Goal: Task Accomplishment & Management: Manage account settings

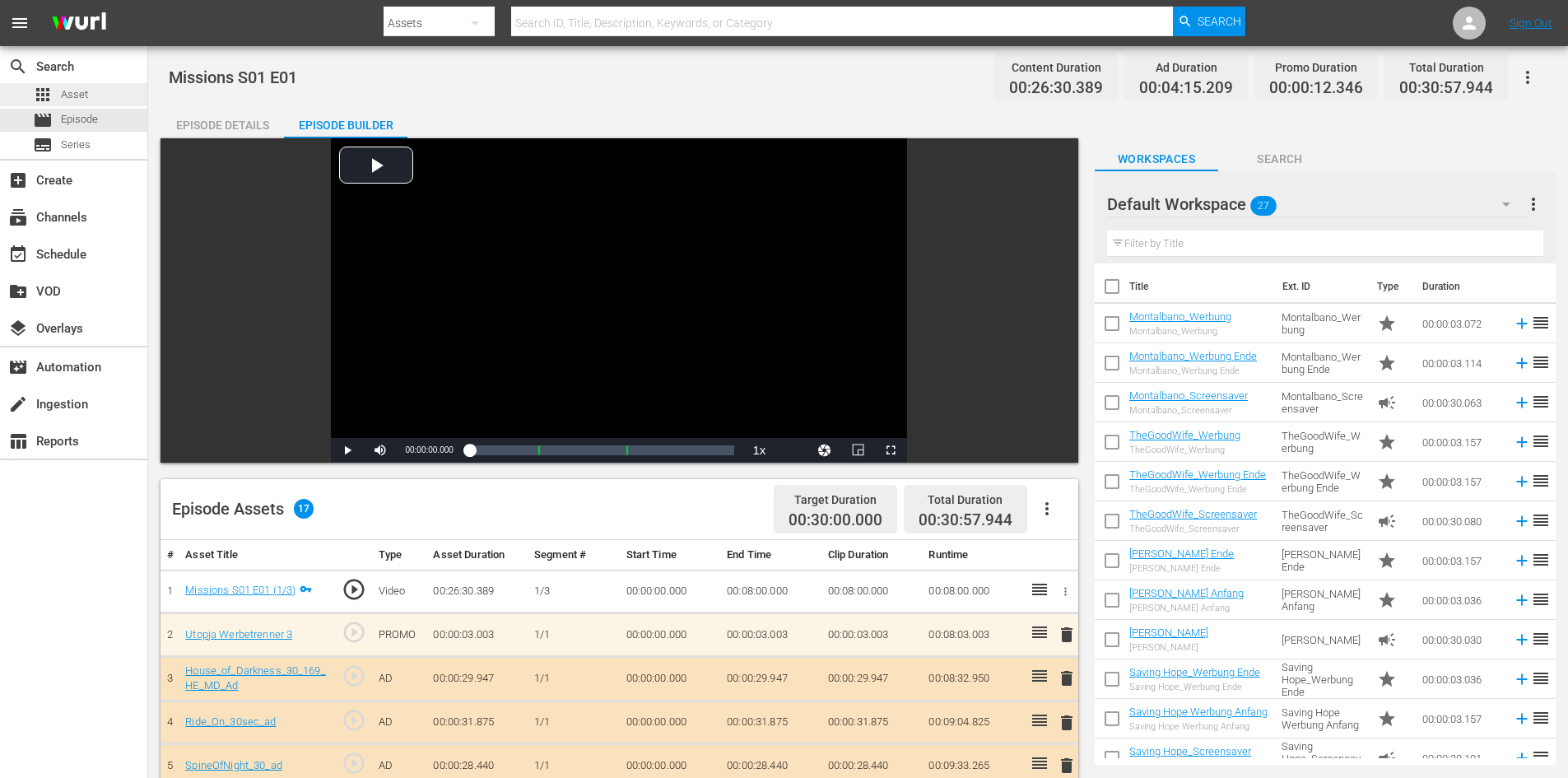
click at [64, 101] on span "Asset" at bounding box center [75, 95] width 27 height 17
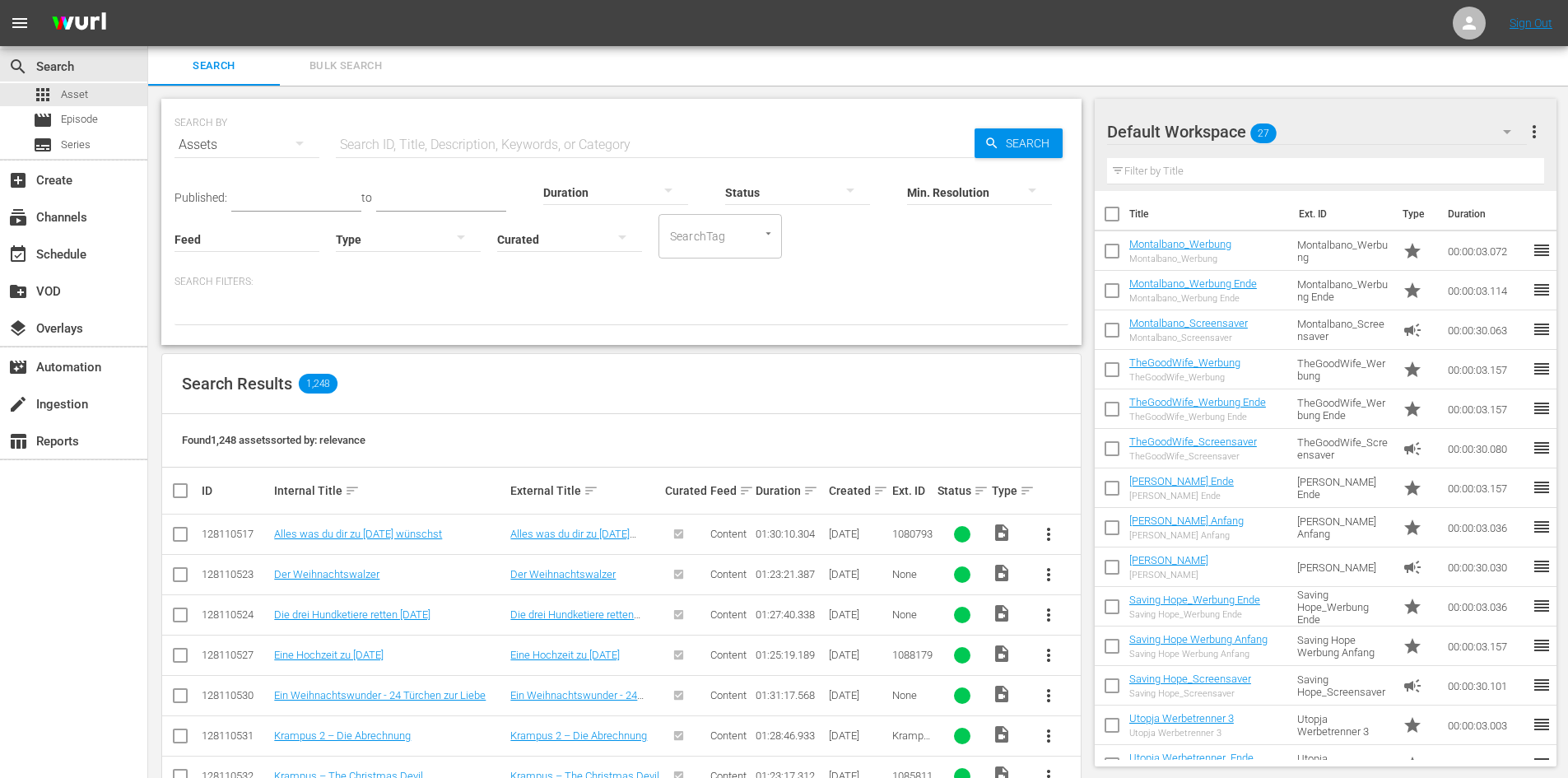
click at [378, 142] on input "text" at bounding box center [655, 144] width 639 height 39
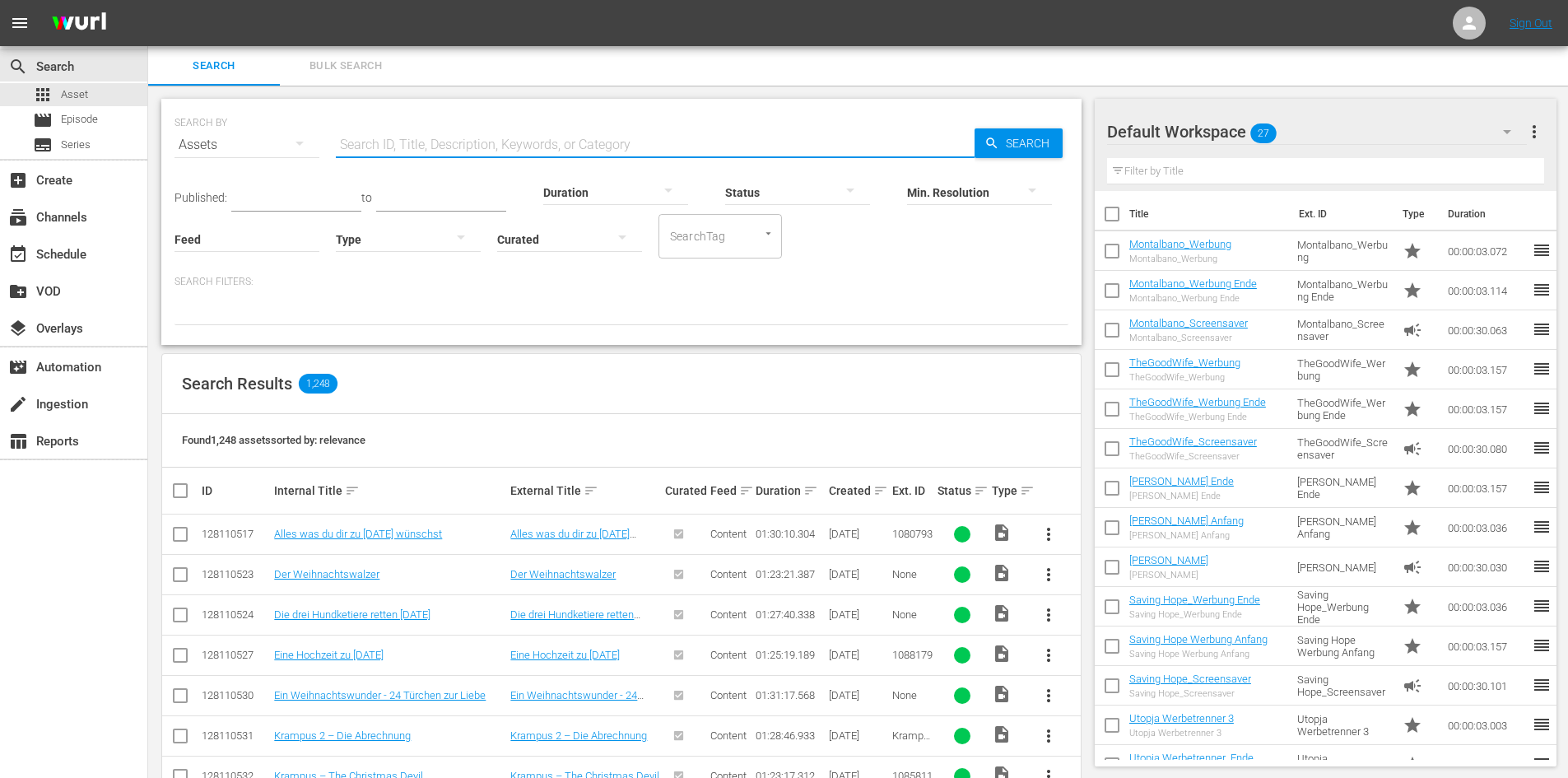
paste input "Commissario Montalbano S8 F2 – Der Tanz der Möwe"
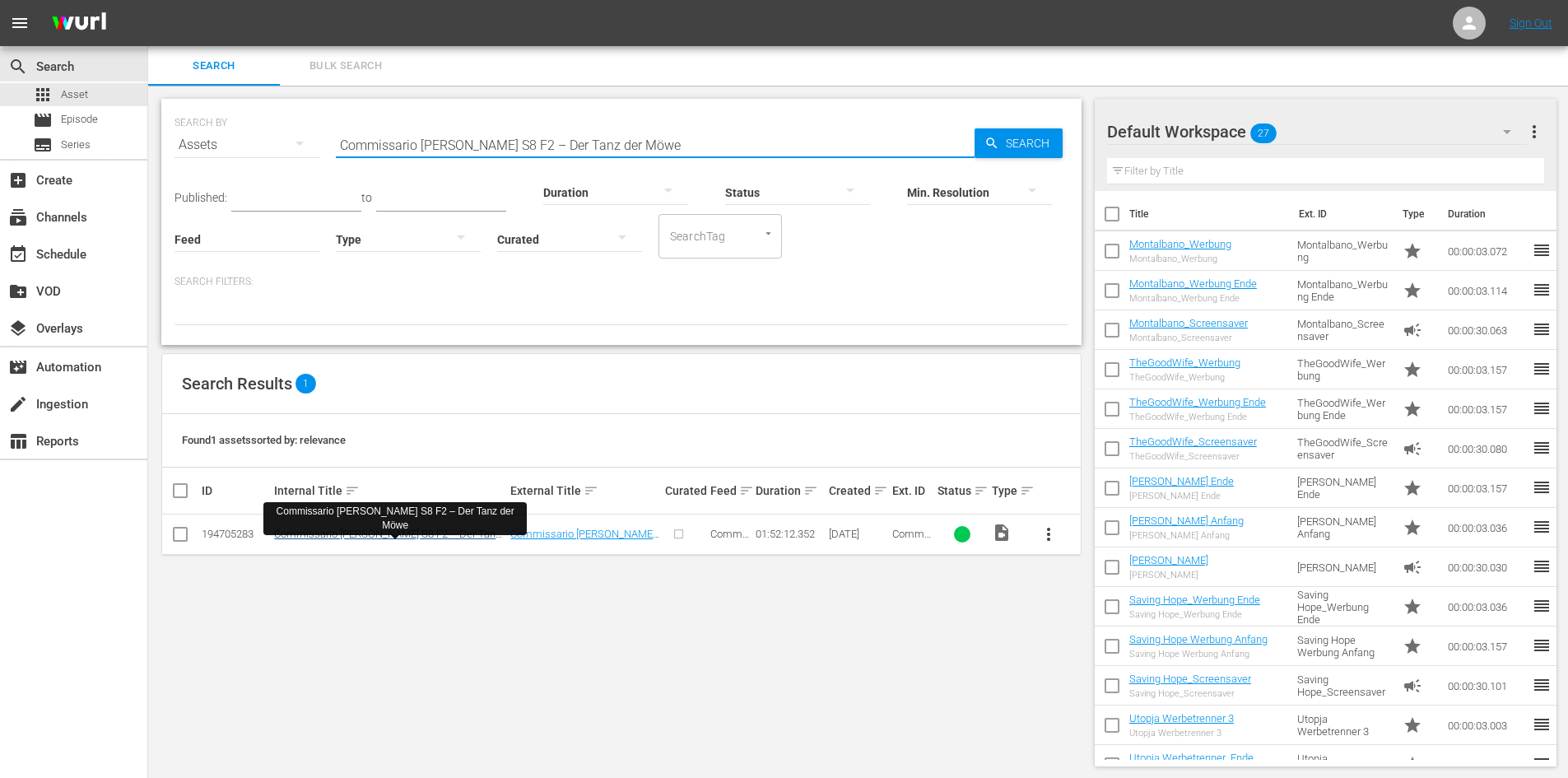
type input "Commissario Montalbano S8 F2 – Der Tanz der Möwe"
click at [447, 535] on link "Commissario Montalbano S8 F2 – Der Tanz der Möwe" at bounding box center [387, 539] width 226 height 24
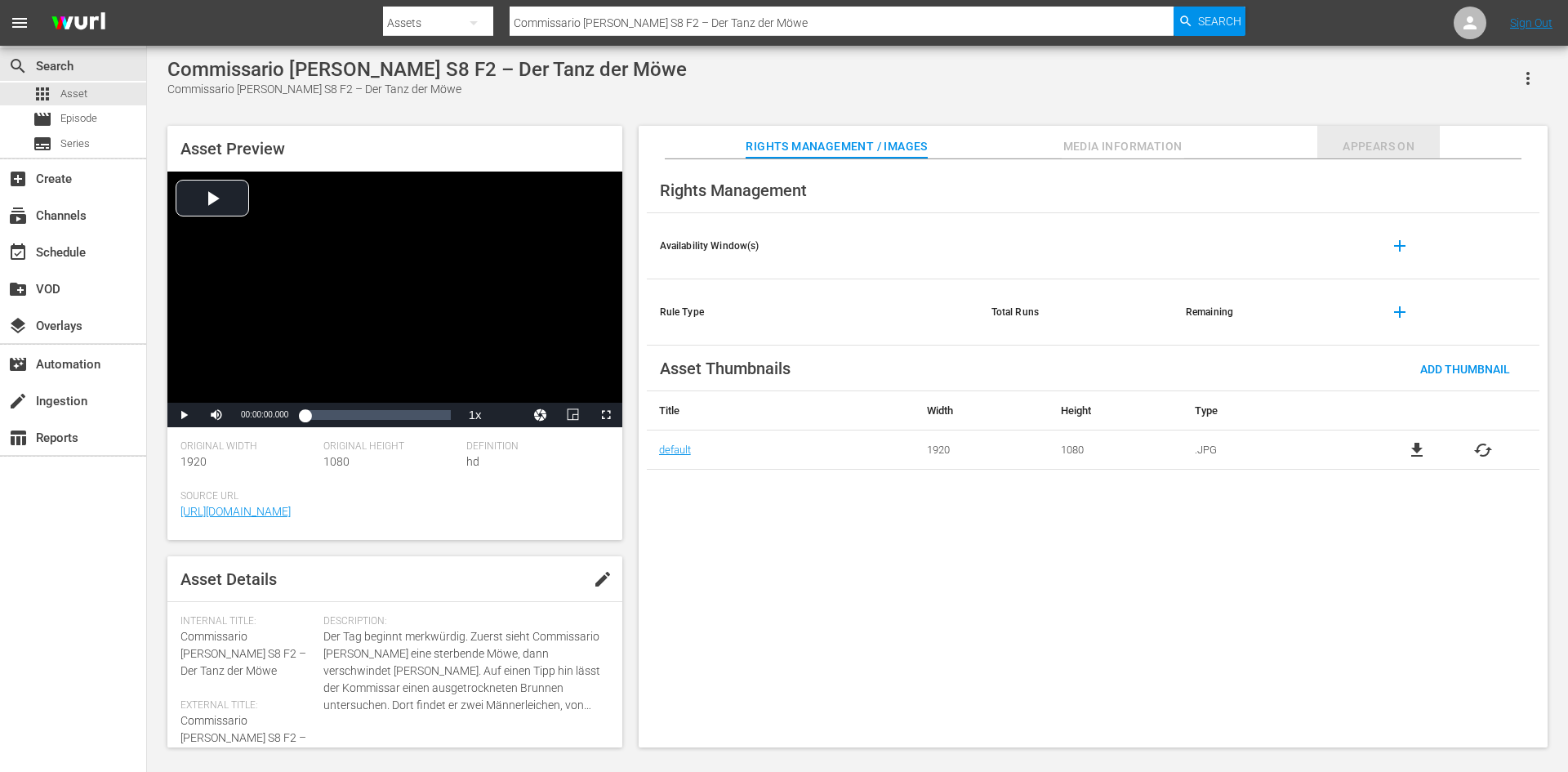
click at [1386, 147] on span "Appears On" at bounding box center [1379, 146] width 122 height 21
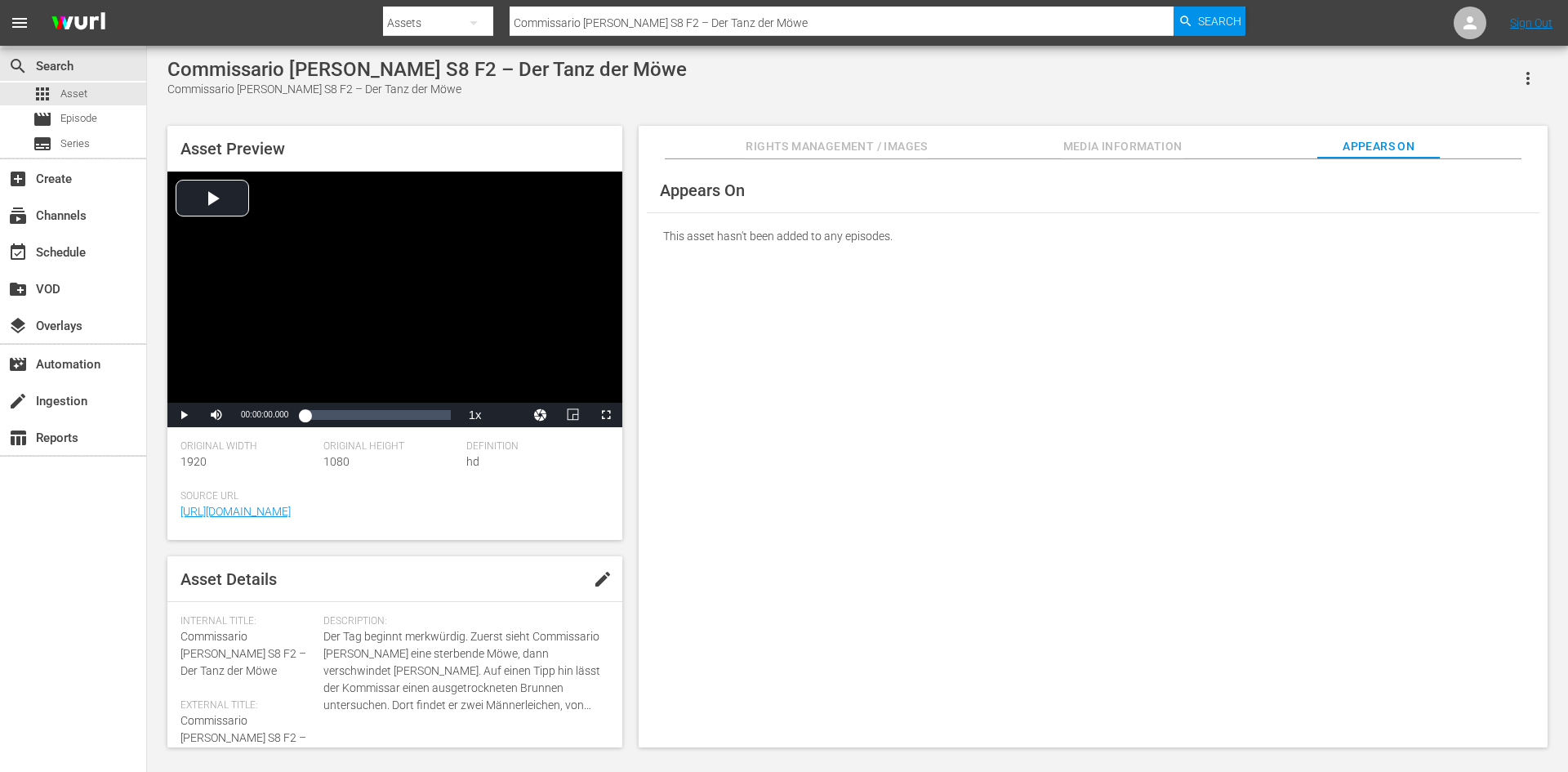
click at [1169, 142] on span "Media Information" at bounding box center [1123, 146] width 122 height 21
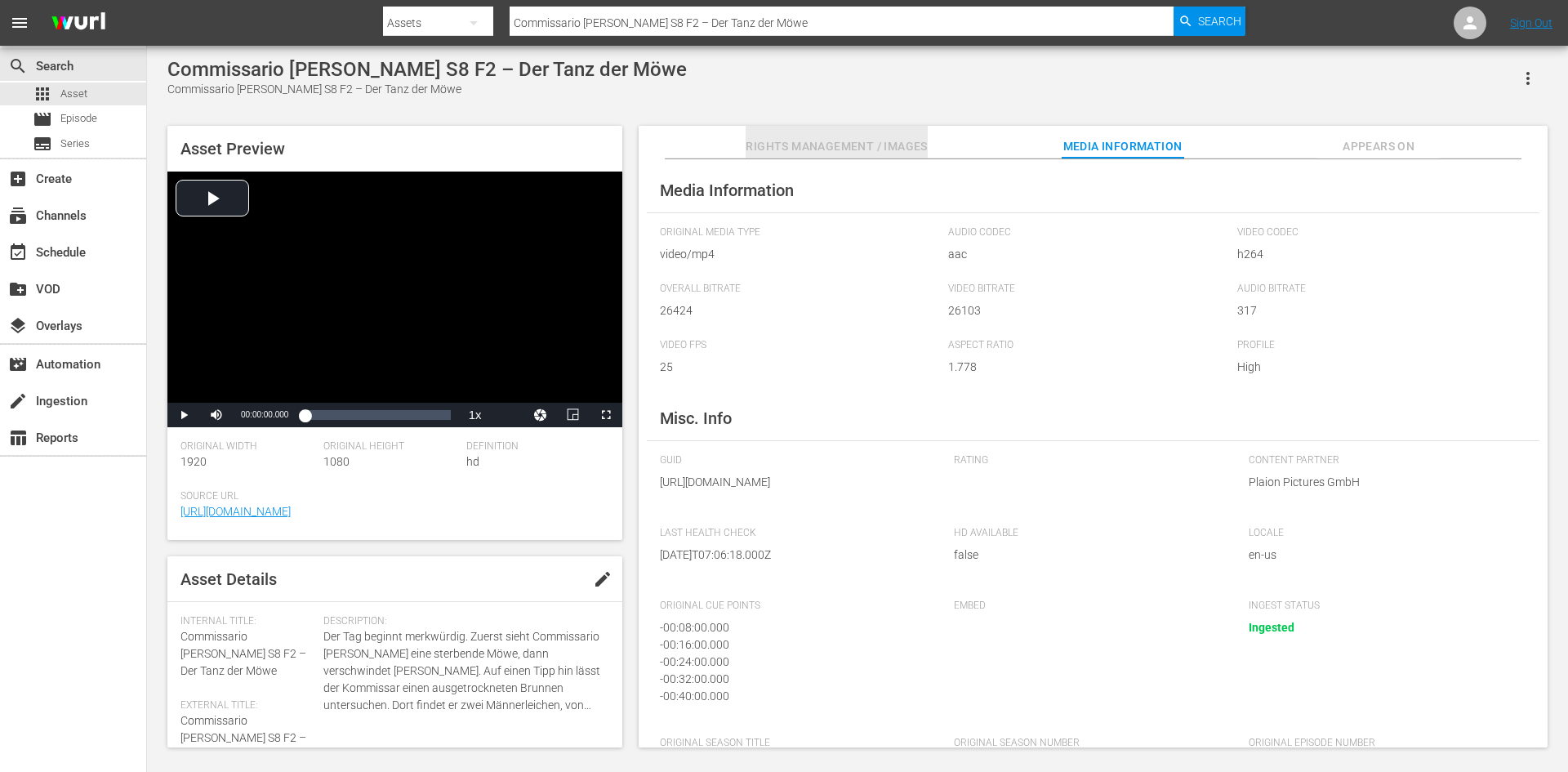
click at [809, 149] on span "Rights Management / Images" at bounding box center [836, 146] width 181 height 21
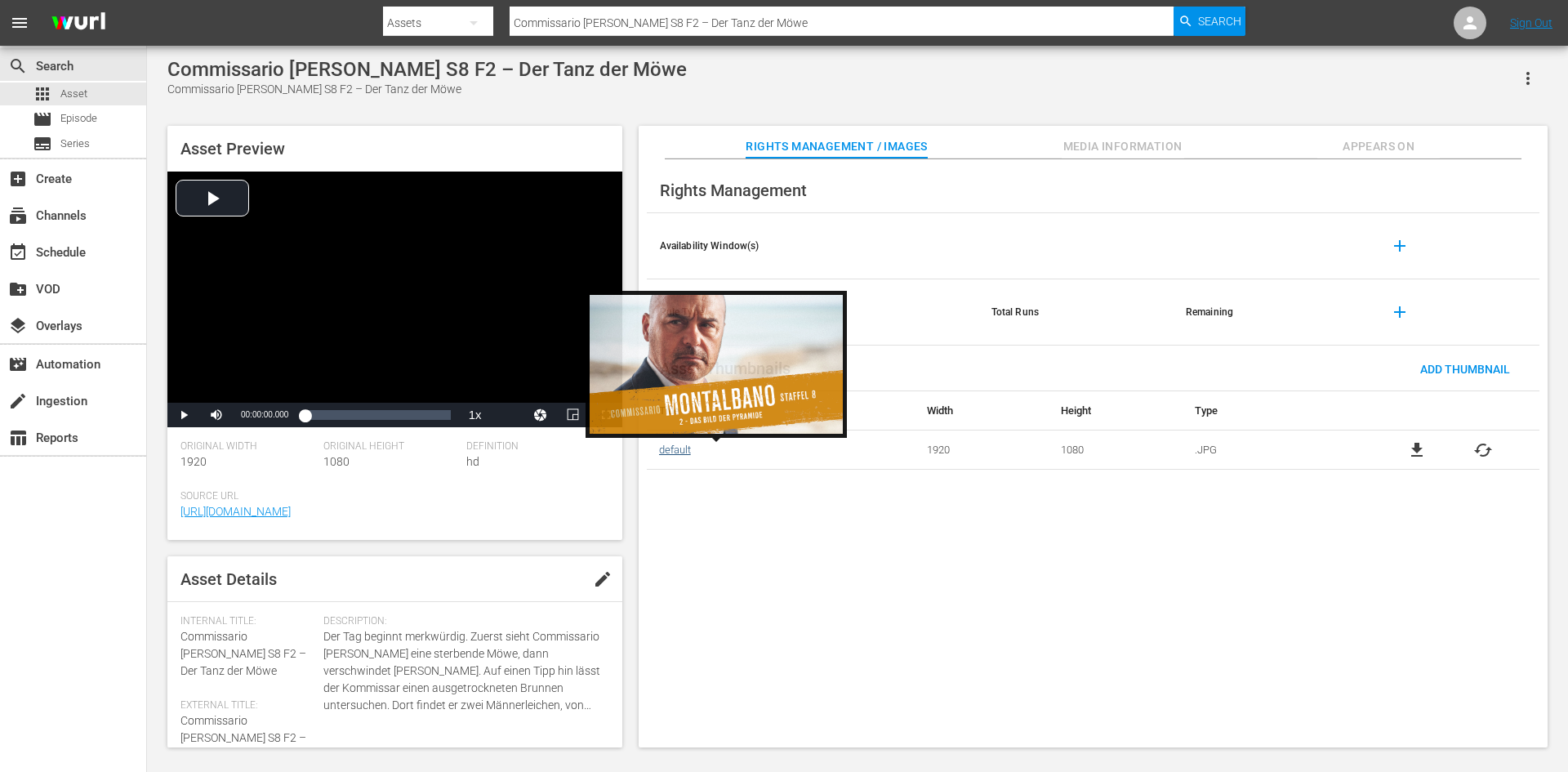
click at [681, 450] on link "default" at bounding box center [675, 450] width 32 height 12
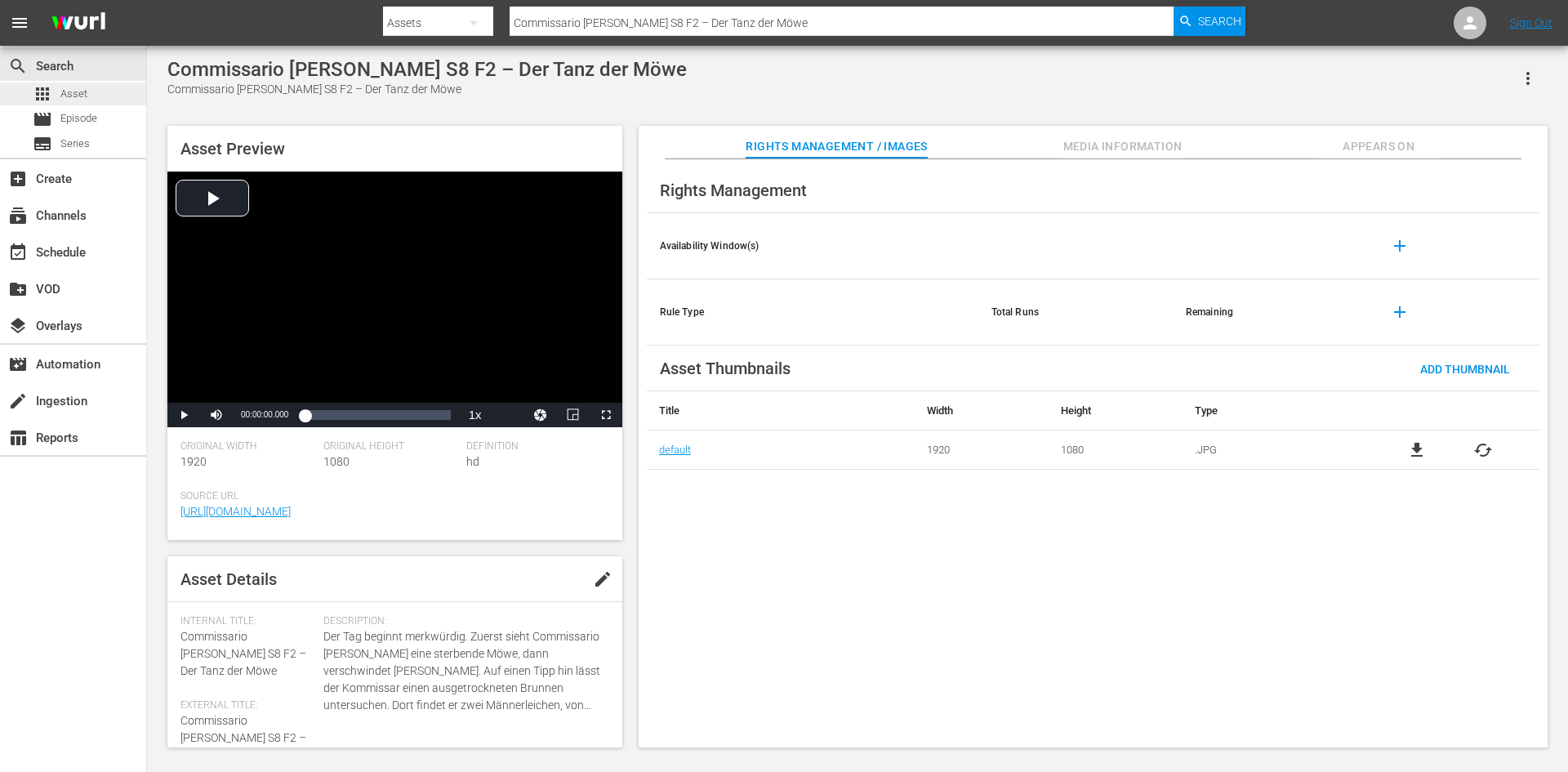
click at [107, 91] on div "apps Asset" at bounding box center [73, 94] width 146 height 23
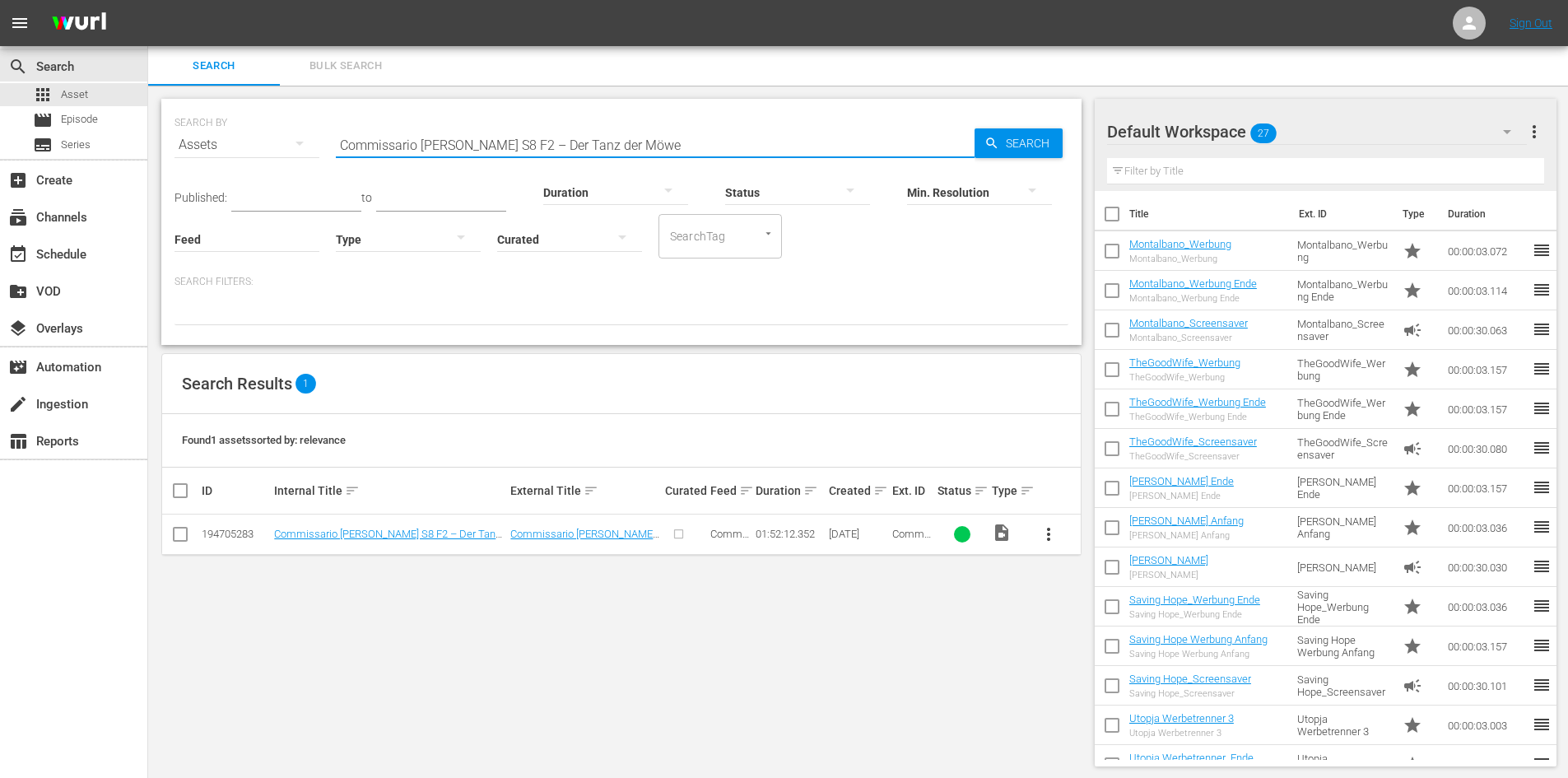
drag, startPoint x: 704, startPoint y: 147, endPoint x: 313, endPoint y: 176, distance: 392.1
click at [313, 176] on div "SEARCH BY Search By Assets Search ID, Title, Description, Keywords, or Category…" at bounding box center [621, 222] width 920 height 246
type input "Montalbano"
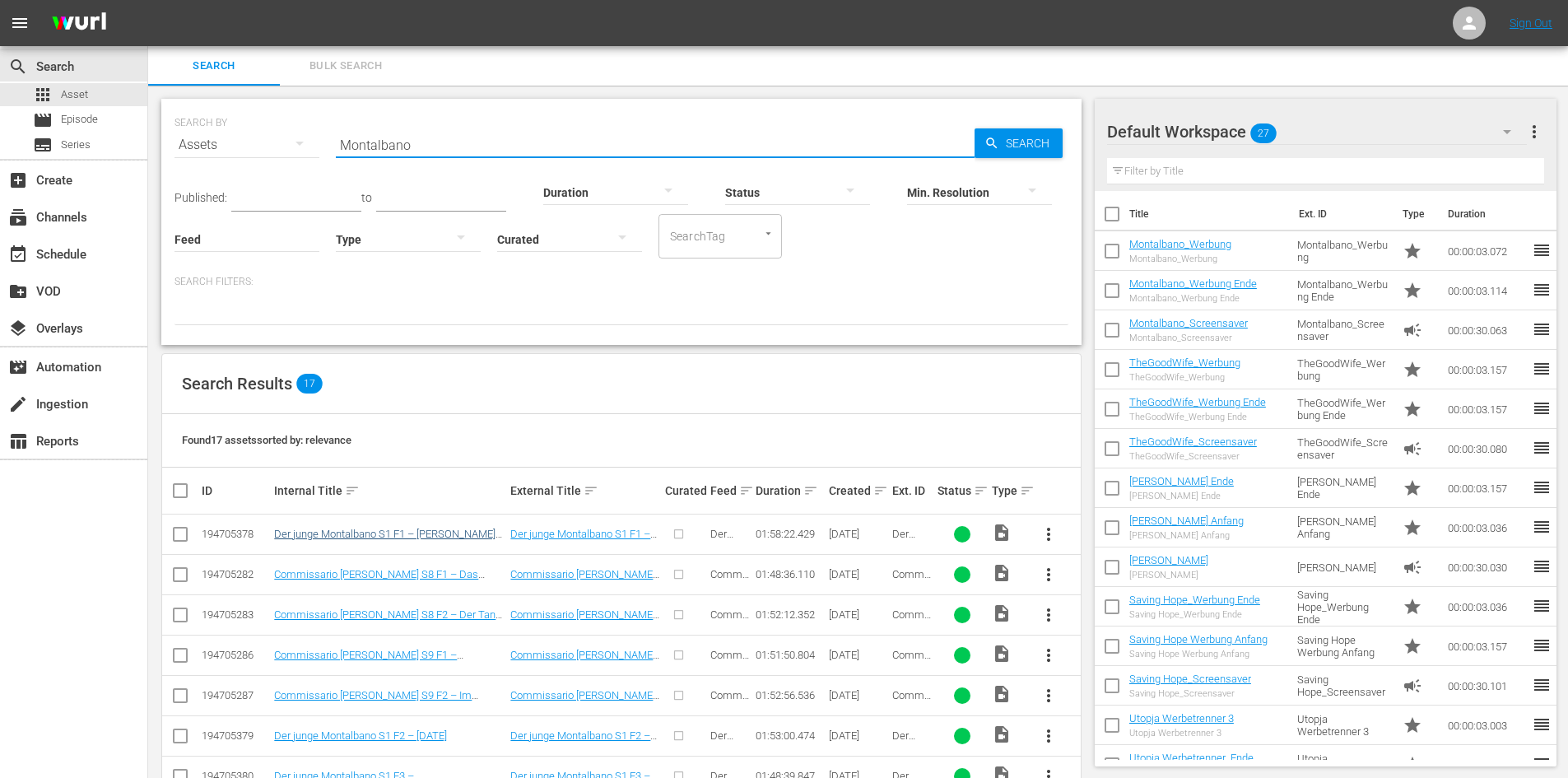
drag, startPoint x: 447, startPoint y: 521, endPoint x: 447, endPoint y: 535, distance: 14.0
click at [447, 521] on td "Der junge Montalbano S1 F1 – Montalbanos erster Fall" at bounding box center [389, 534] width 236 height 40
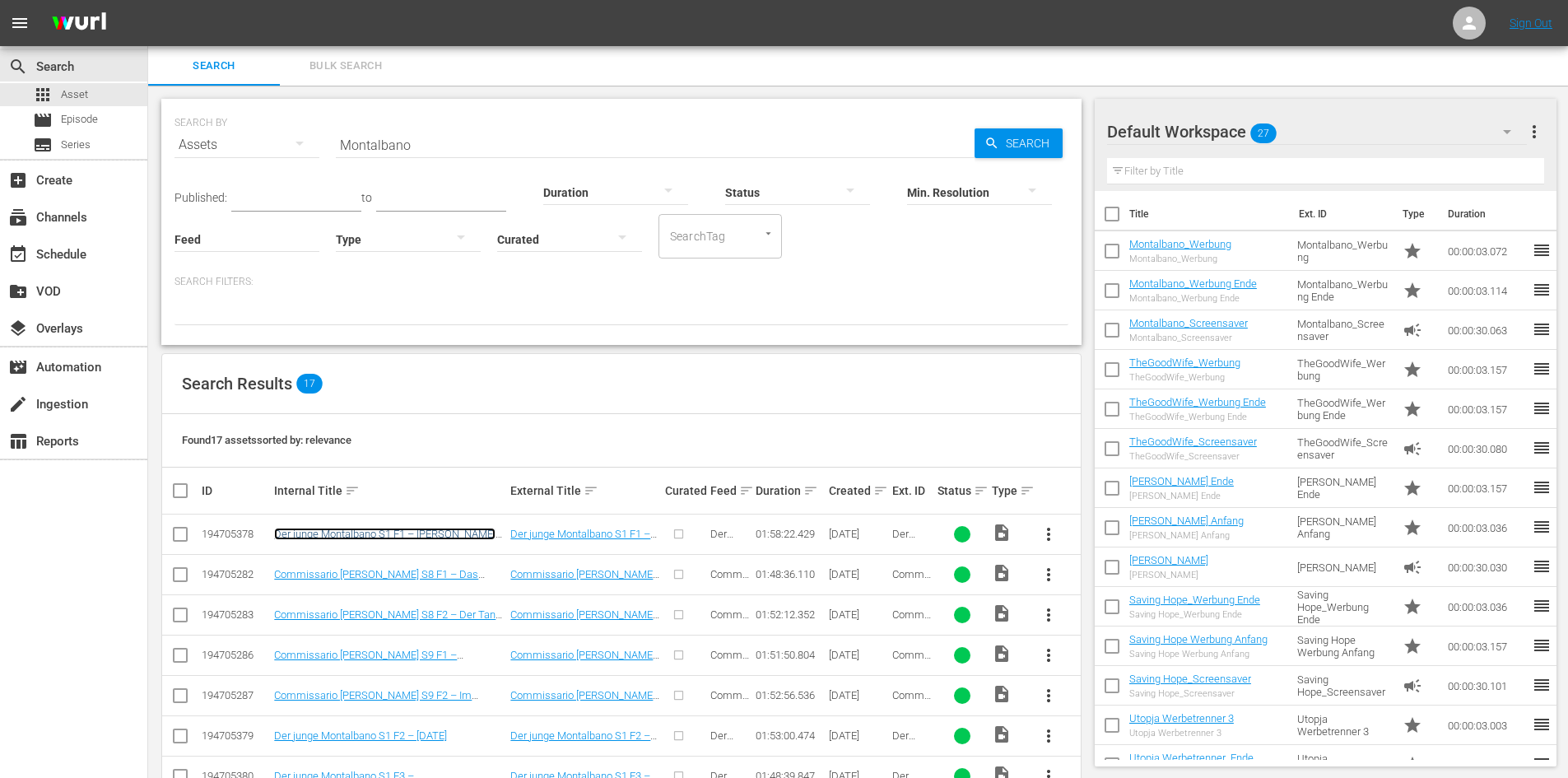
click at [449, 537] on link "Der junge Montalbano S1 F1 – Montalbanos erster Fall" at bounding box center [384, 539] width 221 height 24
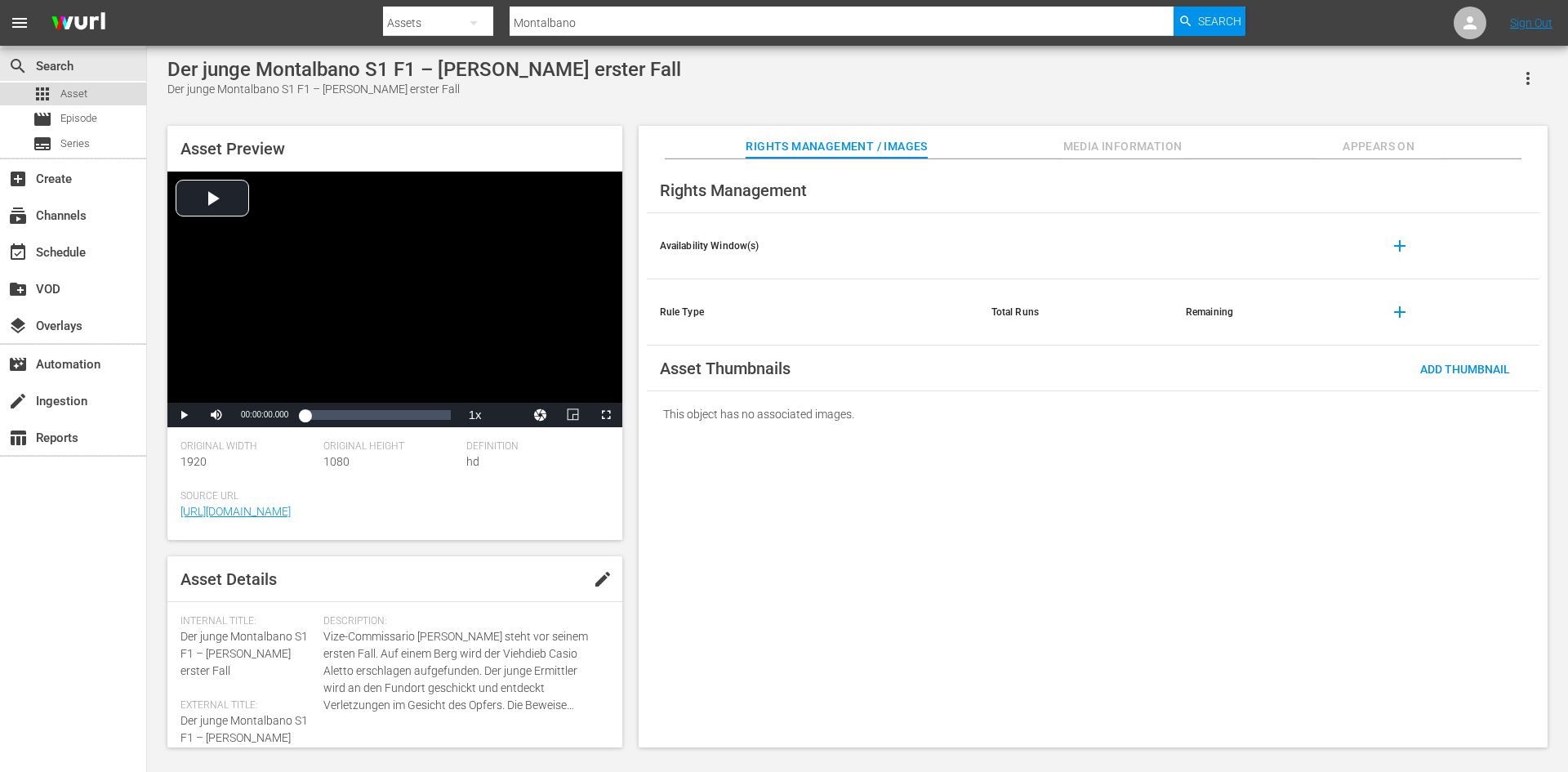
click at [71, 97] on span "Asset" at bounding box center [74, 94] width 27 height 17
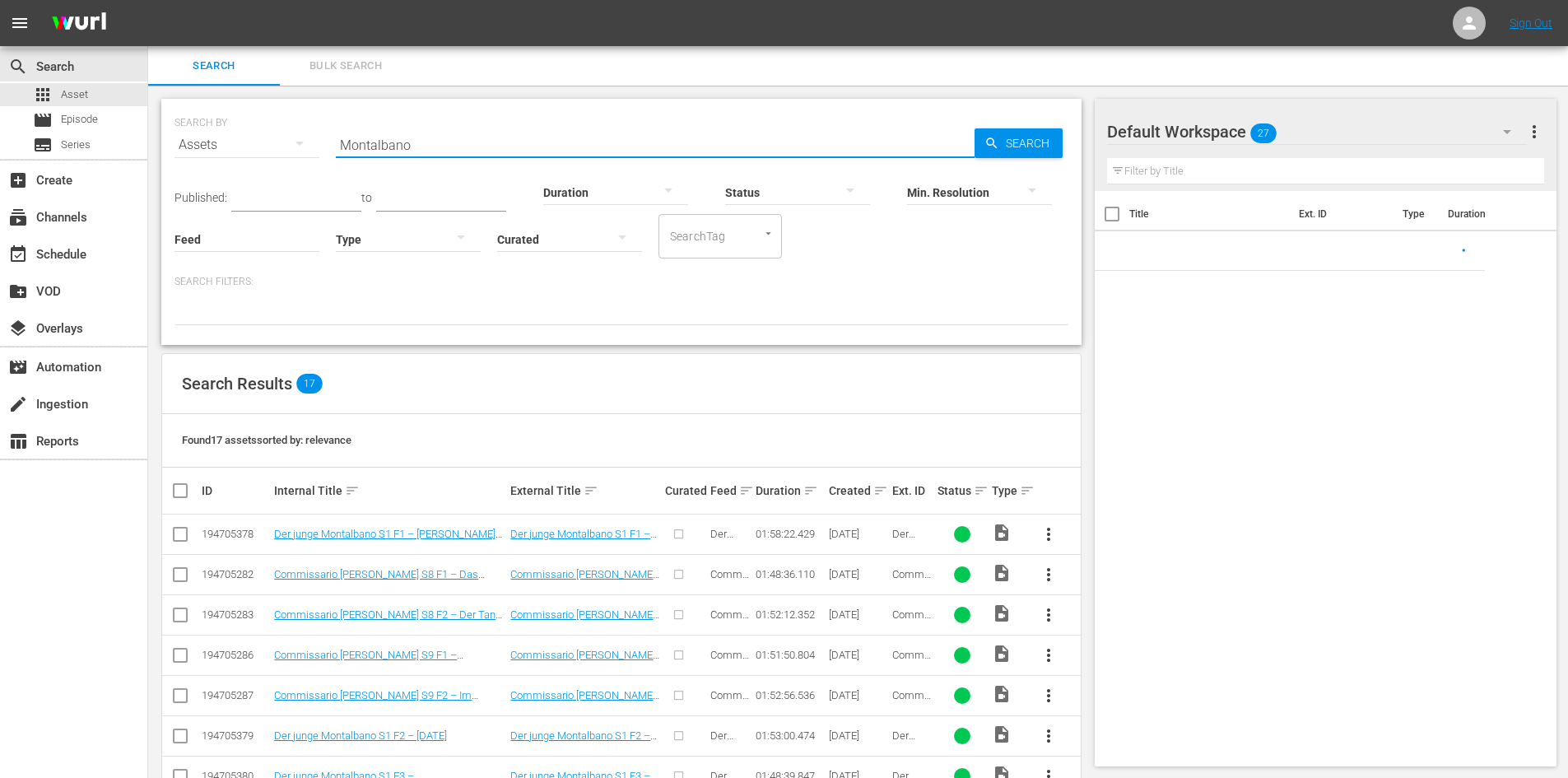
click at [427, 137] on input "Montalbano" at bounding box center [655, 144] width 639 height 39
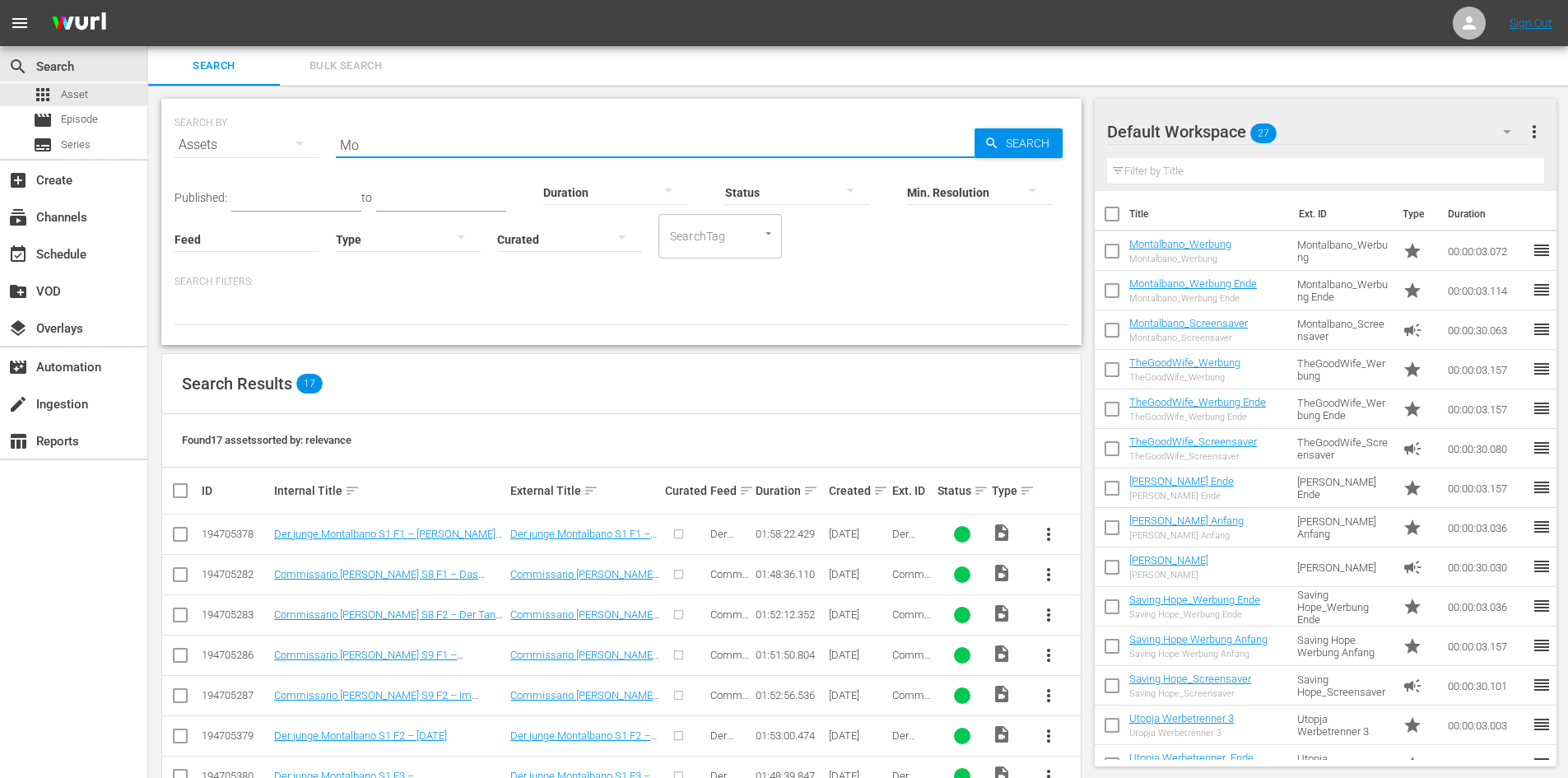
type input "M"
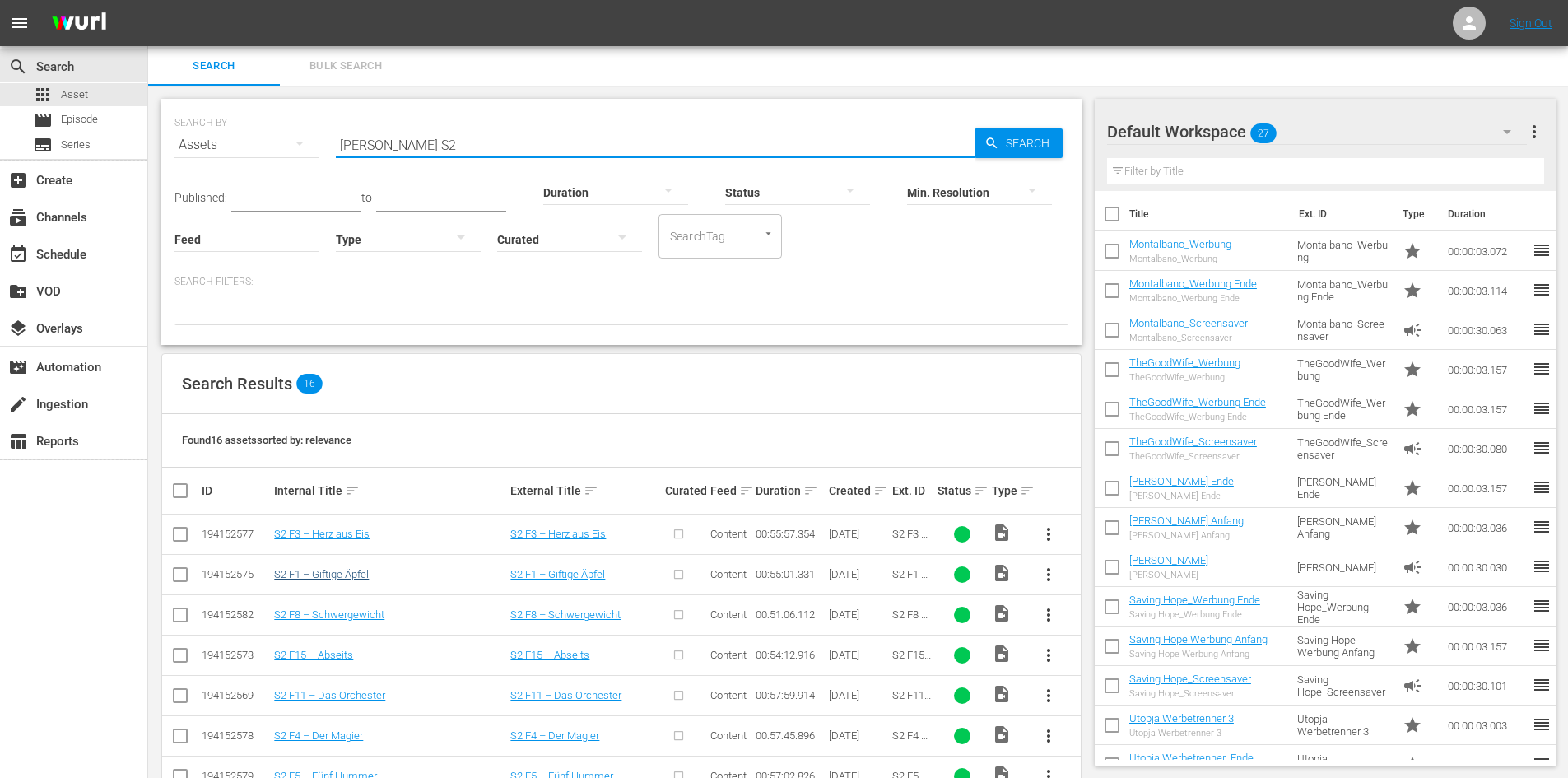
type input "[PERSON_NAME] S2"
click at [314, 578] on link "S2 F1 – Giftige Äpfel" at bounding box center [321, 574] width 95 height 13
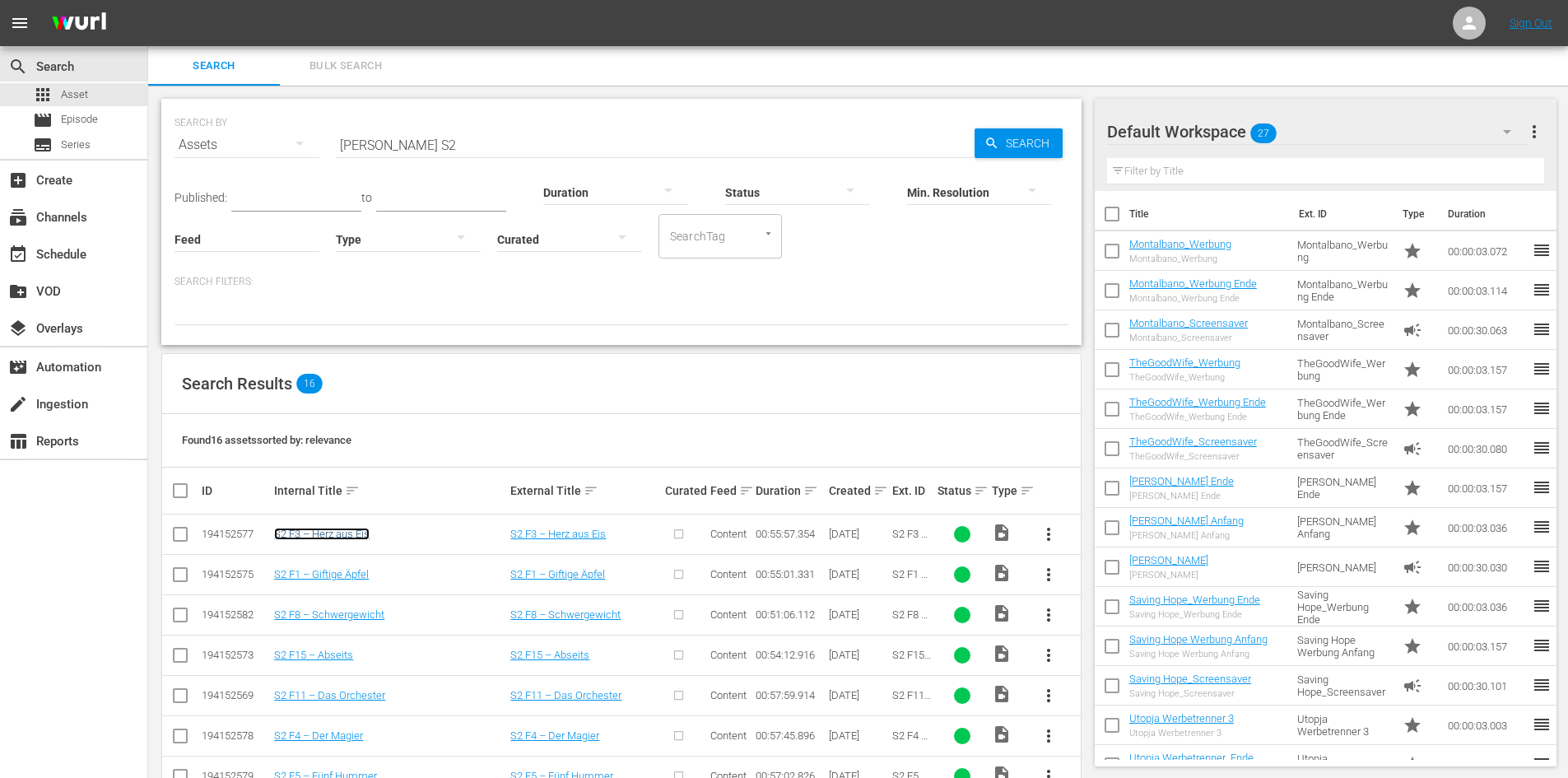
click at [326, 532] on link "S2 F3 – Herz aus Eis" at bounding box center [321, 533] width 95 height 13
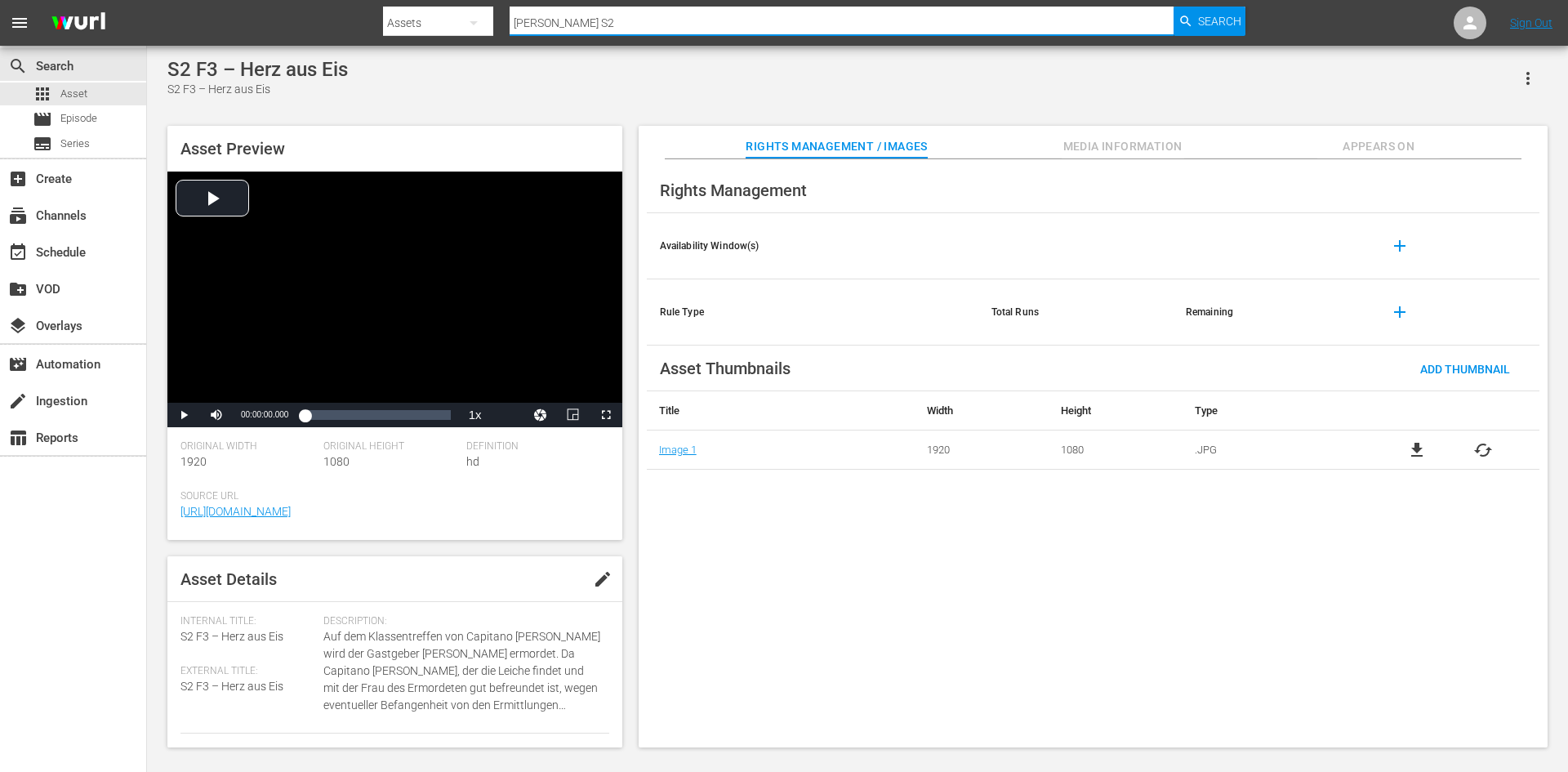
drag, startPoint x: 599, startPoint y: 24, endPoint x: 383, endPoint y: 37, distance: 216.4
click at [384, 36] on div "Search By Assets Search ID, Title, Description, Keywords, or Category Don Matte…" at bounding box center [814, 22] width 863 height 39
click at [82, 96] on span "Asset" at bounding box center [74, 94] width 27 height 17
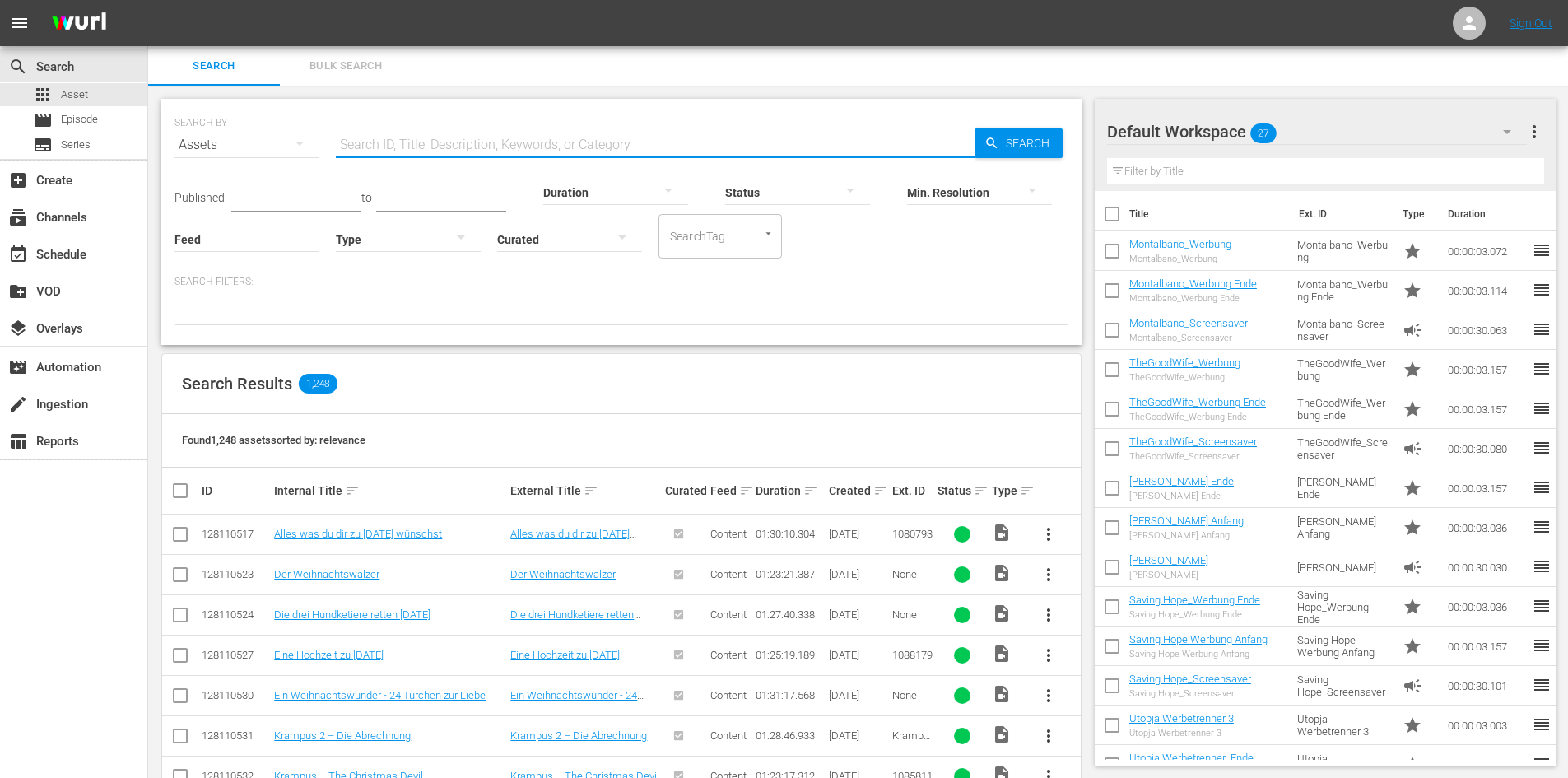
click at [414, 137] on input "text" at bounding box center [655, 144] width 639 height 39
paste input "[PERSON_NAME] S2"
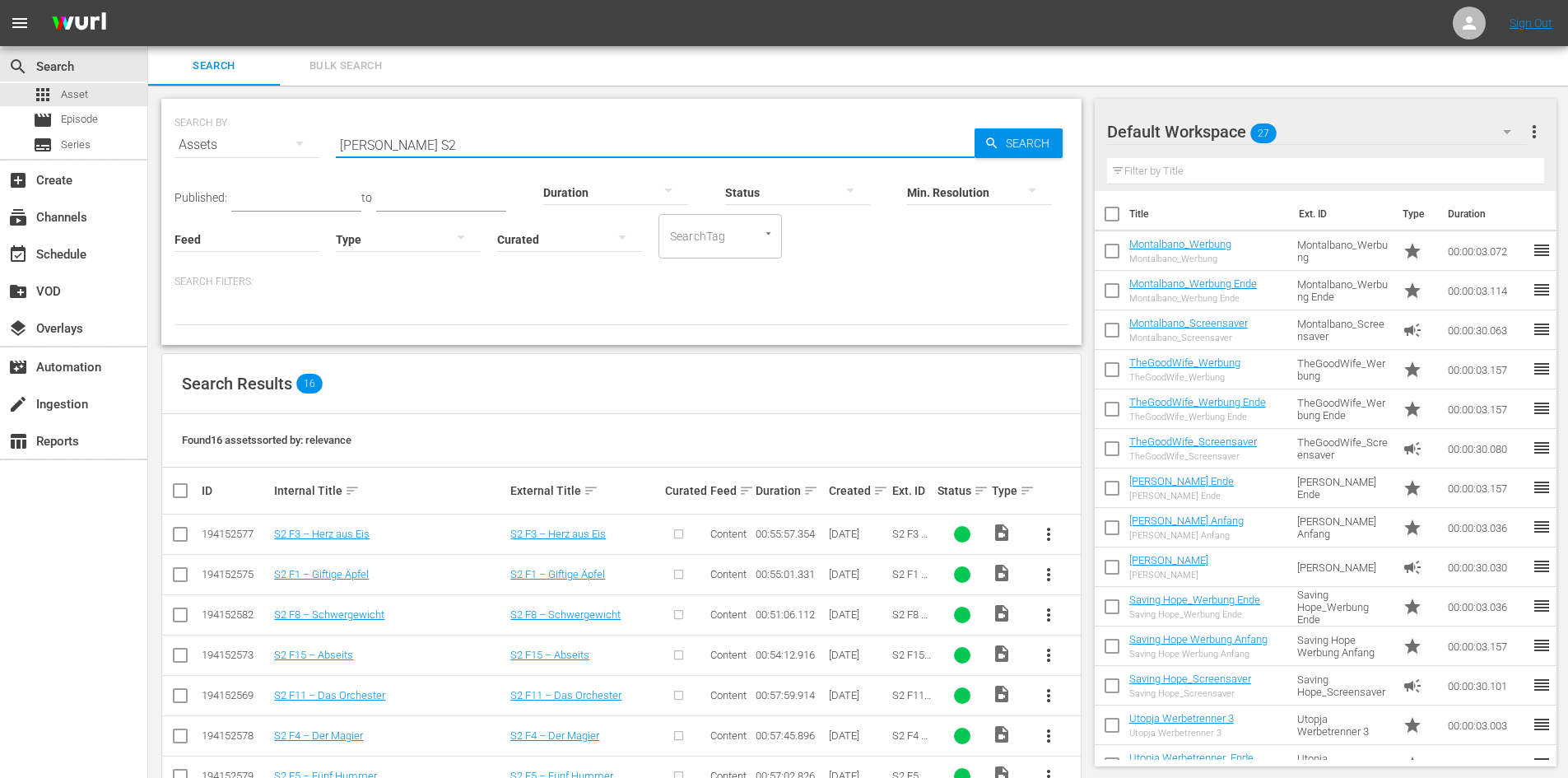
type input "[PERSON_NAME] S2"
click at [1052, 536] on span "more_vert" at bounding box center [1048, 534] width 20 height 20
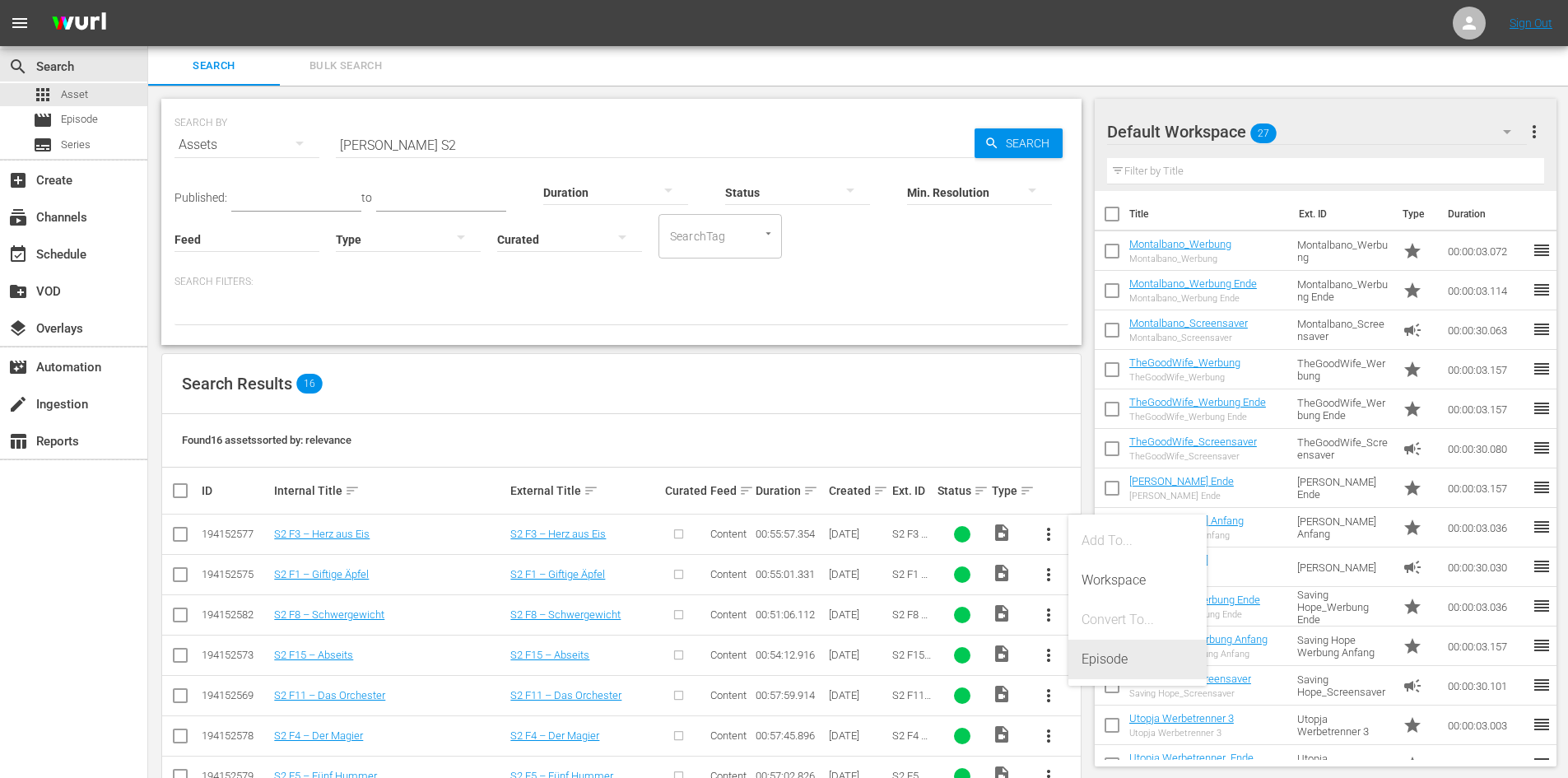
click at [1119, 664] on div "Episode" at bounding box center [1138, 659] width 112 height 39
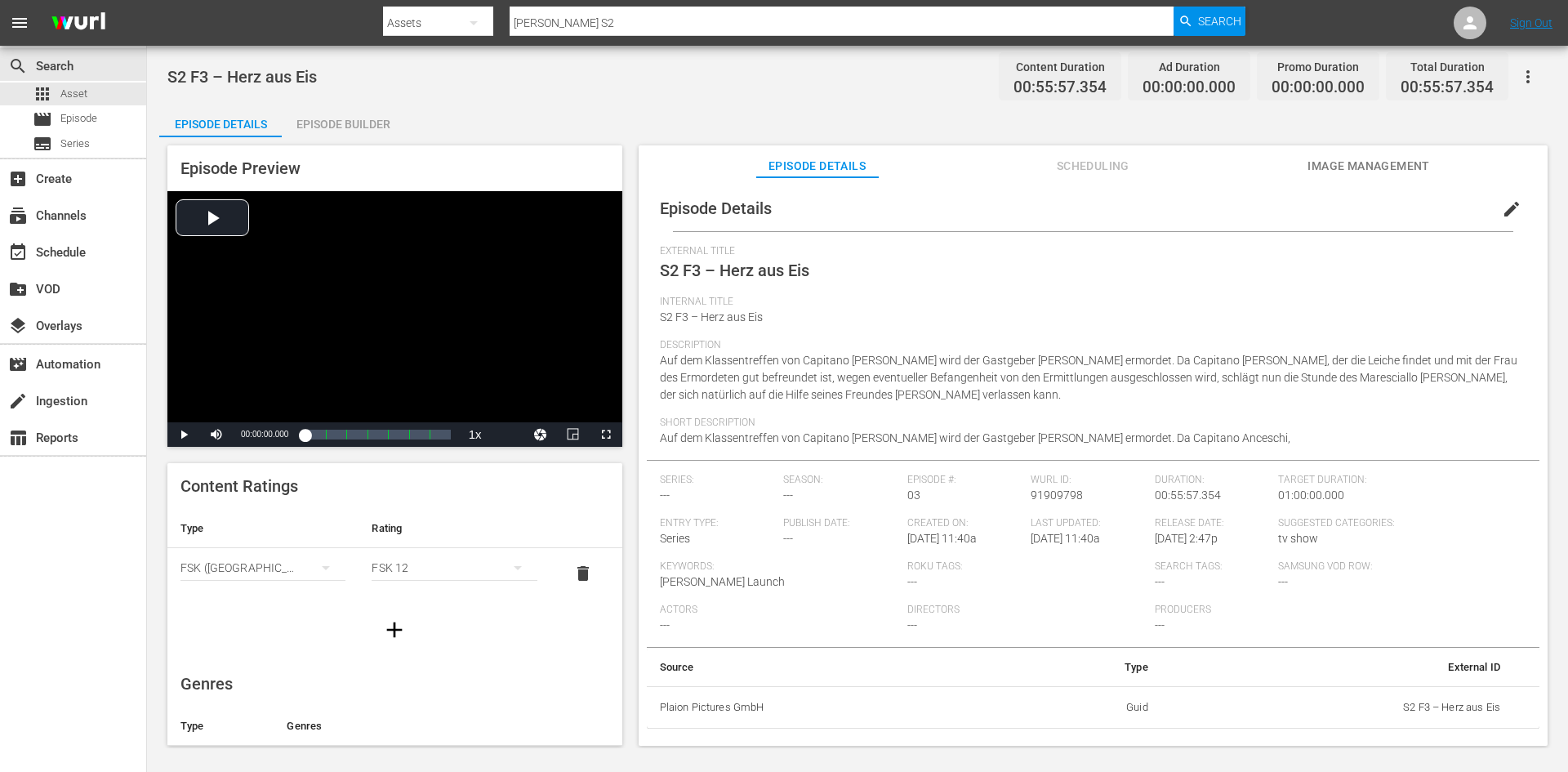
click at [1505, 209] on span "edit" at bounding box center [1512, 209] width 20 height 20
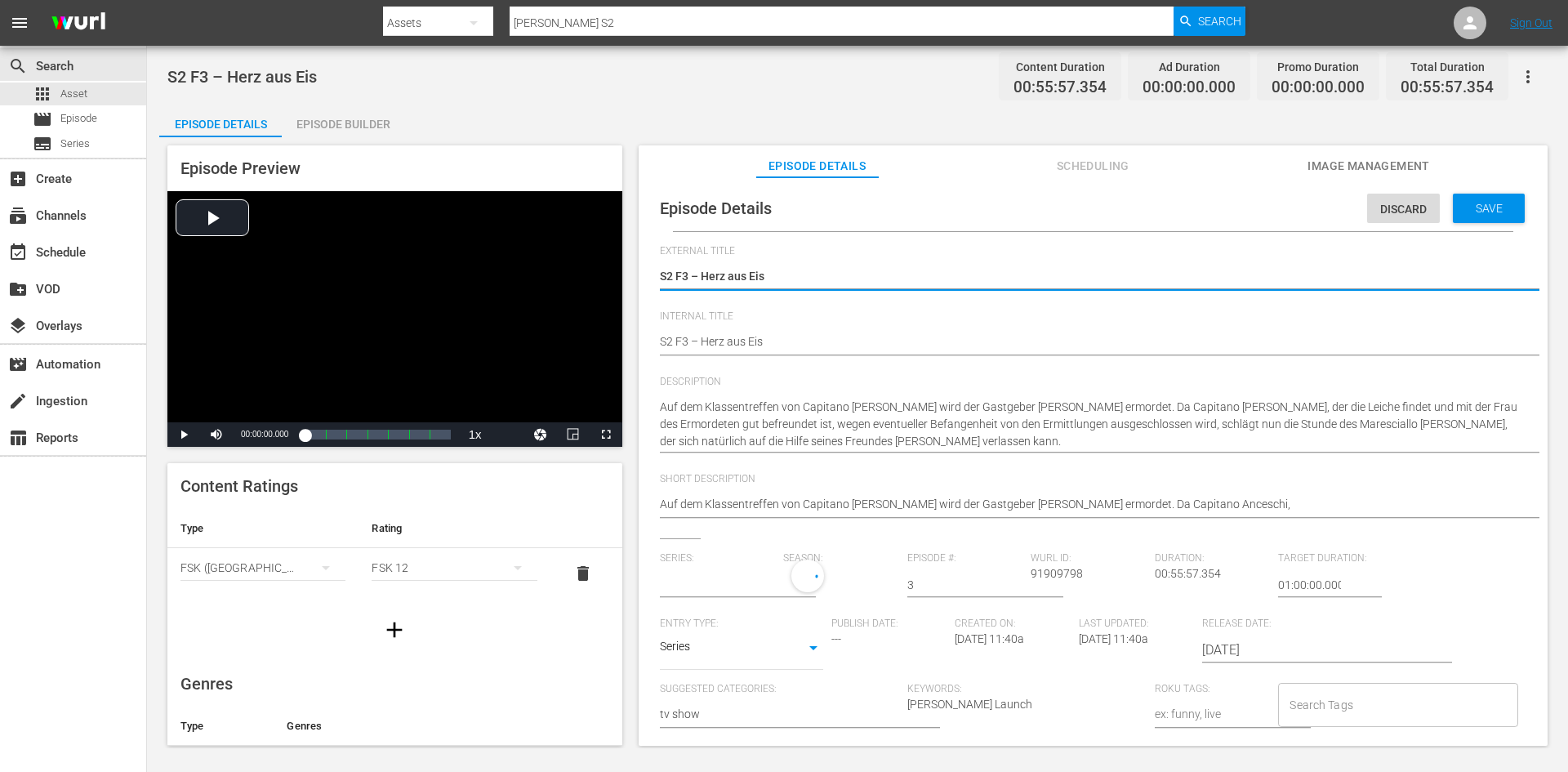
type input "No Series"
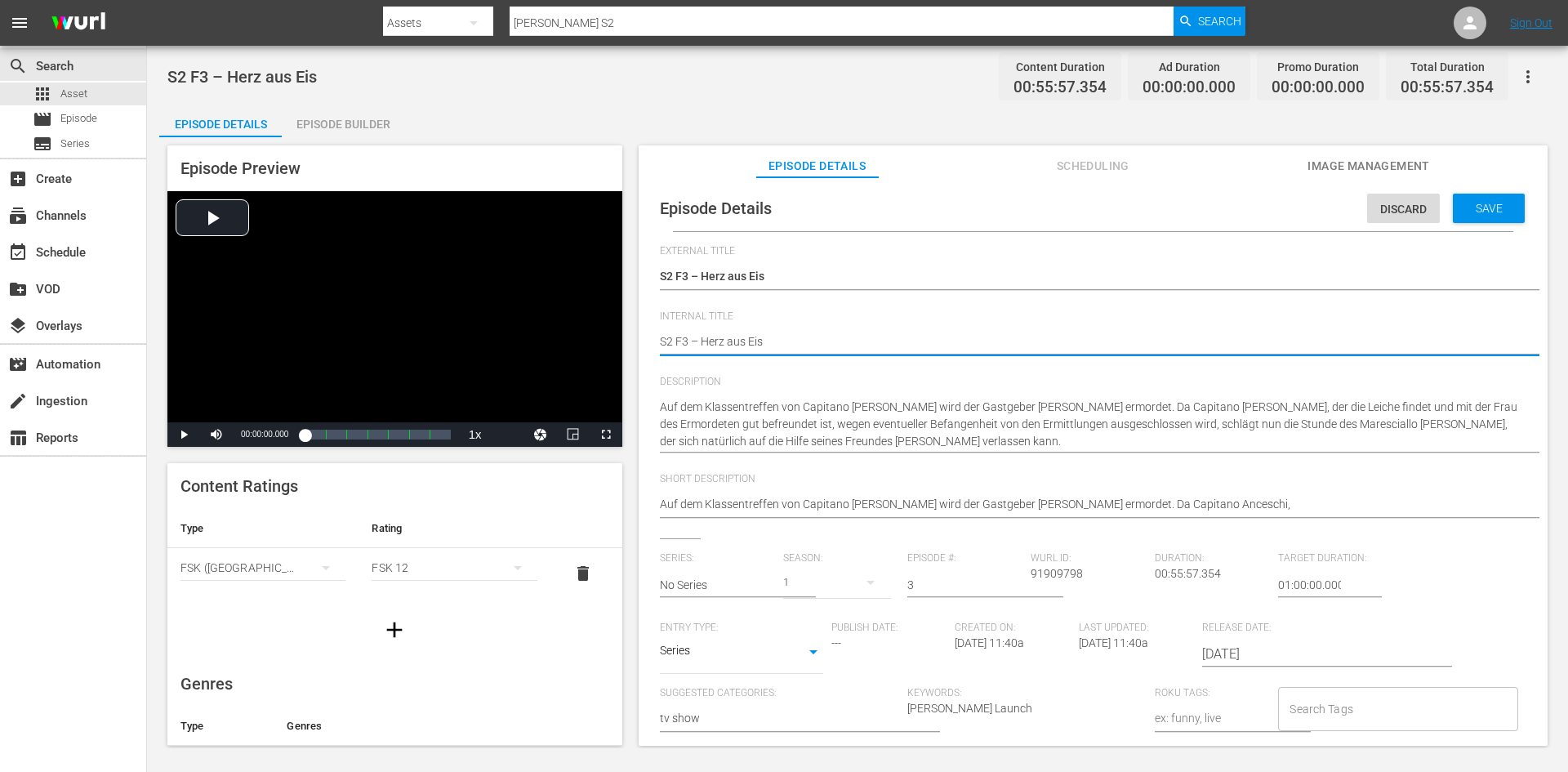
type textarea "DS2 F3 – Herz aus Eis"
type textarea "DoS2 F3 – Herz aus Eis"
type textarea "DonS2 F3 – Herz aus Eis"
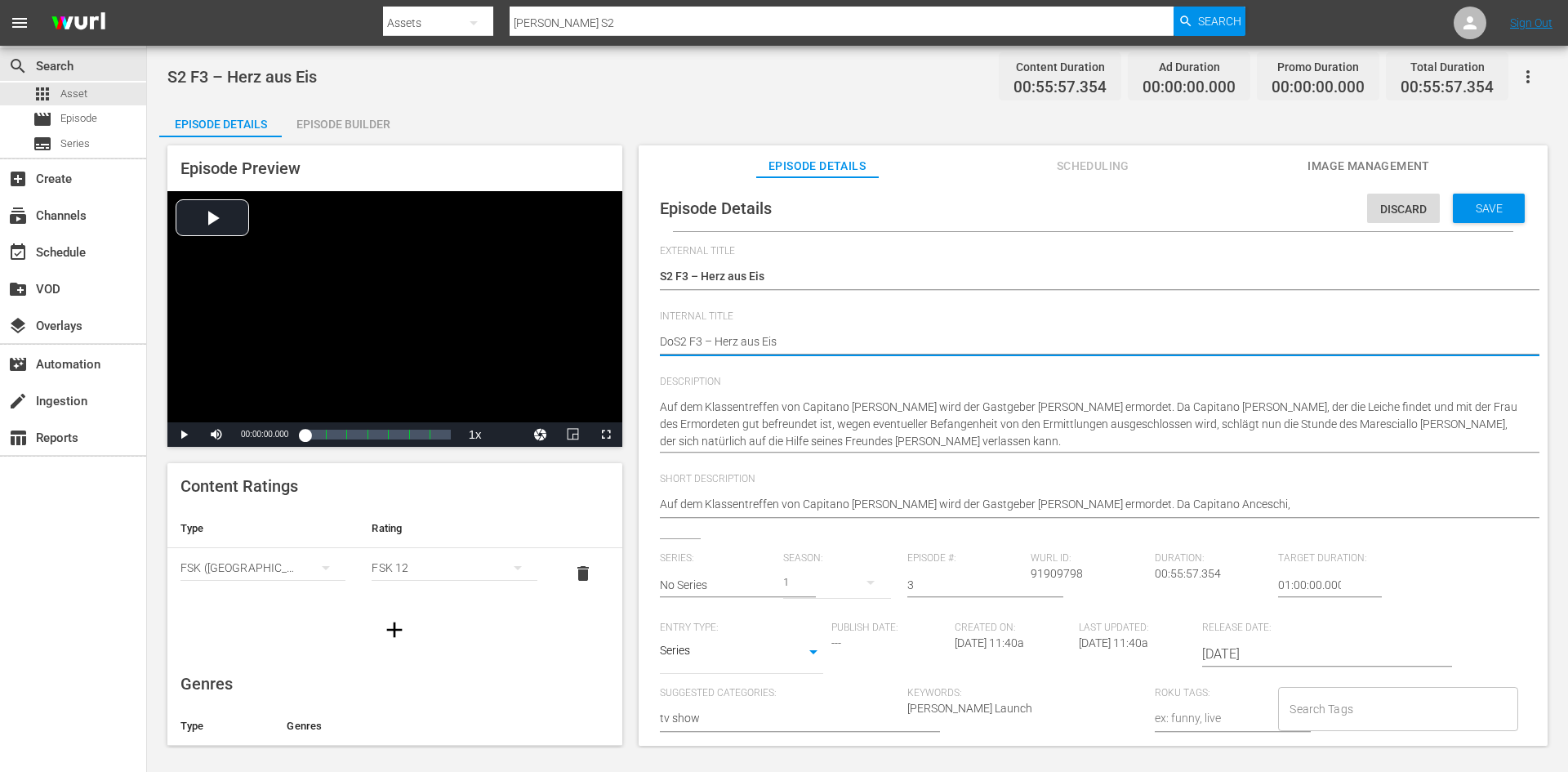
type textarea "DonS2 F3 – Herz aus Eis"
type textarea "Don S2 F3 – Herz aus Eis"
type textarea "Don MS2 F3 – Herz aus Eis"
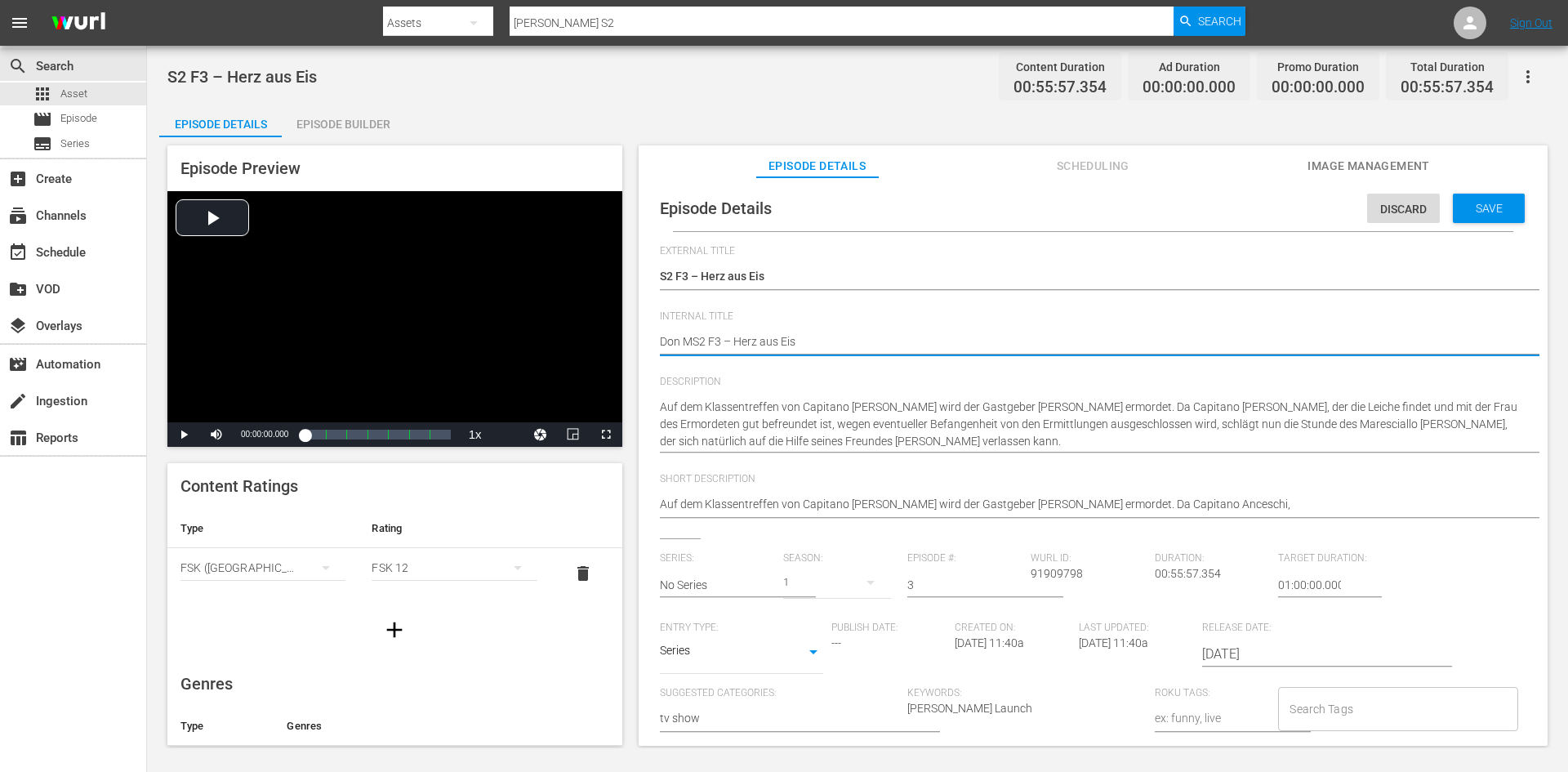
type textarea "Don MaS2 F3 – Herz aus Eis"
type textarea "Don MatS2 F3 – Herz aus Eis"
type textarea "Don MattS2 F3 – Herz aus Eis"
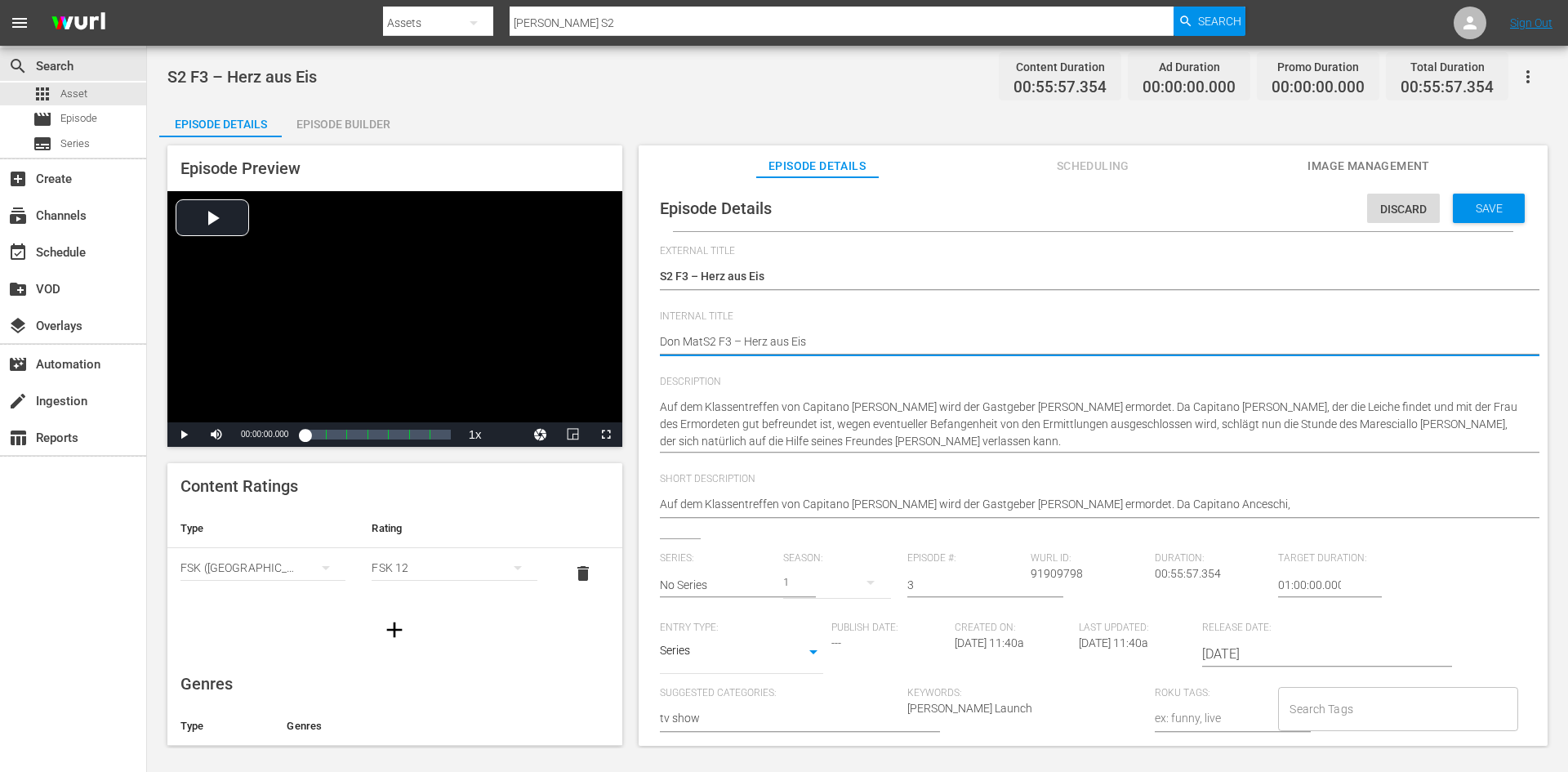
type textarea "Don MattS2 F3 – Herz aus Eis"
type textarea "Don MatteS2 F3 – Herz aus Eis"
type textarea "Don MatteoS2 F3 – Herz aus Eis"
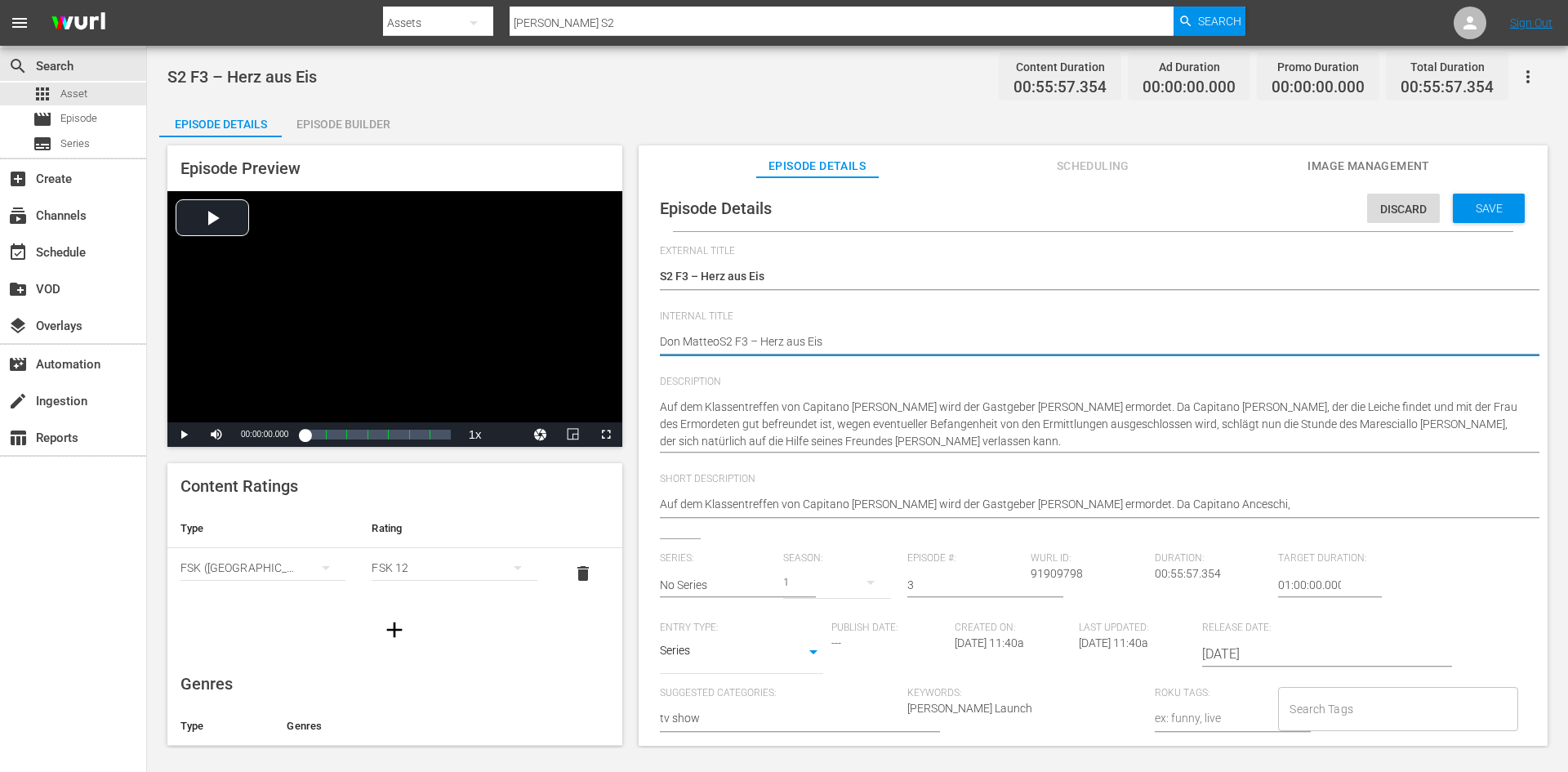
type textarea "[PERSON_NAME] S2 F3 – Herz aus Eis"
click at [1462, 212] on span "Save" at bounding box center [1489, 209] width 53 height 13
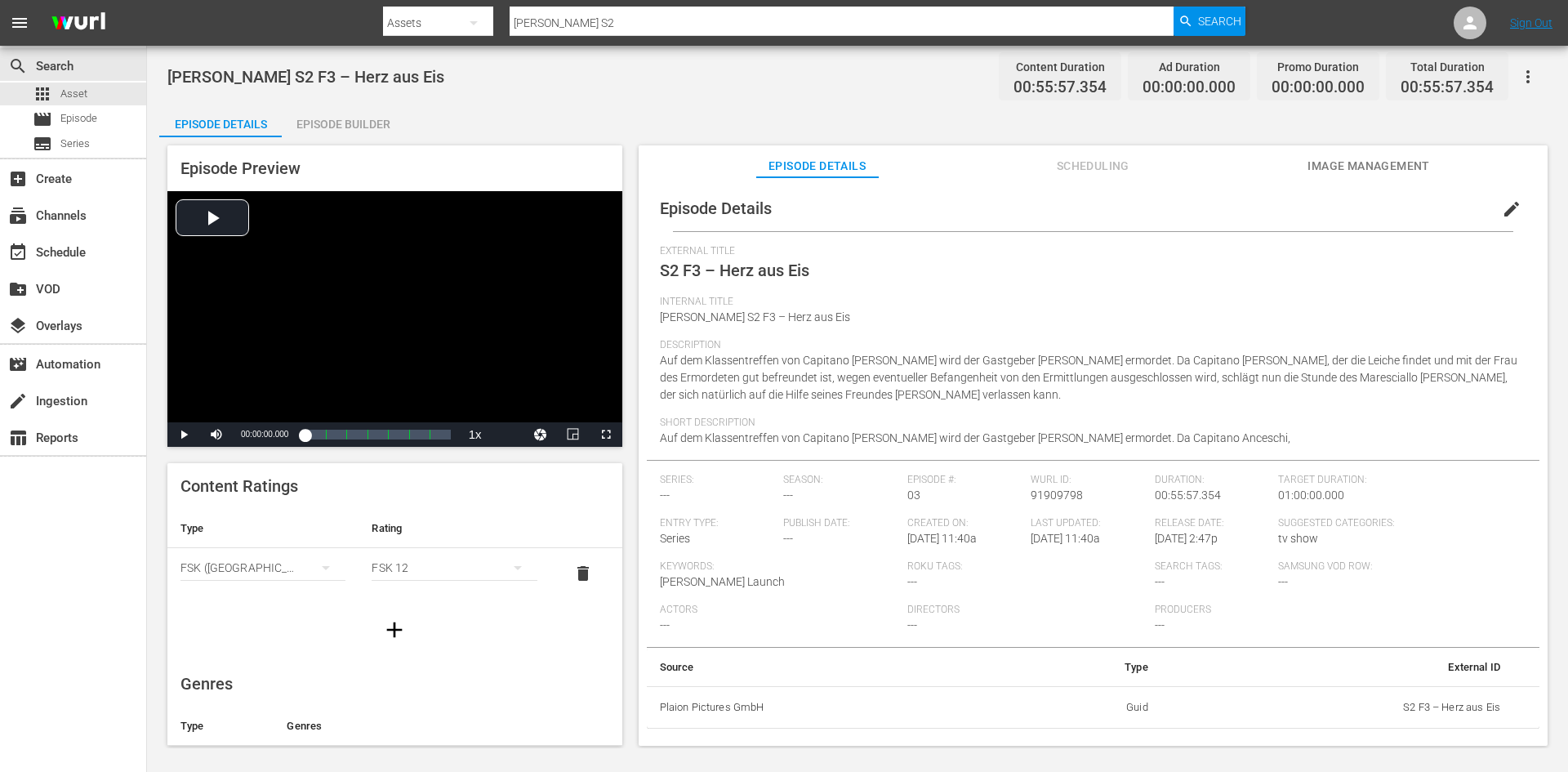
click at [1085, 160] on span "Scheduling" at bounding box center [1092, 166] width 122 height 21
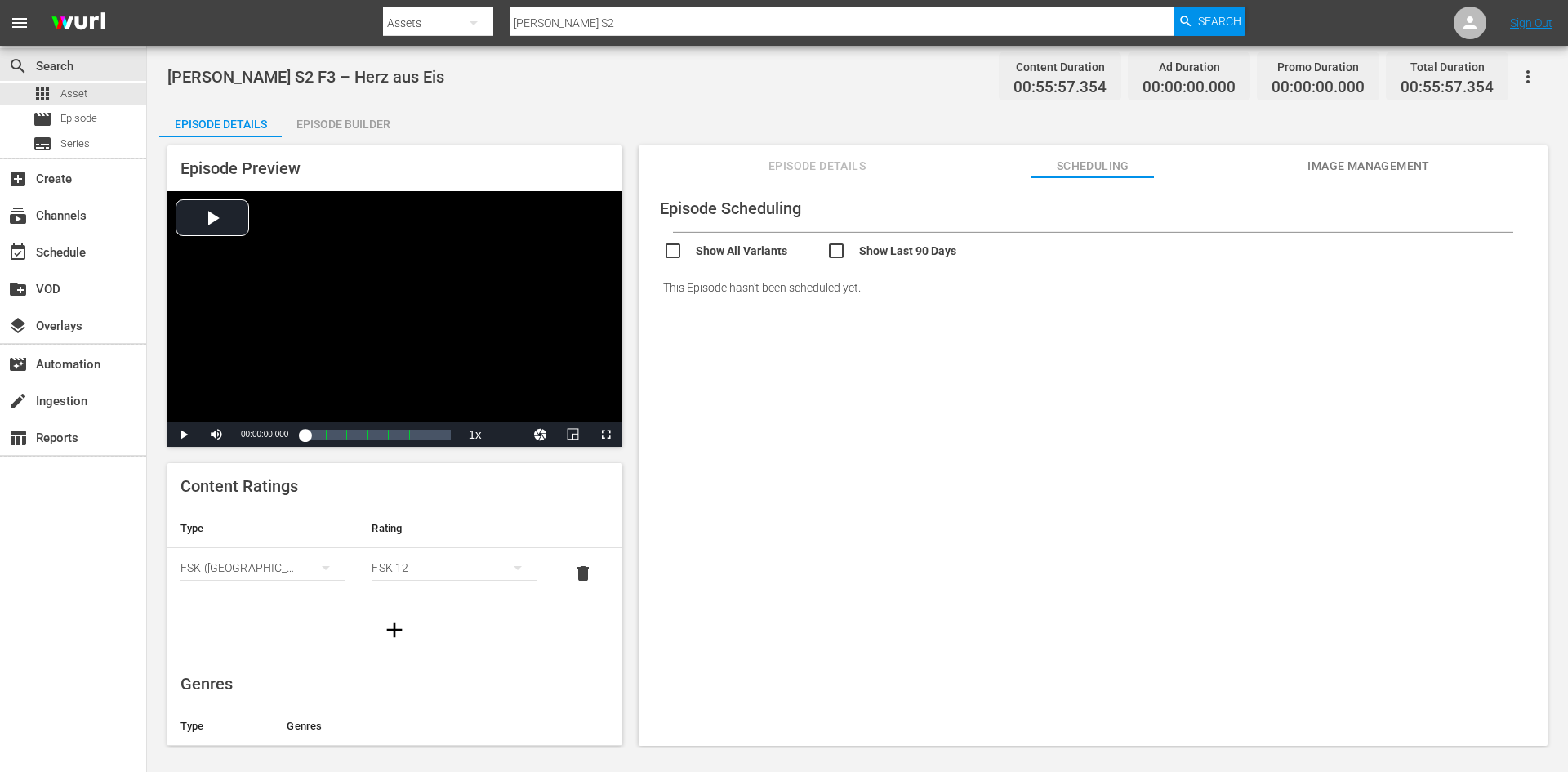
click at [1321, 170] on span "Image Management" at bounding box center [1369, 166] width 122 height 21
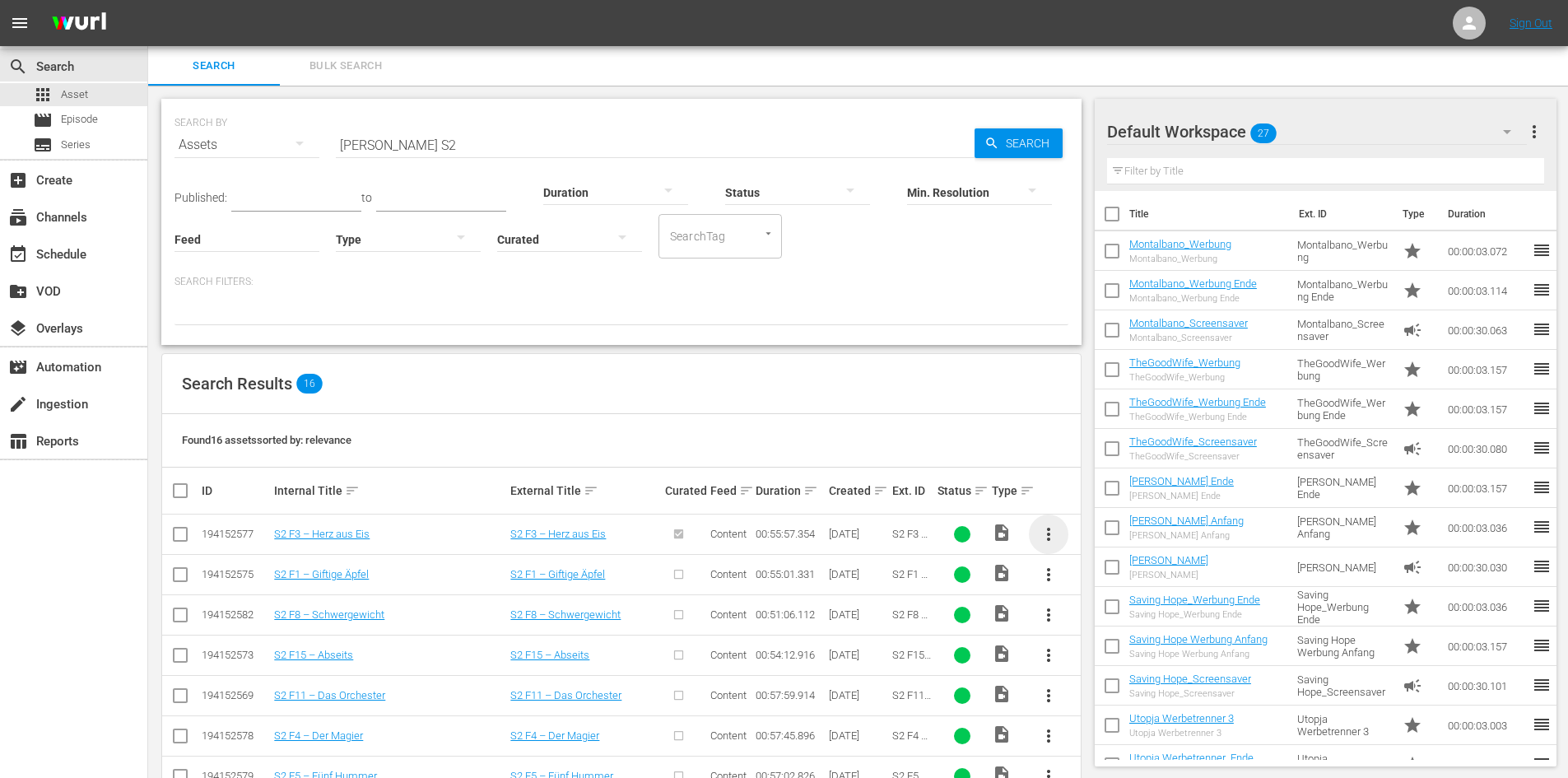
click at [1050, 533] on span "more_vert" at bounding box center [1048, 534] width 20 height 20
click at [1134, 667] on div "Episode" at bounding box center [1138, 659] width 112 height 39
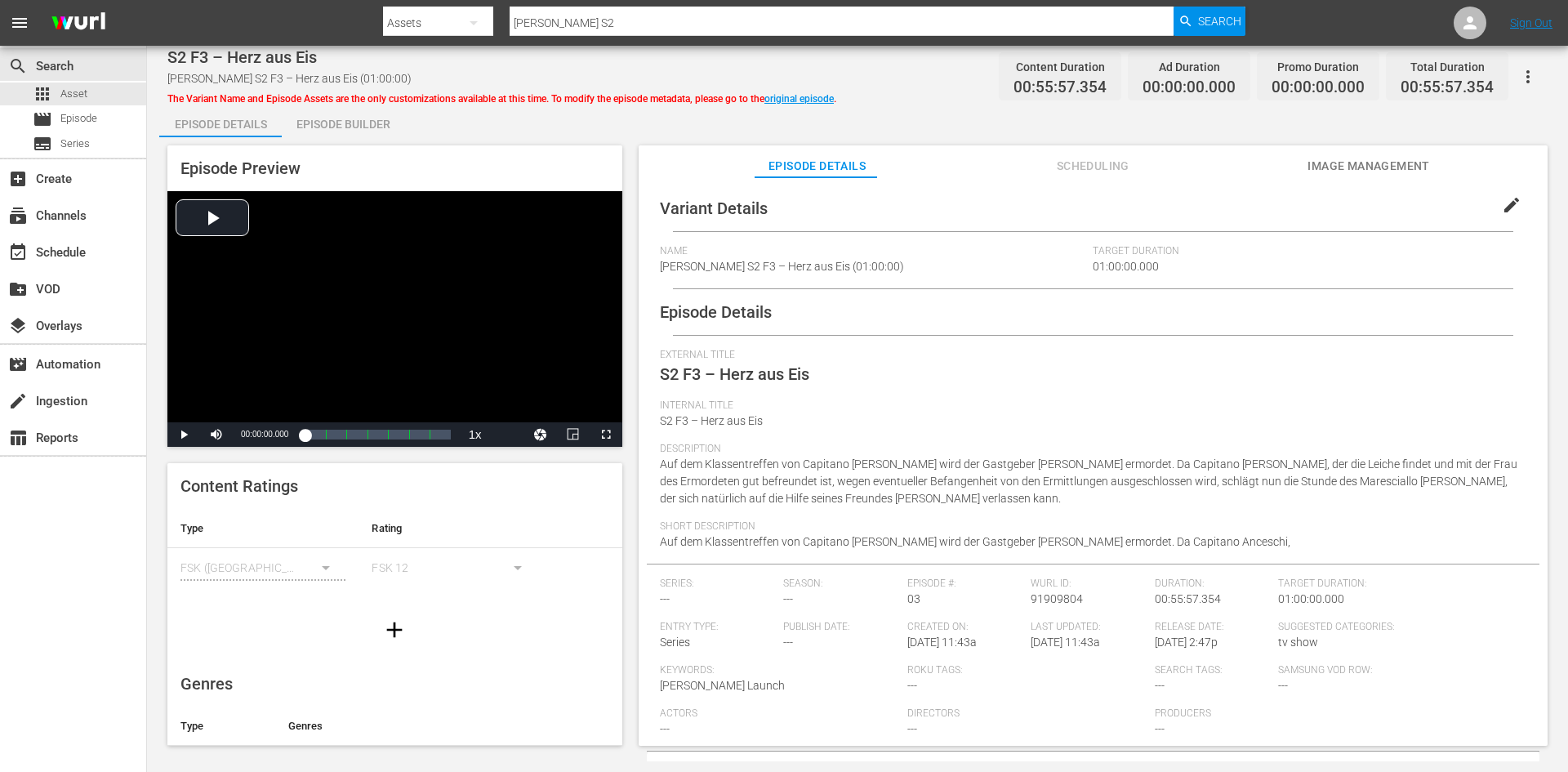
click at [1502, 199] on span "edit" at bounding box center [1512, 205] width 20 height 20
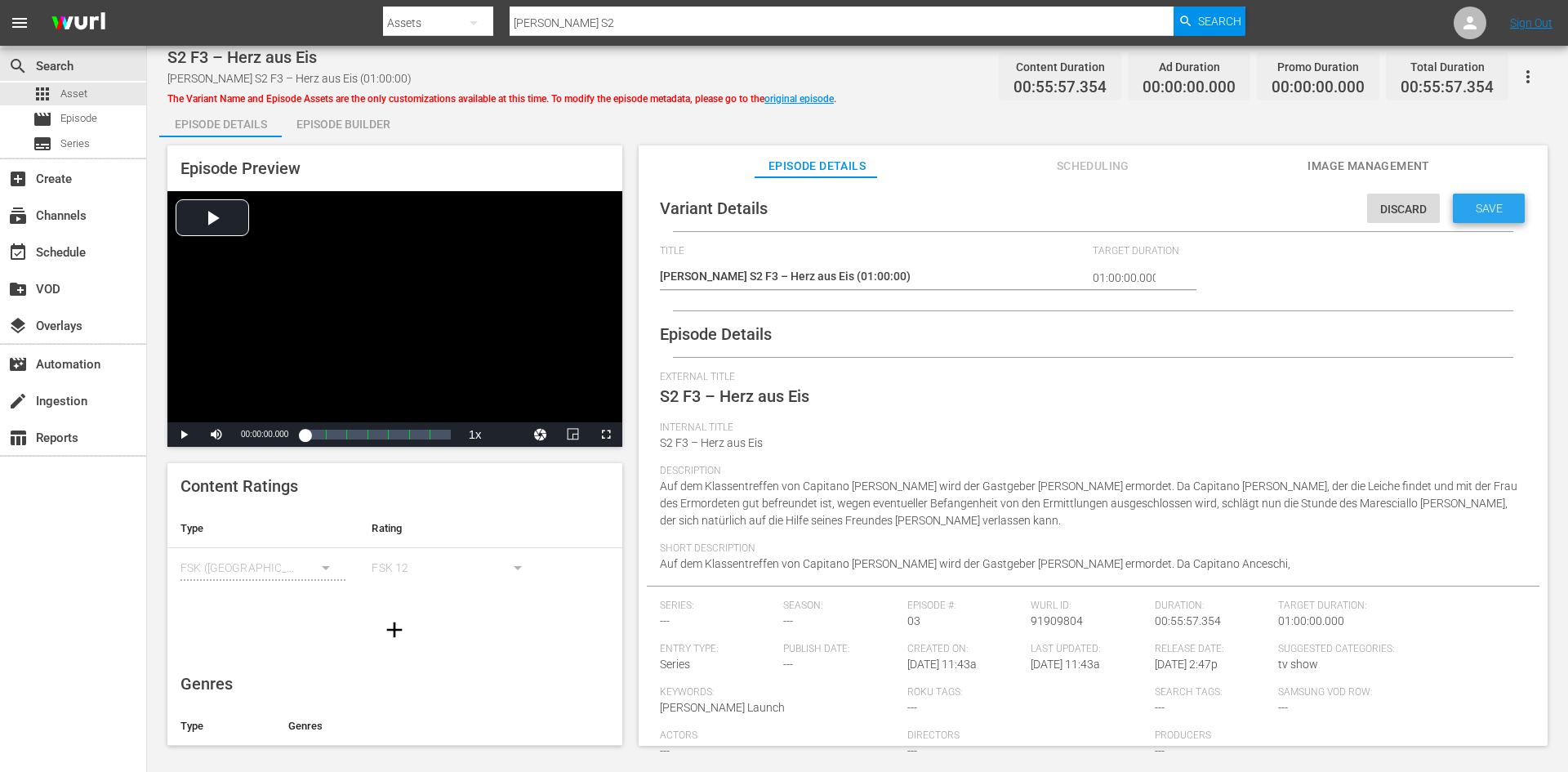
click at [1496, 199] on div "Save" at bounding box center [1489, 208] width 71 height 29
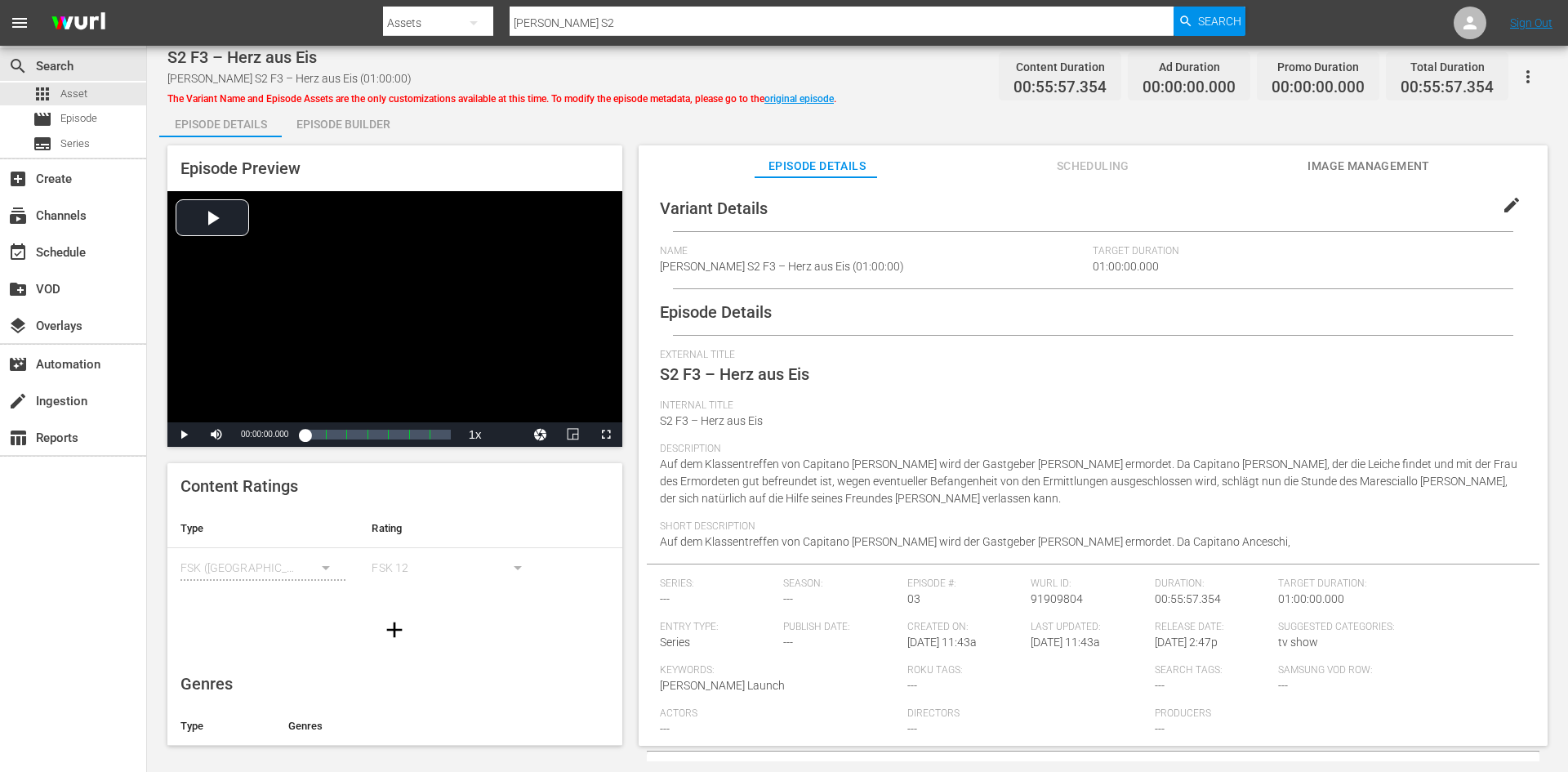
click at [1502, 199] on span "edit" at bounding box center [1512, 205] width 20 height 20
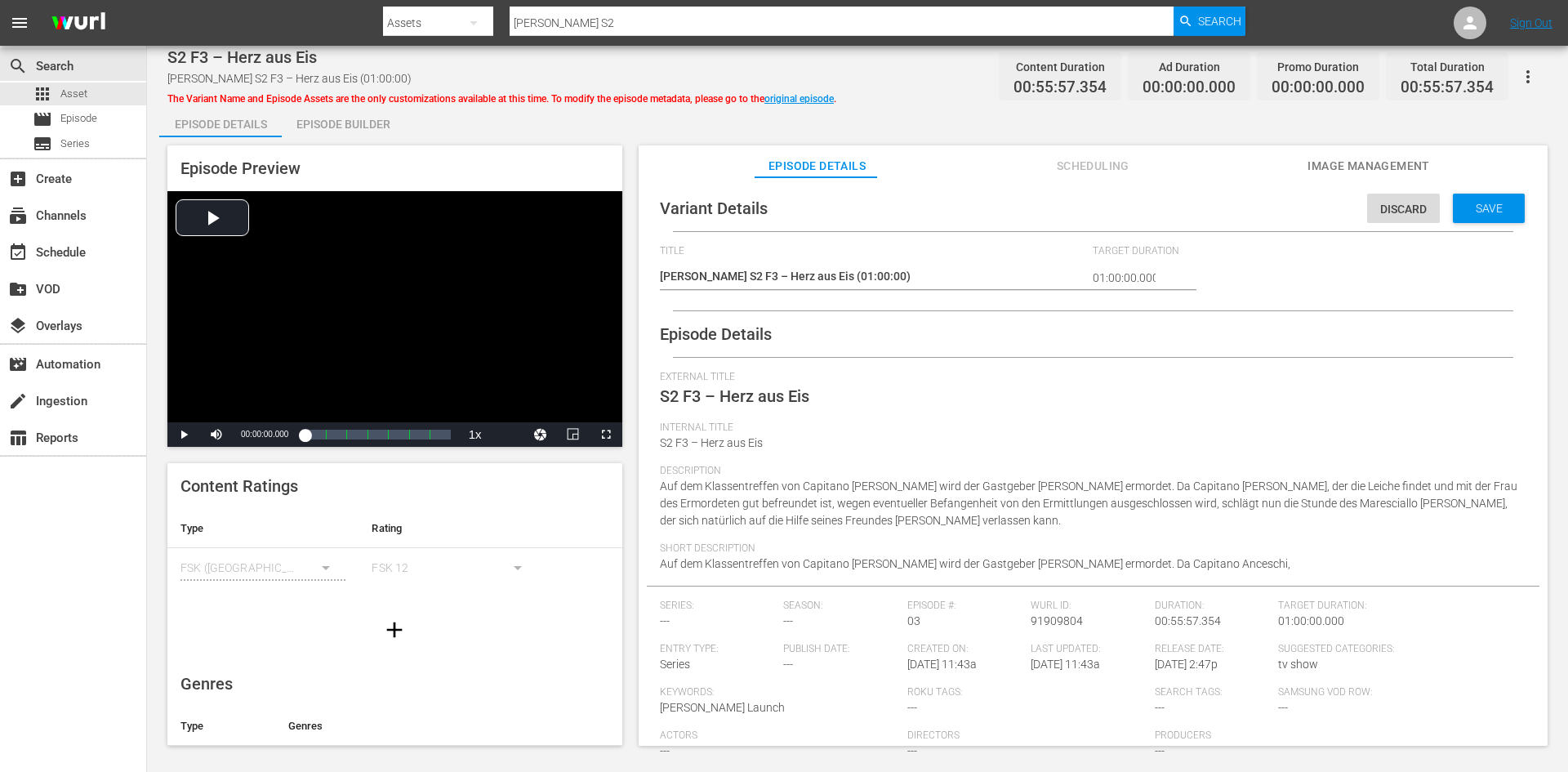
click at [1044, 409] on div "External Title S2 F3 – Herz aus Eis" at bounding box center [1093, 396] width 867 height 51
click at [1462, 209] on span "Save" at bounding box center [1489, 209] width 53 height 13
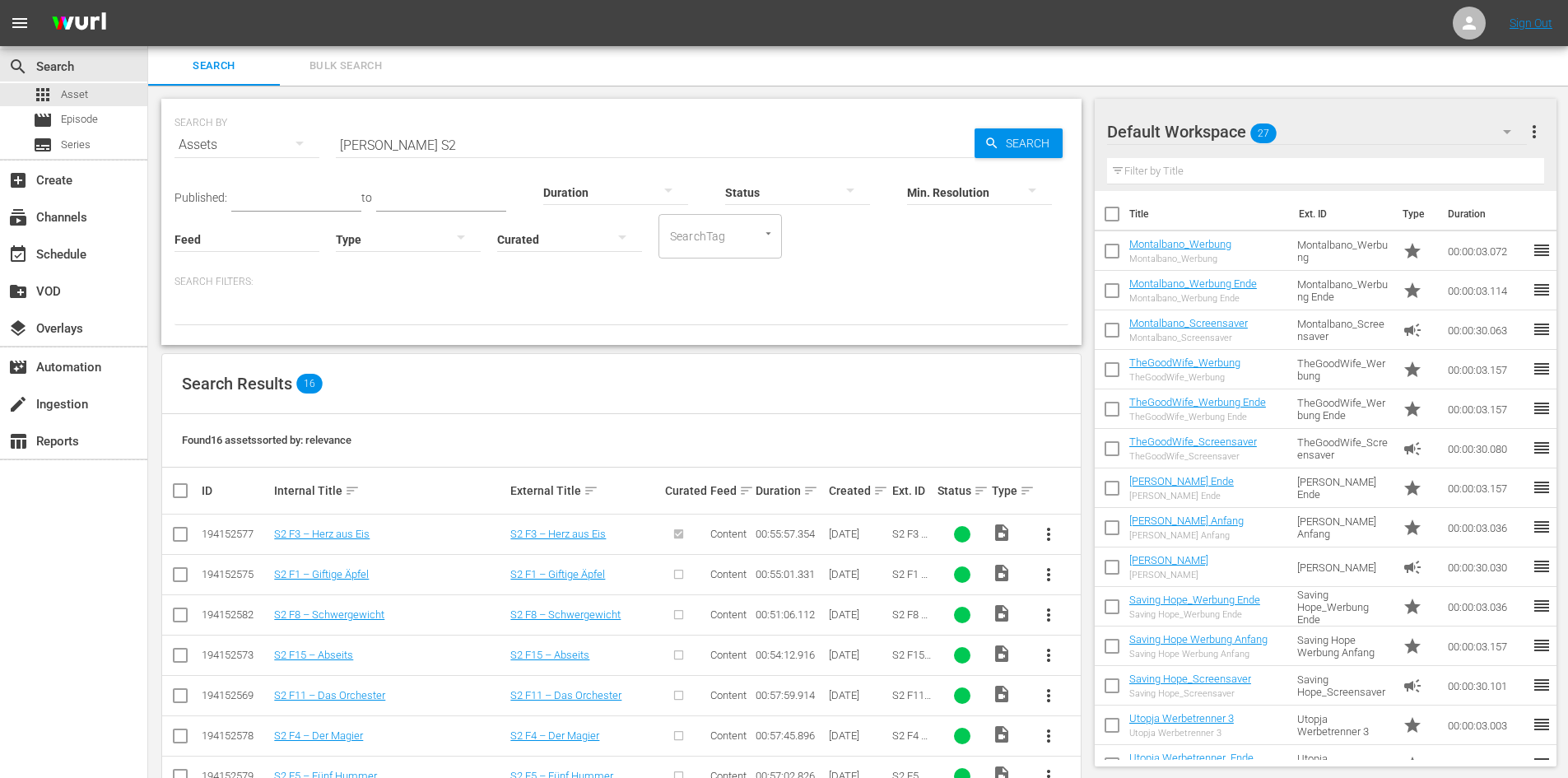
click at [1044, 580] on span "more_vert" at bounding box center [1048, 574] width 20 height 20
click at [1157, 702] on div "Episode" at bounding box center [1138, 699] width 112 height 39
click at [1145, 702] on div "Episode" at bounding box center [1138, 699] width 112 height 39
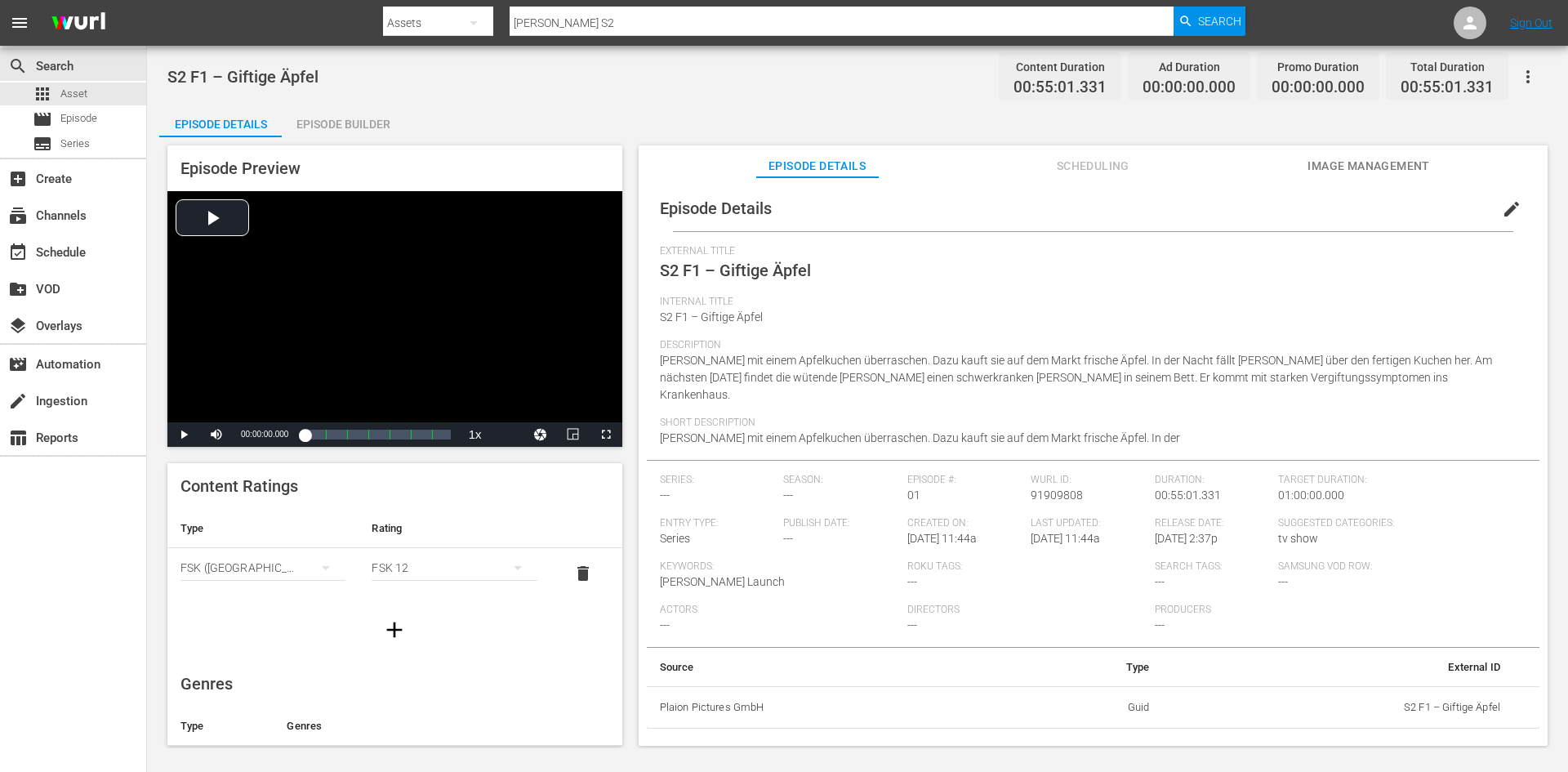
click at [1388, 167] on span "Image Management" at bounding box center [1369, 166] width 122 height 21
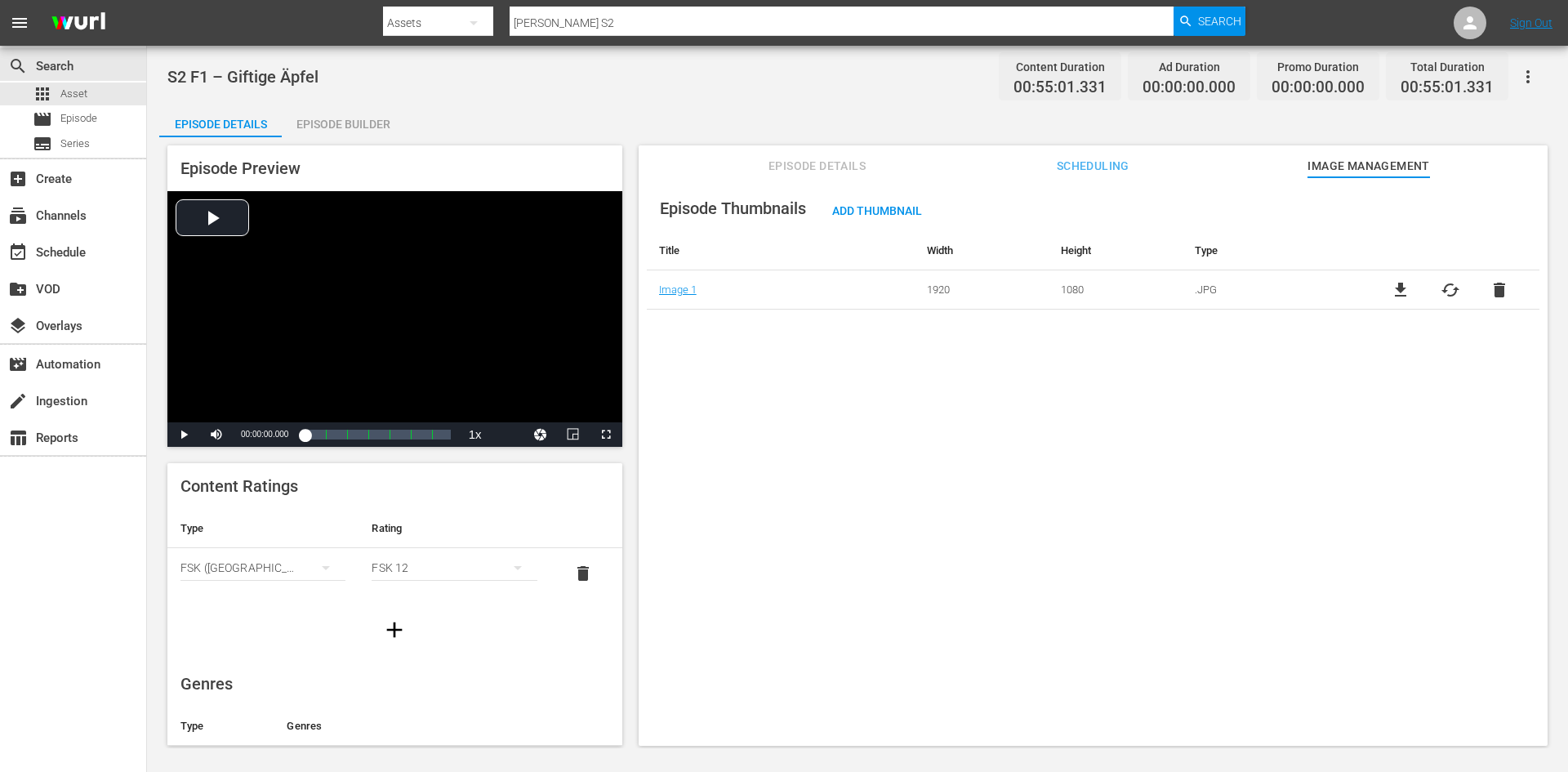
click at [848, 154] on button "Episode Details" at bounding box center [817, 161] width 122 height 32
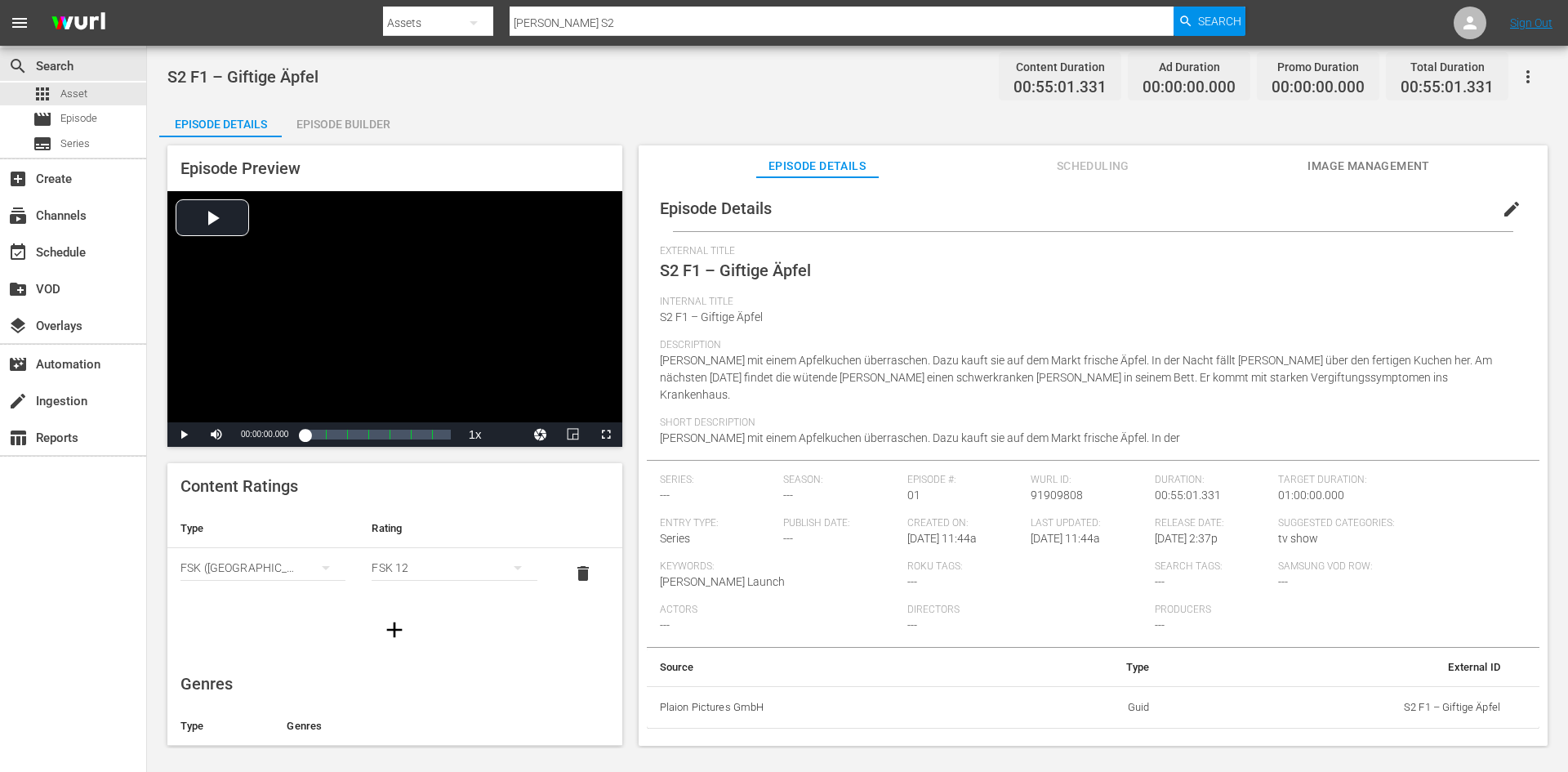
click at [1507, 212] on span "edit" at bounding box center [1512, 209] width 20 height 20
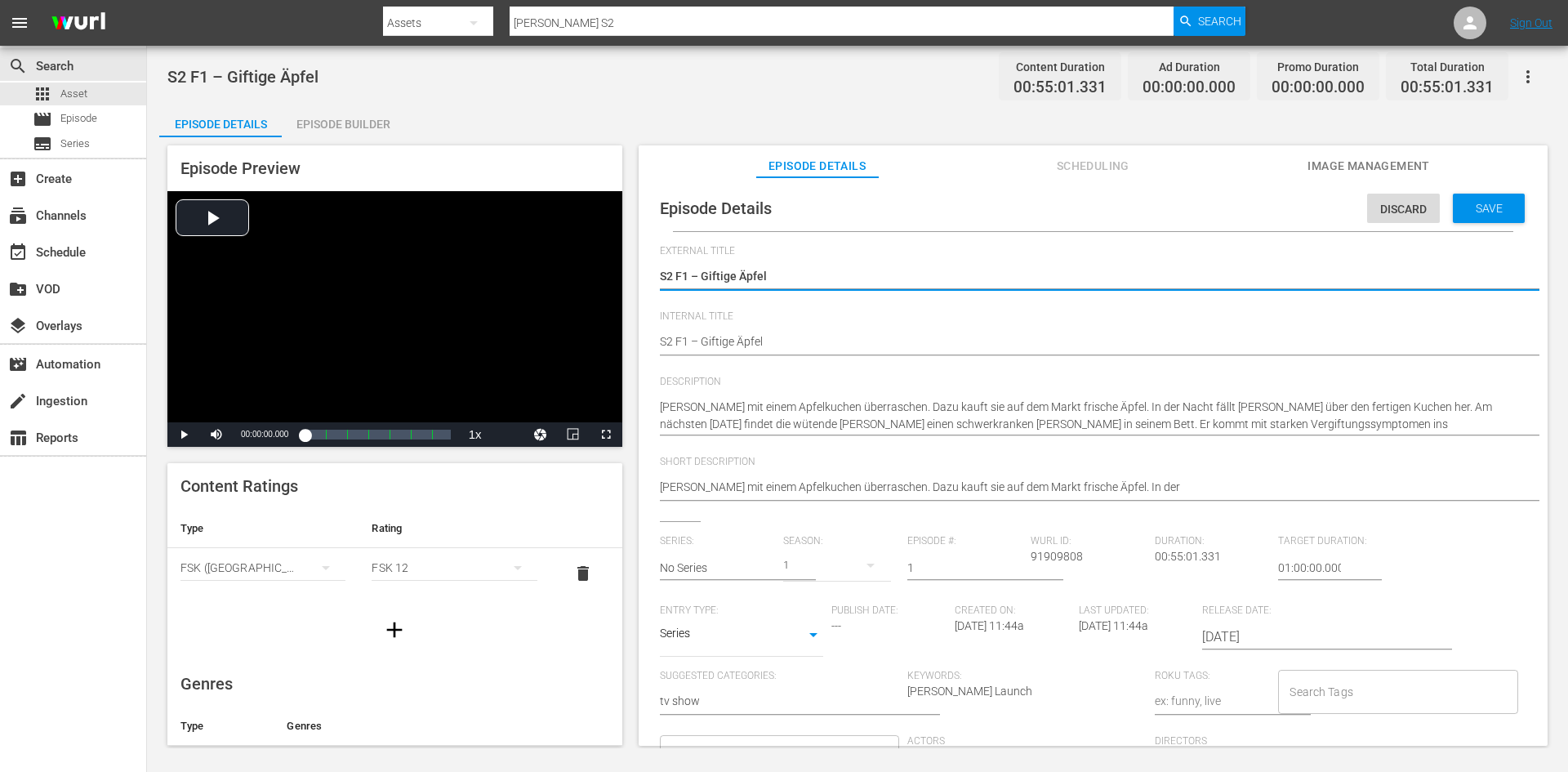
click at [658, 341] on div "Episode Details Discard Save External Title S2 F1 – Giftige Äpfel S2 F1 – Gifti…" at bounding box center [1093, 579] width 892 height 788
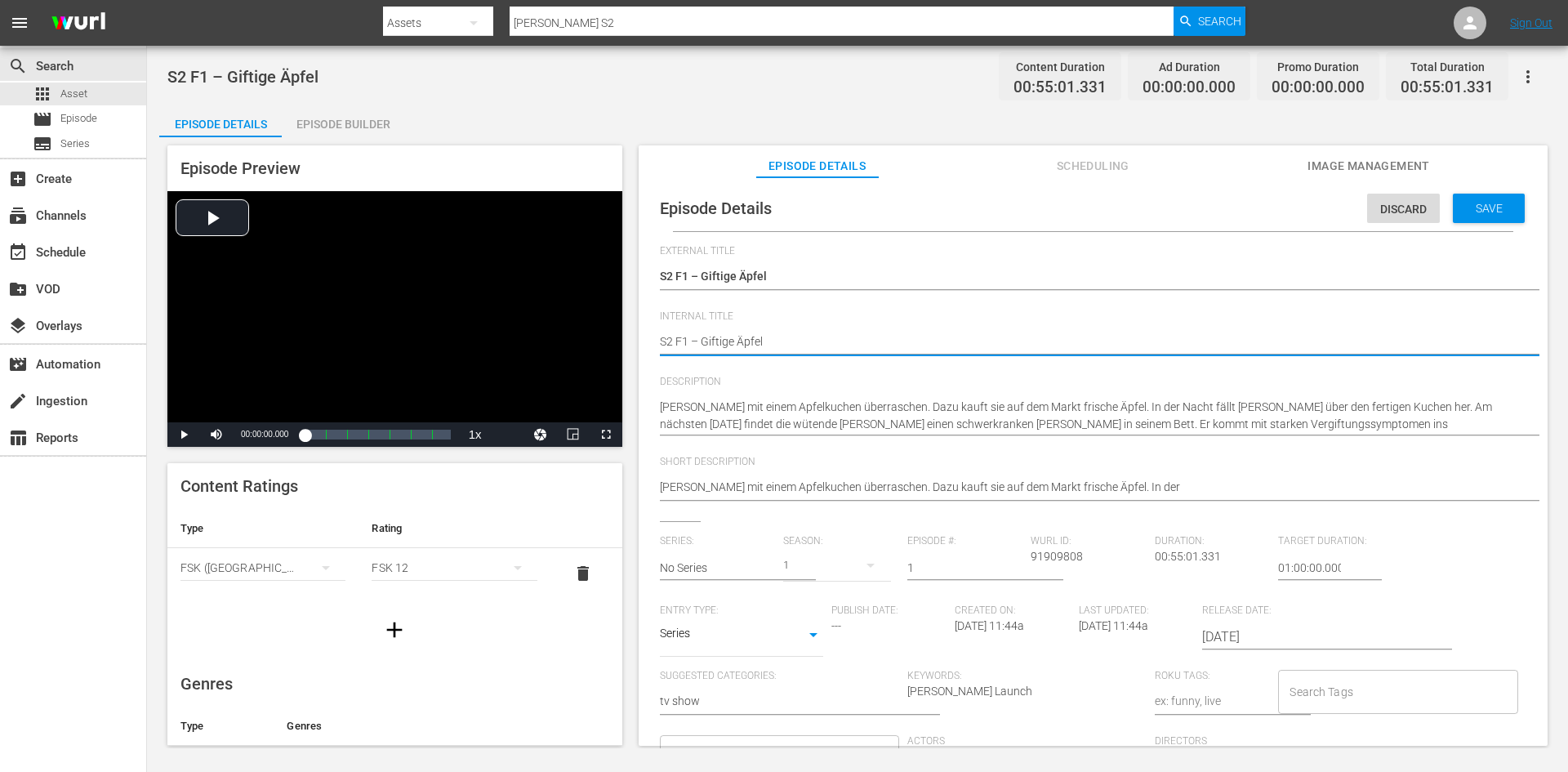
type textarea "DS2 F1 – Giftige Äpfel"
type textarea "DoS2 F1 – Giftige Äpfel"
type textarea "DonS2 F1 – Giftige Äpfel"
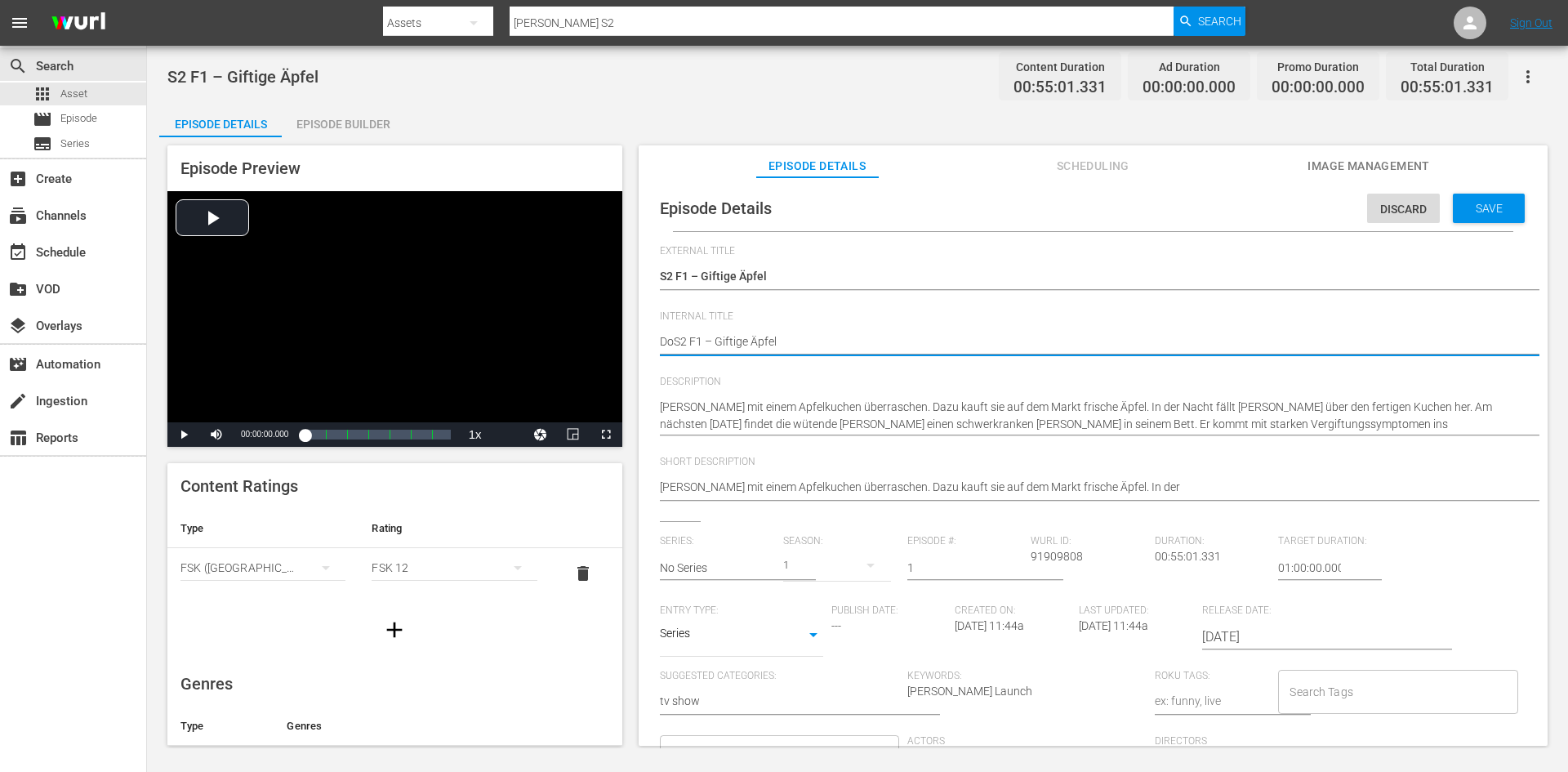
type textarea "DonS2 F1 – Giftige Äpfel"
type textarea "Don S2 F1 – Giftige Äpfel"
type textarea "Don MS2 F1 – Giftige Äpfel"
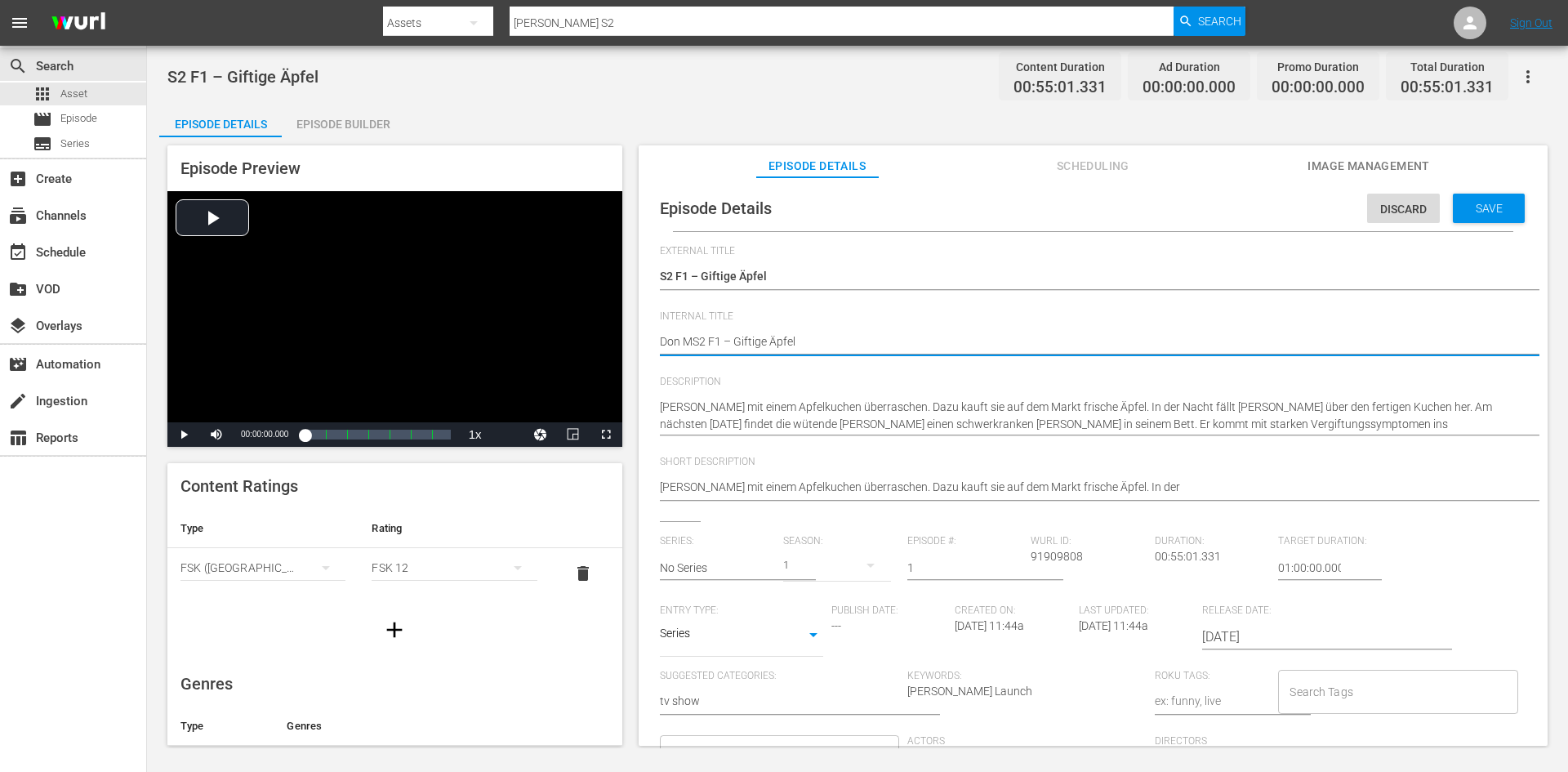
type textarea "Don MaS2 F1 – Giftige Äpfel"
type textarea "Don MatS2 F1 – Giftige Äpfel"
type textarea "Don MattS2 F1 – Giftige Äpfel"
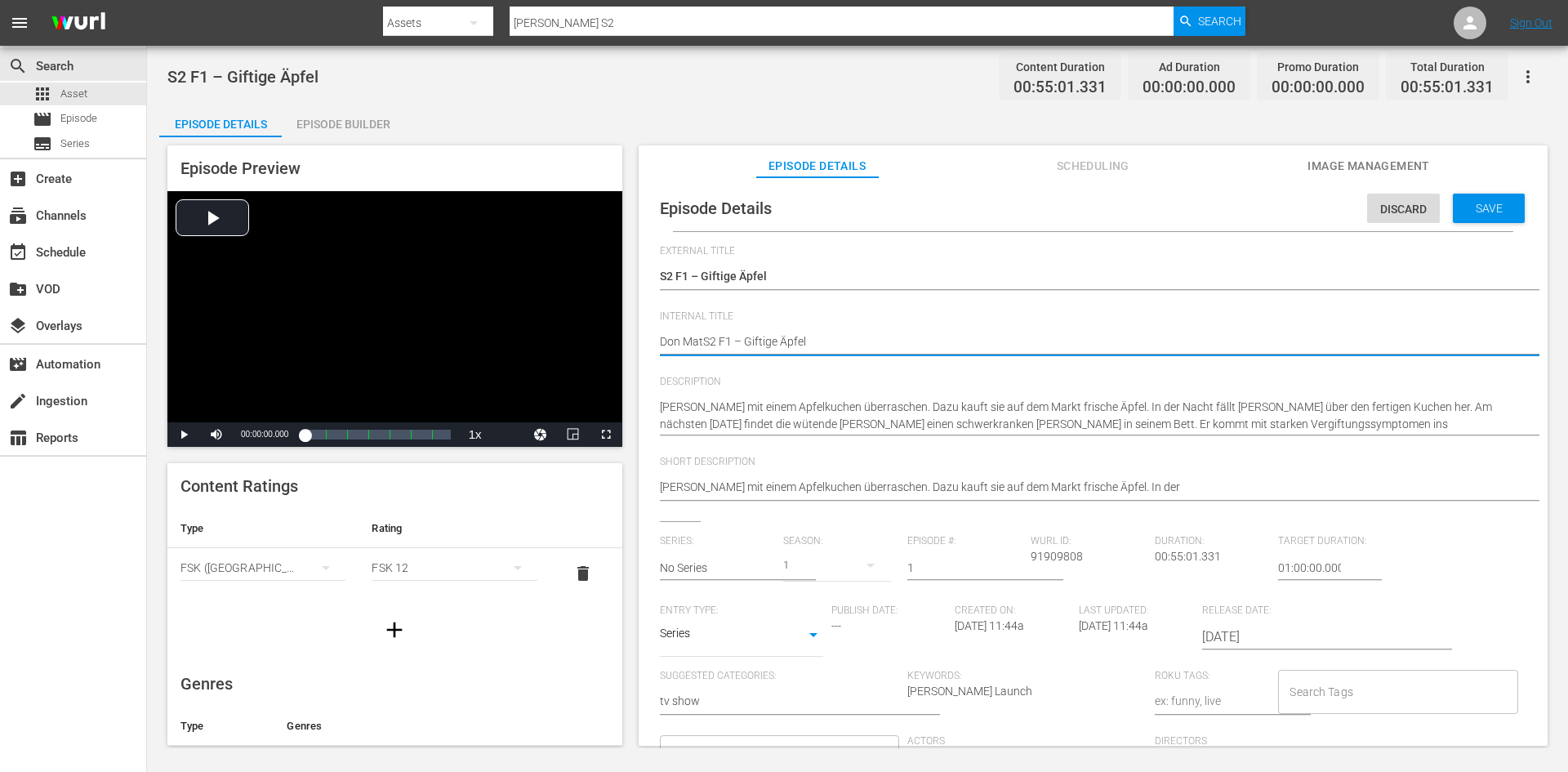
type textarea "Don MattS2 F1 – Giftige Äpfel"
type textarea "Don MatteS2 F1 – Giftige Äpfel"
type textarea "Don MatteoS2 F1 – Giftige Äpfel"
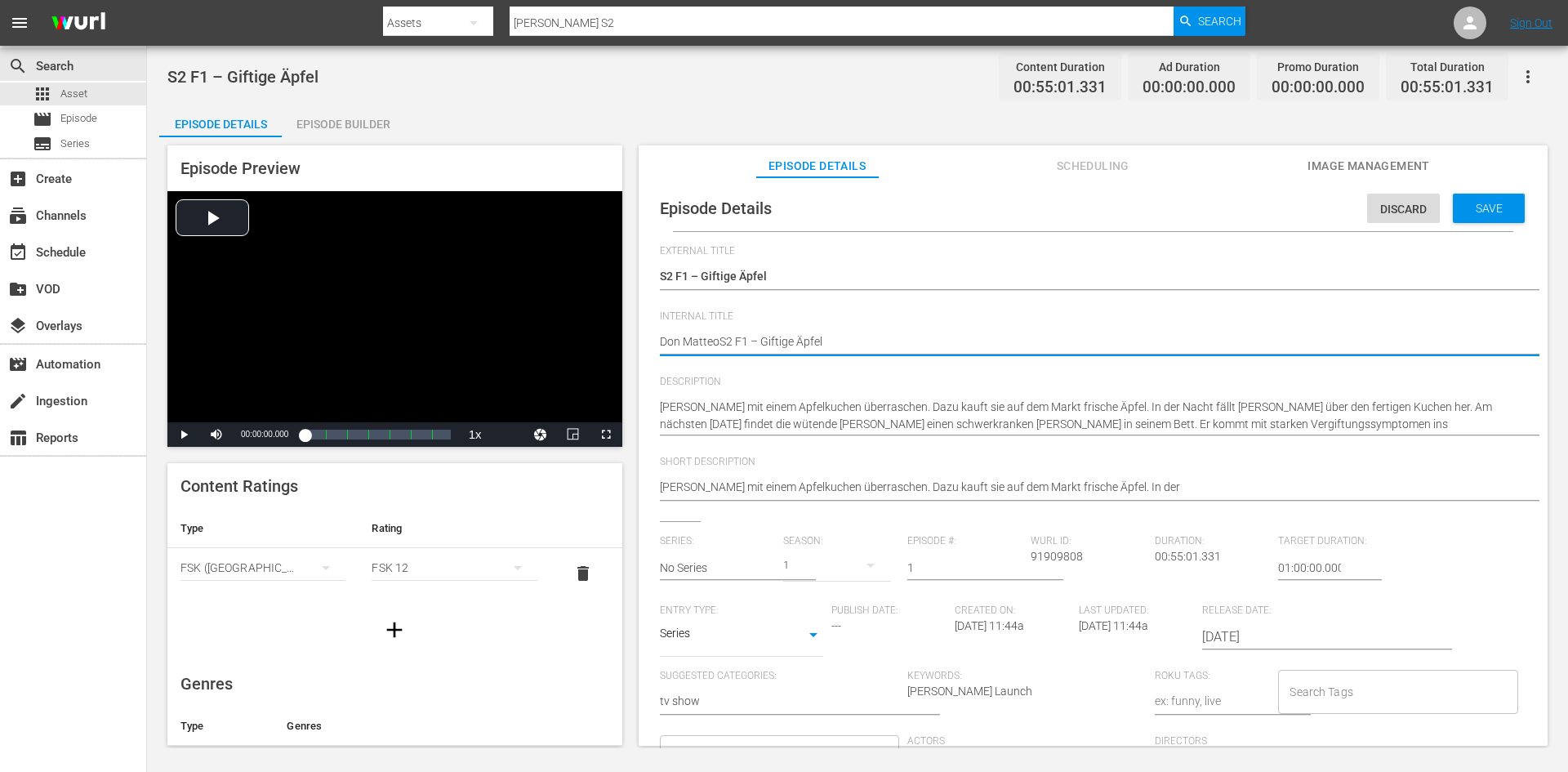
type textarea "[PERSON_NAME] S2 F1 – Giftige Äpfel"
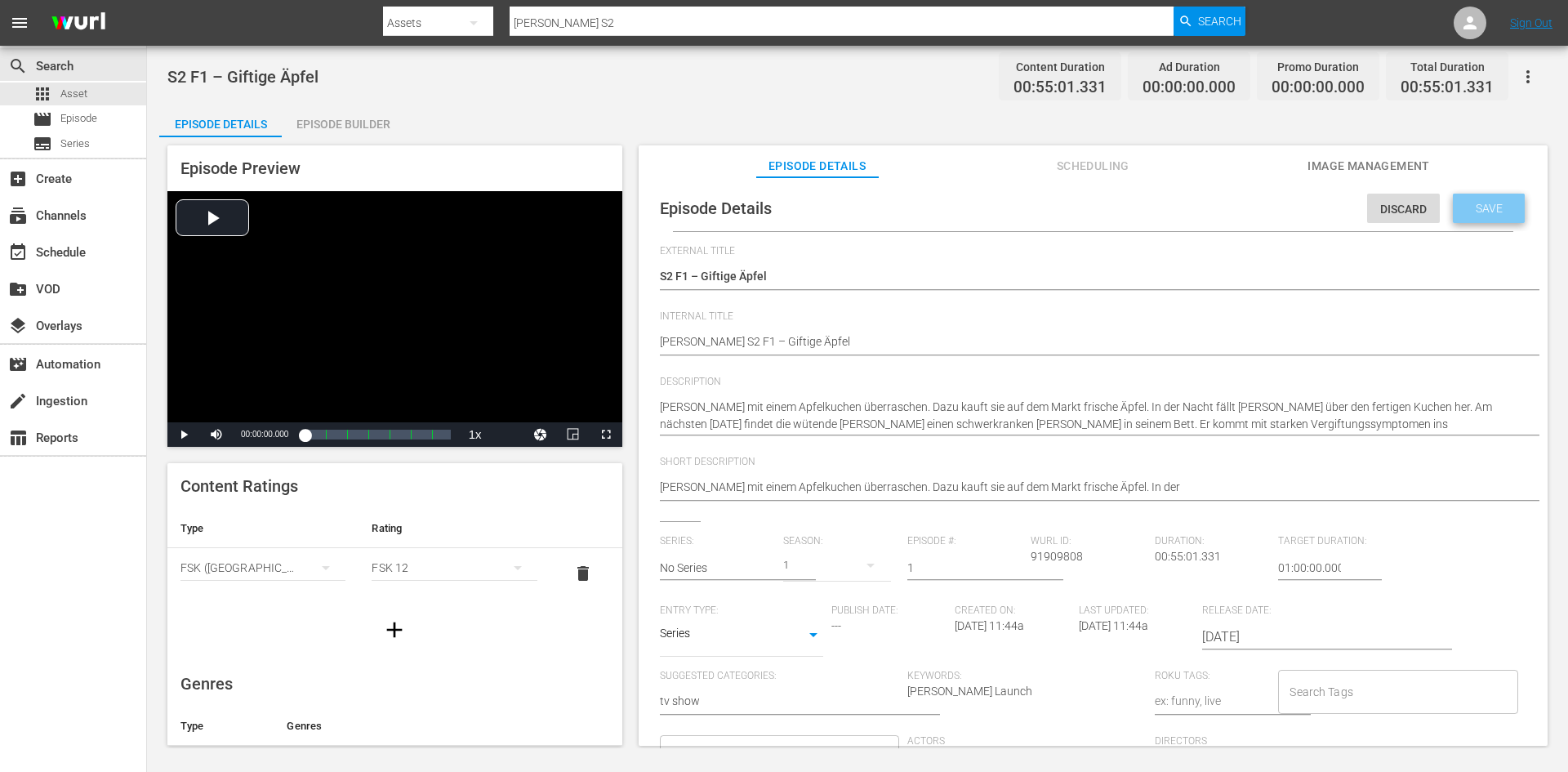
click at [1511, 215] on div "Save" at bounding box center [1489, 208] width 71 height 29
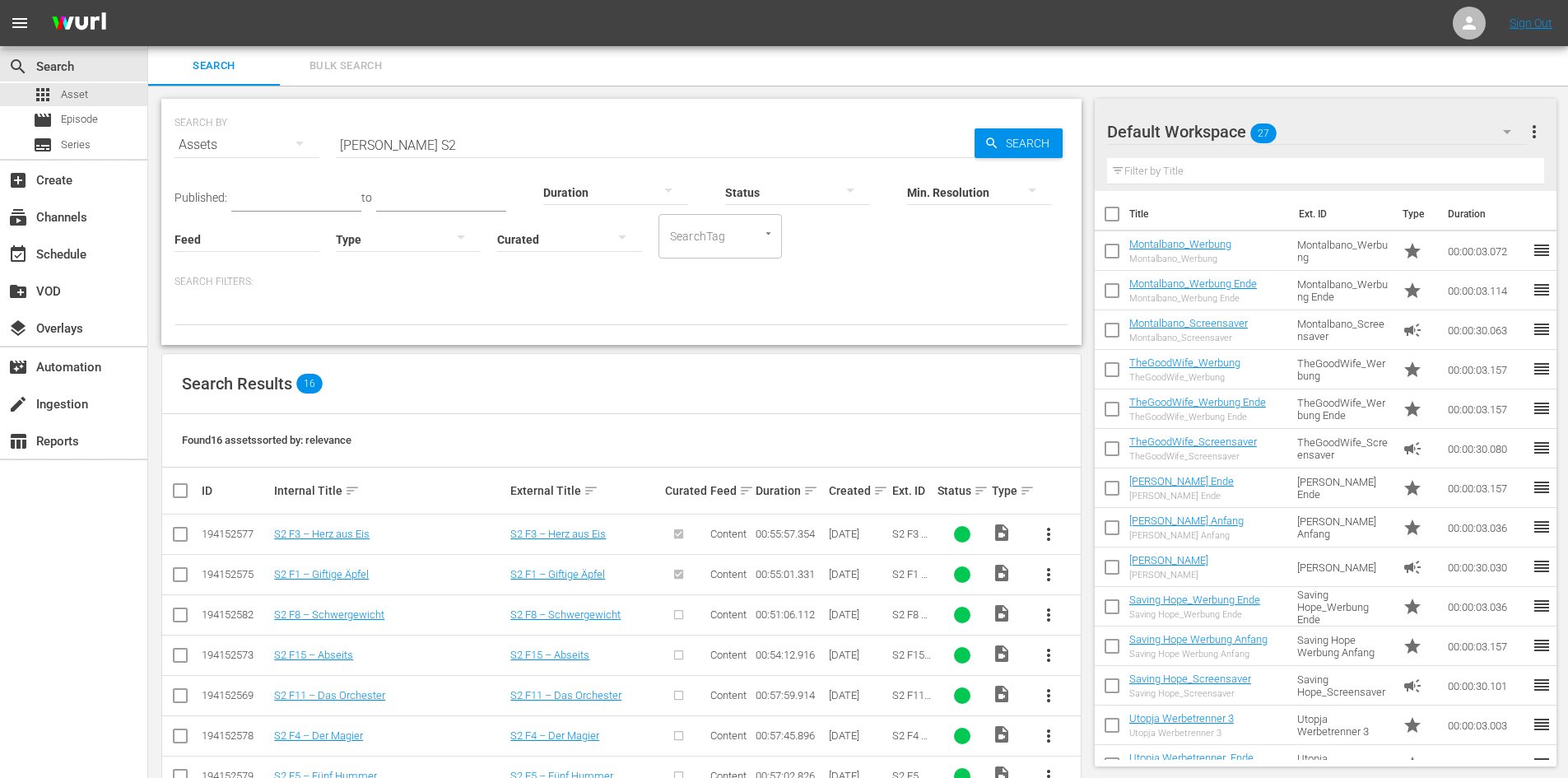
click at [1044, 608] on span "more_vert" at bounding box center [1048, 615] width 20 height 20
click at [1108, 737] on div "Episode" at bounding box center [1138, 739] width 112 height 39
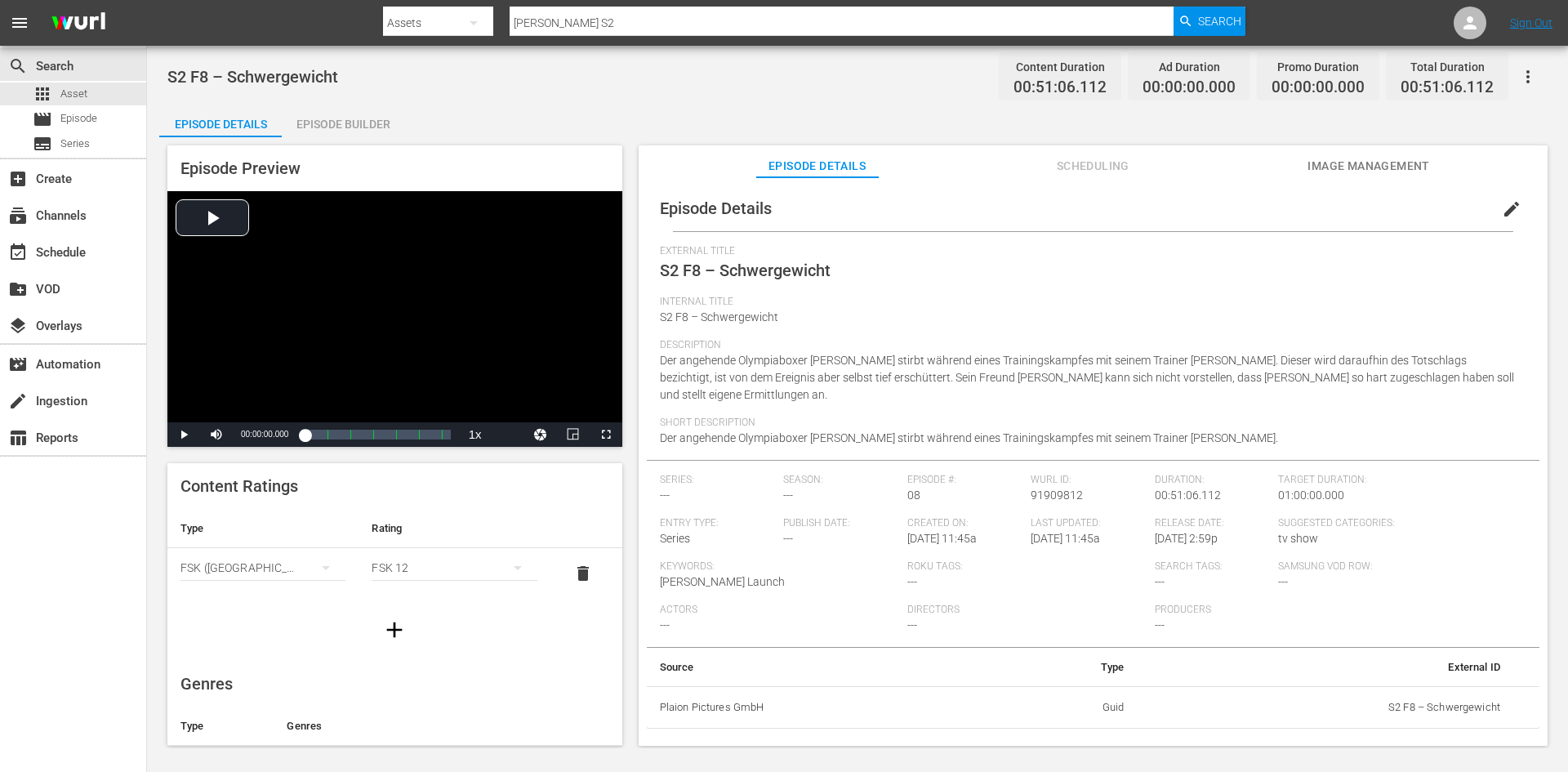
click at [1502, 209] on span "edit" at bounding box center [1512, 209] width 20 height 20
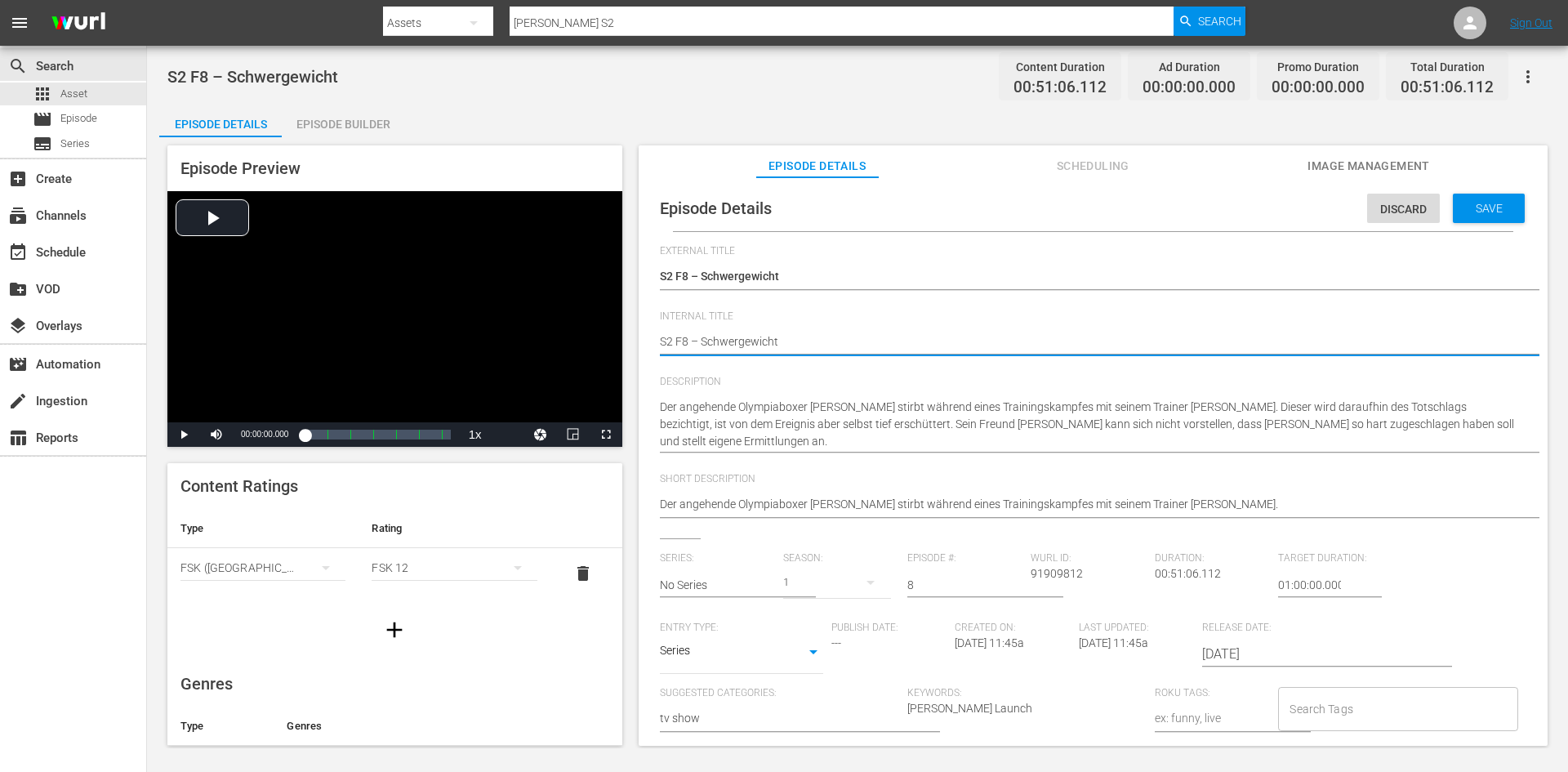
type textarea "DS2 F8 – Schwergewicht"
type textarea "DoS2 F8 – Schwergewicht"
type textarea "DonS2 F8 – Schwergewicht"
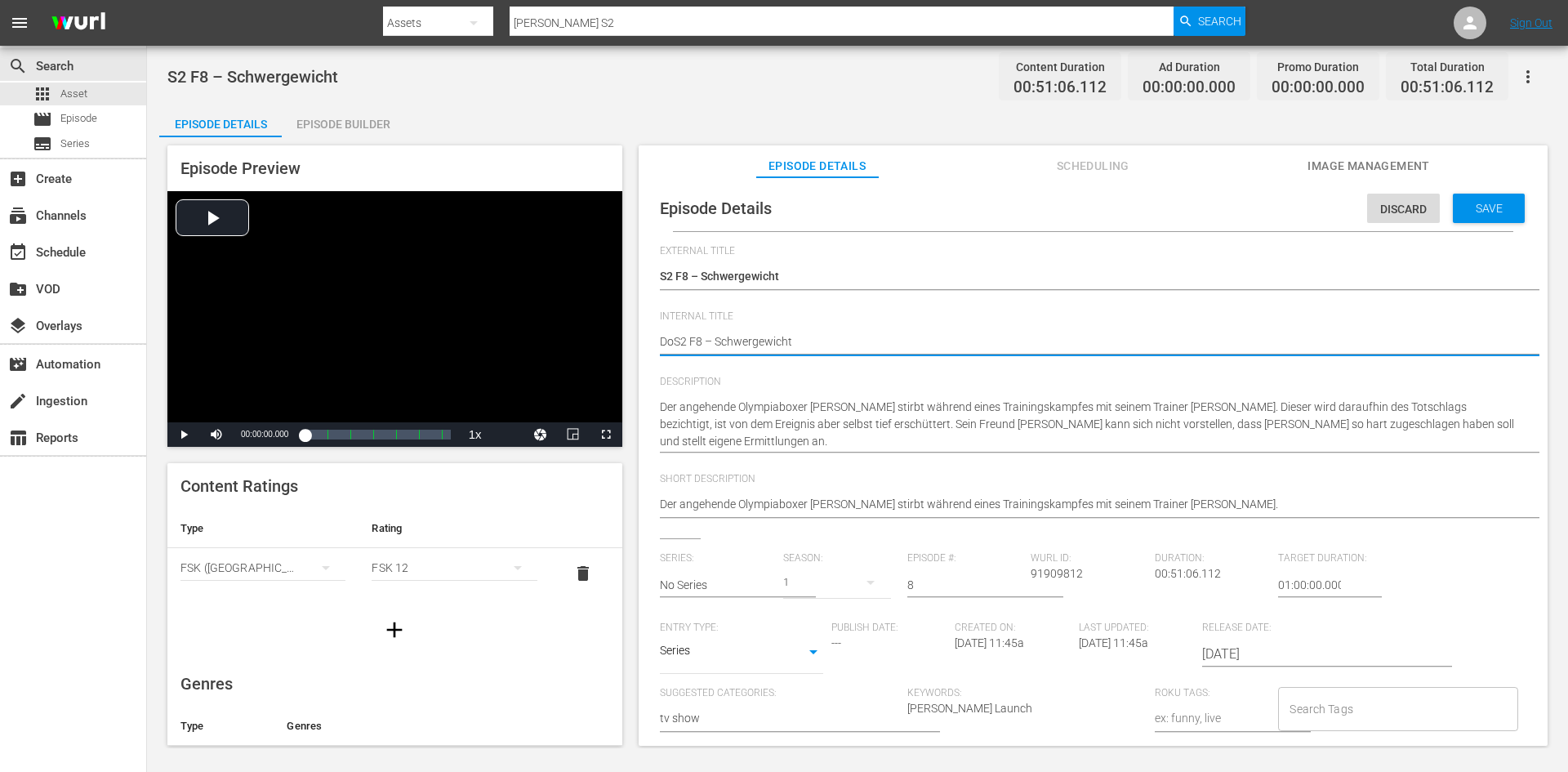
type textarea "DonS2 F8 – Schwergewicht"
type textarea "Don S2 F8 – Schwergewicht"
type textarea "Don MS2 F8 – Schwergewicht"
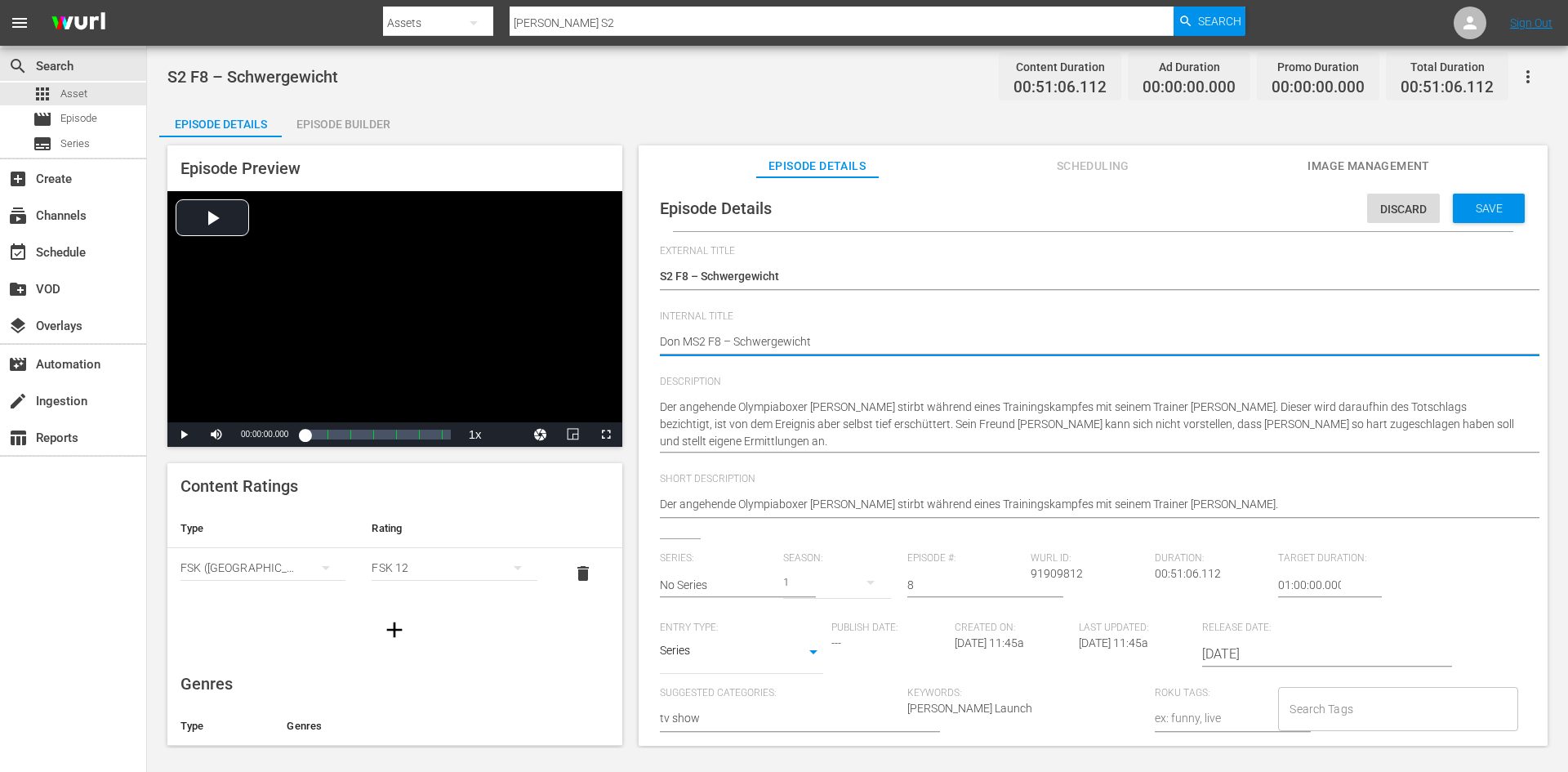
type textarea "Don MaS2 F8 – Schwergewicht"
type textarea "Don MatS2 F8 – Schwergewicht"
type textarea "Don MattS2 F8 – Schwergewicht"
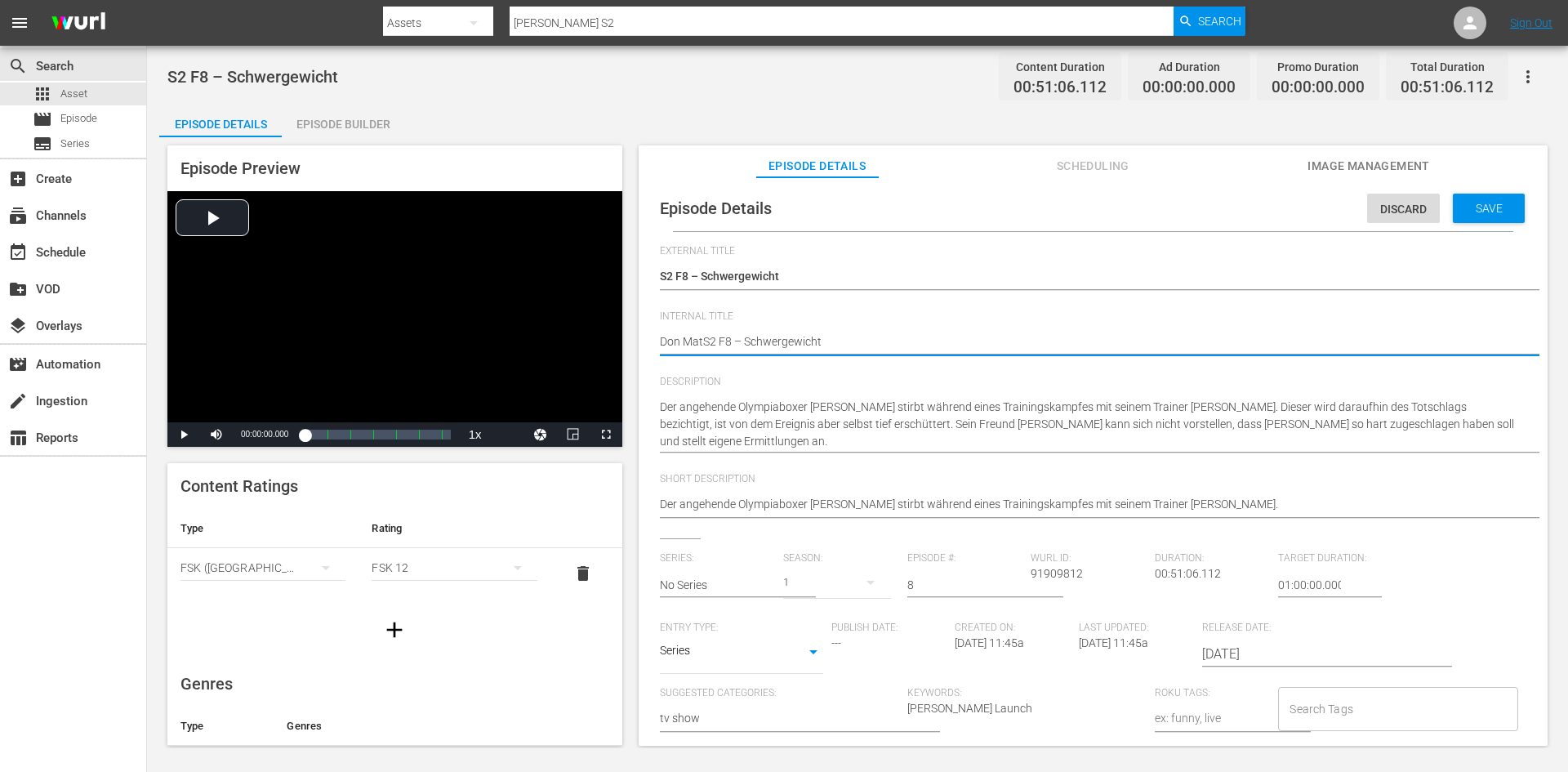
type textarea "Don MattS2 F8 – Schwergewicht"
type textarea "Don MatteS2 F8 – Schwergewicht"
type textarea "Don MatteoS2 F8 – Schwergewicht"
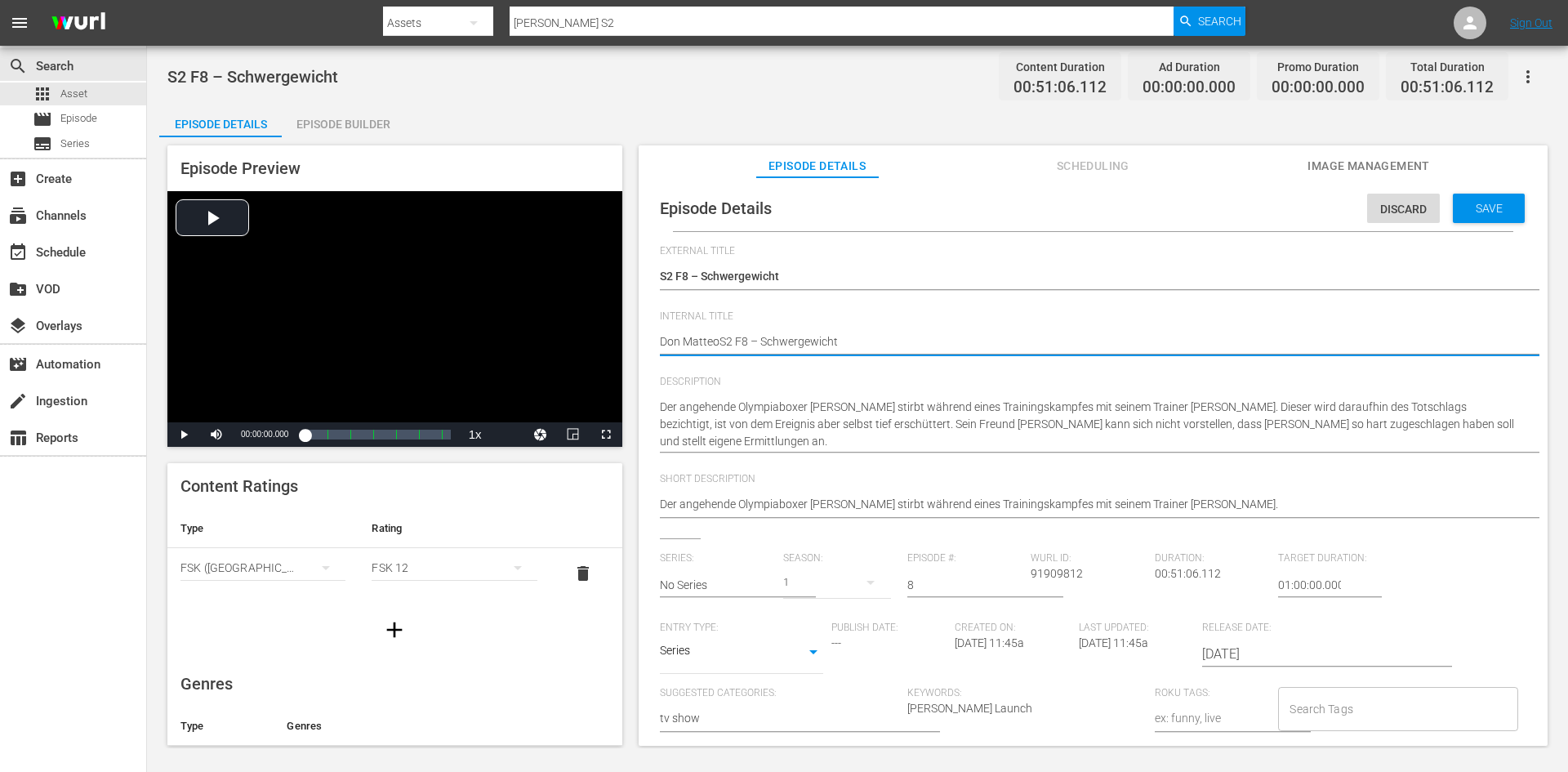
type textarea "[PERSON_NAME] S2 F8 – Schwergewicht"
click at [1481, 215] on div "Save" at bounding box center [1489, 208] width 71 height 29
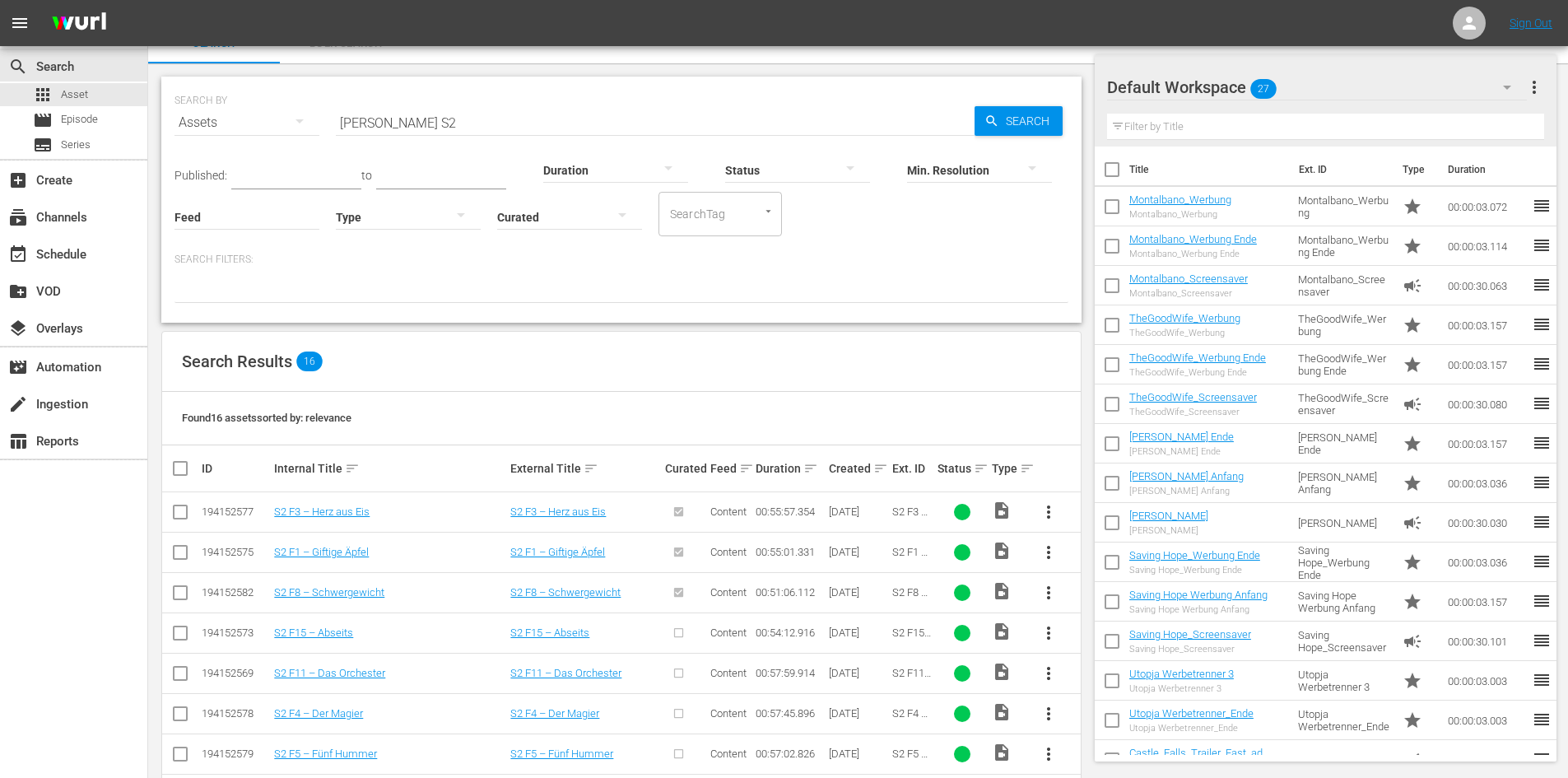
scroll to position [165, 0]
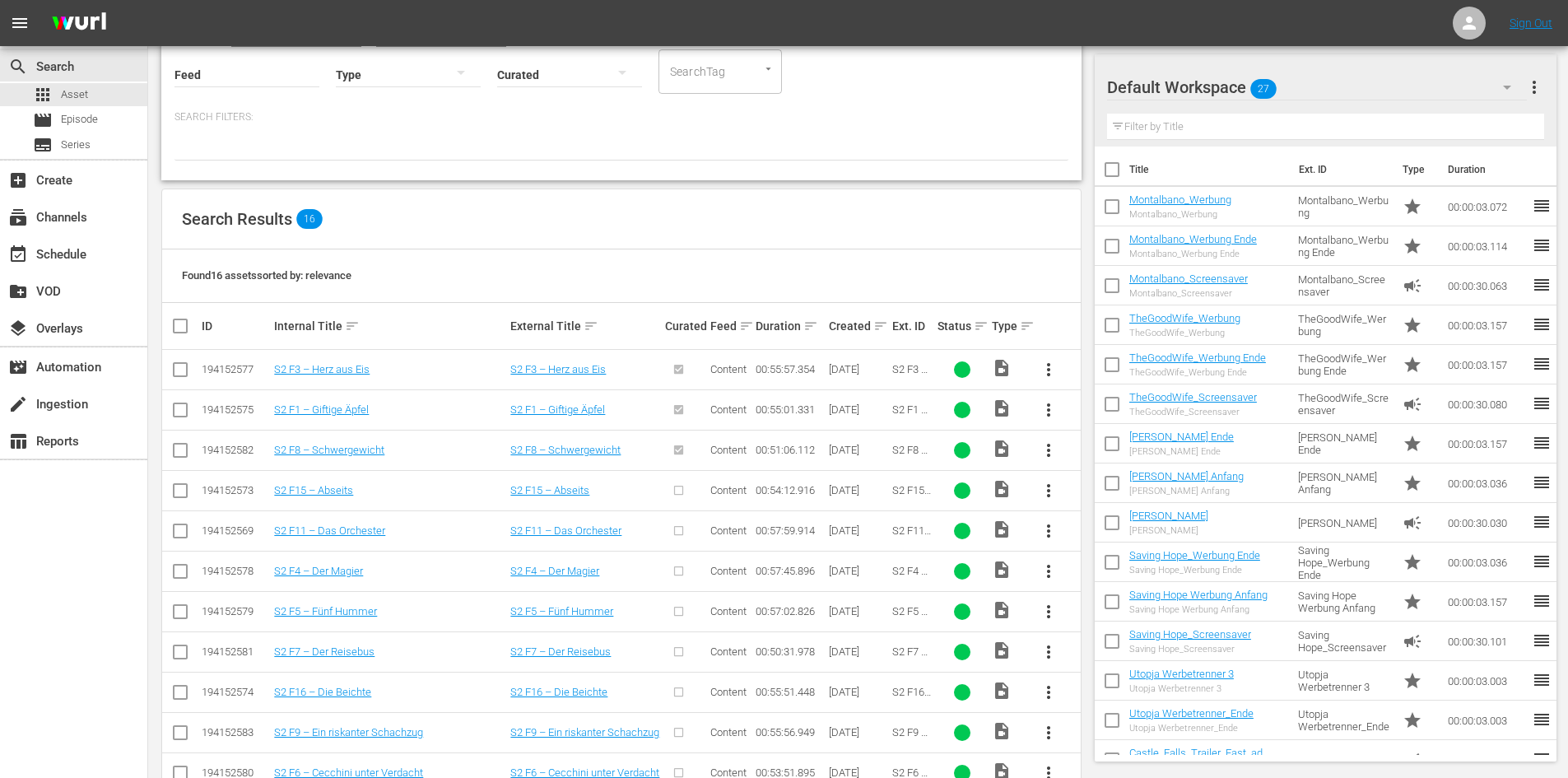
click at [1046, 489] on span "more_vert" at bounding box center [1048, 491] width 20 height 20
click at [1108, 617] on div "Episode" at bounding box center [1138, 616] width 112 height 39
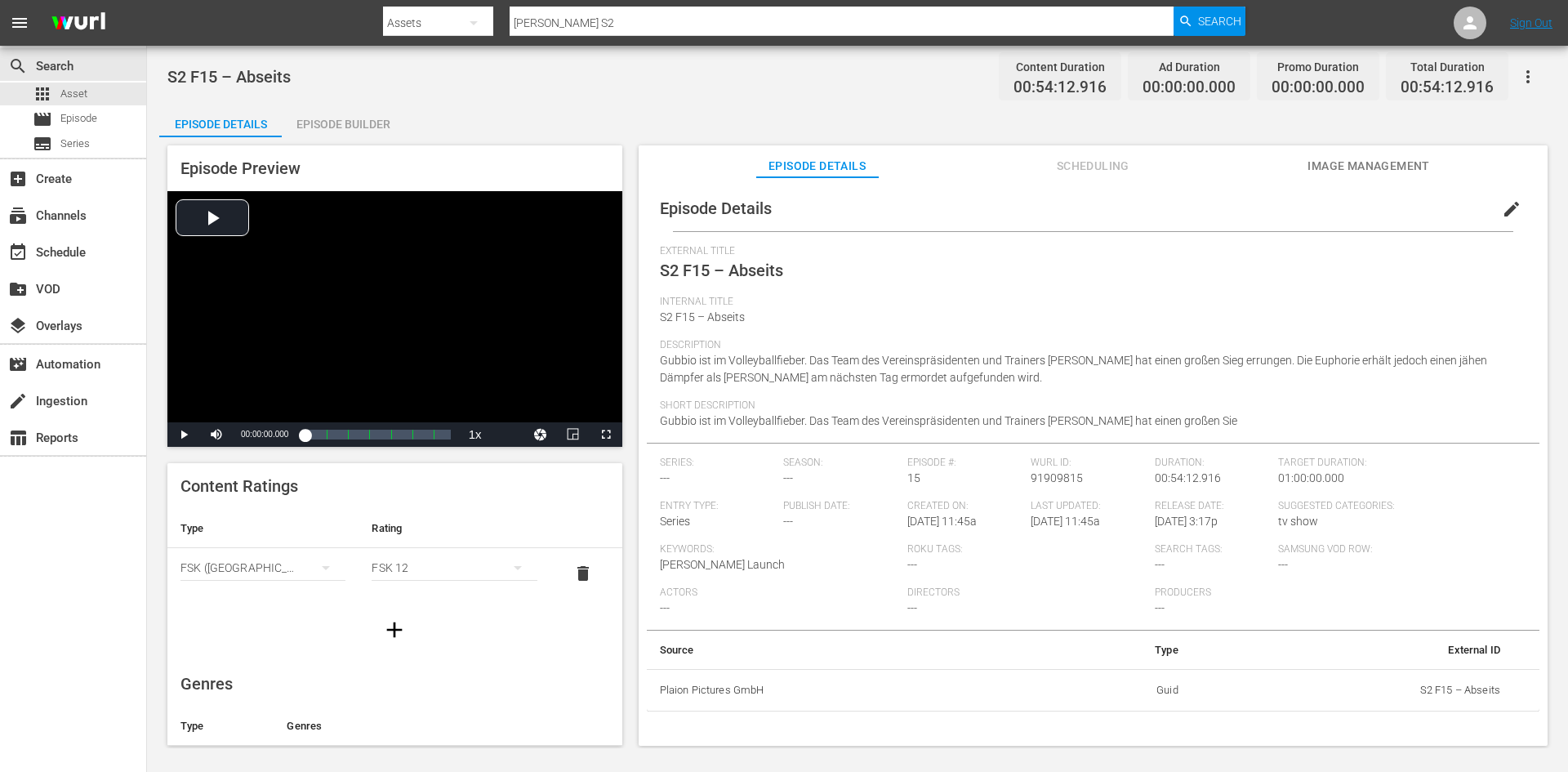
click at [1504, 201] on span "edit" at bounding box center [1512, 209] width 20 height 20
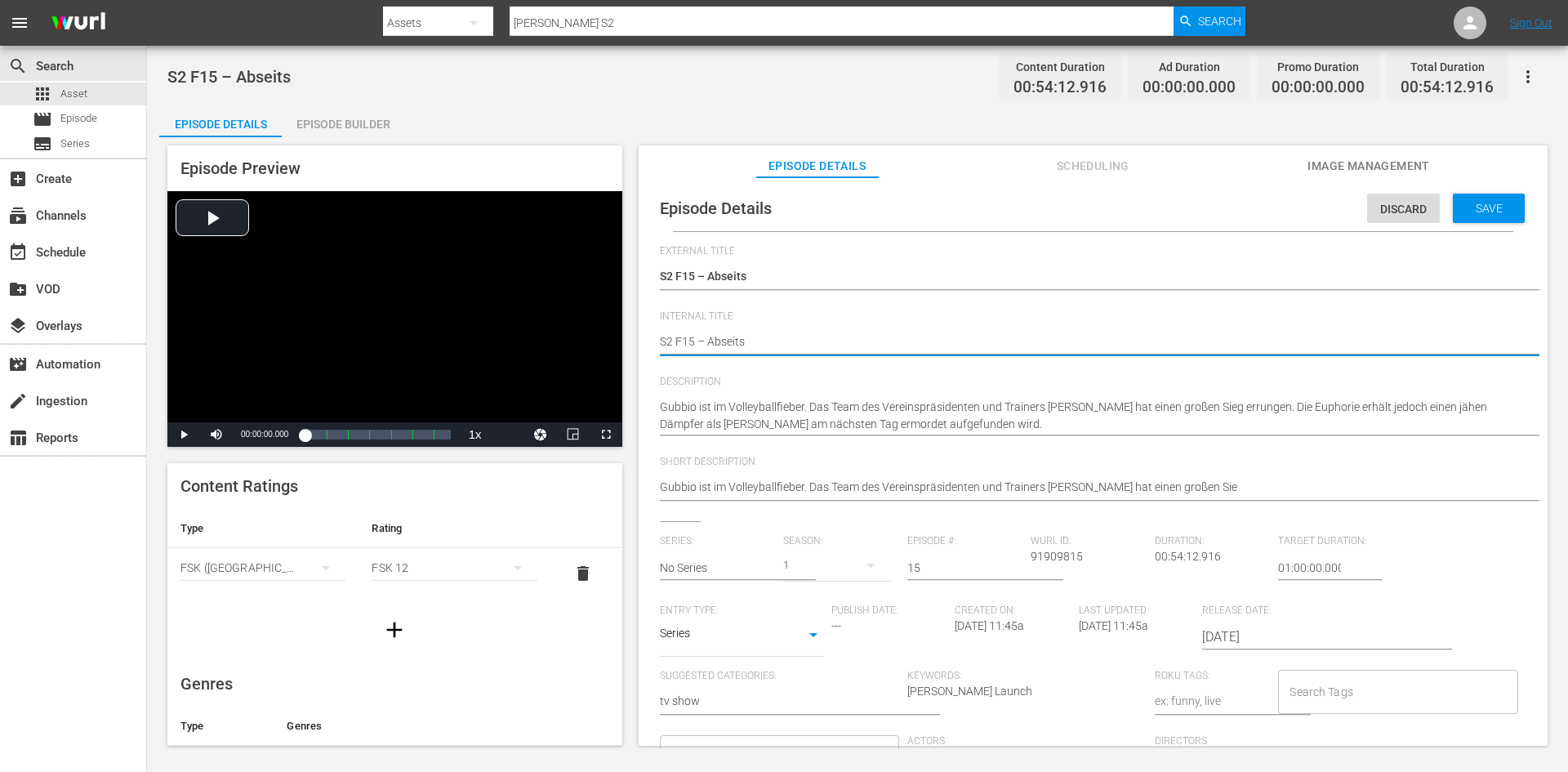
type textarea "DS2 F15 – Abseits"
type textarea "DoS2 F15 – Abseits"
type textarea "DonS2 F15 – Abseits"
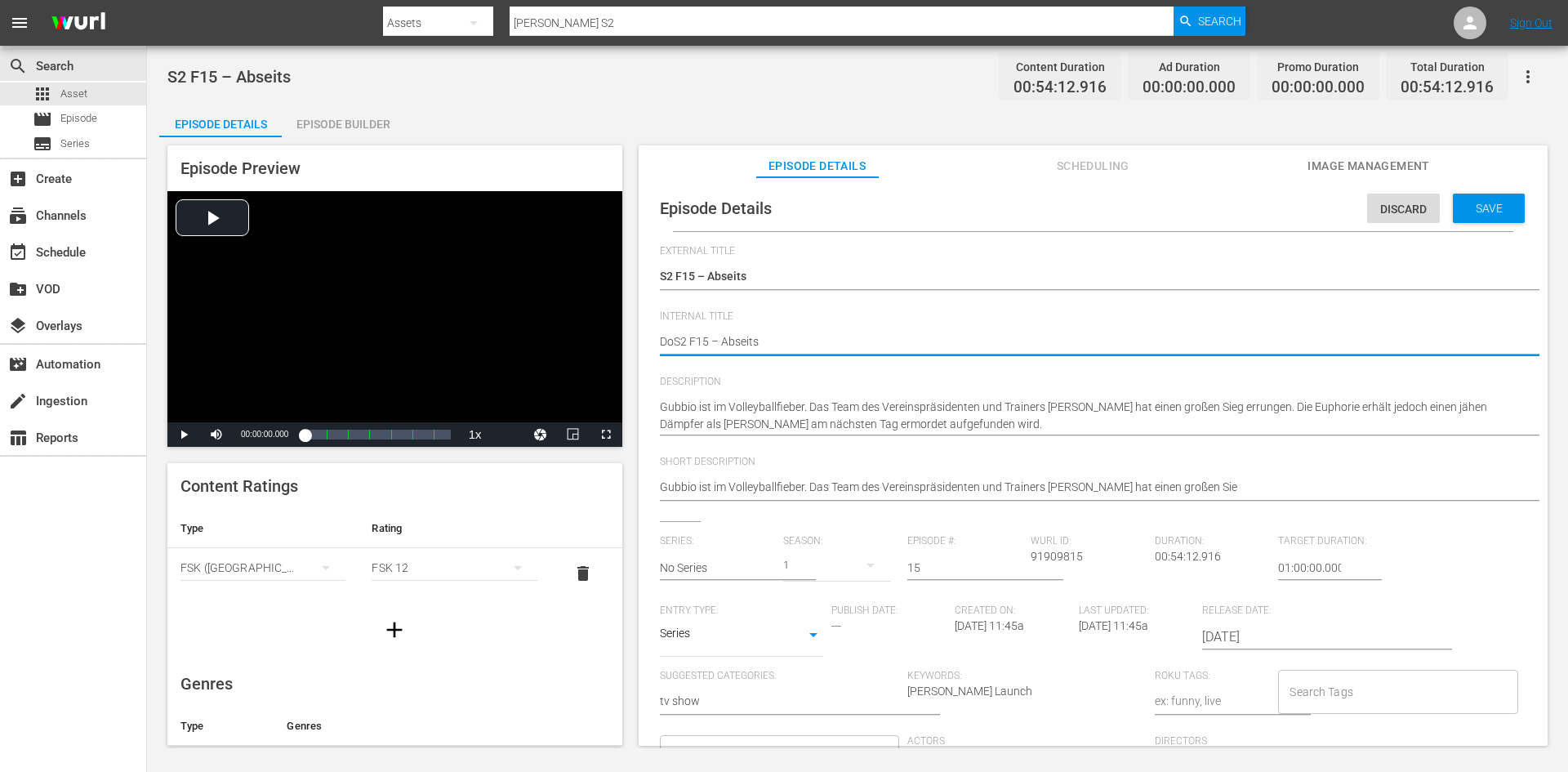
type textarea "DonS2 F15 – Abseits"
type textarea "Don S2 F15 – Abseits"
type textarea "Don MS2 F15 – Abseits"
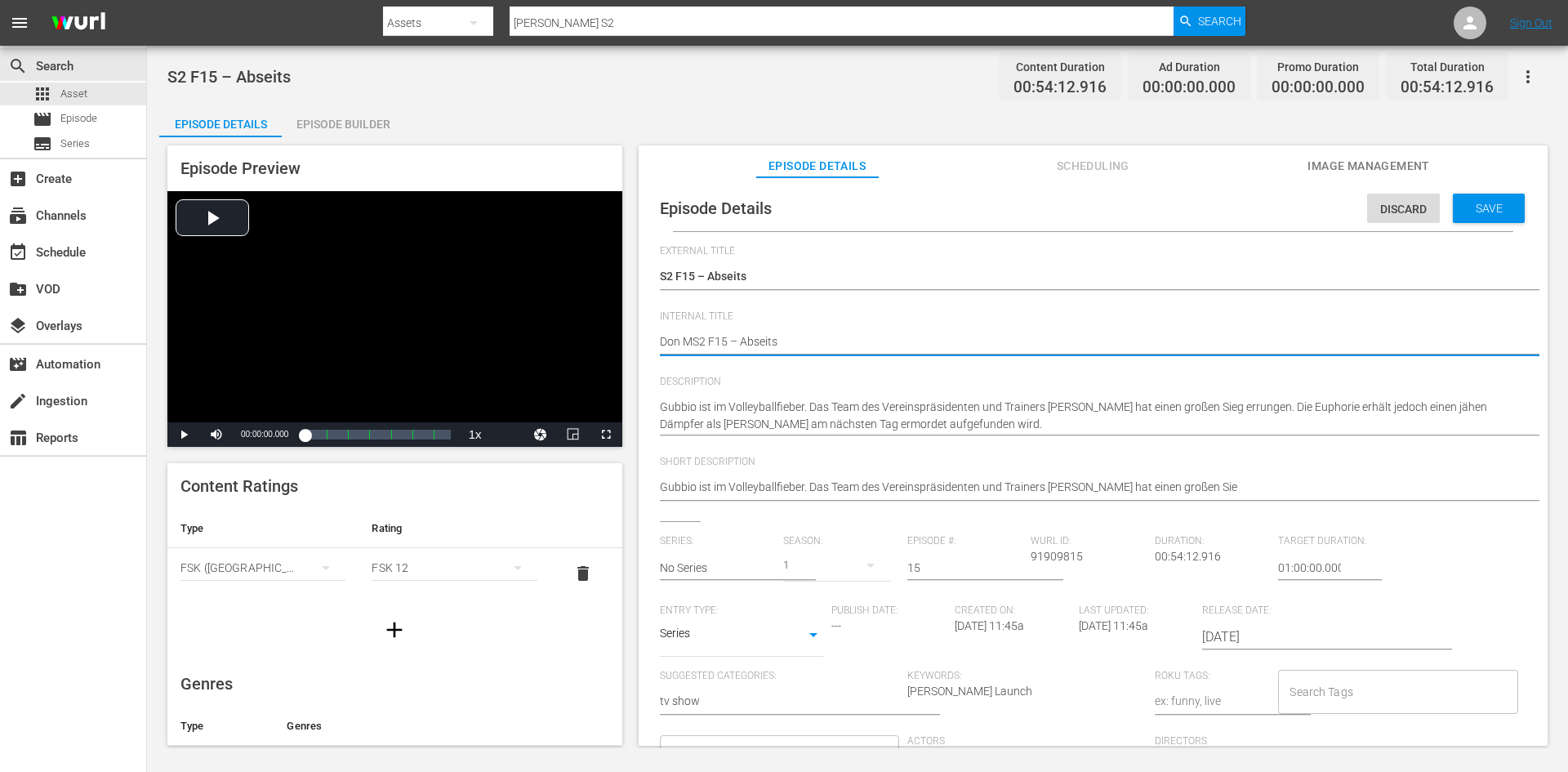
type textarea "Don MaS2 F15 – Abseits"
type textarea "Don MatS2 F15 – Abseits"
type textarea "Don MattS2 F15 – Abseits"
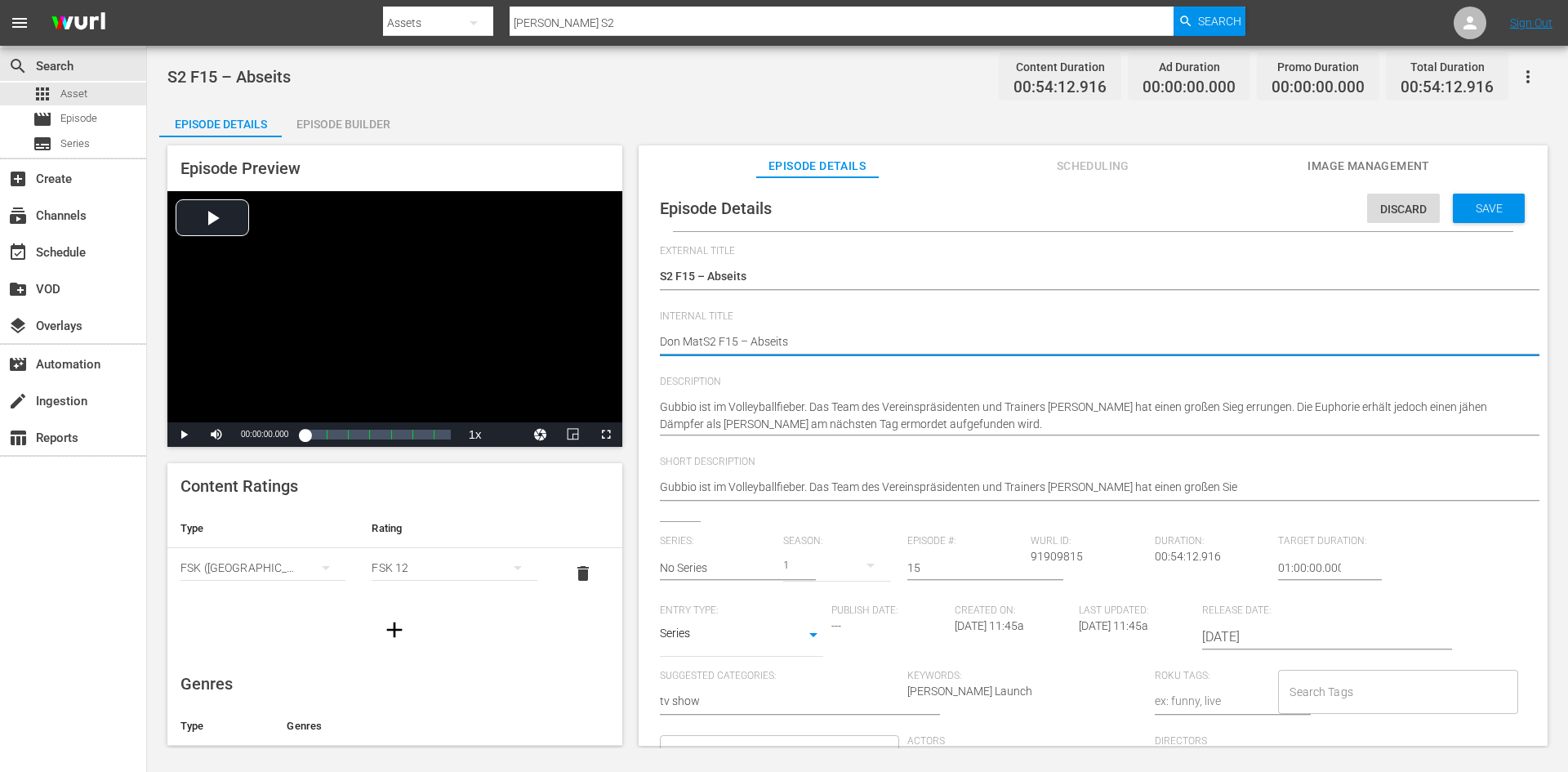
type textarea "Don MattS2 F15 – Abseits"
type textarea "Don MatteS2 F15 – Abseits"
type textarea "Don MatteoS2 F15 – Abseits"
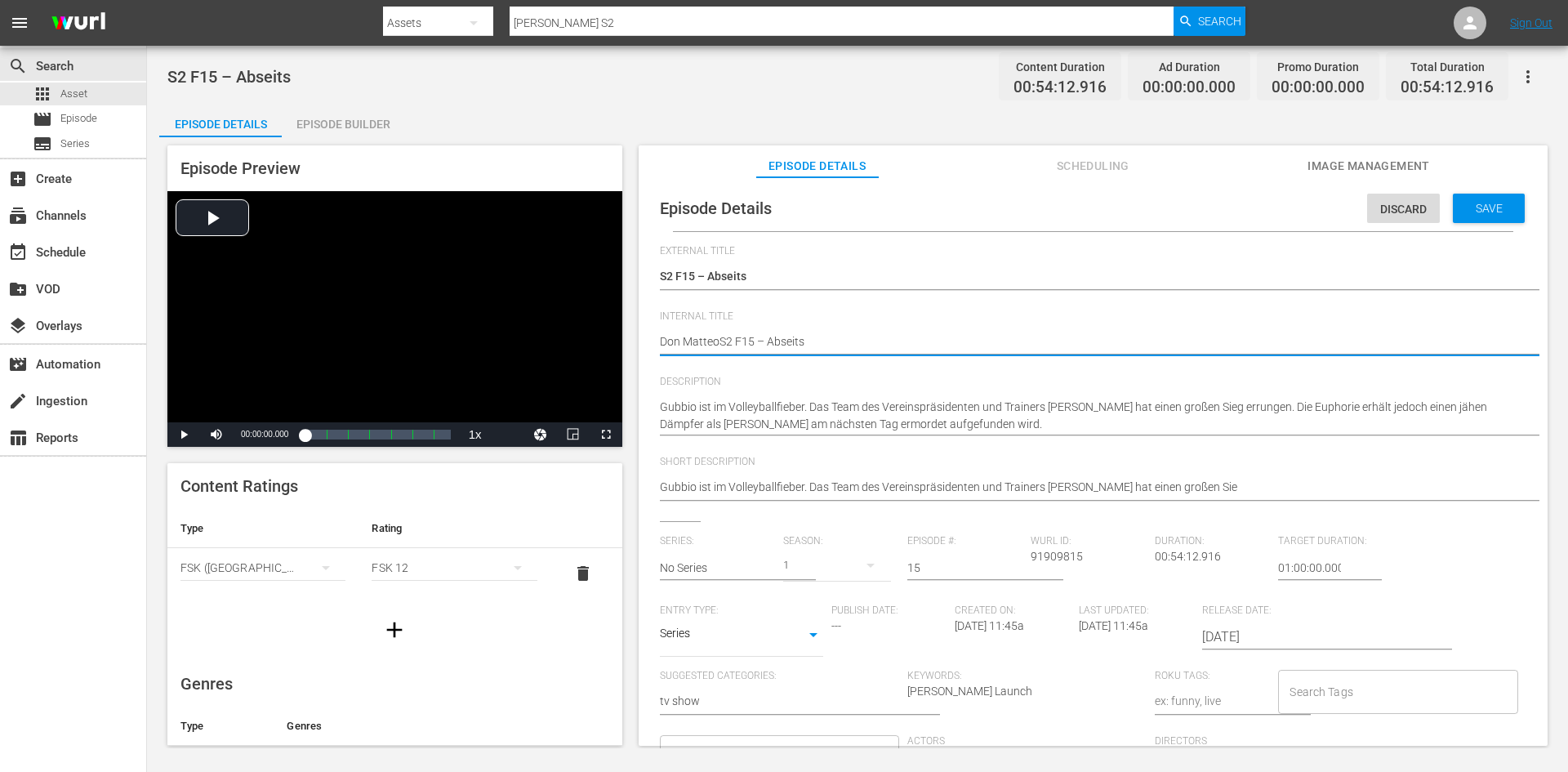
type textarea "[PERSON_NAME] S2 F15 – Abseits"
click at [1483, 209] on span "Save" at bounding box center [1489, 209] width 53 height 13
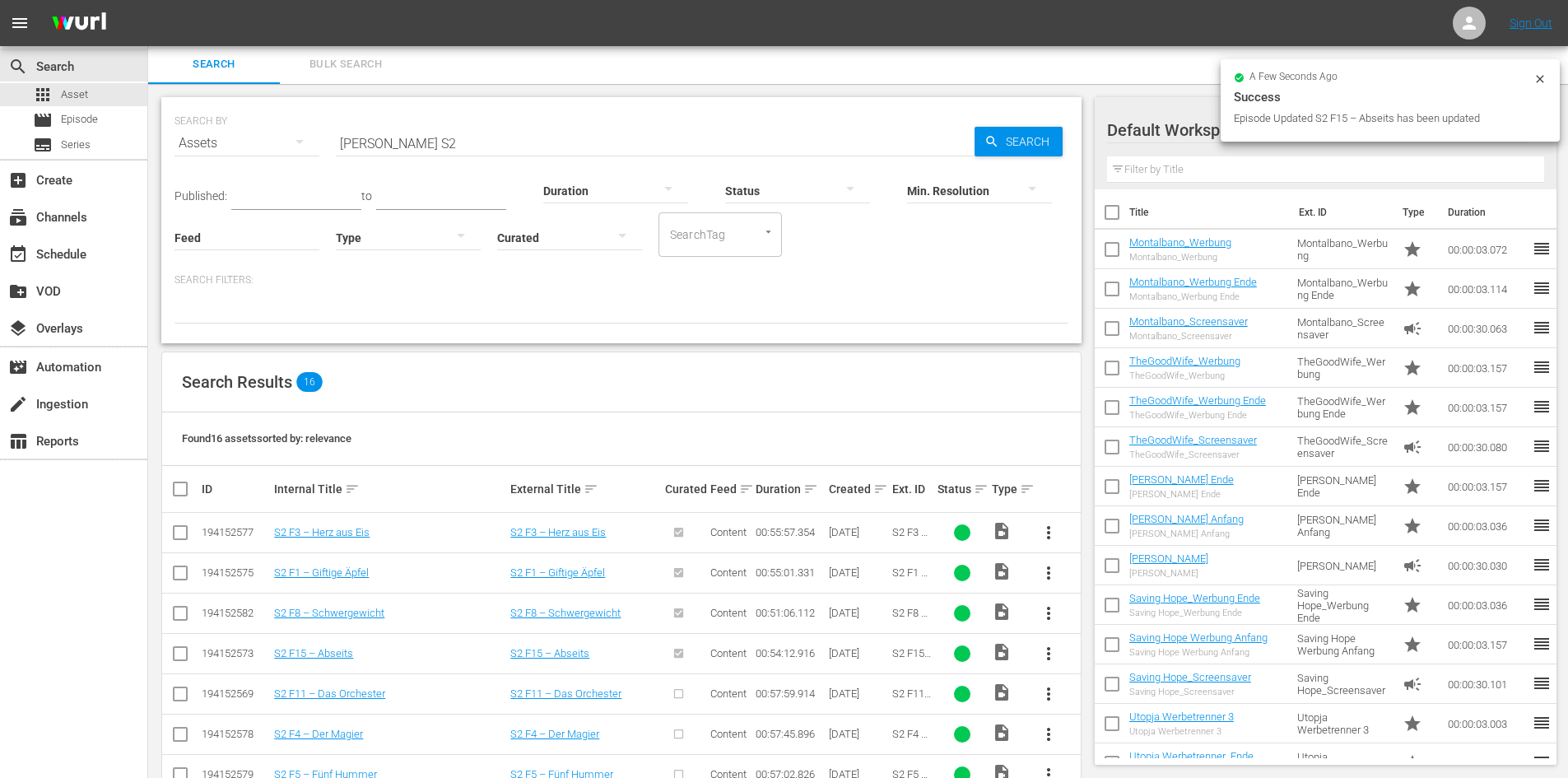
scroll to position [249, 0]
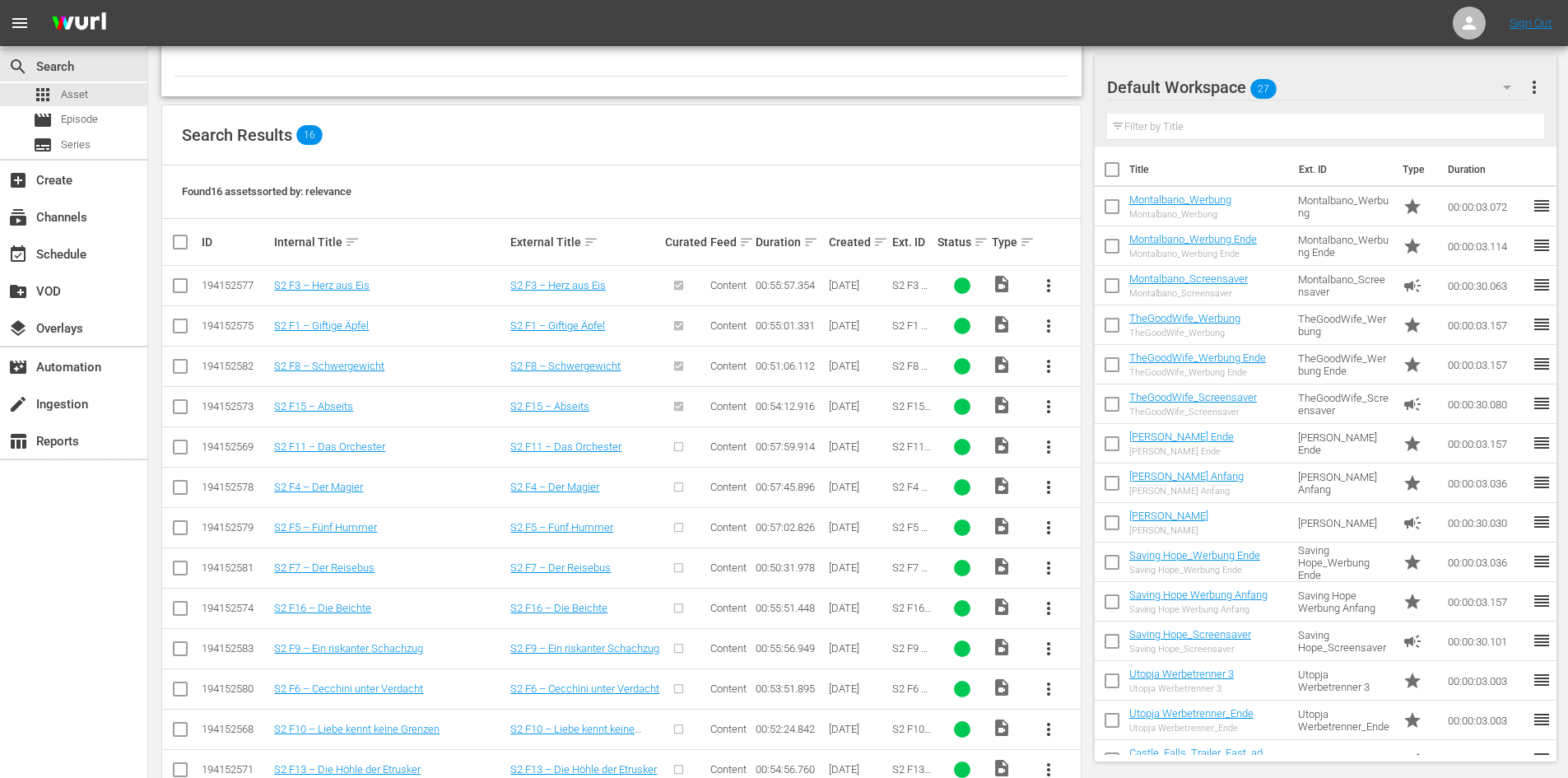
click at [1048, 449] on span "more_vert" at bounding box center [1048, 447] width 20 height 20
click at [1107, 572] on div "Episode" at bounding box center [1138, 572] width 112 height 39
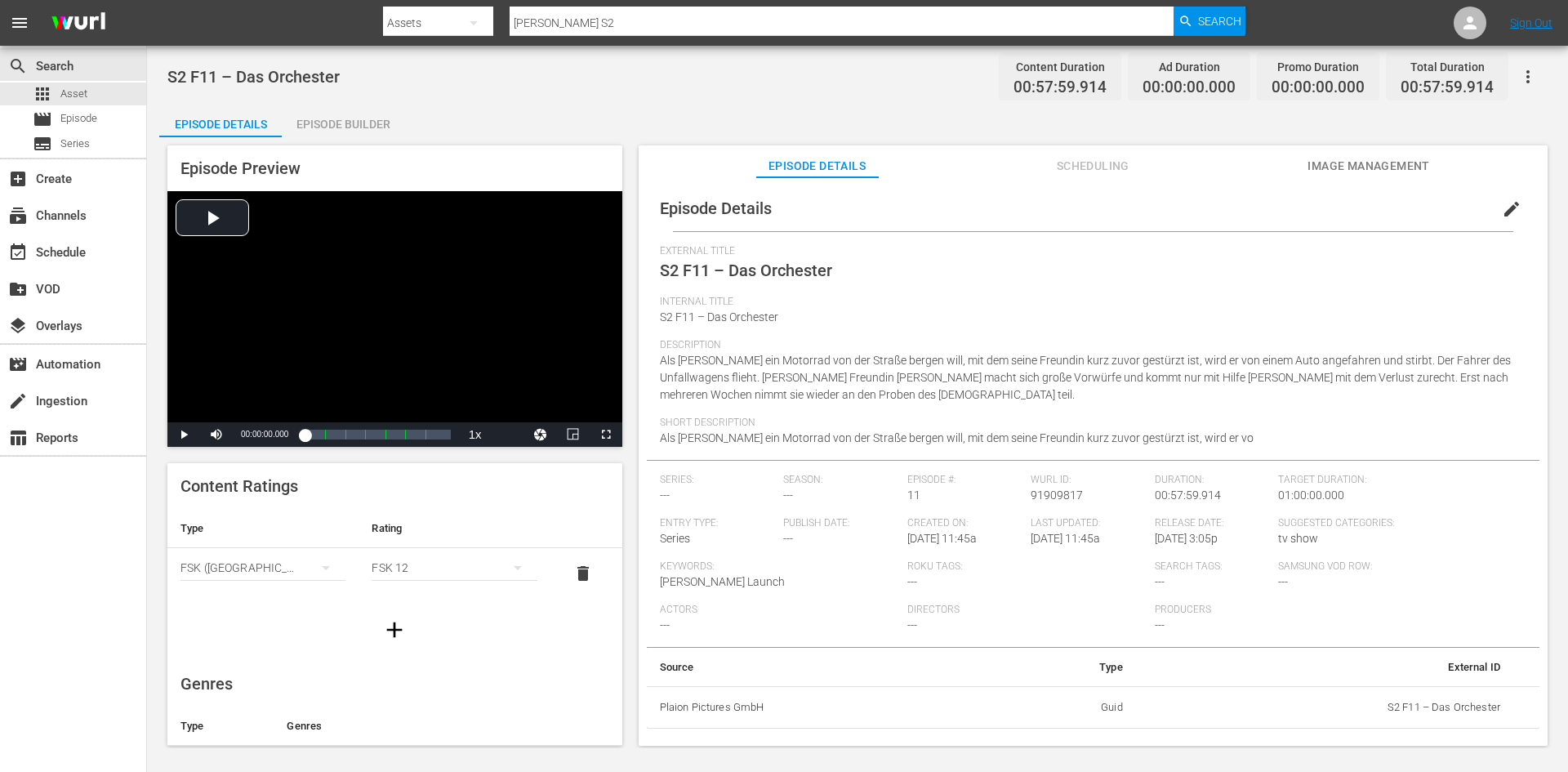
click at [1510, 211] on span "edit" at bounding box center [1512, 209] width 20 height 20
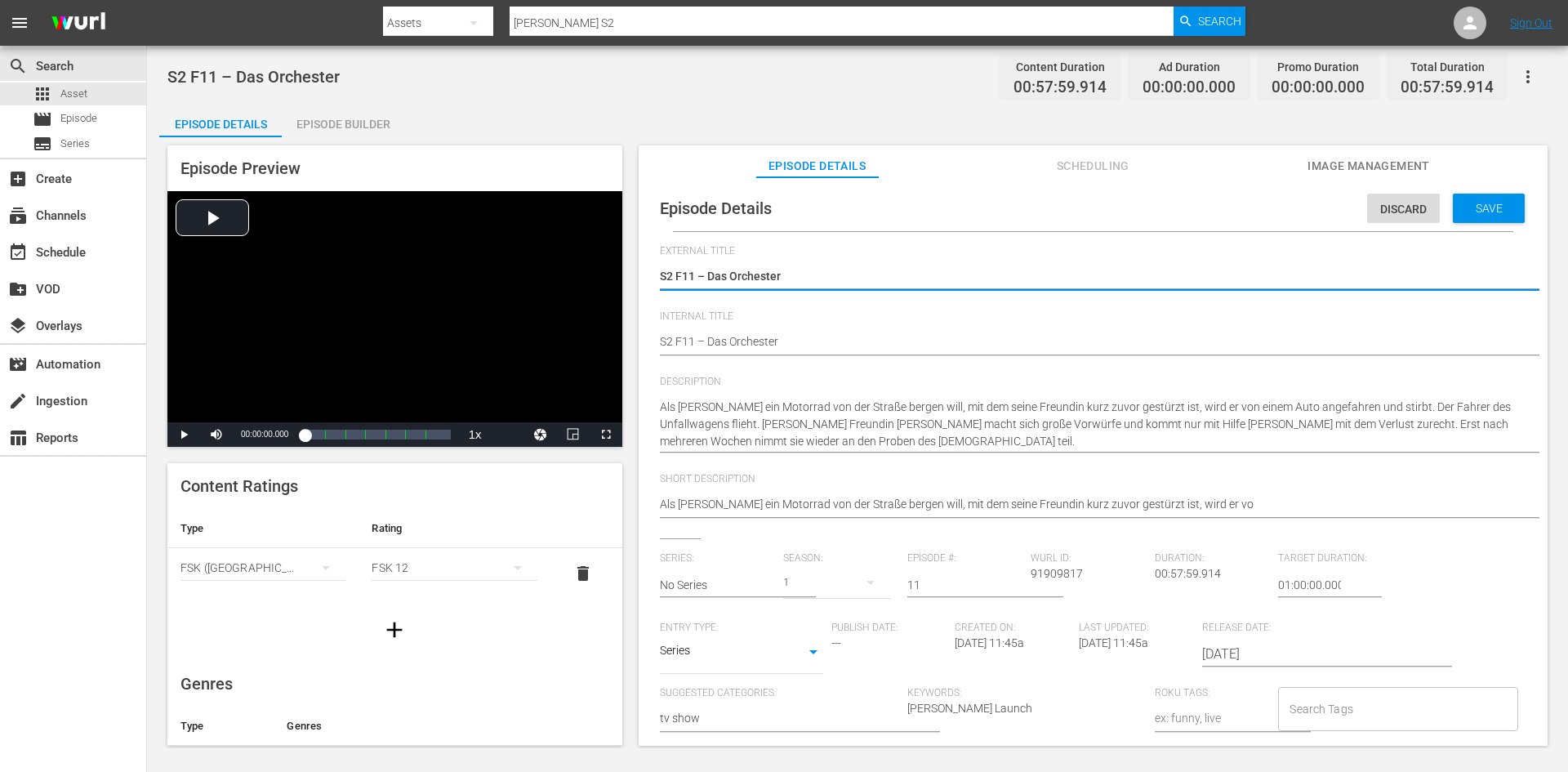
click at [658, 342] on div "Episode Details Discard Save External Title S2 F11 – Das Orchester S2 F11 – Das…" at bounding box center [1093, 588] width 892 height 804
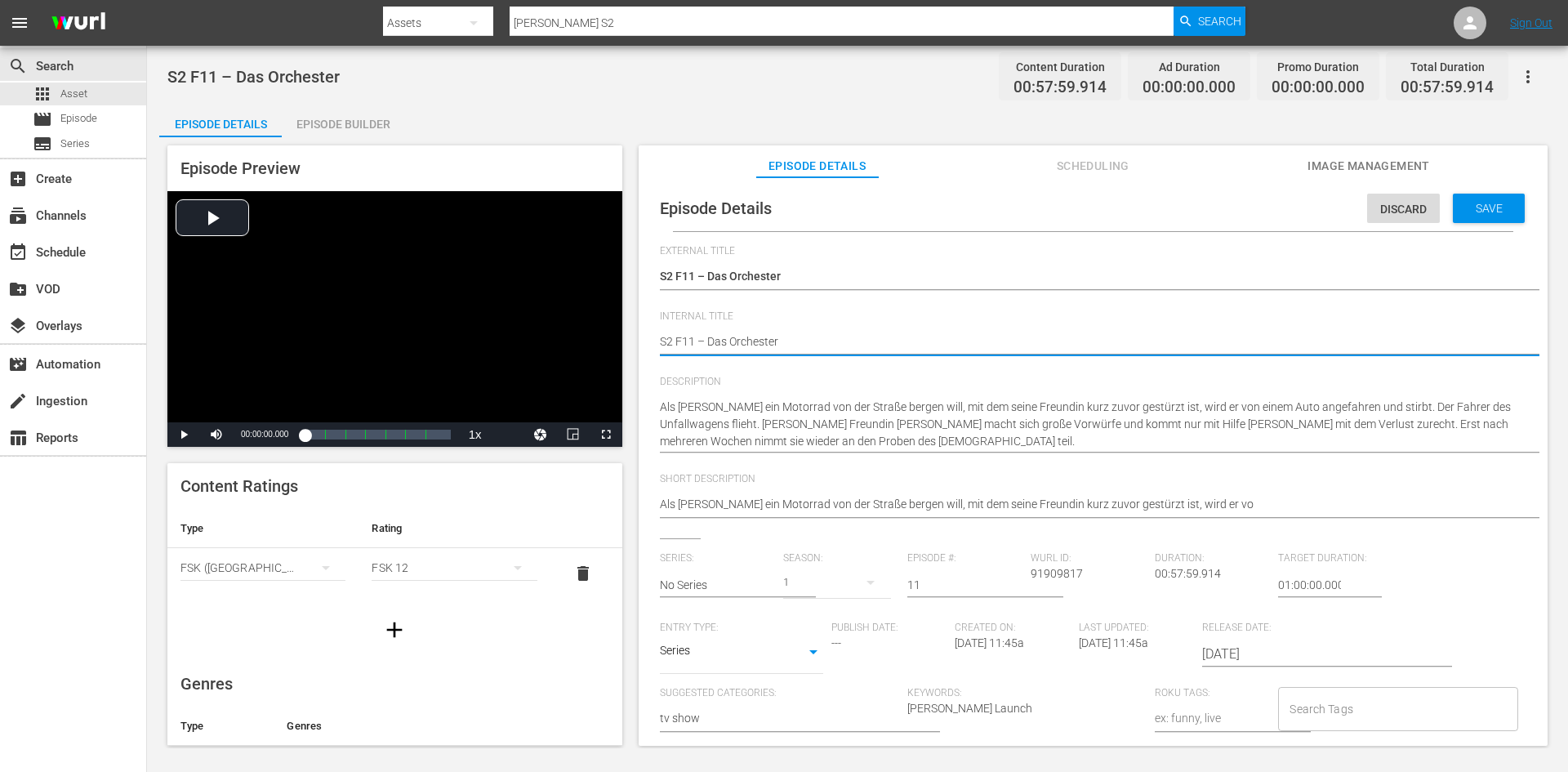
type textarea "dS2 F11 – Das Orchester"
type textarea "S2 F11 – Das Orchester"
type textarea "DS2 F11 – Das Orchester"
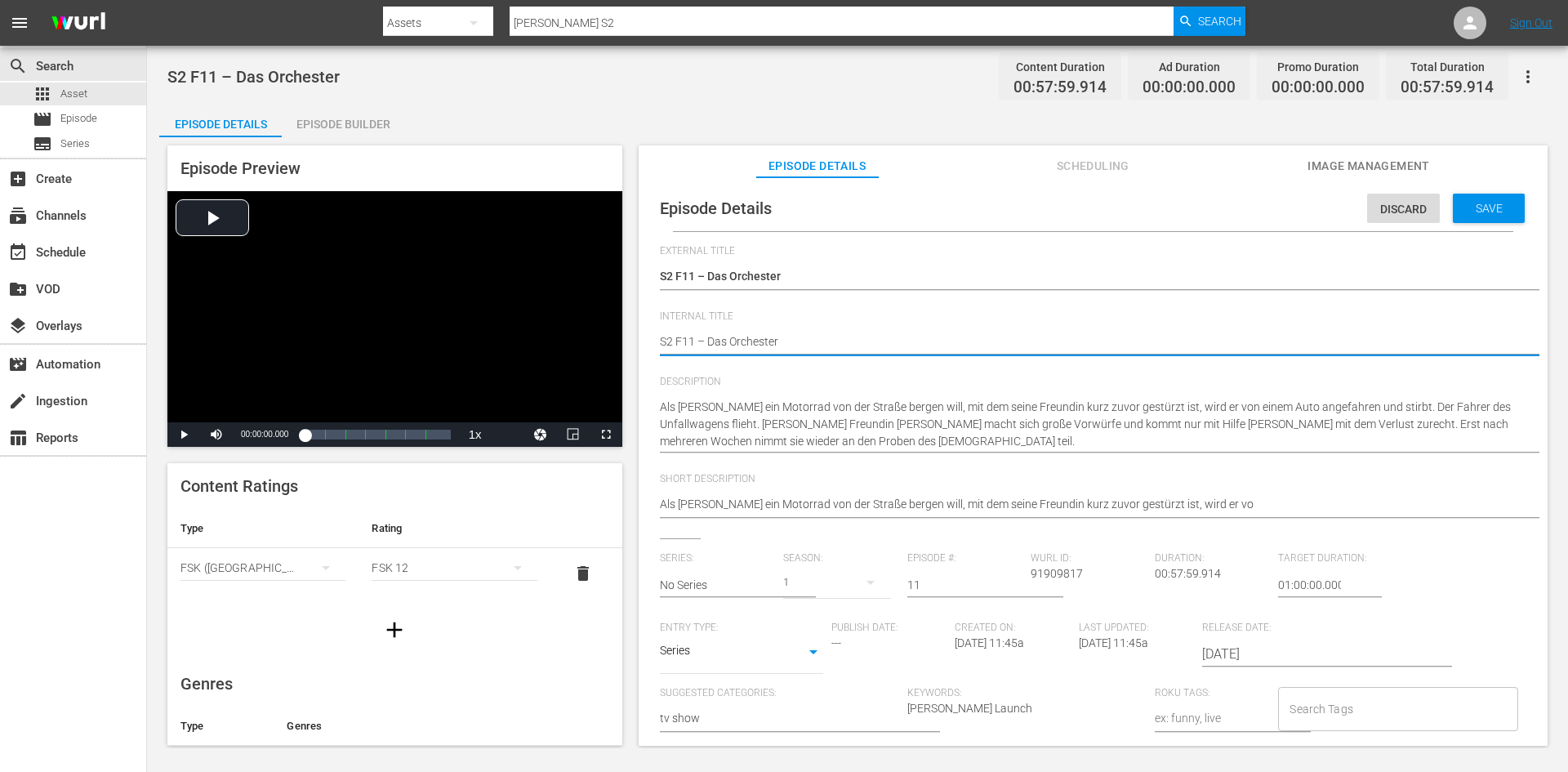
type textarea "DS2 F11 – Das Orchester"
type textarea "DoS2 F11 – Das Orchester"
type textarea "DonS2 F11 – Das Orchester"
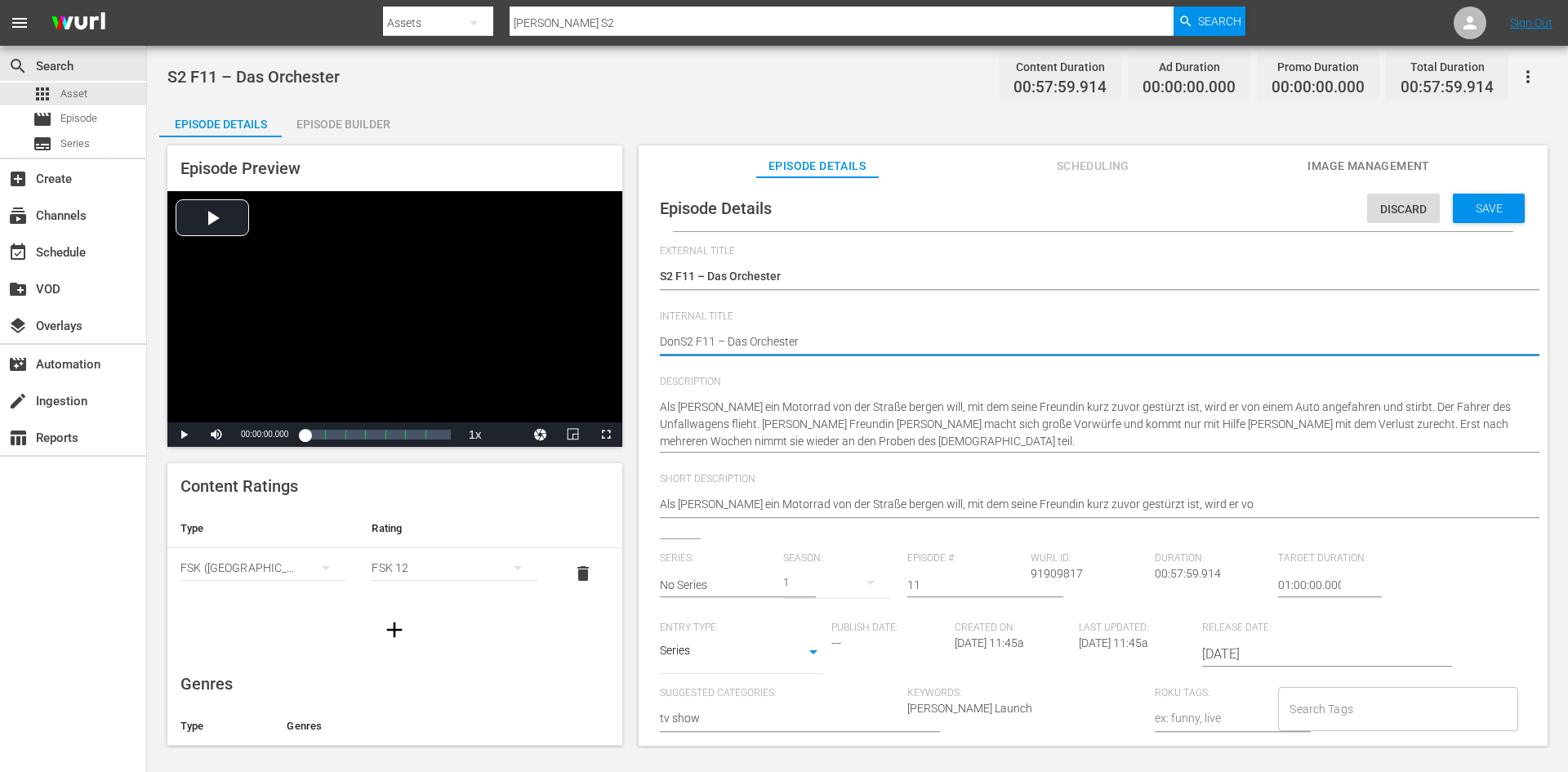
type textarea "Don S2 F11 – Das Orchester"
type textarea "Don MS2 F11 – Das Orchester"
type textarea "Don MaS2 F11 – Das Orchester"
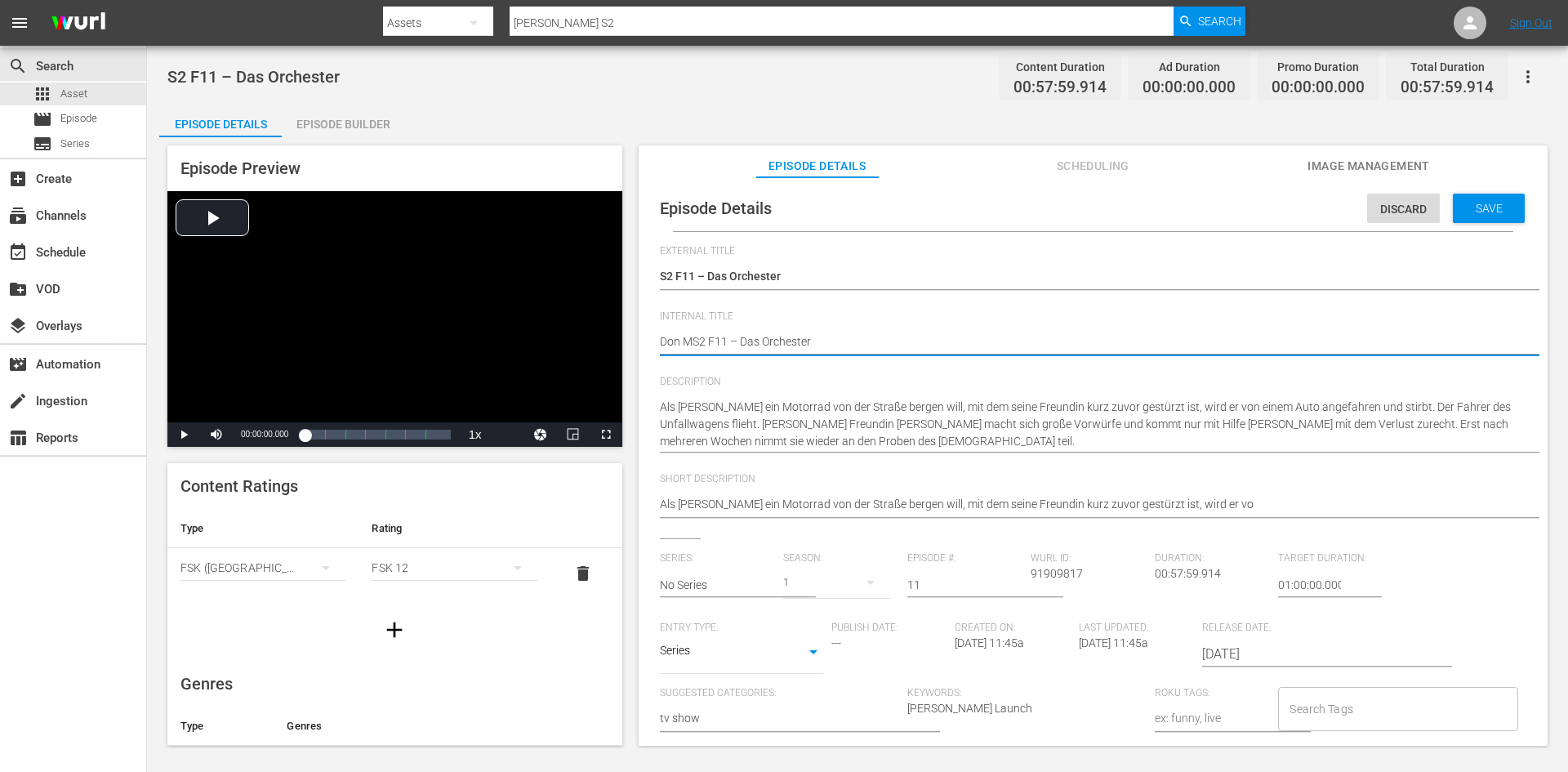
type textarea "Don MaS2 F11 – Das Orchester"
type textarea "Don MatS2 F11 – Das Orchester"
type textarea "Don MattS2 F11 – Das Orchester"
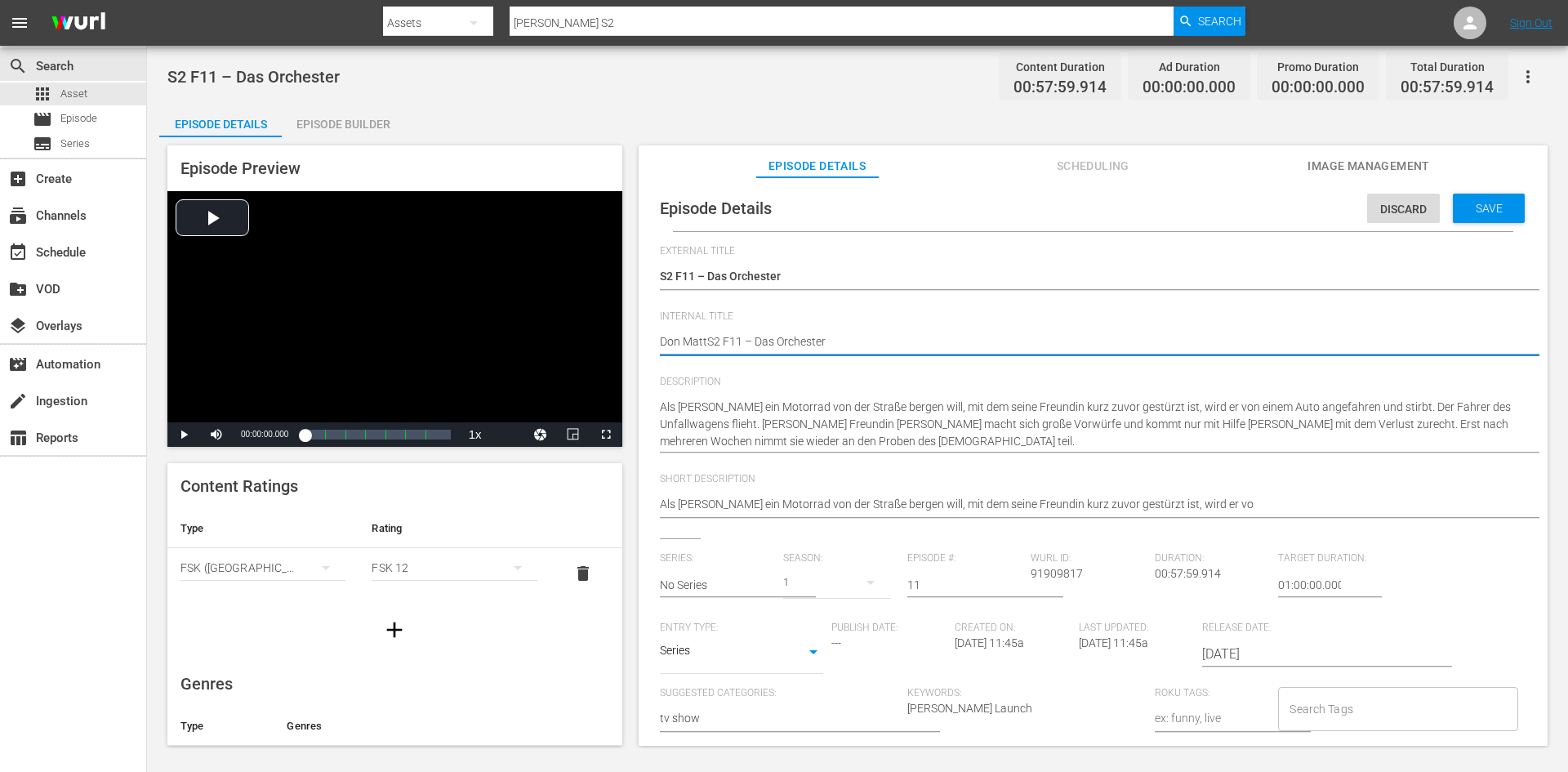
type textarea "Don MatteS2 F11 – Das Orchester"
type textarea "Don MatteoS2 F11 – Das Orchester"
type textarea "[PERSON_NAME] S2 F11 – Das Orchester"
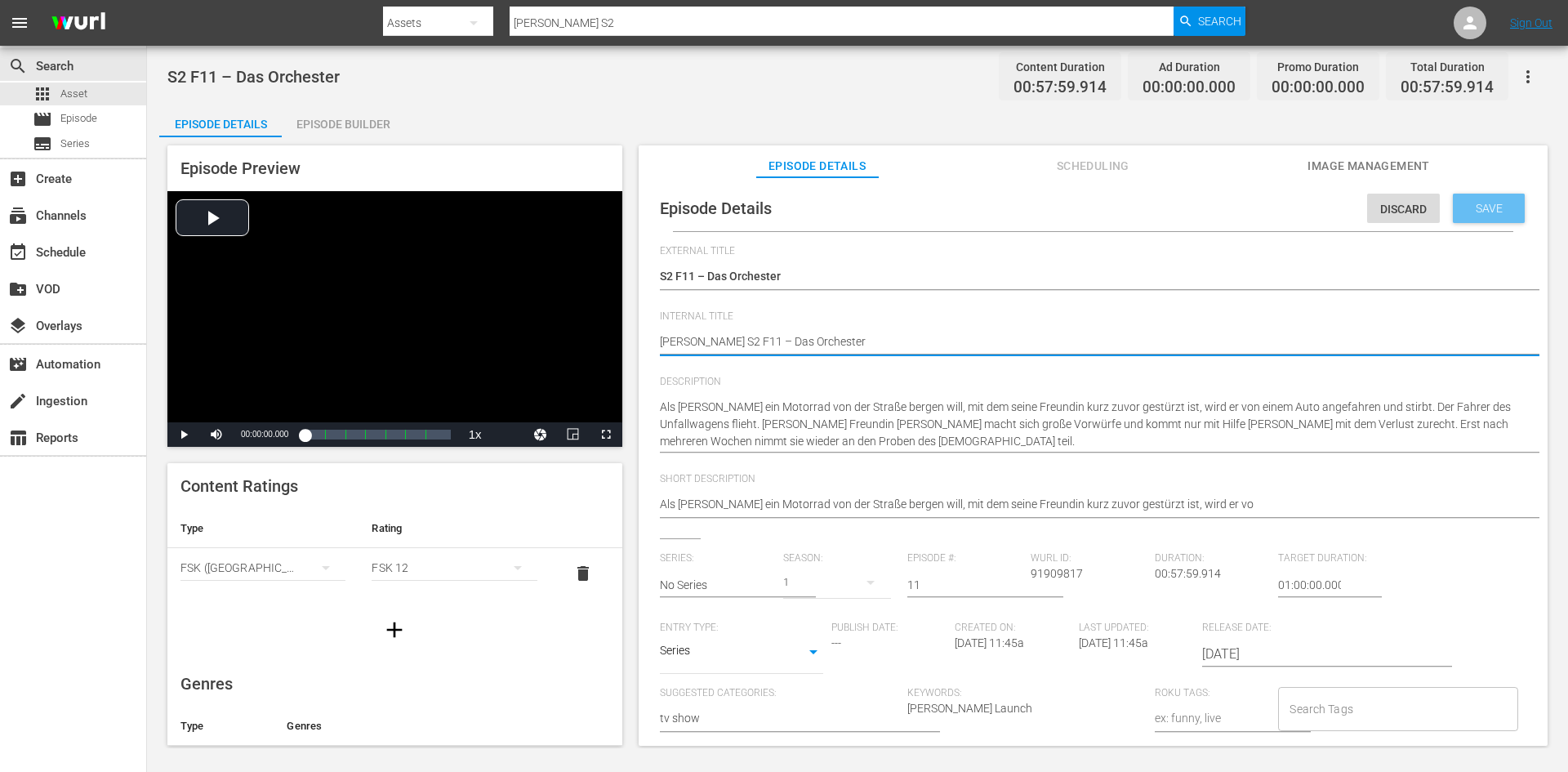
type textarea "[PERSON_NAME] S2 F11 – Das Orchester"
click at [1476, 211] on span "Save" at bounding box center [1489, 209] width 53 height 13
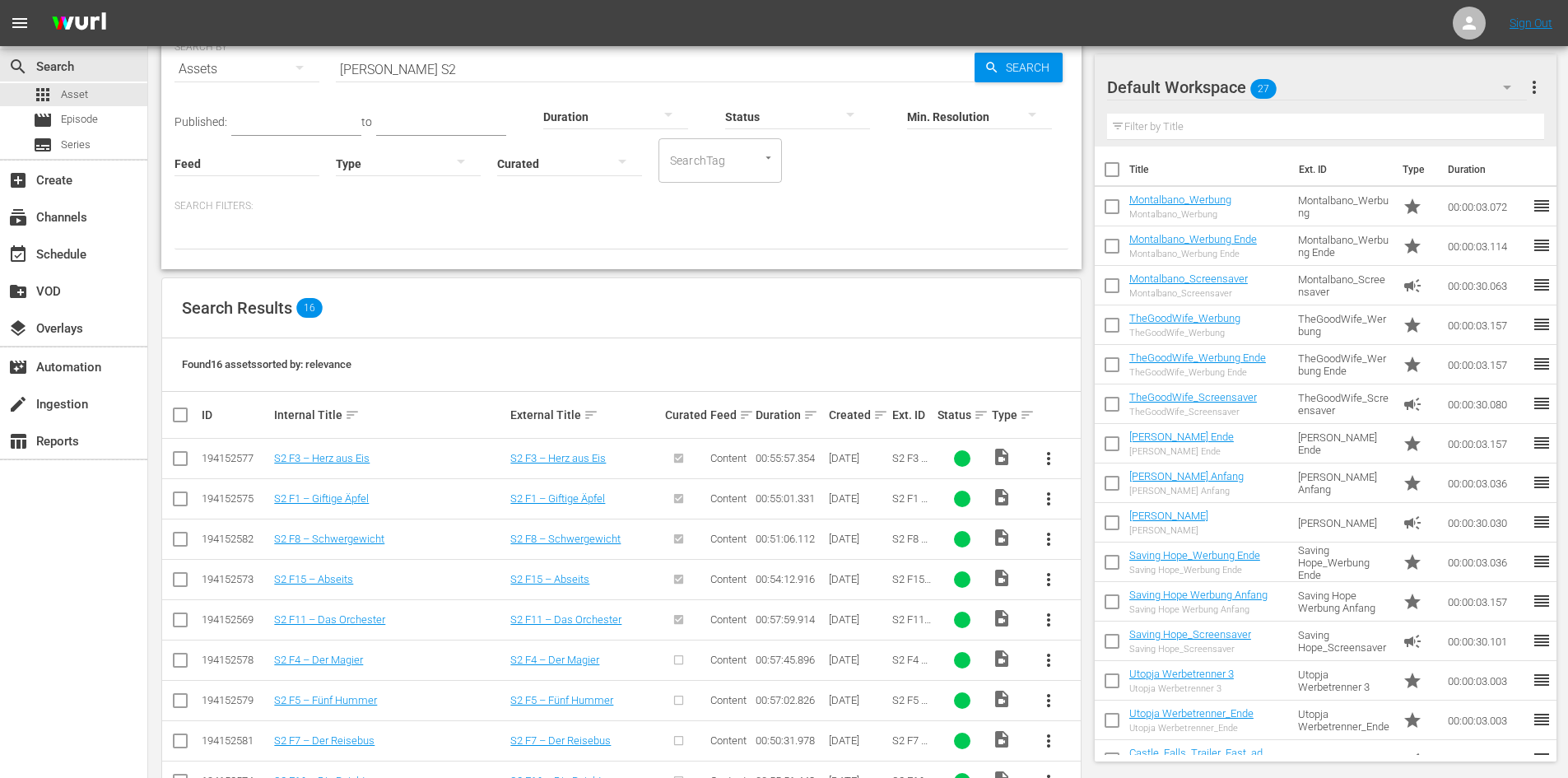
scroll to position [84, 0]
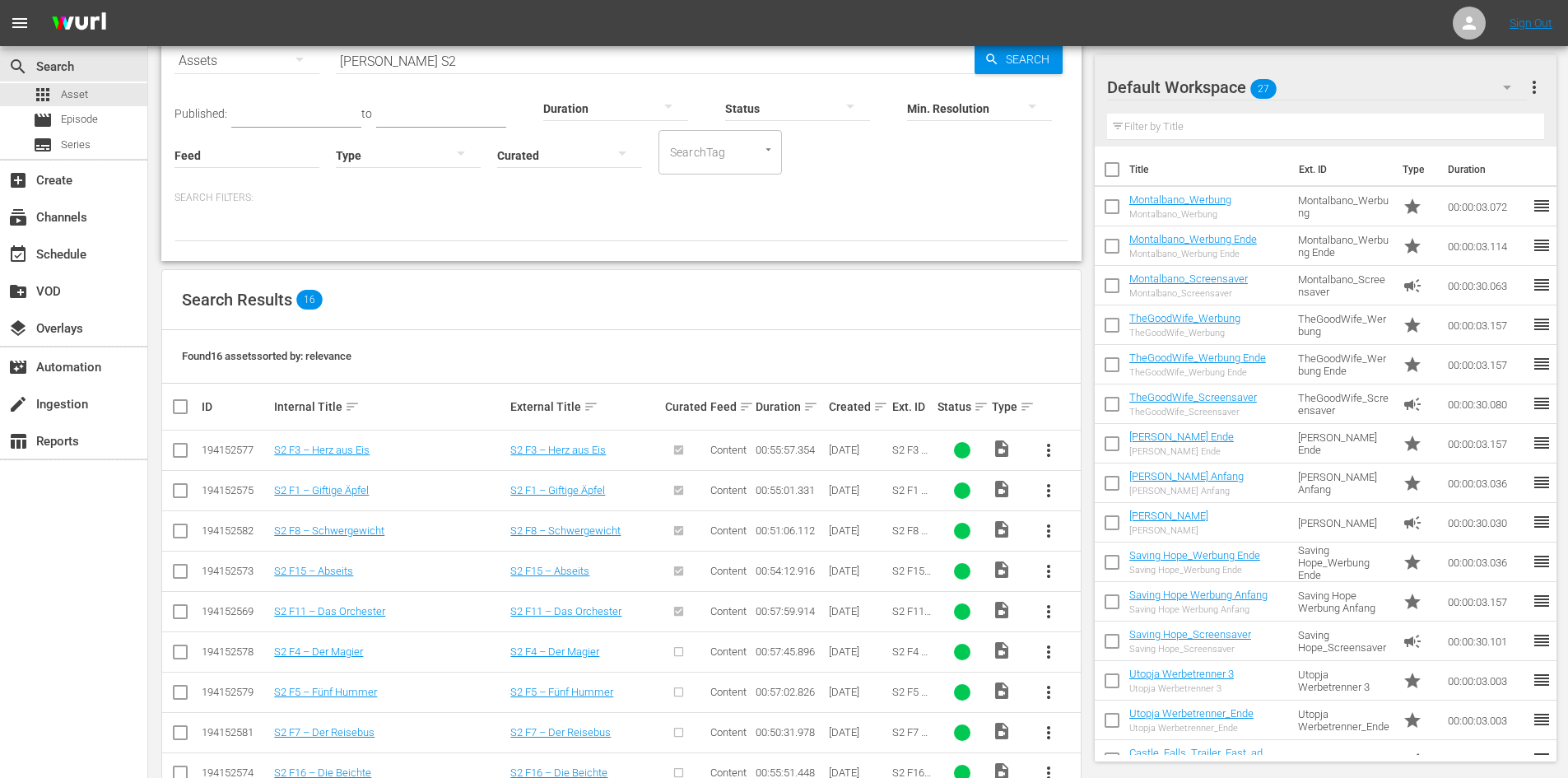
click at [1053, 652] on span "more_vert" at bounding box center [1048, 652] width 20 height 20
click at [1107, 646] on div "Episode" at bounding box center [1138, 645] width 112 height 39
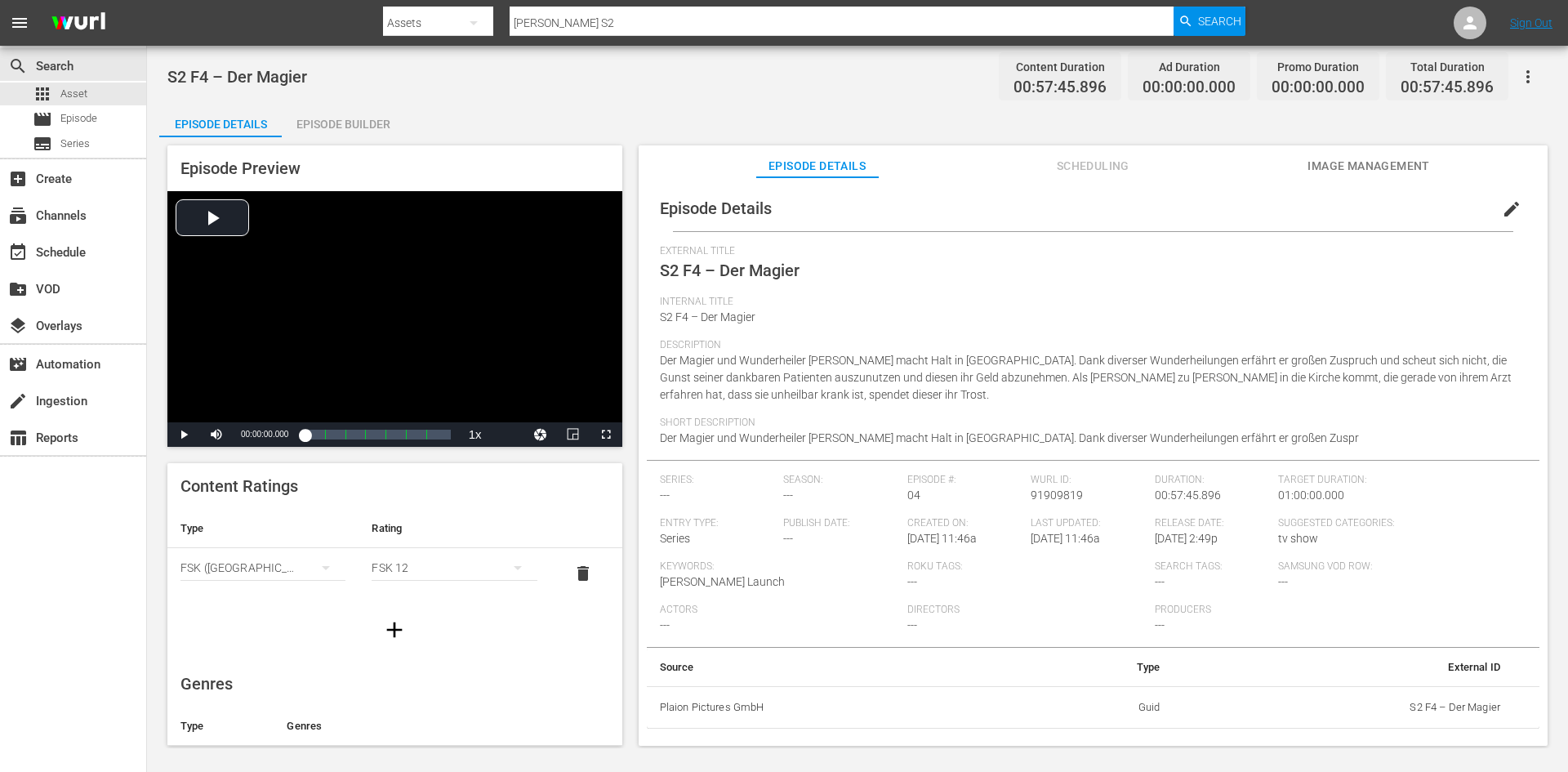
click at [1507, 203] on span "edit" at bounding box center [1512, 209] width 20 height 20
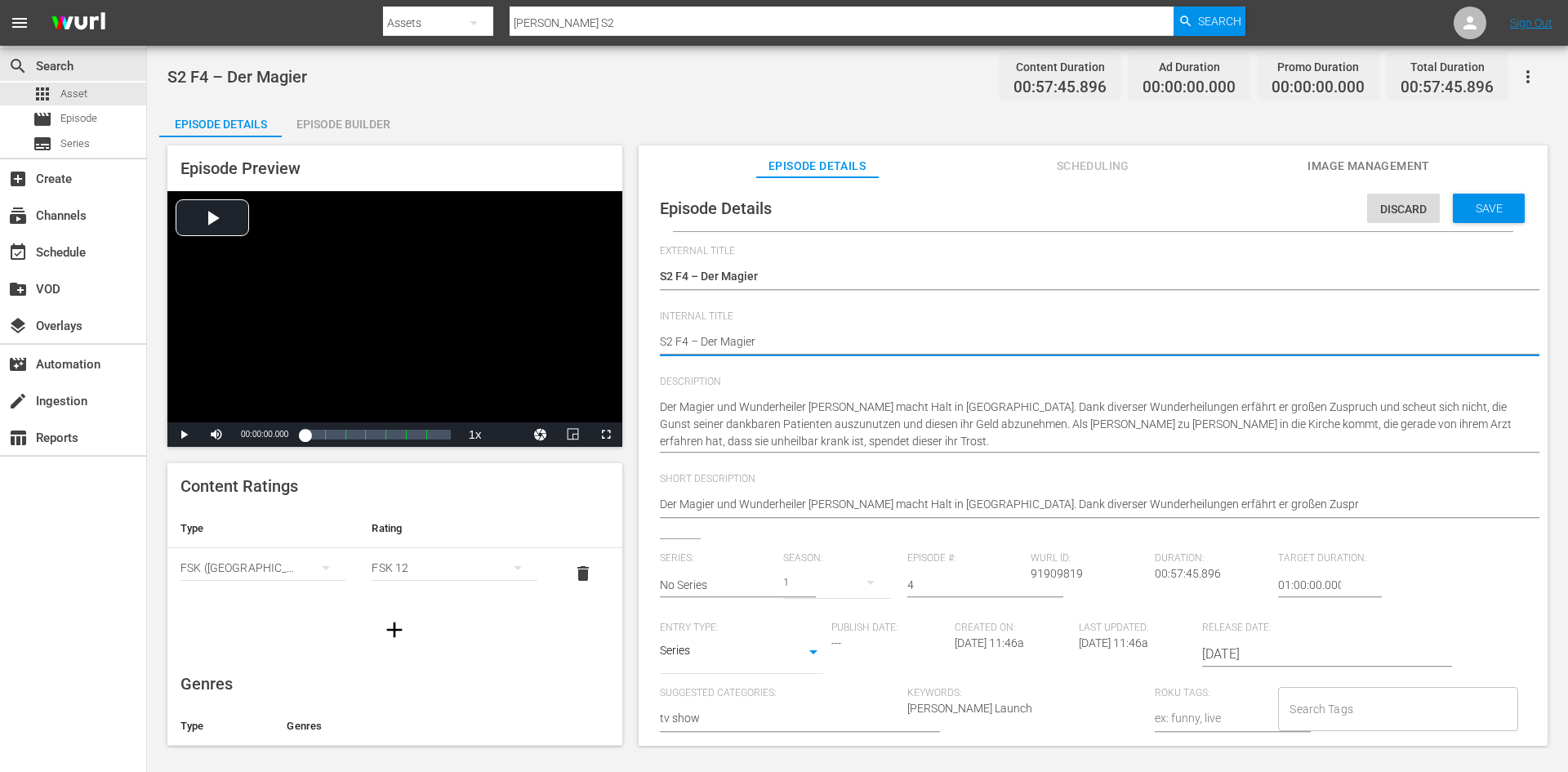
type textarea "DS2 F4 – Der Magier"
type textarea "DoS2 F4 – Der Magier"
type textarea "DonS2 F4 – Der Magier"
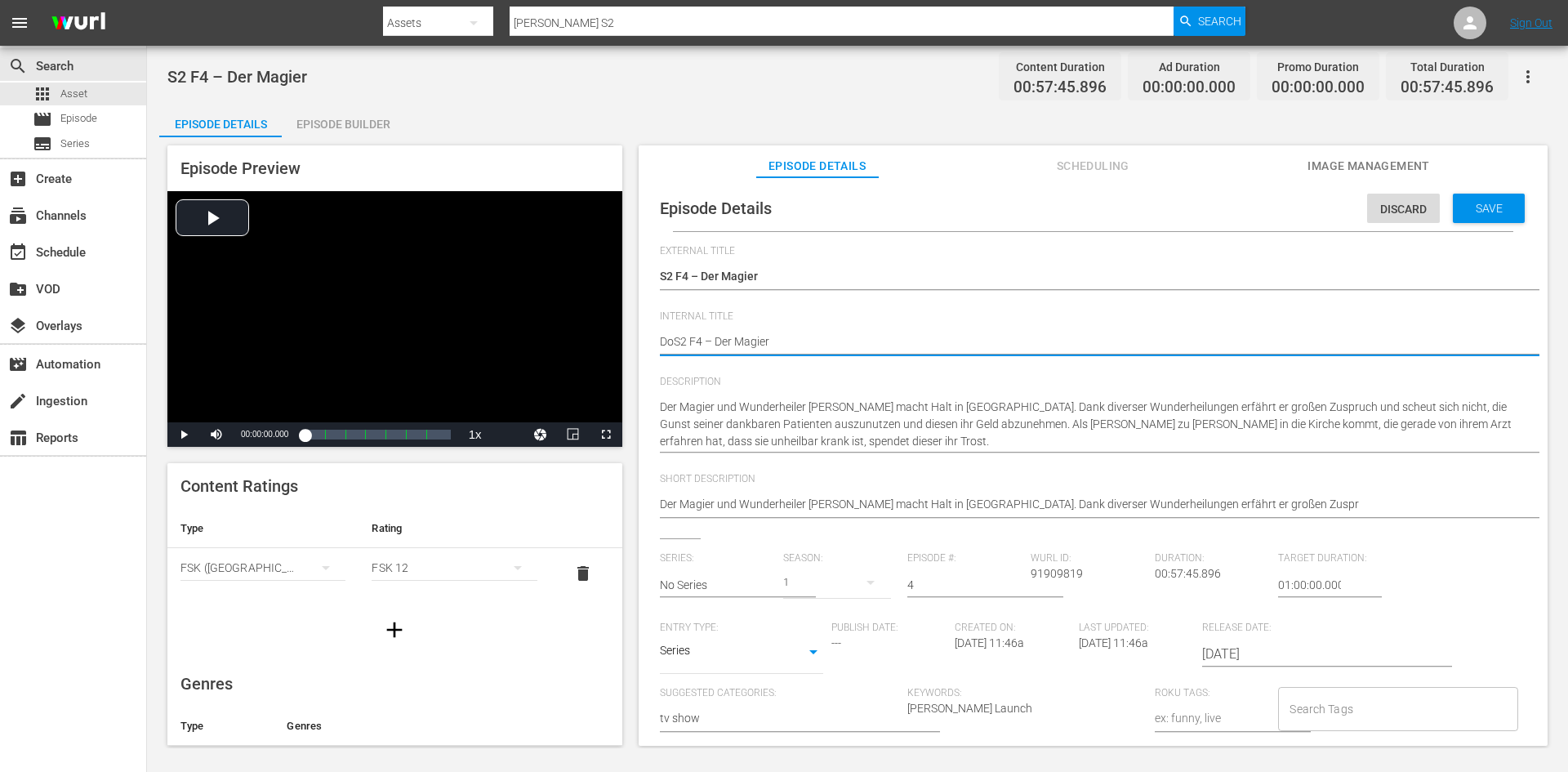
type textarea "DonS2 F4 – Der Magier"
type textarea "Don S2 F4 – Der Magier"
type textarea "Don MS2 F4 – Der Magier"
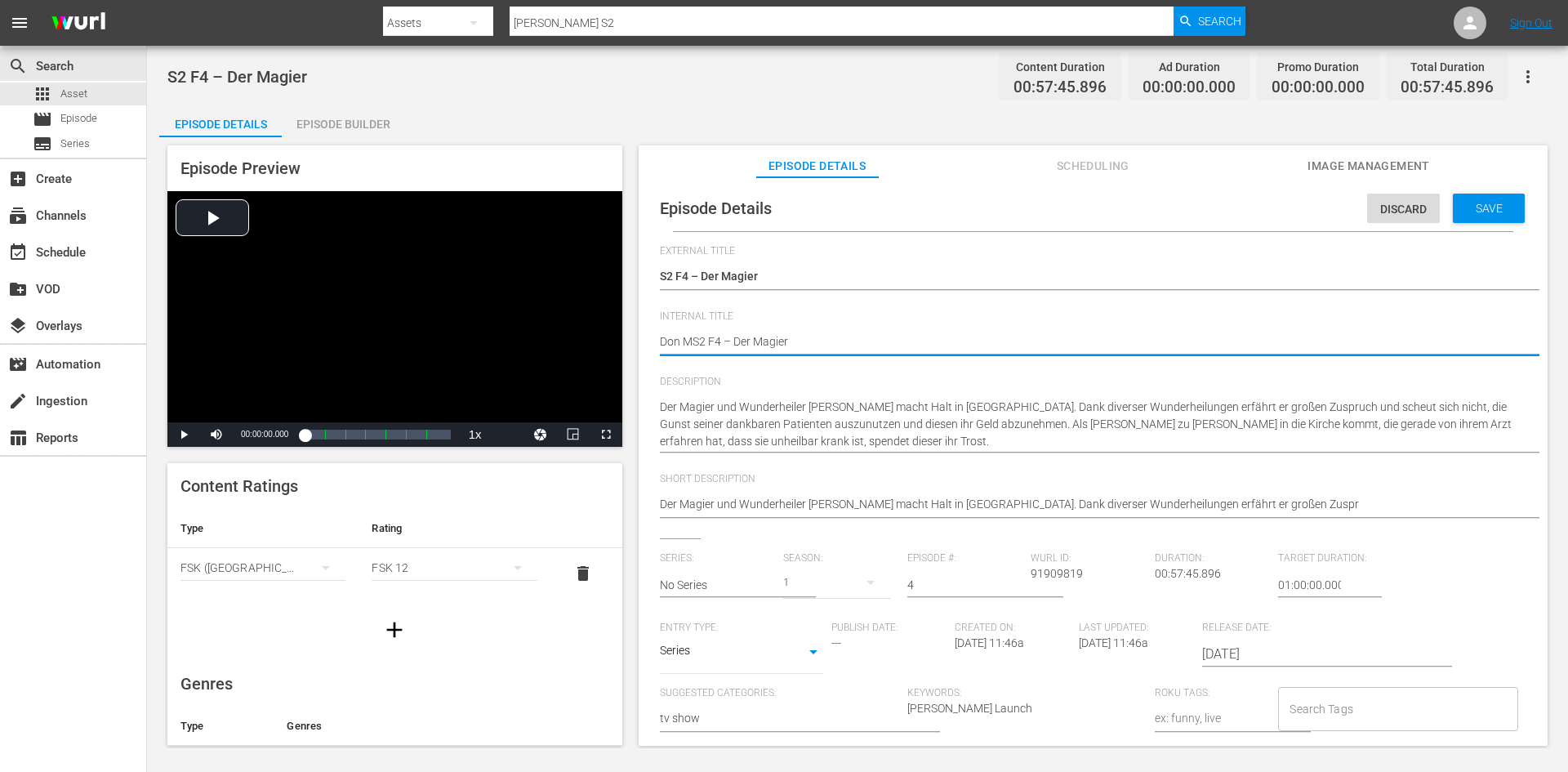
type textarea "Don MaS2 F4 – Der Magier"
type textarea "Don MatS2 F4 – Der Magier"
type textarea "Don MattS2 F4 – Der Magier"
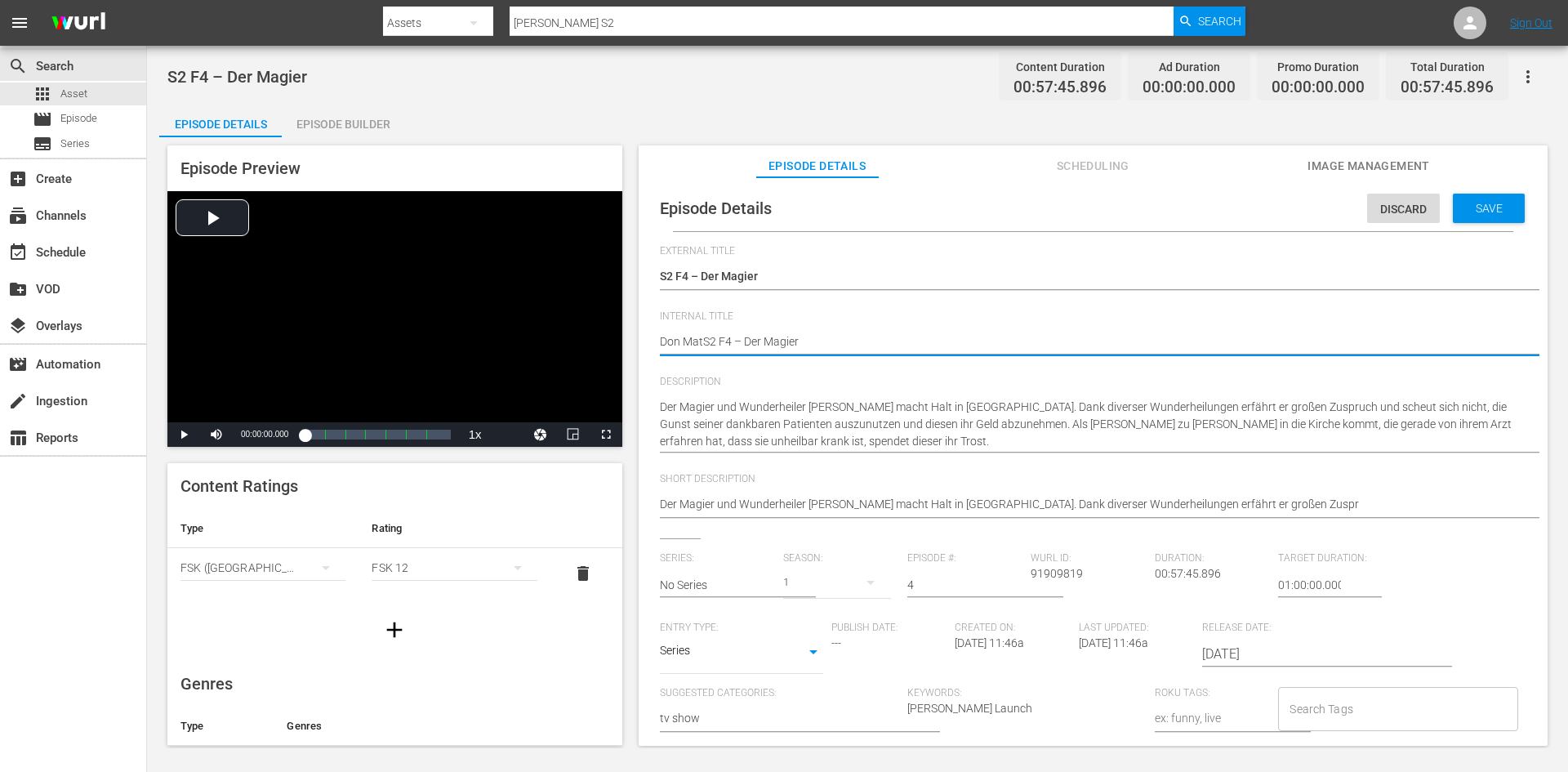
type textarea "Don MattS2 F4 – Der Magier"
type textarea "Don MatteS2 F4 – Der Magier"
type textarea "Don MatteoS2 F4 – Der Magier"
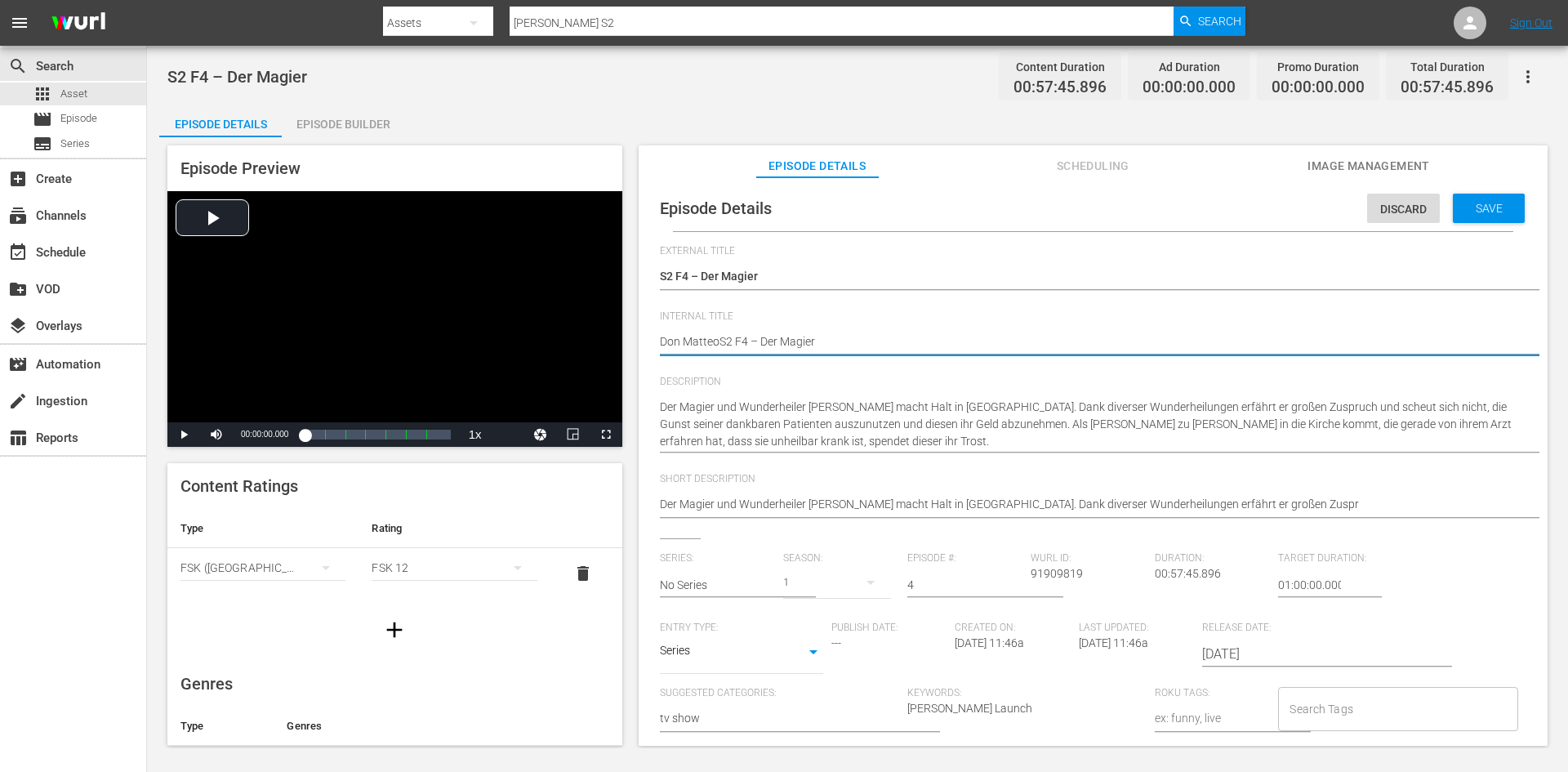
type textarea "[PERSON_NAME] S2 F4 – Der Magier"
click at [1488, 209] on span "Save" at bounding box center [1489, 209] width 53 height 13
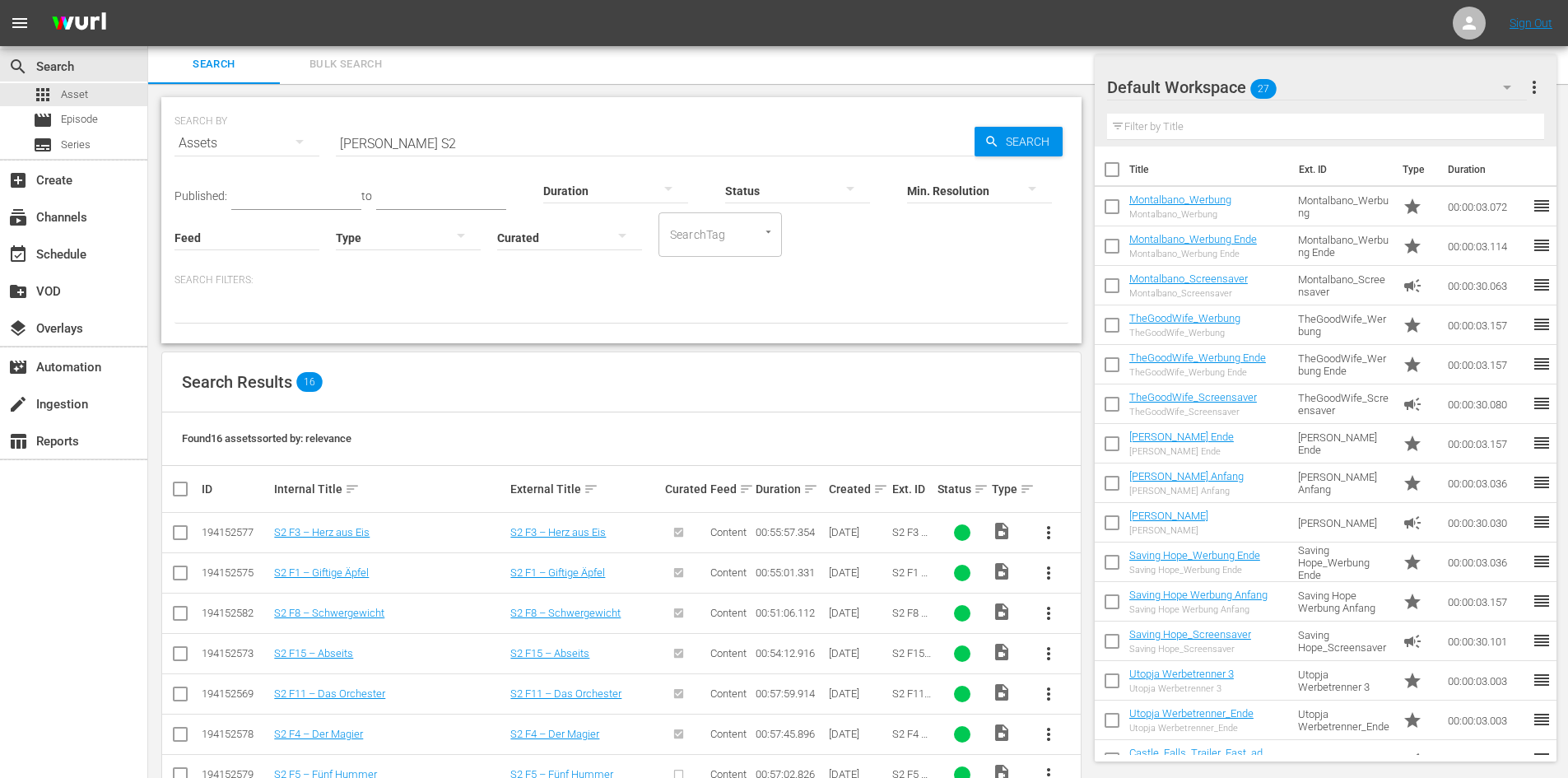
scroll to position [249, 0]
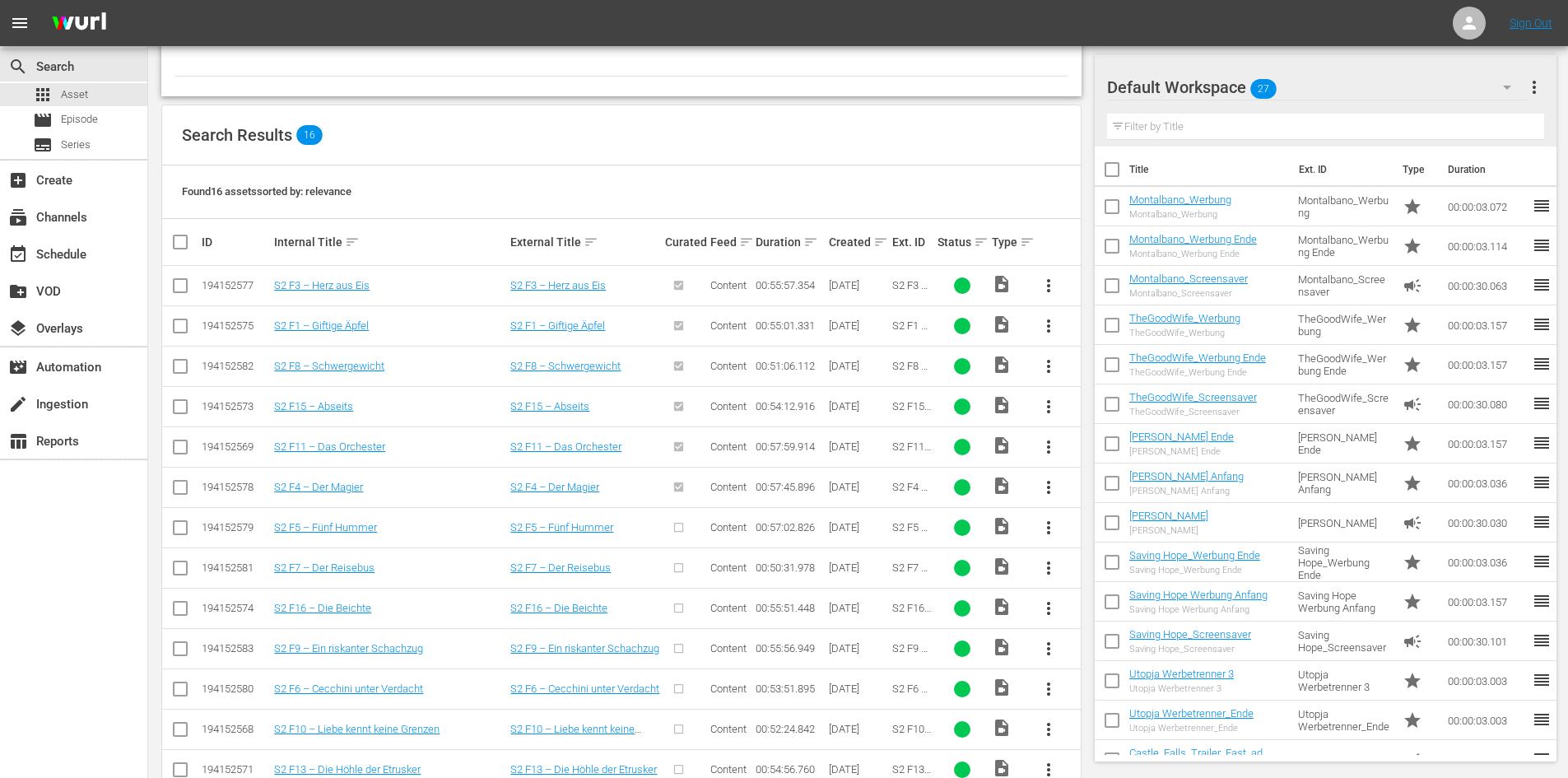
click at [1039, 524] on span "more_vert" at bounding box center [1048, 528] width 20 height 20
click at [1109, 660] on div "Episode" at bounding box center [1138, 652] width 112 height 39
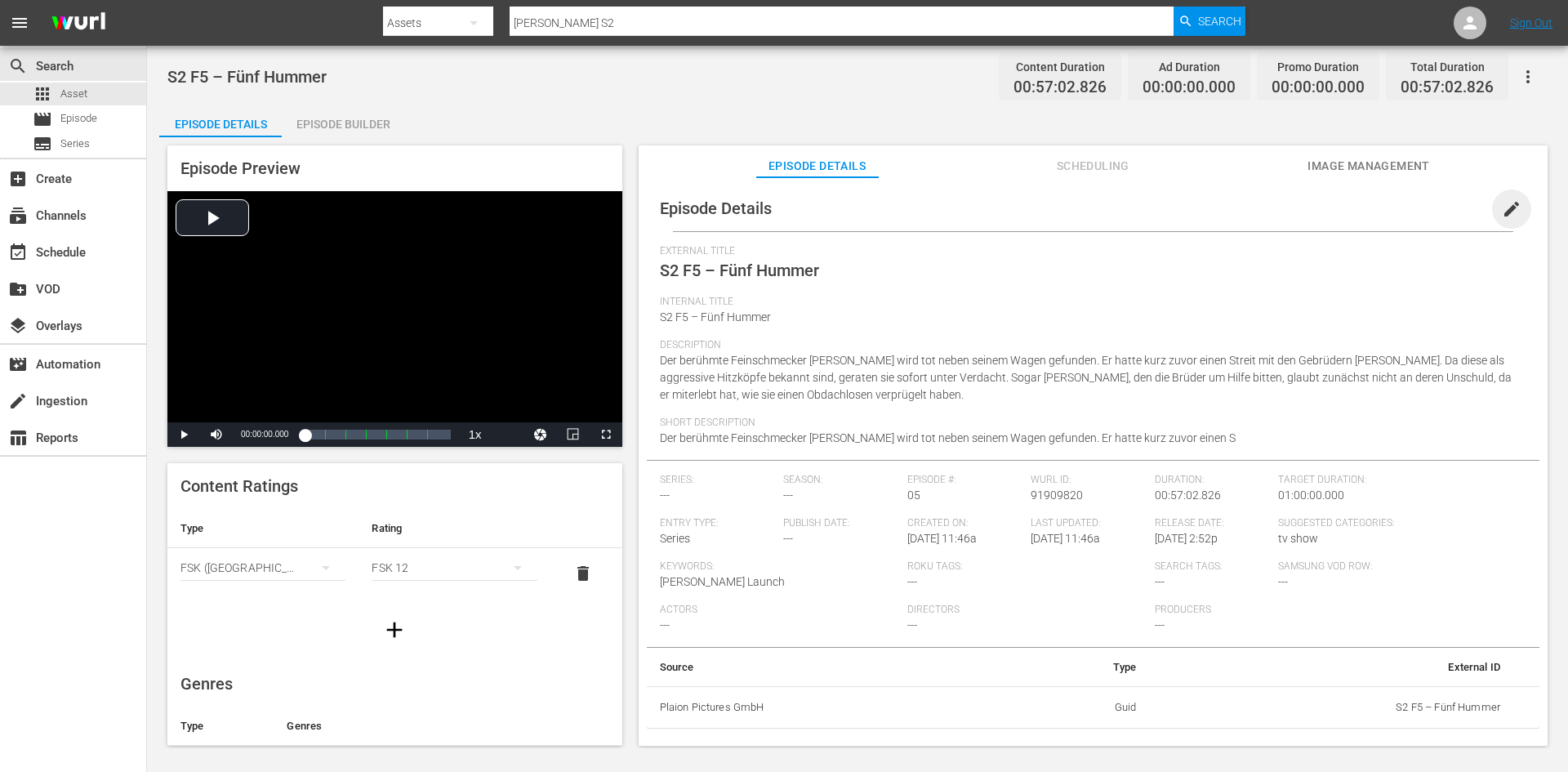
click at [1505, 203] on span "edit" at bounding box center [1512, 209] width 20 height 20
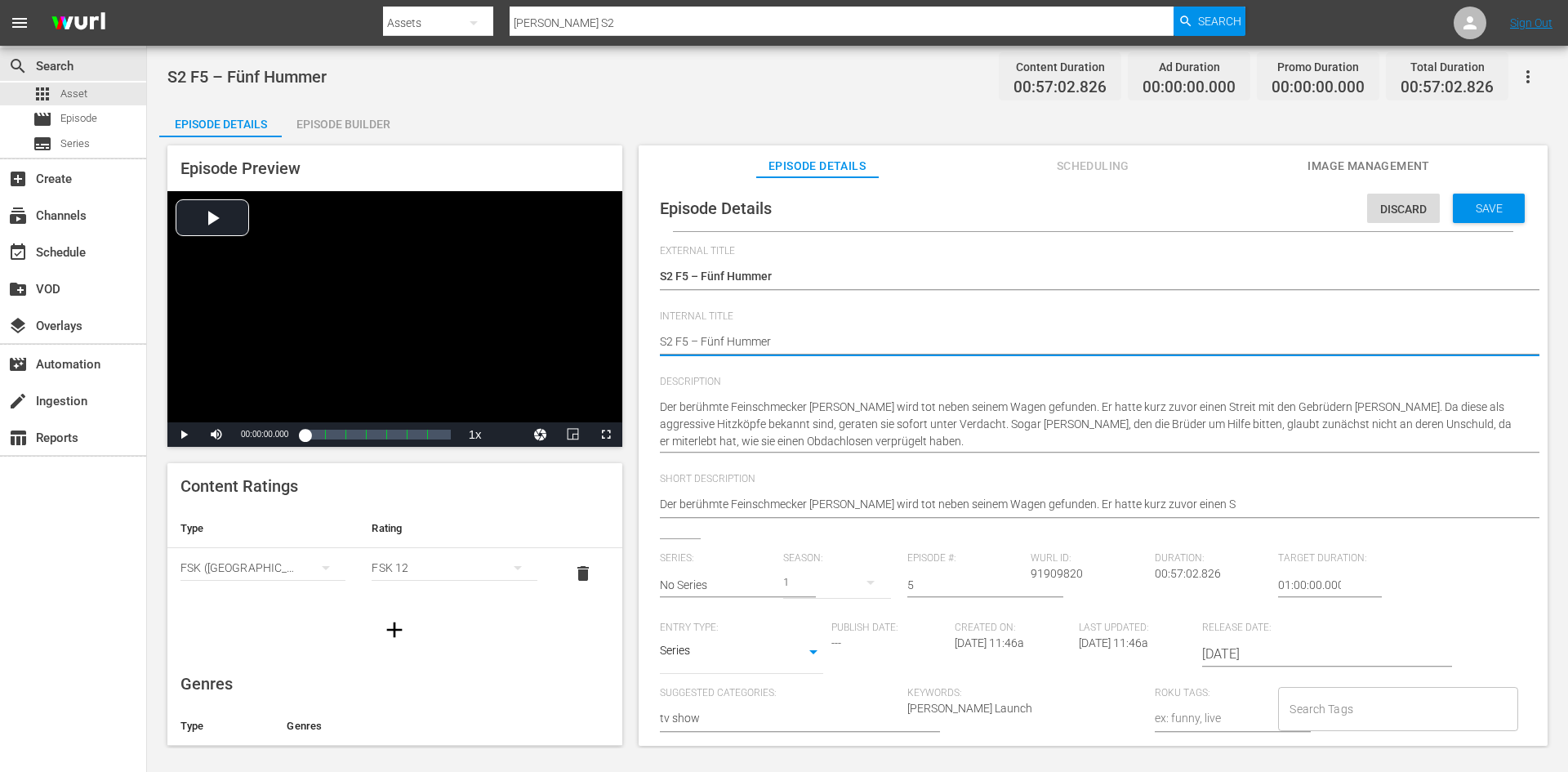
type textarea "DS2 F5 – Fünf Hummer"
type textarea "DoS2 F5 – Fünf Hummer"
type textarea "DonS2 F5 – Fünf Hummer"
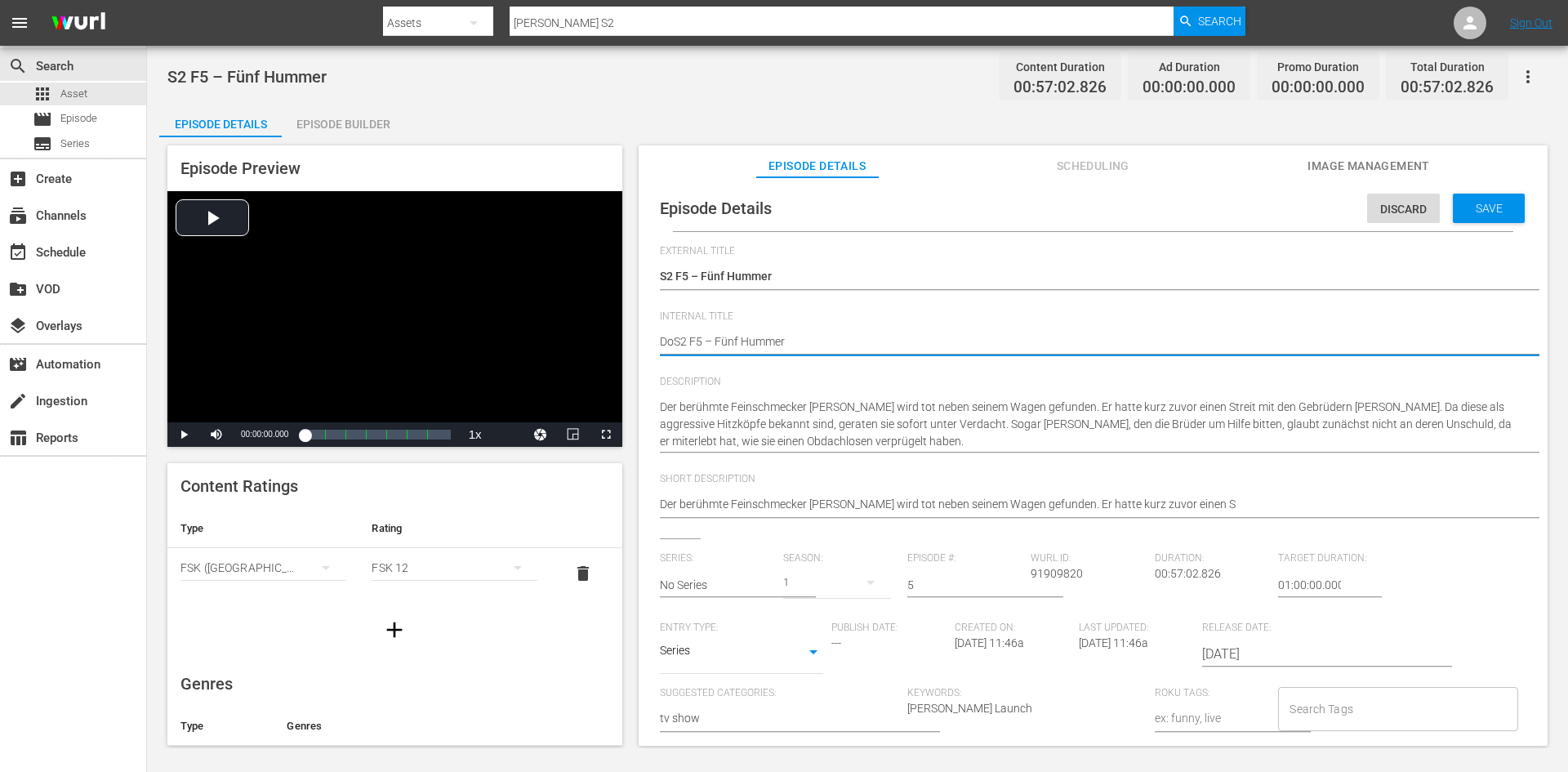
type textarea "DonS2 F5 – Fünf Hummer"
type textarea "Don S2 F5 – Fünf Hummer"
type textarea "Don MS2 F5 – Fünf Hummer"
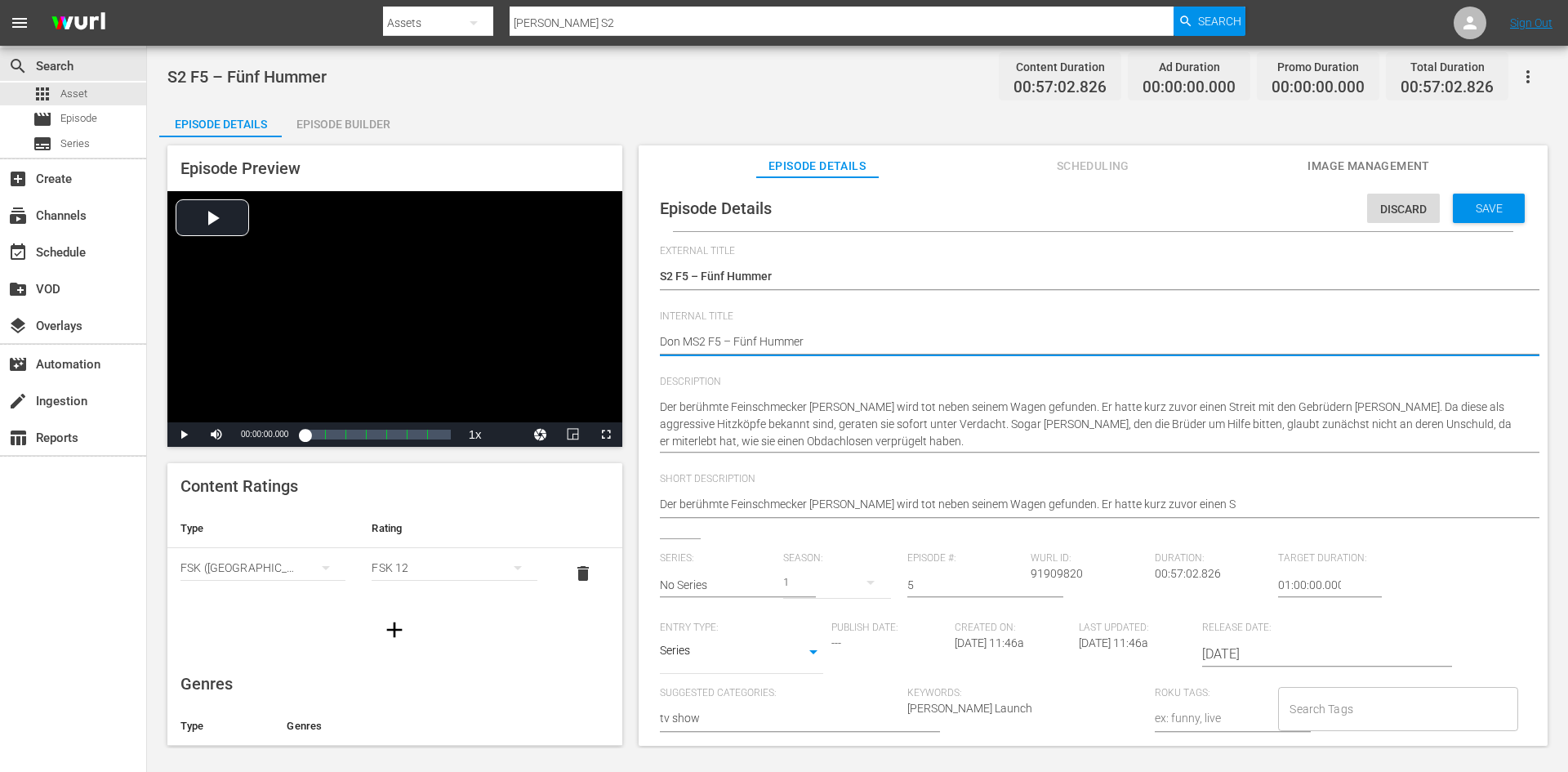
type textarea "Don MaS2 F5 – Fünf Hummer"
type textarea "Don MatS2 F5 – Fünf Hummer"
type textarea "Don MattS2 F5 – Fünf Hummer"
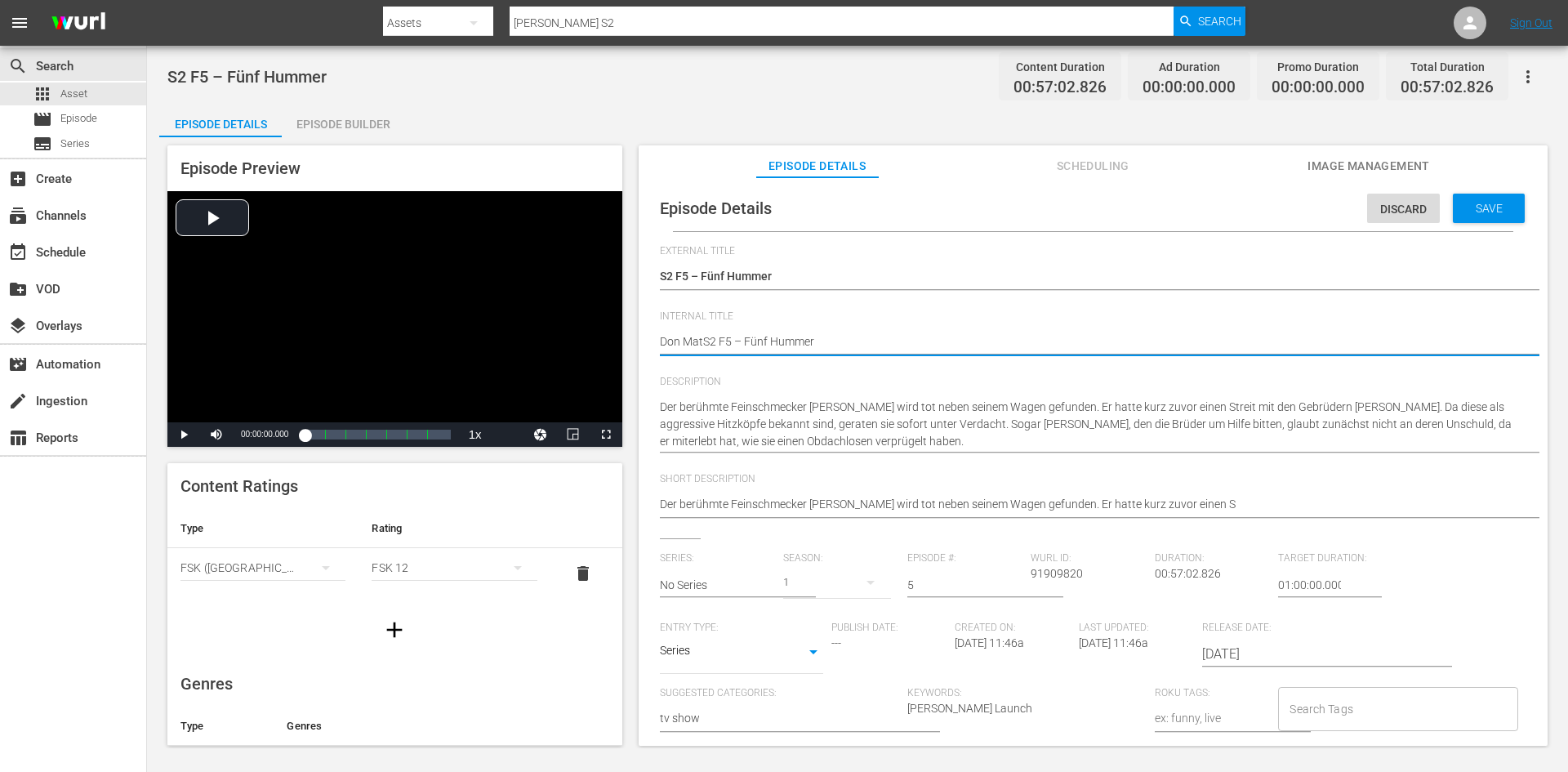
type textarea "Don MattS2 F5 – Fünf Hummer"
type textarea "Don MatteS2 F5 – Fünf Hummer"
type textarea "Don MatteoS2 F5 – Fünf Hummer"
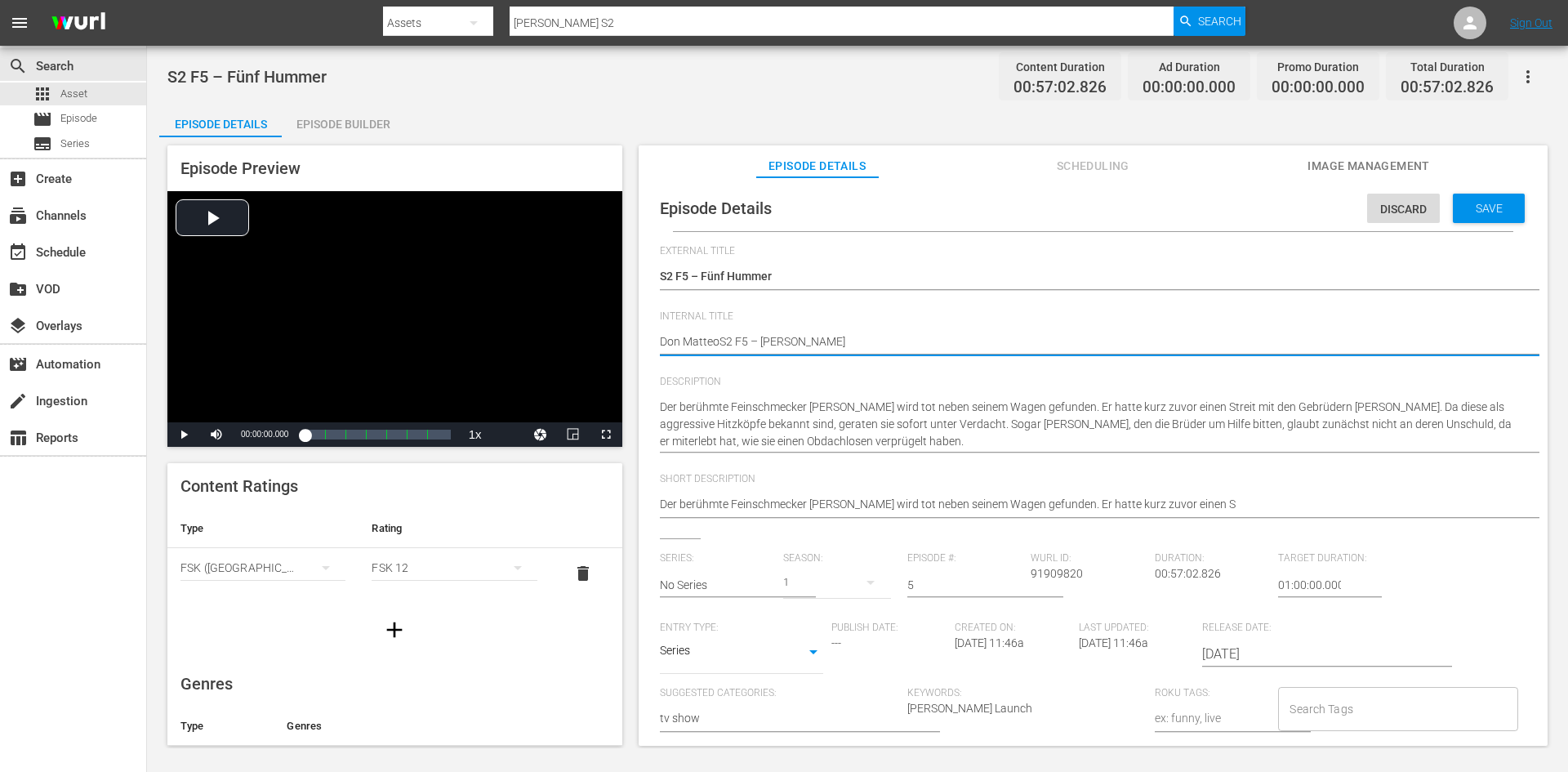
type textarea "[PERSON_NAME] S2 F5 – [PERSON_NAME]"
click at [1476, 204] on span "Save" at bounding box center [1489, 209] width 53 height 13
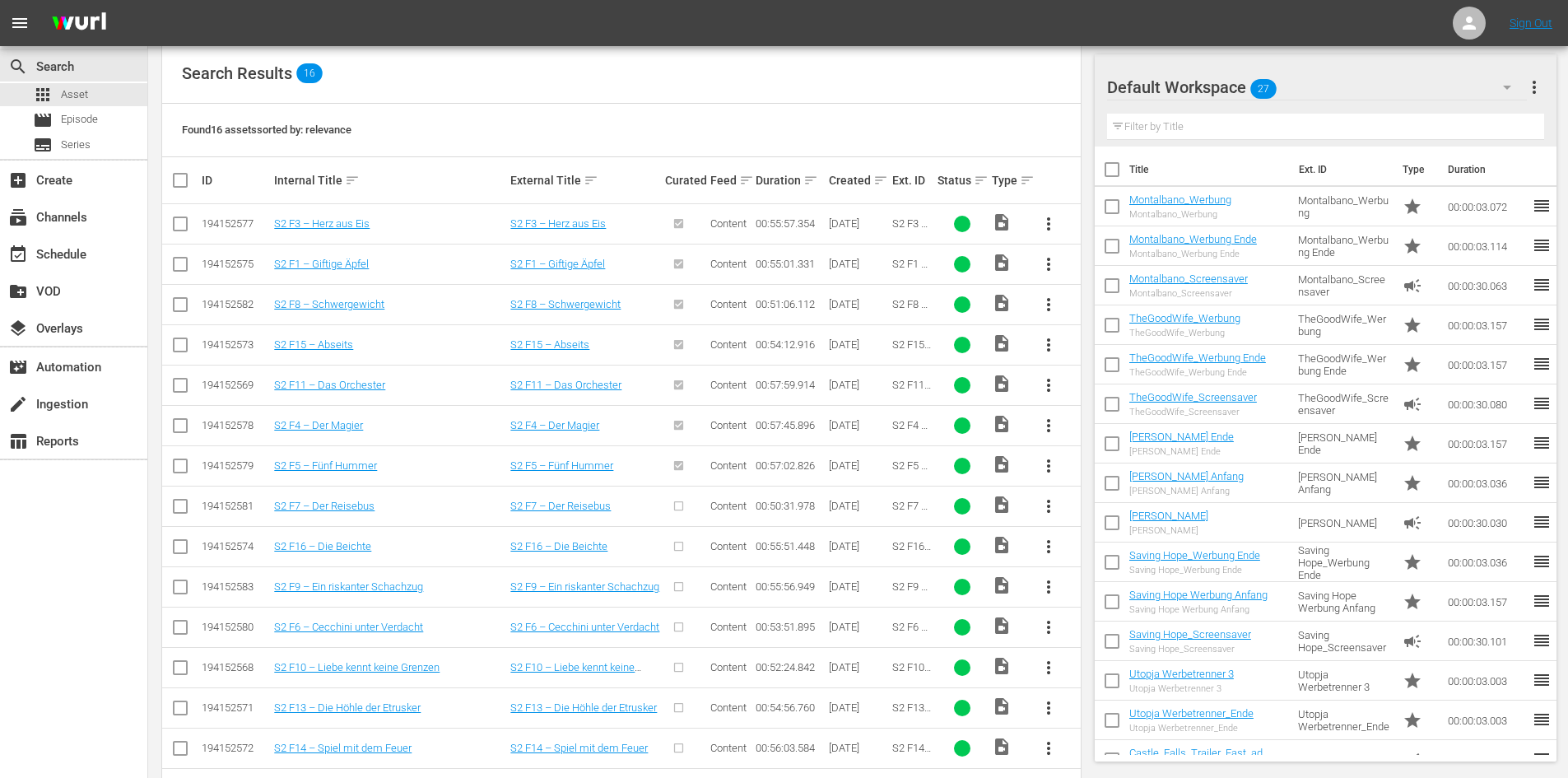
scroll to position [331, 0]
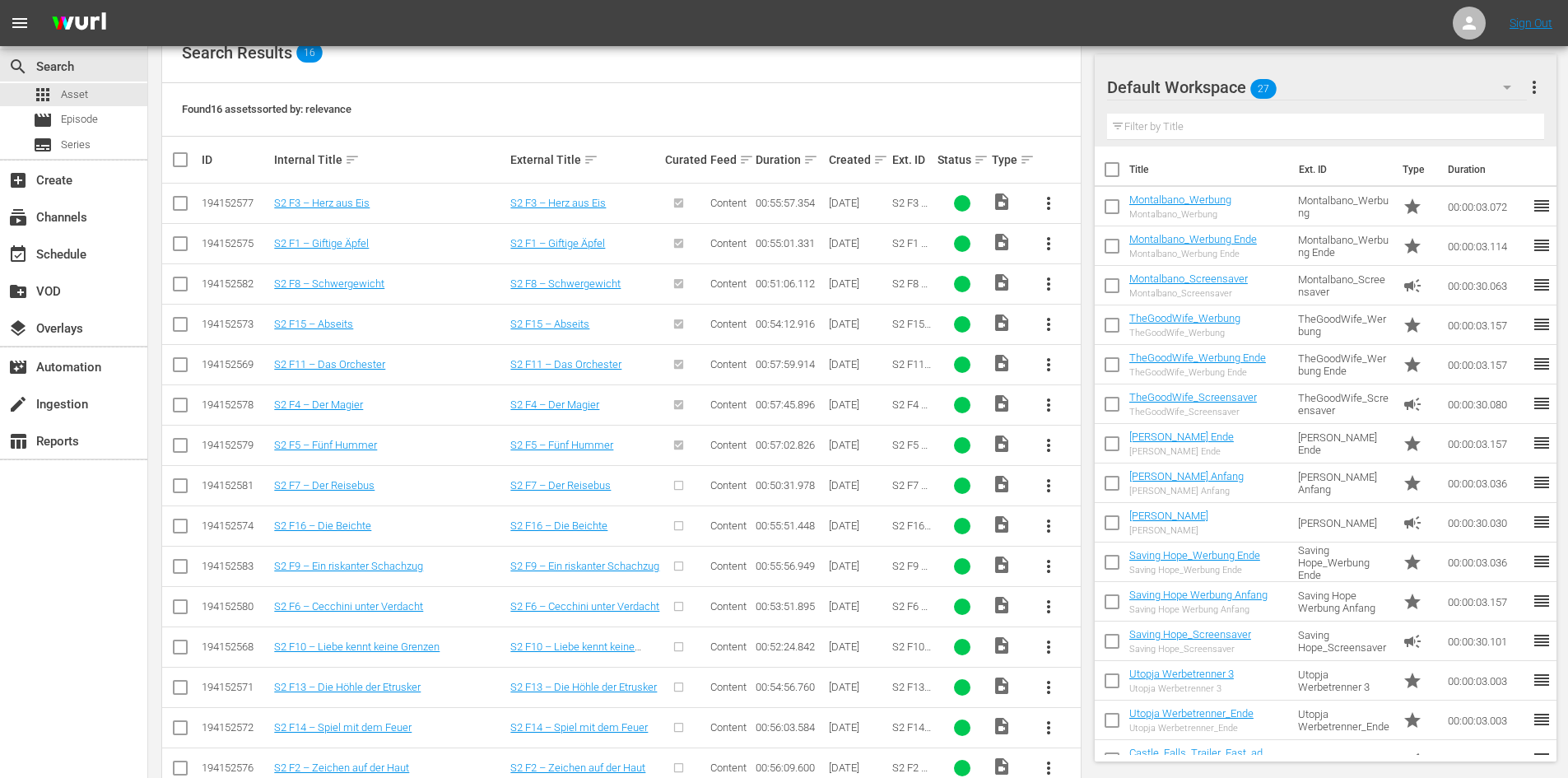
click at [1046, 487] on span "more_vert" at bounding box center [1048, 486] width 20 height 20
click at [1106, 604] on div "Episode" at bounding box center [1138, 611] width 112 height 39
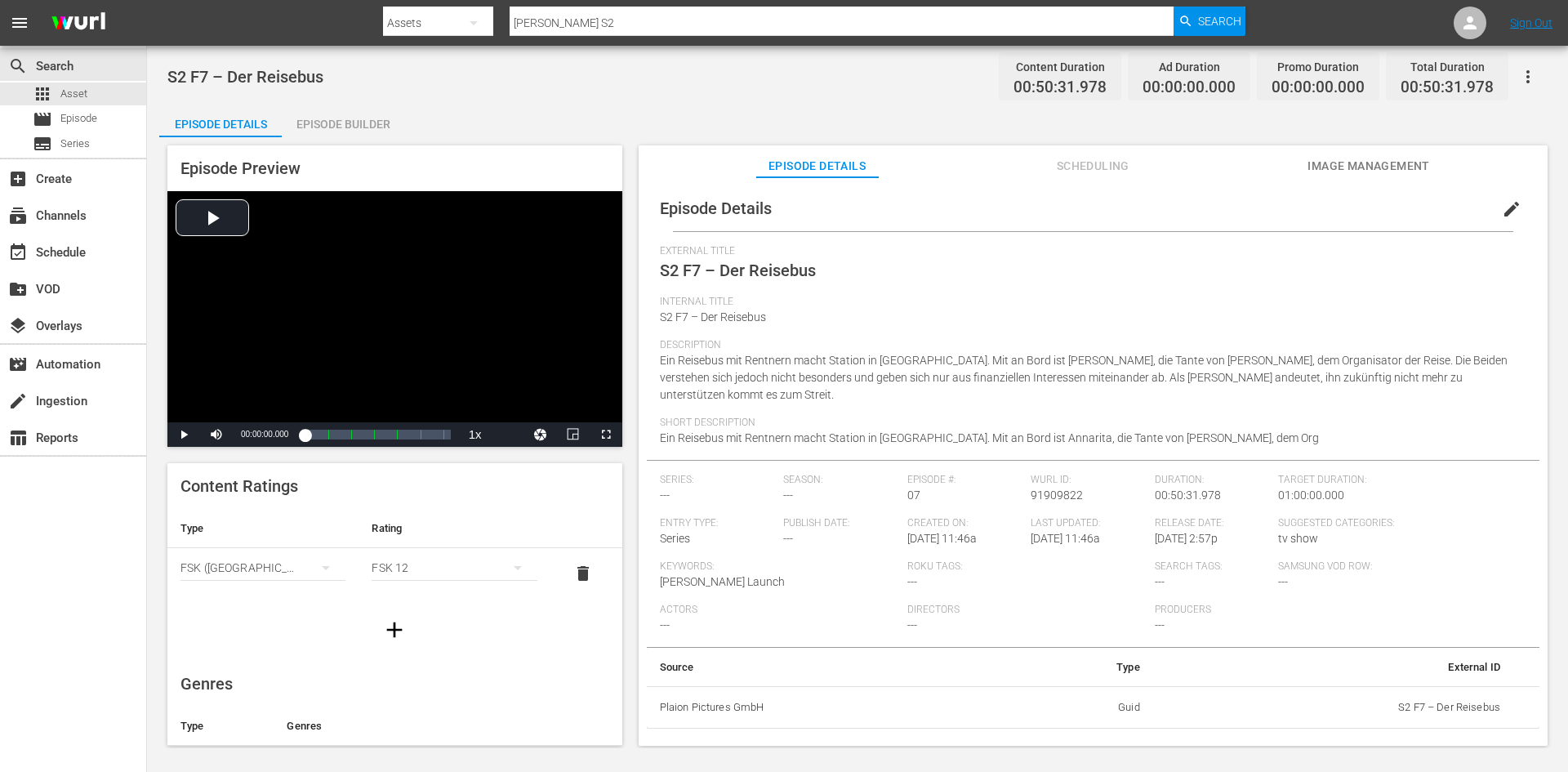
click at [1521, 194] on button "edit" at bounding box center [1511, 209] width 39 height 39
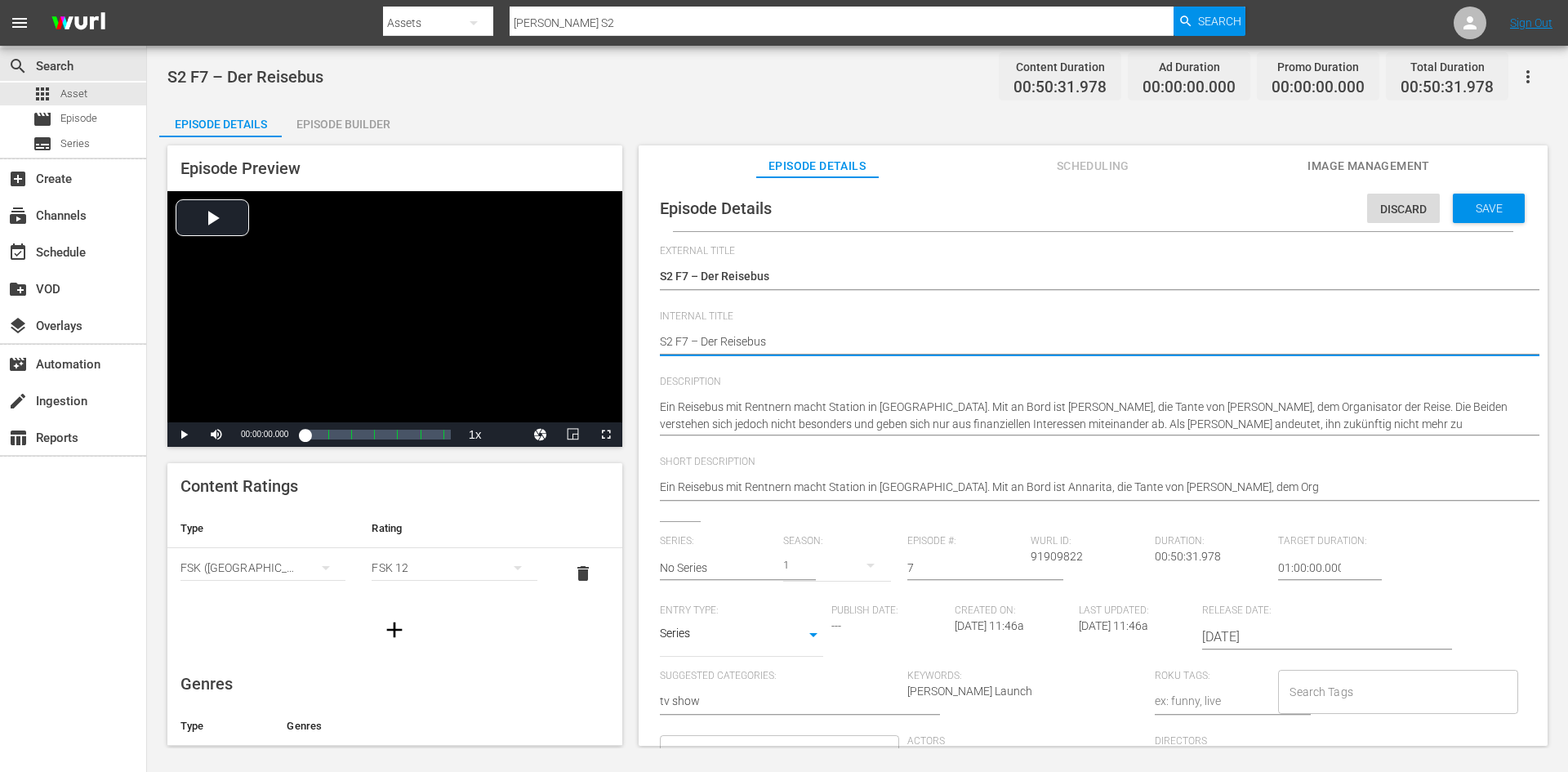
type textarea "DS2 F7 – Der Reisebus"
type textarea "DoS2 F7 – Der Reisebus"
type textarea "DonS2 F7 – Der Reisebus"
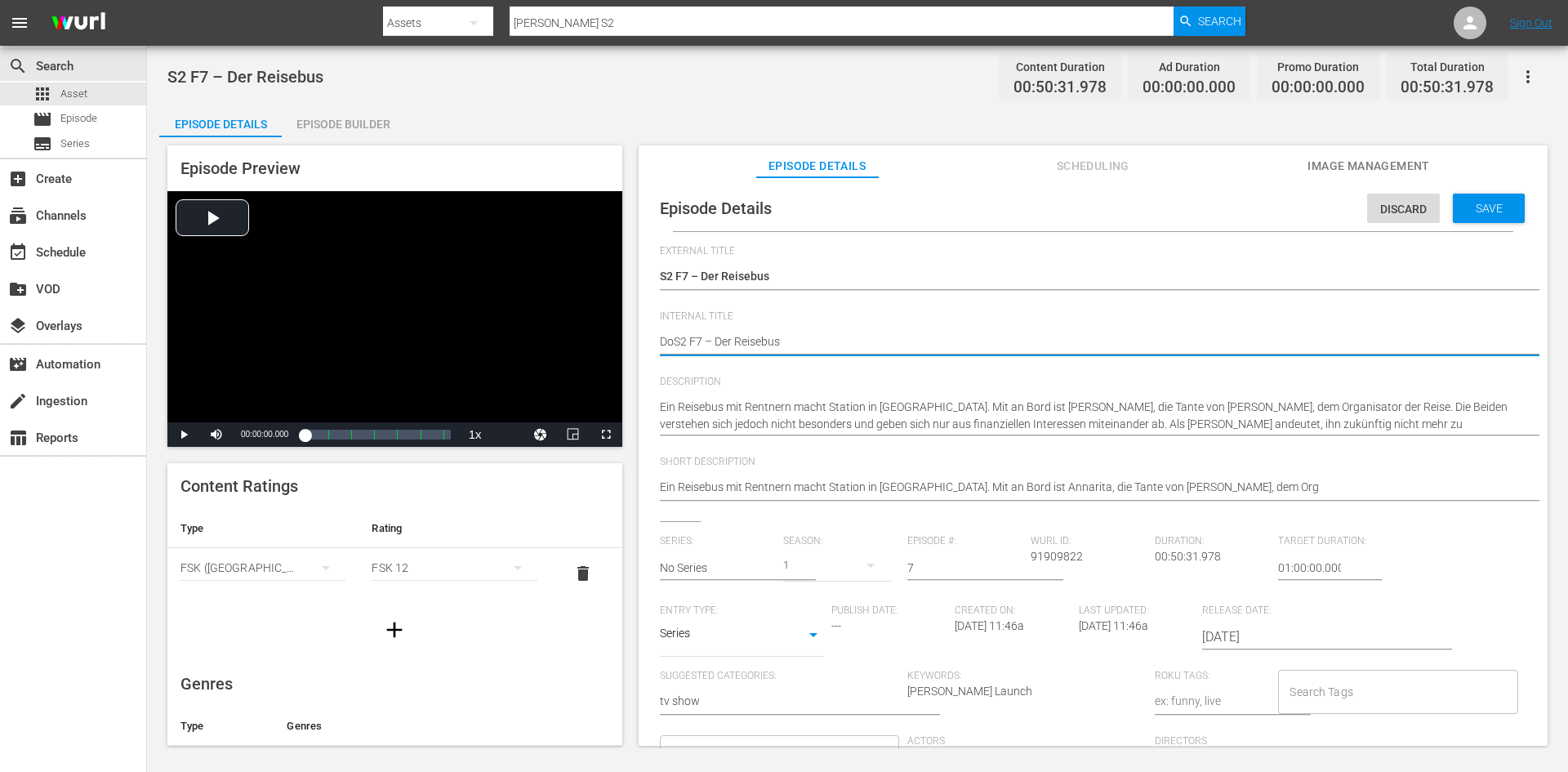
type textarea "DonS2 F7 – Der Reisebus"
type textarea "Don S2 F7 – Der Reisebus"
type textarea "Don MS2 F7 – Der Reisebus"
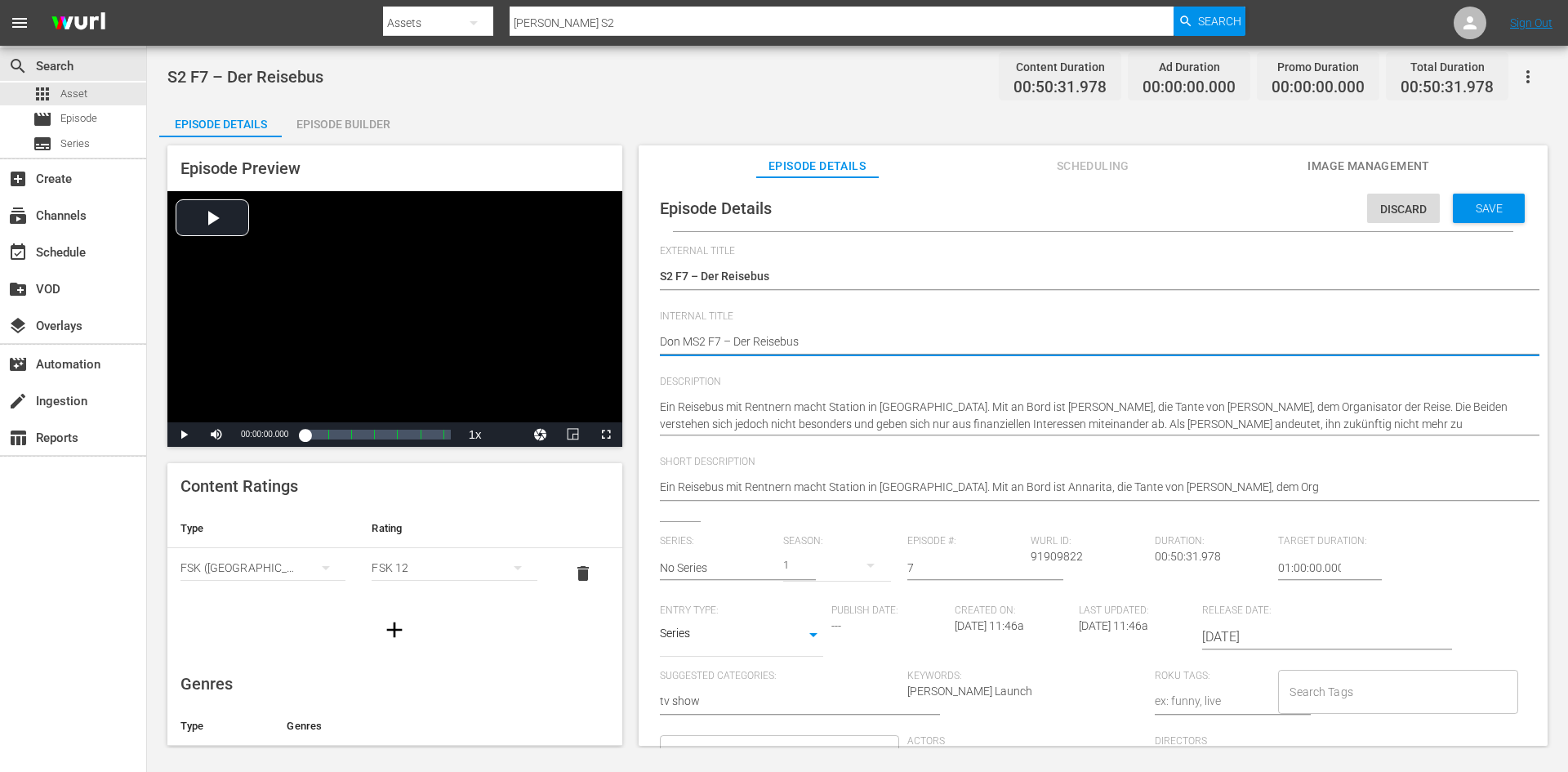
type textarea "Don MaS2 F7 – Der Reisebus"
type textarea "Don MatS2 F7 – Der Reisebus"
type textarea "Don MattS2 F7 – Der Reisebus"
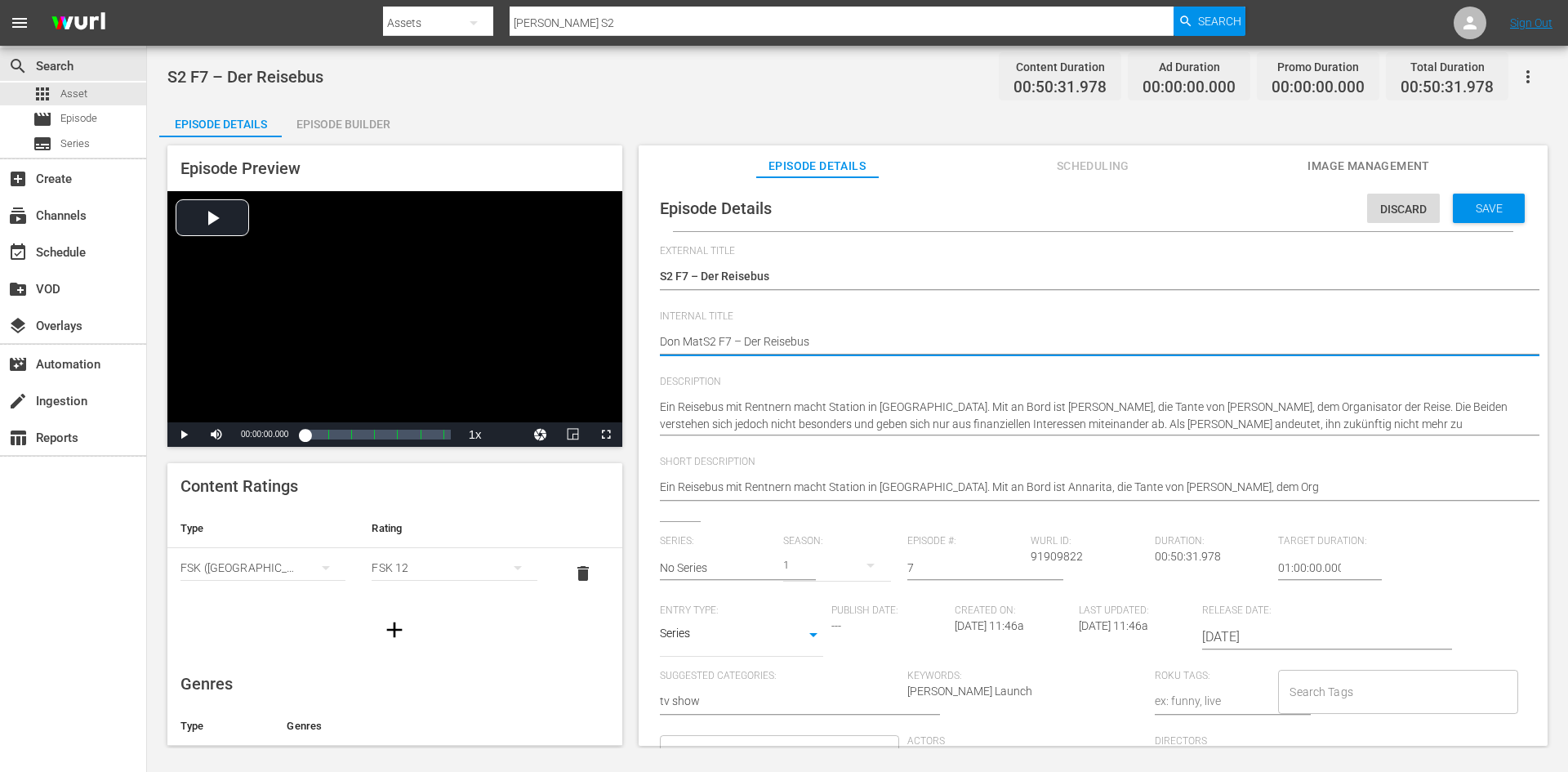
type textarea "Don MattS2 F7 – Der Reisebus"
type textarea "Don MatteS2 F7 – Der Reisebus"
type textarea "Don MatteoS2 F7 – Der Reisebus"
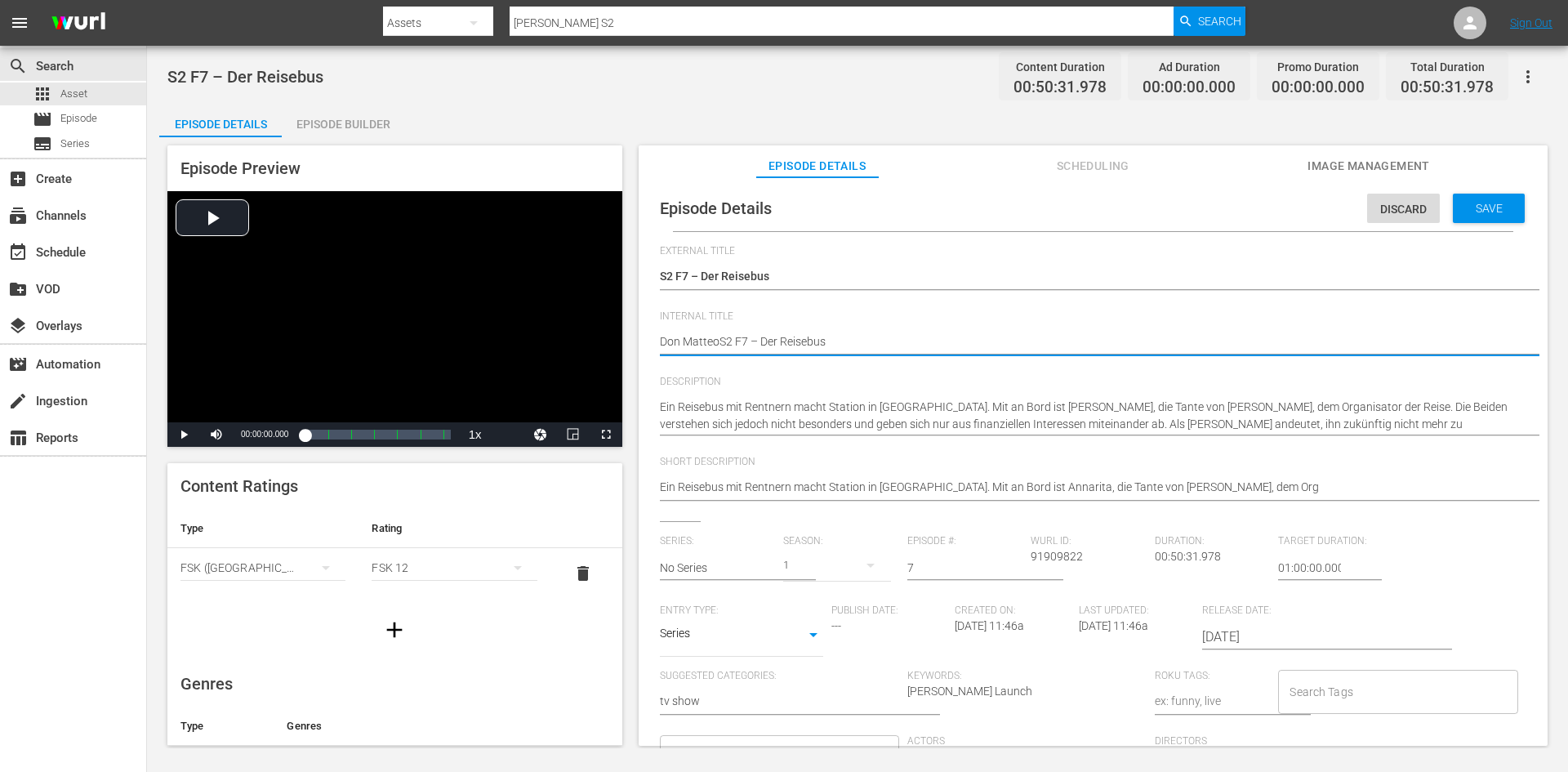
type textarea "[PERSON_NAME] S2 F7 – Der Reisebus"
click at [1482, 209] on span "Save" at bounding box center [1489, 209] width 53 height 13
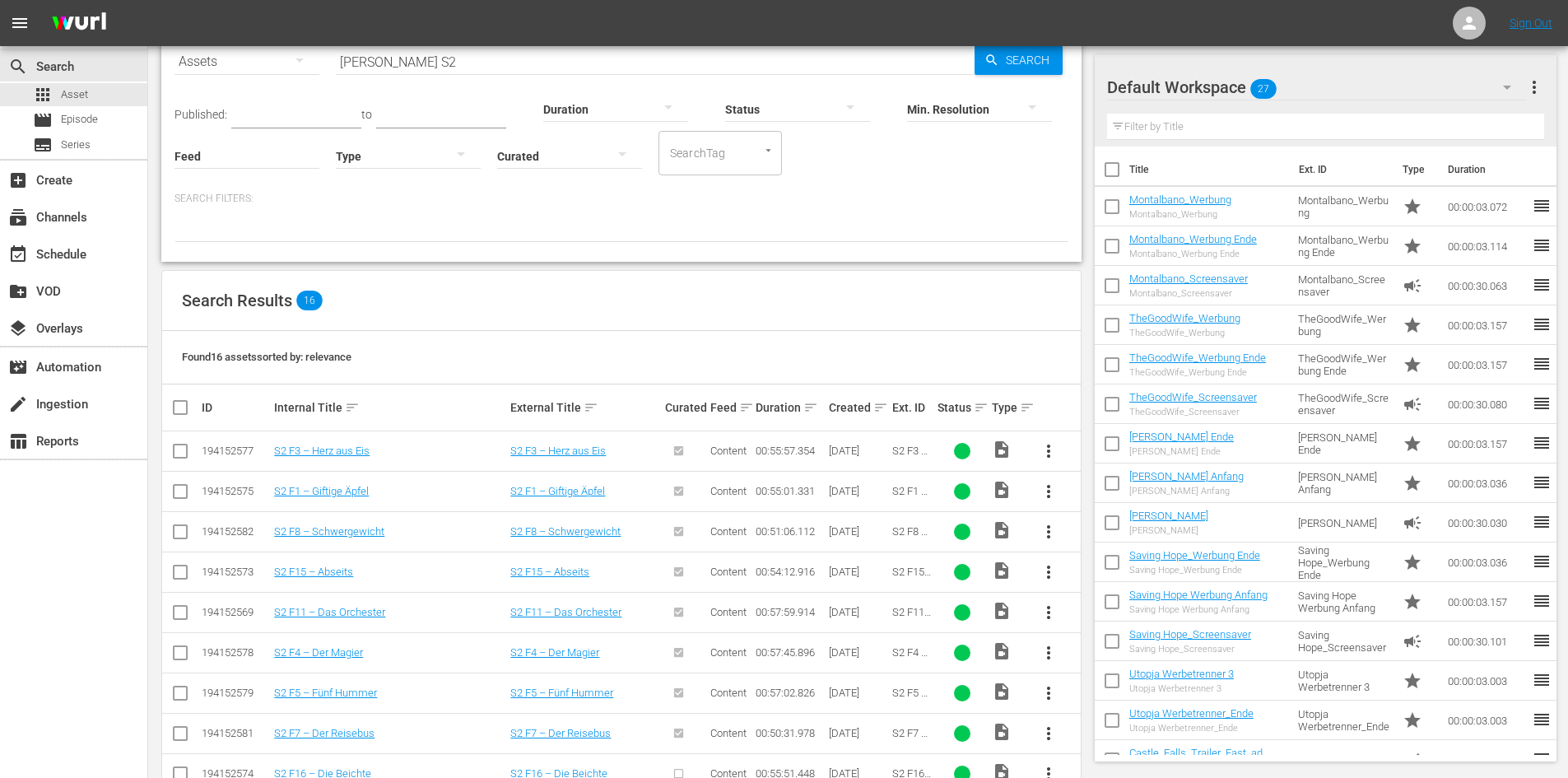
scroll to position [412, 0]
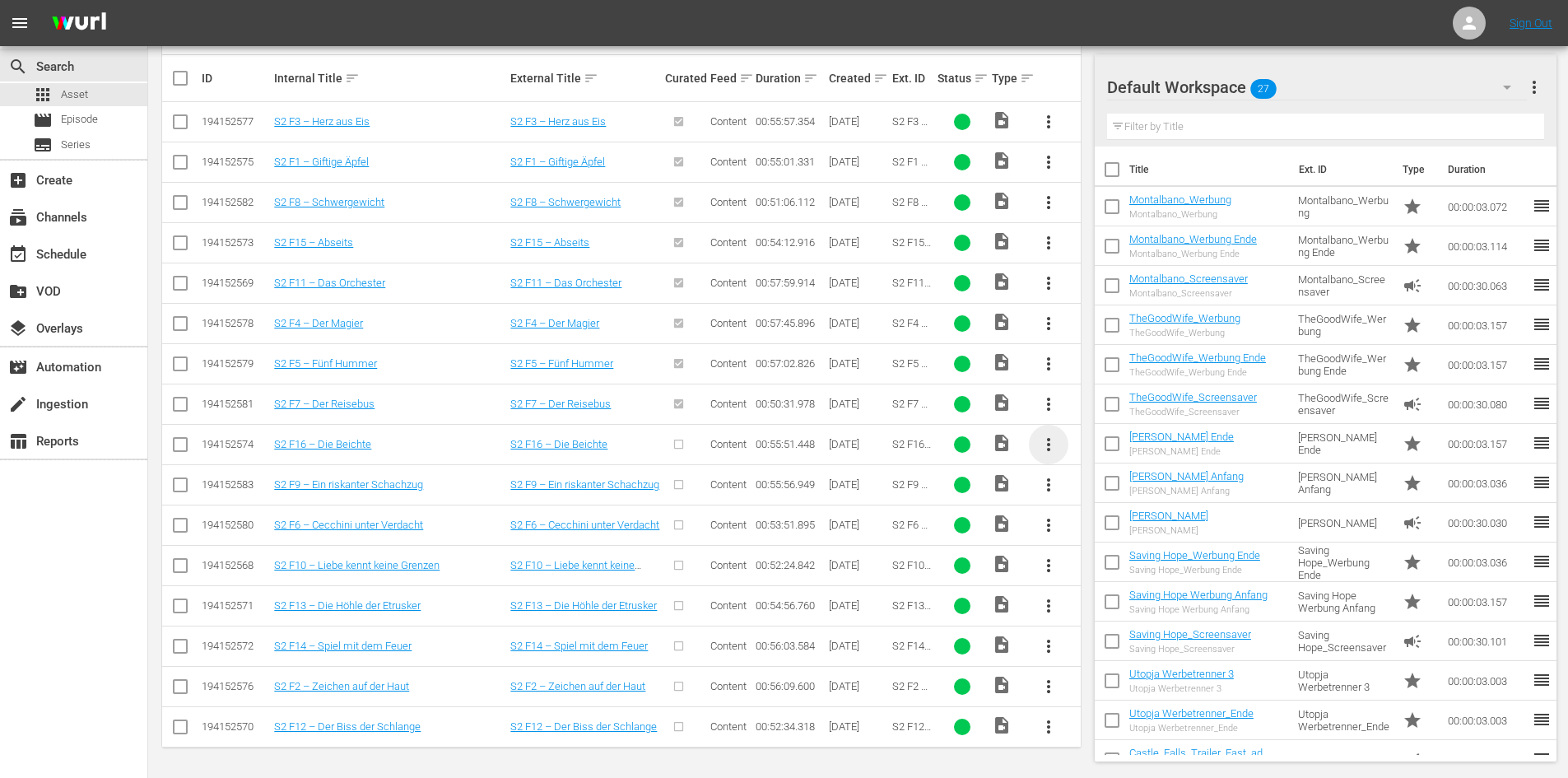
click at [1044, 443] on span "more_vert" at bounding box center [1048, 445] width 20 height 20
click at [1091, 562] on div "Episode" at bounding box center [1138, 569] width 112 height 39
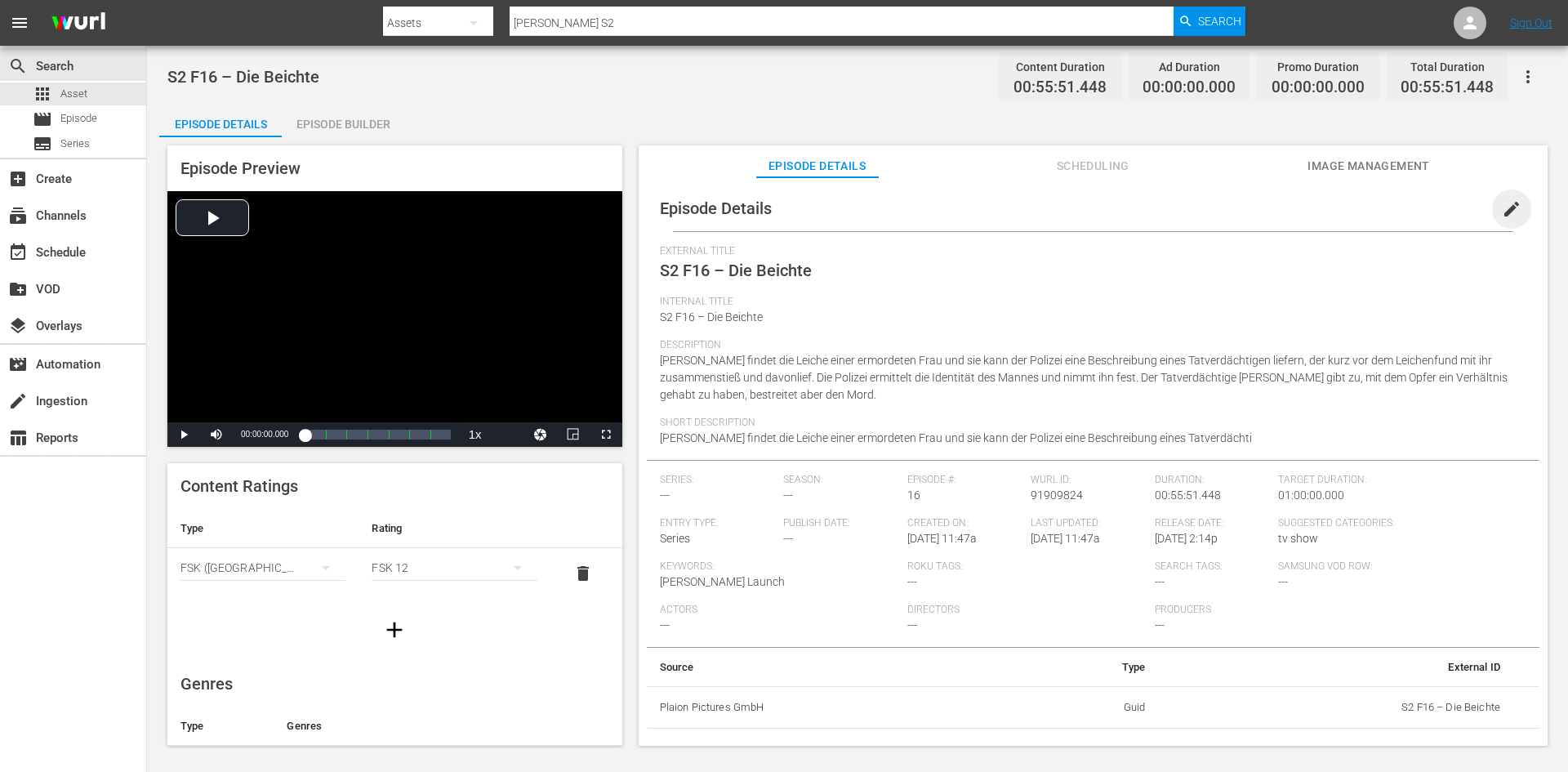
click at [1504, 207] on span "edit" at bounding box center [1512, 209] width 20 height 20
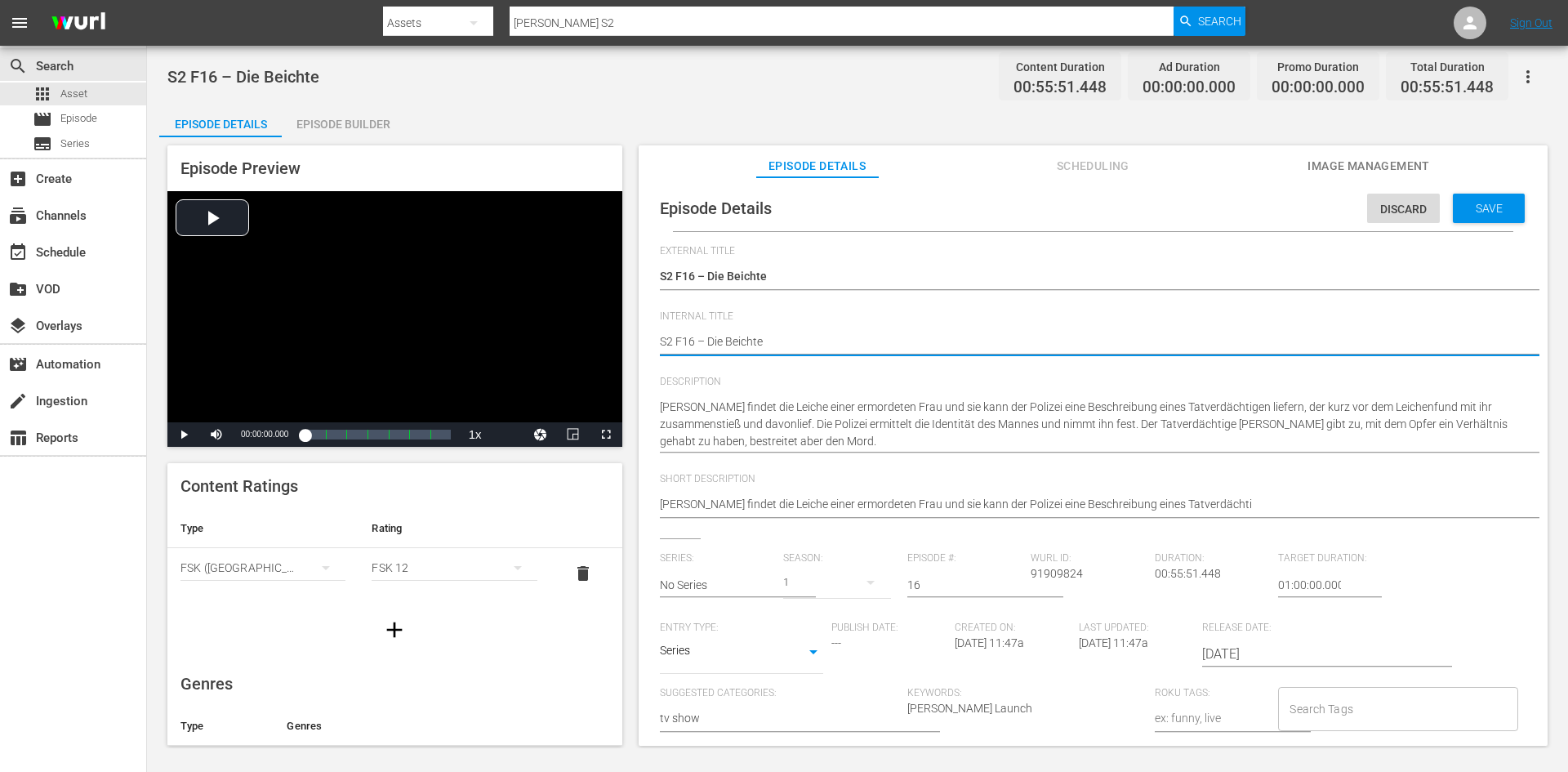
type textarea "DS2 F16 – Die Beichte"
type textarea "DoS2 F16 – Die Beichte"
type textarea "DonS2 F16 – Die Beichte"
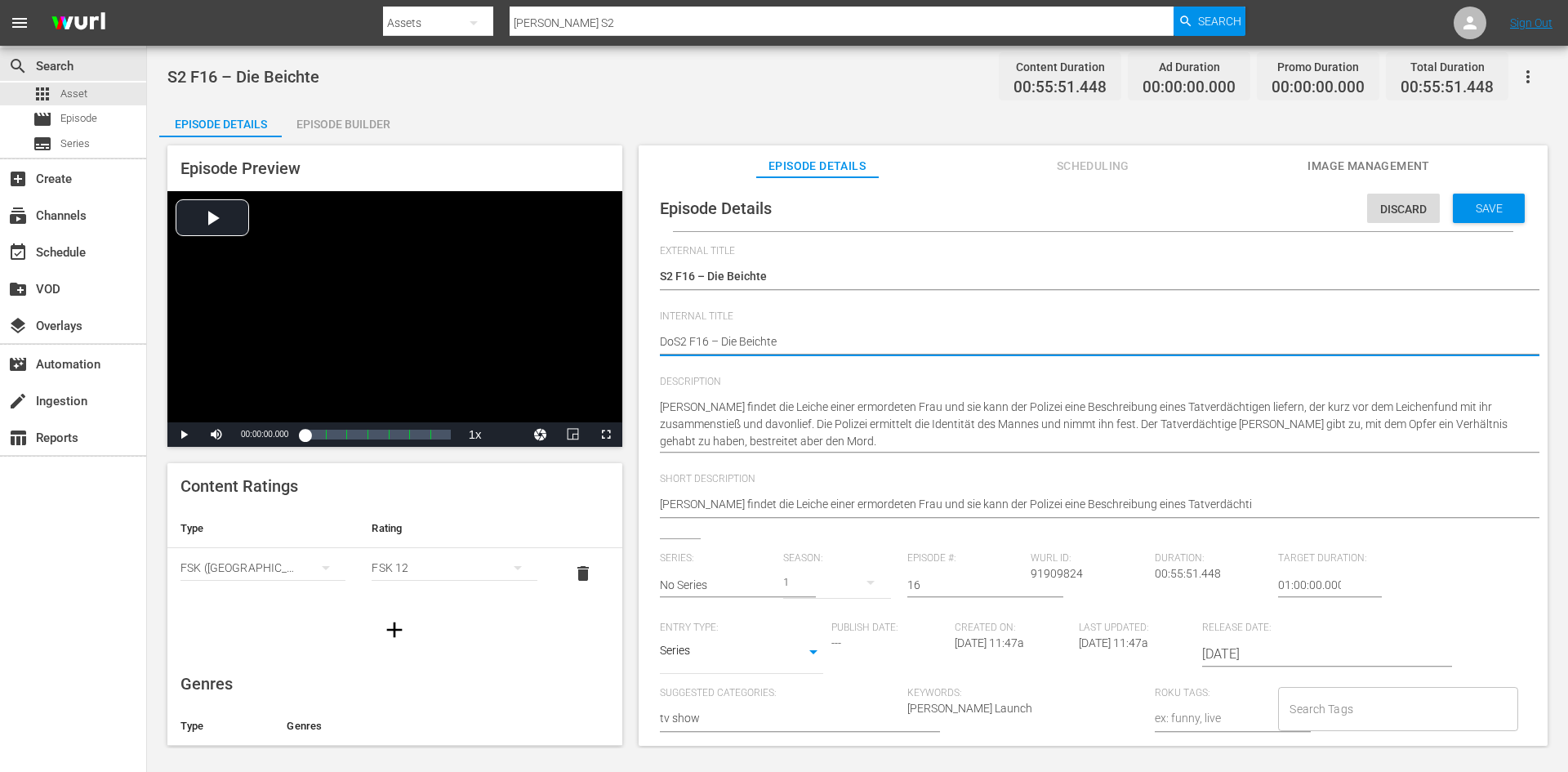
type textarea "DonS2 F16 – Die Beichte"
type textarea "Don S2 F16 – Die Beichte"
type textarea "Don mS2 F16 – Die Beichte"
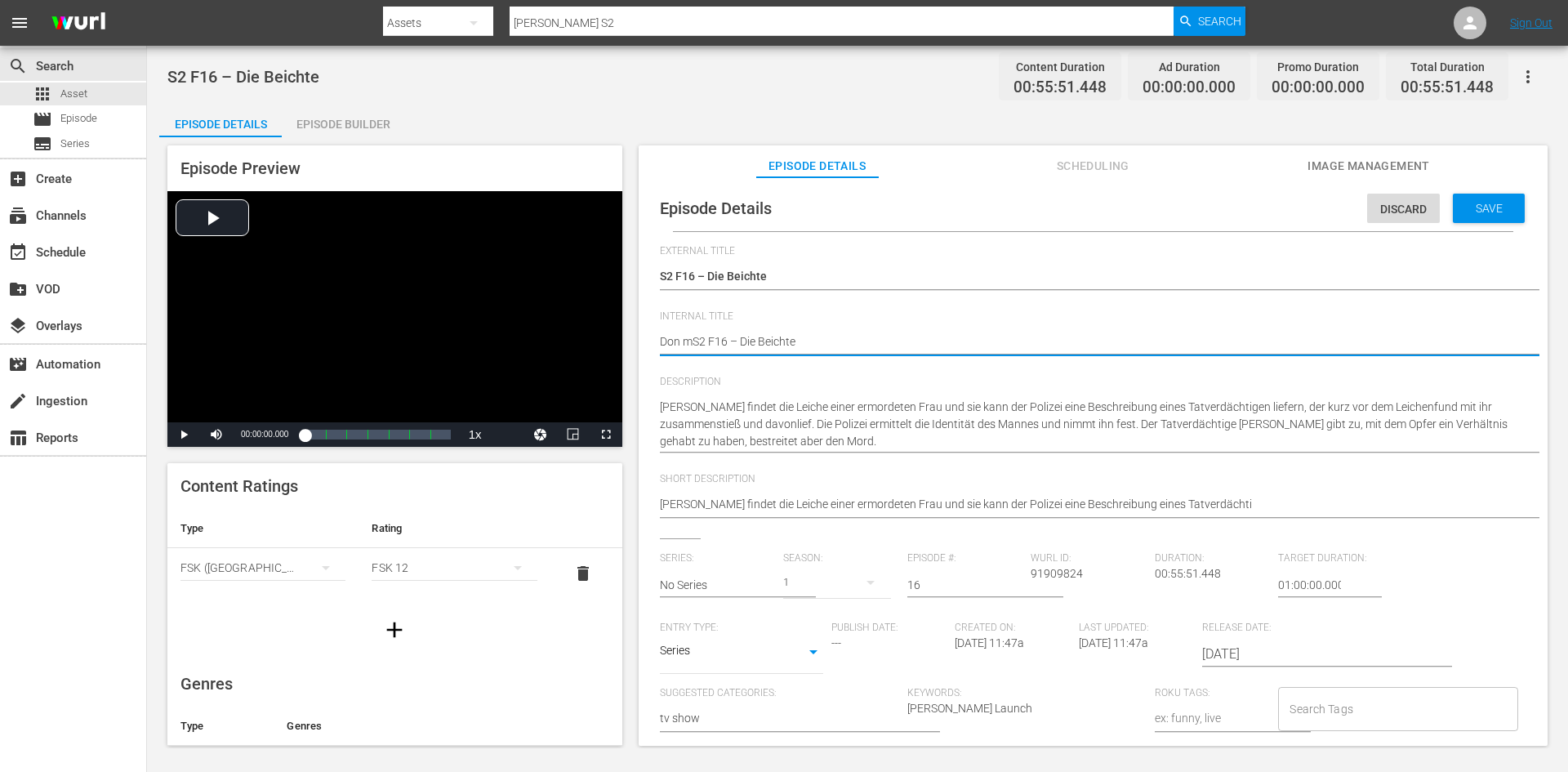
type textarea "Don S2 F16 – Die Beichte"
type textarea "Don MS2 F16 – Die Beichte"
click at [1496, 215] on div "Save" at bounding box center [1489, 208] width 71 height 29
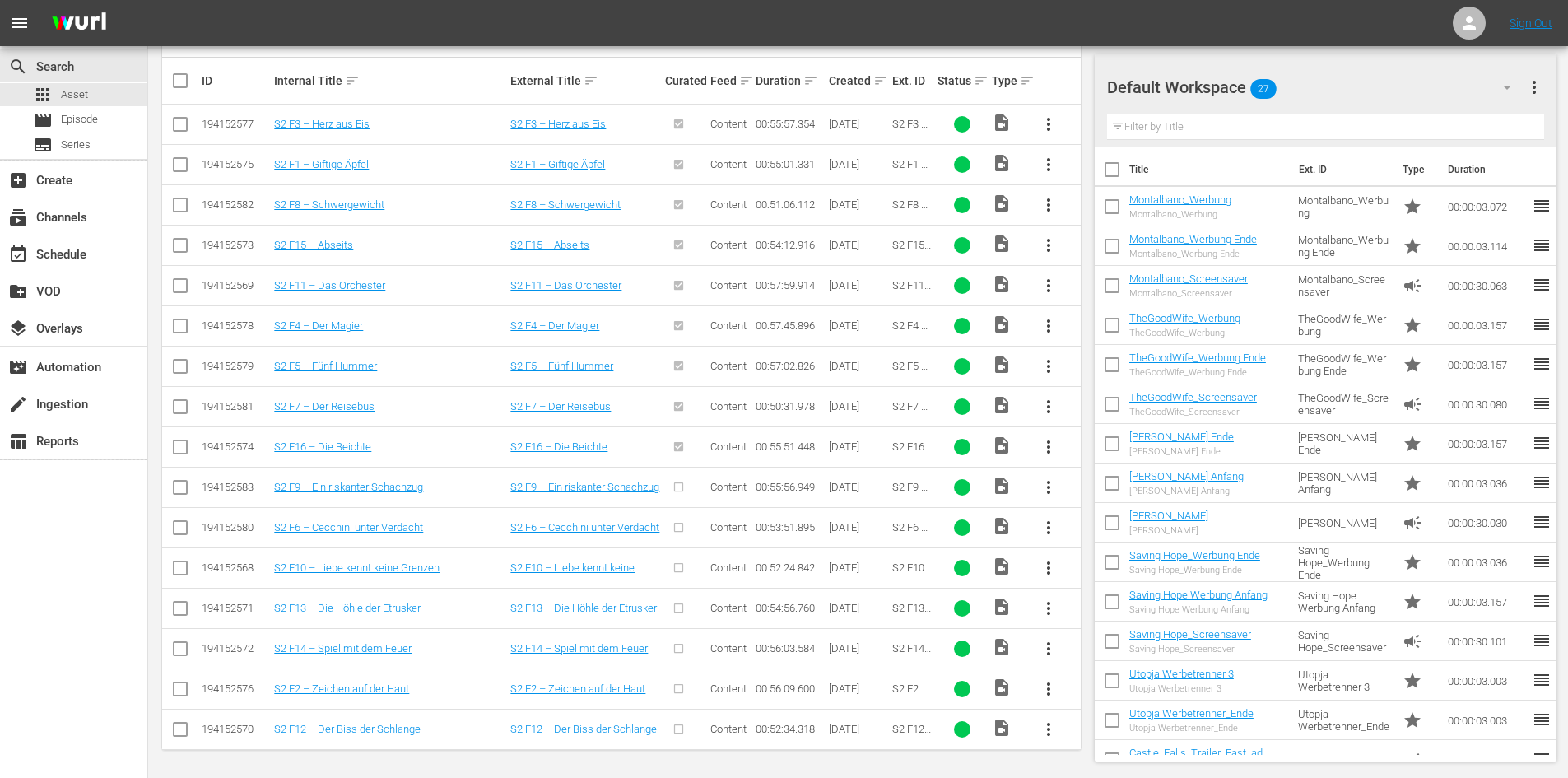
scroll to position [412, 0]
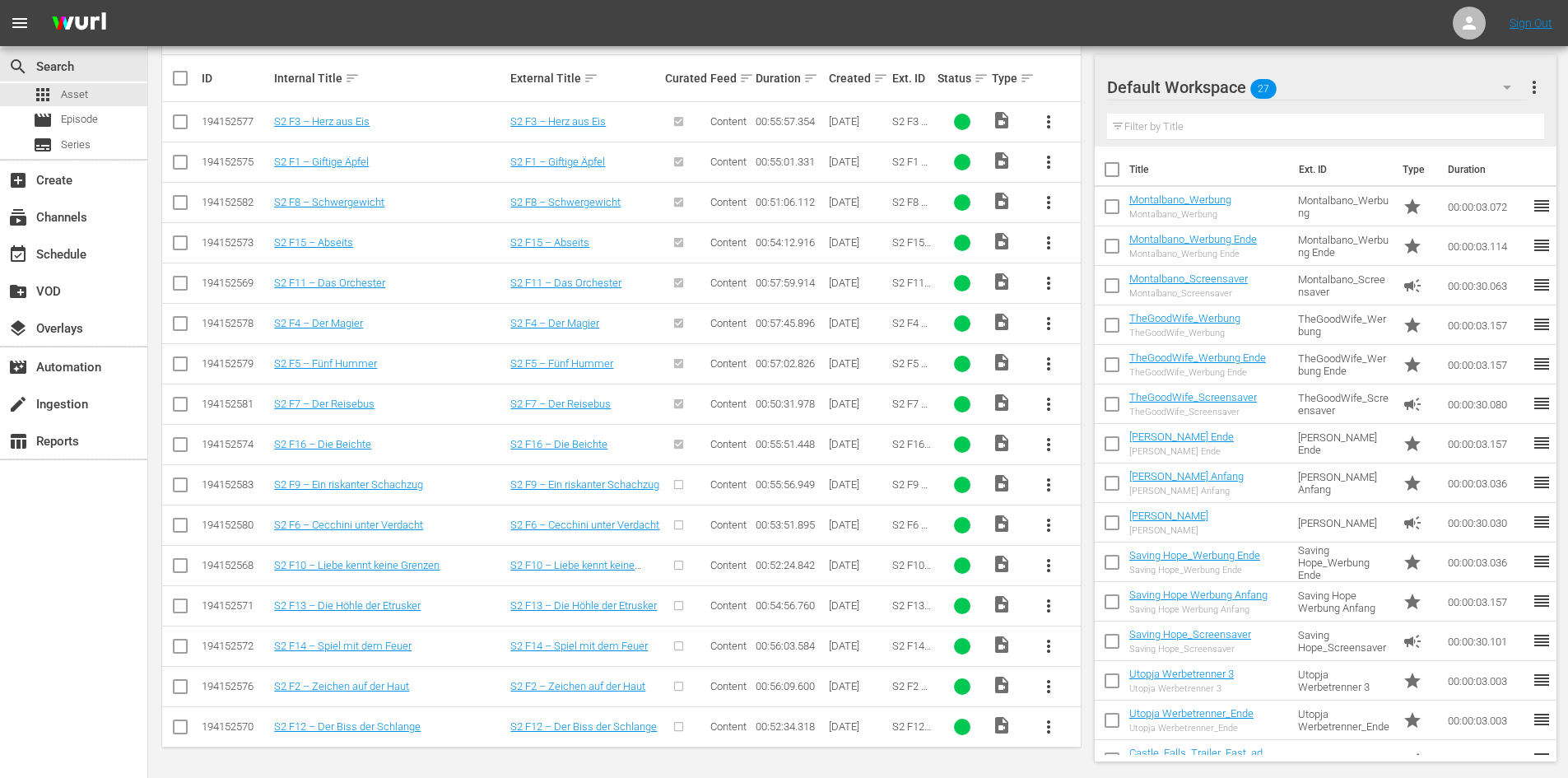
click at [1046, 480] on span "more_vert" at bounding box center [1048, 485] width 20 height 20
click at [1098, 608] on div "Episode" at bounding box center [1138, 610] width 112 height 39
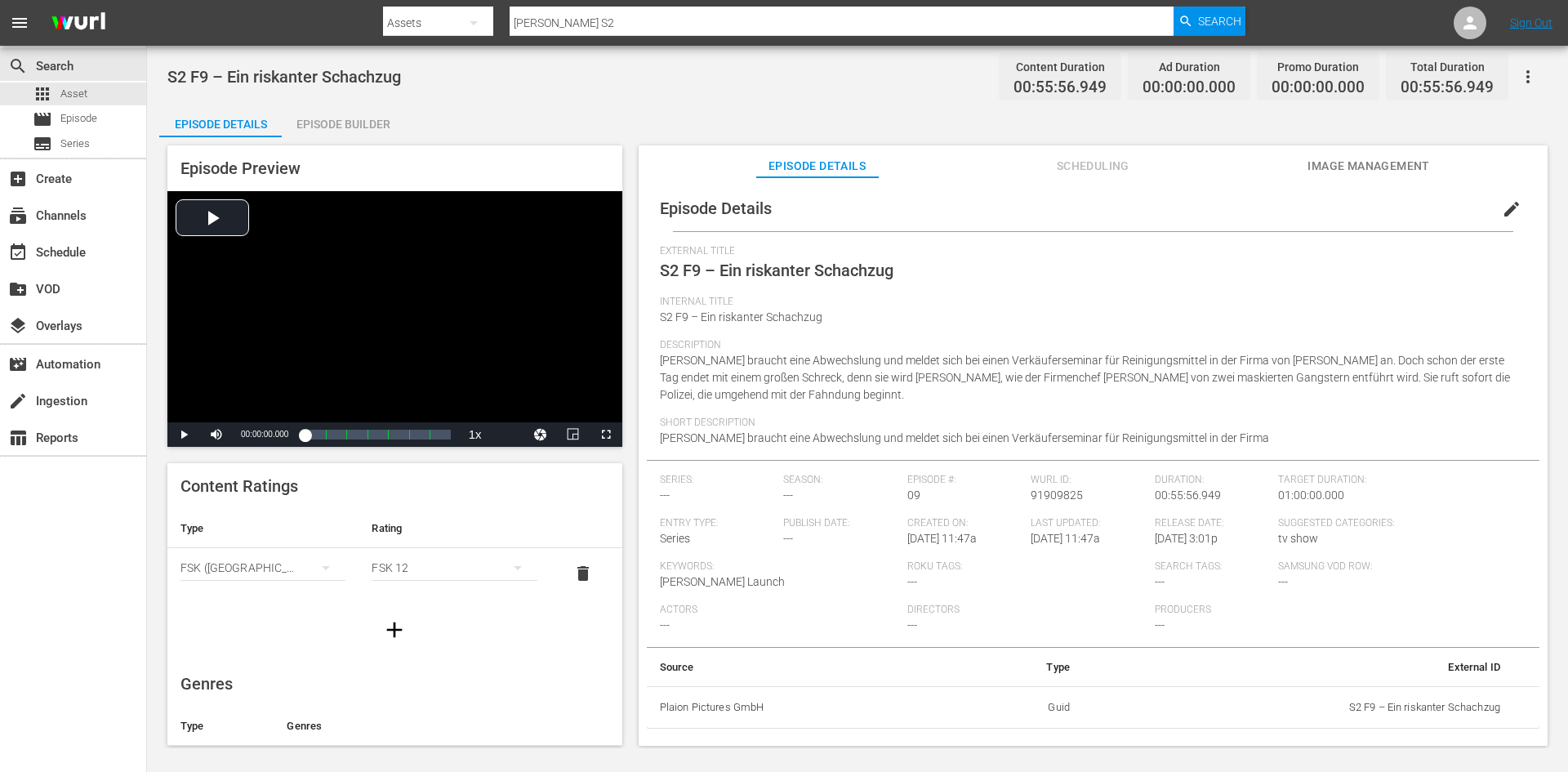
click at [1505, 213] on span "edit" at bounding box center [1512, 209] width 20 height 20
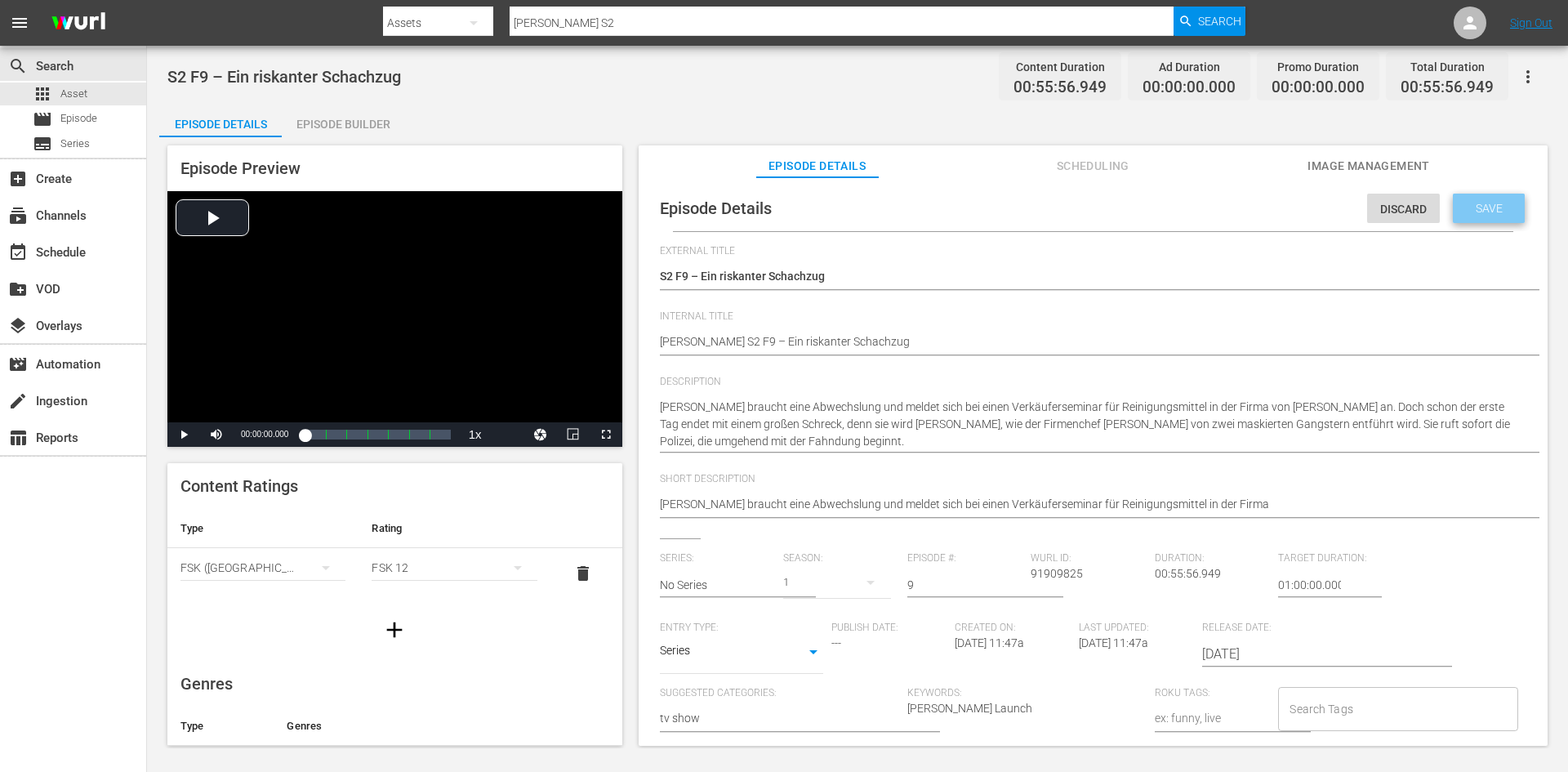
click at [1470, 202] on span "Save" at bounding box center [1489, 209] width 53 height 13
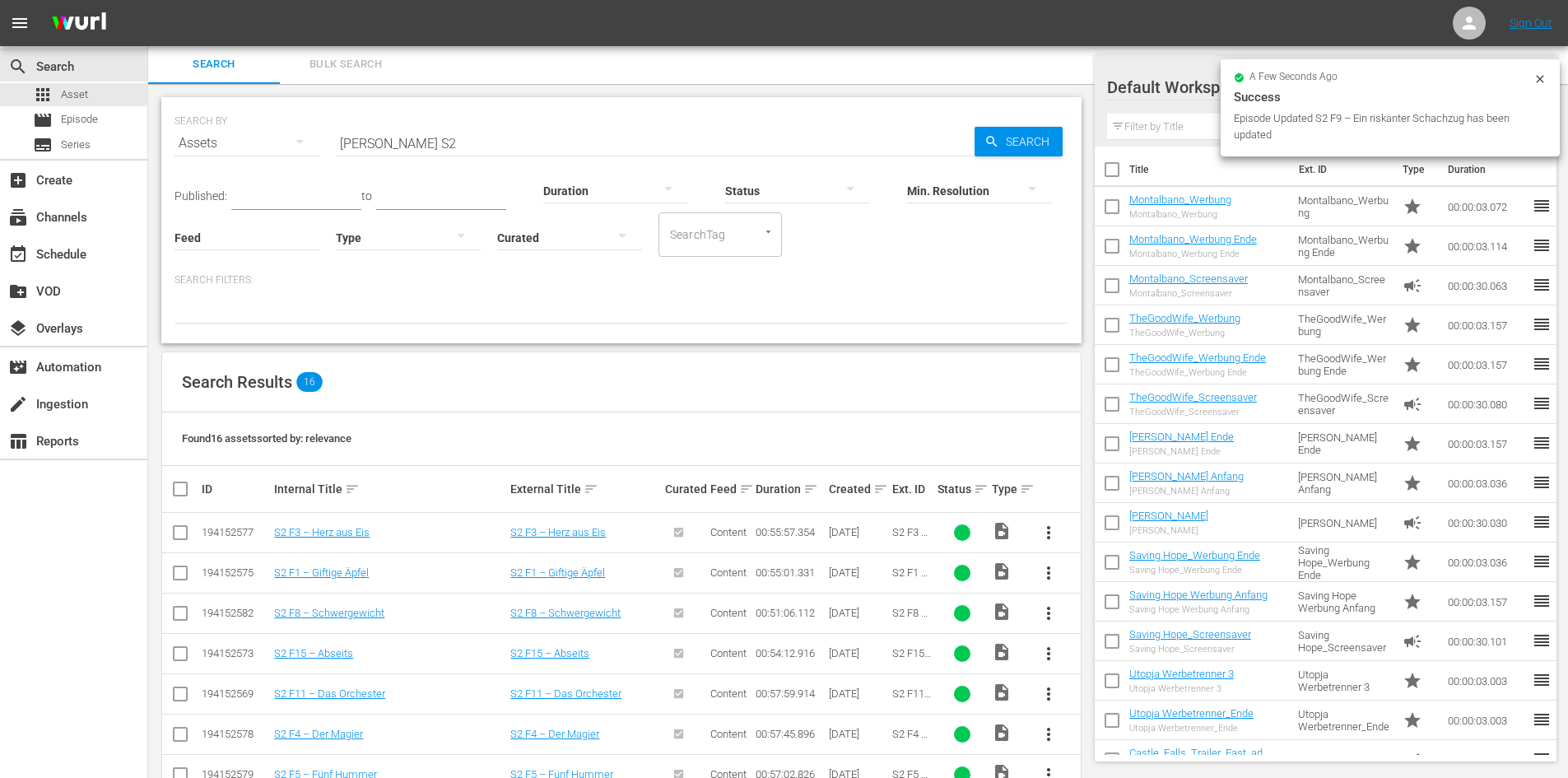
scroll to position [331, 0]
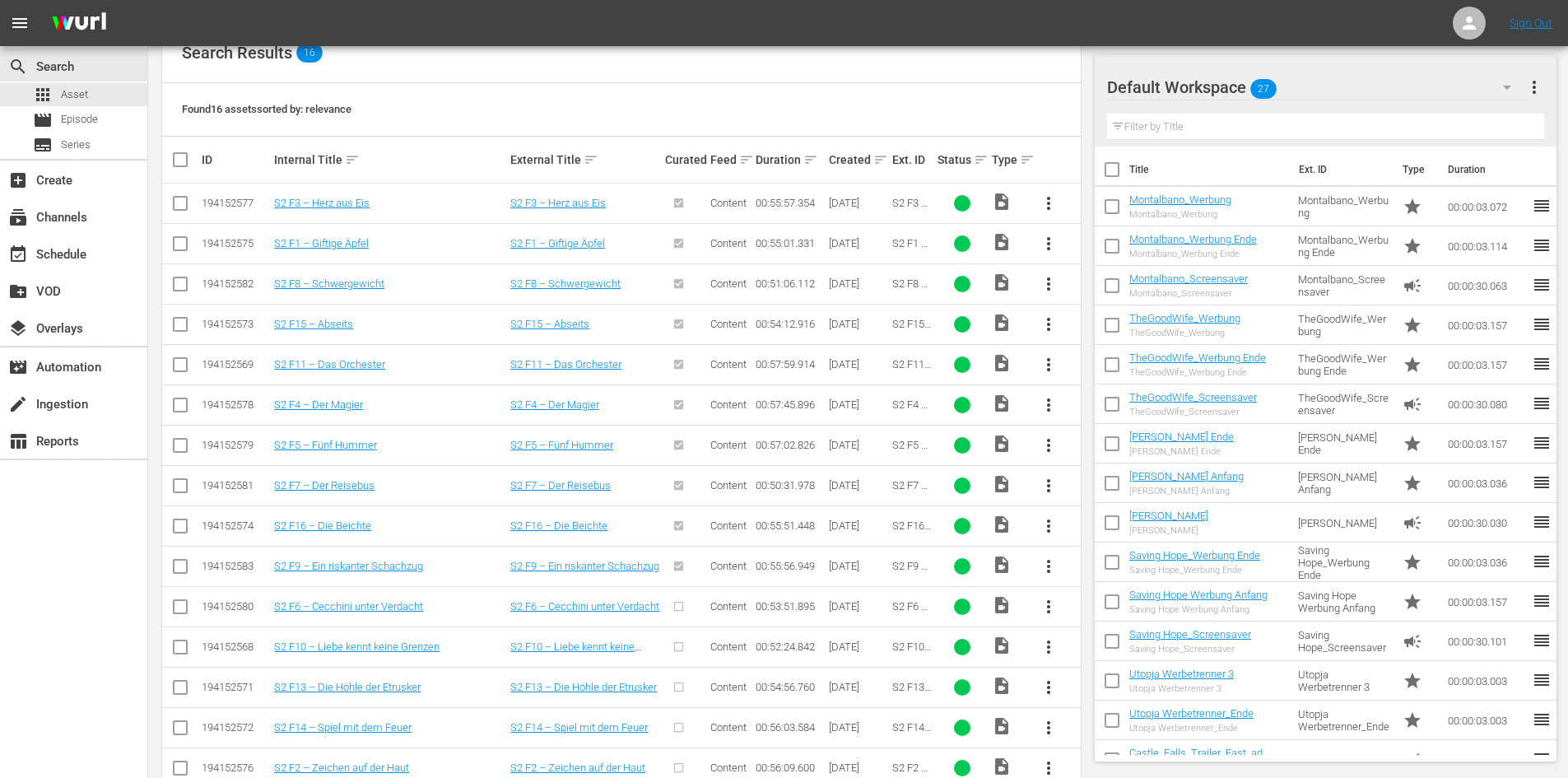
click at [1049, 602] on span "more_vert" at bounding box center [1048, 607] width 20 height 20
click at [1119, 734] on div "Episode" at bounding box center [1138, 731] width 112 height 39
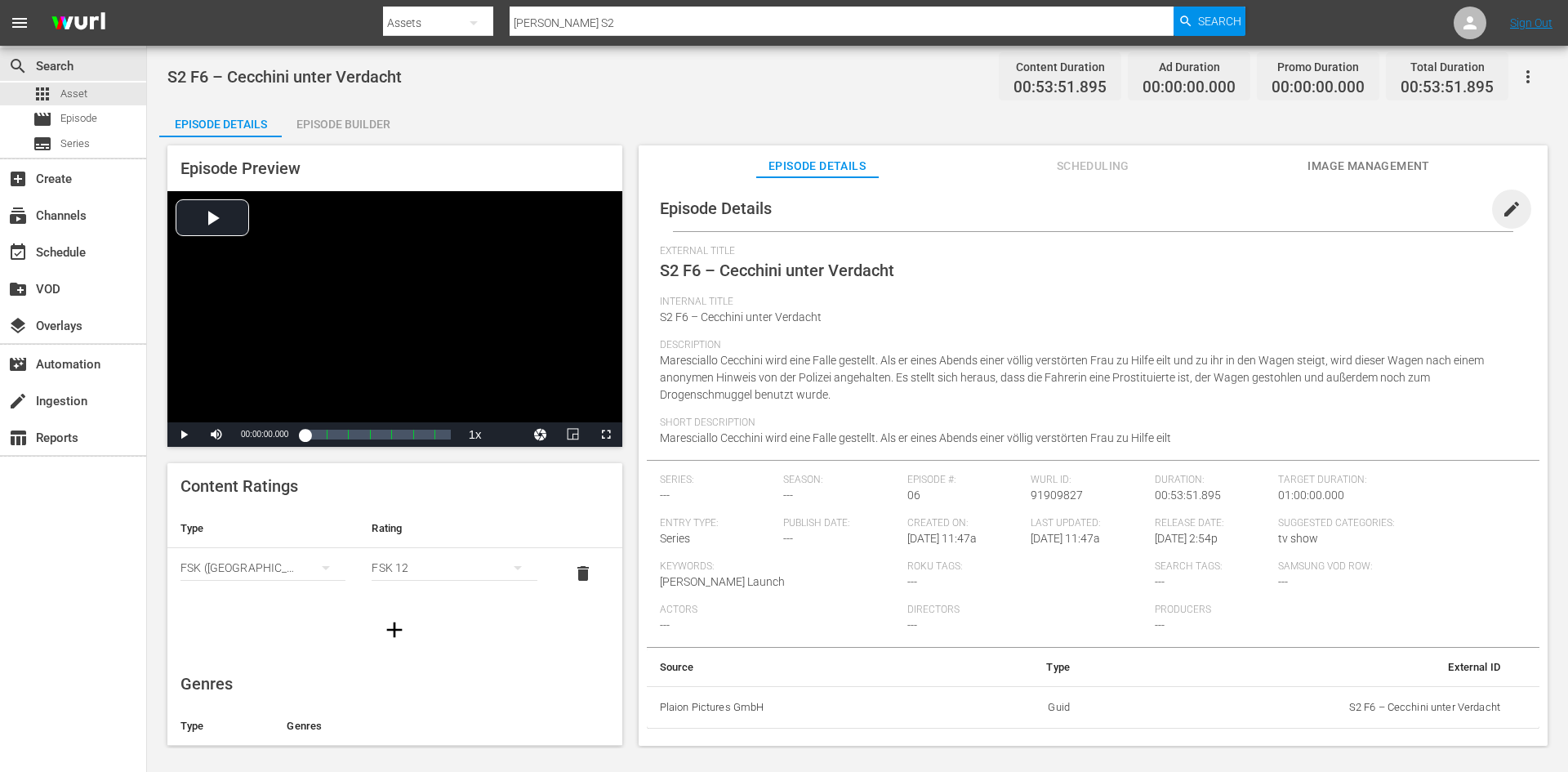
click at [1502, 203] on span "edit" at bounding box center [1512, 209] width 20 height 20
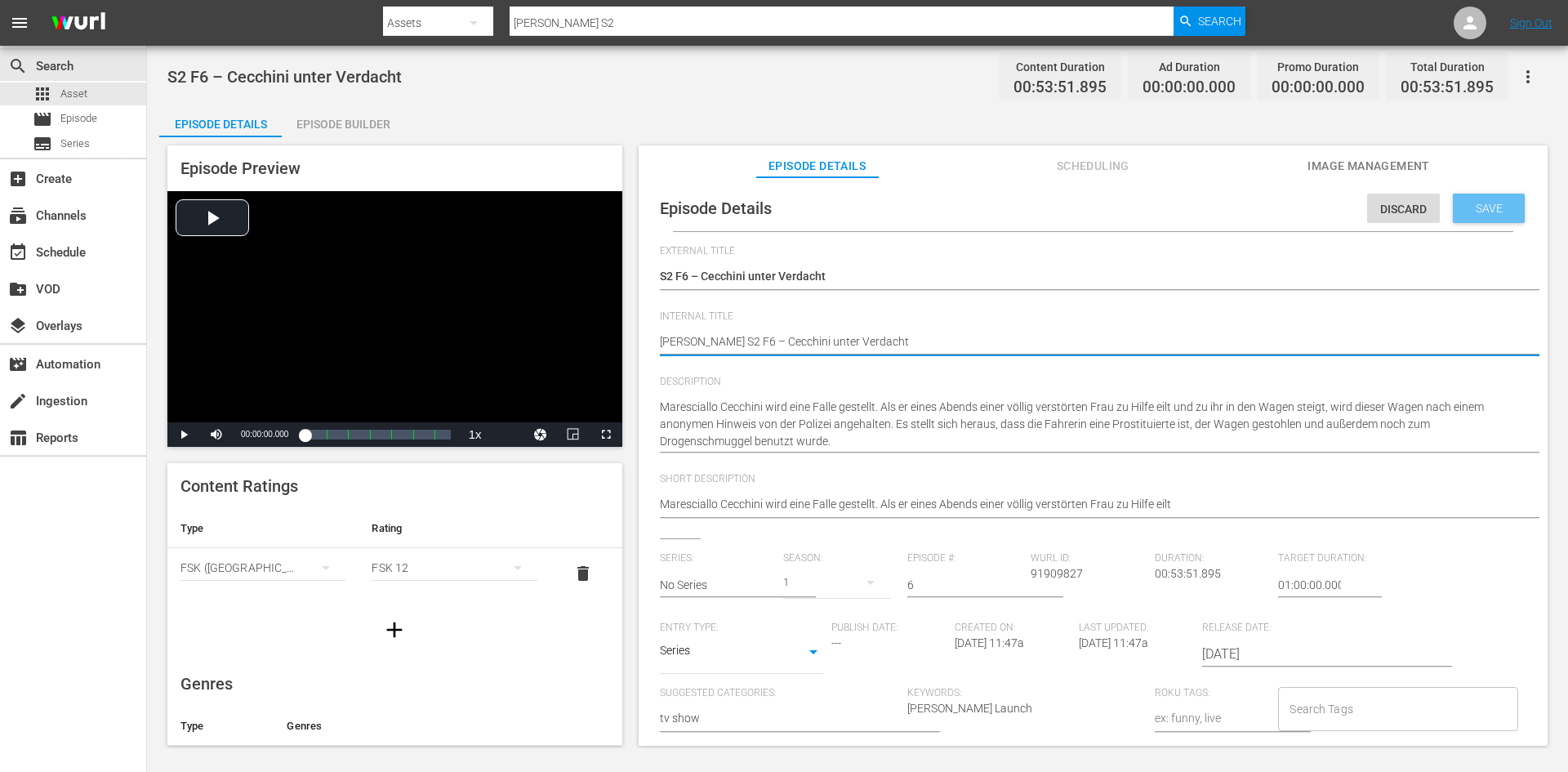
click at [1468, 202] on span "Save" at bounding box center [1489, 209] width 53 height 13
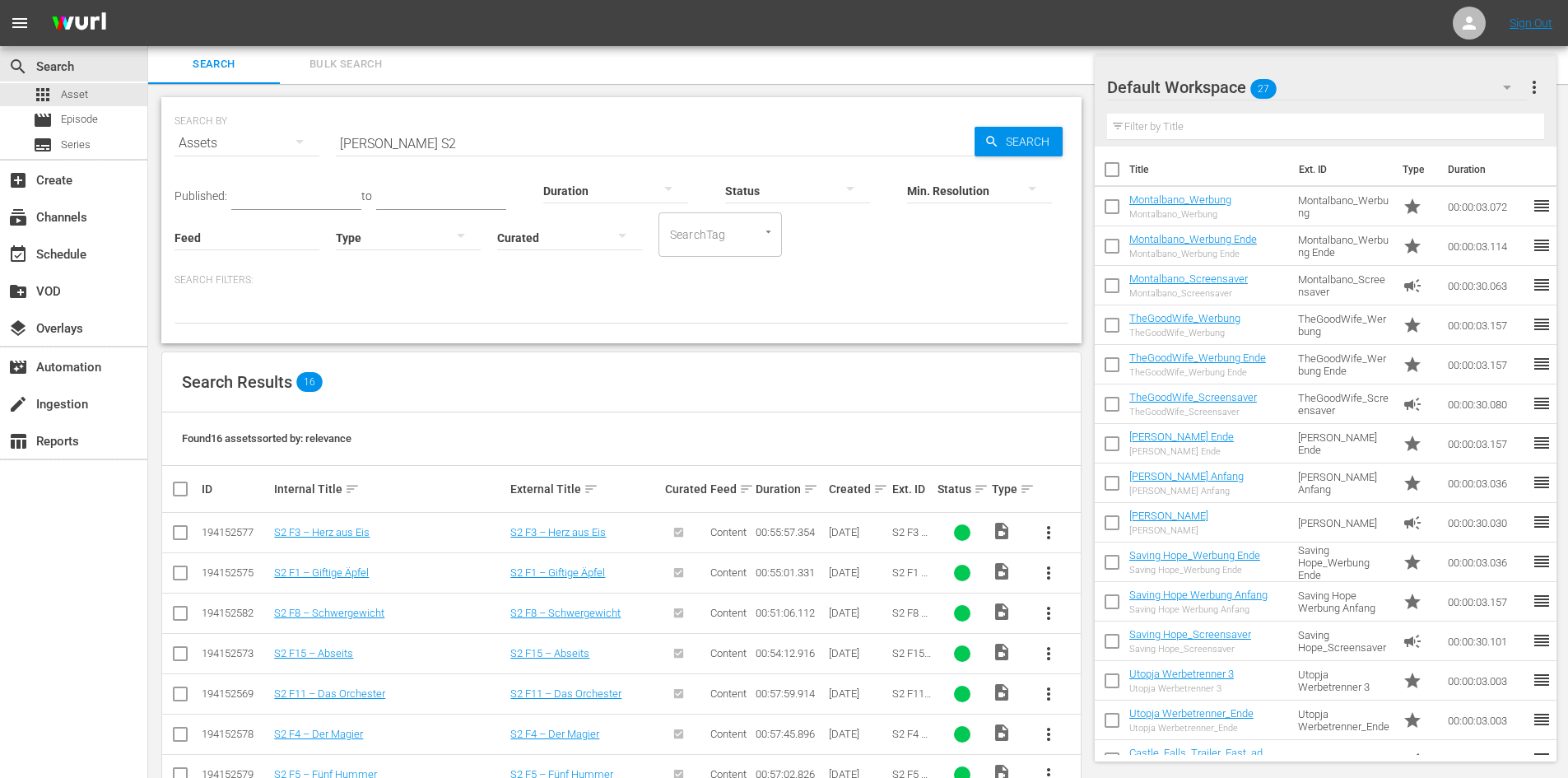
scroll to position [331, 0]
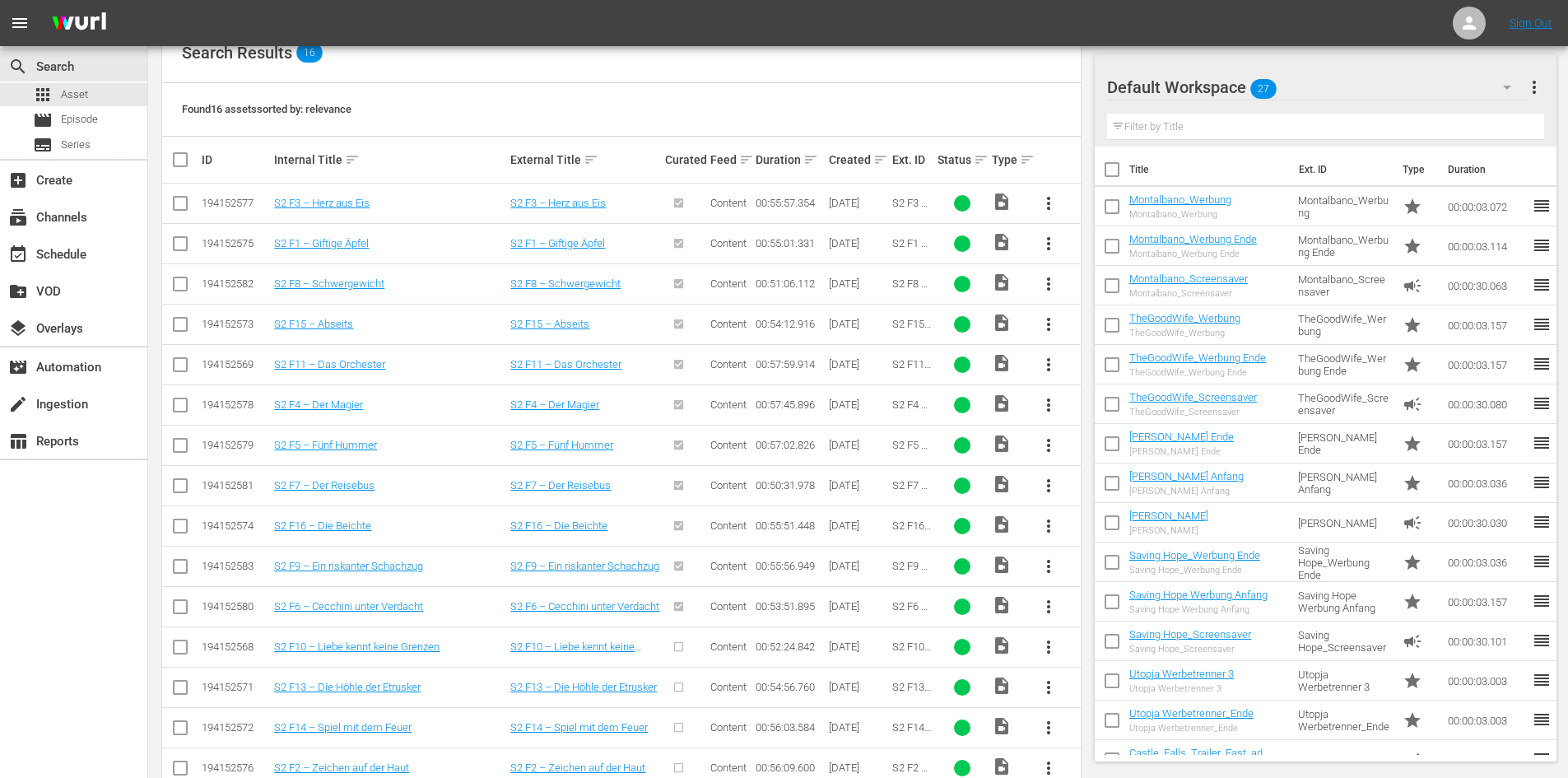
click at [1046, 647] on span "more_vert" at bounding box center [1048, 647] width 20 height 20
click at [1087, 645] on div "Episode" at bounding box center [1138, 640] width 112 height 39
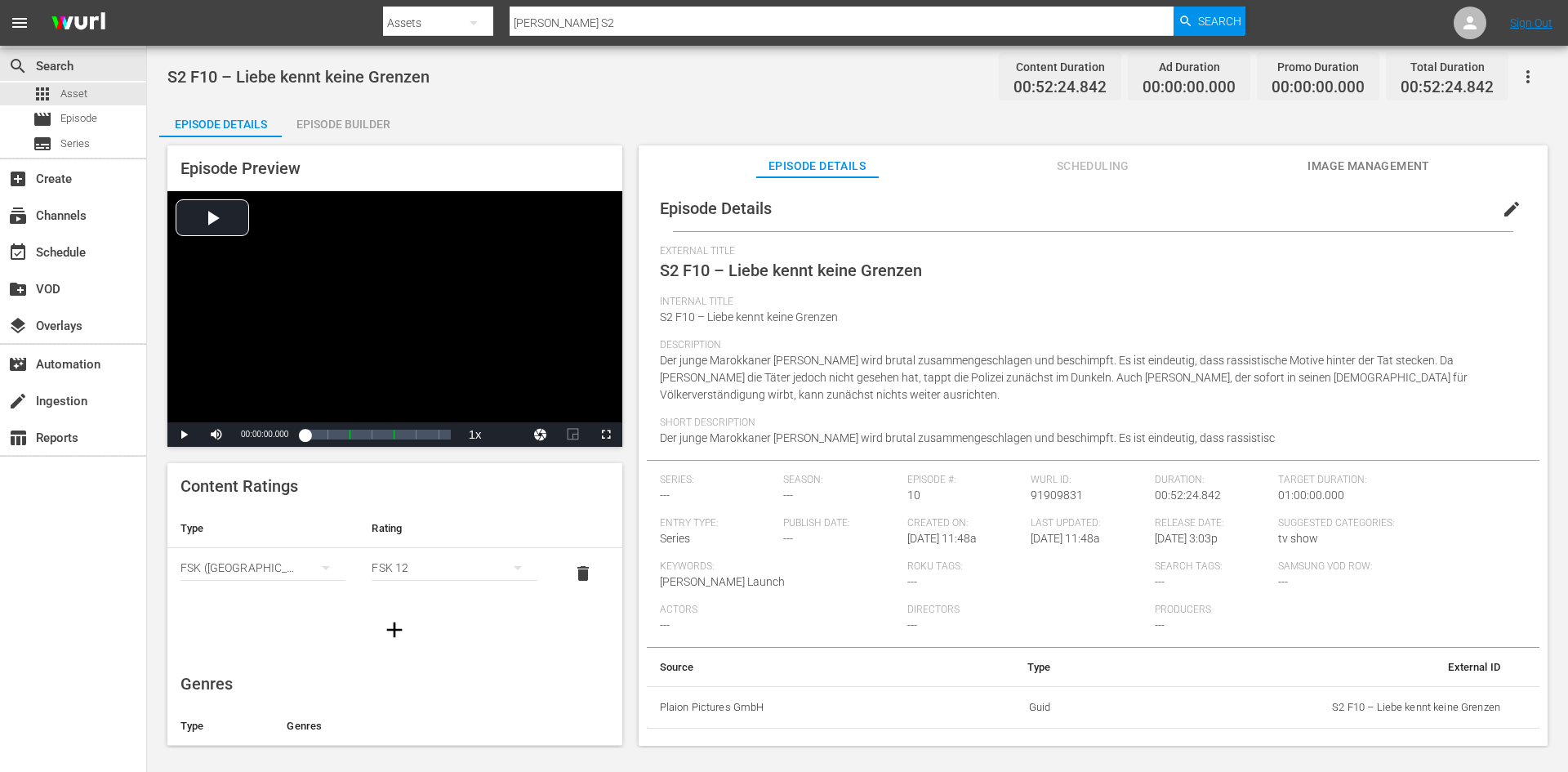
click at [1507, 209] on span "edit" at bounding box center [1512, 209] width 20 height 20
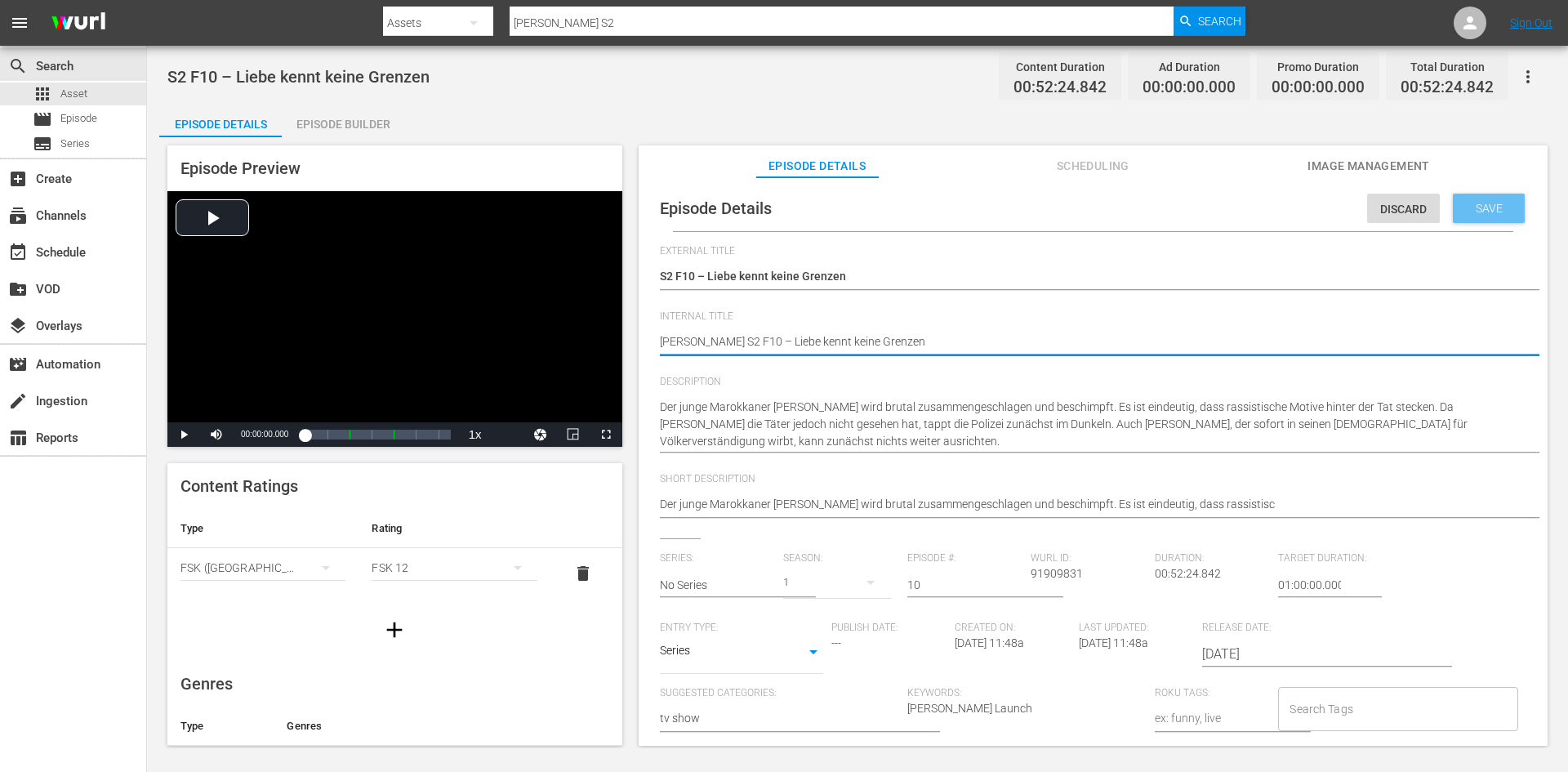
click at [1495, 204] on span "Save" at bounding box center [1489, 209] width 53 height 13
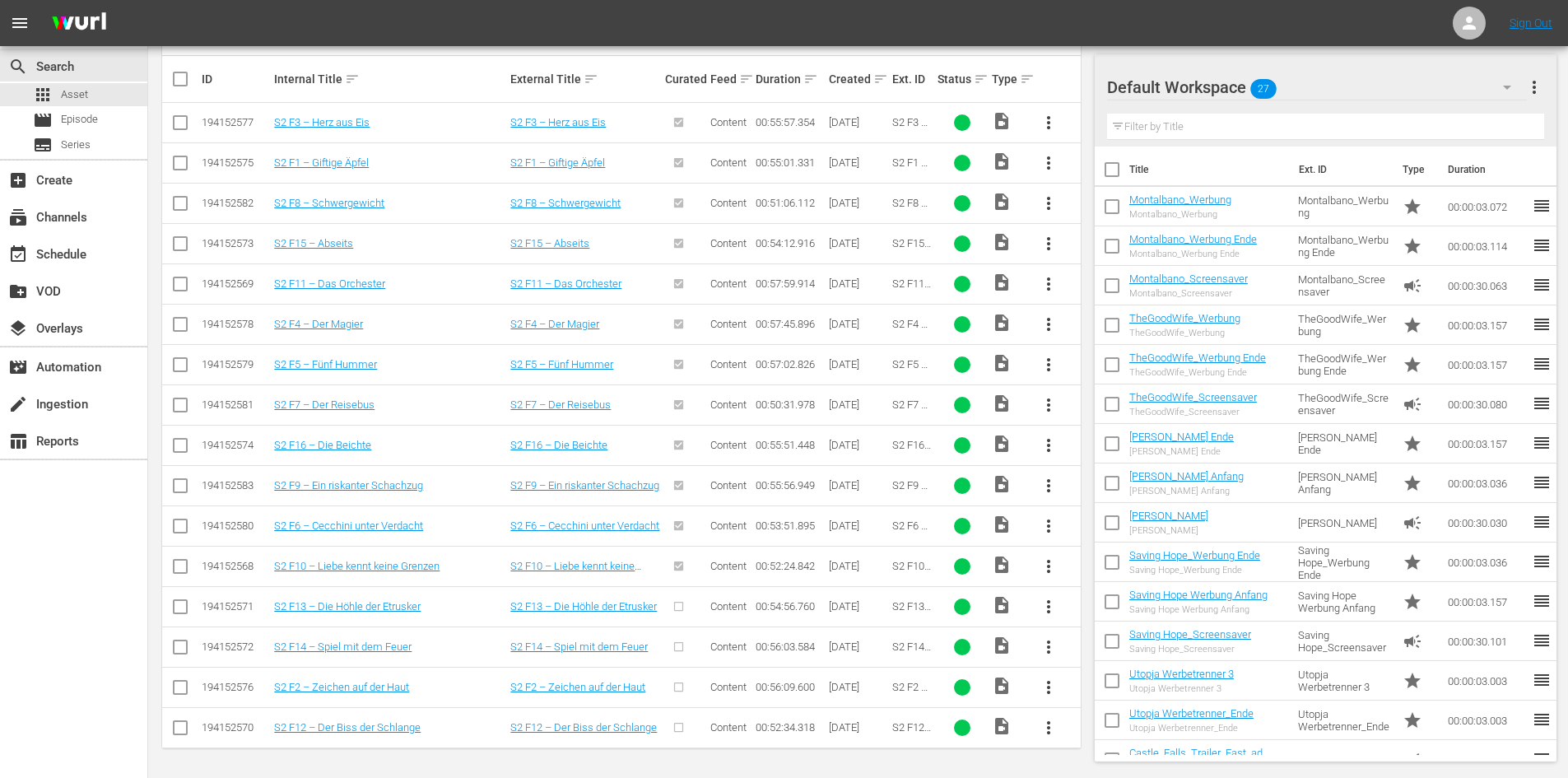
scroll to position [412, 0]
click at [1043, 608] on span "more_vert" at bounding box center [1048, 606] width 20 height 20
click at [1120, 726] on div "Episode" at bounding box center [1138, 730] width 112 height 39
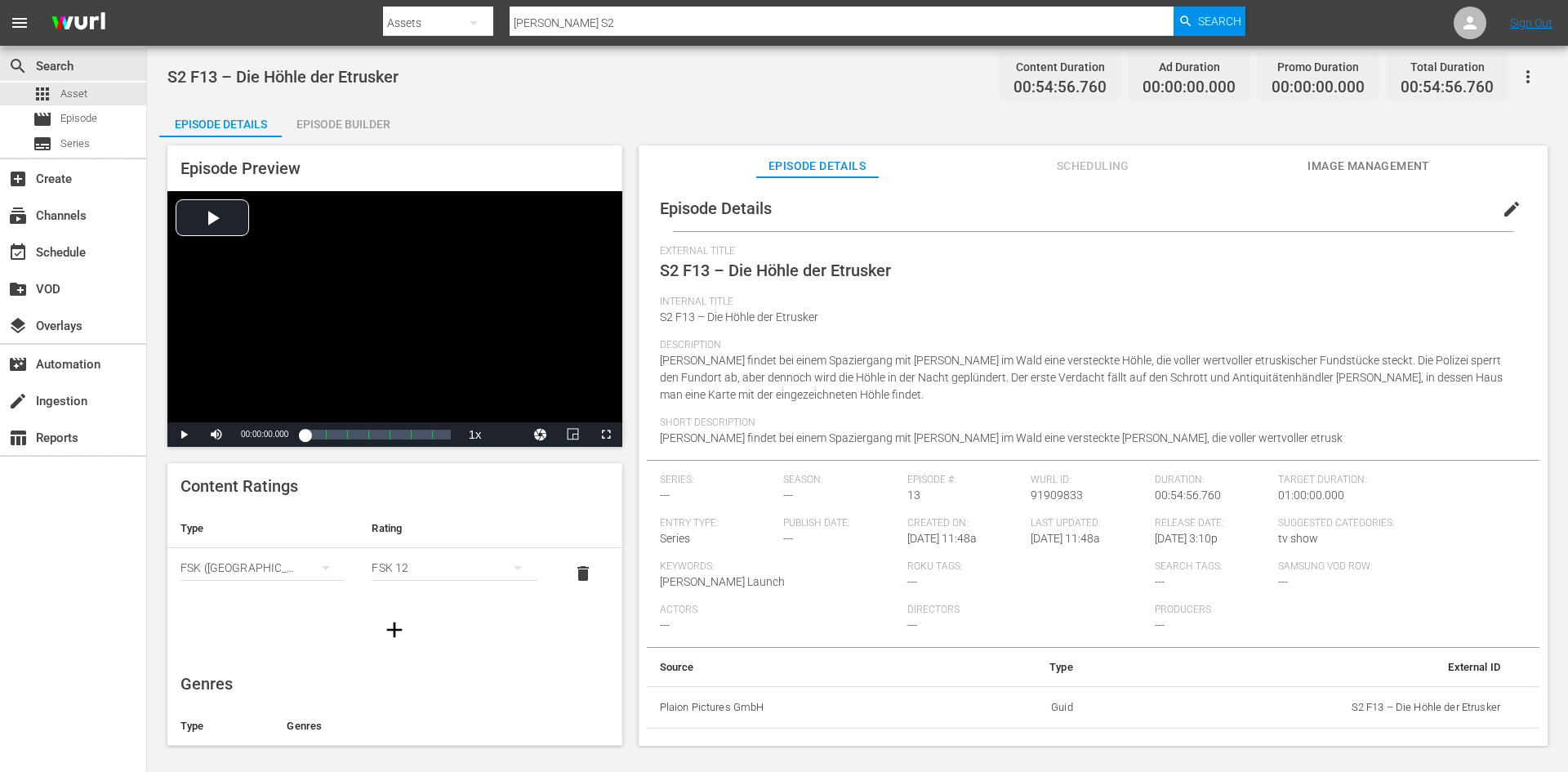
click at [1509, 203] on span "edit" at bounding box center [1512, 209] width 20 height 20
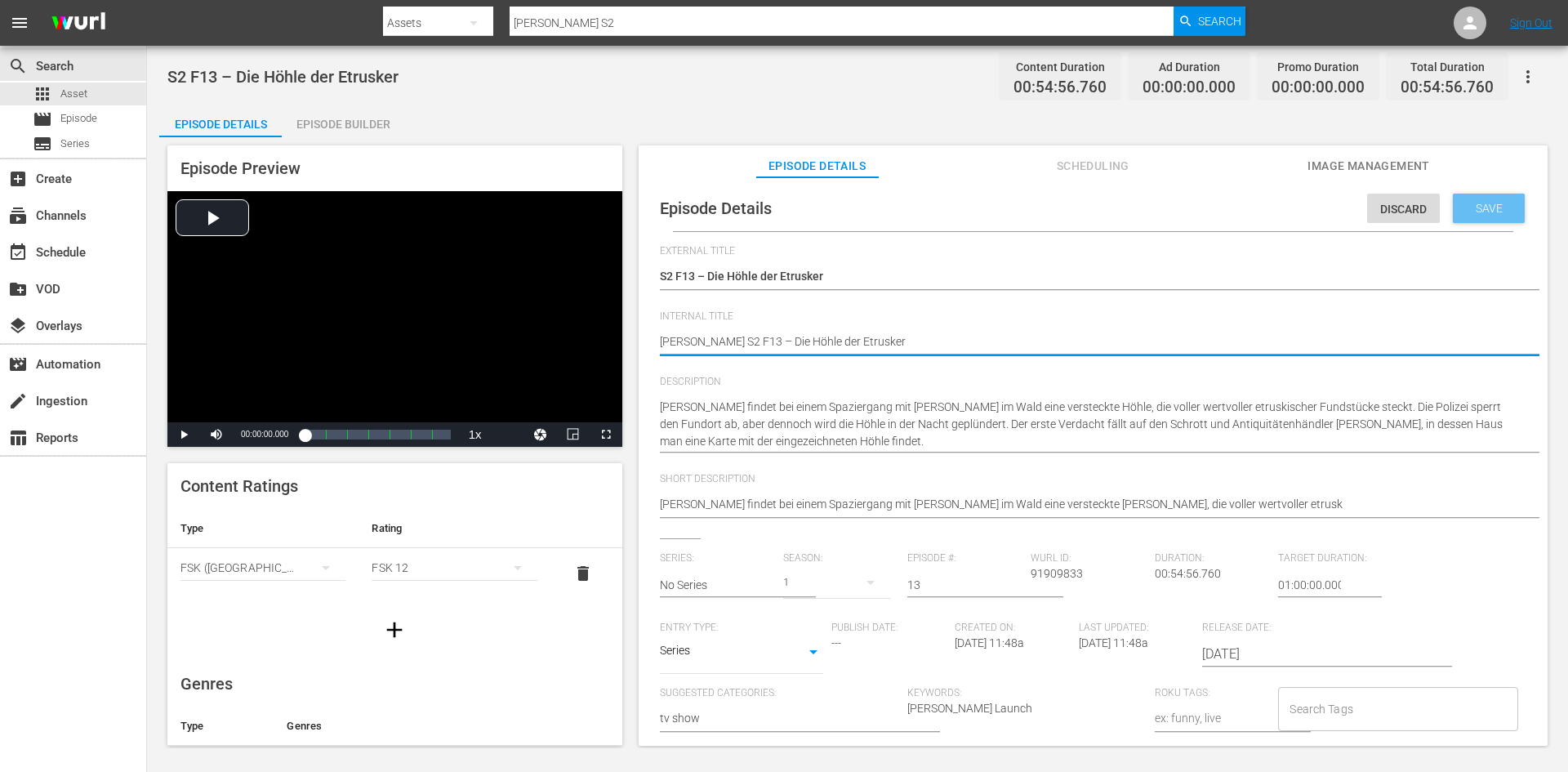
click at [1489, 215] on div "Save" at bounding box center [1489, 208] width 71 height 29
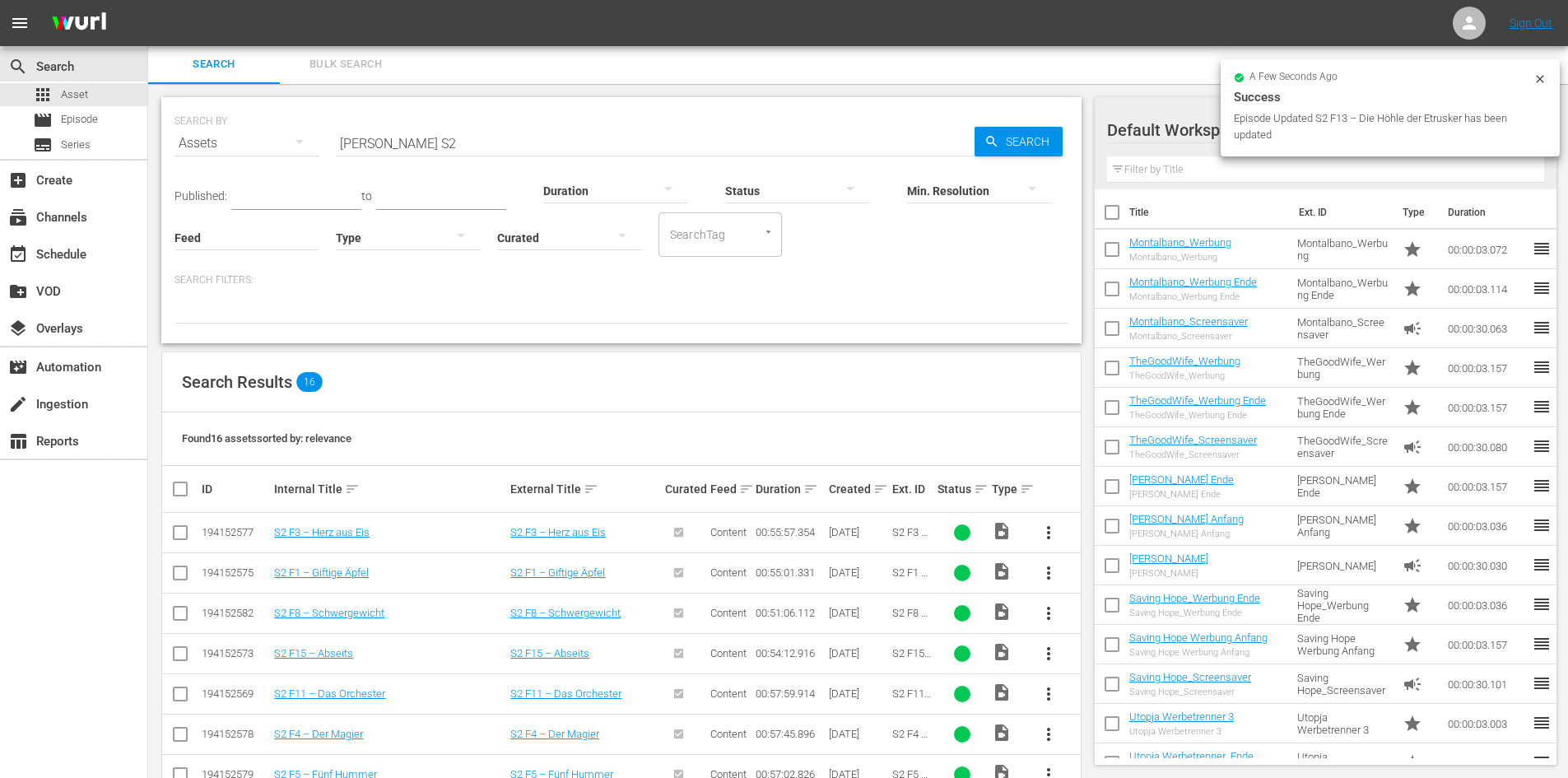
scroll to position [412, 0]
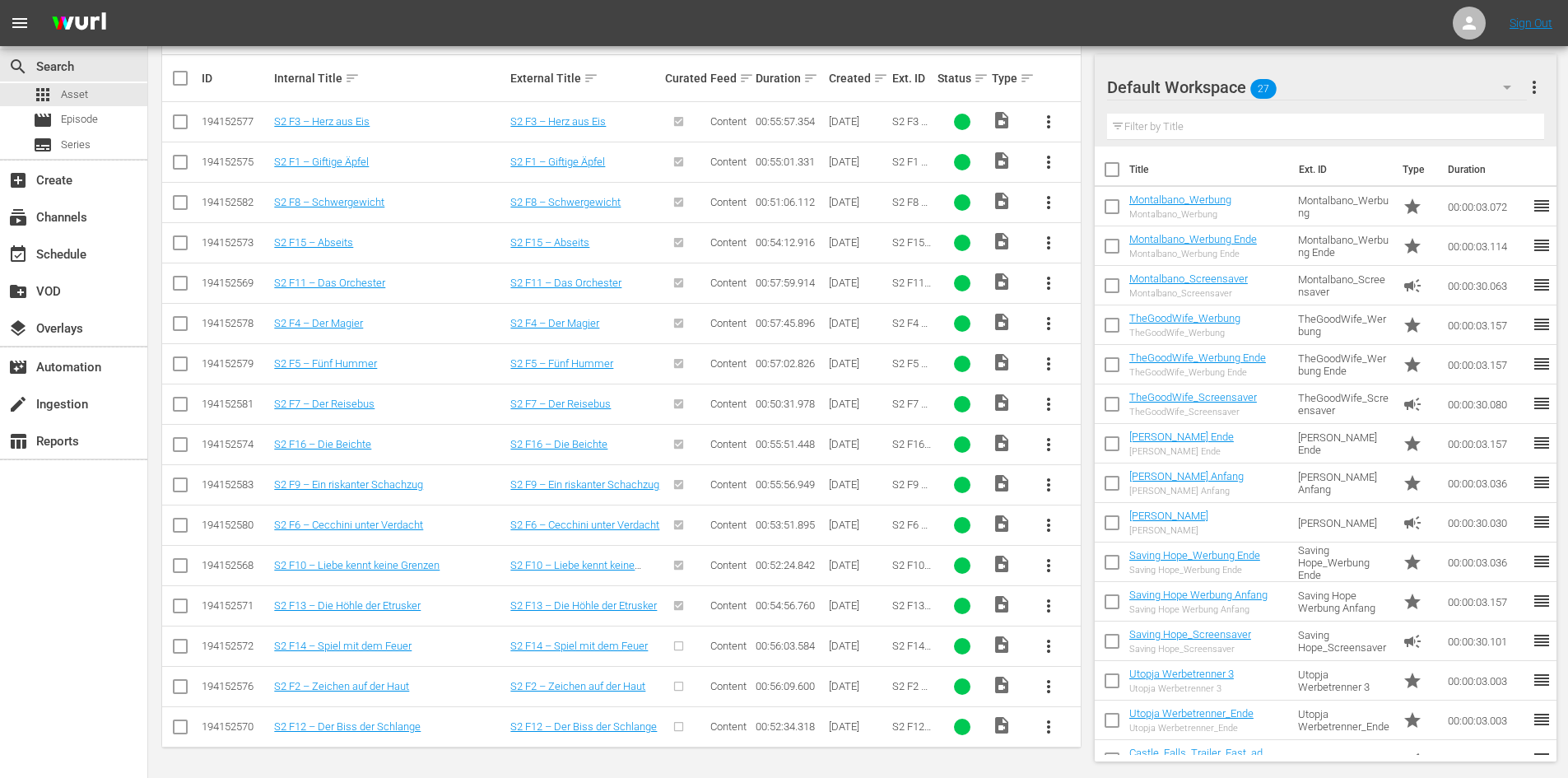
click at [1049, 652] on span "more_vert" at bounding box center [1048, 647] width 20 height 20
click at [1120, 650] on div "Episode" at bounding box center [1138, 639] width 112 height 39
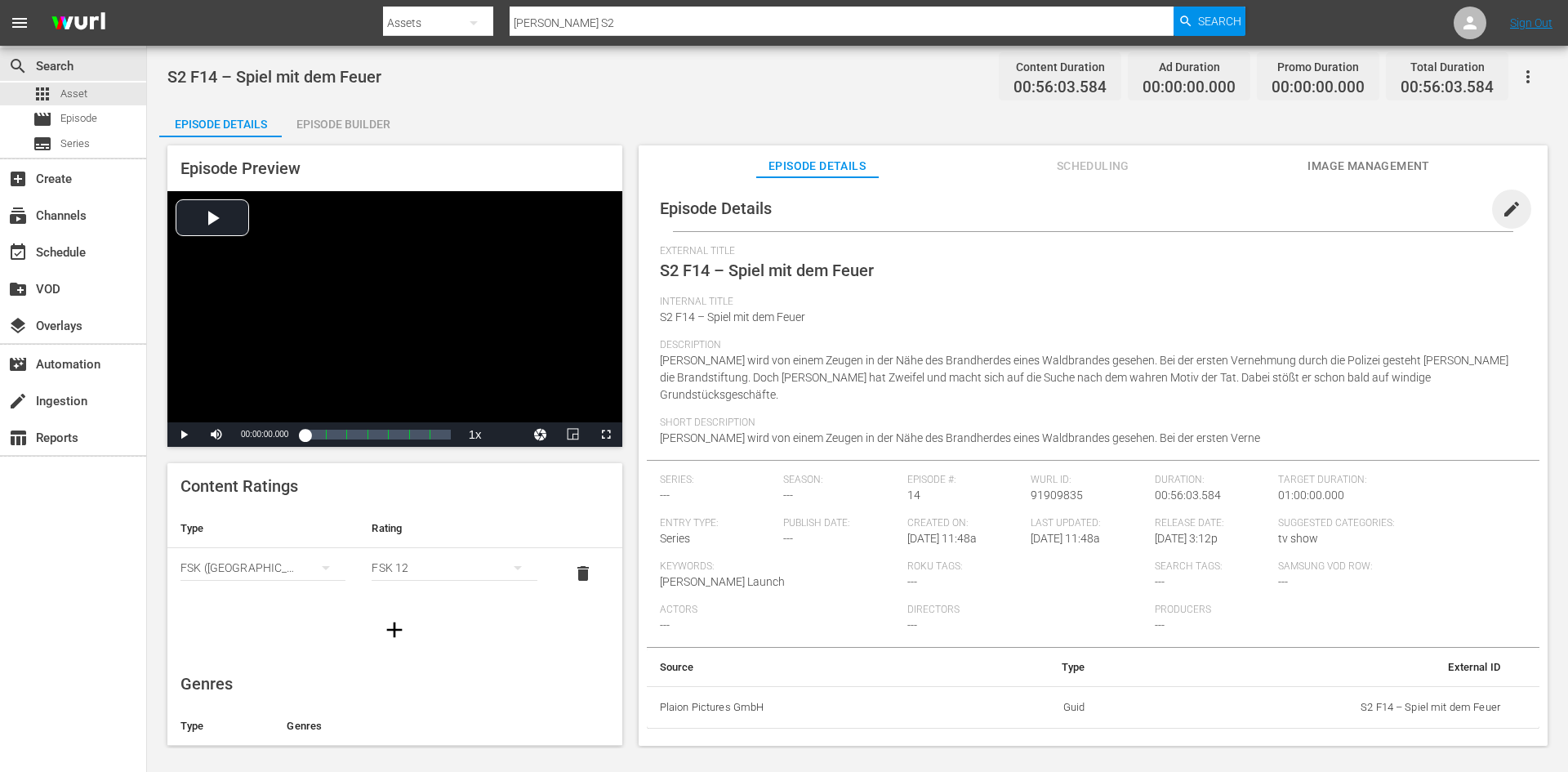
click at [1502, 211] on span "edit" at bounding box center [1512, 209] width 20 height 20
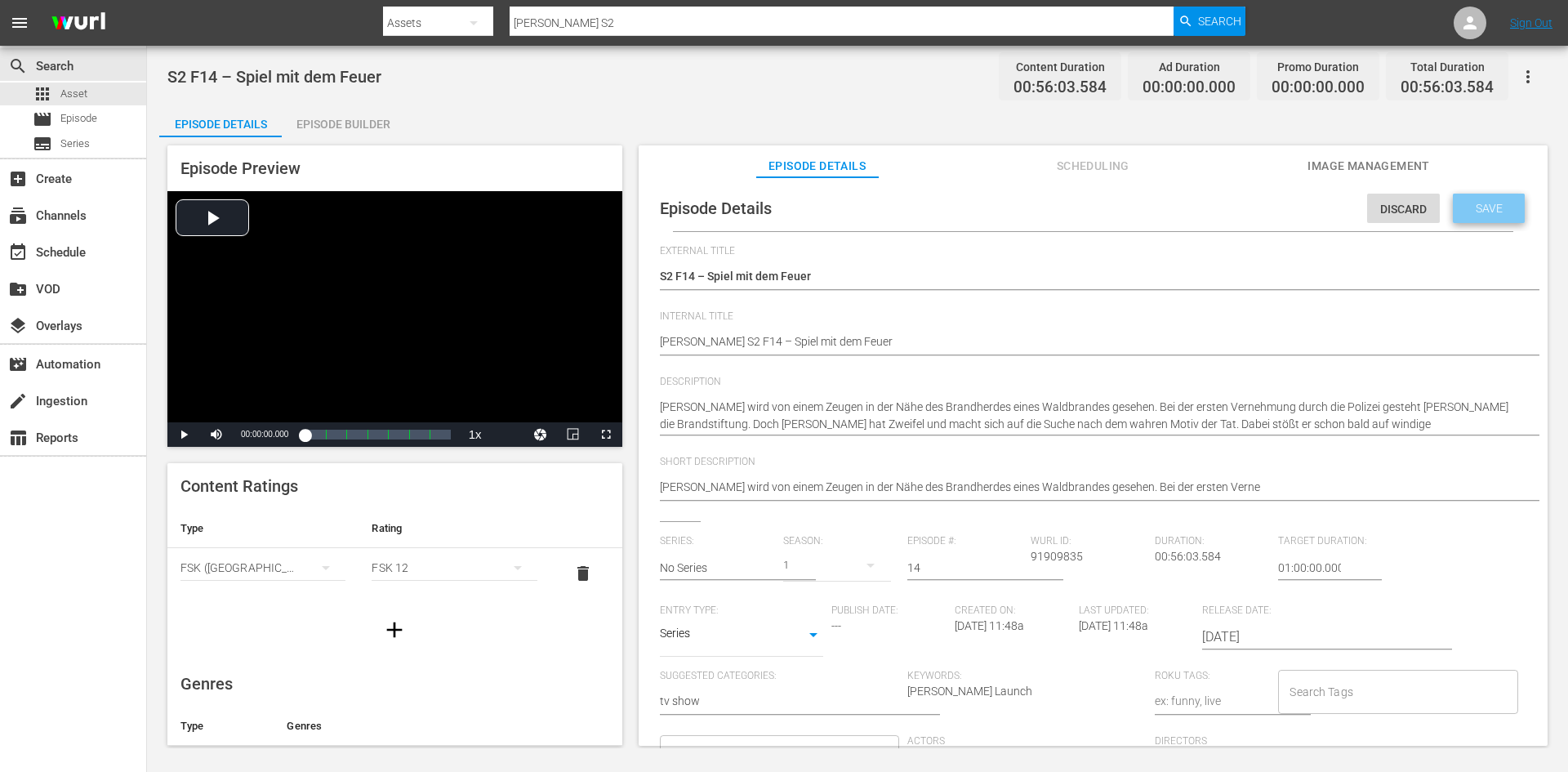
click at [1474, 197] on div "Save" at bounding box center [1489, 208] width 71 height 29
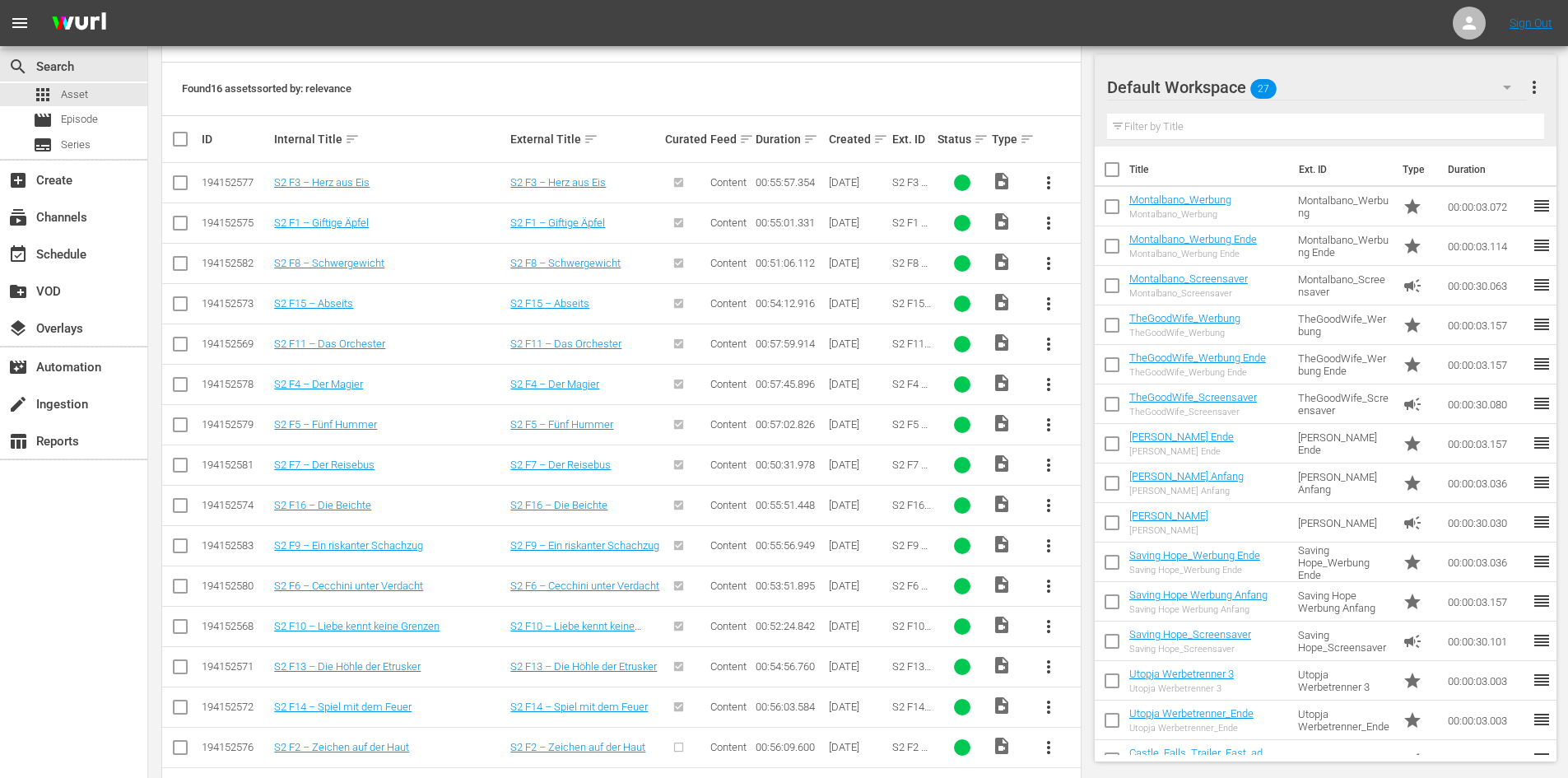
scroll to position [412, 0]
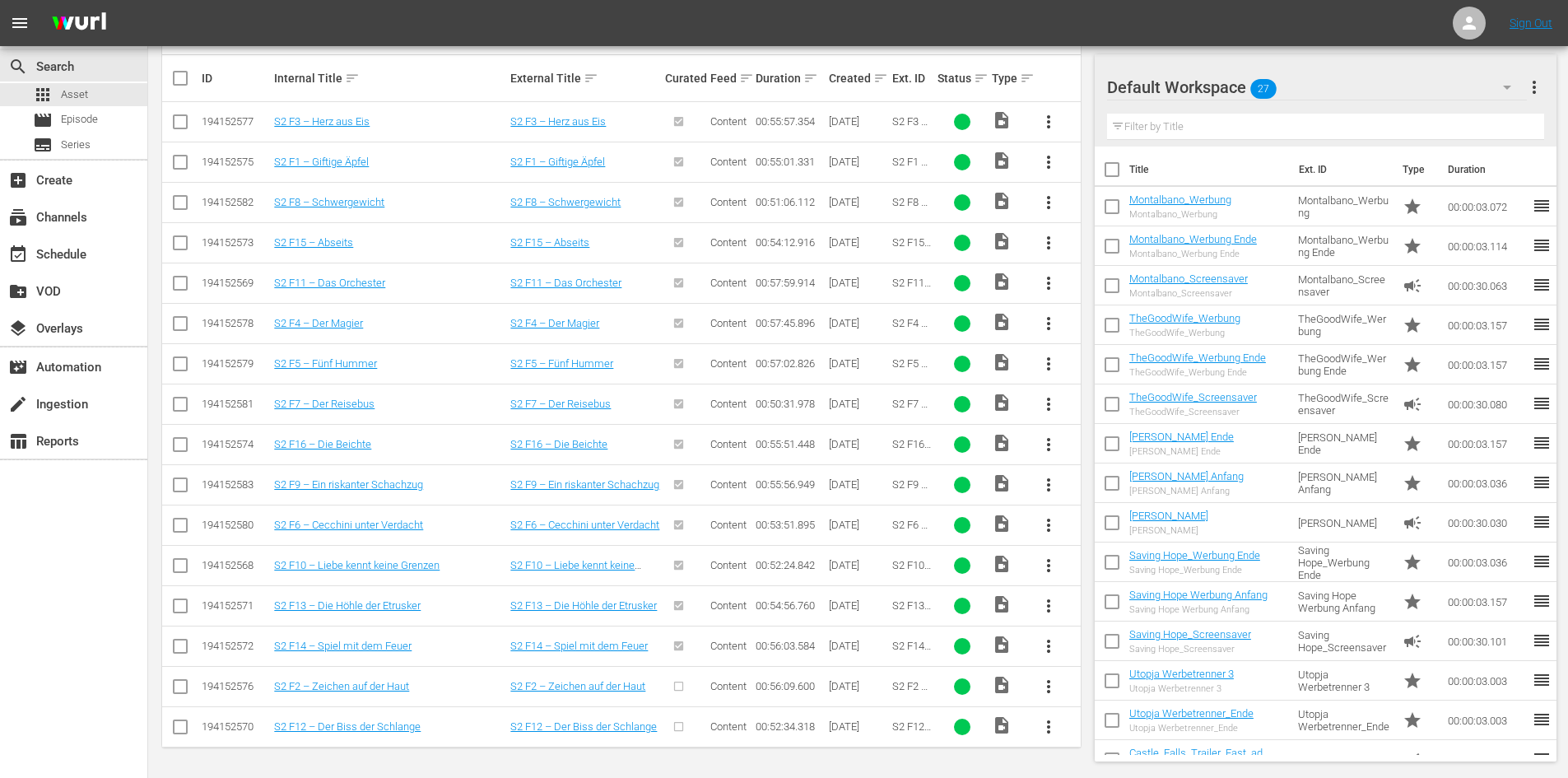
click at [1045, 689] on span "more_vert" at bounding box center [1048, 687] width 20 height 20
click at [1106, 684] on div "Episode" at bounding box center [1138, 679] width 112 height 39
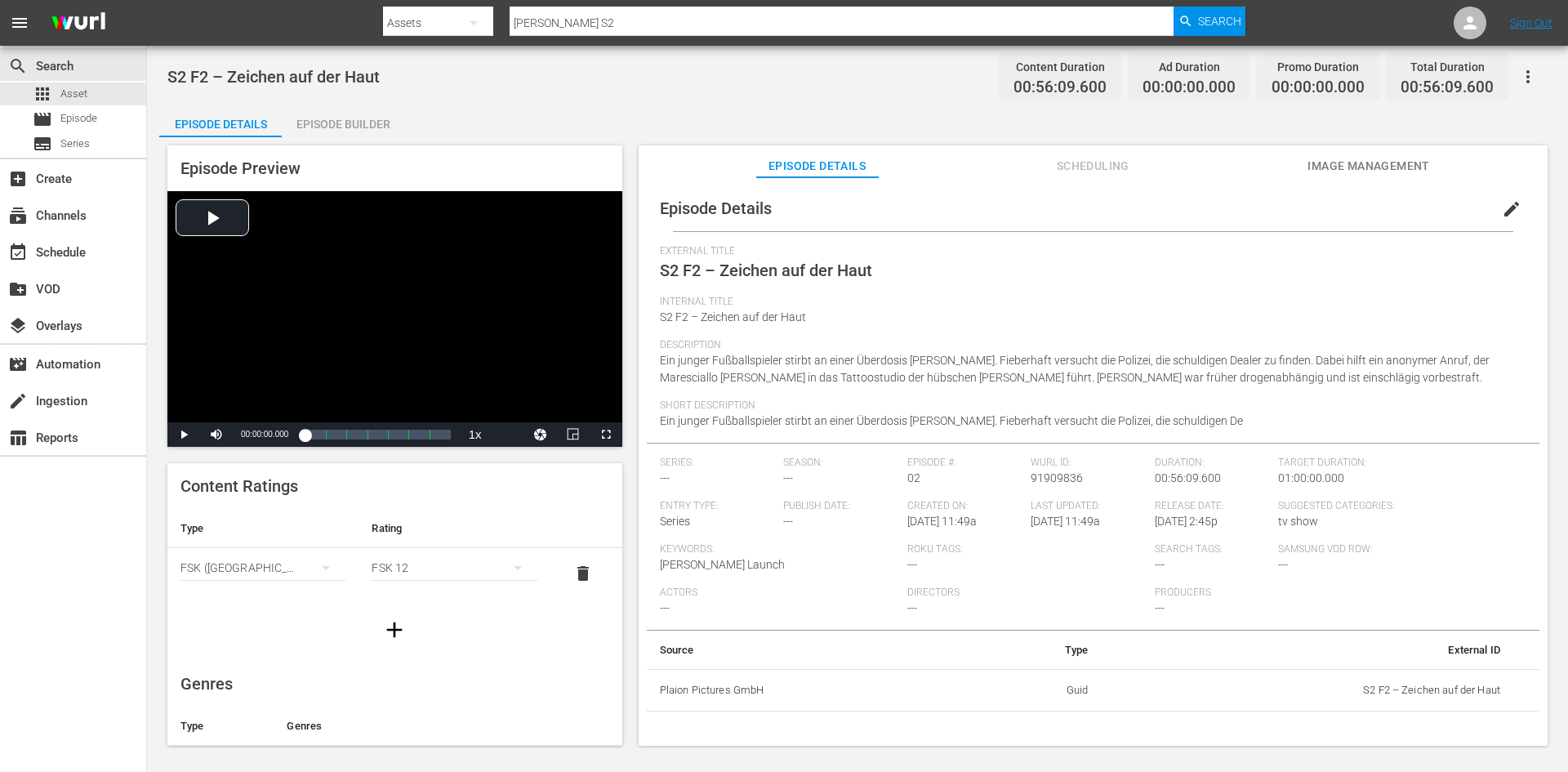
click at [1505, 204] on span "edit" at bounding box center [1512, 209] width 20 height 20
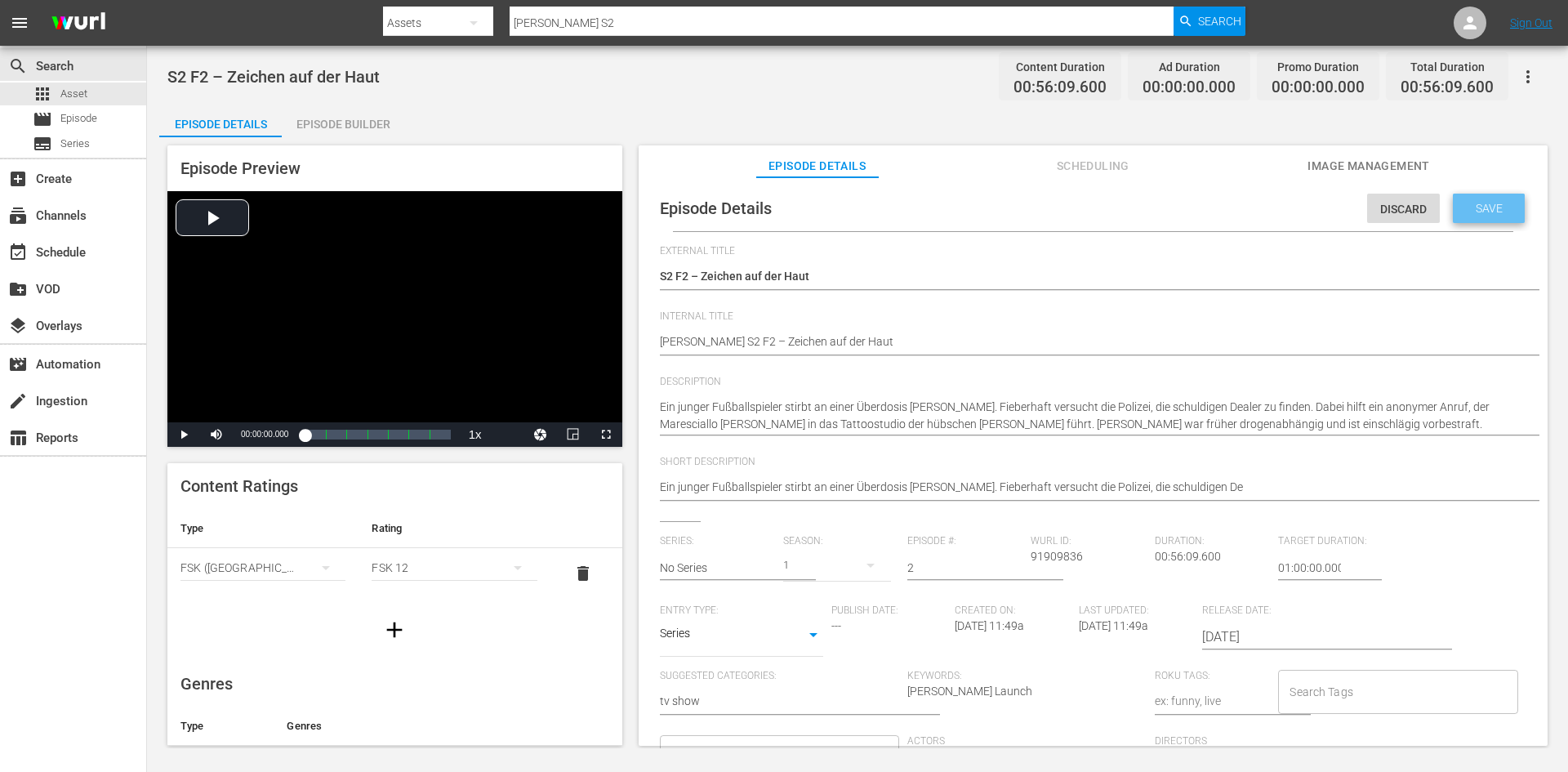
click at [1509, 212] on div "Save" at bounding box center [1489, 208] width 71 height 29
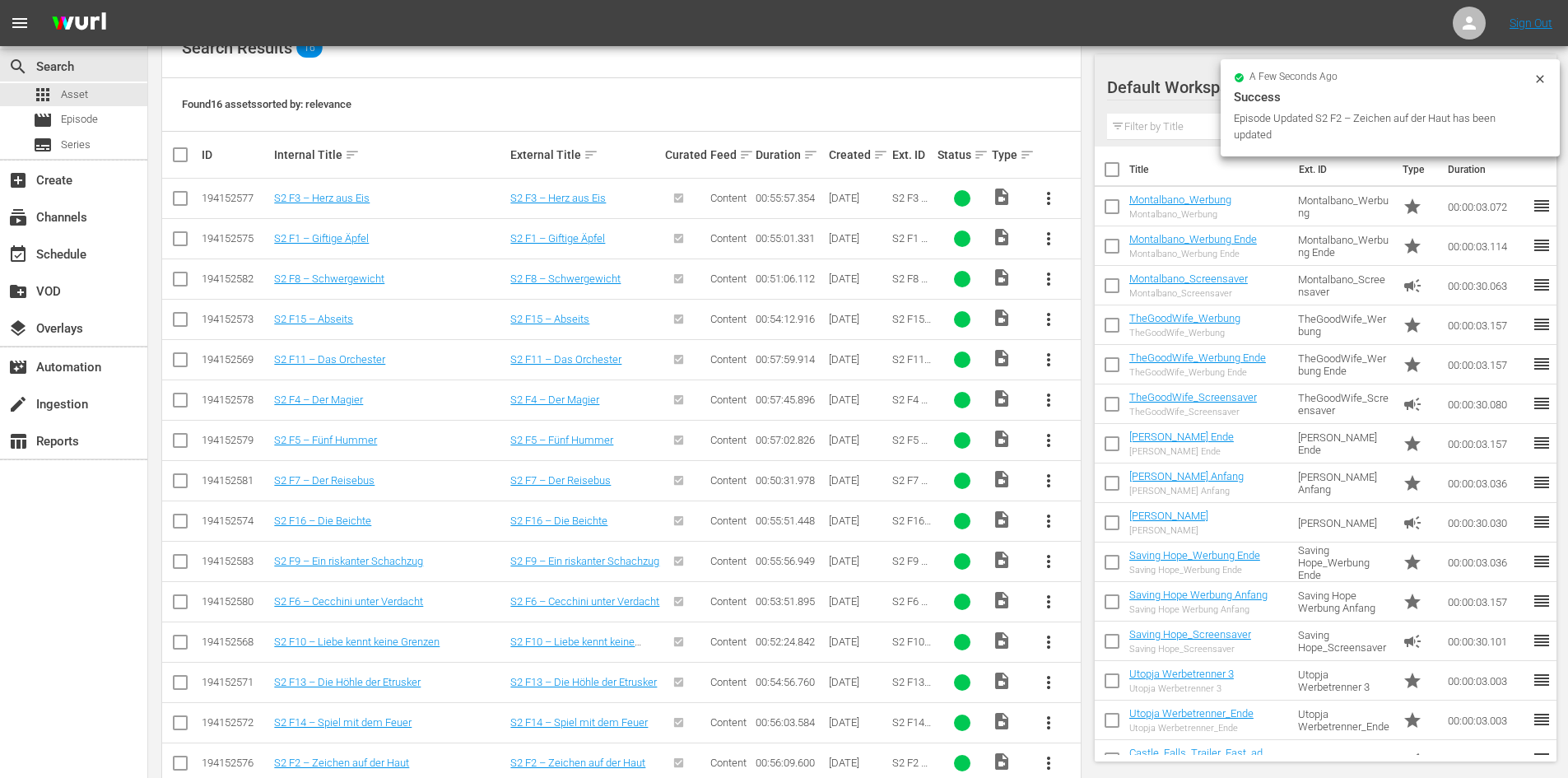
scroll to position [412, 0]
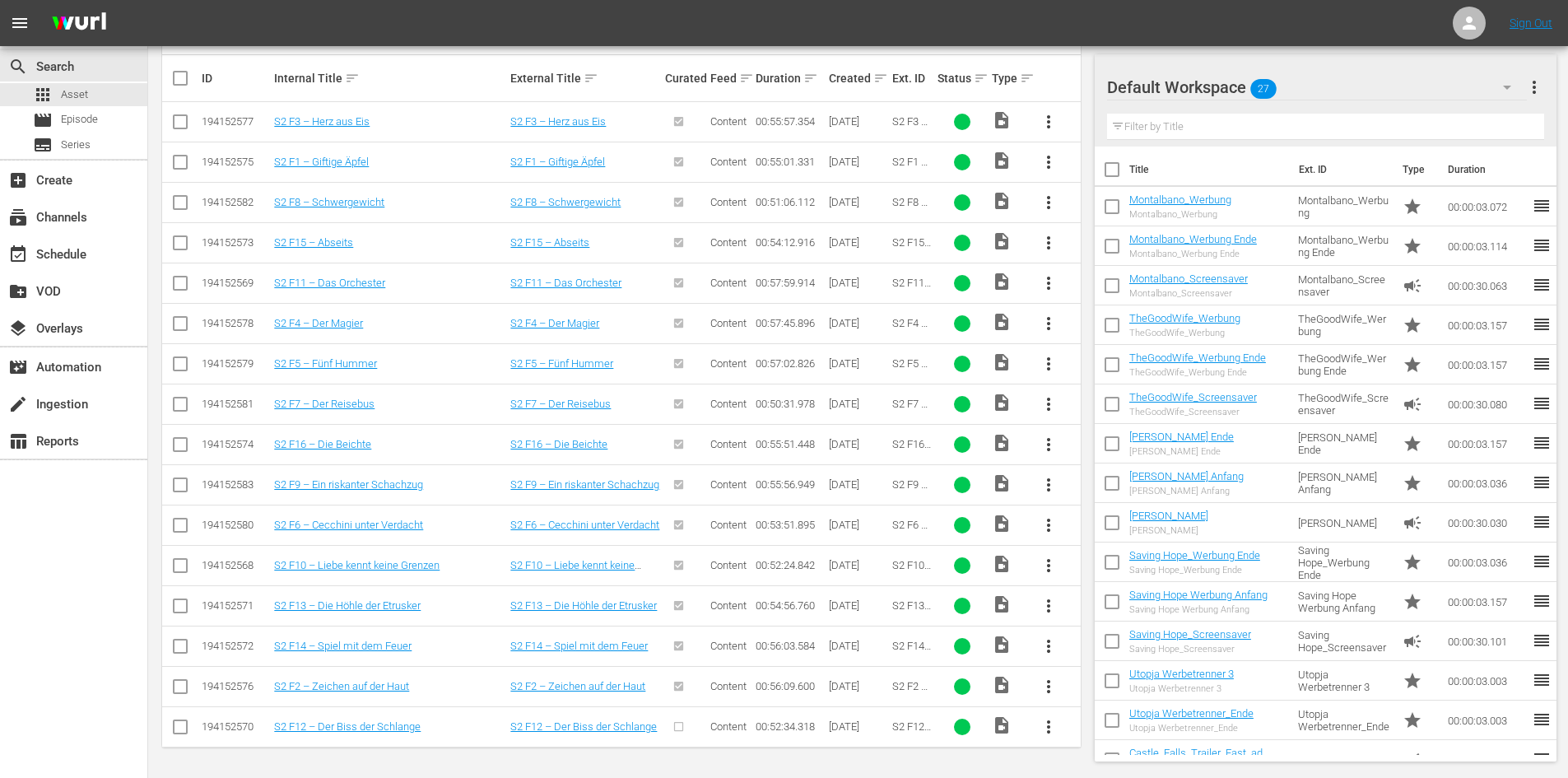
click at [1050, 729] on span "more_vert" at bounding box center [1048, 727] width 20 height 20
click at [1100, 723] on div "Episode" at bounding box center [1138, 719] width 112 height 39
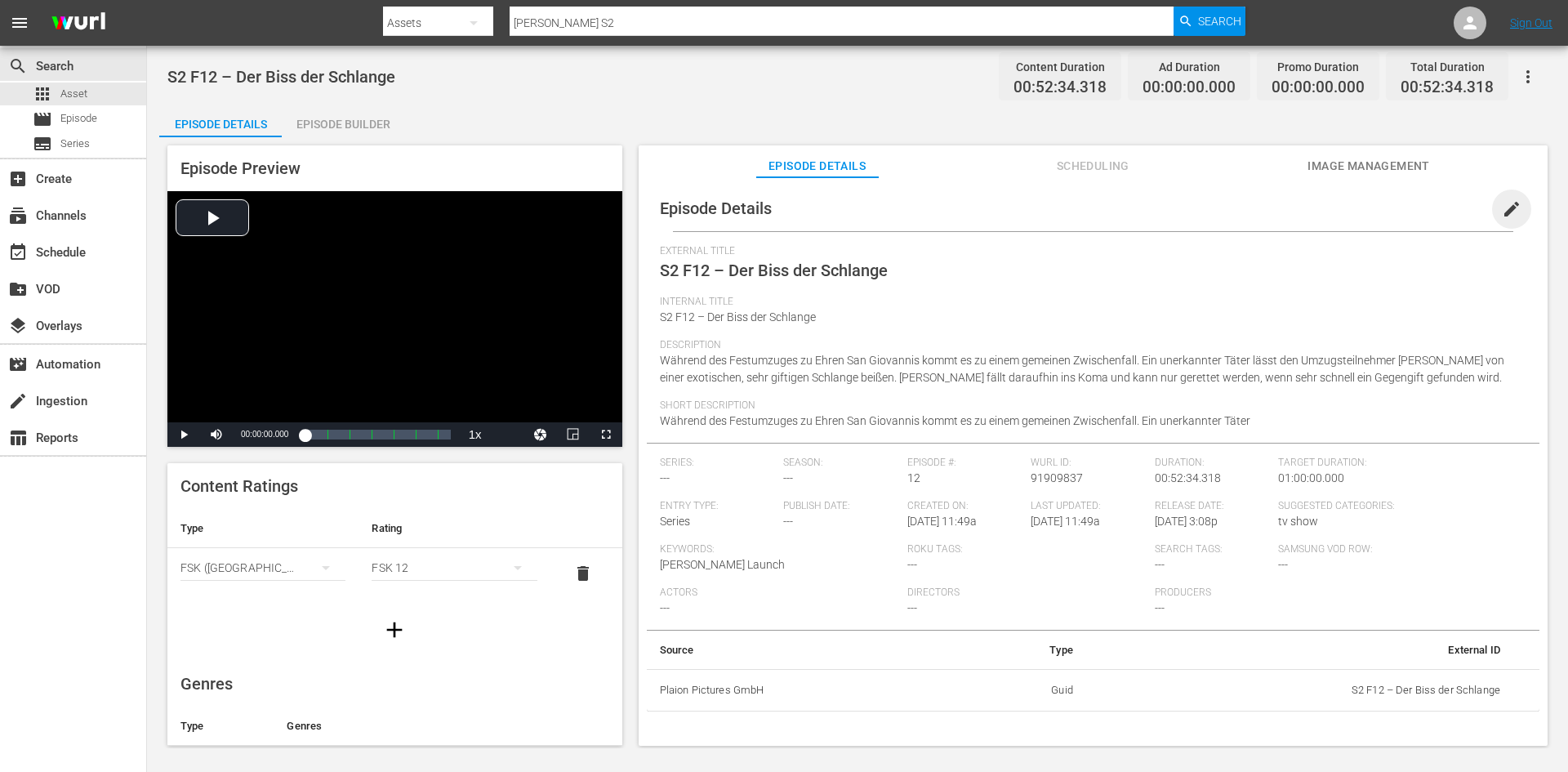
click at [1502, 204] on span "edit" at bounding box center [1512, 209] width 20 height 20
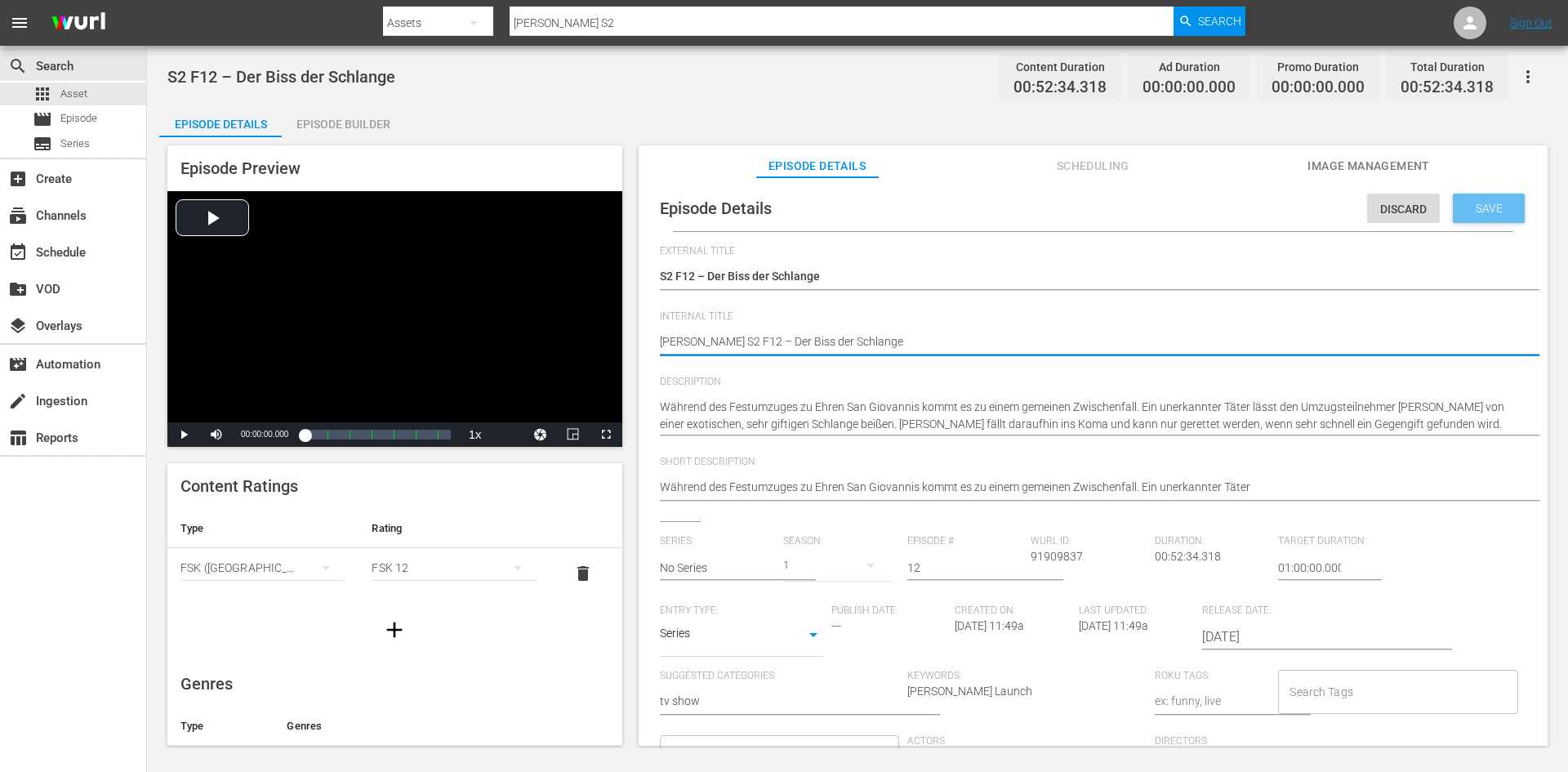
click at [1459, 199] on div "Save" at bounding box center [1489, 208] width 71 height 29
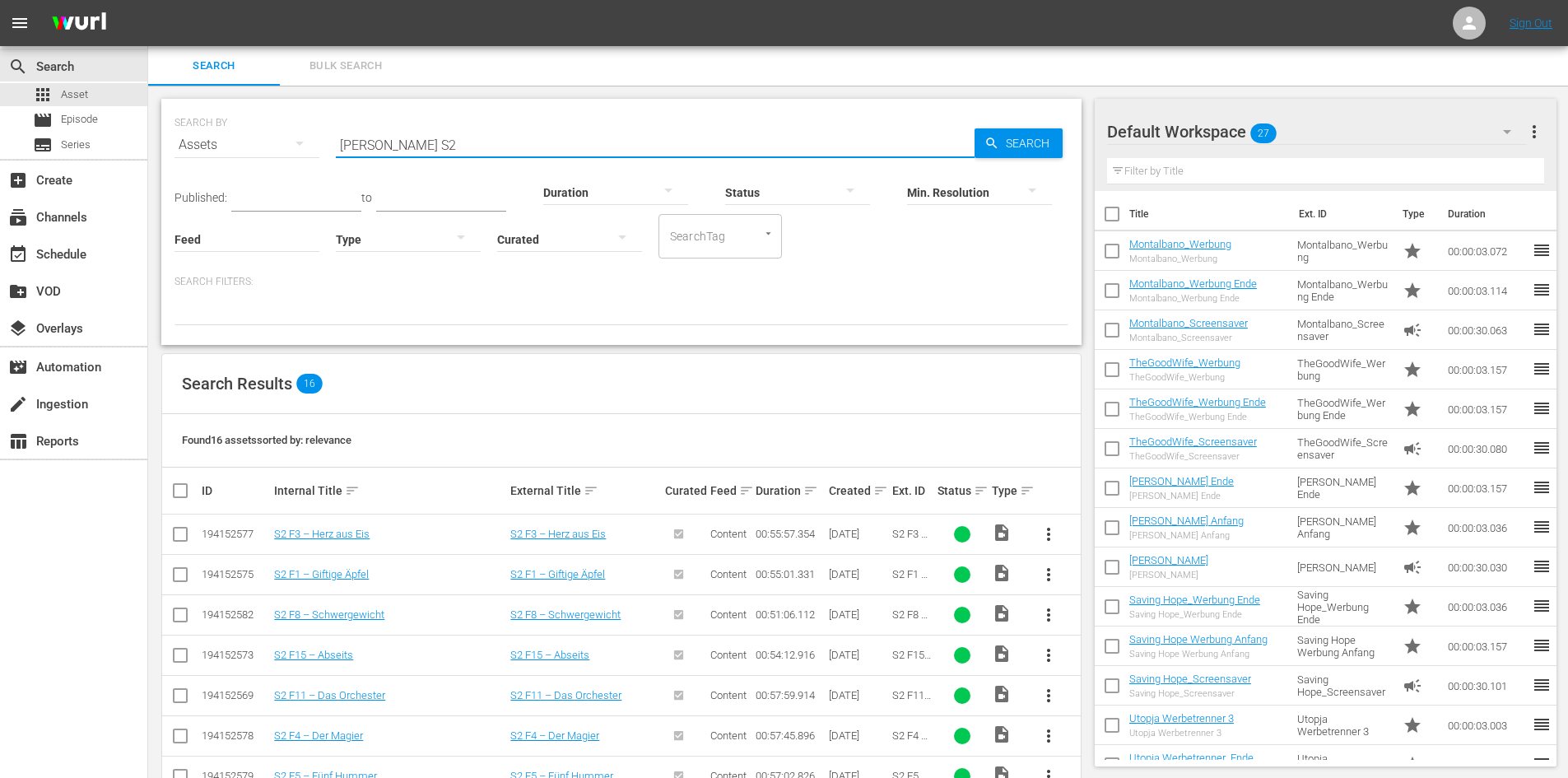
drag, startPoint x: 450, startPoint y: 137, endPoint x: 323, endPoint y: 138, distance: 127.0
click at [323, 138] on div "SEARCH BY Search By Assets Search ID, Title, Description, Keywords, or Category…" at bounding box center [620, 135] width 893 height 59
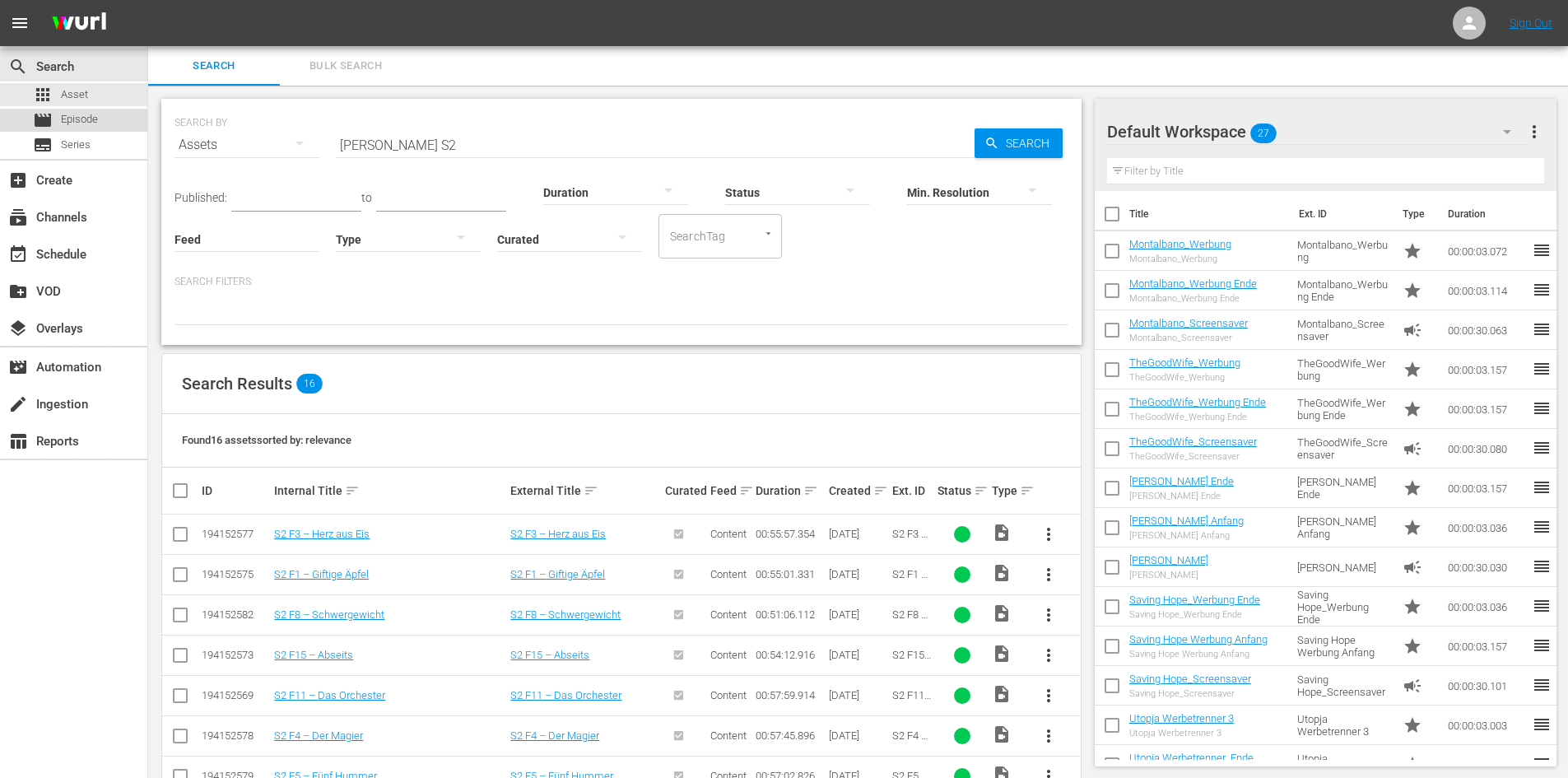
click at [88, 121] on span "Episode" at bounding box center [80, 120] width 37 height 17
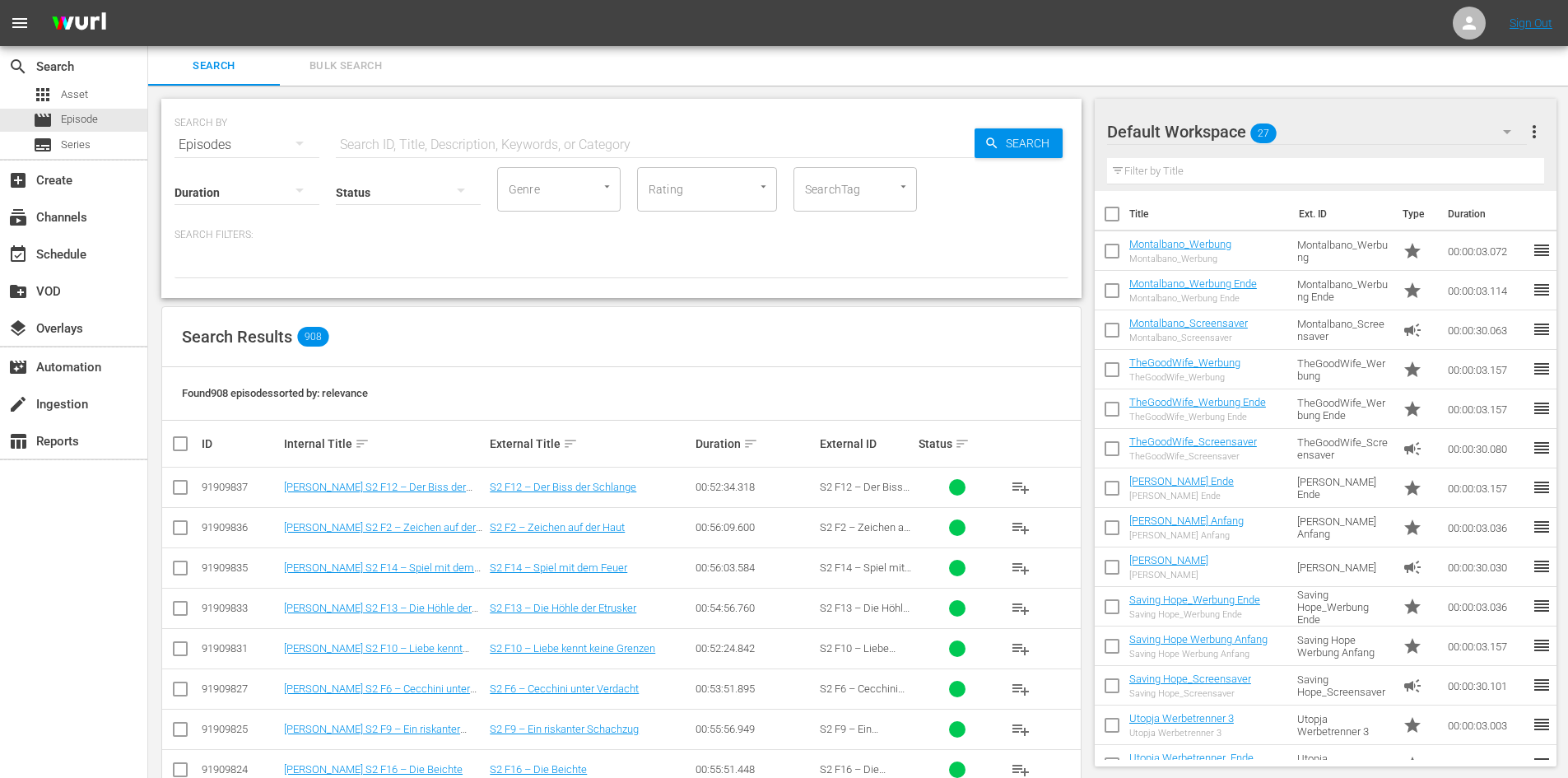
click at [436, 150] on input "text" at bounding box center [655, 144] width 639 height 39
paste input "[PERSON_NAME] S2"
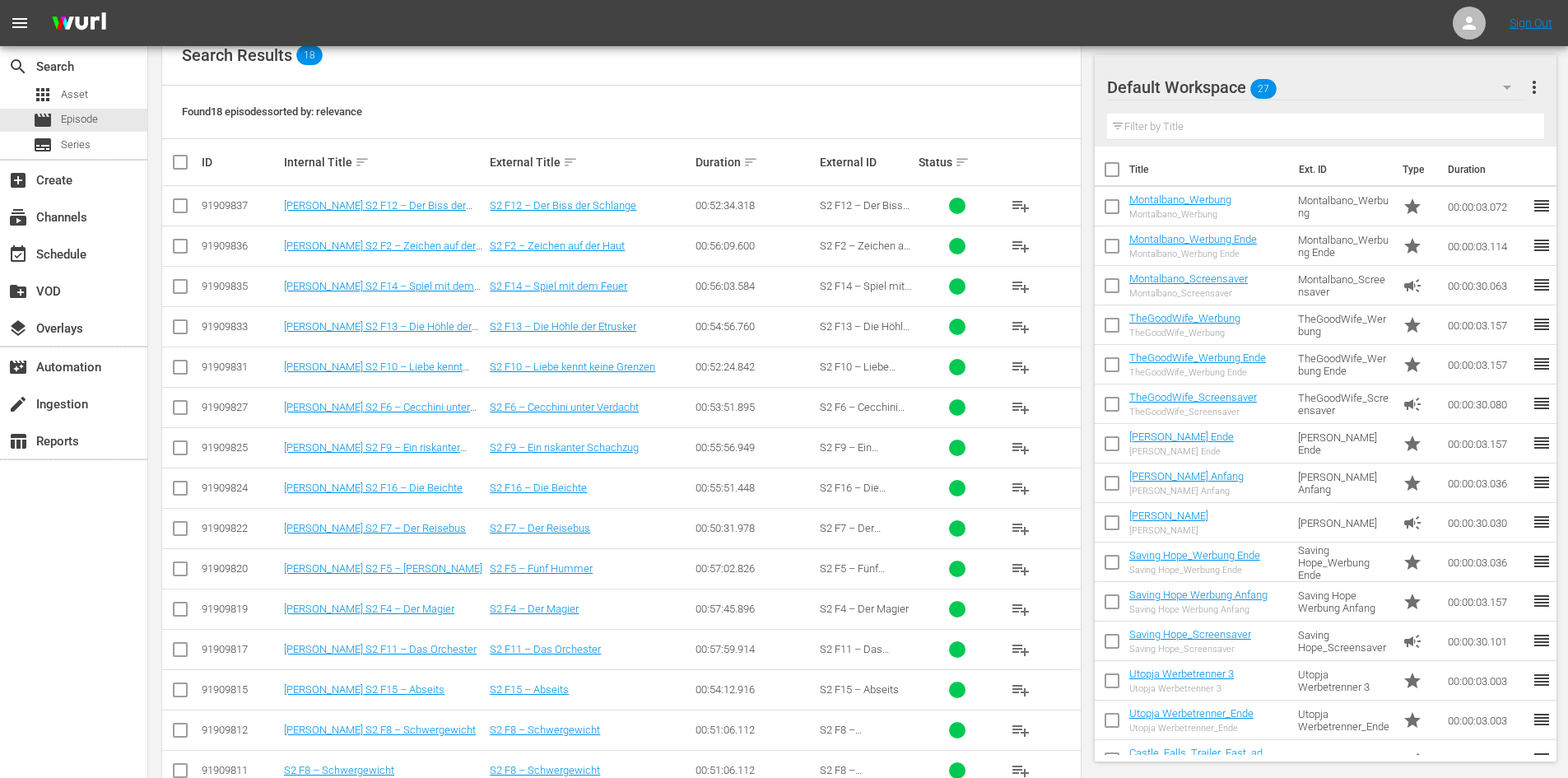
scroll to position [446, 0]
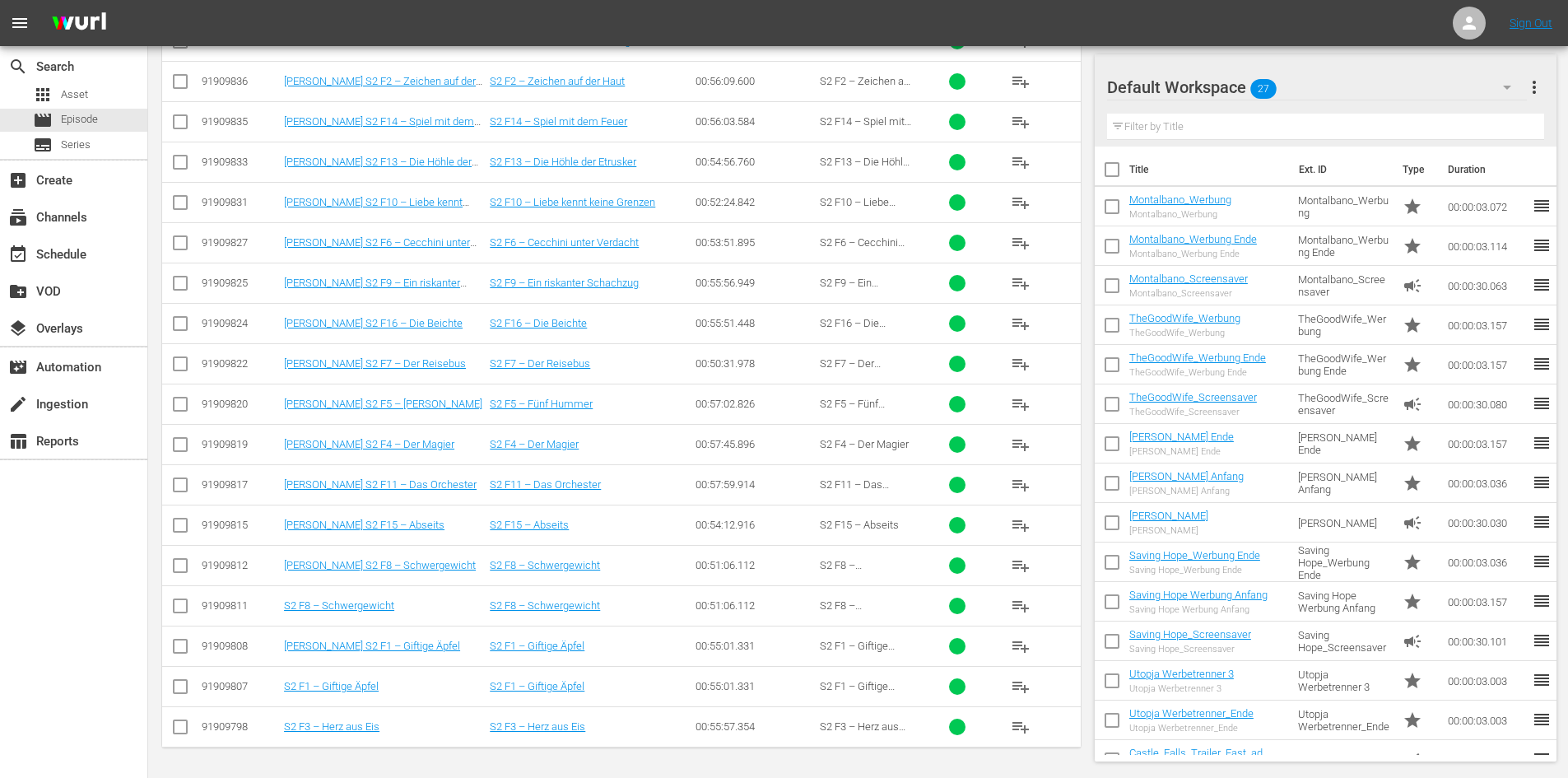
click at [185, 689] on input "checkbox" at bounding box center [180, 690] width 20 height 20
click at [185, 729] on input "checkbox" at bounding box center [180, 730] width 20 height 20
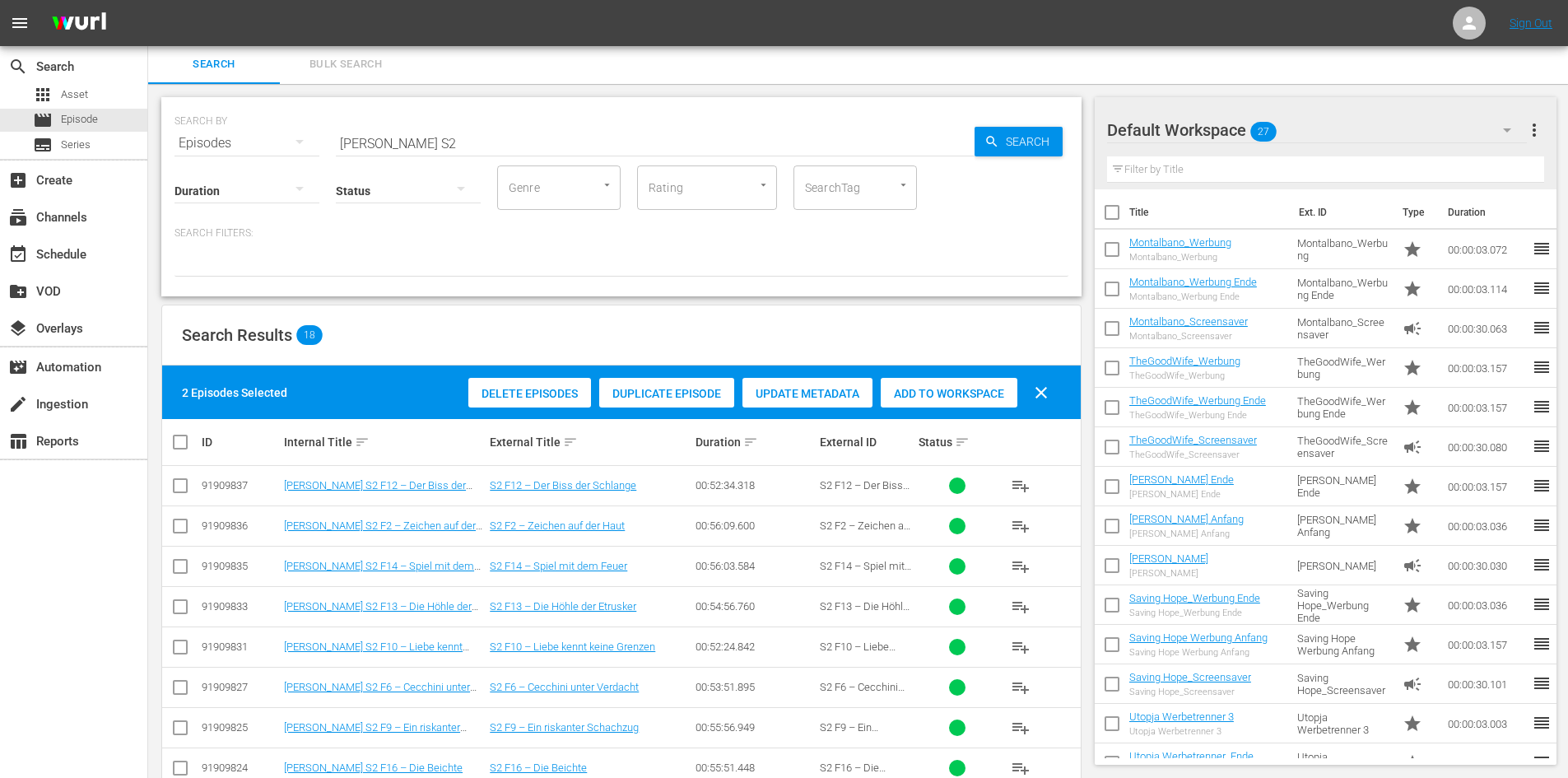
scroll to position [0, 0]
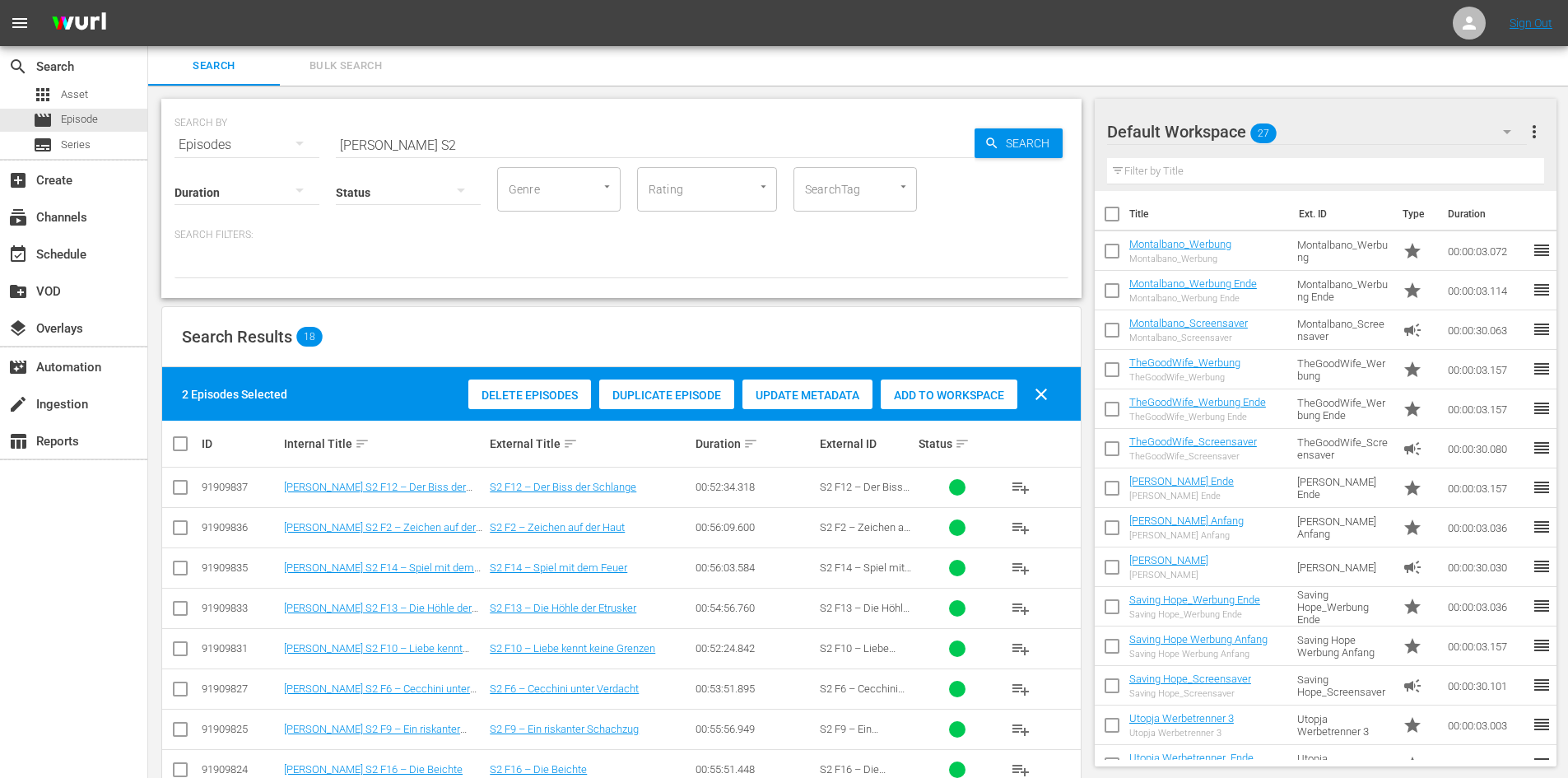
click at [564, 399] on span "Delete Episodes" at bounding box center [529, 395] width 122 height 13
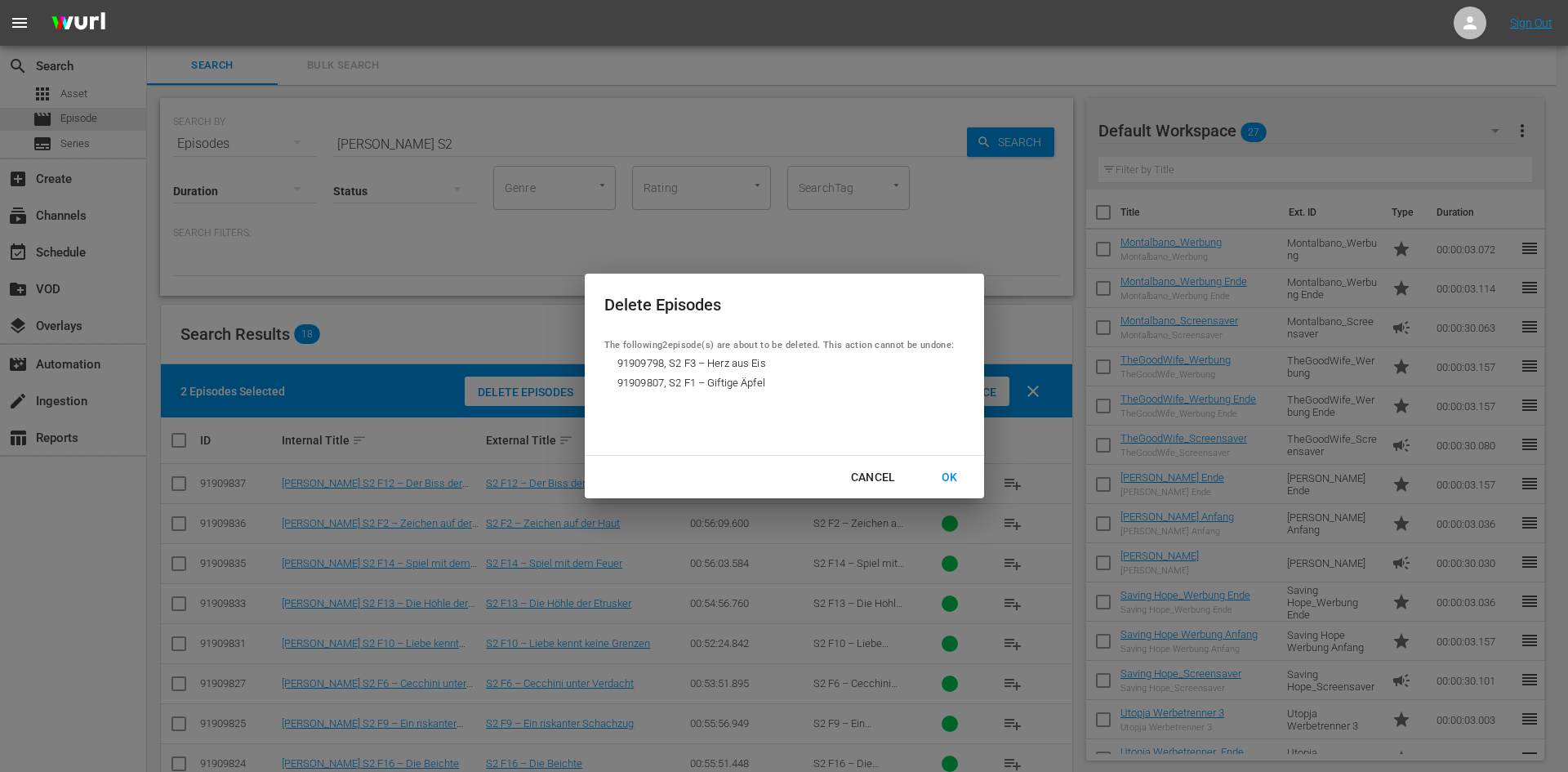
click at [961, 475] on div "OK" at bounding box center [950, 477] width 42 height 21
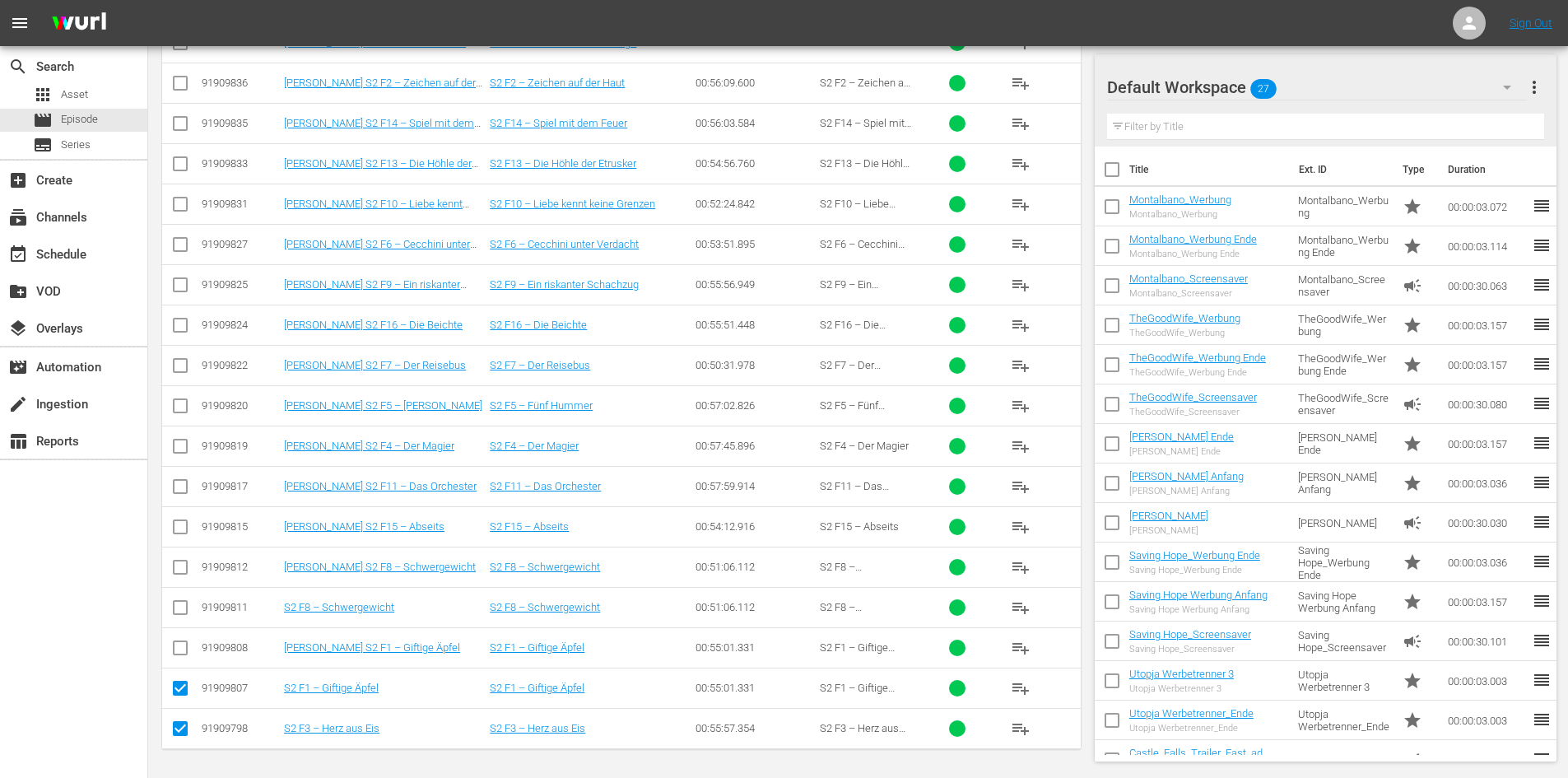
scroll to position [446, 0]
click at [181, 734] on input "checkbox" at bounding box center [180, 730] width 20 height 20
click at [178, 606] on input "checkbox" at bounding box center [180, 610] width 20 height 20
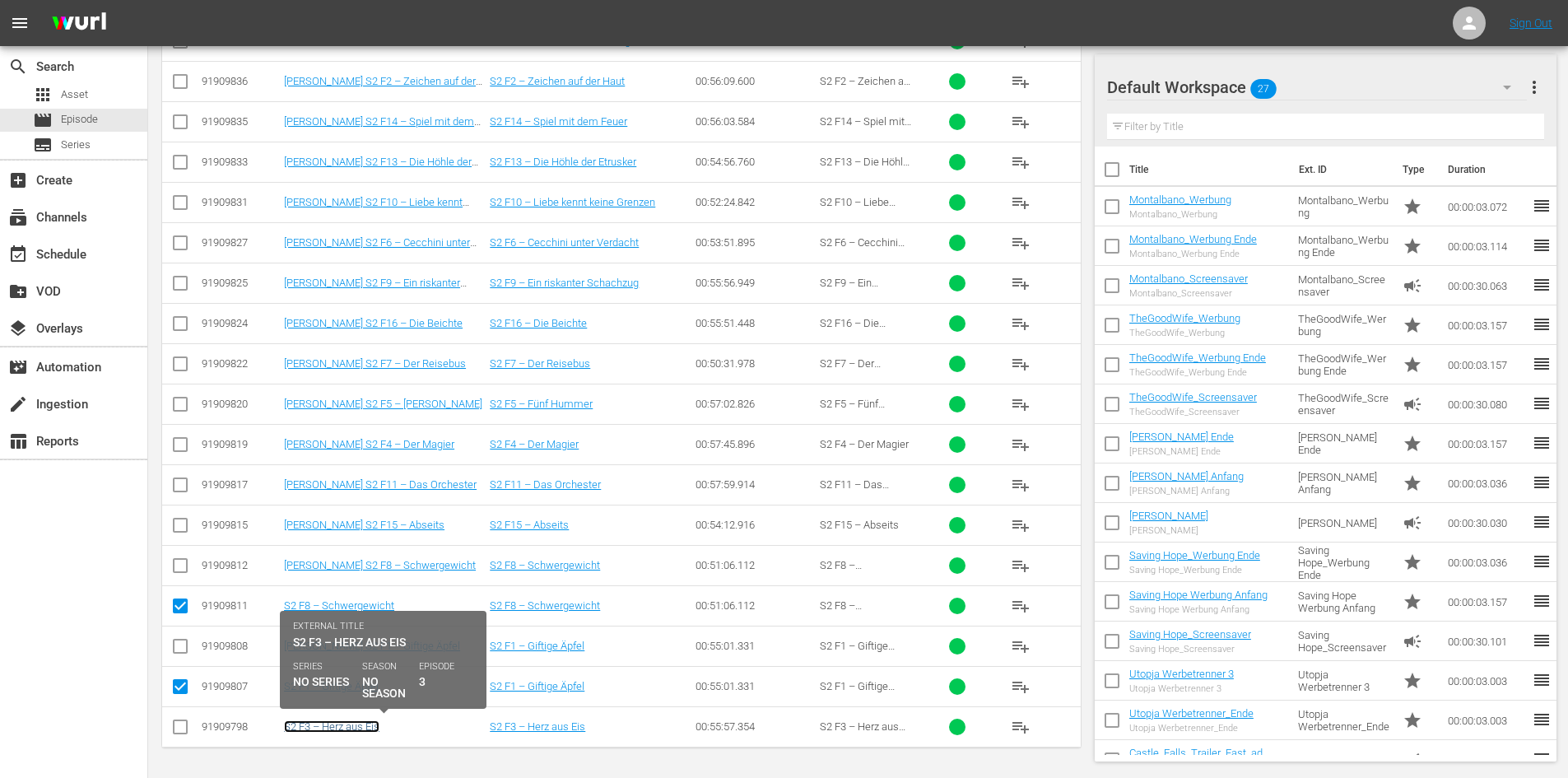
click at [342, 729] on link "S2 F3 – Herz aus Eis" at bounding box center [332, 726] width 95 height 13
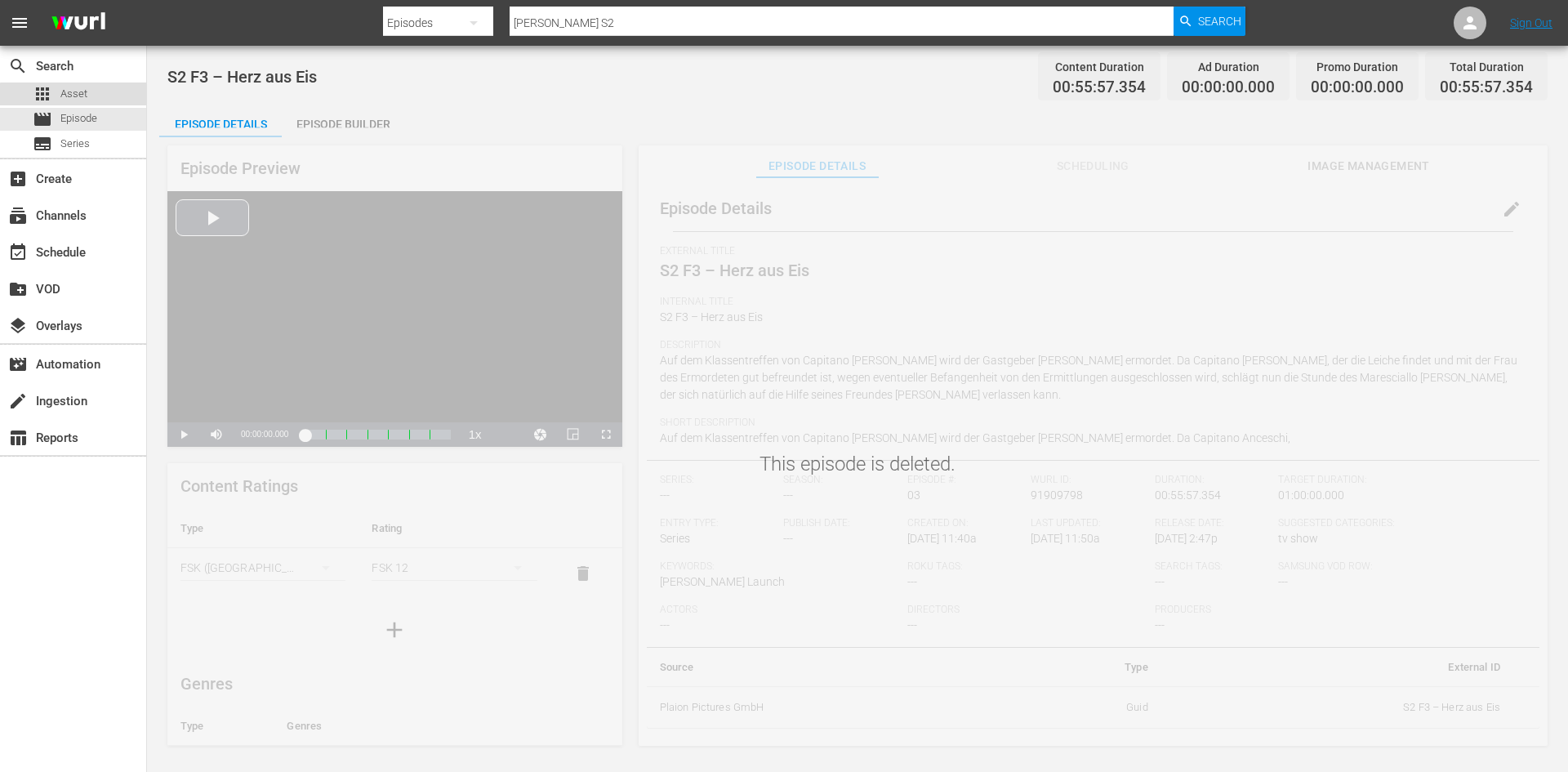
click at [76, 96] on span "Asset" at bounding box center [74, 94] width 27 height 17
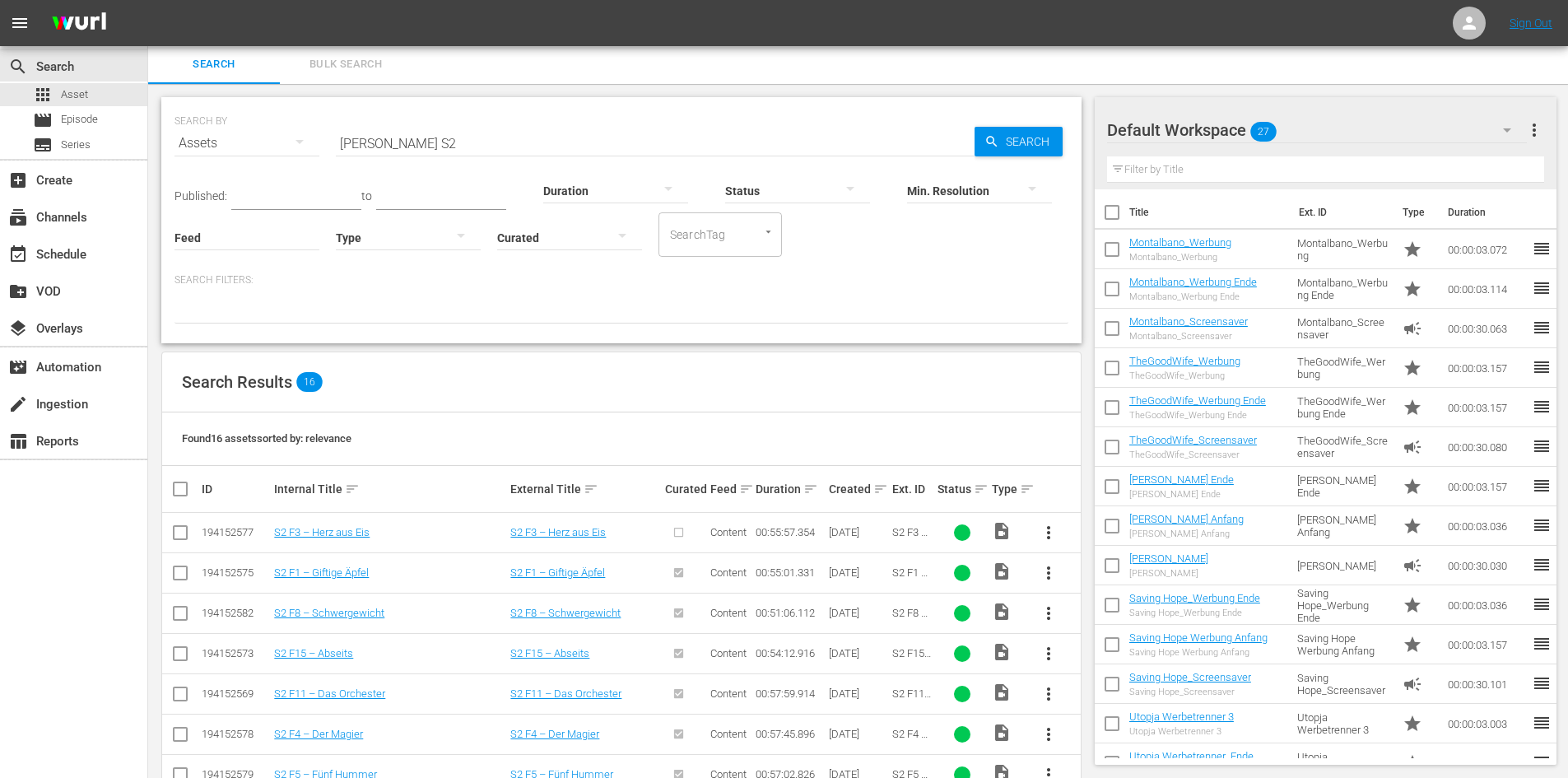
scroll to position [1, 0]
click at [1044, 539] on span "more_vert" at bounding box center [1048, 533] width 20 height 20
click at [1111, 663] on div "Episode" at bounding box center [1138, 658] width 112 height 39
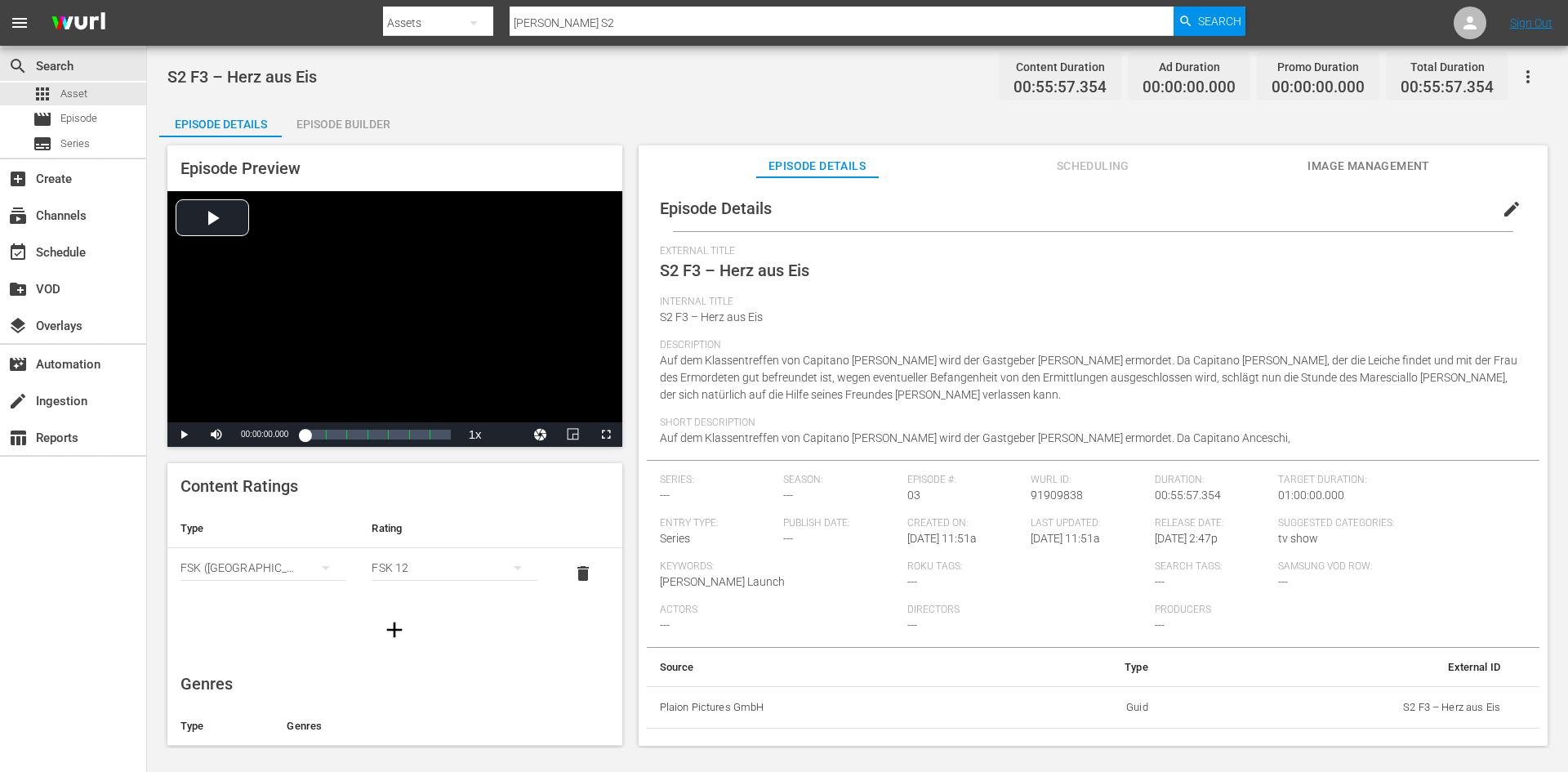
click at [1507, 196] on button "edit" at bounding box center [1511, 209] width 39 height 39
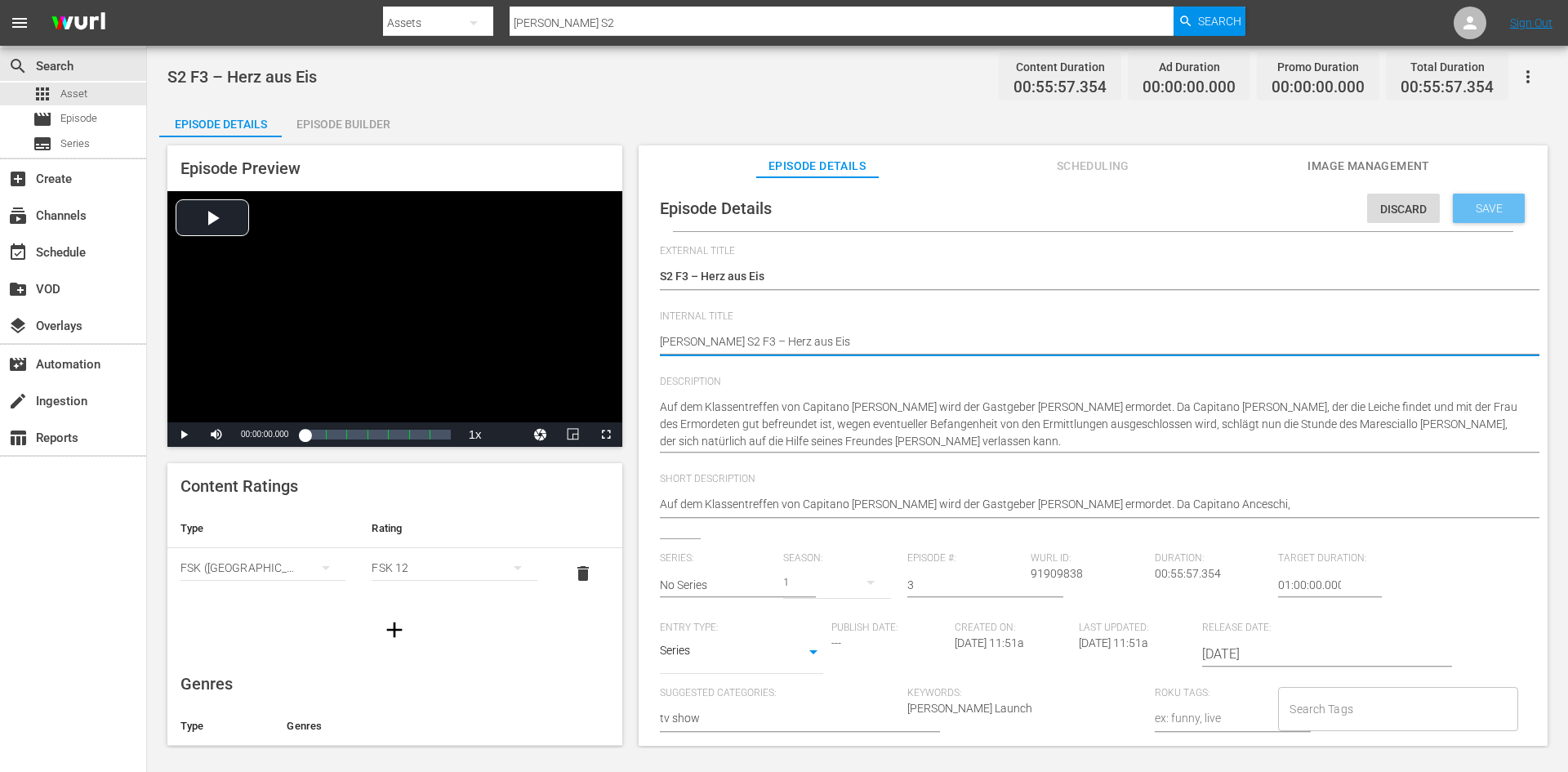
click at [1492, 211] on span "Save" at bounding box center [1489, 209] width 53 height 13
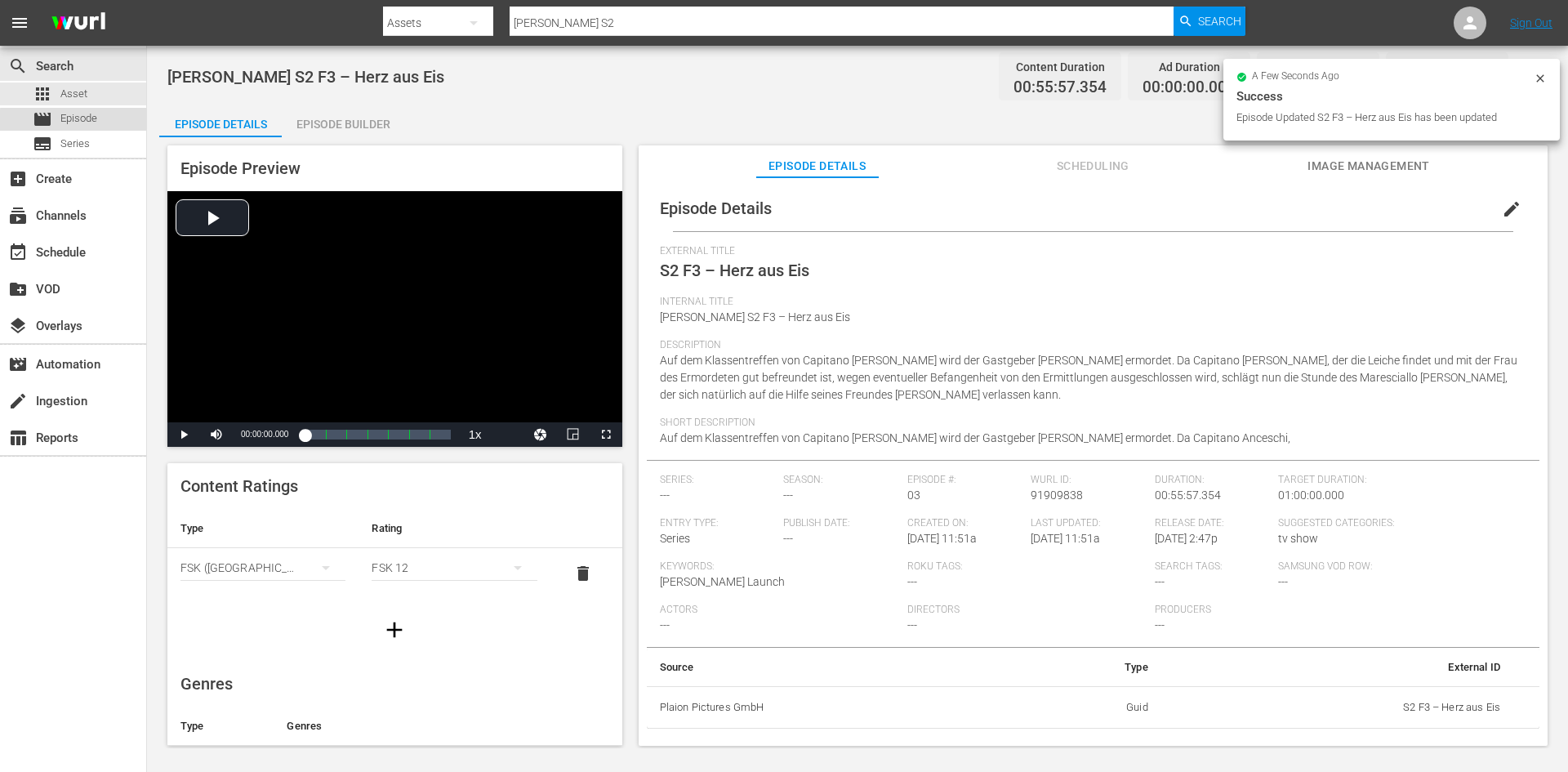
click at [117, 124] on div "movie Episode" at bounding box center [73, 120] width 146 height 23
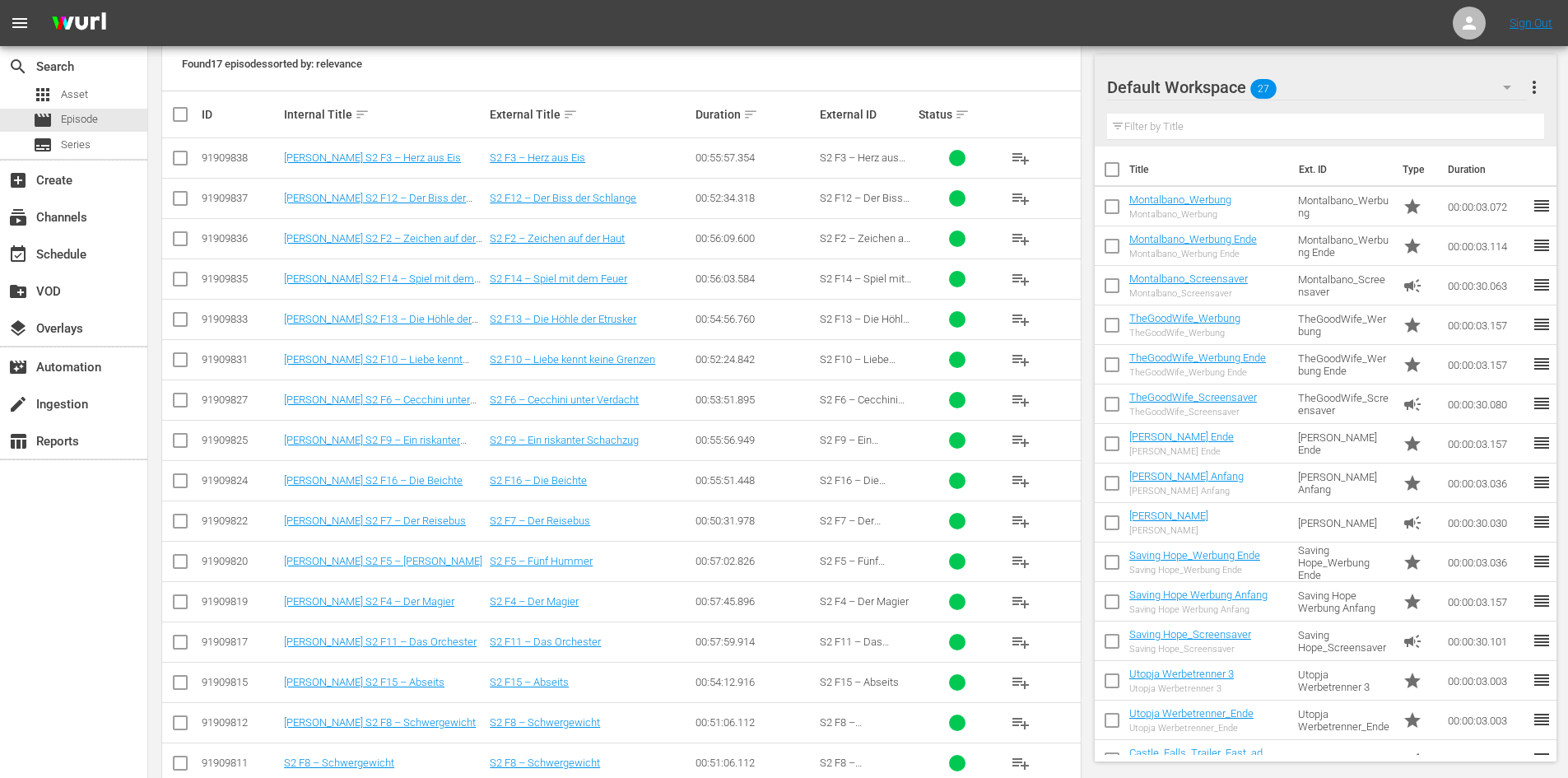
scroll to position [406, 0]
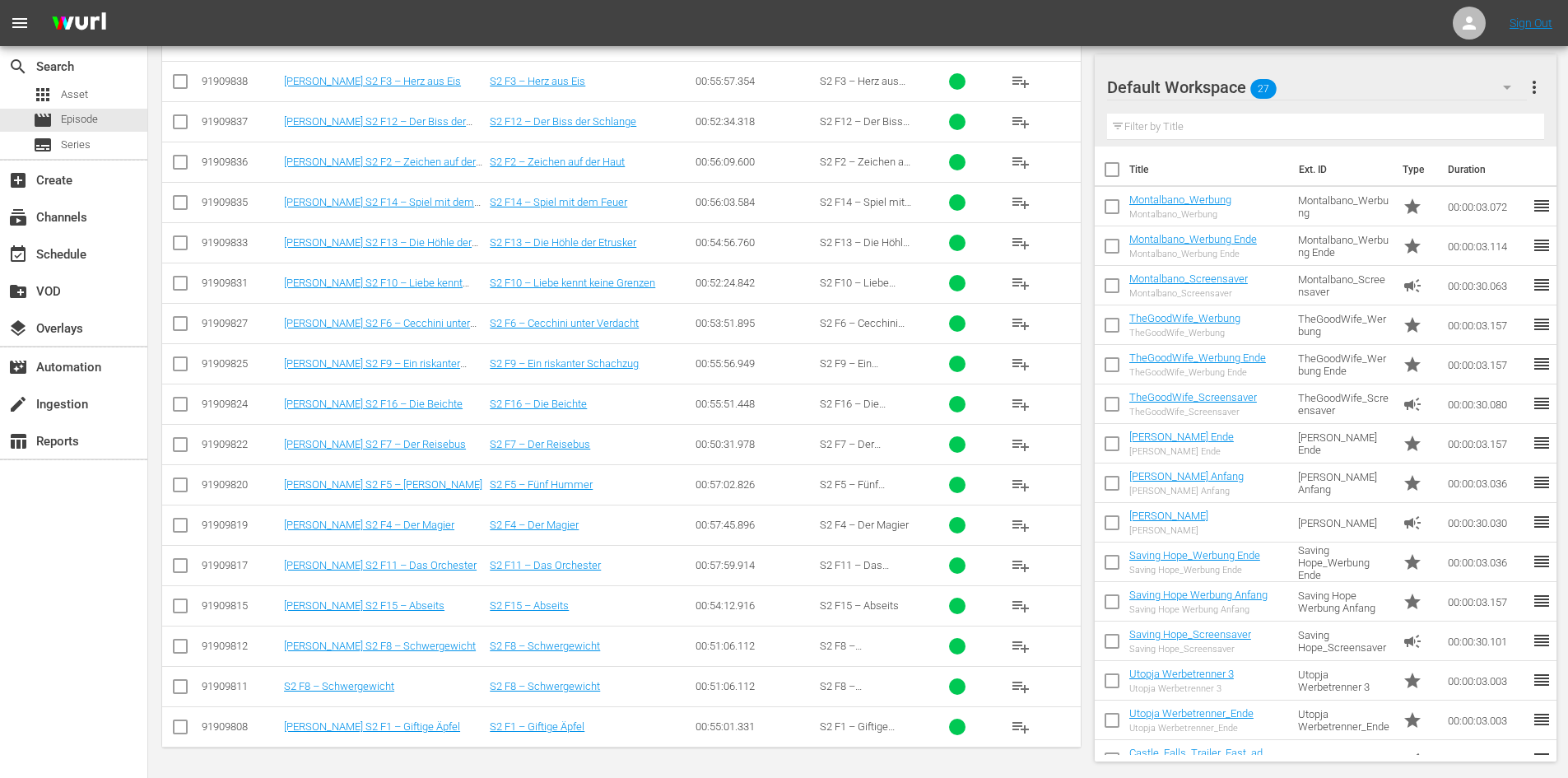
click at [182, 691] on input "checkbox" at bounding box center [180, 690] width 20 height 20
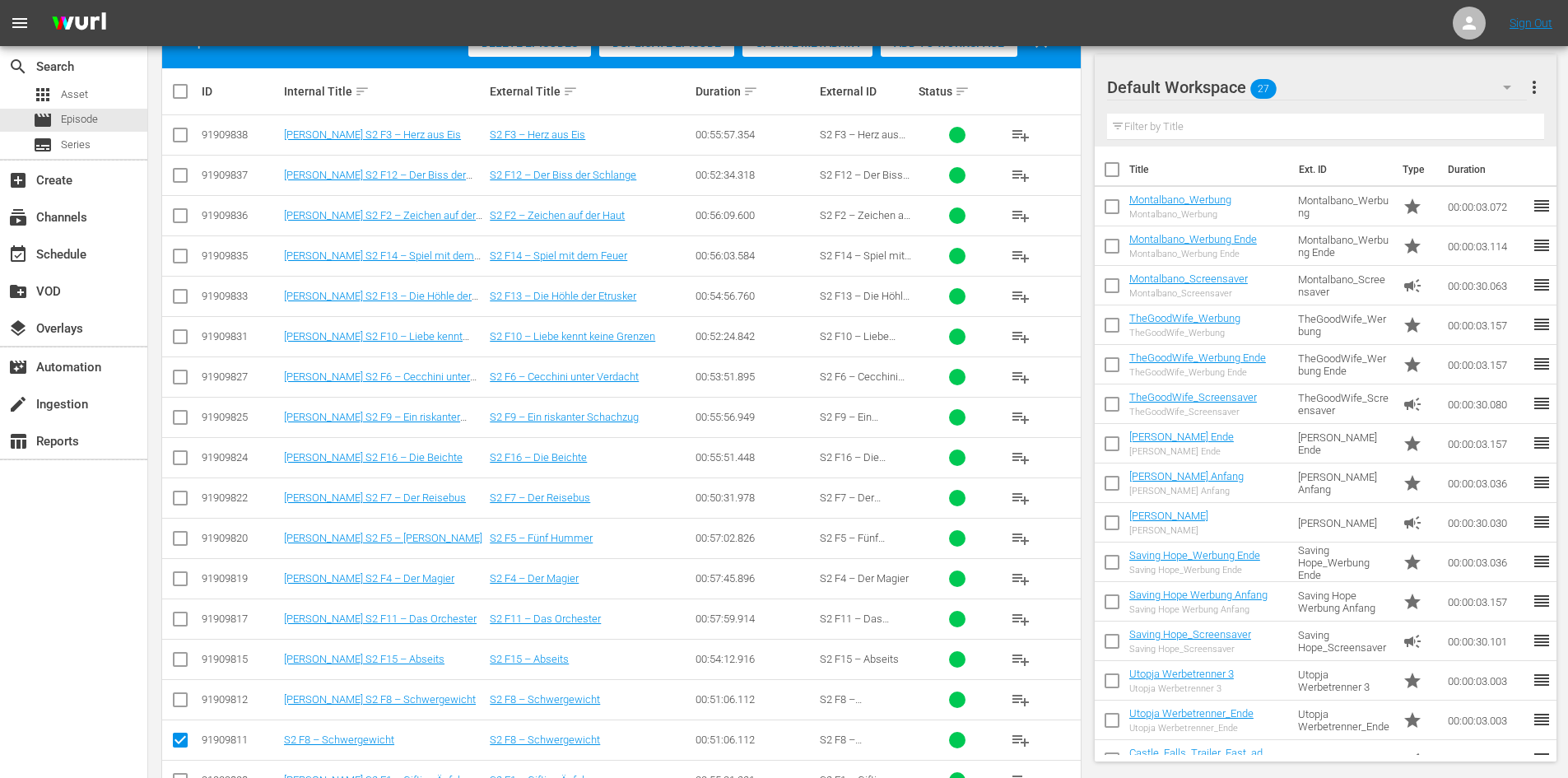
scroll to position [106, 0]
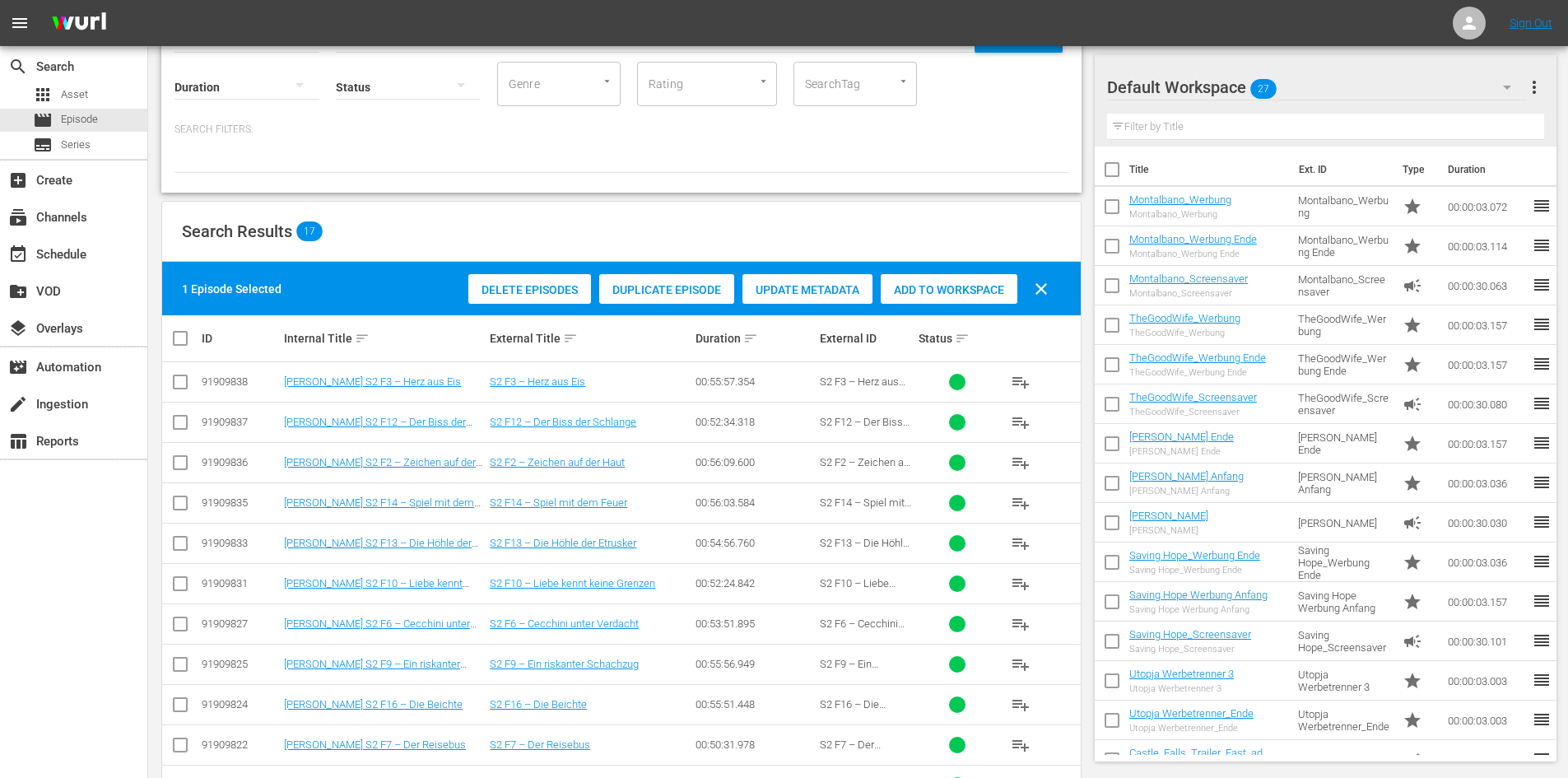
click at [551, 286] on span "Delete Episodes" at bounding box center [529, 290] width 122 height 13
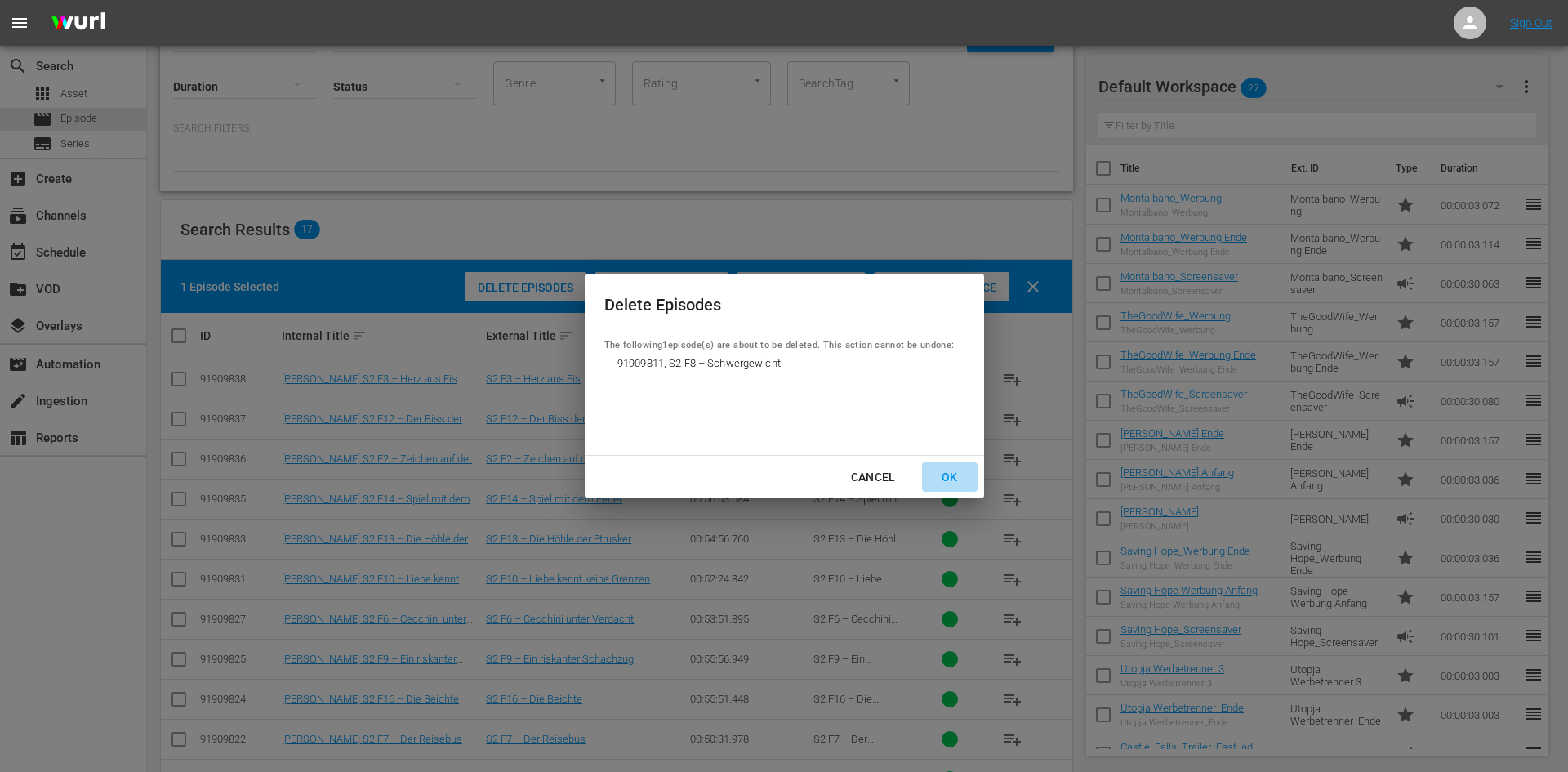
click at [948, 474] on div "OK" at bounding box center [950, 477] width 42 height 21
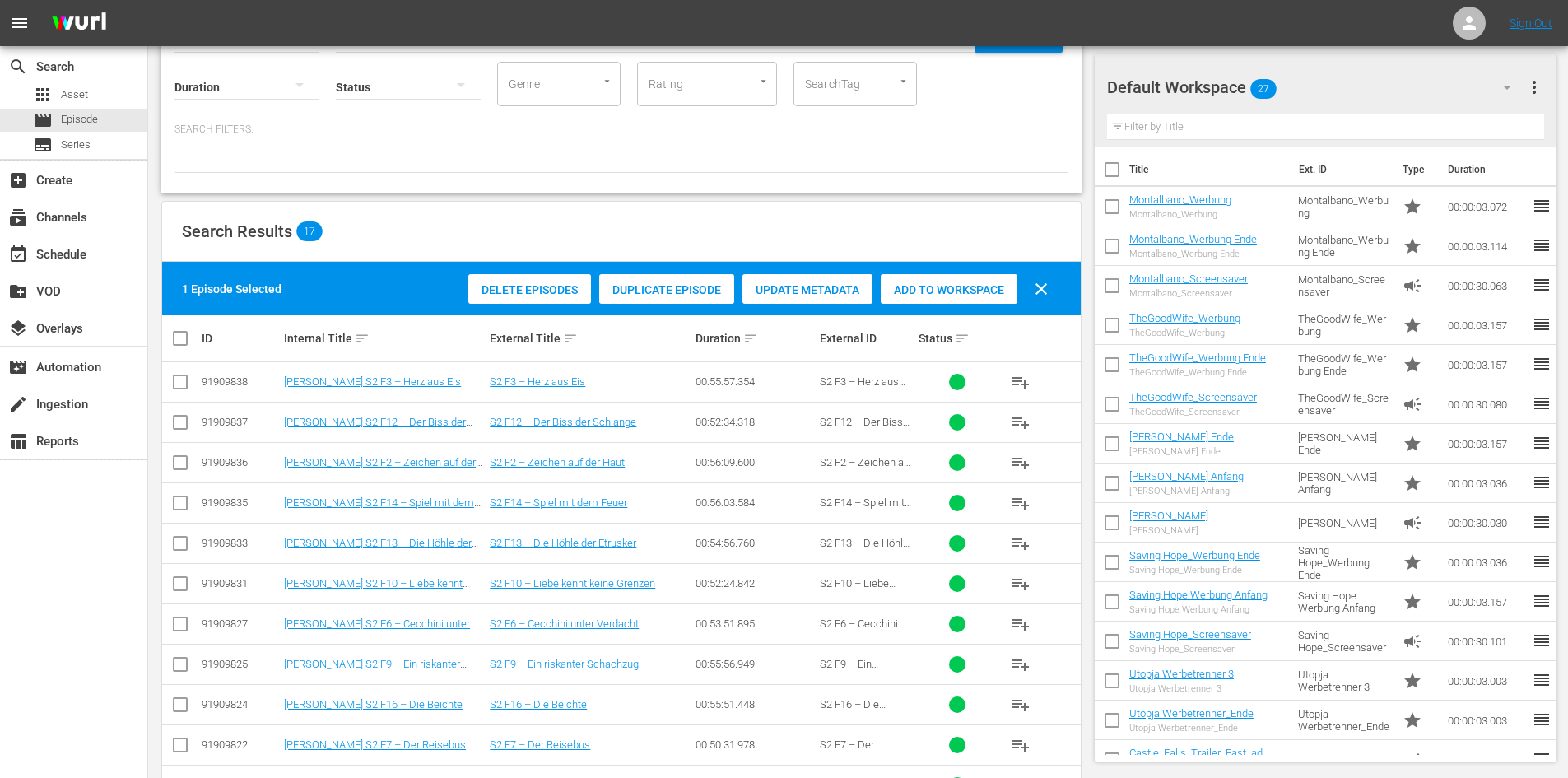
scroll to position [406, 0]
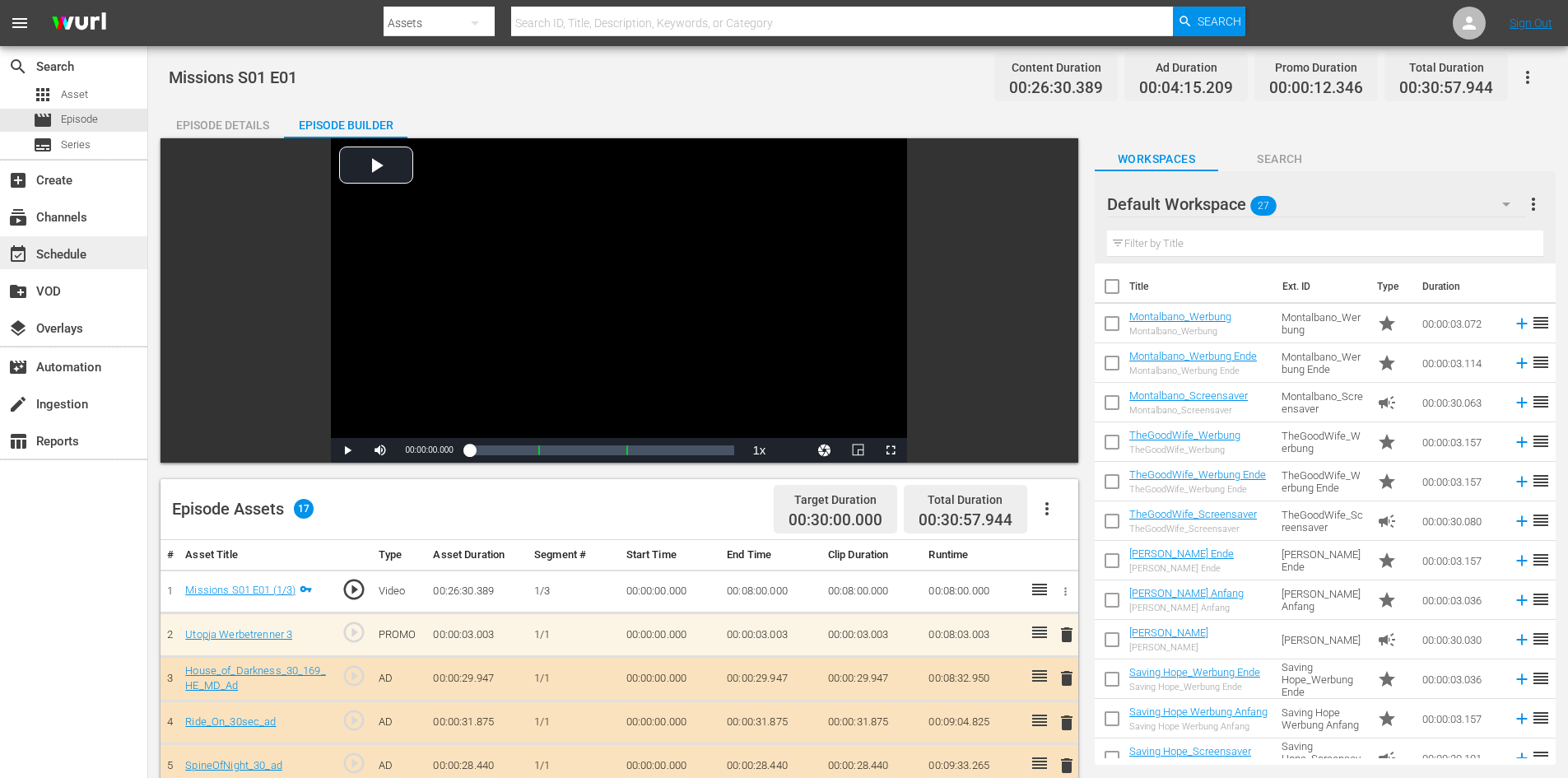
click at [80, 251] on div "event_available Schedule" at bounding box center [46, 252] width 92 height 15
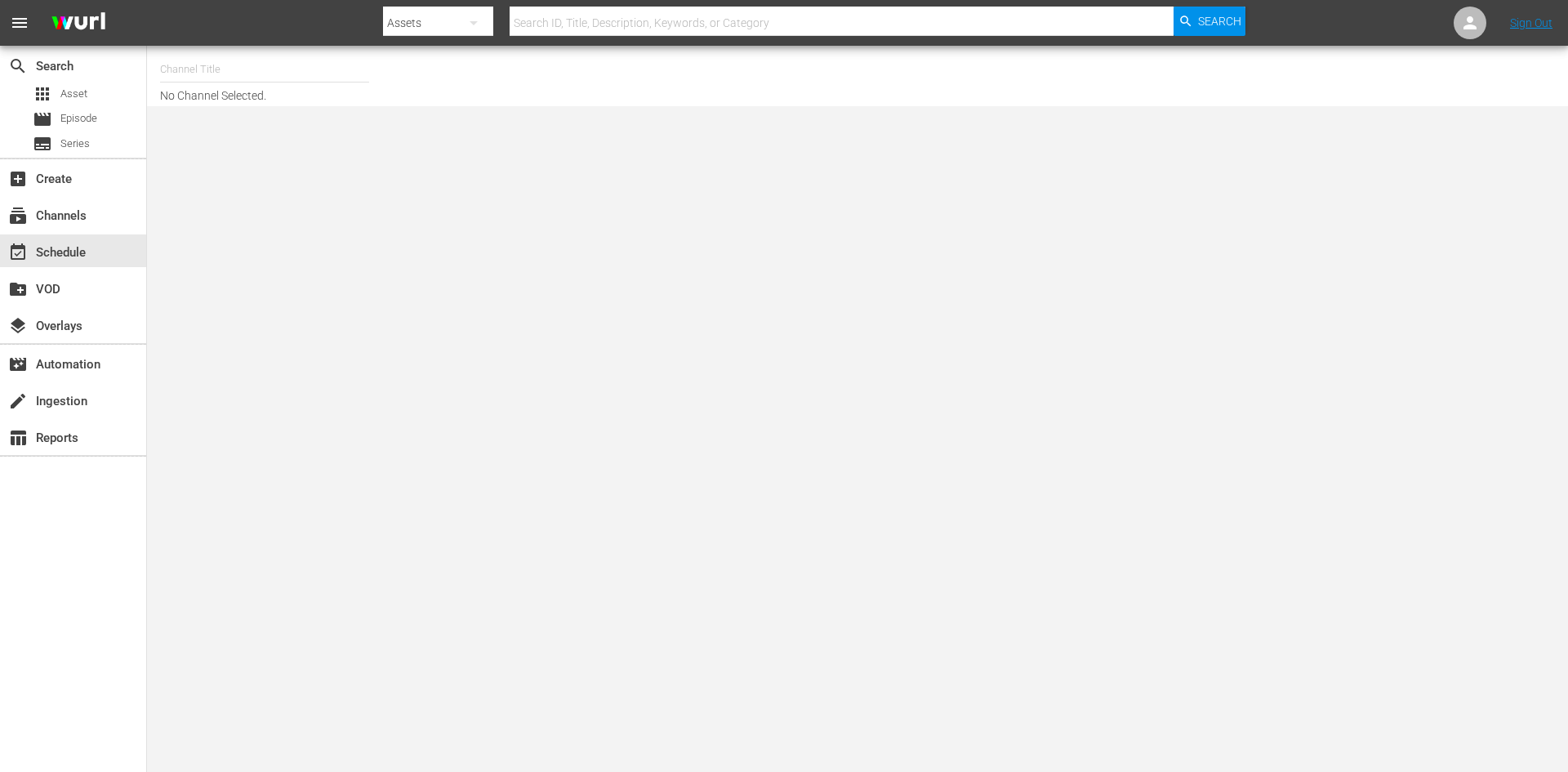
click at [257, 71] on input "text" at bounding box center [265, 69] width 209 height 39
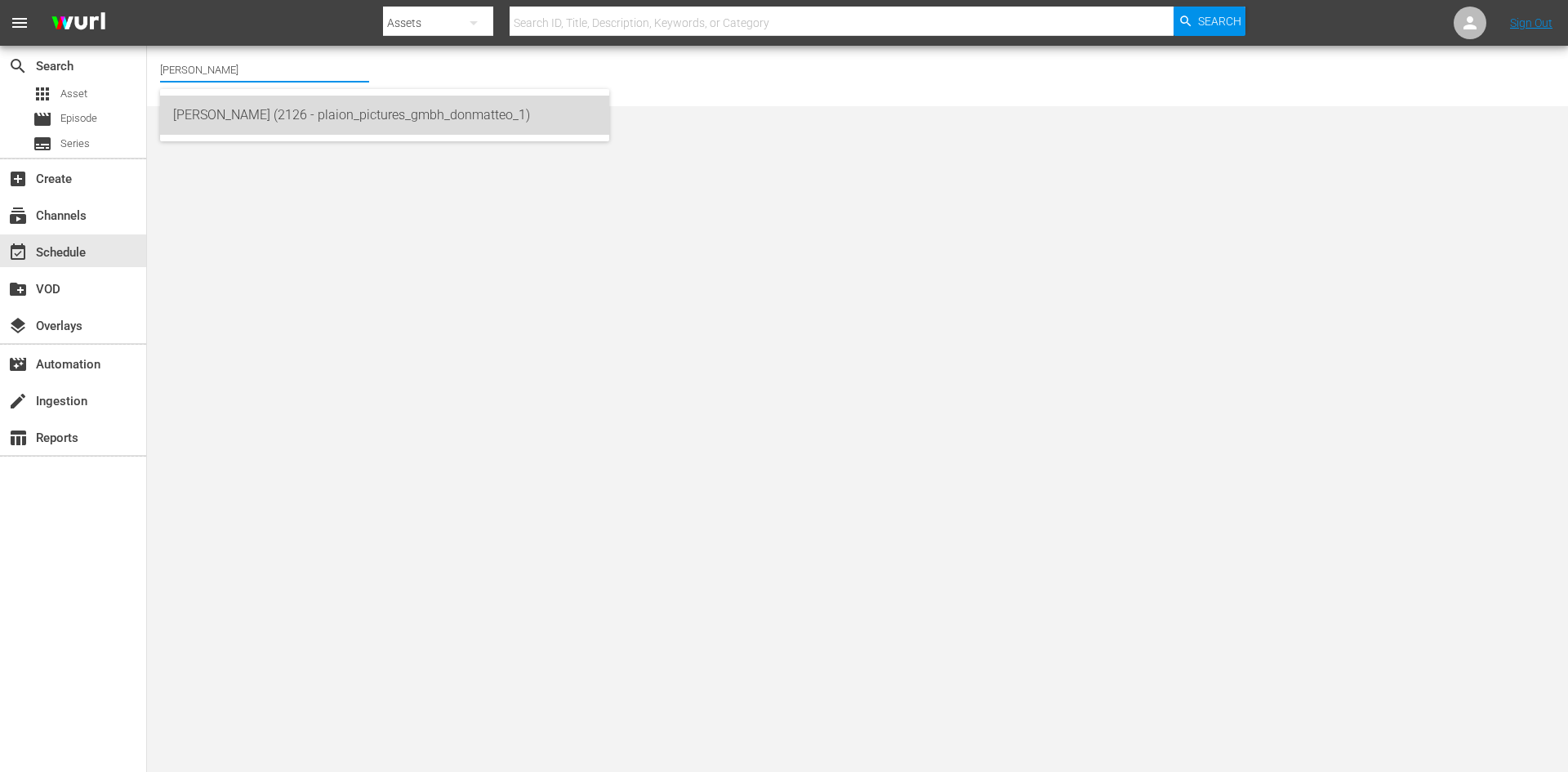
click at [275, 117] on div "Don Matteo (2126 - plaion_pictures_gmbh_donmatteo_1)" at bounding box center [384, 115] width 423 height 39
type input "Don Matteo (2126 - plaion_pictures_gmbh_donmatteo_1)"
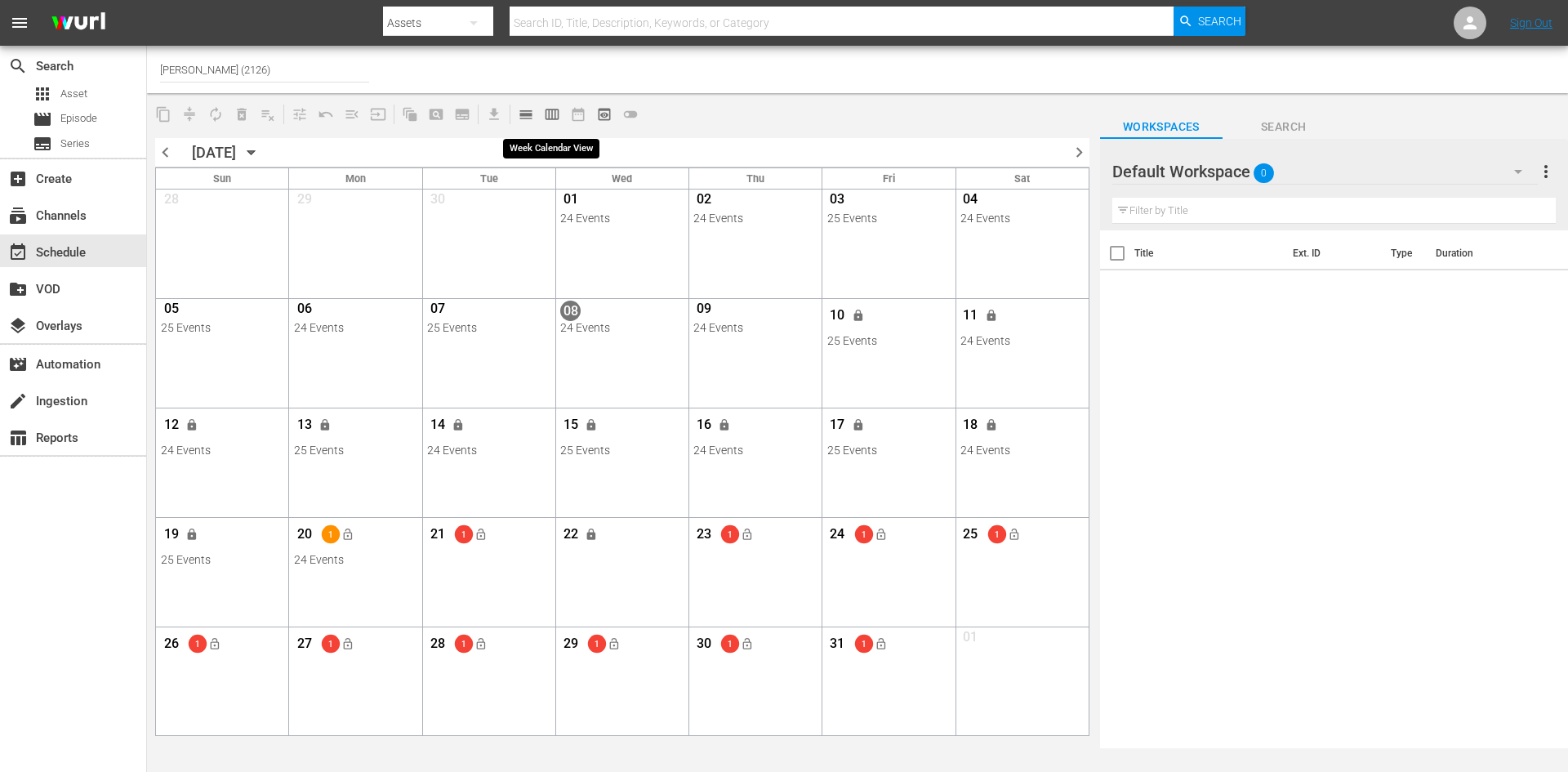
click at [550, 117] on span "calendar_view_week_outlined" at bounding box center [553, 115] width 17 height 17
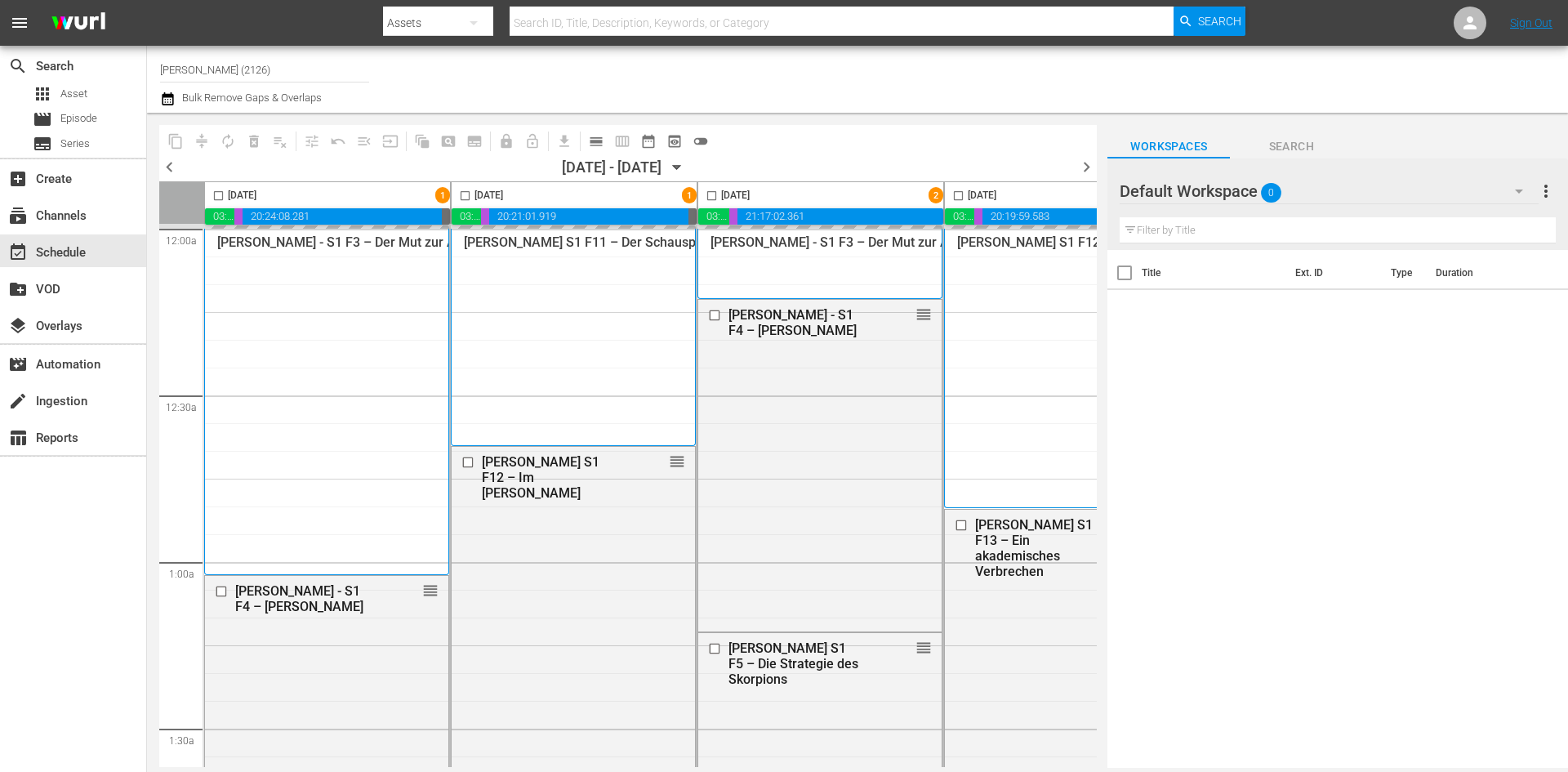
click at [1221, 189] on div at bounding box center [1179, 191] width 118 height 41
click at [1307, 196] on div "Default Workspace 0" at bounding box center [1329, 190] width 418 height 46
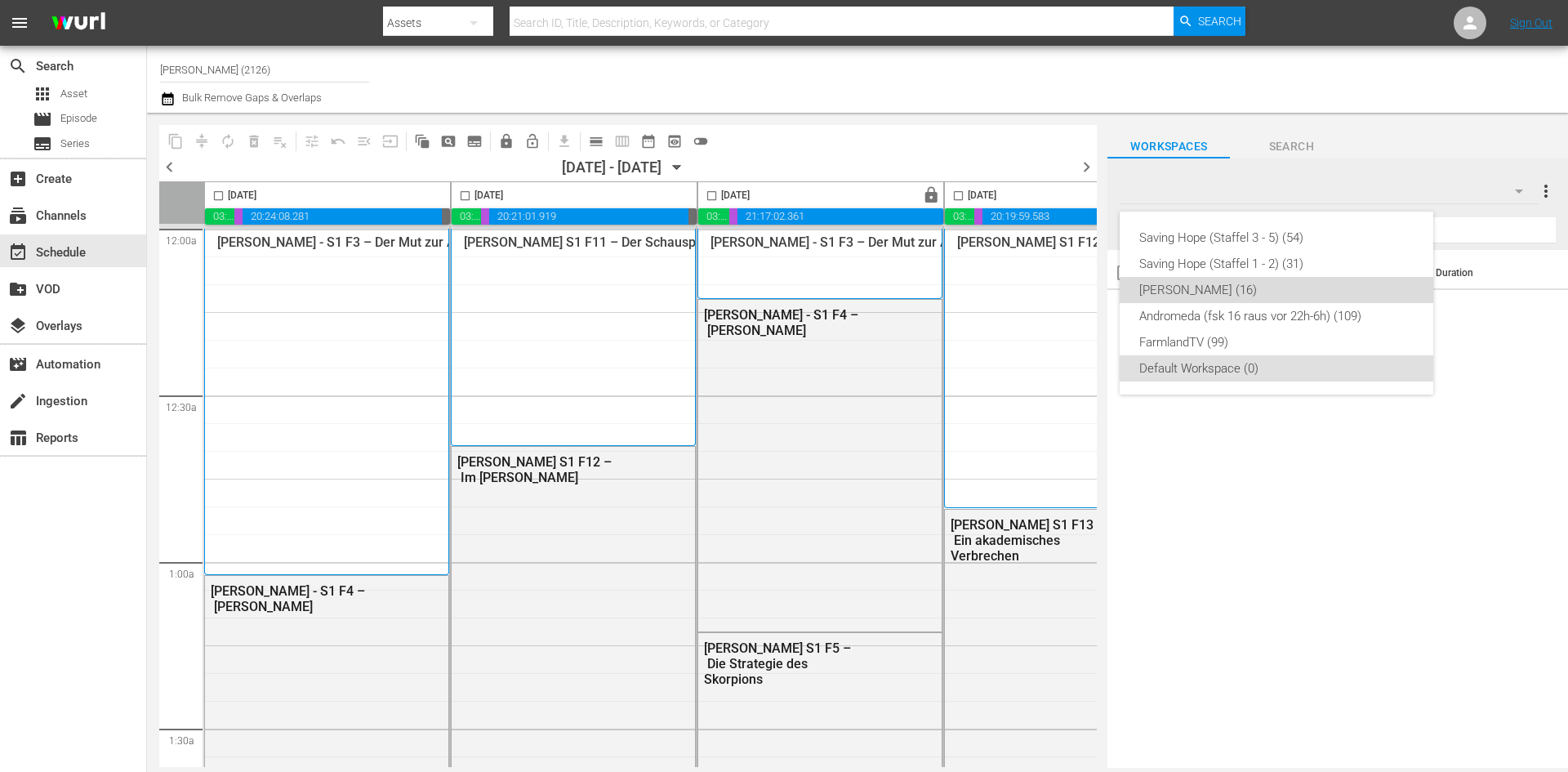
click at [1246, 296] on div "Don Matteo (16)" at bounding box center [1276, 289] width 274 height 26
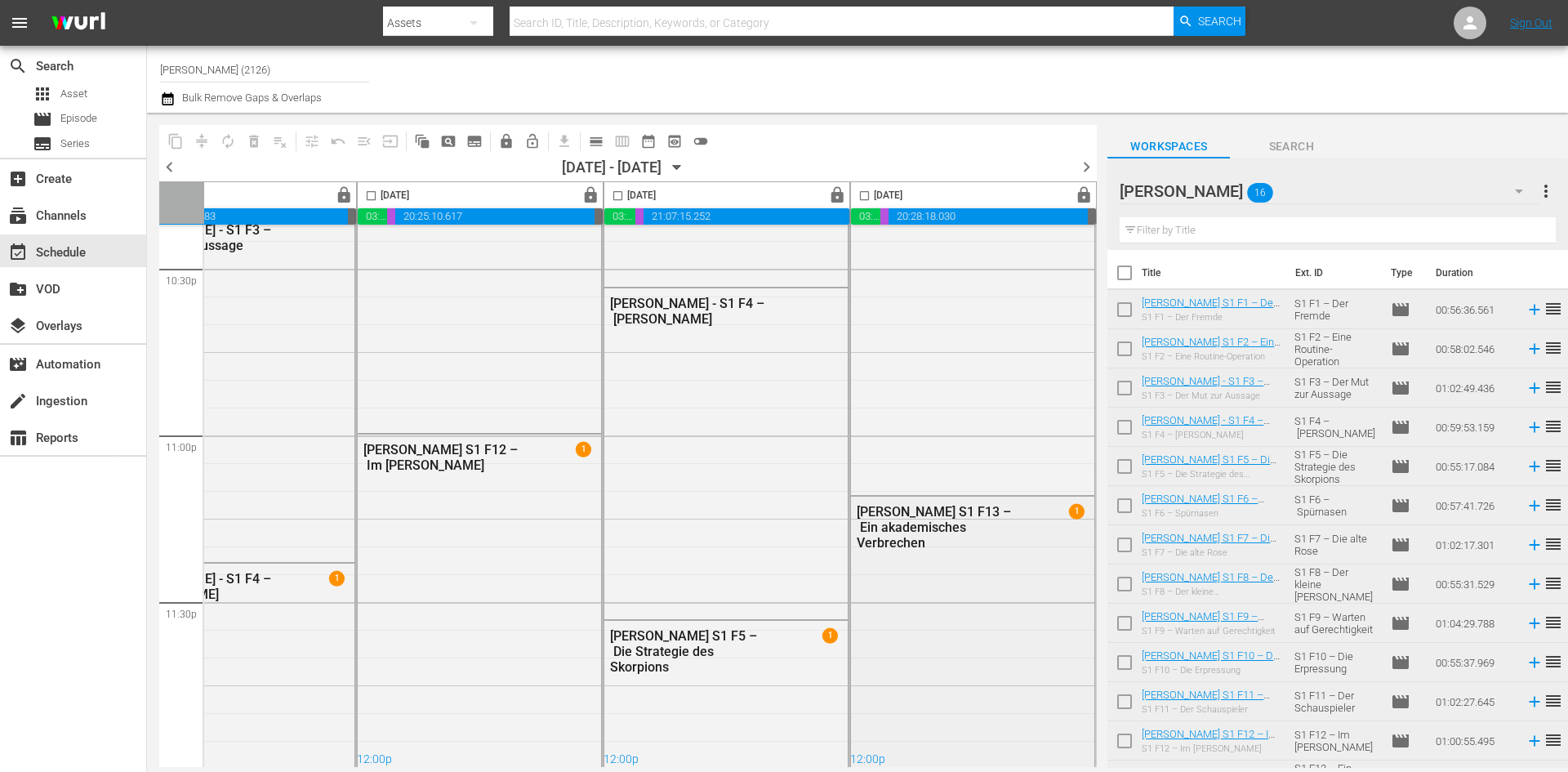
scroll to position [7467, 840]
click at [686, 171] on icon "button" at bounding box center [677, 168] width 18 height 18
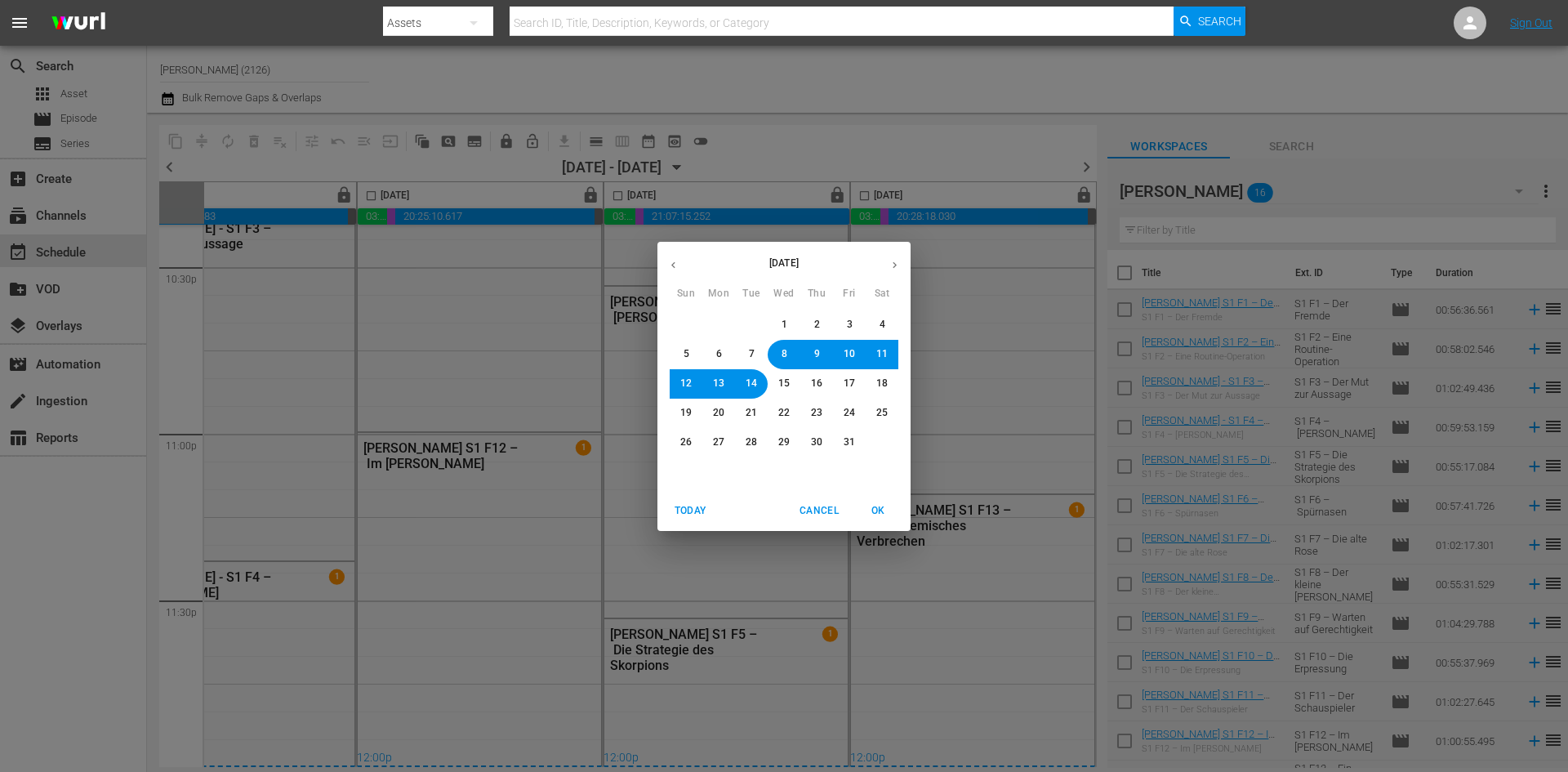
click at [757, 381] on button "14" at bounding box center [751, 383] width 29 height 29
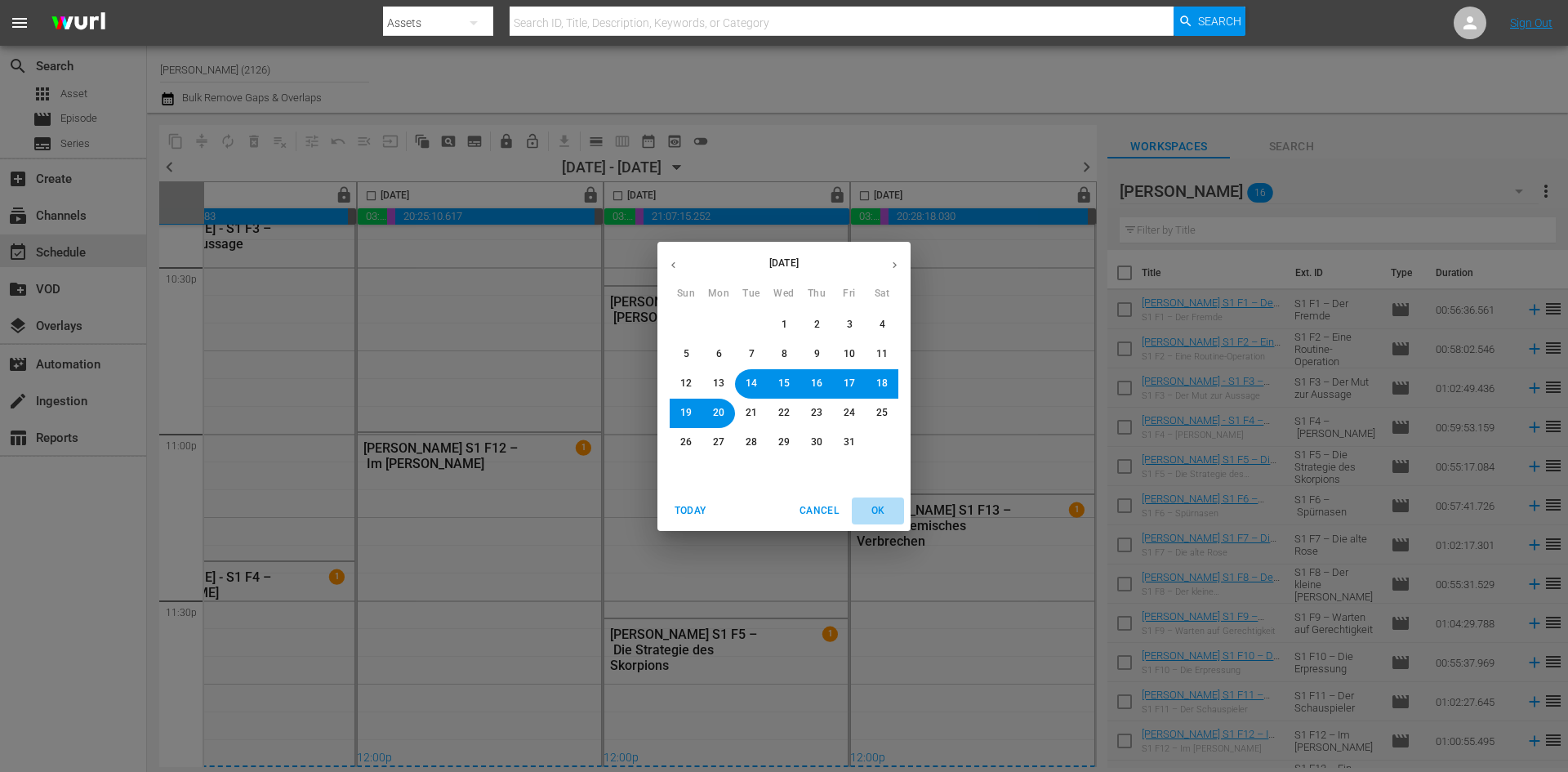
click at [879, 516] on span "OK" at bounding box center [877, 511] width 39 height 17
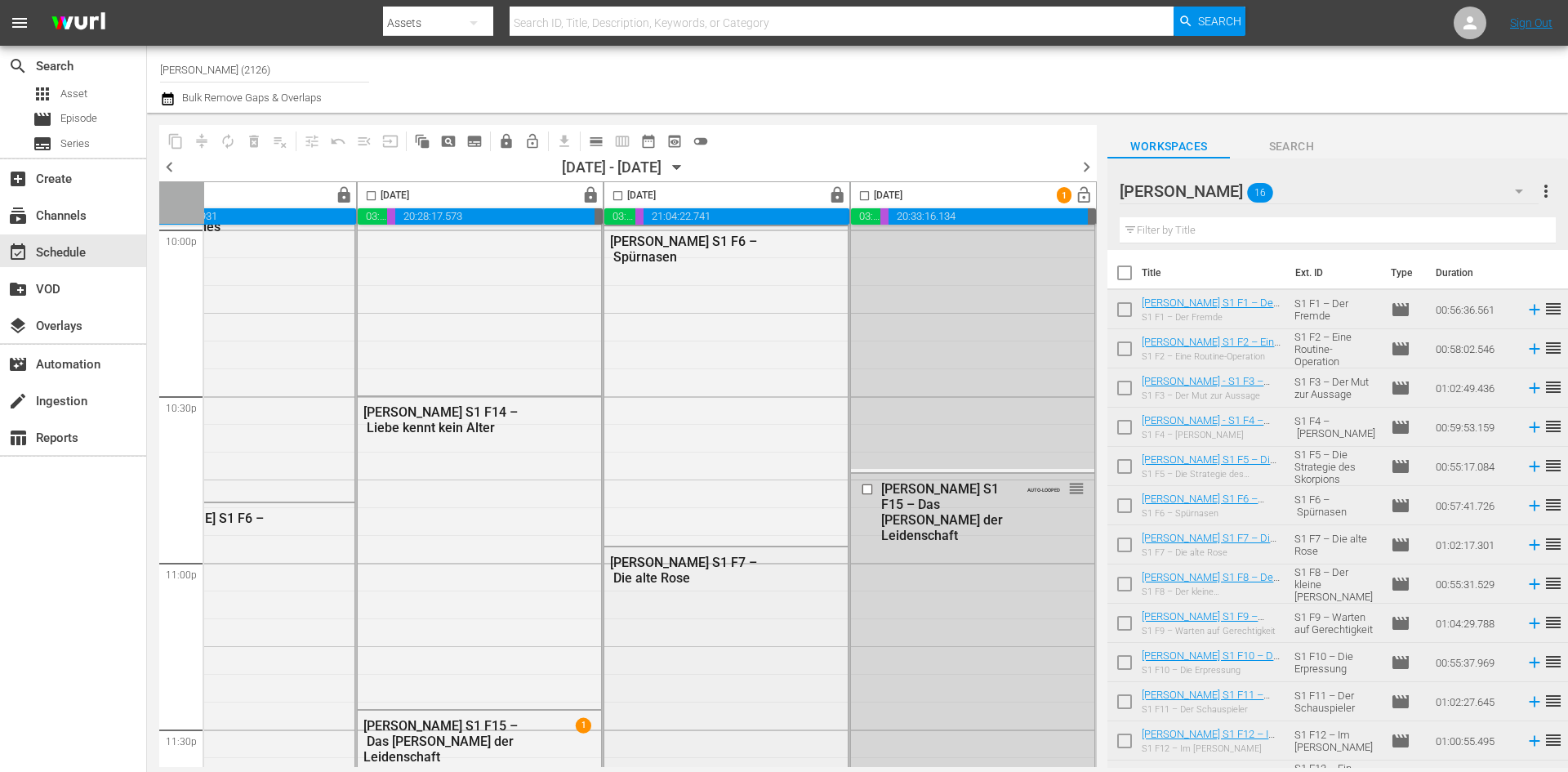
scroll to position [7467, 840]
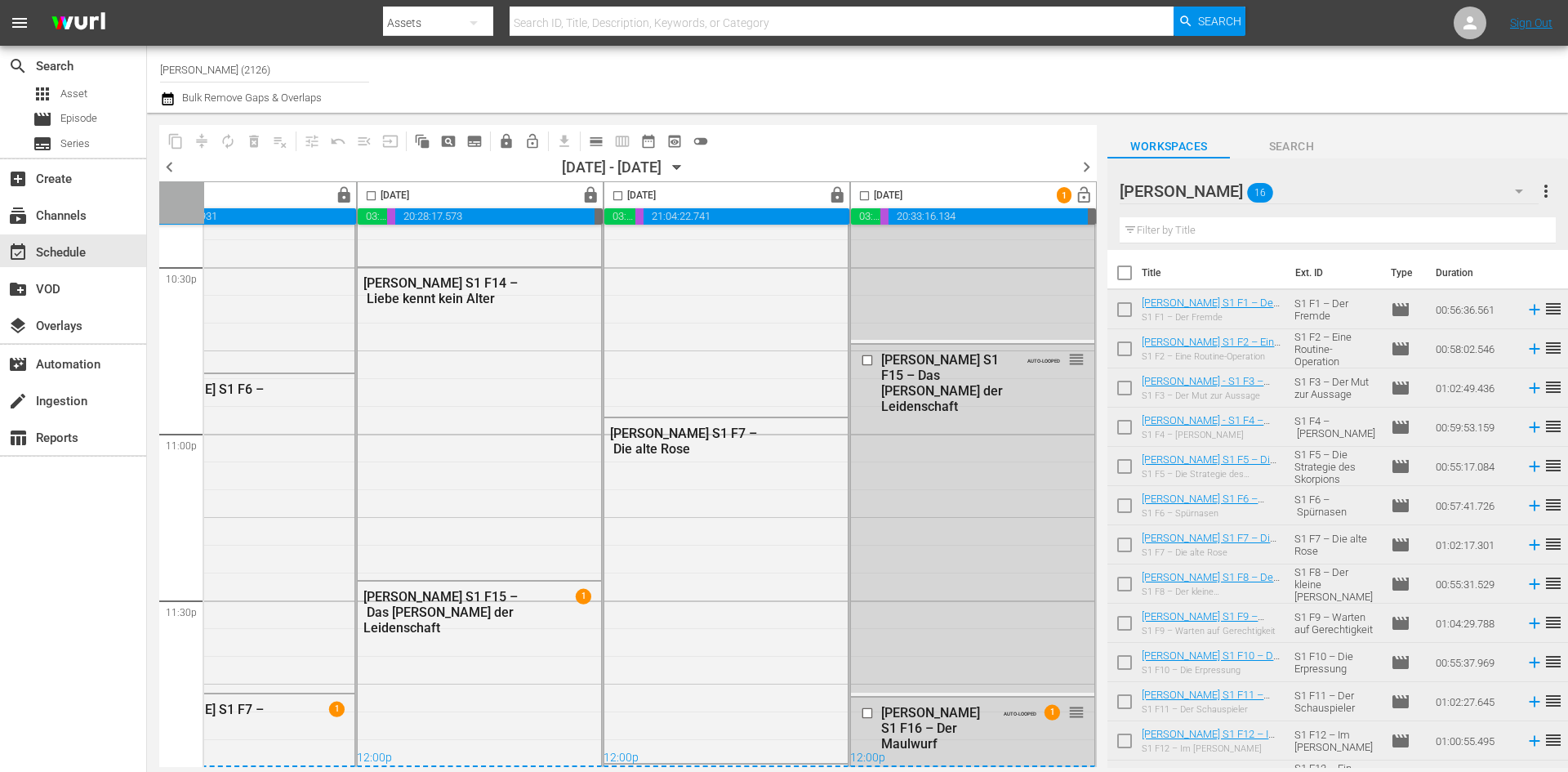
click at [686, 169] on icon "button" at bounding box center [677, 168] width 18 height 18
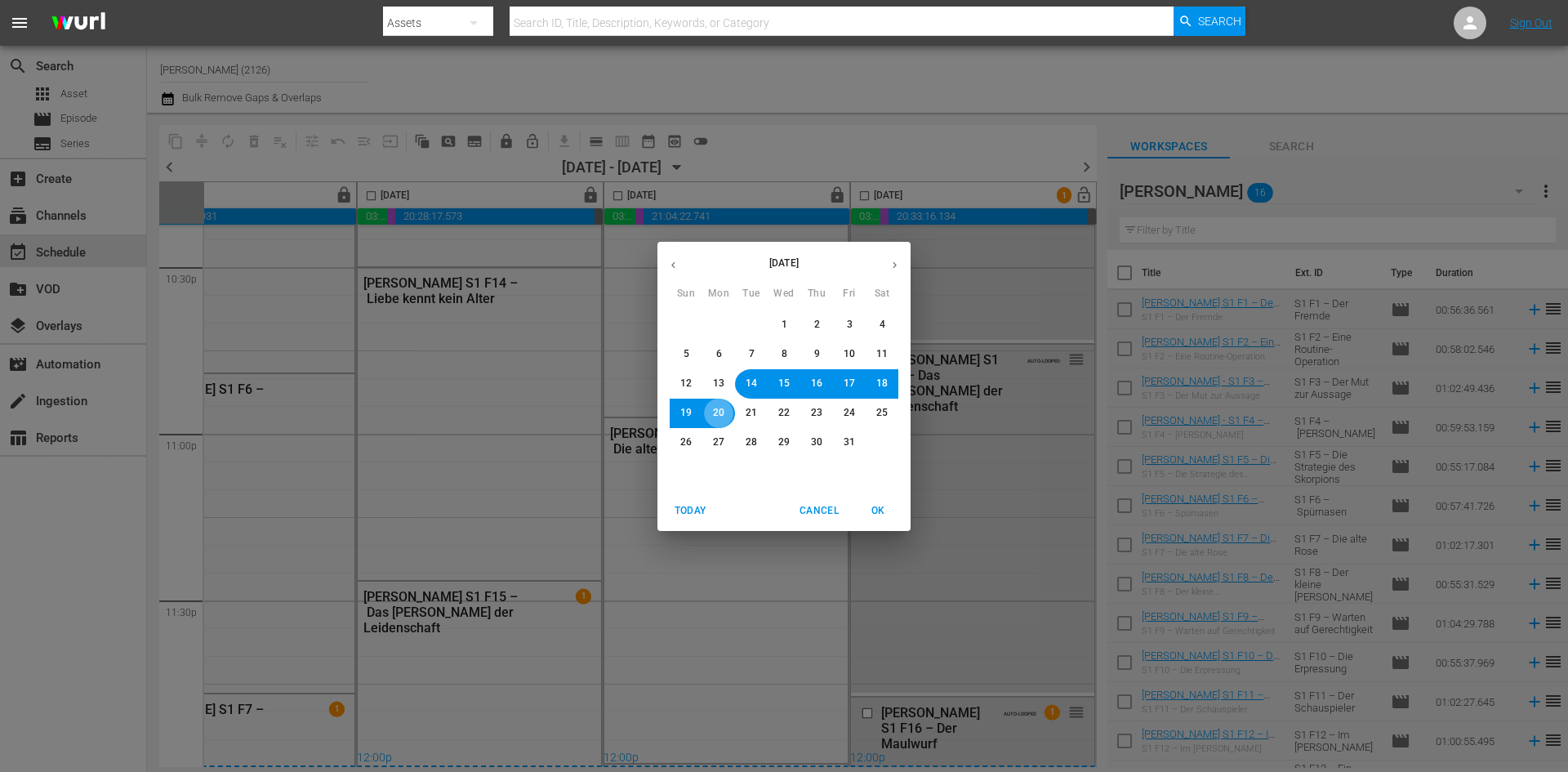
click at [725, 415] on button "20" at bounding box center [718, 413] width 29 height 29
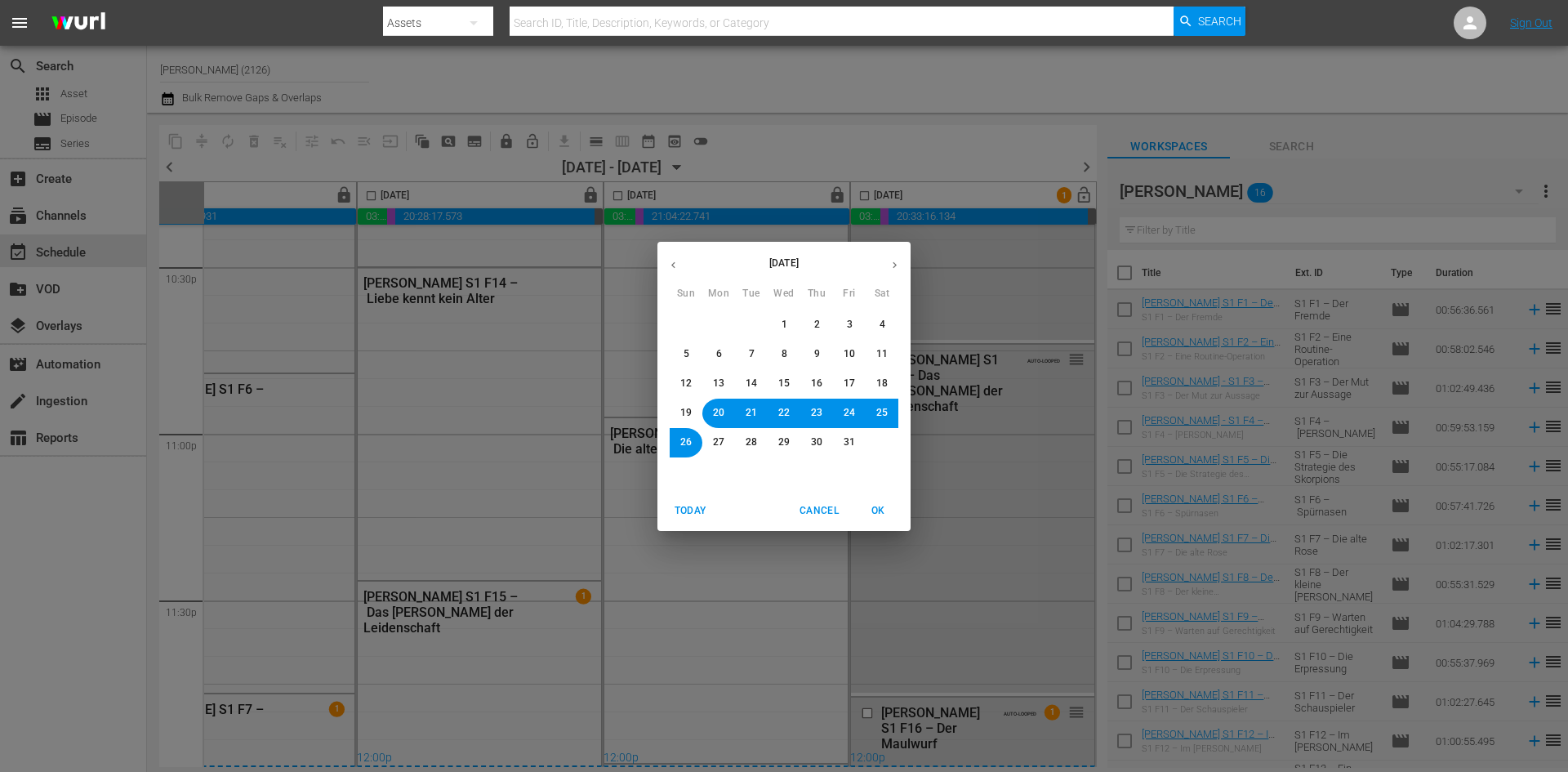
click at [884, 505] on span "OK" at bounding box center [877, 511] width 39 height 17
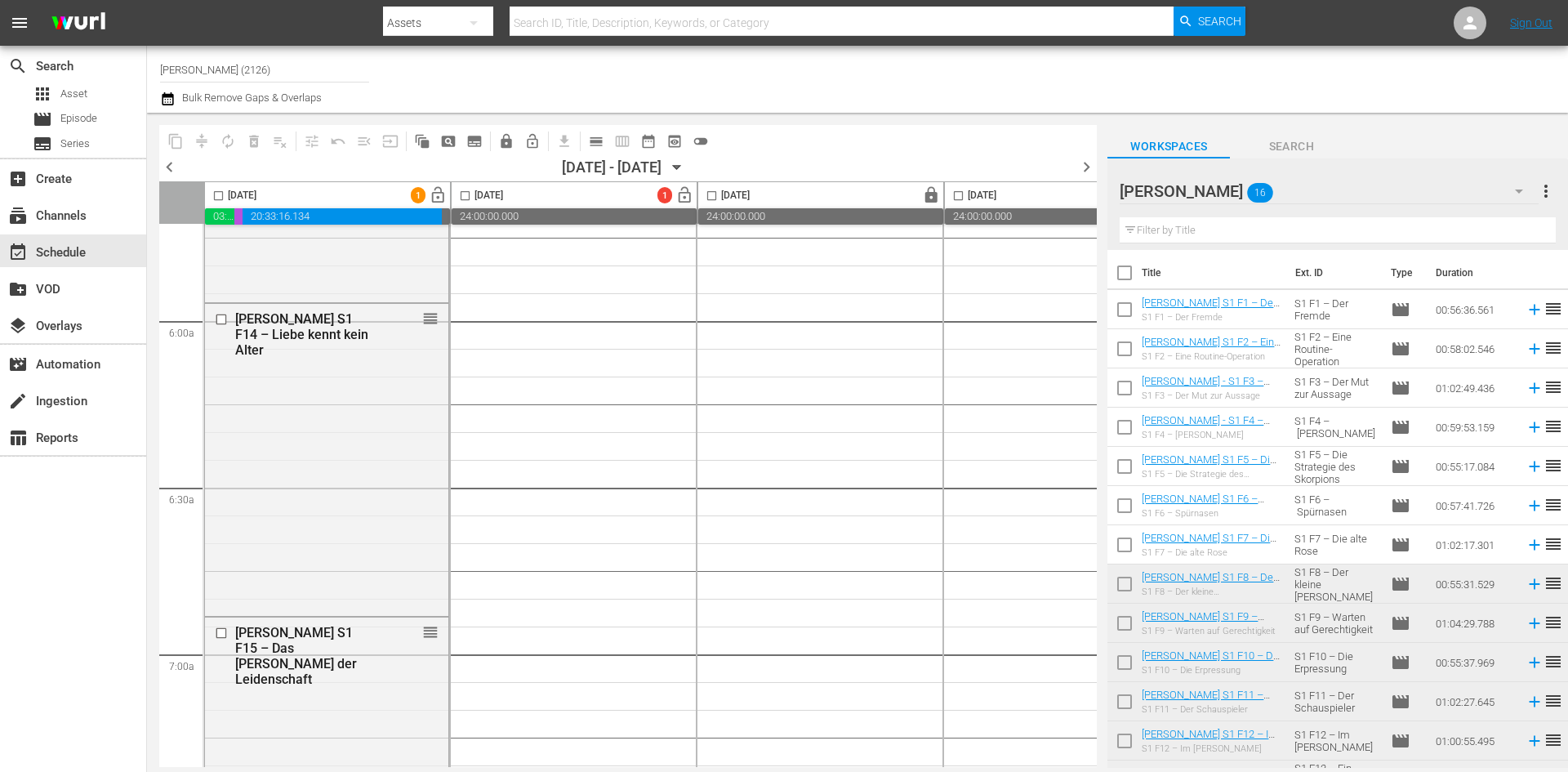
scroll to position [1749, 0]
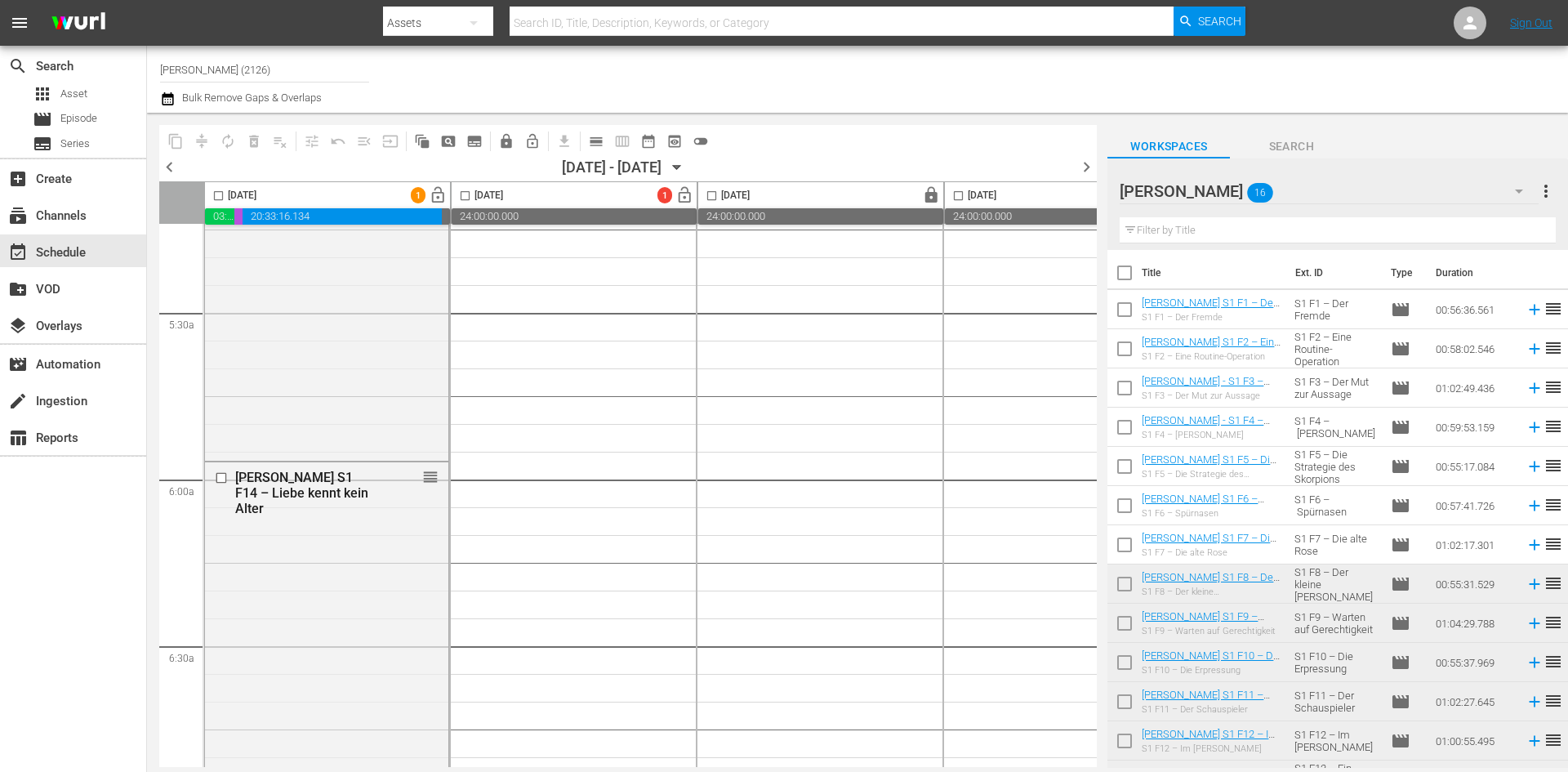
click at [932, 198] on span "lock" at bounding box center [931, 195] width 19 height 19
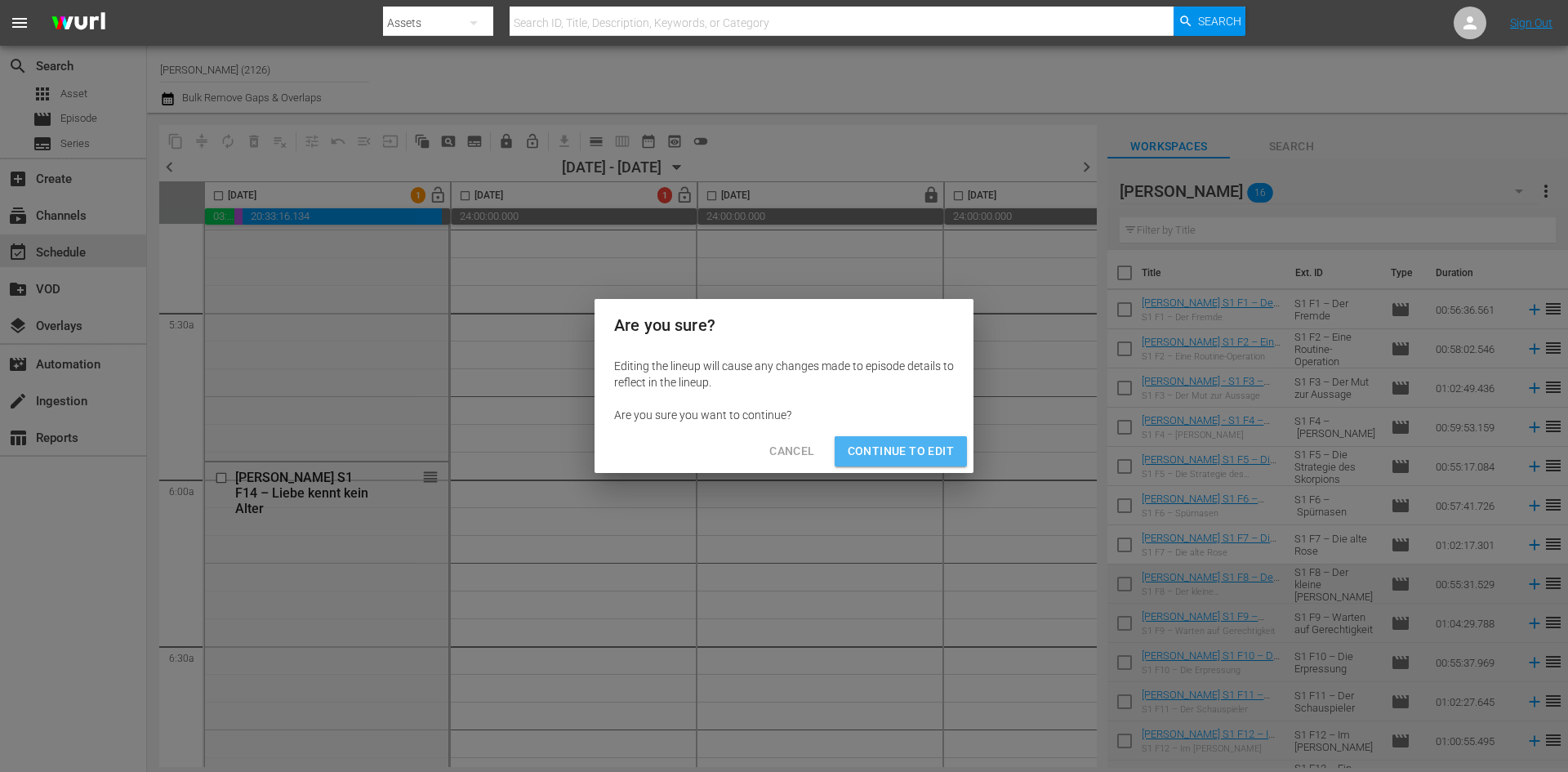
click at [934, 455] on span "Continue to Edit" at bounding box center [901, 451] width 106 height 21
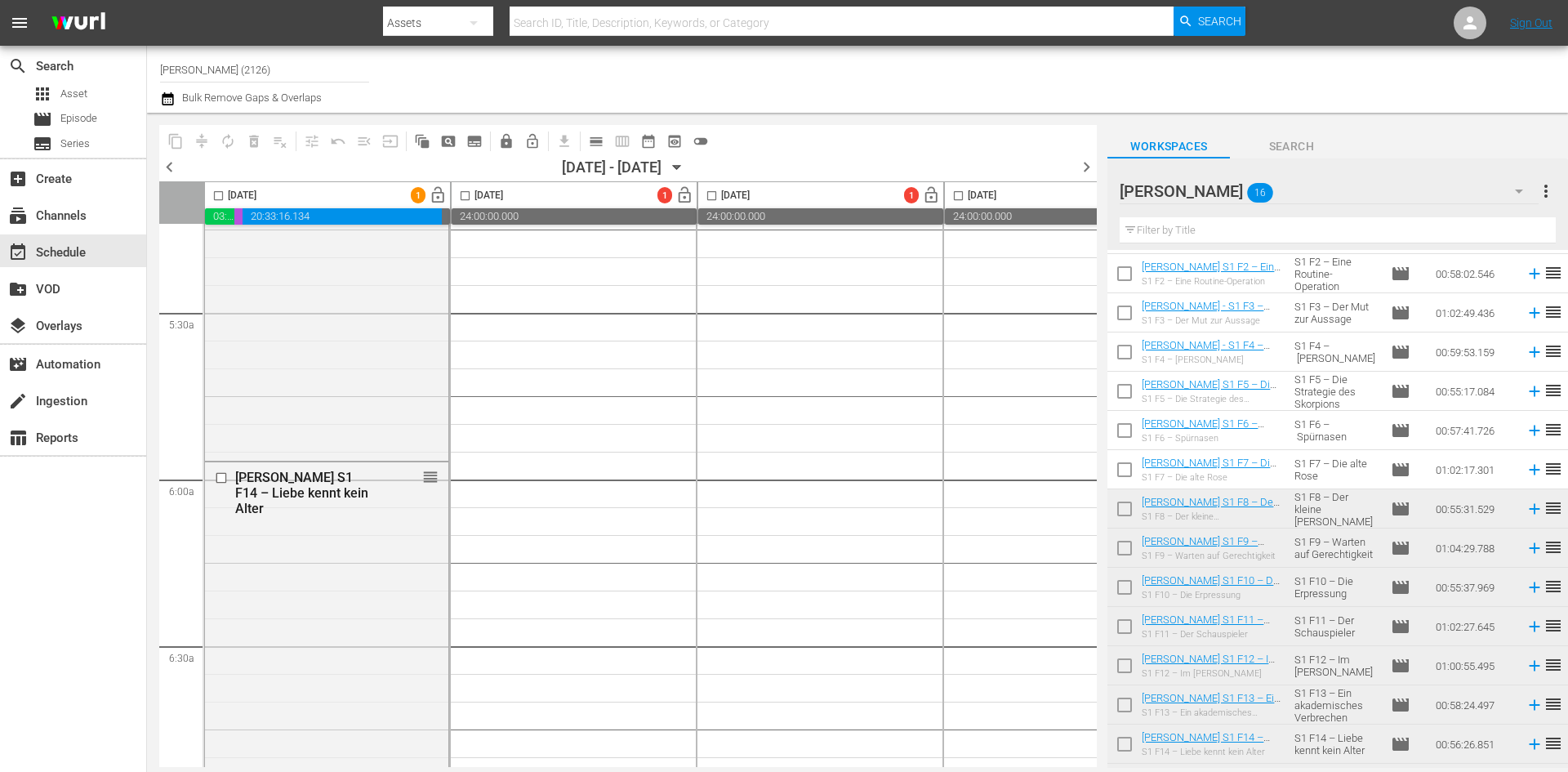
scroll to position [147, 0]
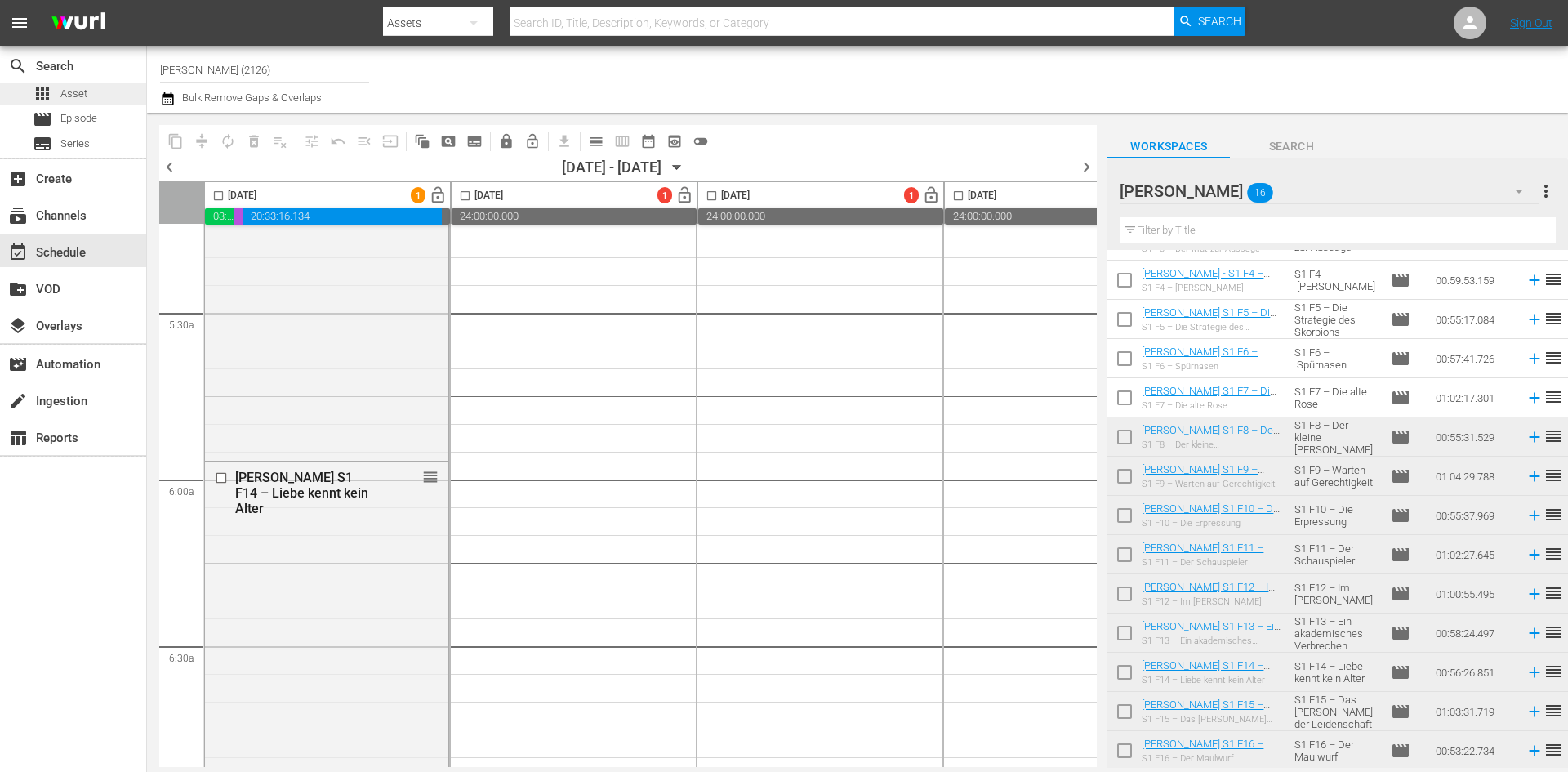
click at [71, 91] on span "Asset" at bounding box center [74, 94] width 27 height 17
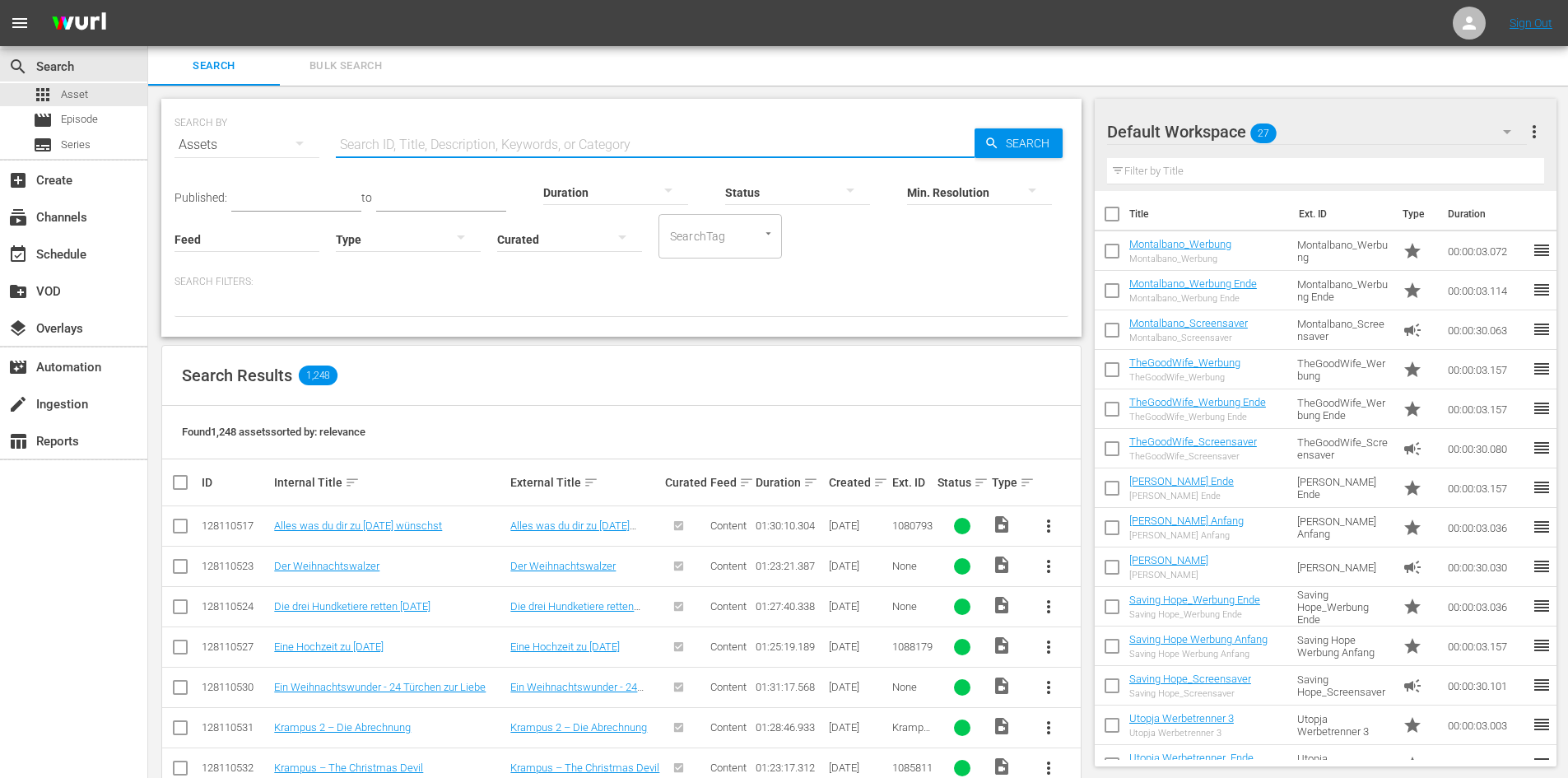
click at [645, 140] on input "text" at bounding box center [655, 144] width 639 height 39
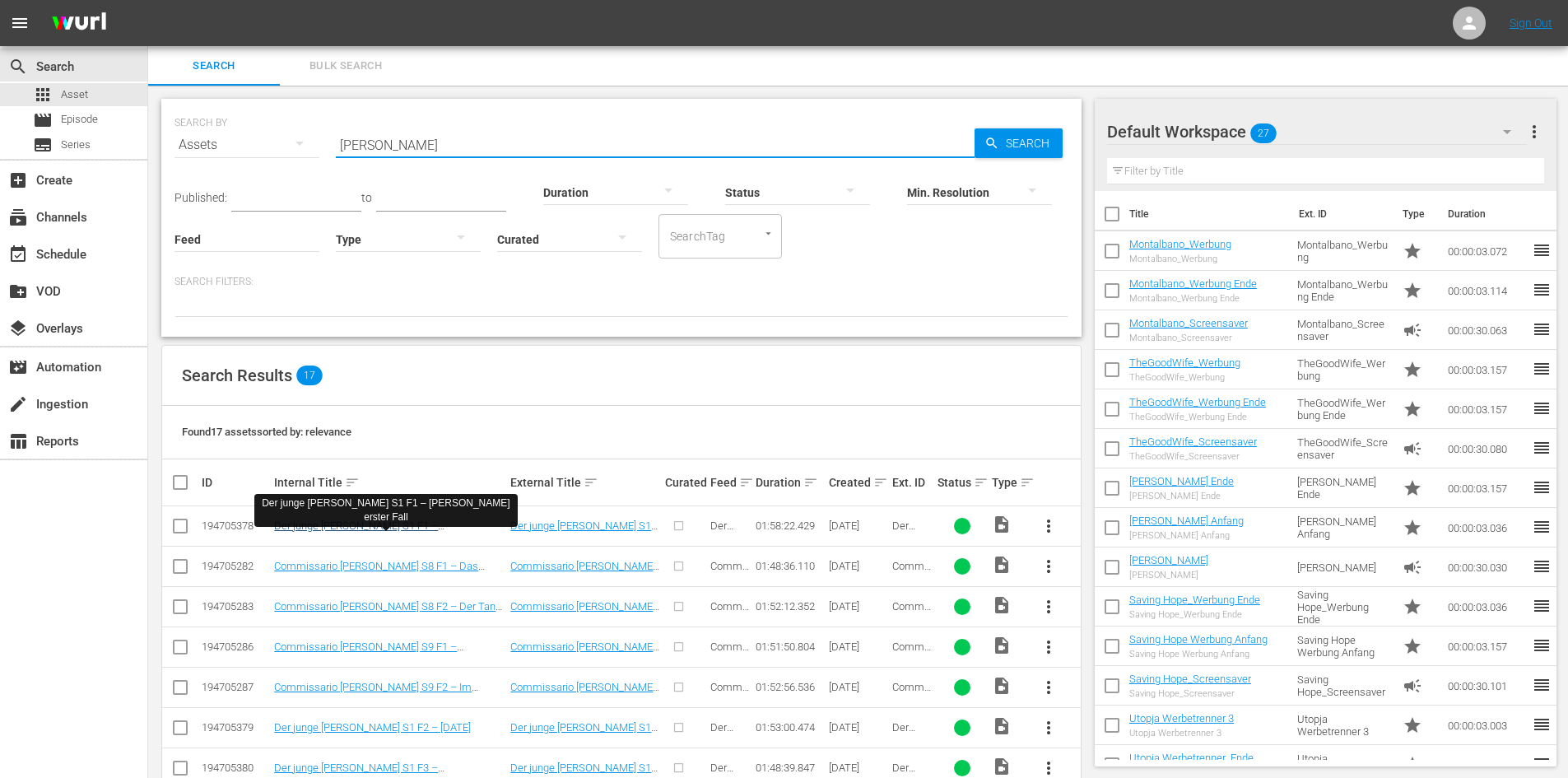
type input "montalbano"
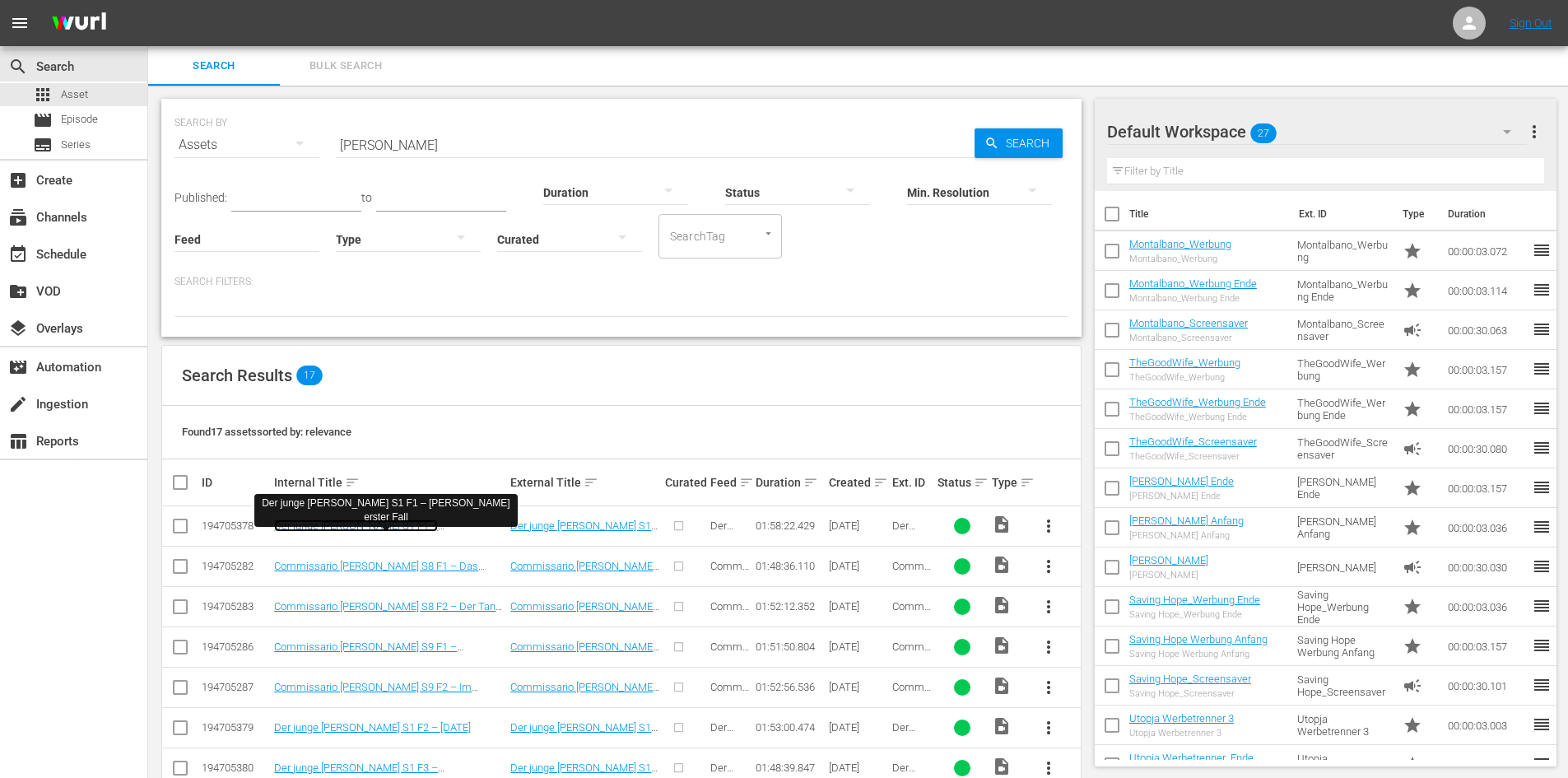
click at [438, 523] on link "Der junge Montalbano S1 F1 – Montalbanos erster Fall" at bounding box center [356, 531] width 164 height 24
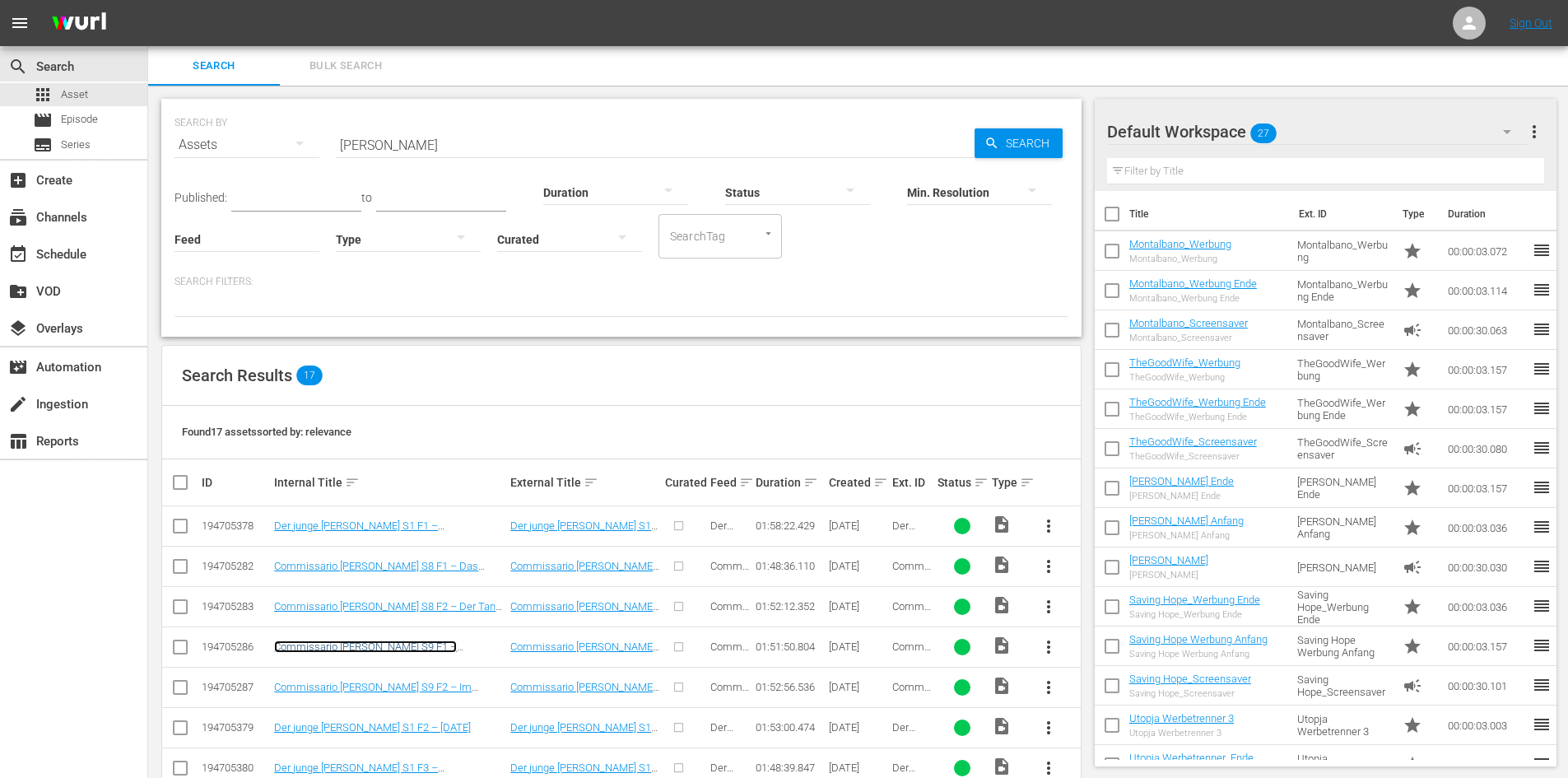
click at [323, 651] on link "Commissario Montalbano S9 F1 – Angelicas Lächeln" at bounding box center [365, 652] width 183 height 24
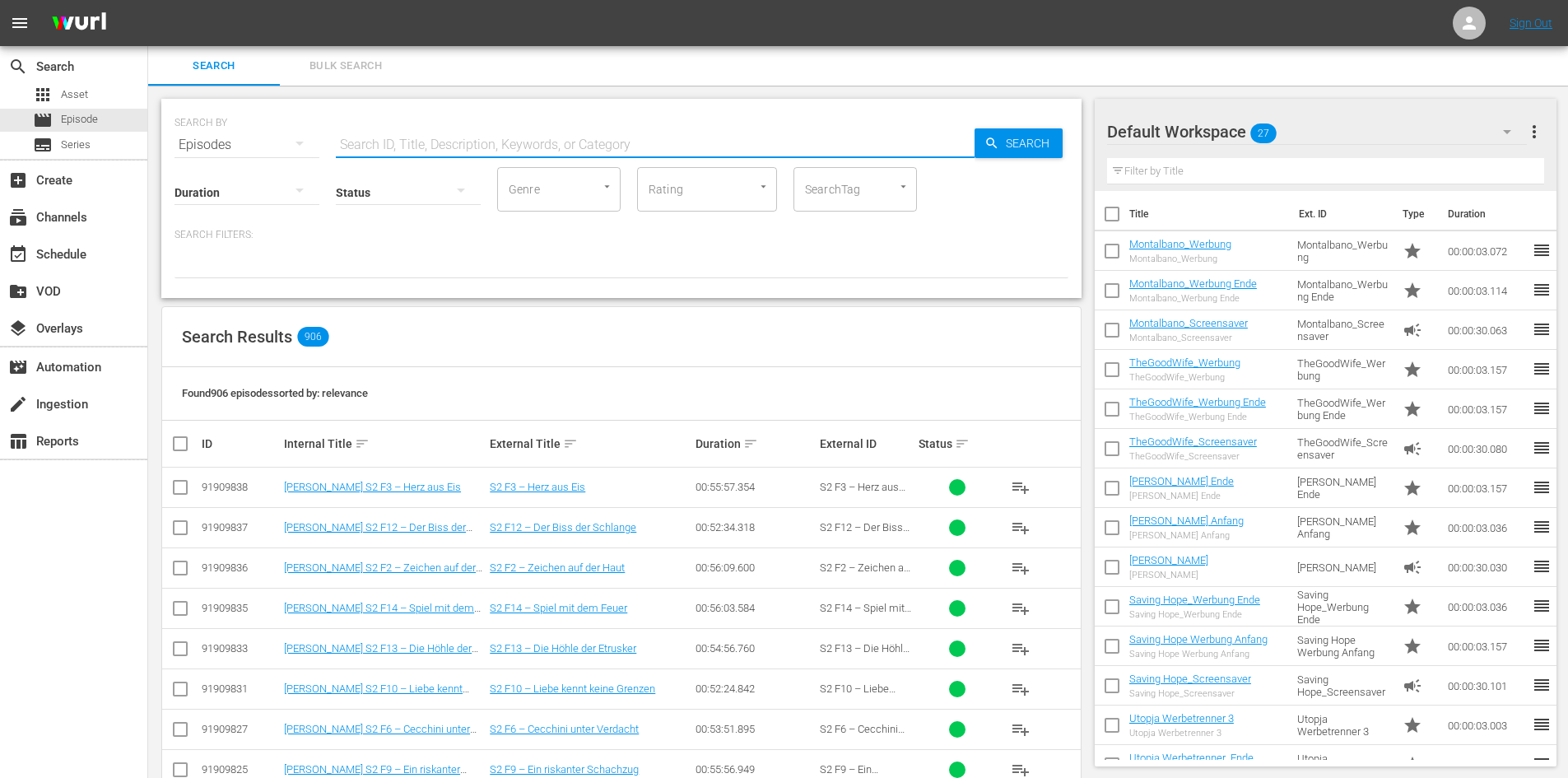
click at [476, 147] on input "text" at bounding box center [655, 144] width 639 height 39
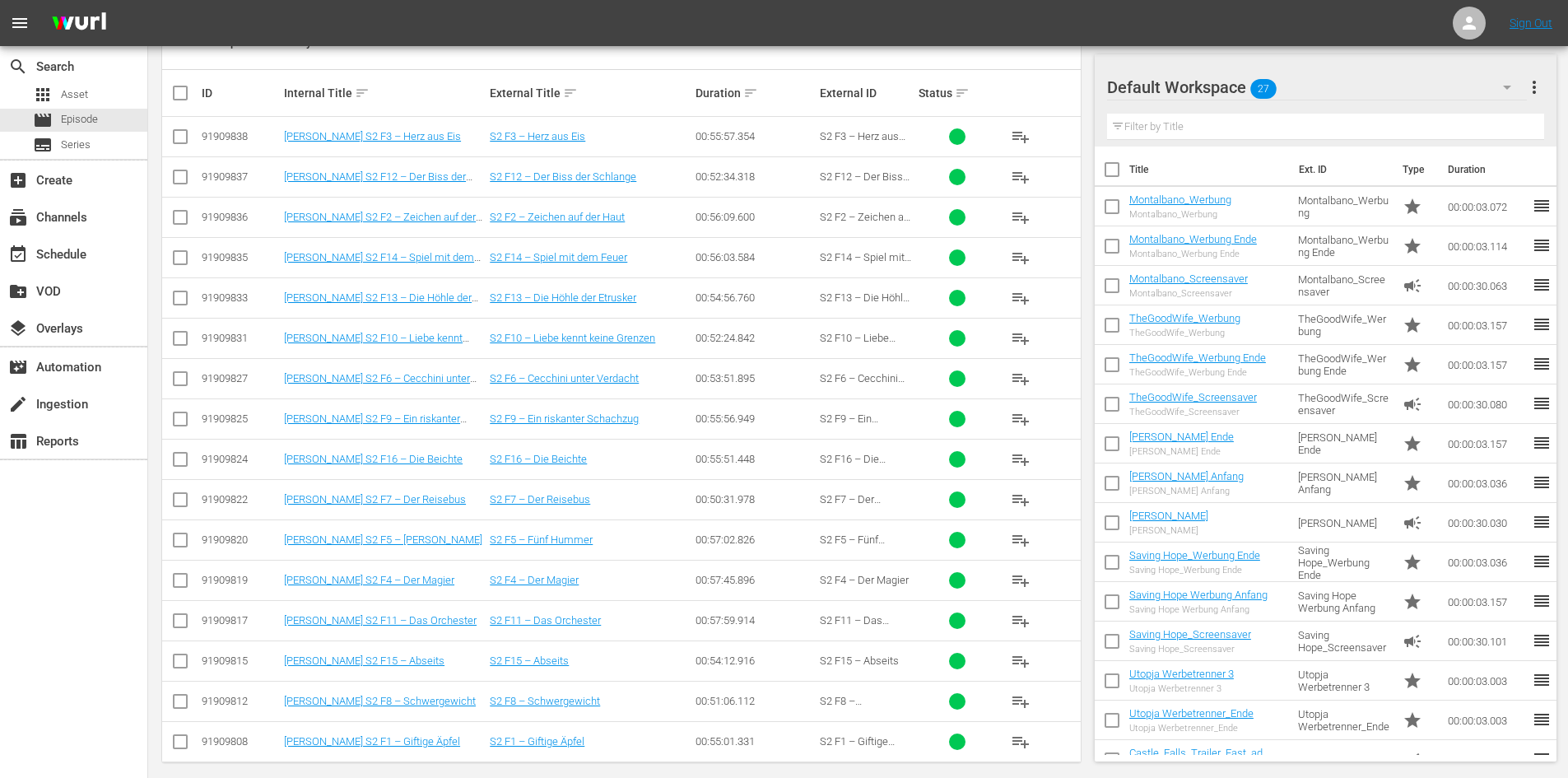
scroll to position [365, 0]
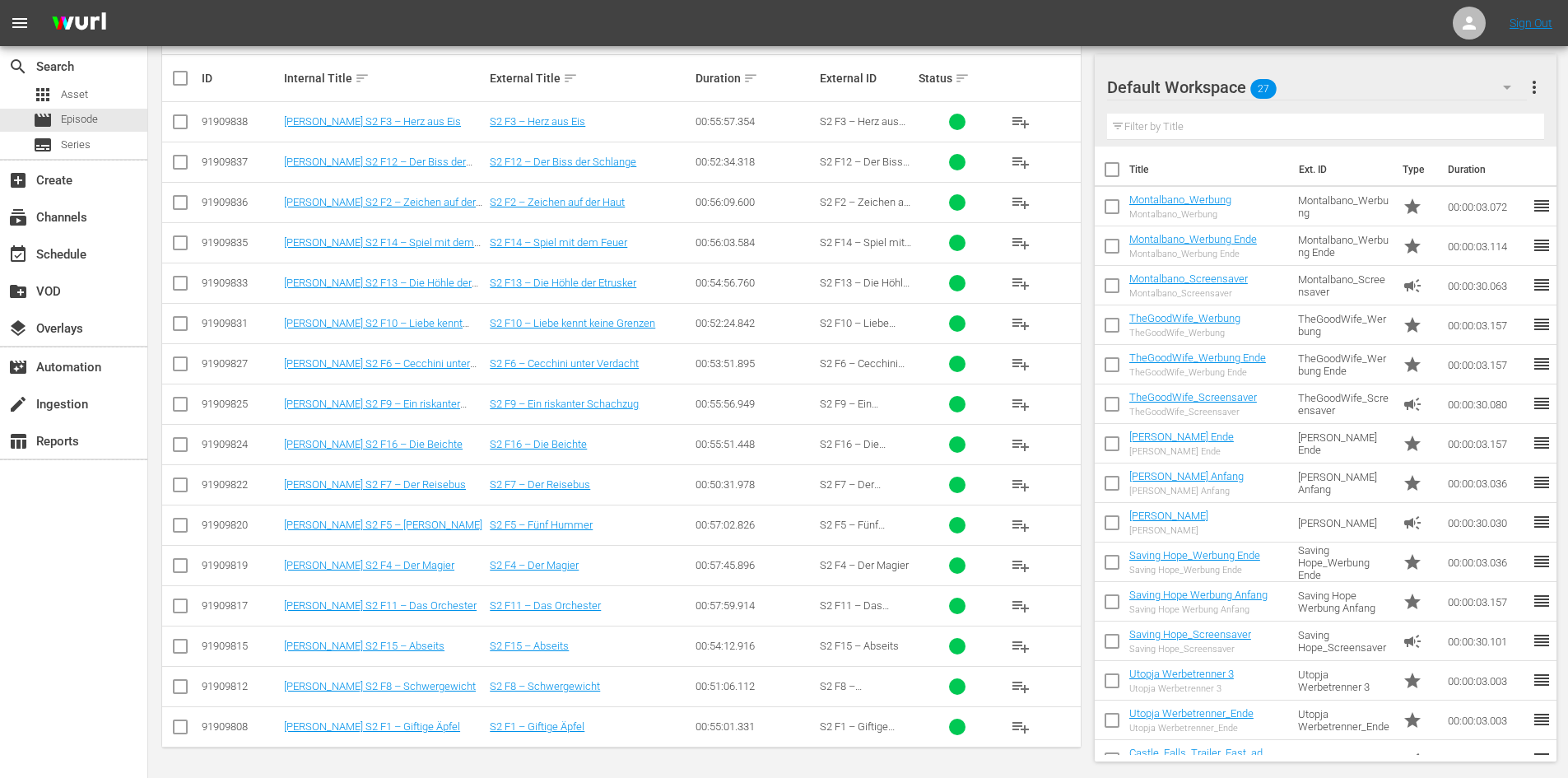
type input "[PERSON_NAME] S2"
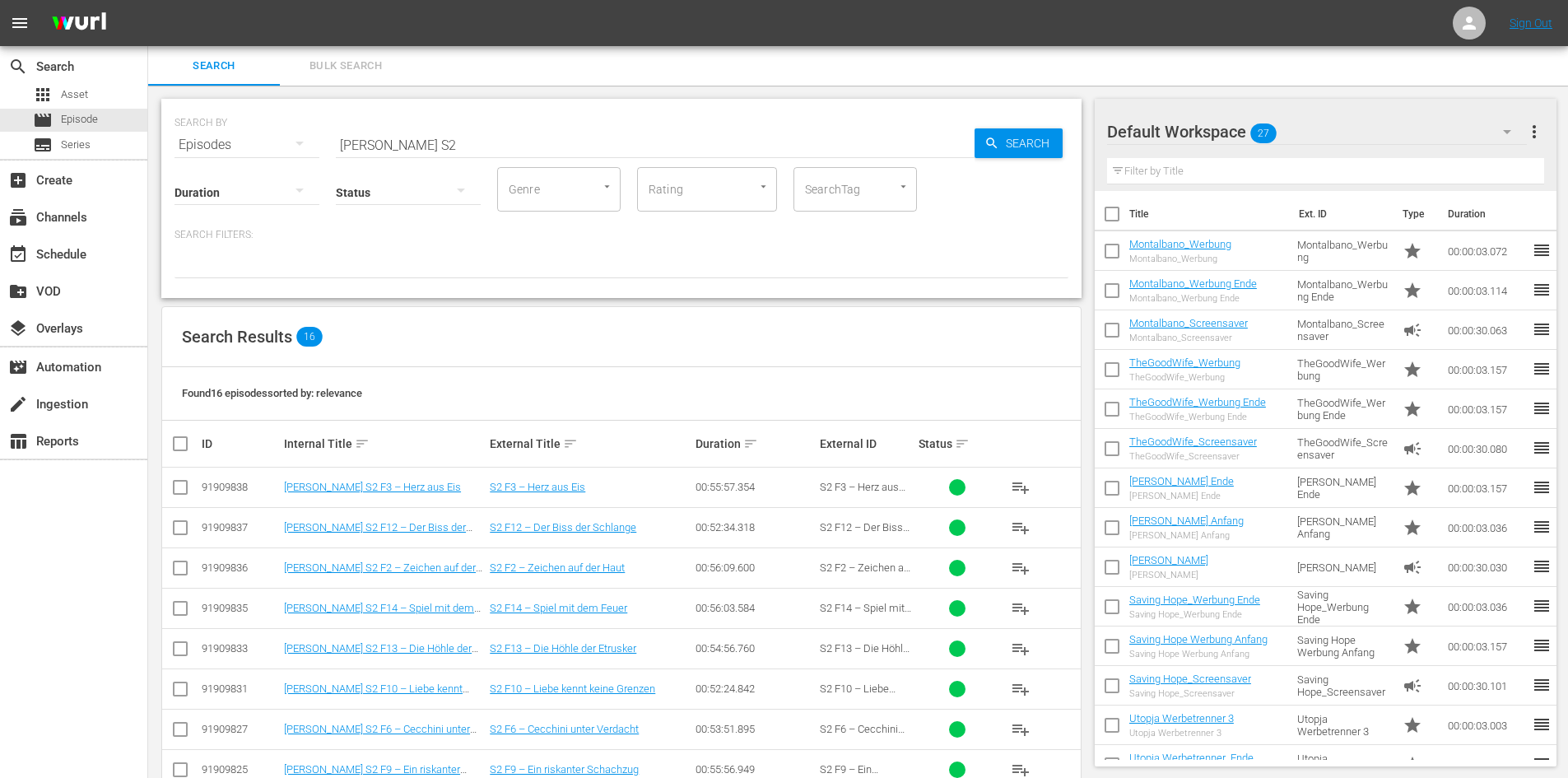
click at [1332, 121] on div "Default Workspace 27" at bounding box center [1316, 131] width 419 height 46
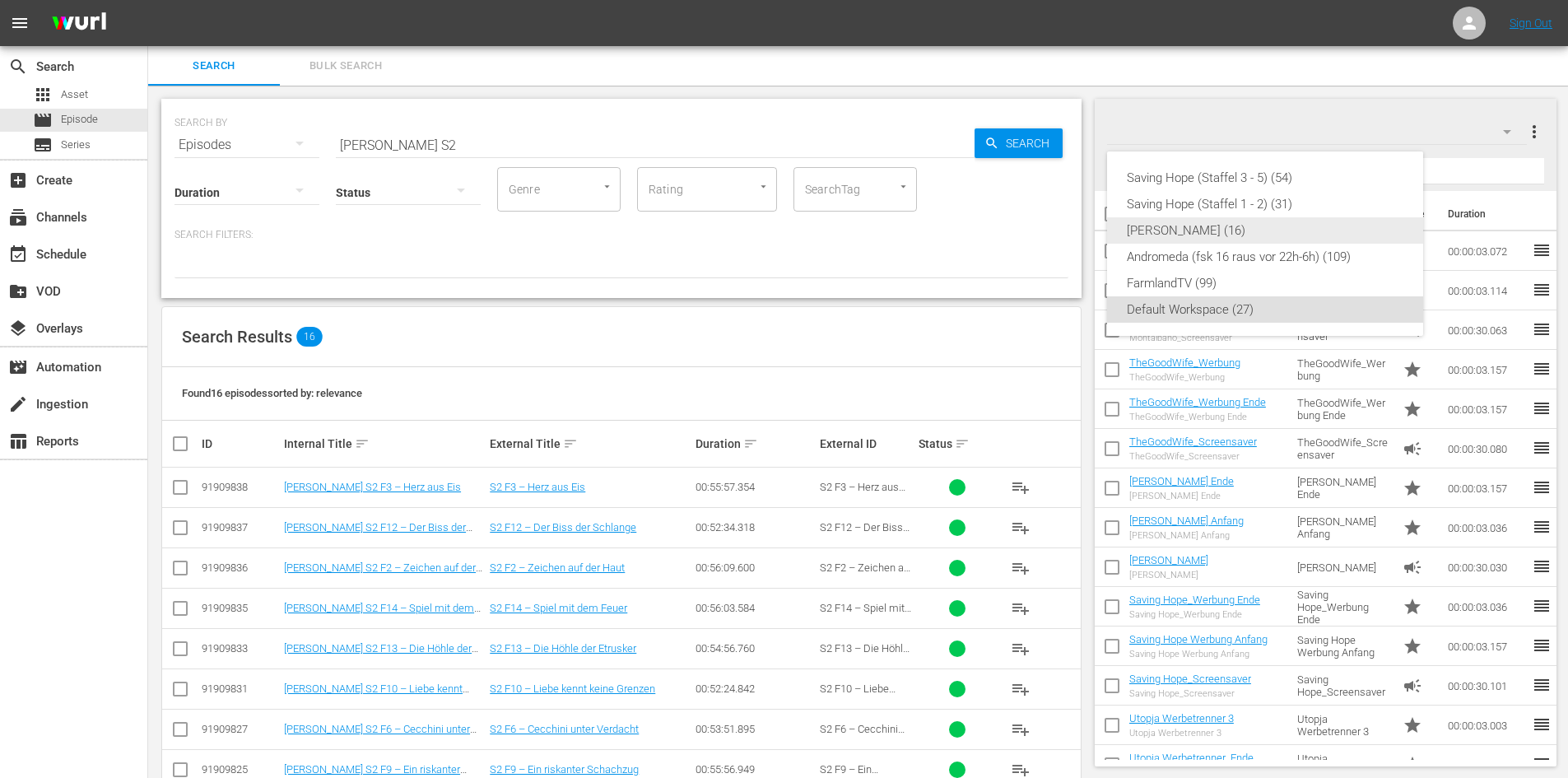
click at [1201, 234] on div "Don Matteo (16)" at bounding box center [1265, 229] width 276 height 26
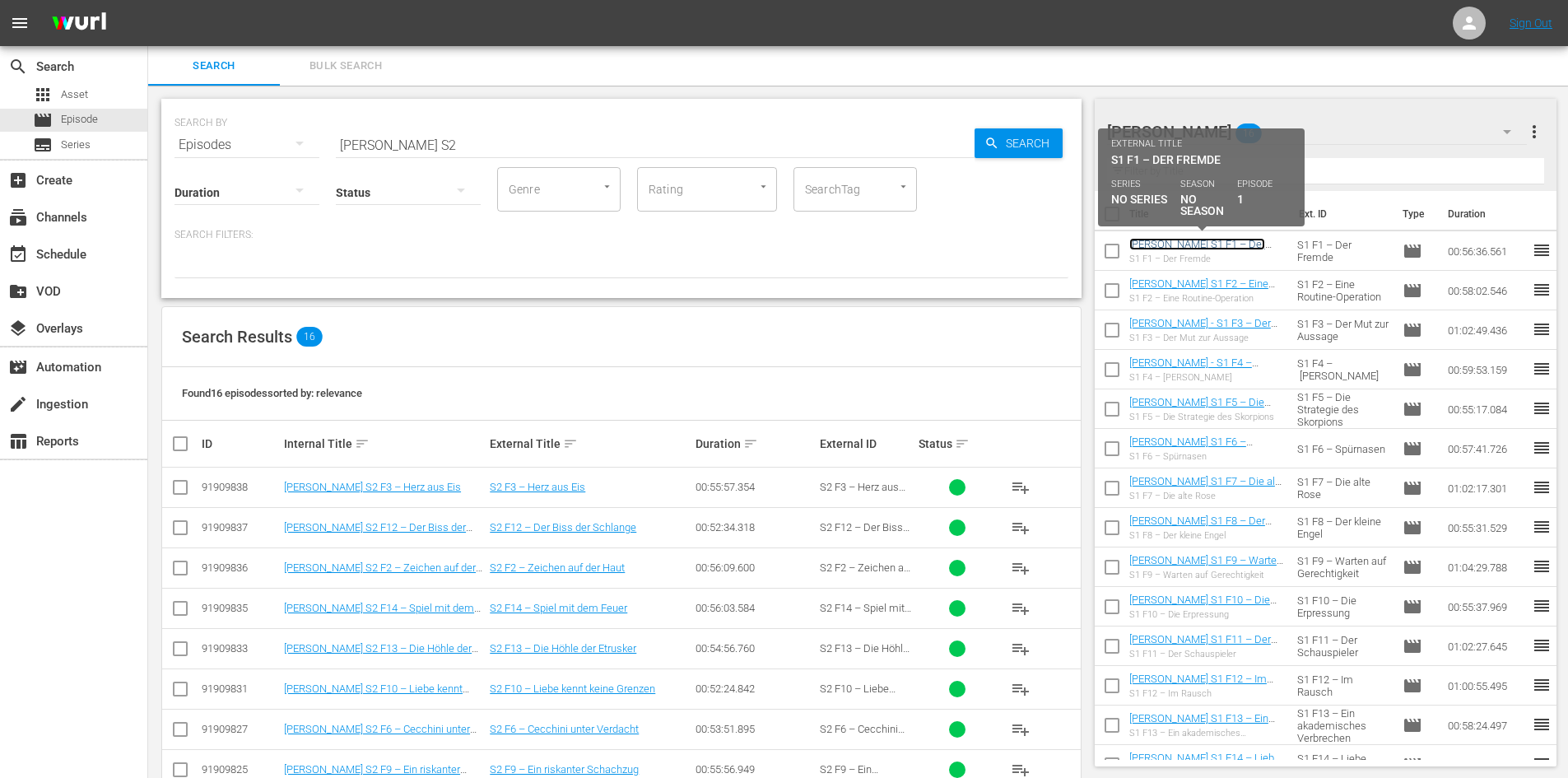
click at [1190, 244] on link "[PERSON_NAME] S1 F1 – Der Fremde" at bounding box center [1197, 250] width 136 height 24
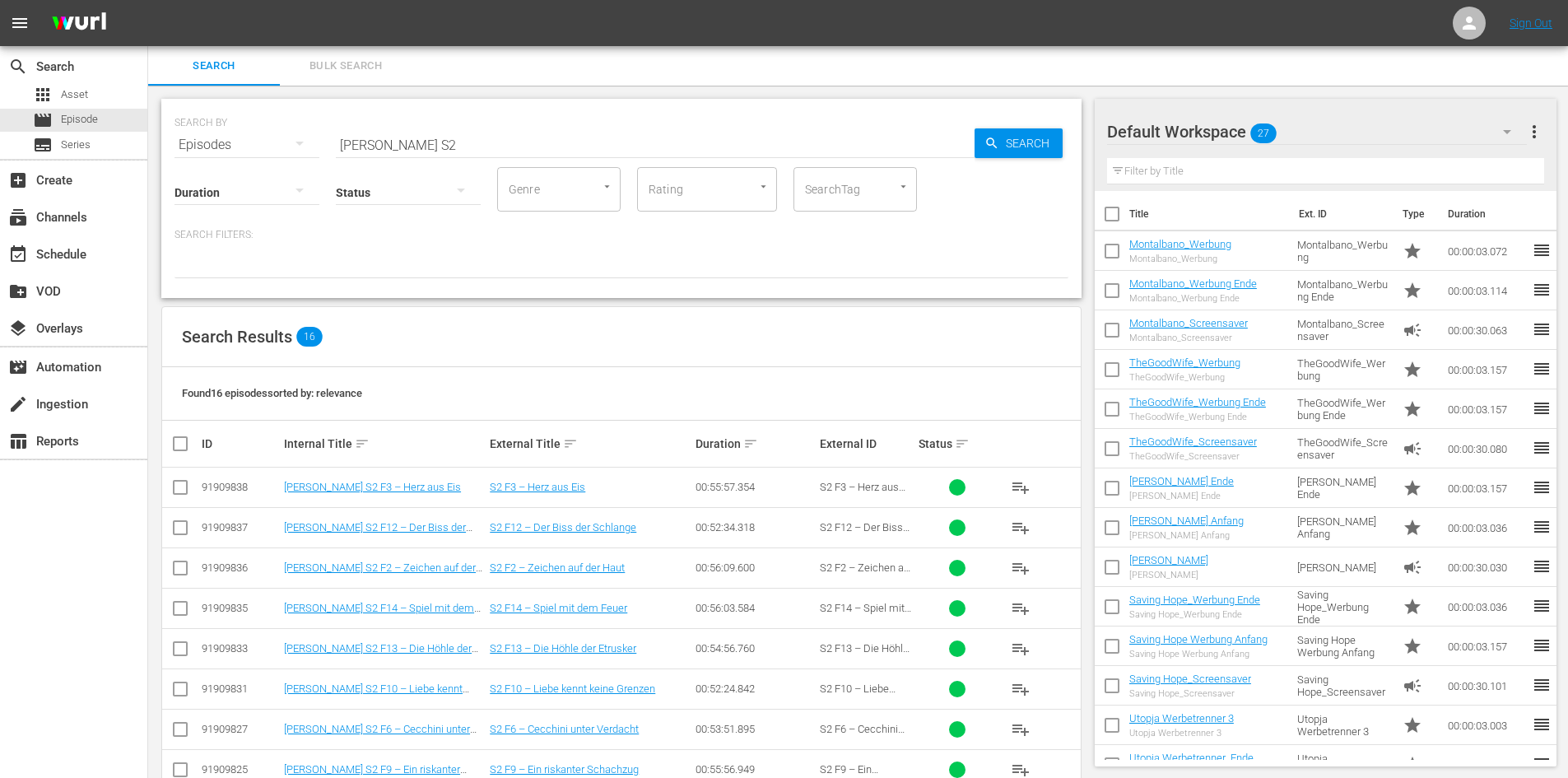
drag, startPoint x: 595, startPoint y: 329, endPoint x: 647, endPoint y: 303, distance: 58.1
click at [647, 303] on div "SEARCH BY Search By Episodes Search ID, Title, Description, Keywords, or Catego…" at bounding box center [621, 614] width 946 height 1058
drag, startPoint x: 647, startPoint y: 303, endPoint x: 1208, endPoint y: 133, distance: 586.2
click at [1208, 133] on div at bounding box center [1166, 132] width 119 height 41
click at [1214, 129] on div at bounding box center [1166, 132] width 119 height 41
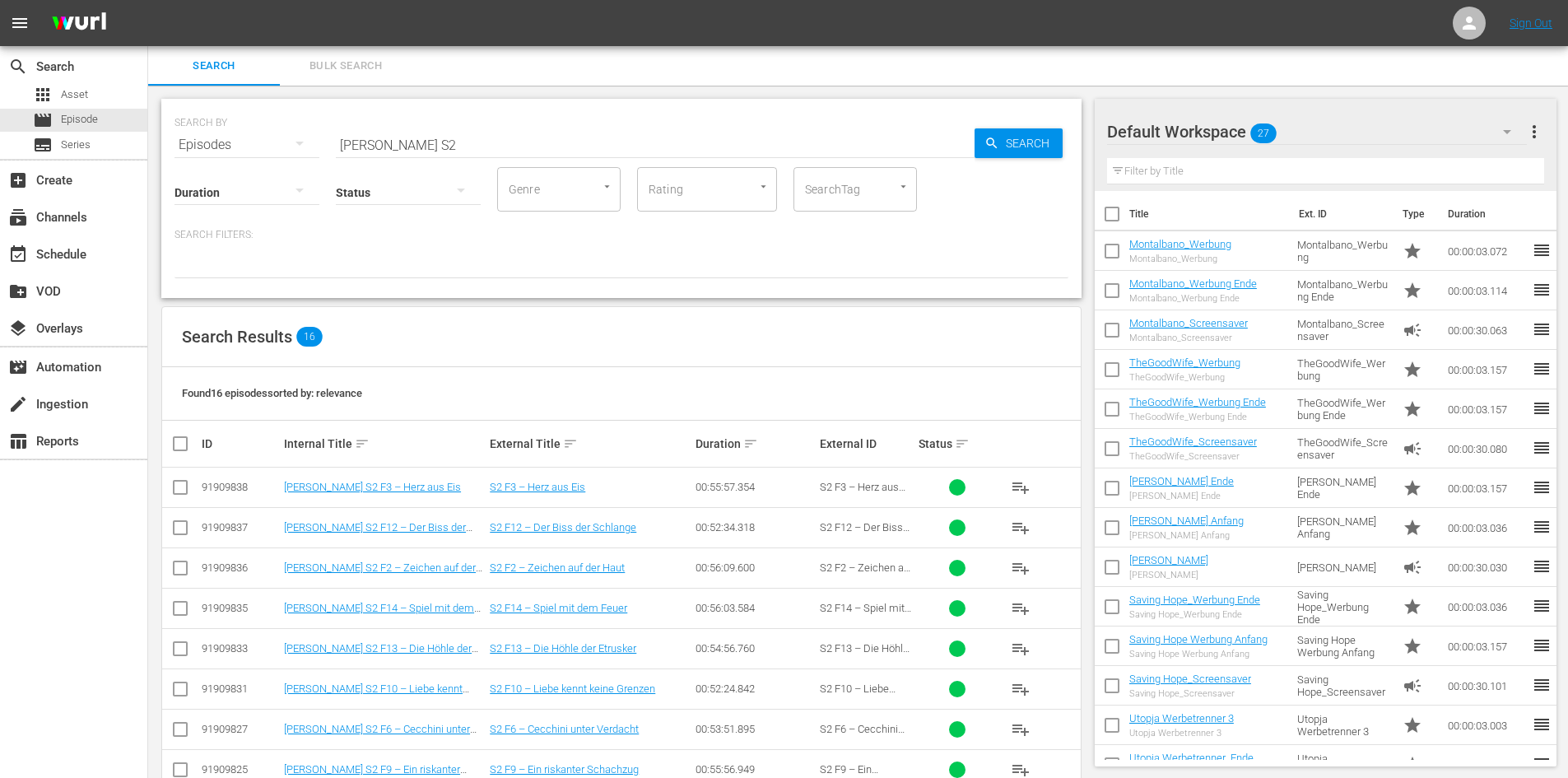
click at [1283, 127] on div "Default Workspace 27" at bounding box center [1316, 131] width 419 height 46
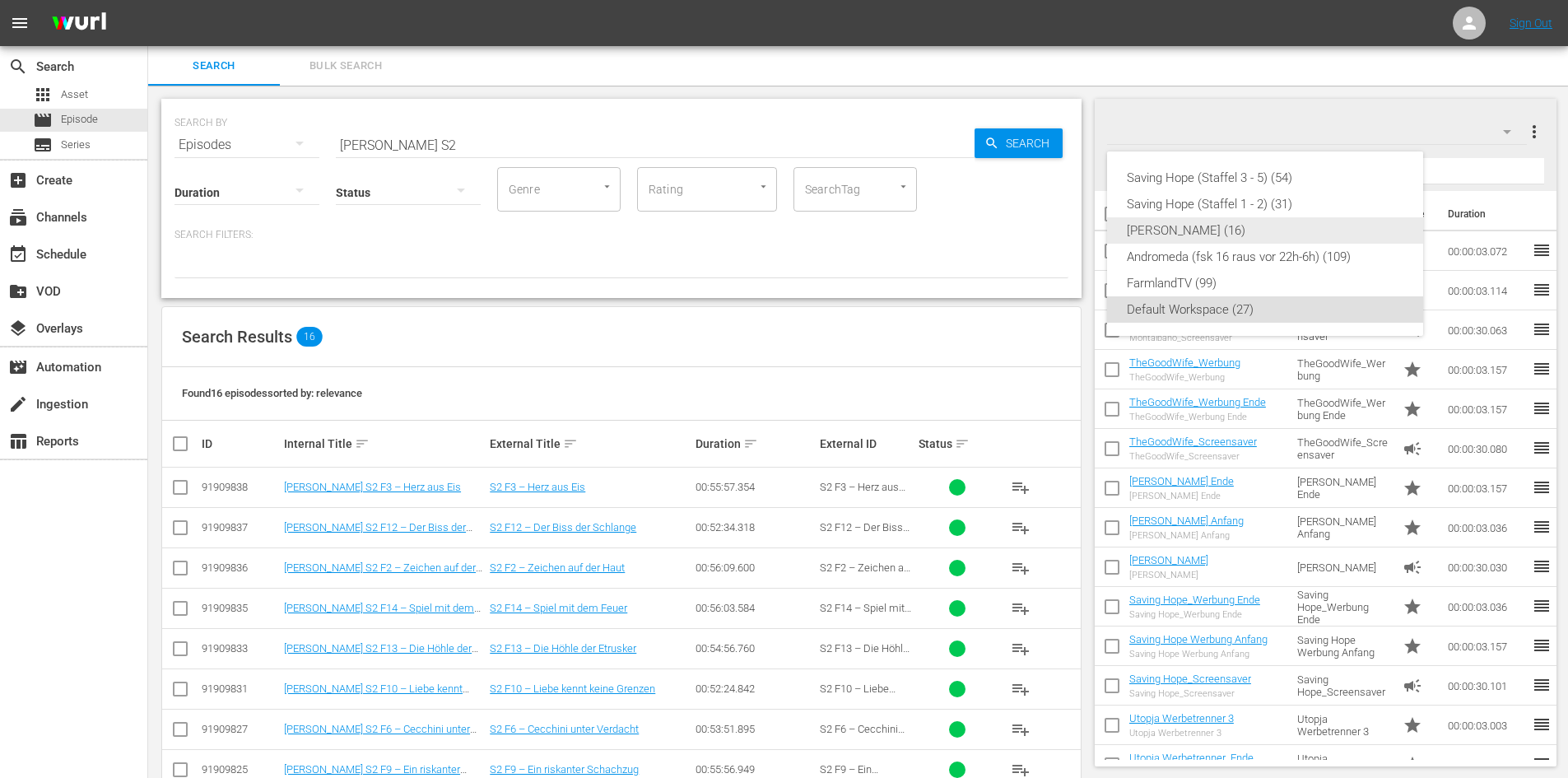
click at [1258, 229] on div "Don Matteo (16)" at bounding box center [1265, 229] width 276 height 26
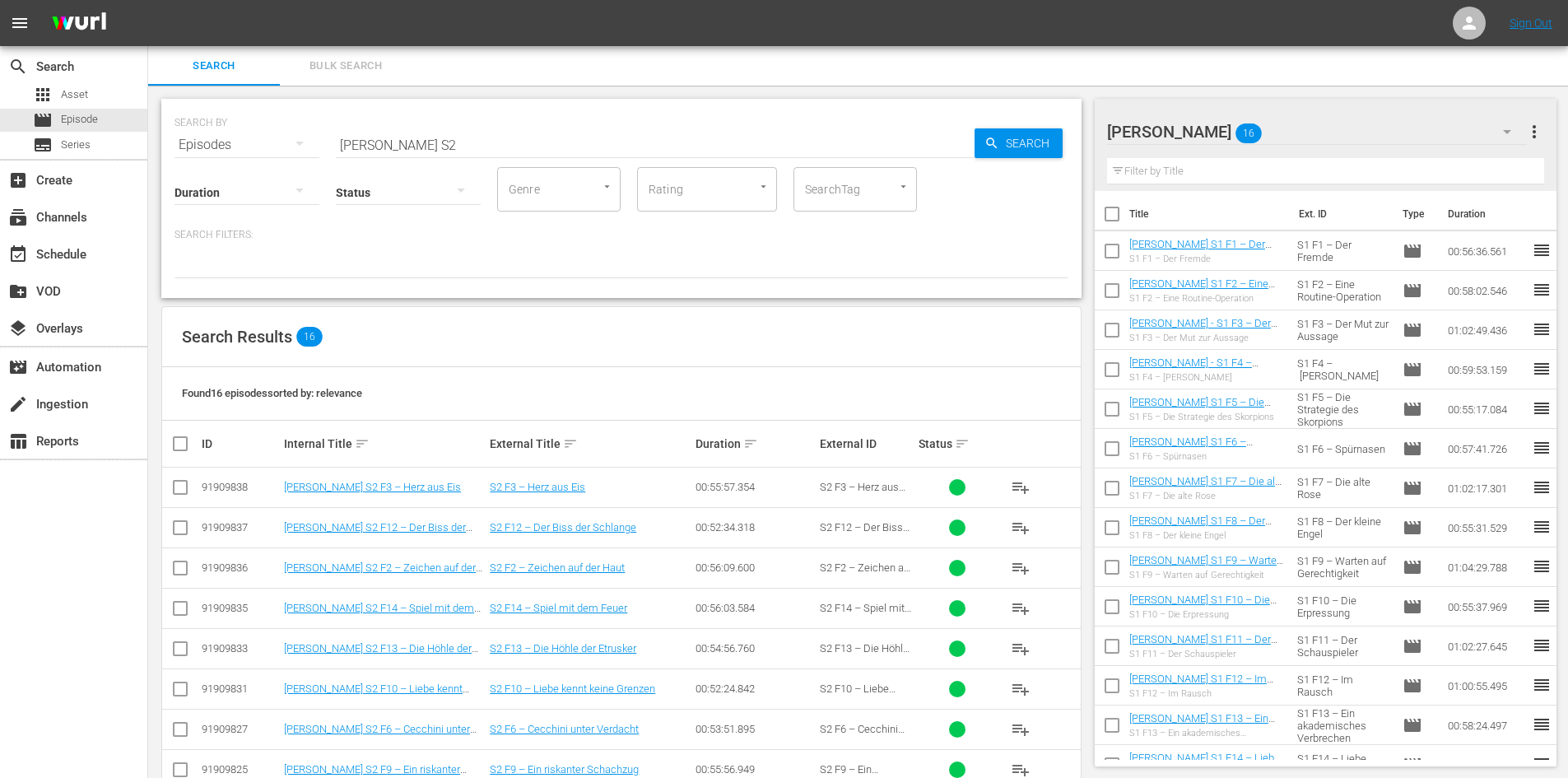
click at [1112, 217] on input "checkbox" at bounding box center [1111, 217] width 34 height 34
checkbox input "true"
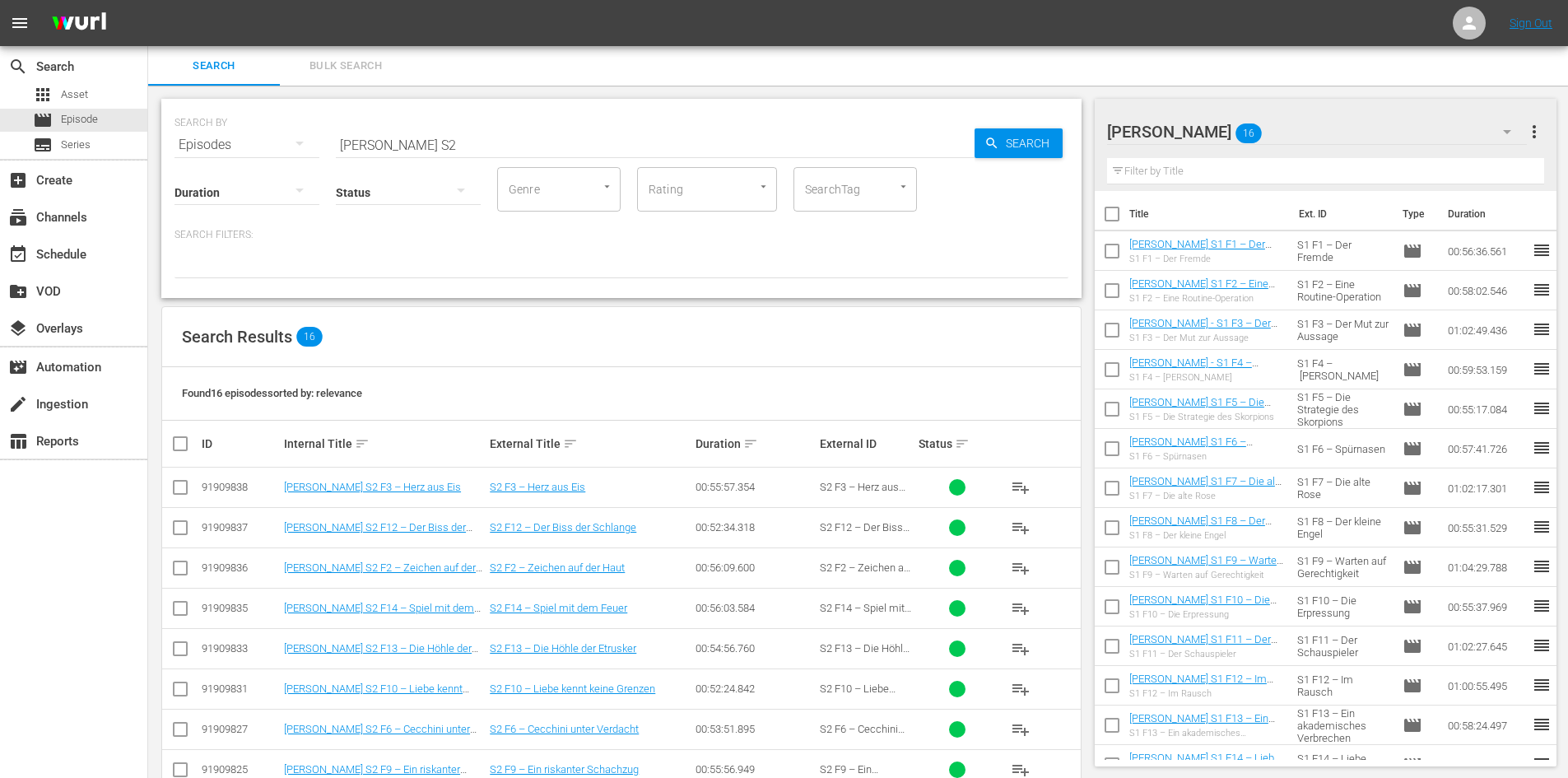
checkbox input "true"
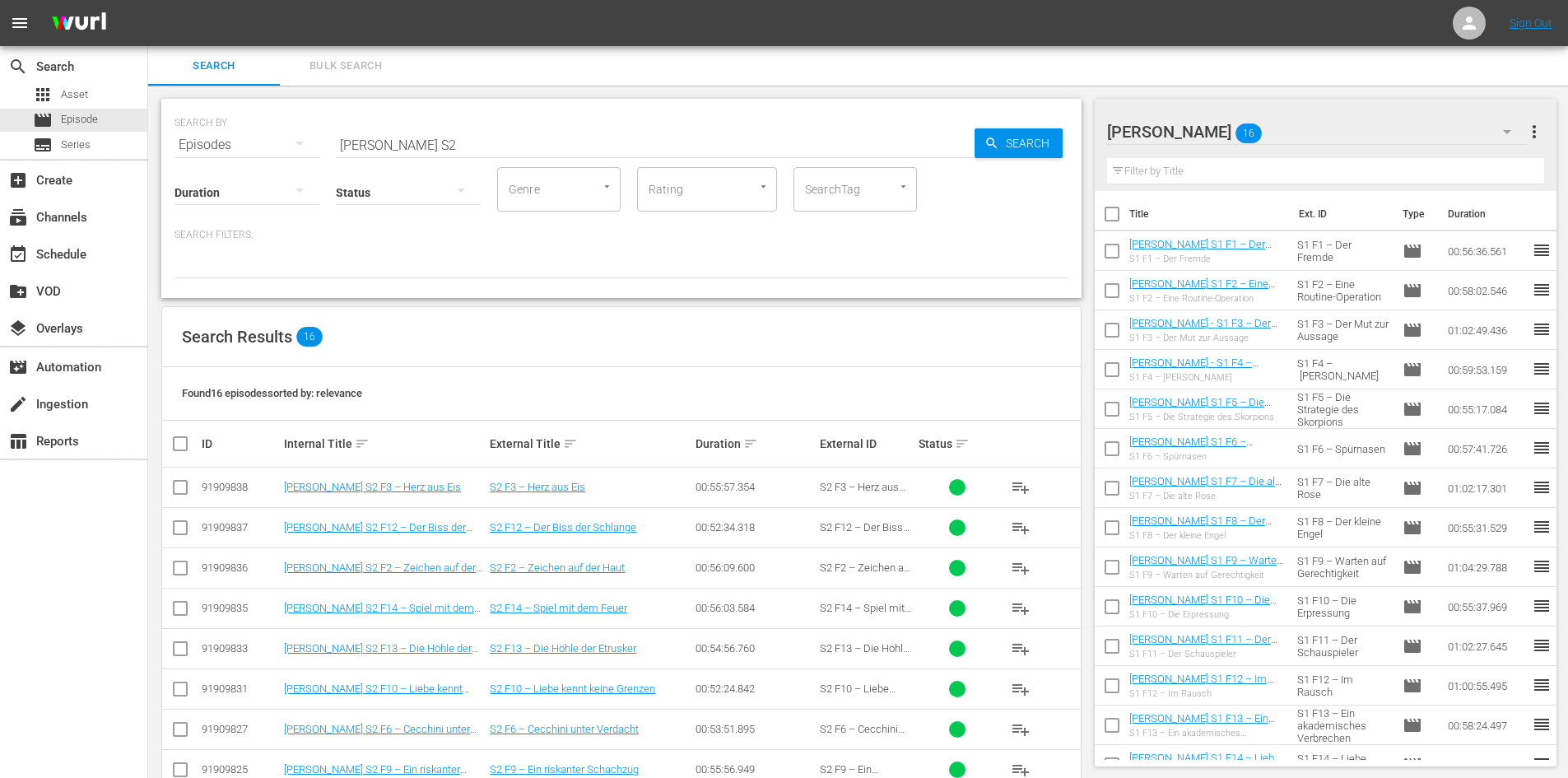
checkbox input "true"
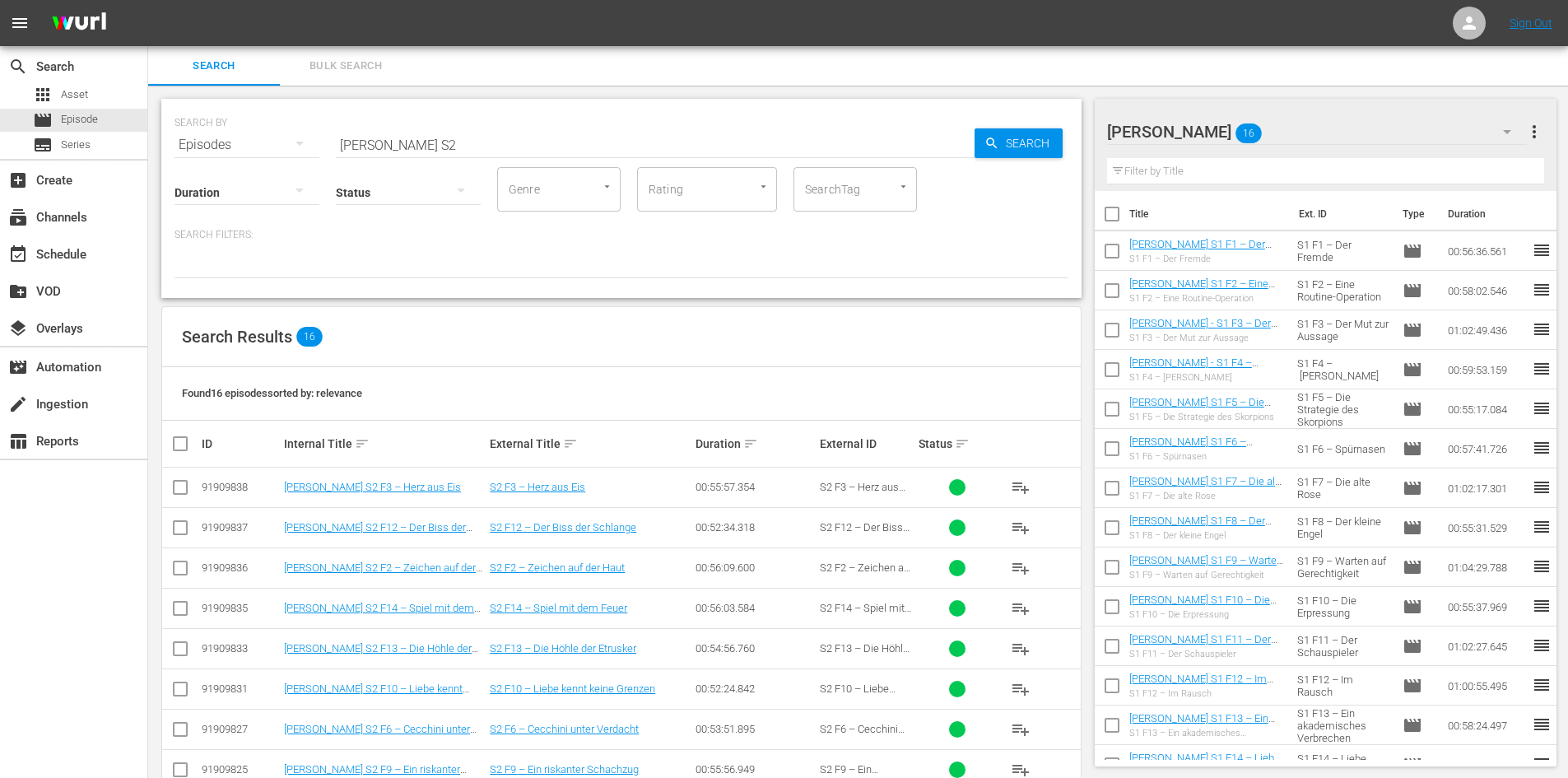
checkbox input "true"
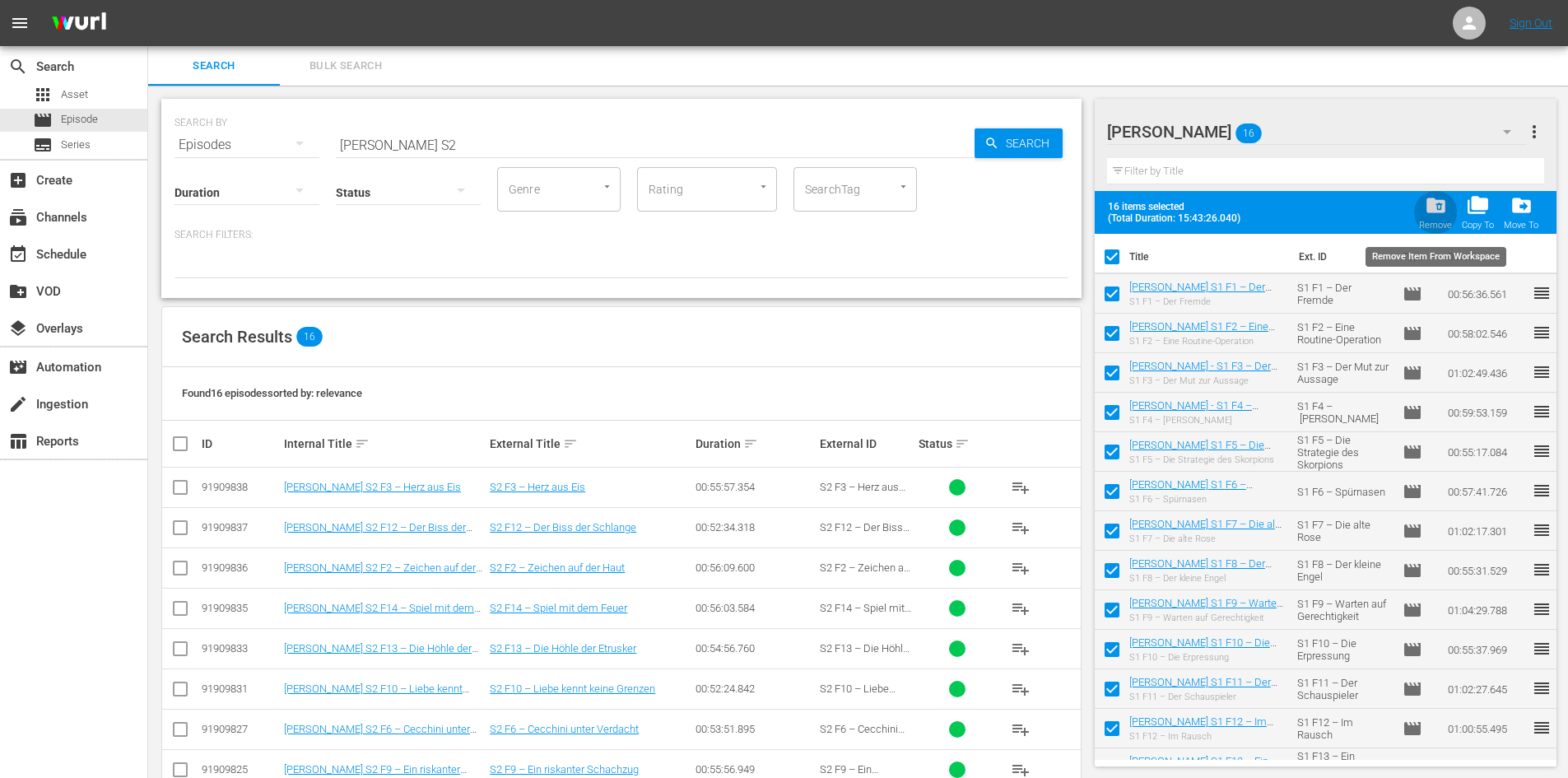
click at [1430, 196] on span "folder_delete" at bounding box center [1435, 205] width 23 height 23
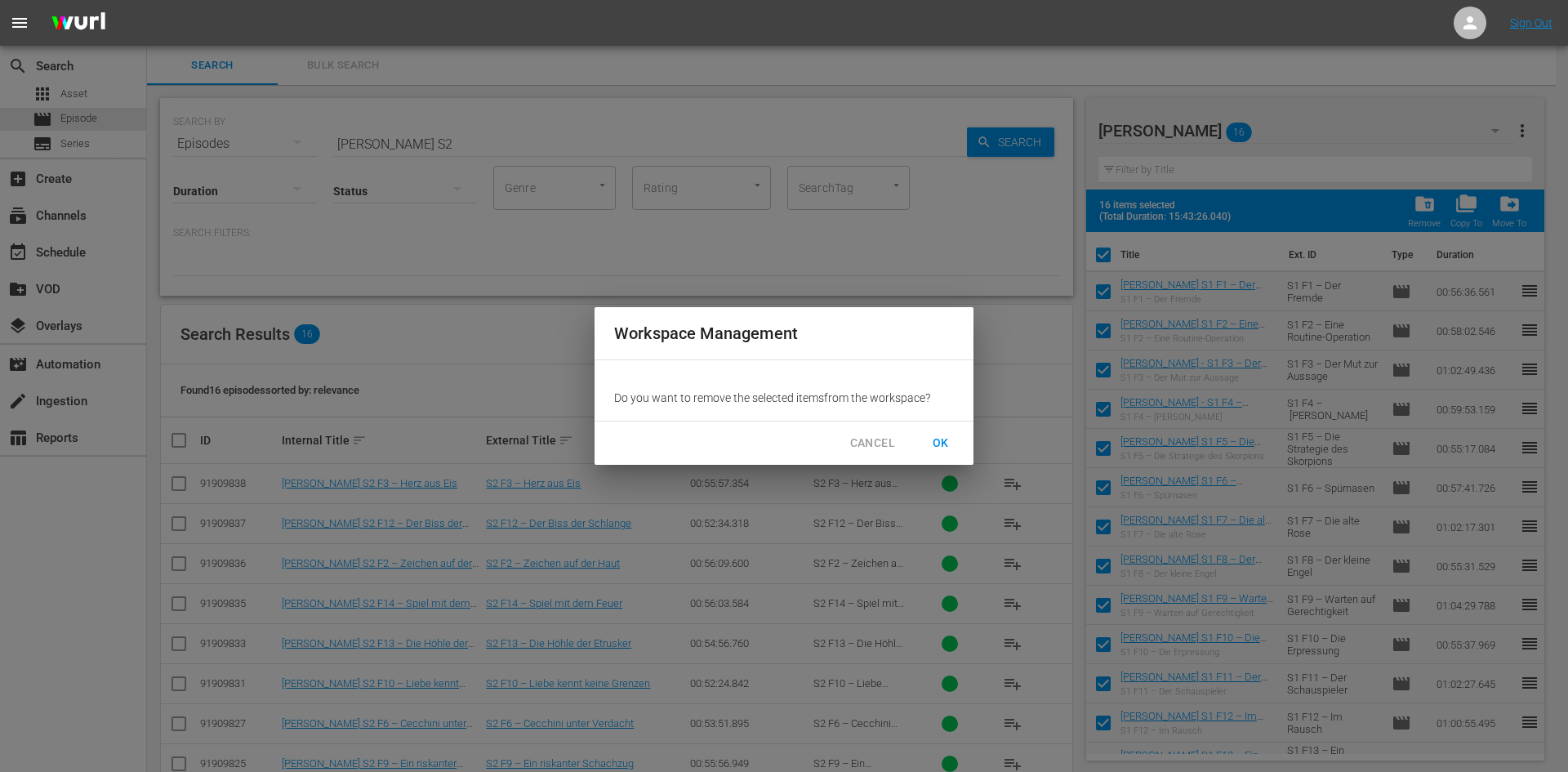
click at [946, 438] on span "OK" at bounding box center [941, 443] width 26 height 21
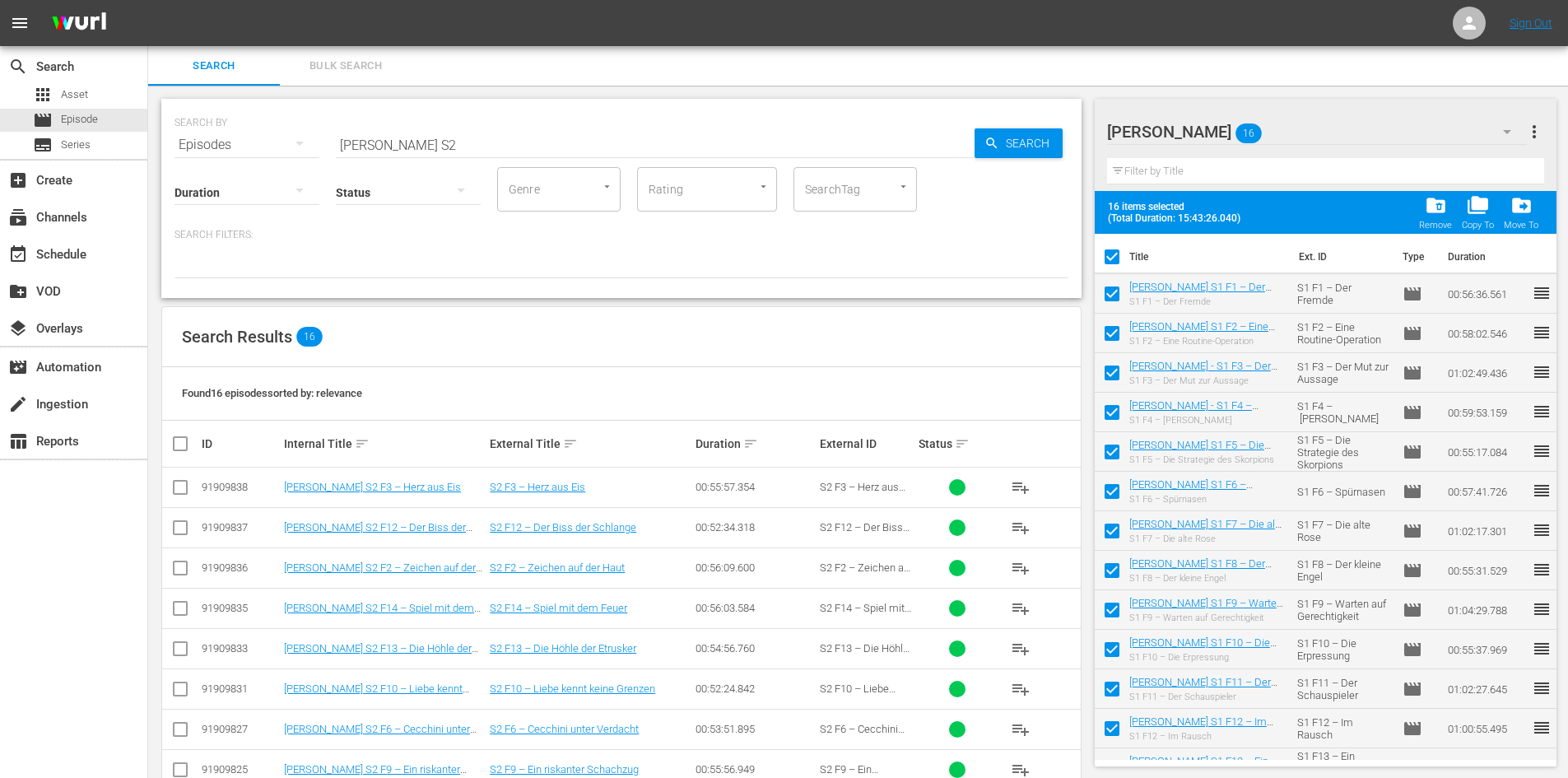
checkbox input "false"
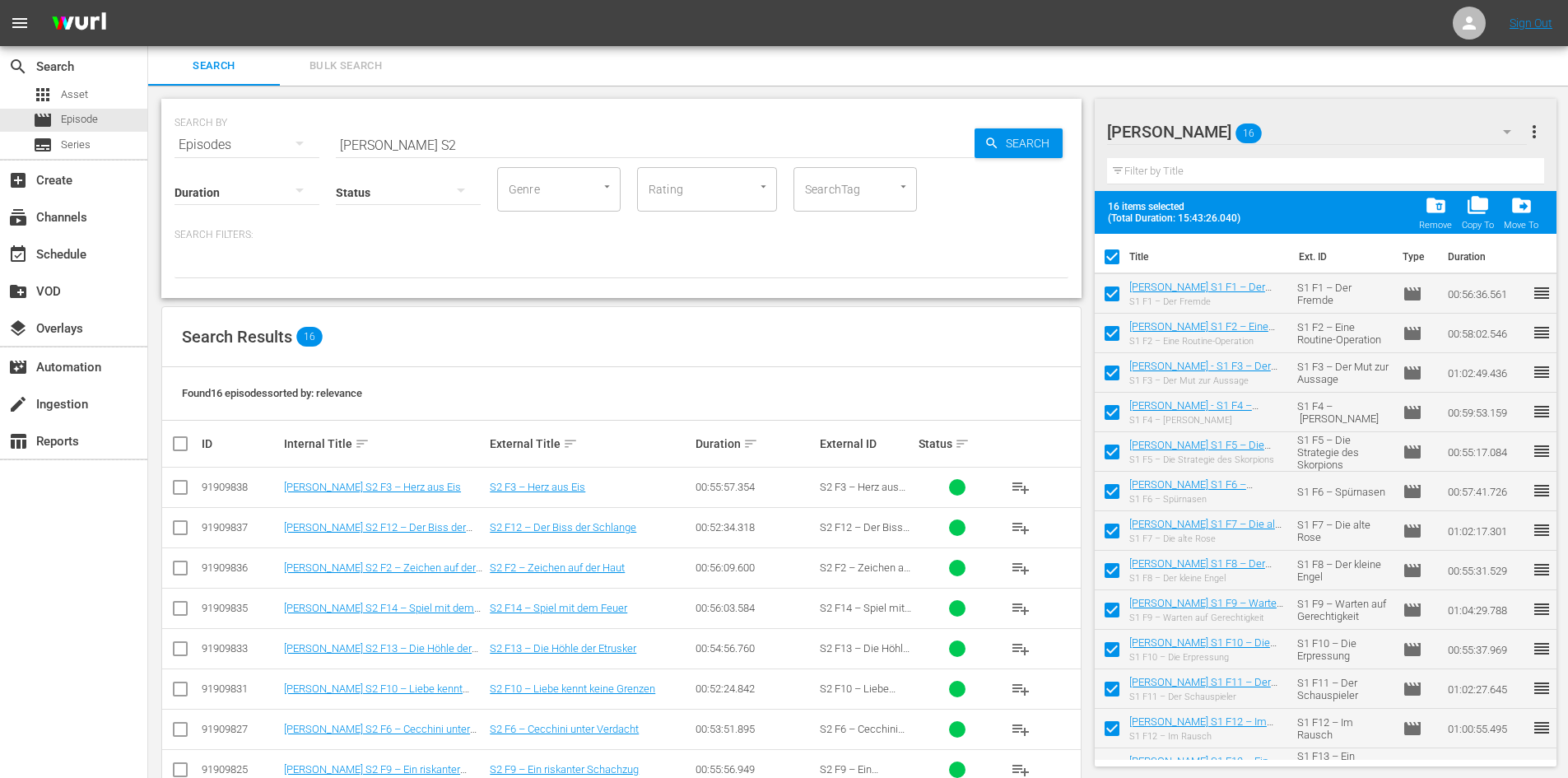
checkbox input "false"
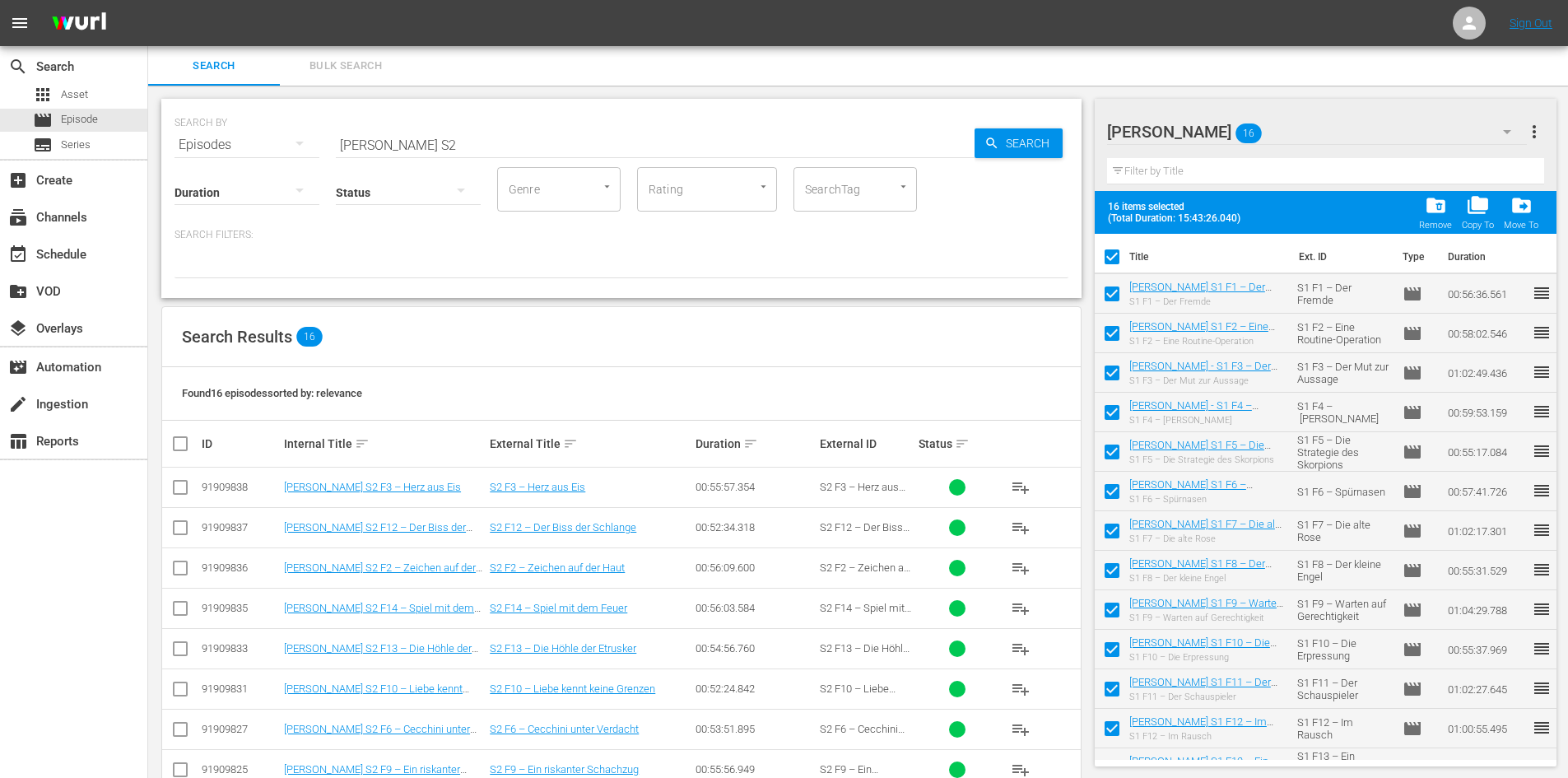
checkbox input "false"
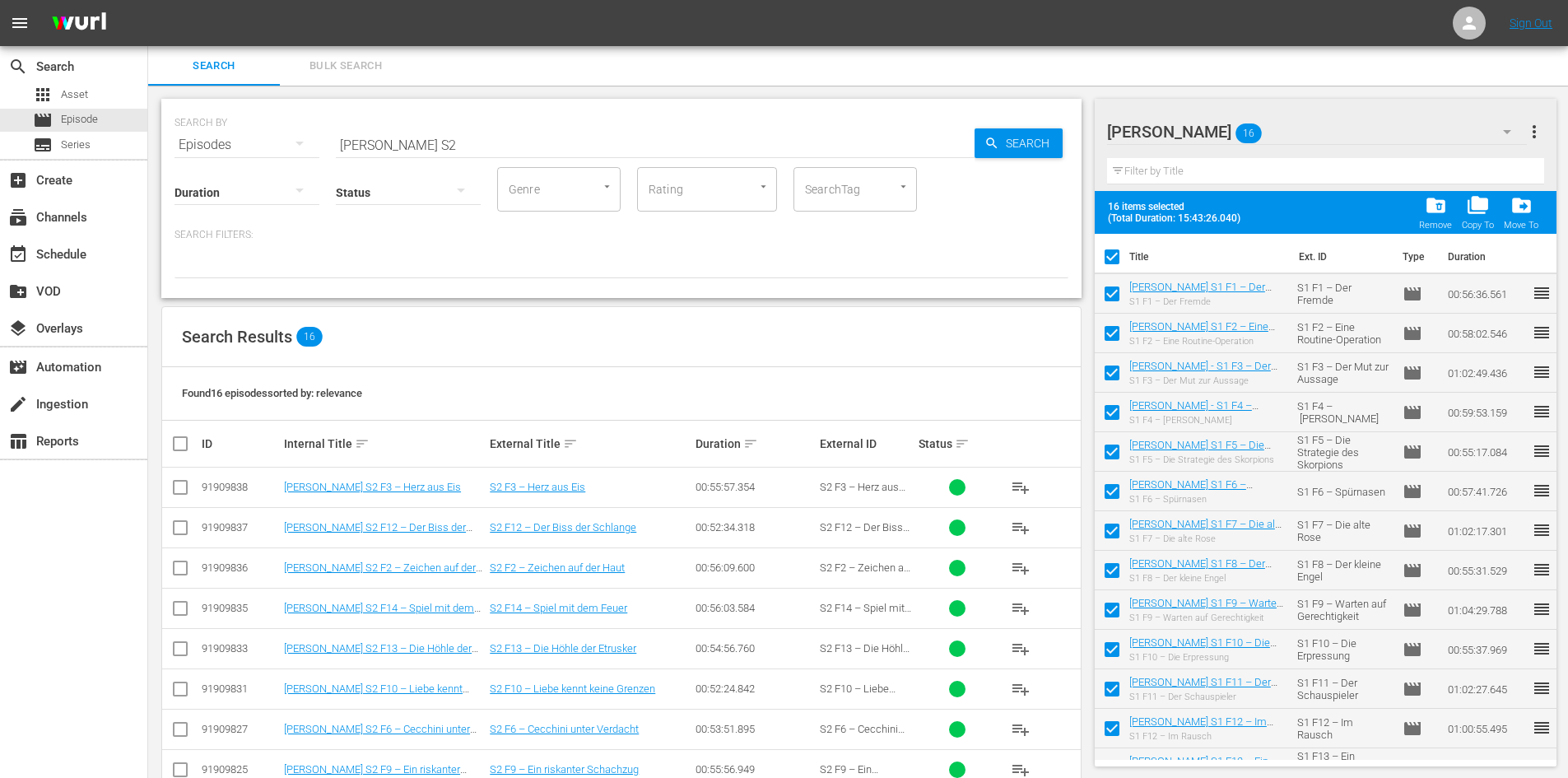
checkbox input "false"
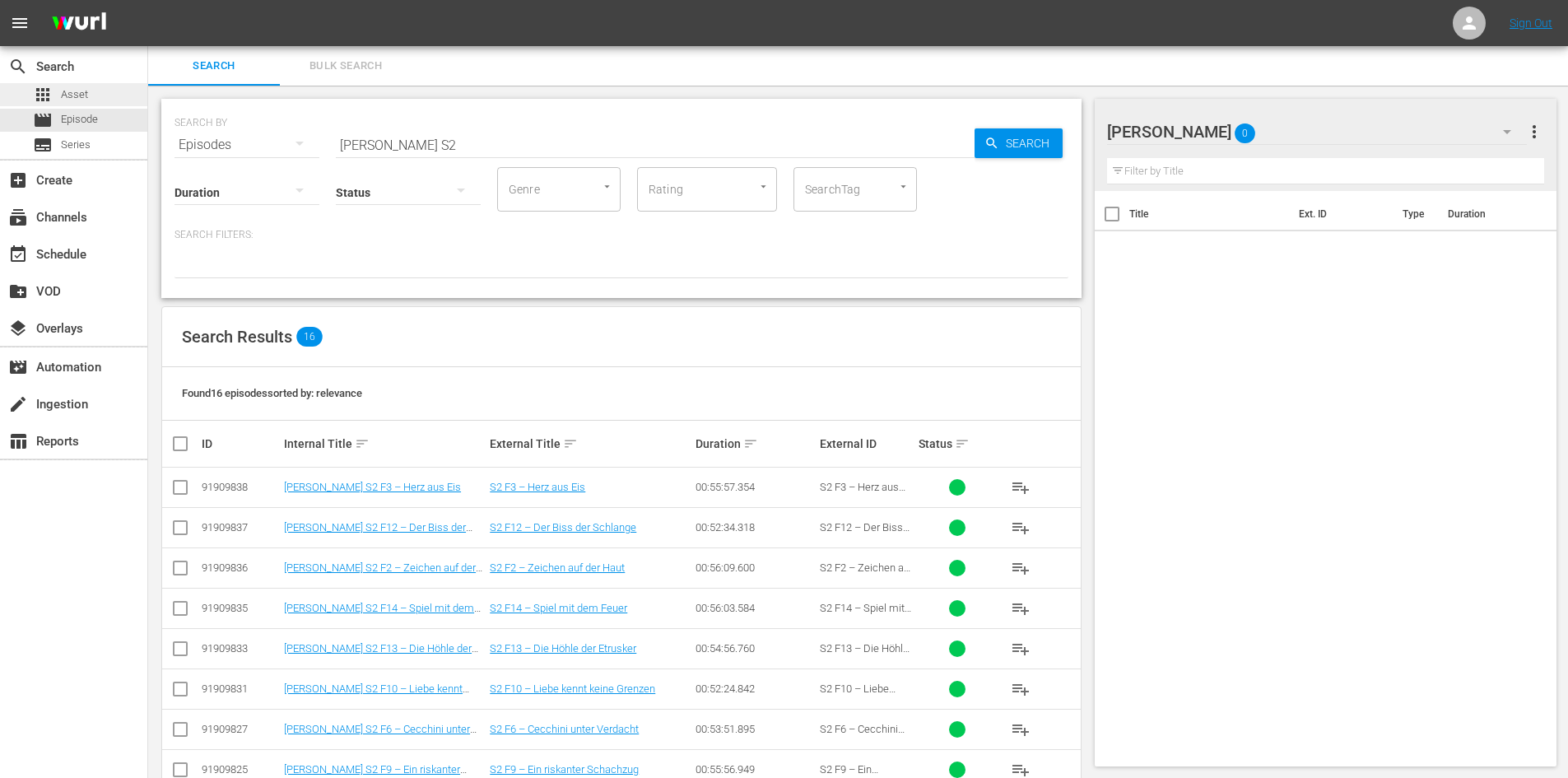
click at [73, 98] on span "Asset" at bounding box center [75, 95] width 27 height 17
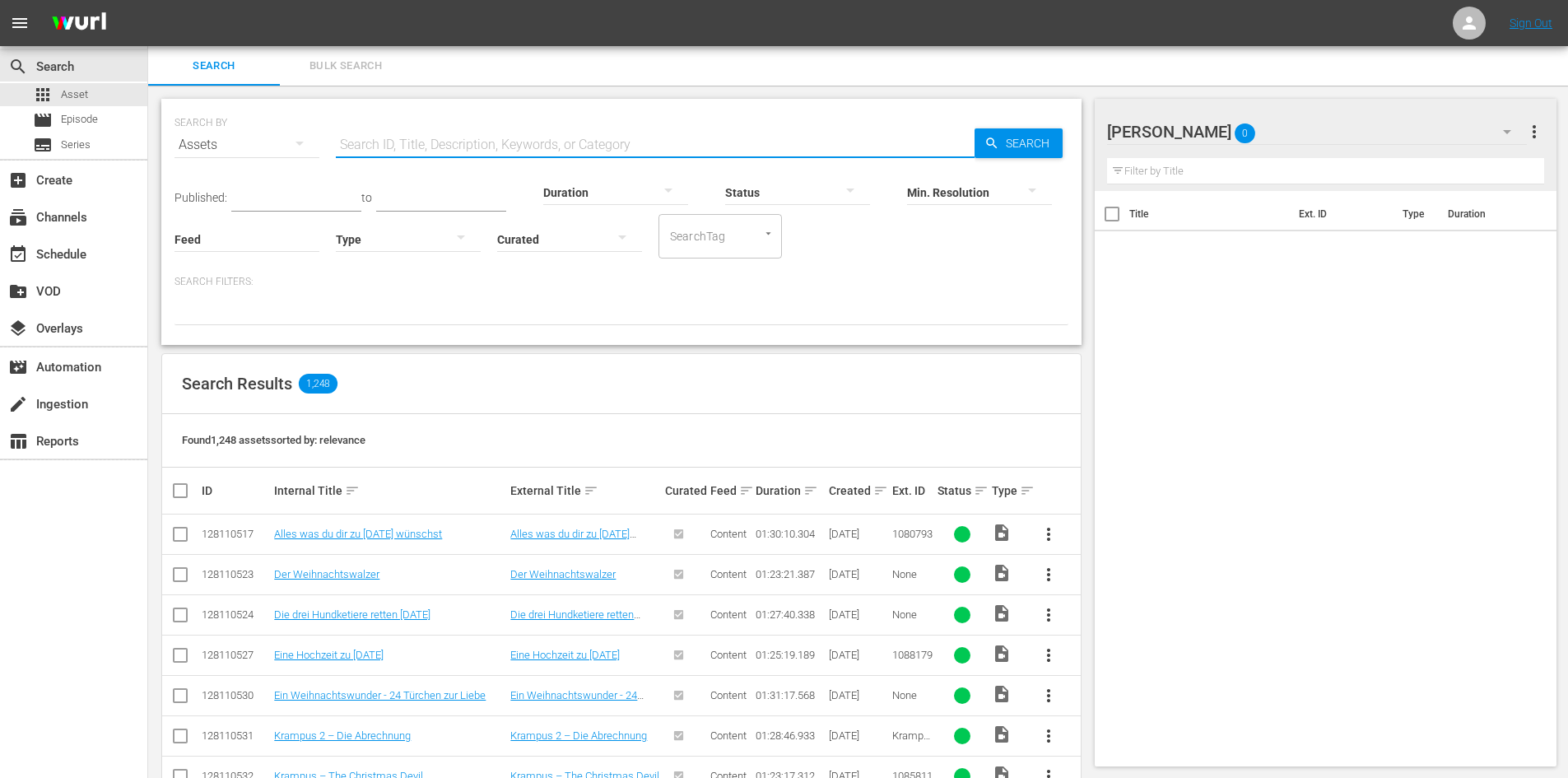
click at [487, 147] on input "text" at bounding box center [655, 144] width 639 height 39
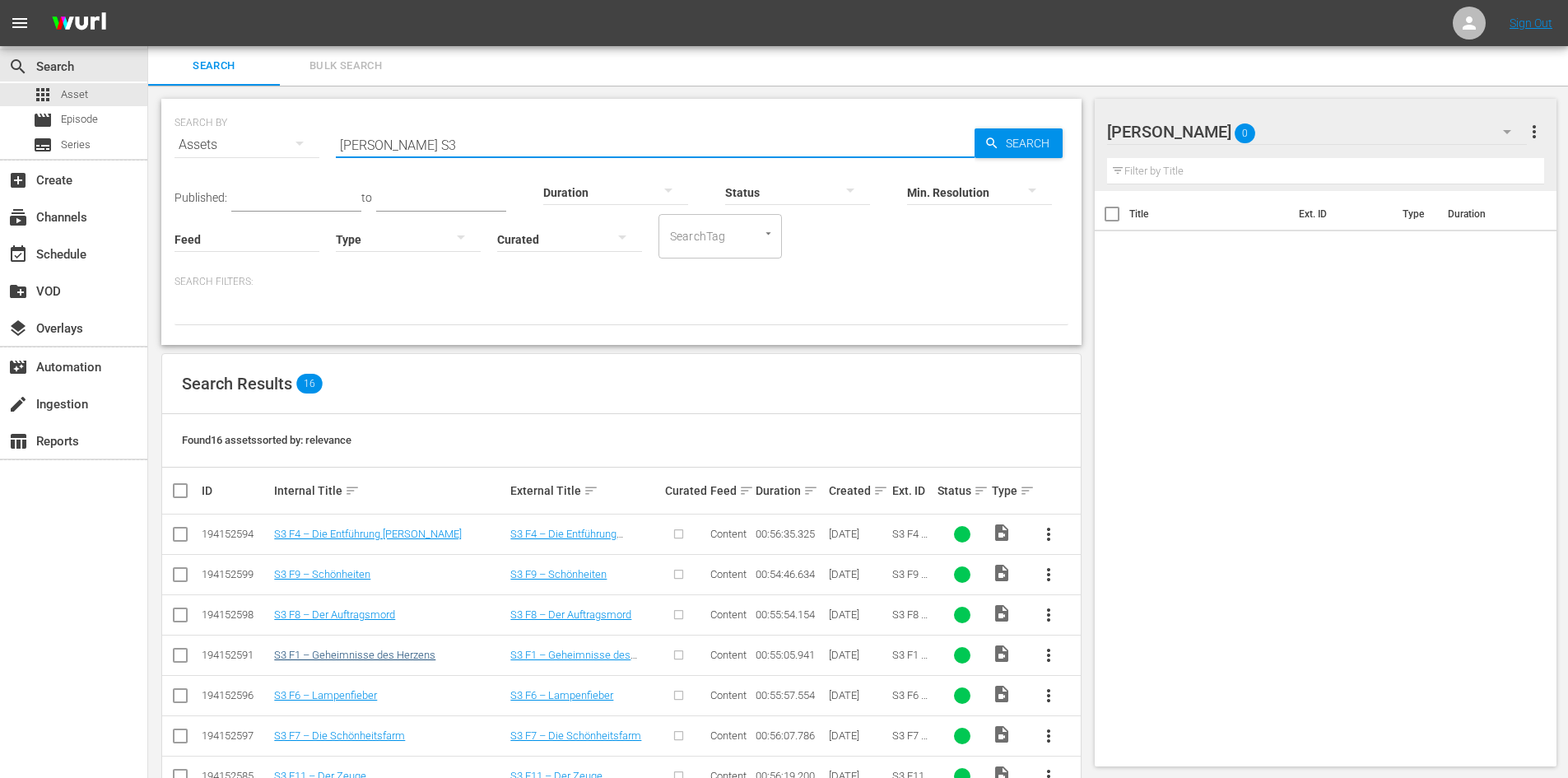
type input "Don Matteo S3"
click at [336, 650] on link "S3 F1 – Geheimnisse des Herzens" at bounding box center [354, 655] width 162 height 13
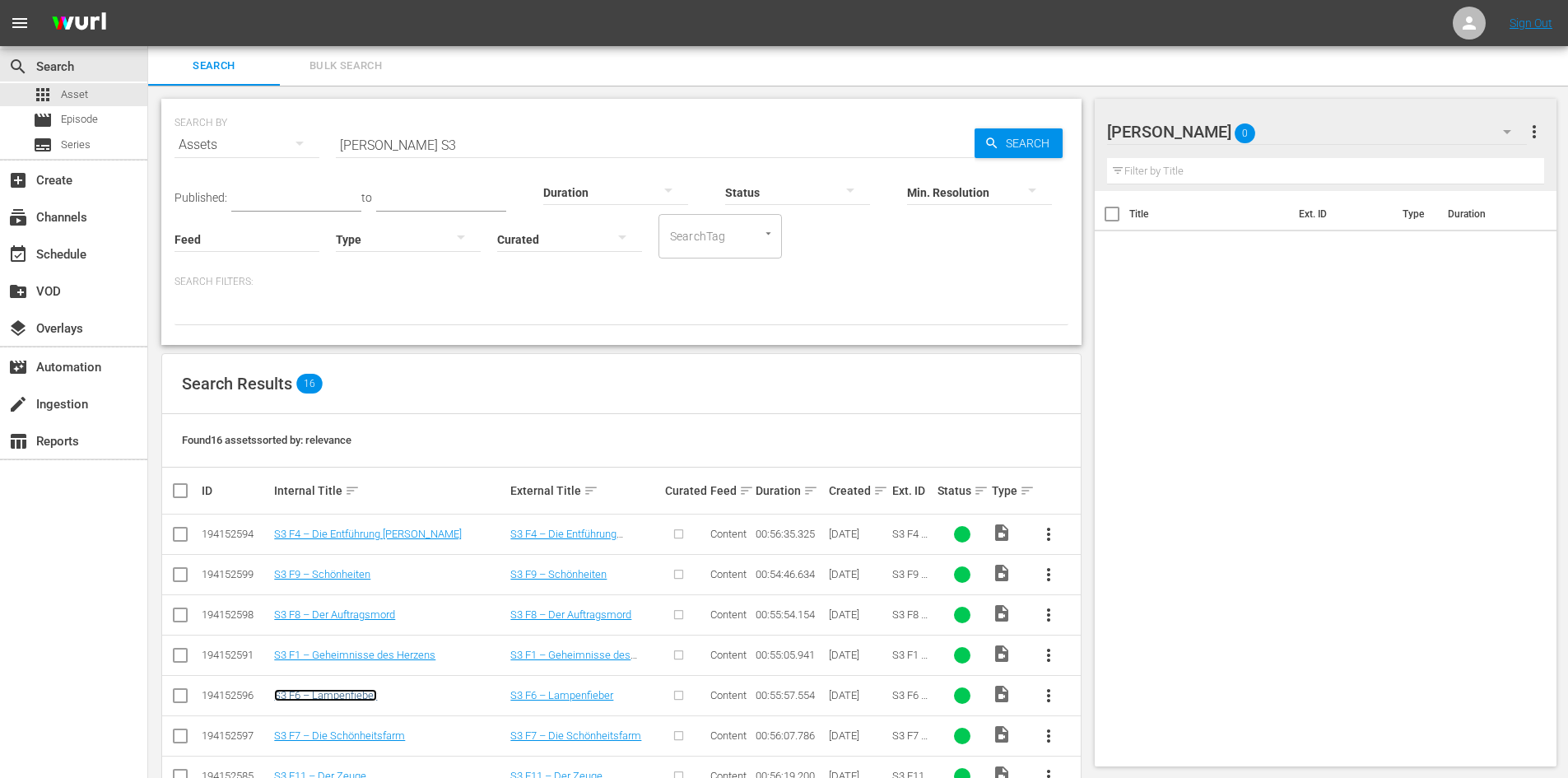
click at [355, 698] on link "S3 F6 – Lampenfieber" at bounding box center [325, 695] width 103 height 13
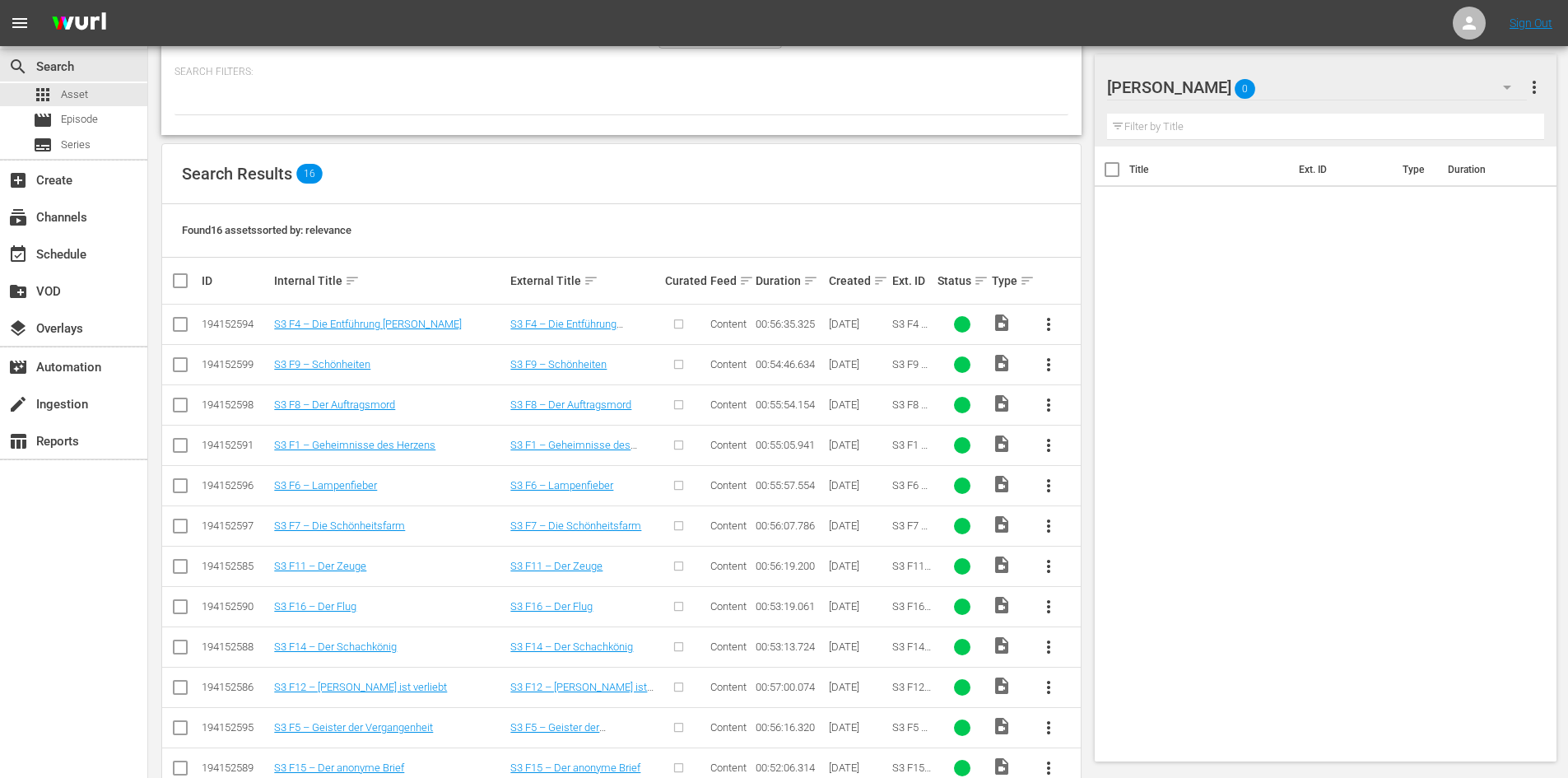
scroll to position [83, 0]
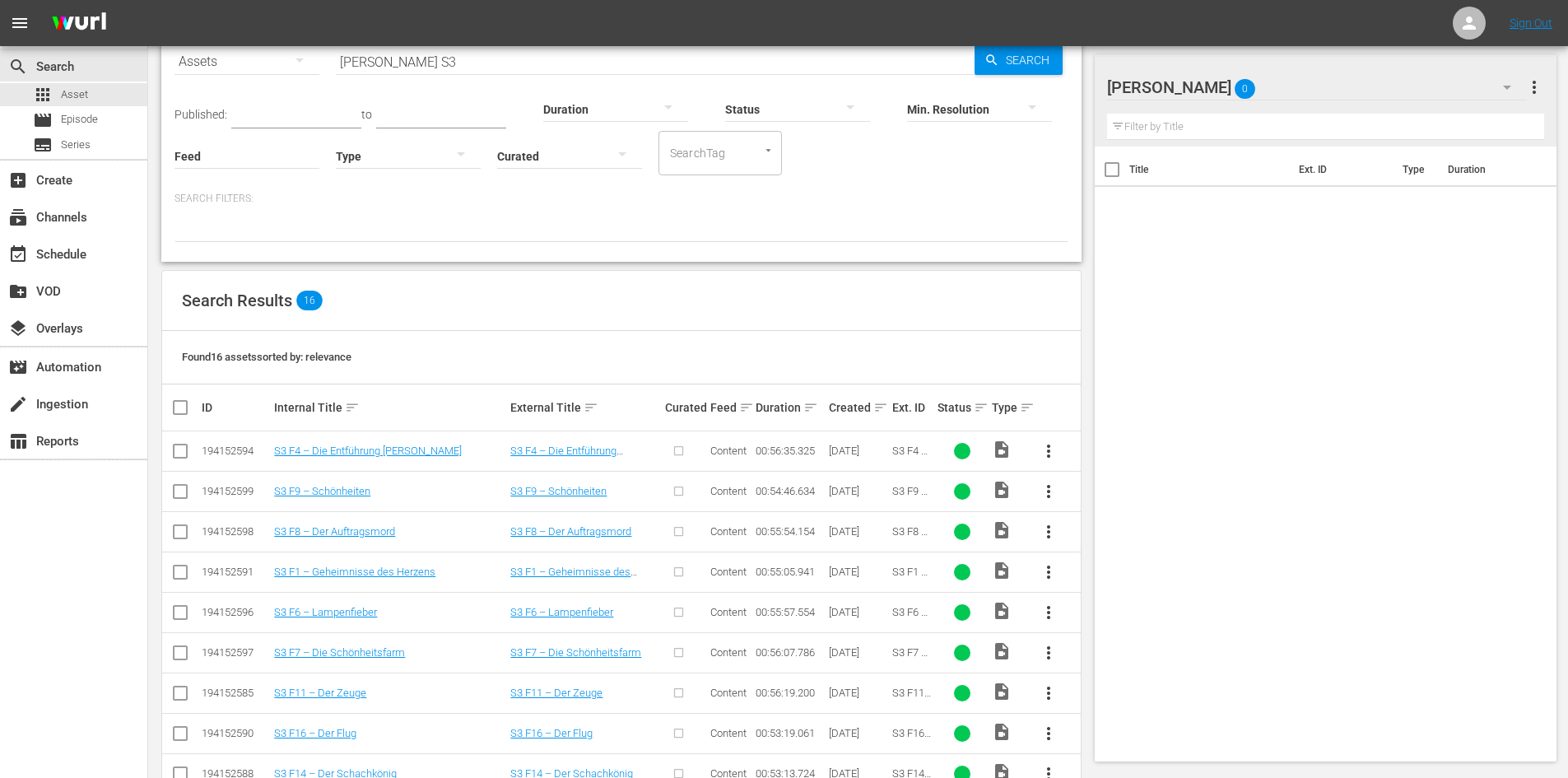
click at [1051, 448] on span "more_vert" at bounding box center [1048, 451] width 20 height 20
click at [1133, 577] on div "Episode" at bounding box center [1138, 575] width 112 height 39
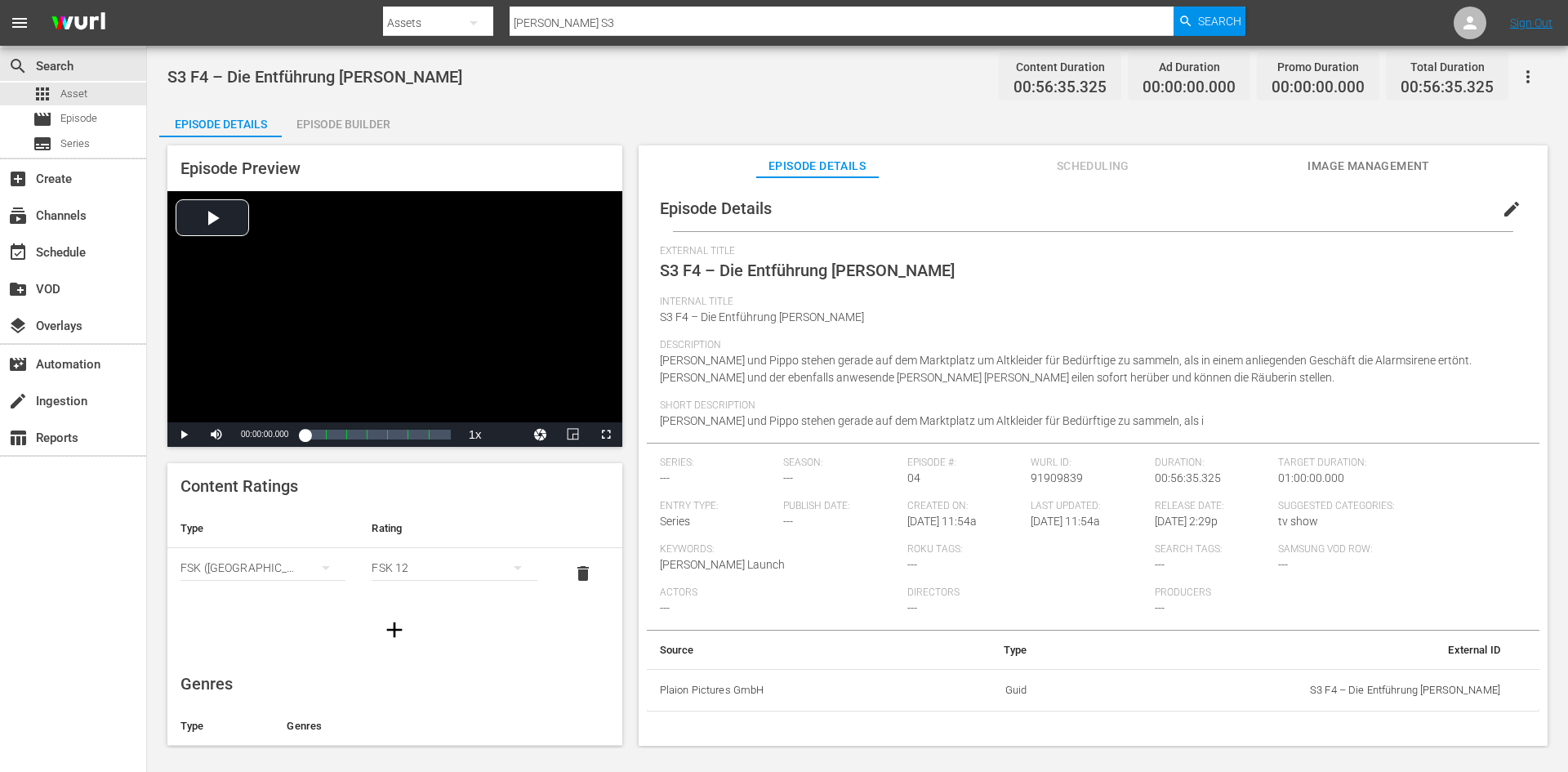
click at [1502, 210] on span "edit" at bounding box center [1512, 209] width 20 height 20
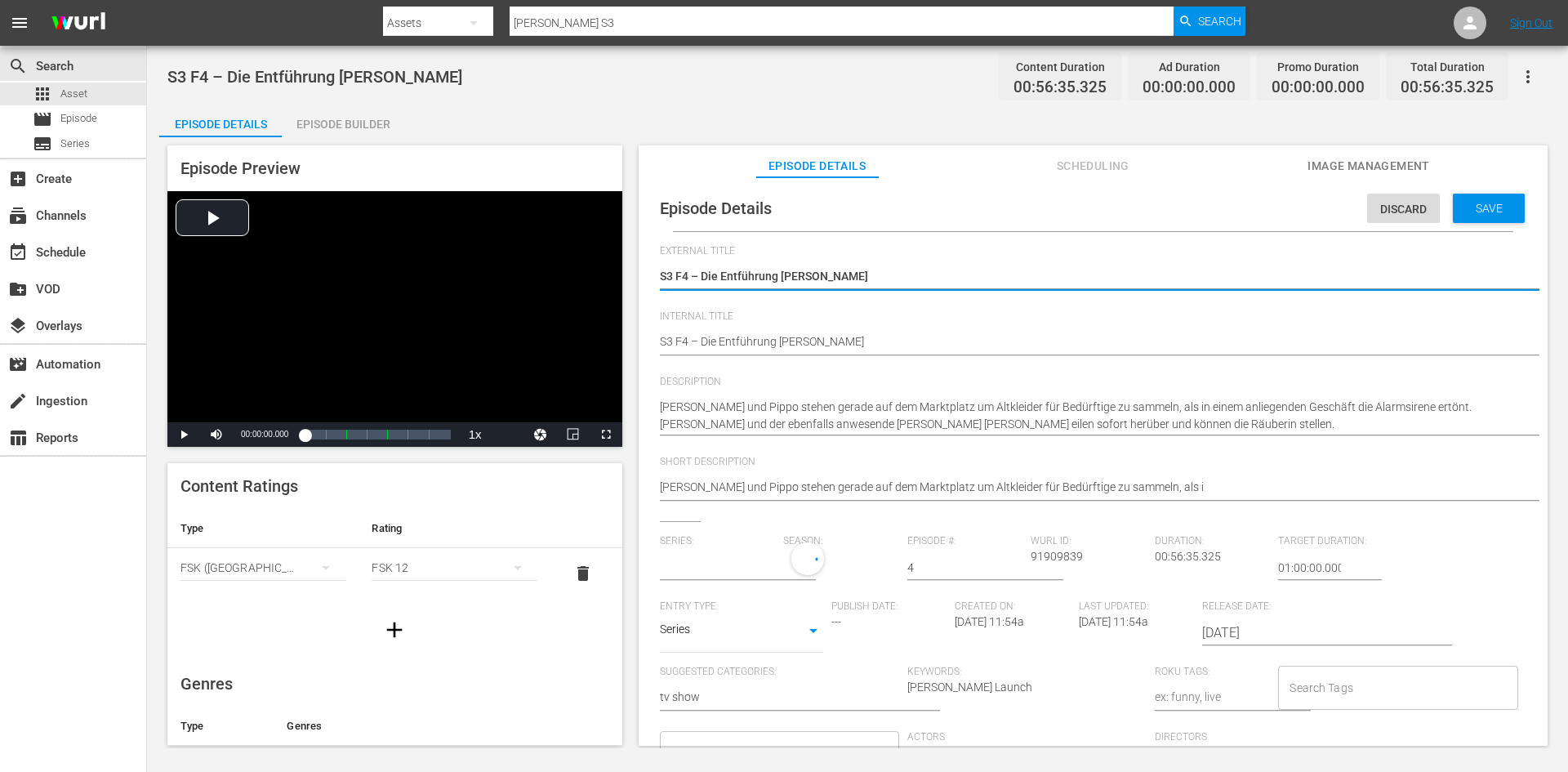
type input "No Series"
click at [661, 342] on div "Episode Details Discard Save External Title S3 F4 – Die Entführung Don Matteos …" at bounding box center [1093, 579] width 892 height 788
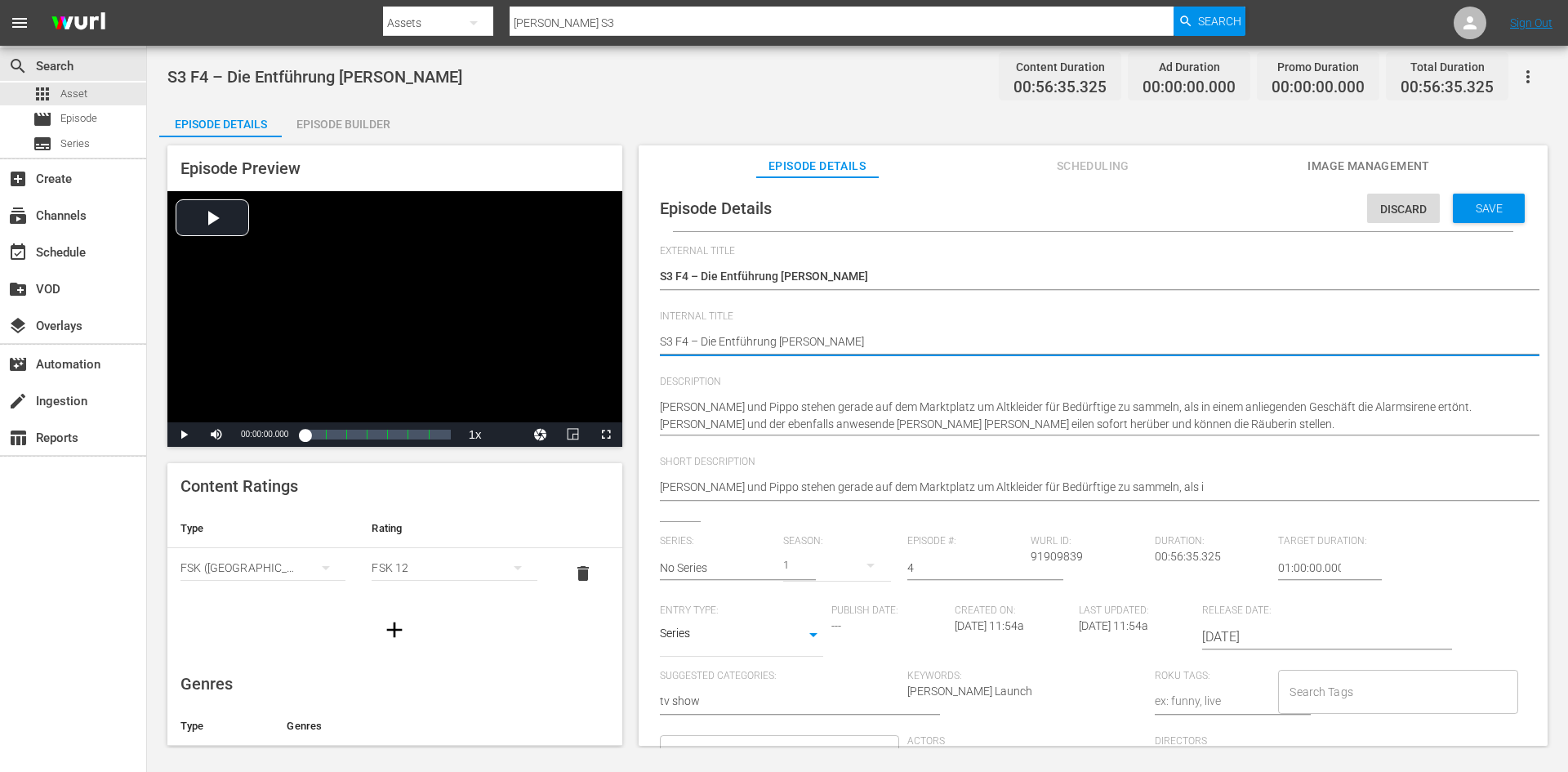
type textarea "DS3 F4 – Die Entführung Don Matteos"
type textarea "DoS3 F4 – Die Entführung Don Matteos"
type textarea "DonS3 F4 – Die Entführung Don Matteos"
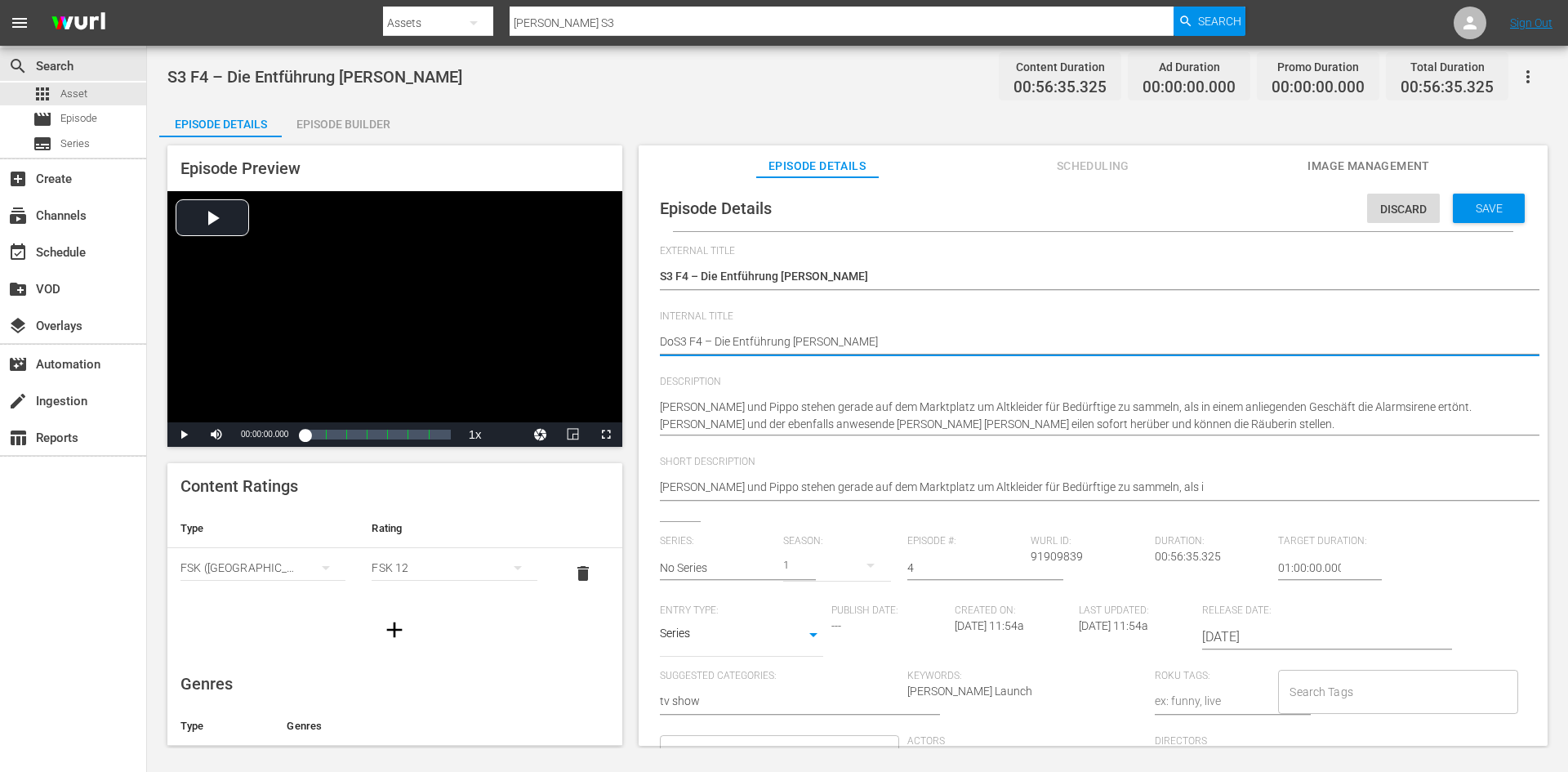
type textarea "DonS3 F4 – Die Entführung Don Matteos"
type textarea "Don S3 F4 – Die Entführung Don Matteos"
type textarea "Don MS3 F4 – Die Entführung Don Matteos"
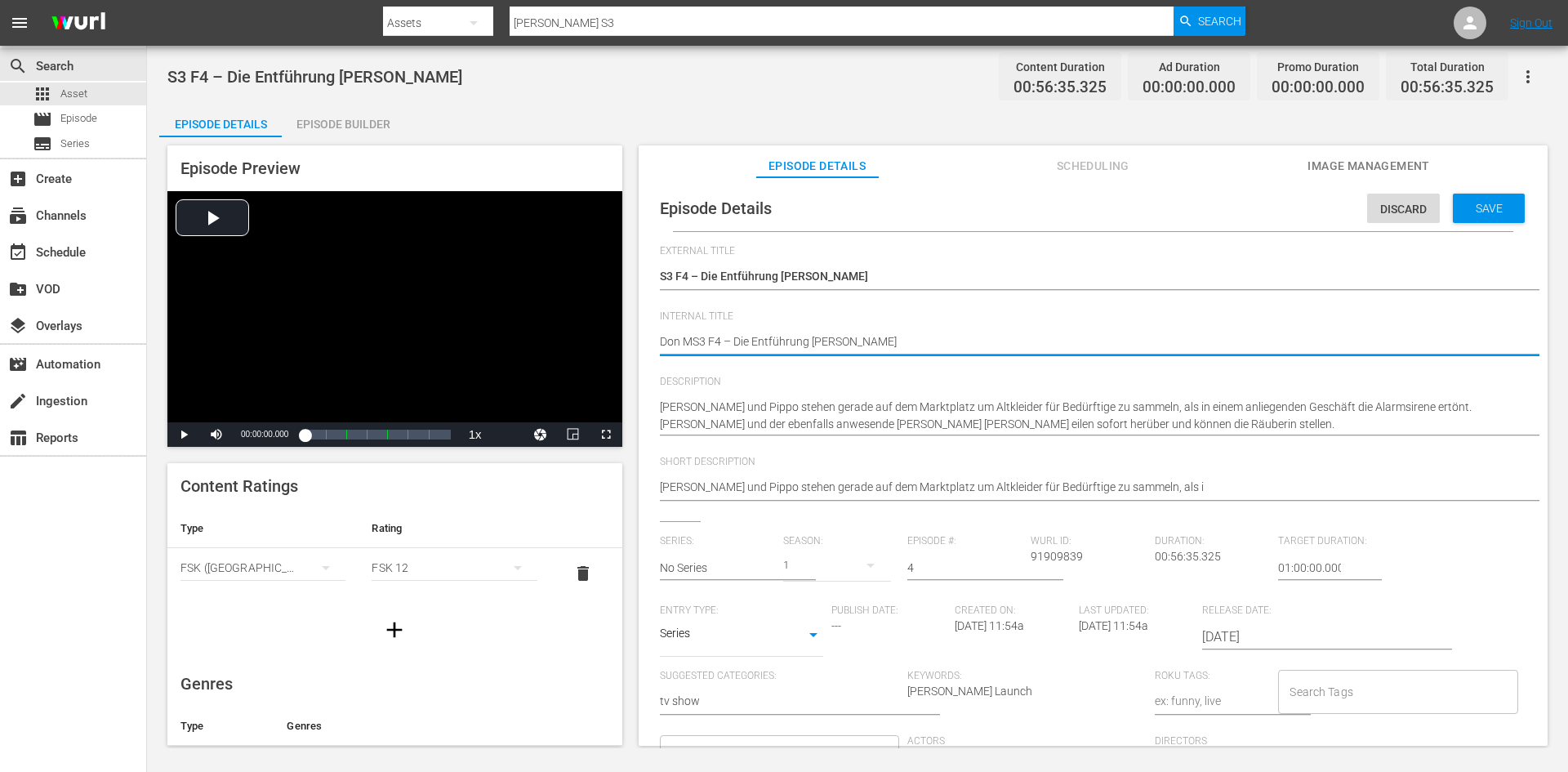
type textarea "Don MaS3 F4 – Die Entführung Don Matteos"
type textarea "Don MatS3 F4 – Die Entführung Don Matteos"
type textarea "Don MattS3 F4 – Die Entführung Don Matteos"
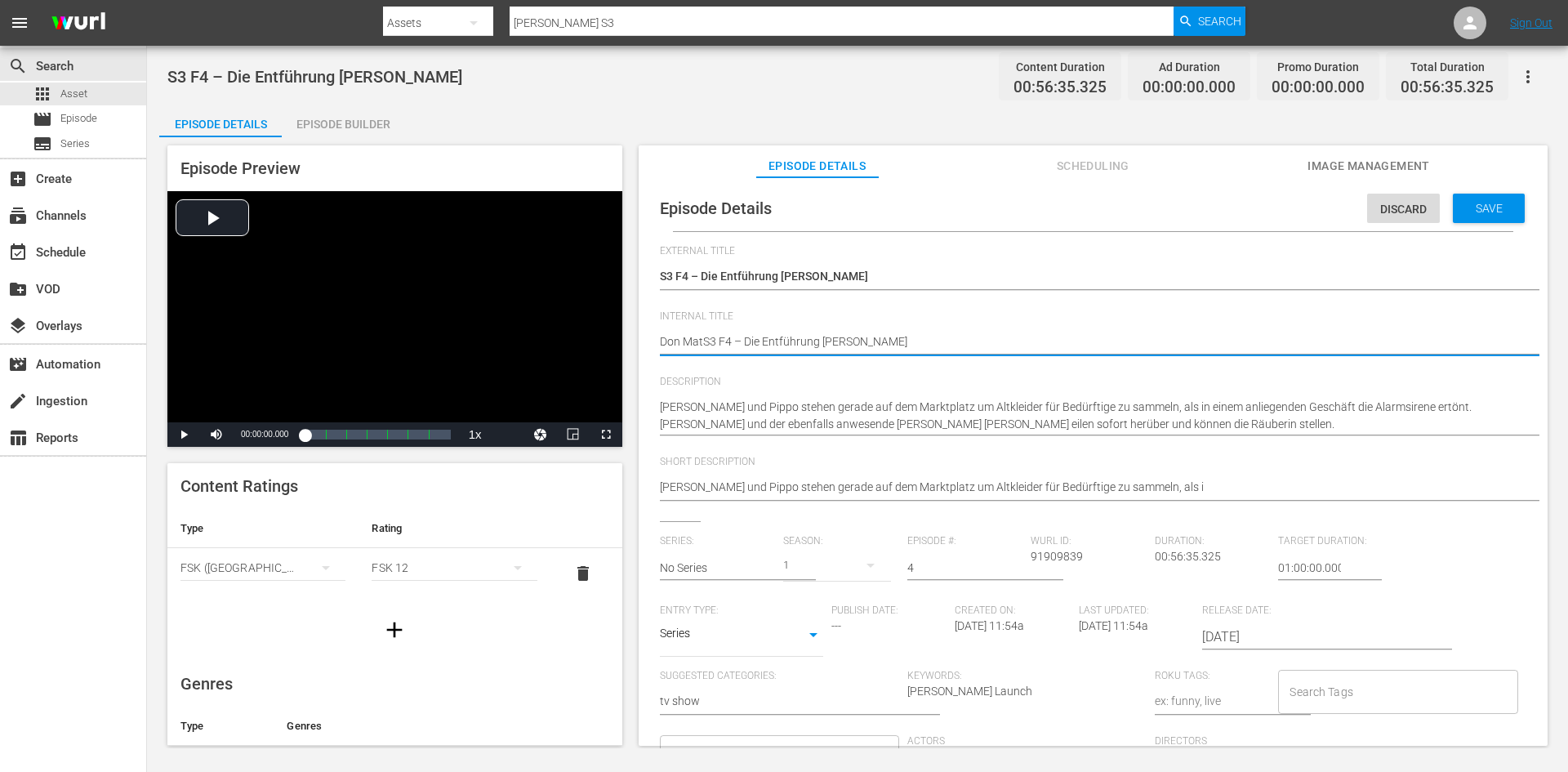
type textarea "Don MattS3 F4 – Die Entführung Don Matteos"
type textarea "Don MatteS3 F4 – Die Entführung Don Matteos"
type textarea "Don MatteoS3 F4 – Die Entführung Don Matteos"
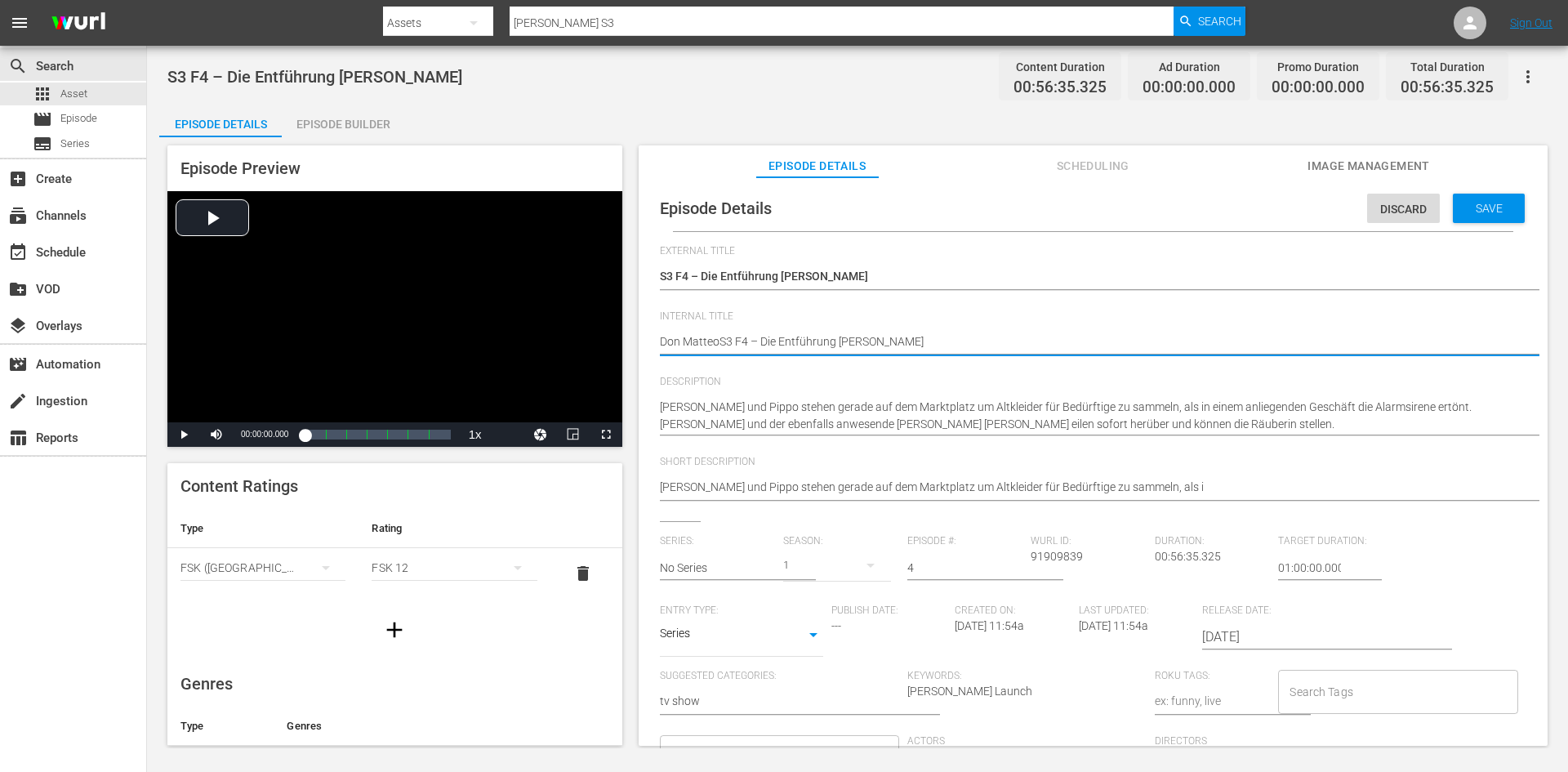
type textarea "[PERSON_NAME] S3 F4 – Die Entführung [PERSON_NAME]"
click at [1471, 202] on span "Save" at bounding box center [1489, 209] width 53 height 13
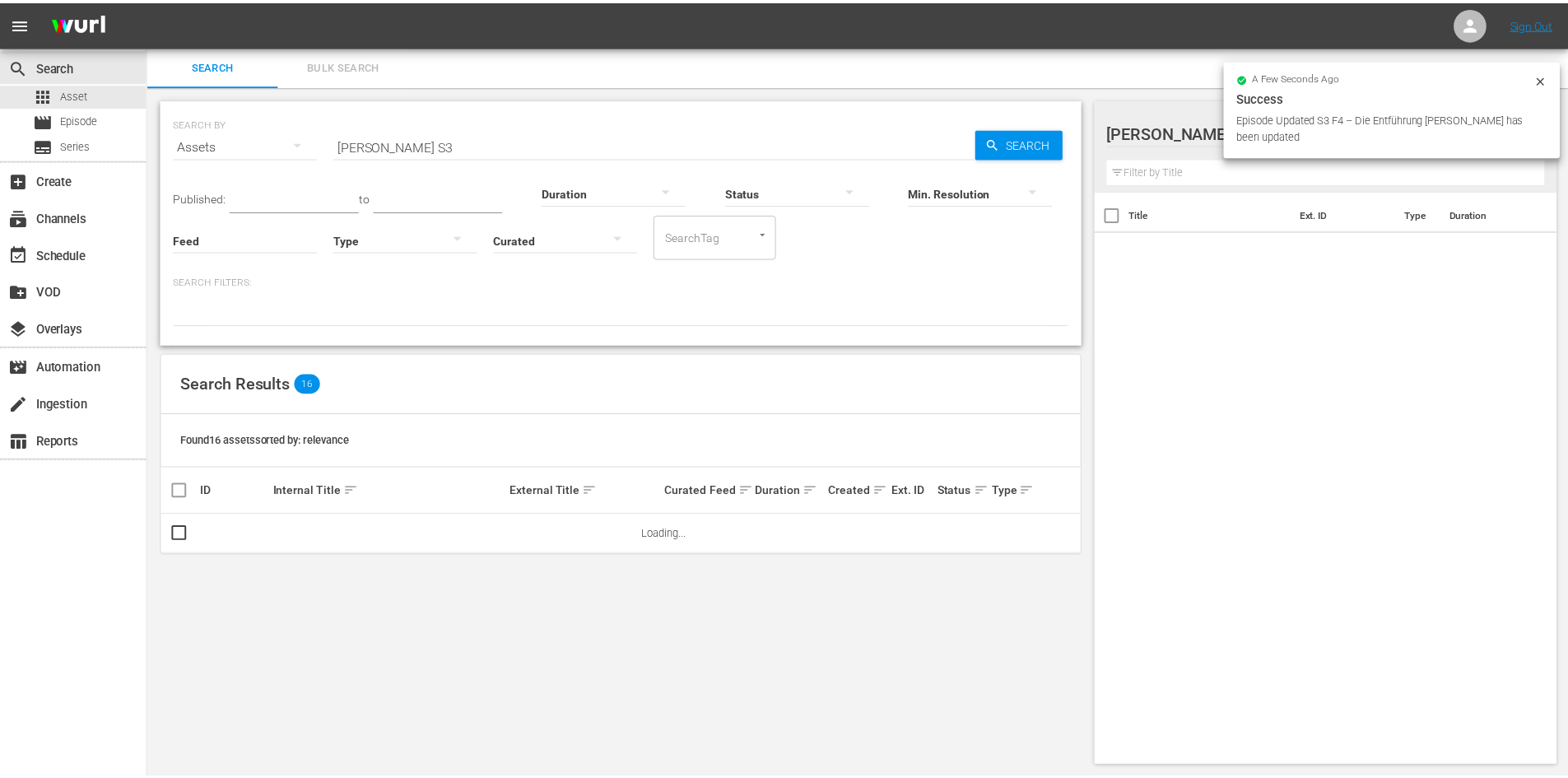
scroll to position [2, 0]
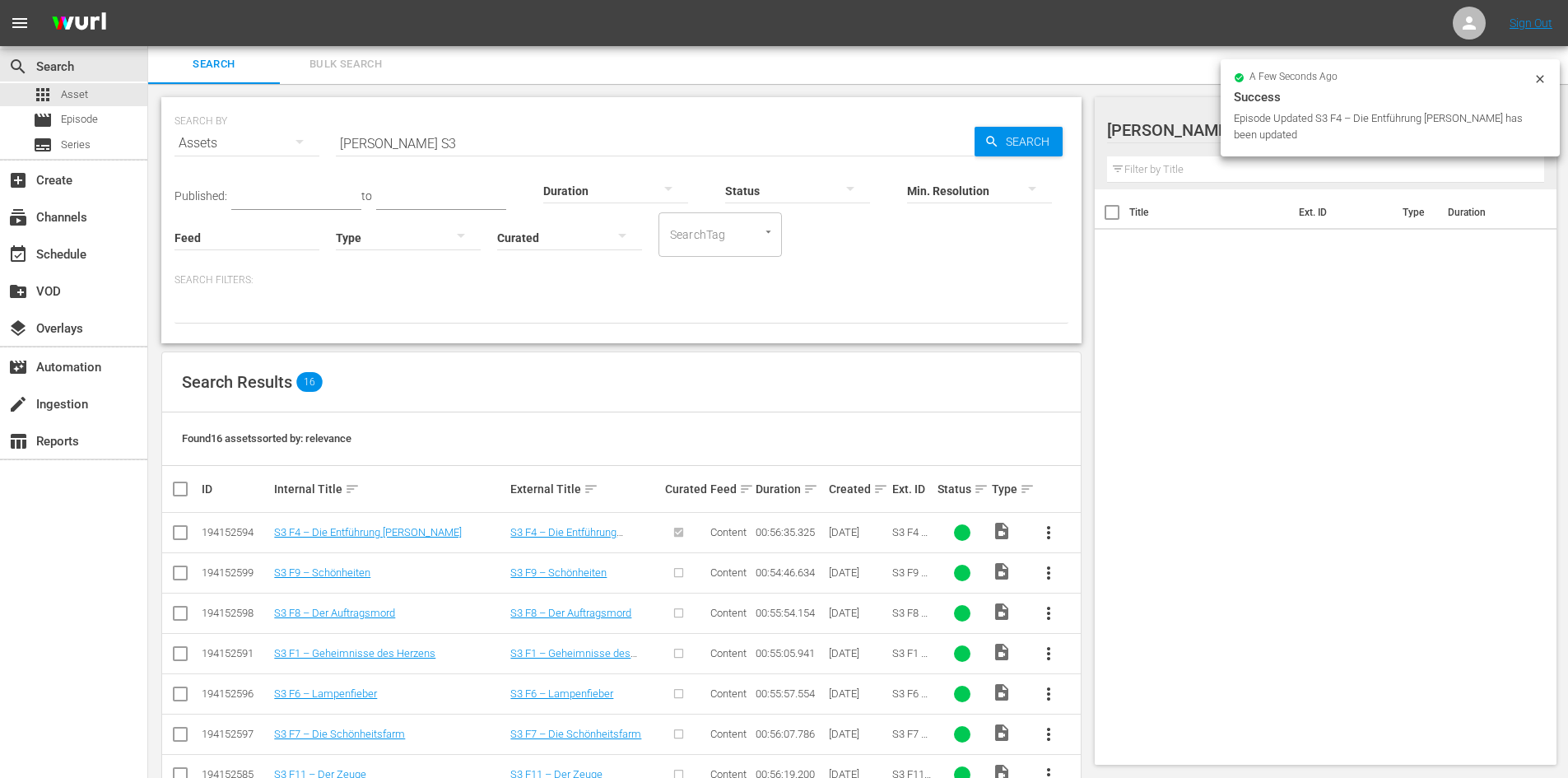
click at [1043, 575] on span "more_vert" at bounding box center [1048, 573] width 20 height 20
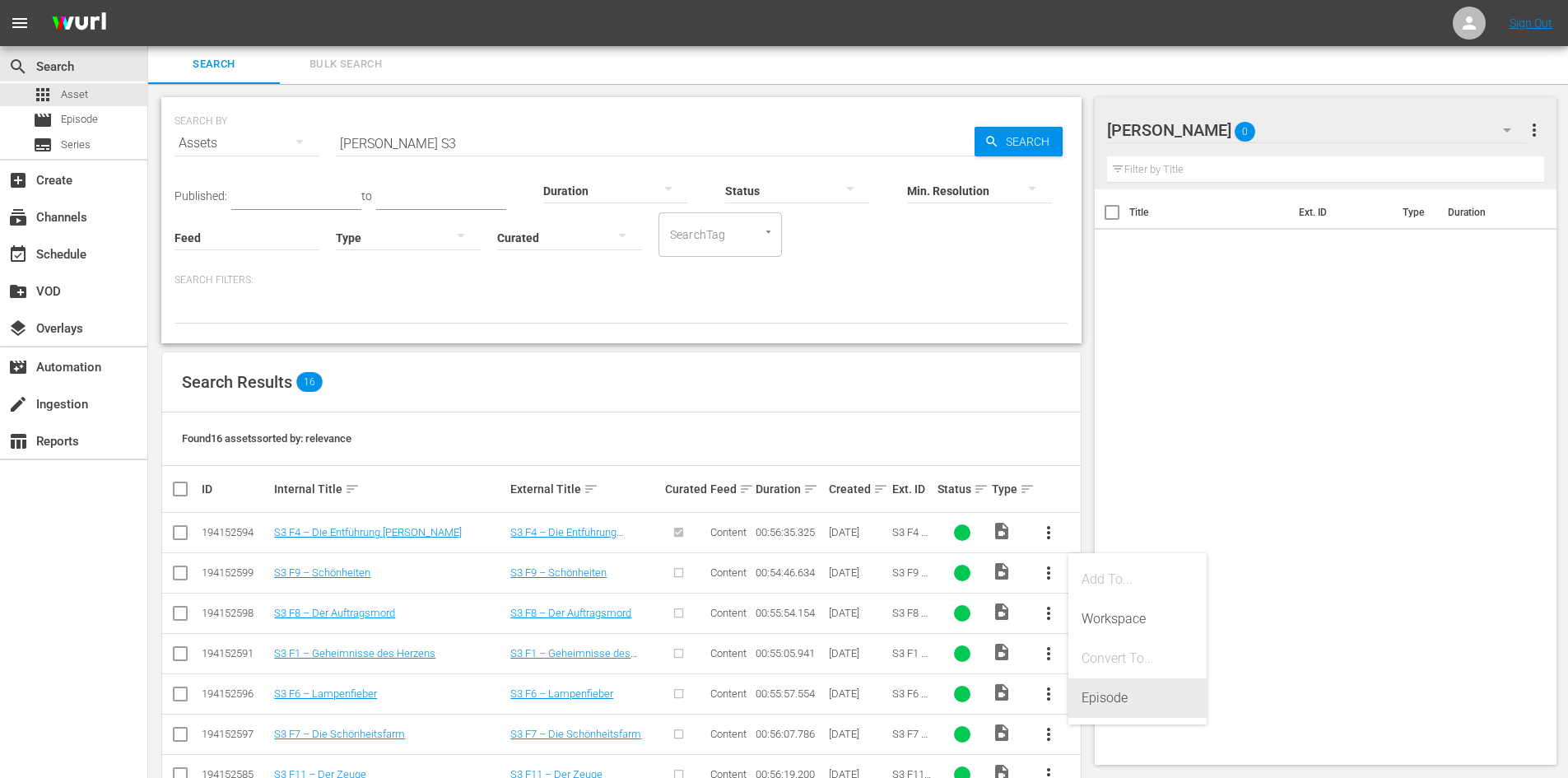
click at [1105, 691] on div "Episode" at bounding box center [1138, 698] width 112 height 39
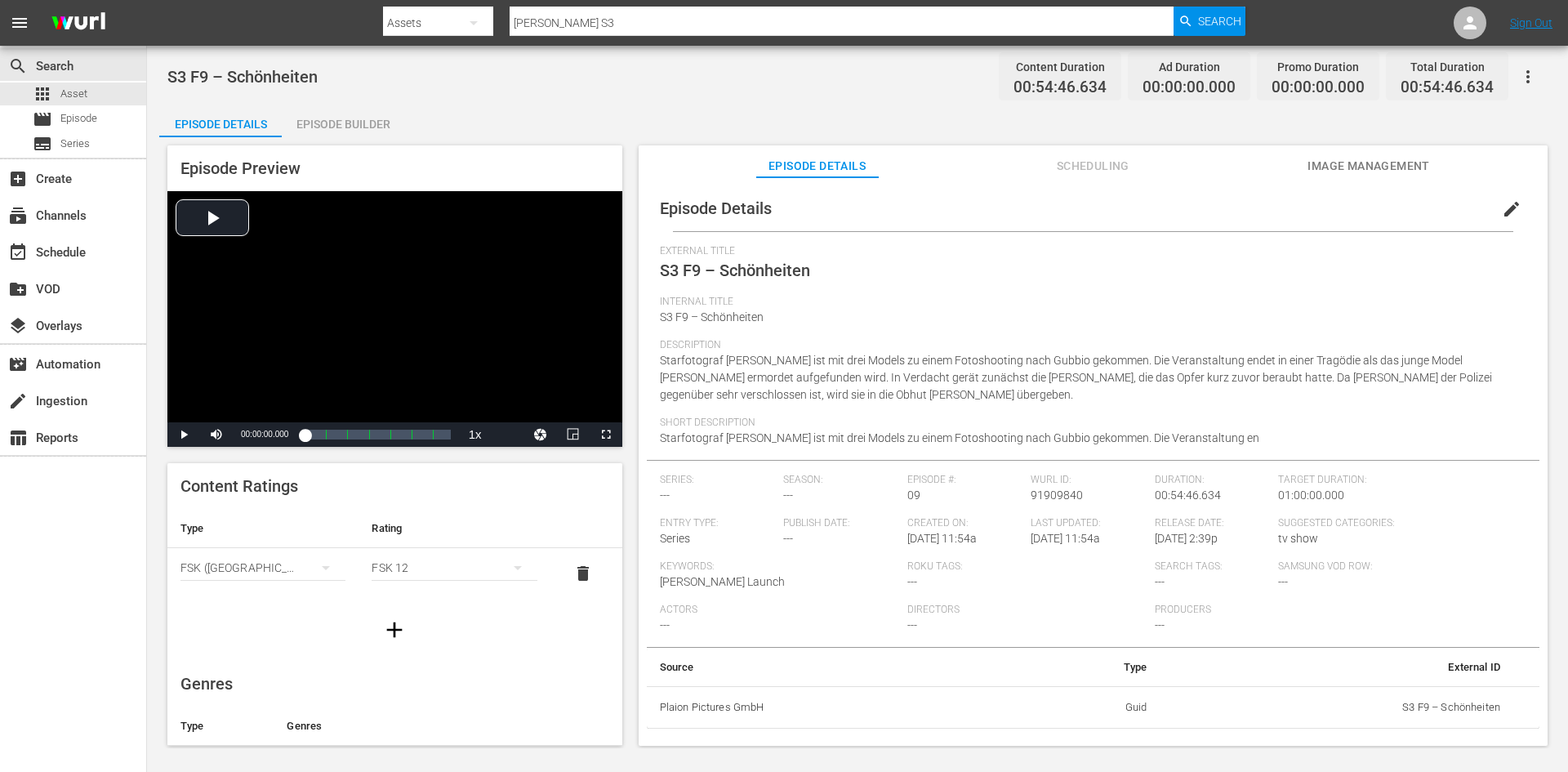
click at [1507, 209] on span "edit" at bounding box center [1512, 209] width 20 height 20
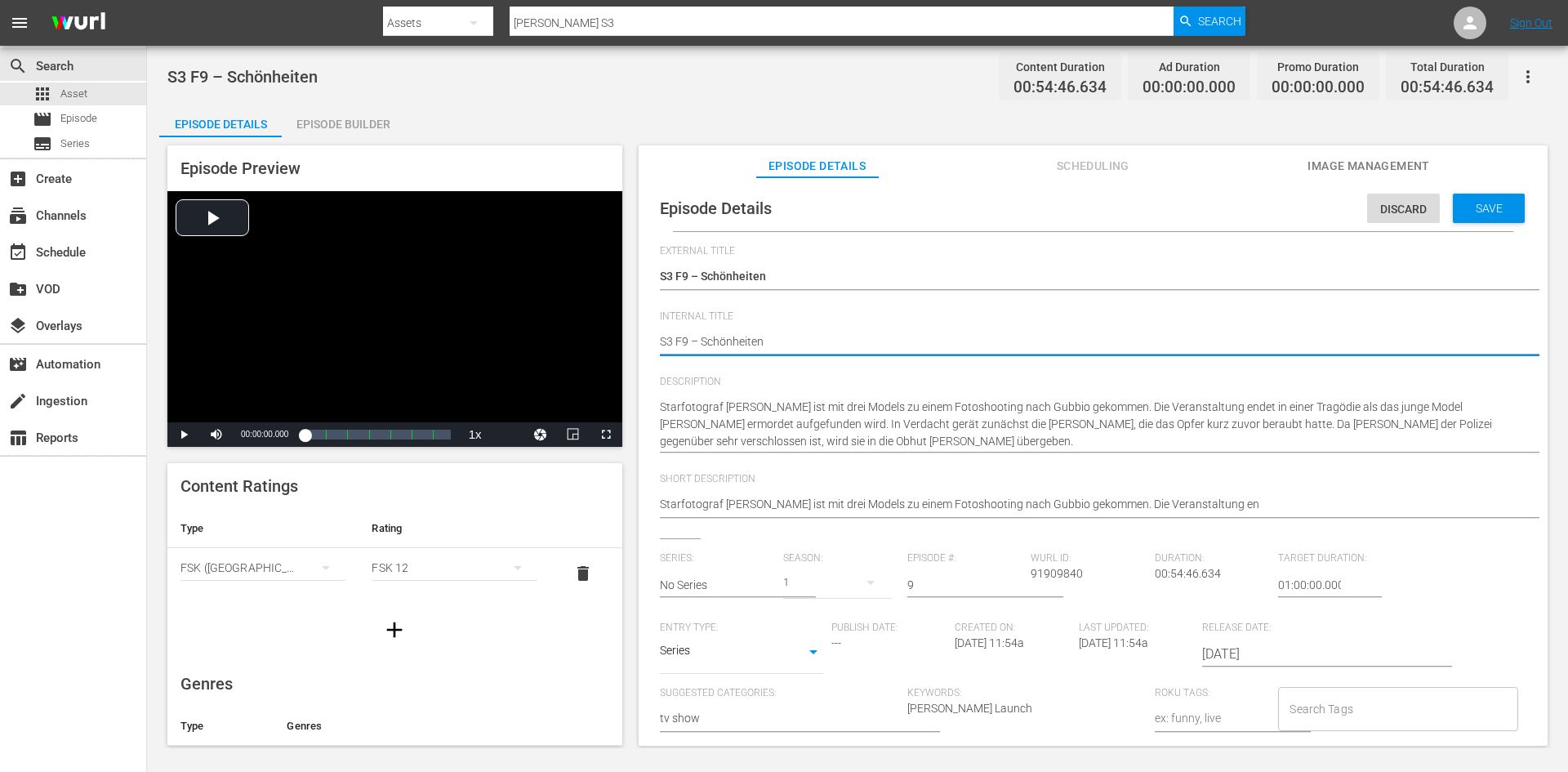
type textarea "DS3 F9 – Schönheiten"
type textarea "DoS3 F9 – Schönheiten"
type textarea "DonS3 F9 – Schönheiten"
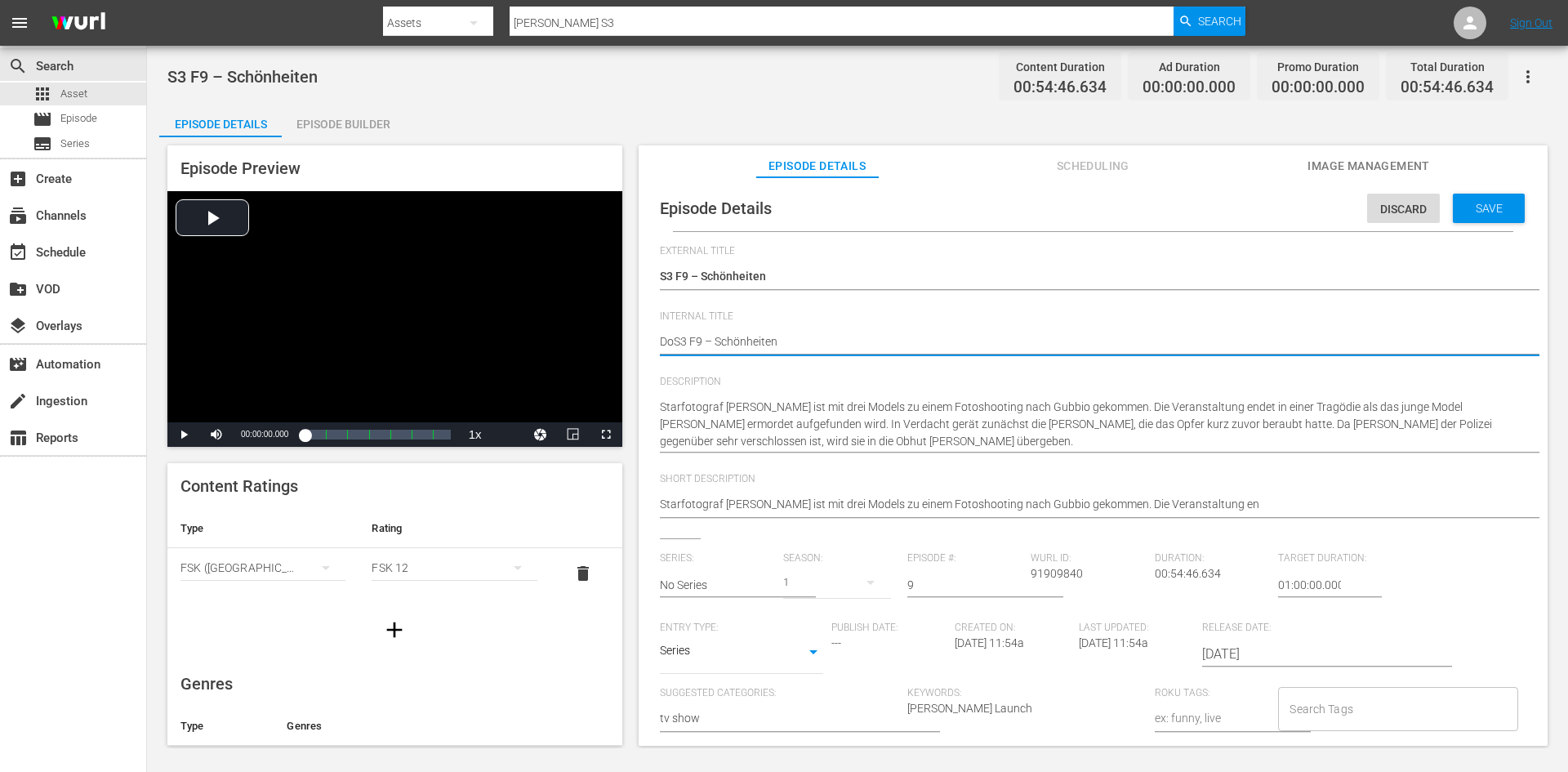
type textarea "DonS3 F9 – Schönheiten"
type textarea "Don S3 F9 – Schönheiten"
type textarea "Don MS3 F9 – Schönheiten"
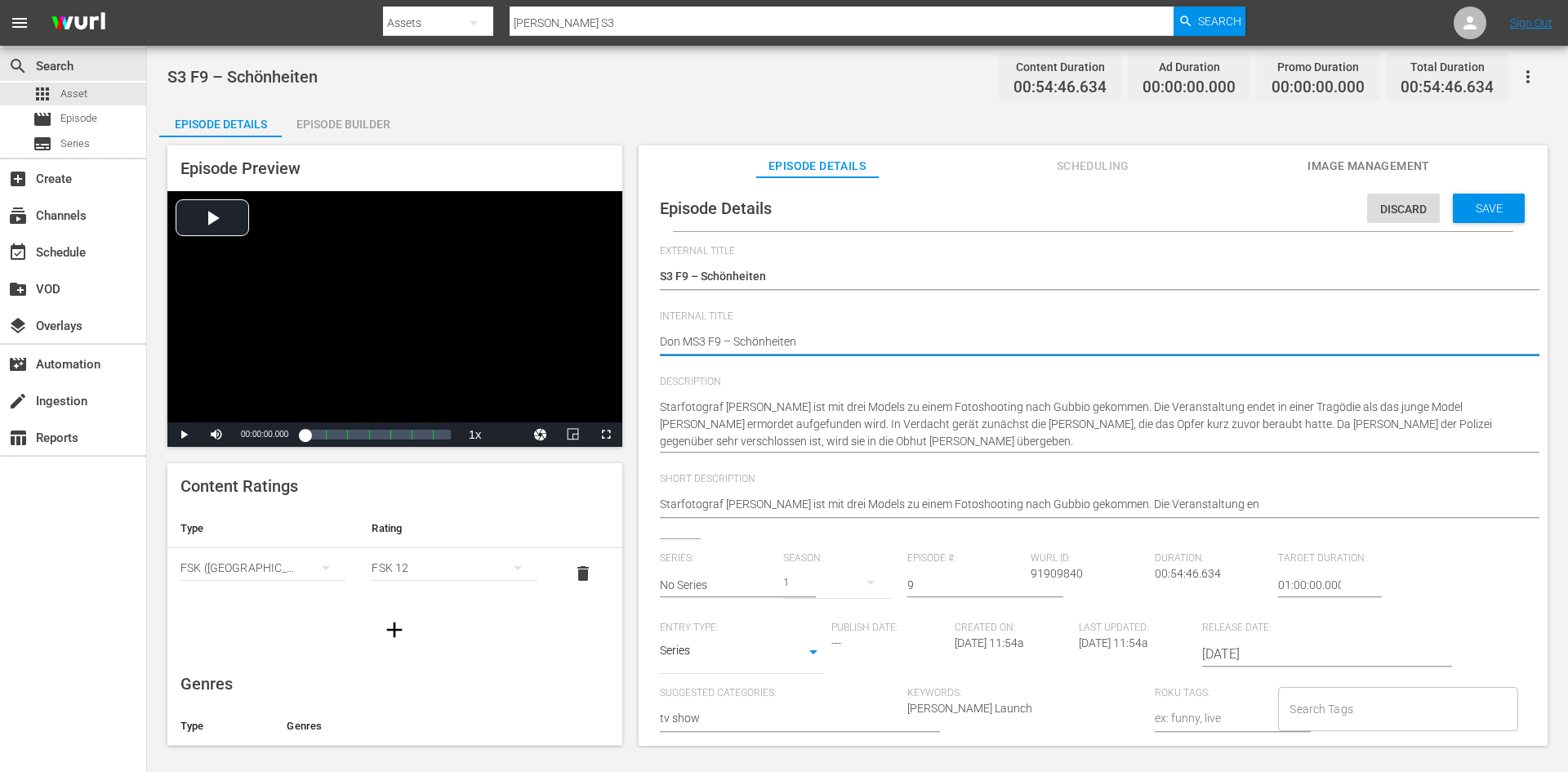
type textarea "Don MaS3 F9 – Schönheiten"
type textarea "Don MatS3 F9 – Schönheiten"
type textarea "Don MattS3 F9 – Schönheiten"
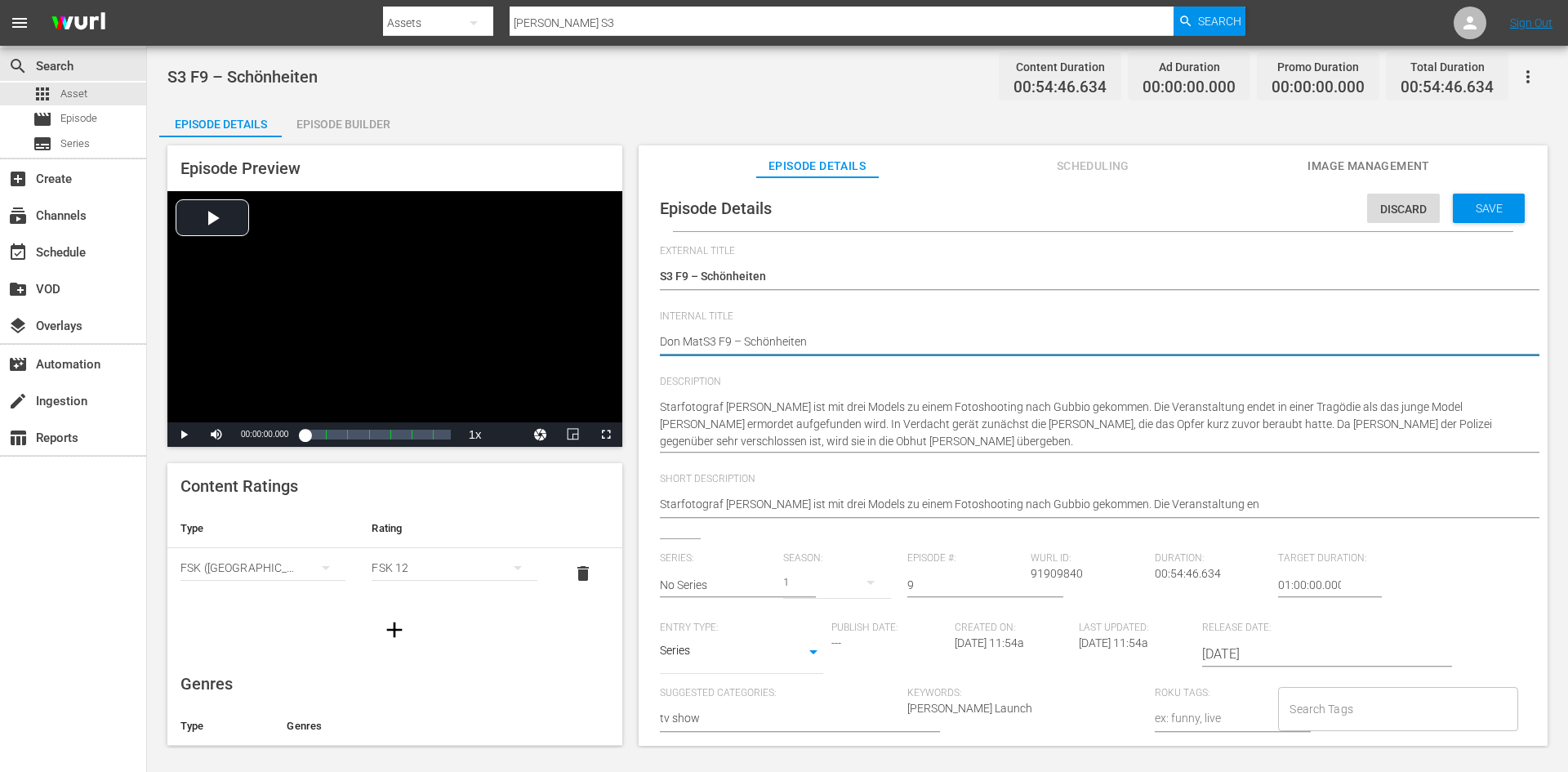
type textarea "Don MattS3 F9 – Schönheiten"
type textarea "Don MatteS3 F9 – Schönheiten"
type textarea "Don MatteoS3 F9 – Schönheiten"
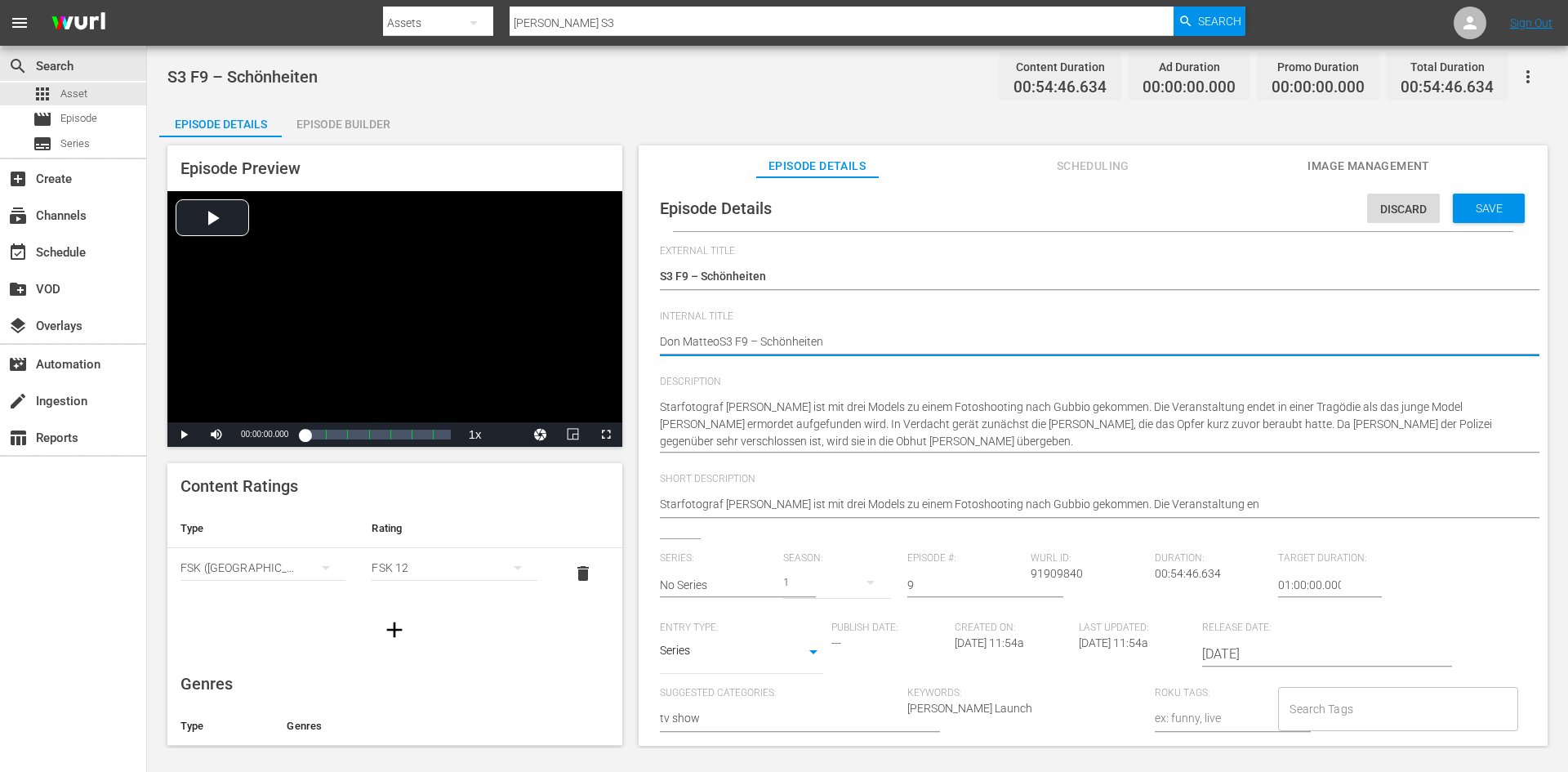
type textarea "[PERSON_NAME] S3 F9 – Schönheiten"
click at [1494, 207] on span "Save" at bounding box center [1489, 209] width 53 height 13
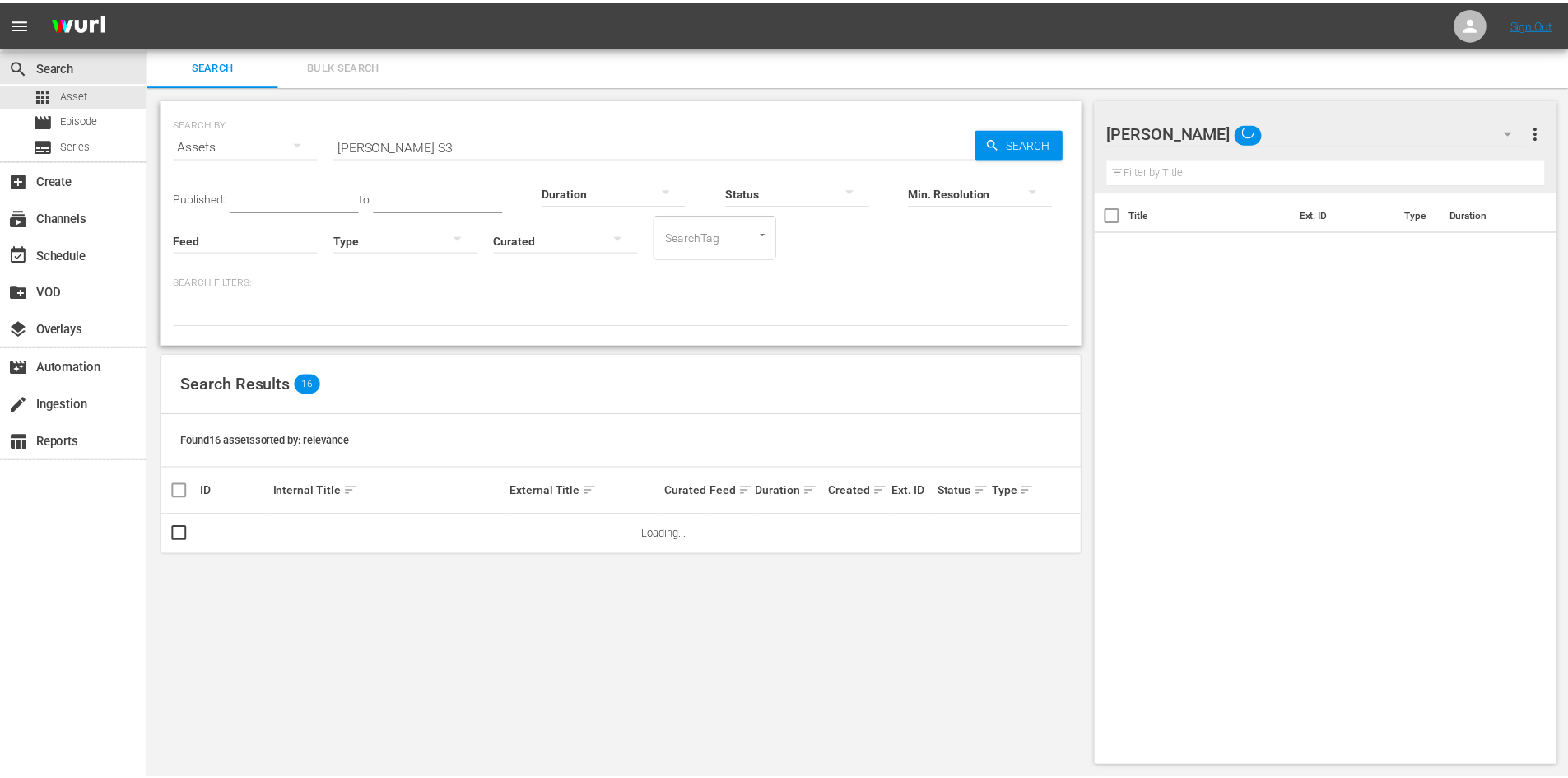
scroll to position [2, 0]
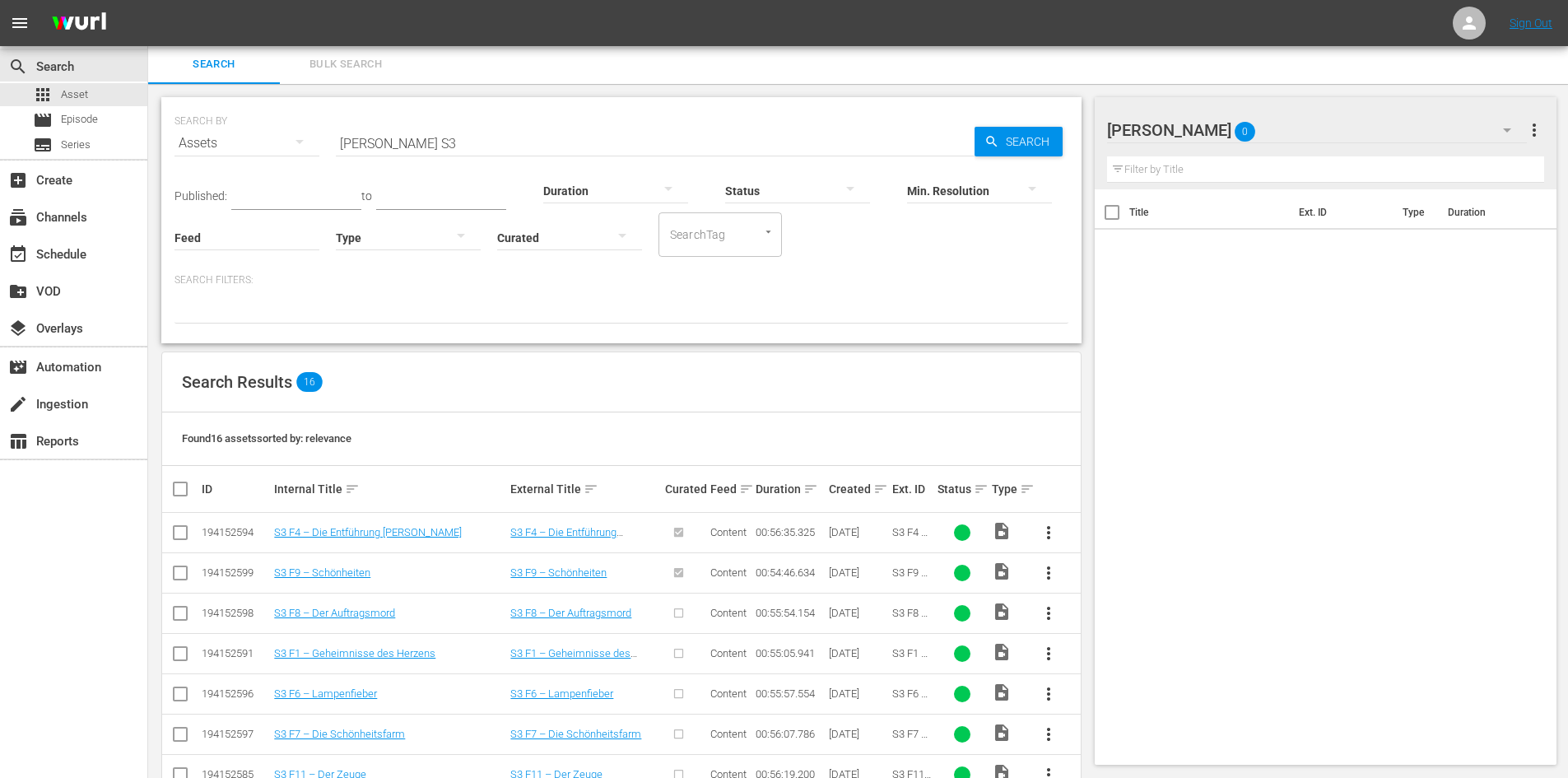
click at [1041, 616] on span "more_vert" at bounding box center [1048, 614] width 20 height 20
click at [1105, 746] on div "Episode" at bounding box center [1138, 738] width 112 height 39
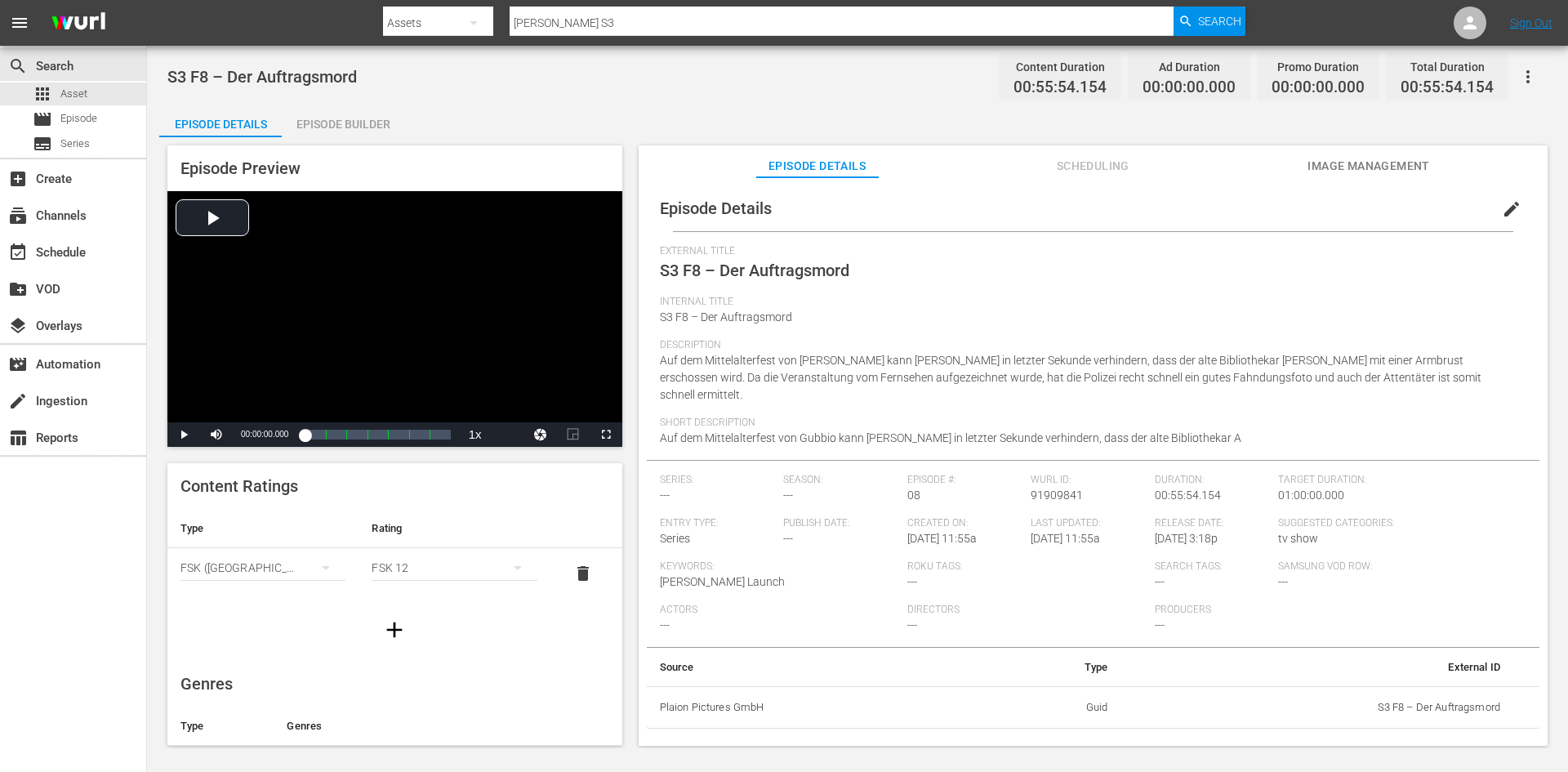
click at [1502, 205] on span "edit" at bounding box center [1512, 209] width 20 height 20
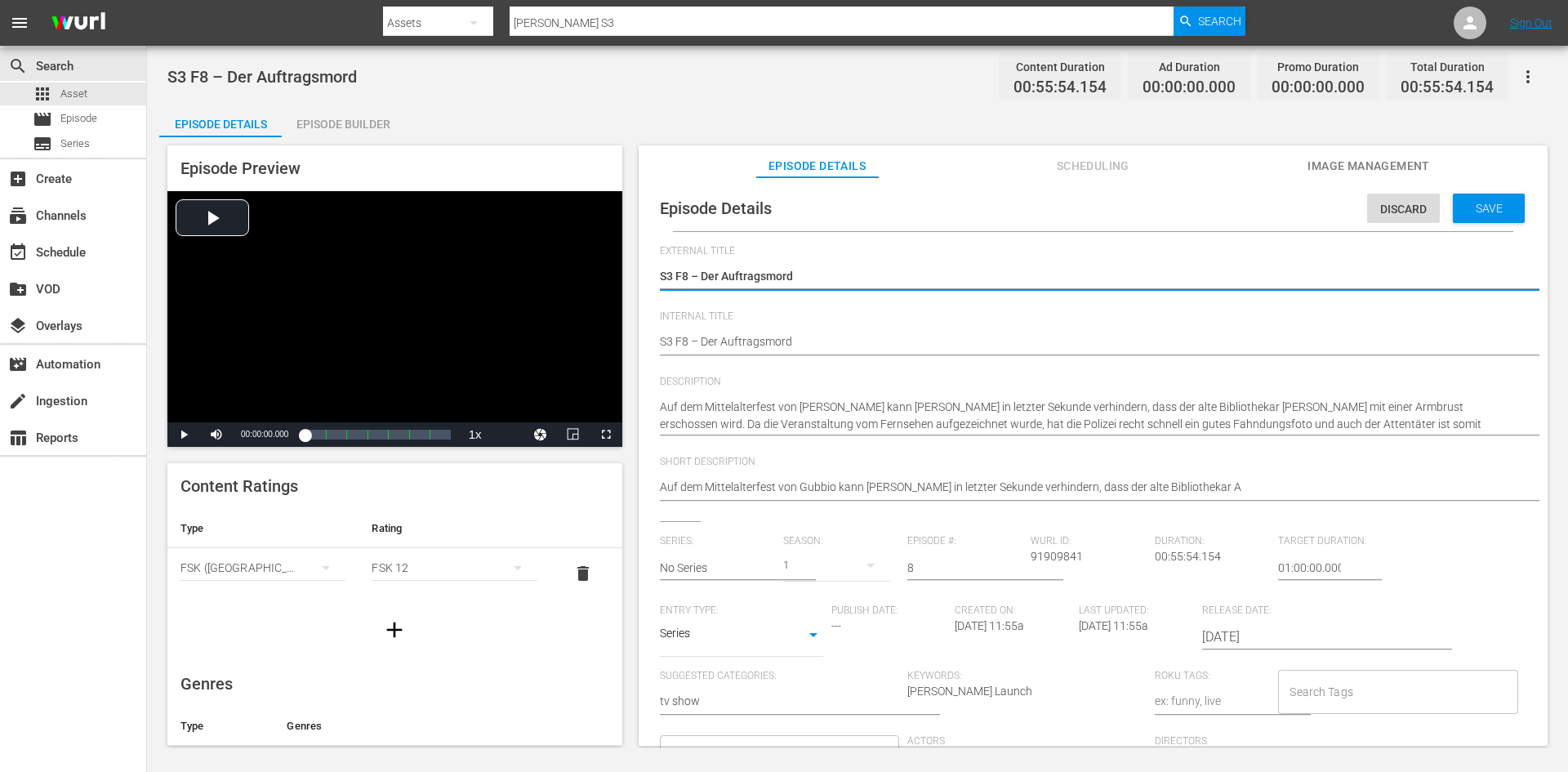
click at [658, 346] on div "Episode Details Discard Save External Title S3 F8 – Der Auftragsmord S3 F8 – De…" at bounding box center [1093, 579] width 892 height 788
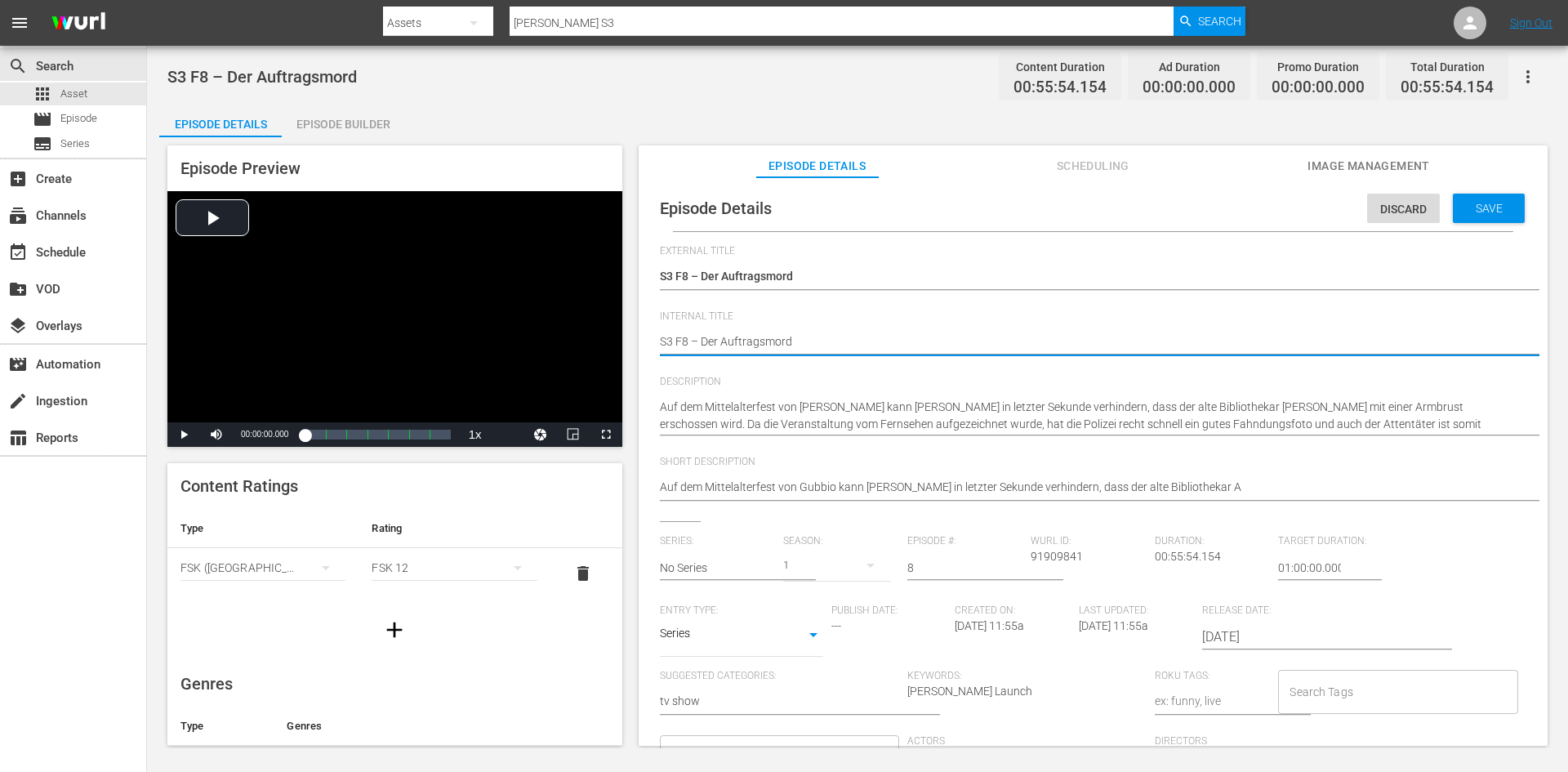
type textarea "DS3 F8 – Der Auftragsmord"
type textarea "DoS3 F8 – Der Auftragsmord"
type textarea "DonS3 F8 – Der Auftragsmord"
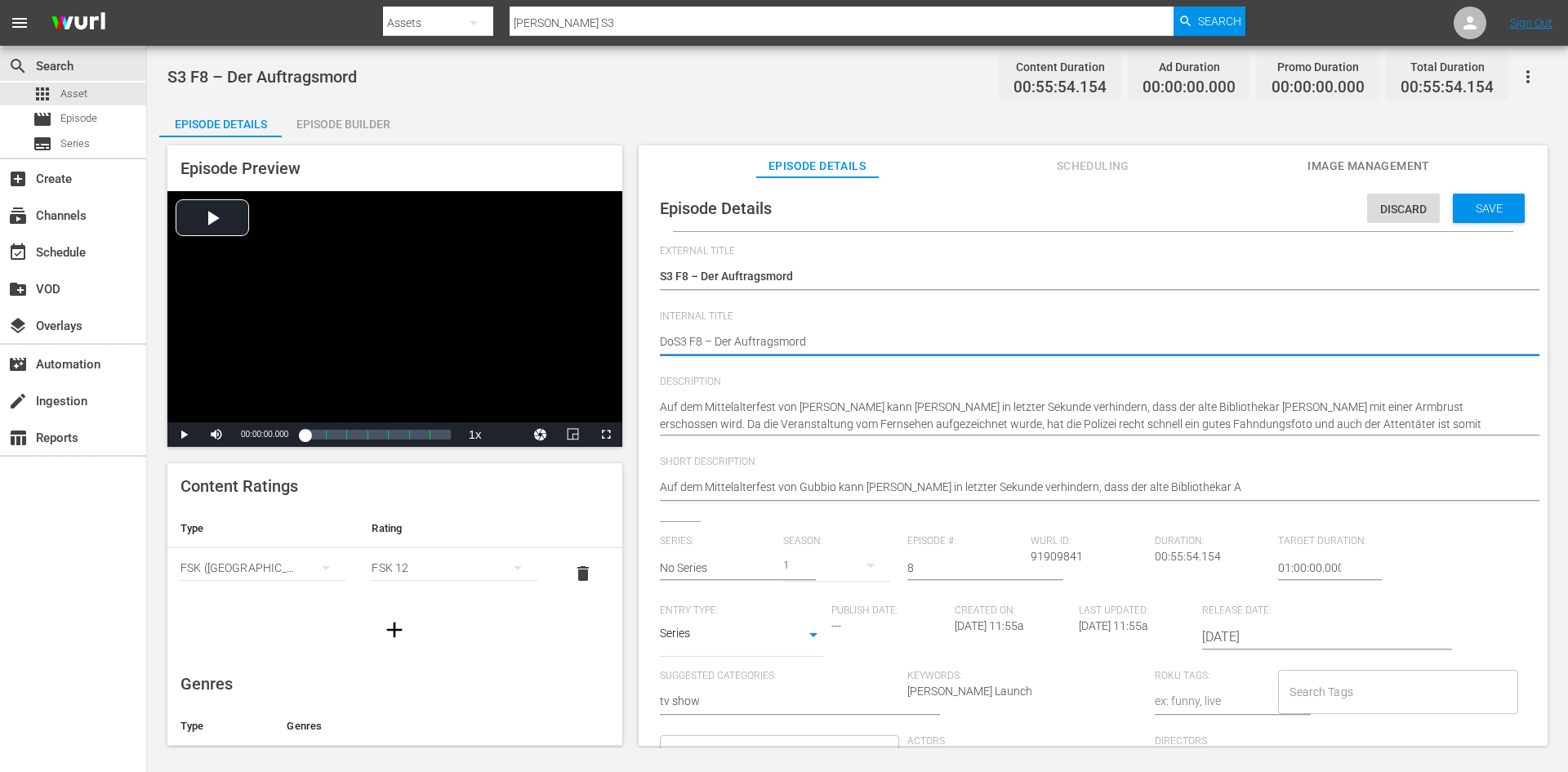
type textarea "DonS3 F8 – Der Auftragsmord"
type textarea "Don S3 F8 – Der Auftragsmord"
type textarea "Don MS3 F8 – Der Auftragsmord"
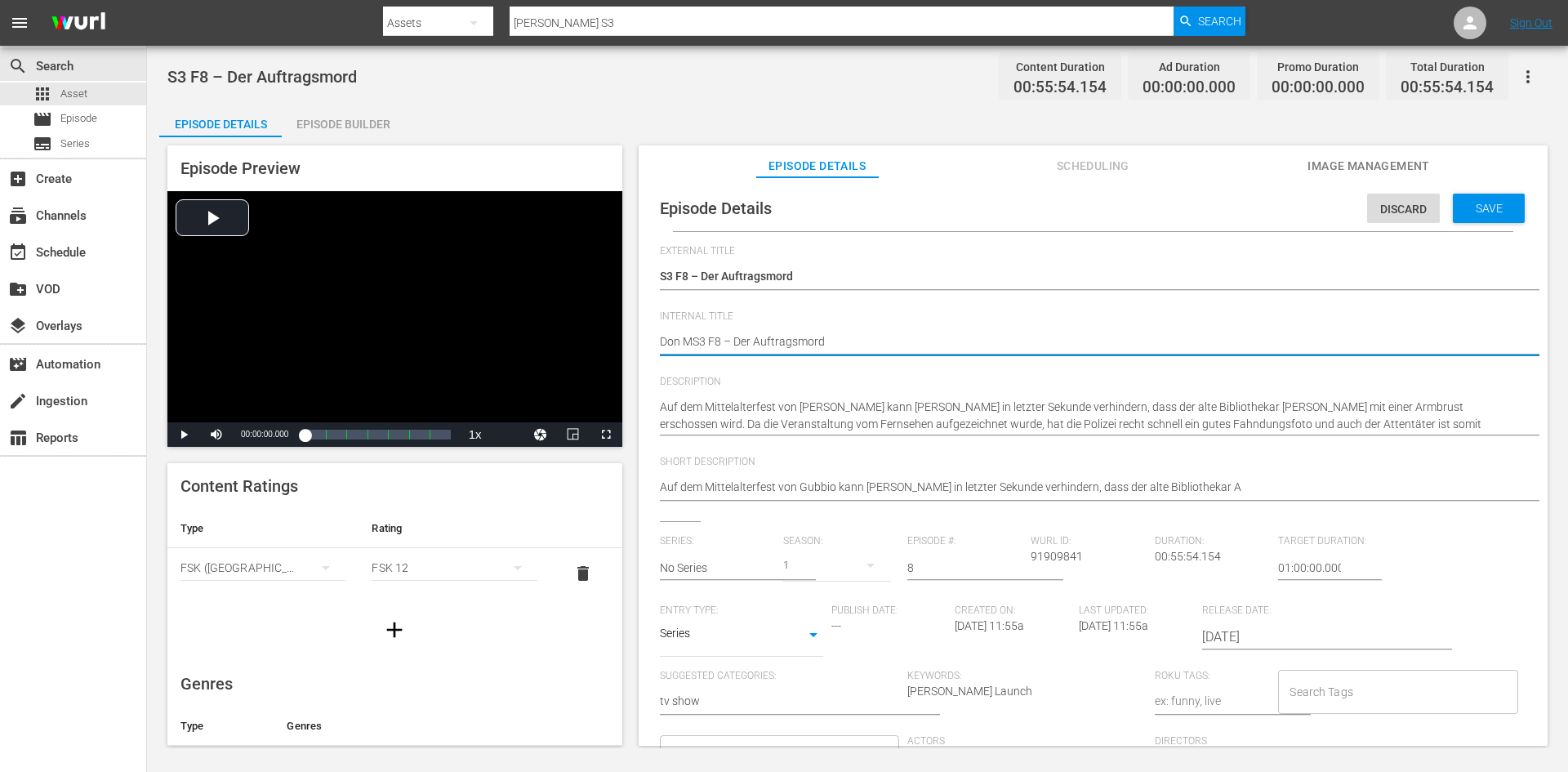
type textarea "Don MaS3 F8 – Der Auftragsmord"
type textarea "Don MatS3 F8 – Der Auftragsmord"
type textarea "Don MattS3 F8 – Der Auftragsmord"
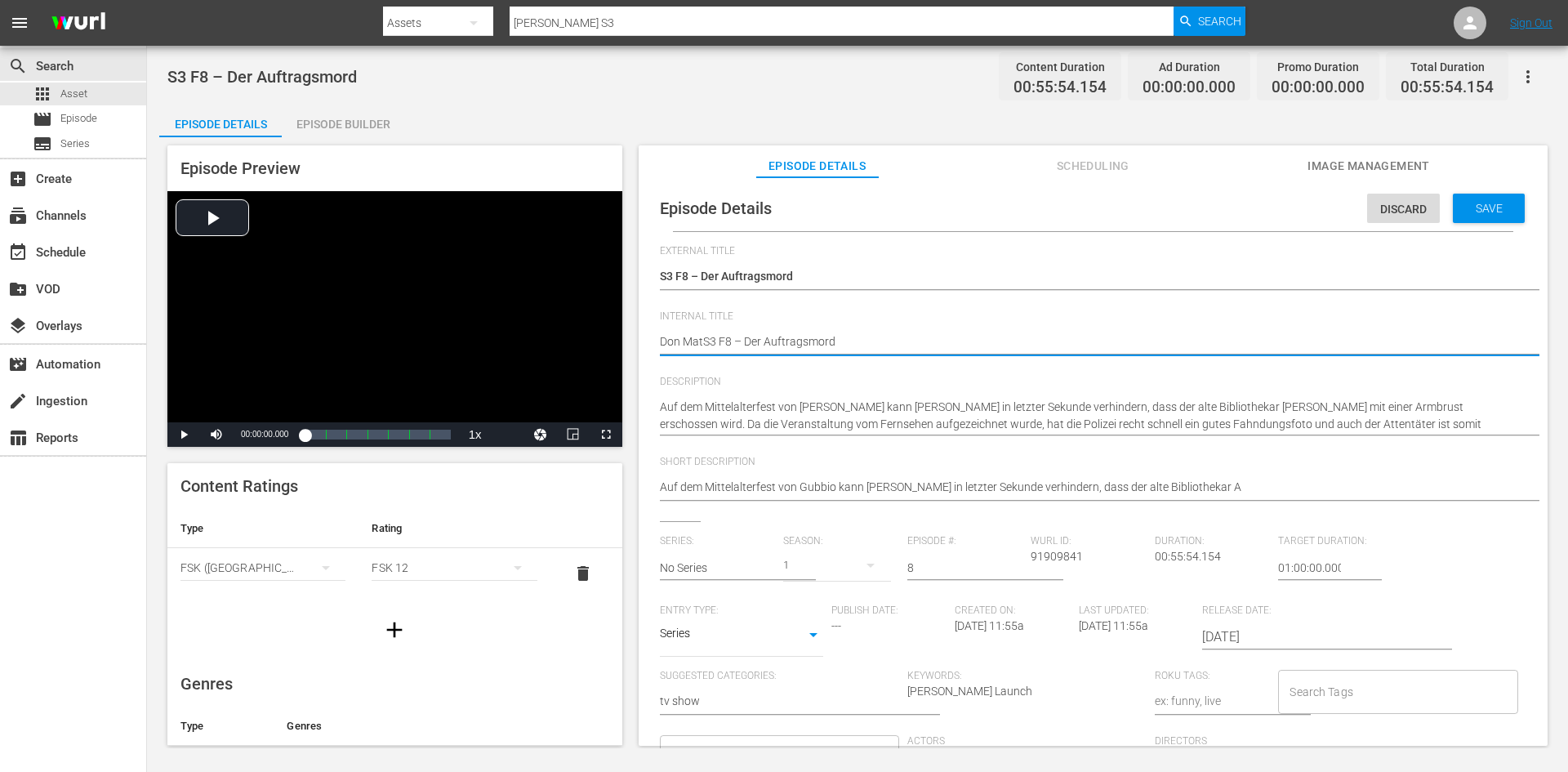
type textarea "Don MattS3 F8 – Der Auftragsmord"
type textarea "Don MatteS3 F8 – Der Auftragsmord"
type textarea "Don MatteoS3 F8 – Der Auftragsmord"
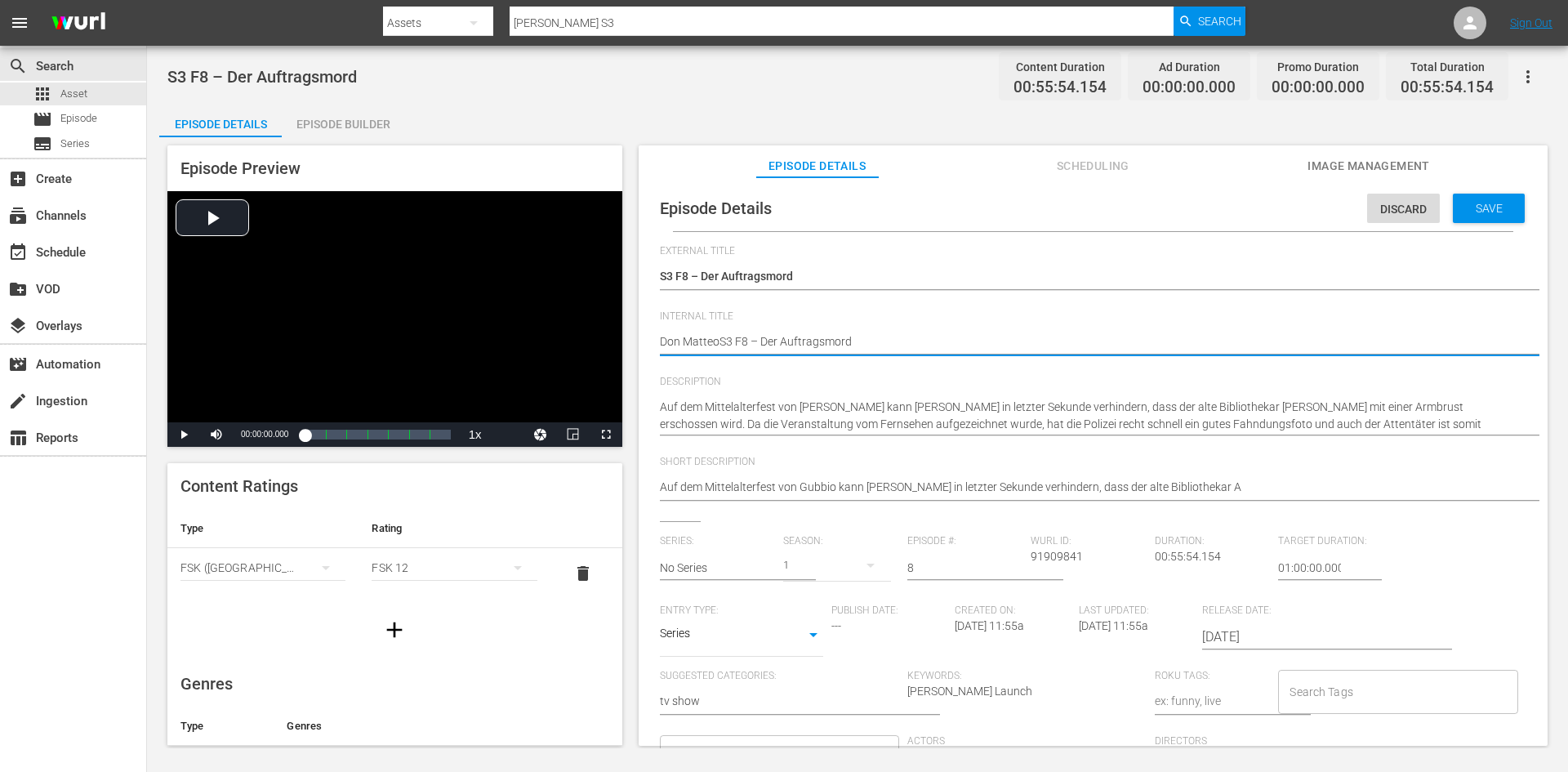
type textarea "[PERSON_NAME] S3 F8 – Der Auftragsmord"
click at [1502, 204] on span "Save" at bounding box center [1489, 209] width 53 height 13
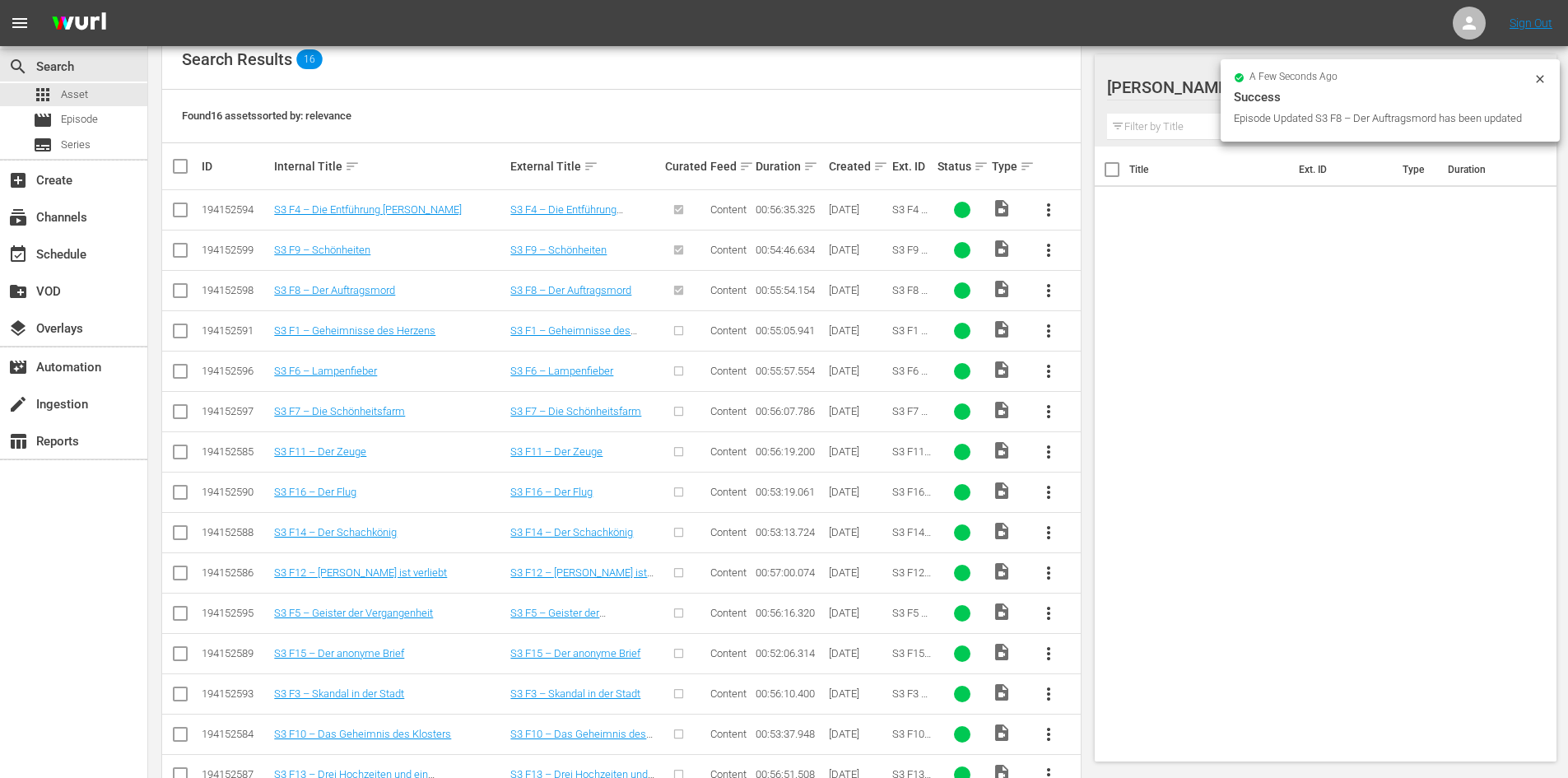
scroll to position [412, 0]
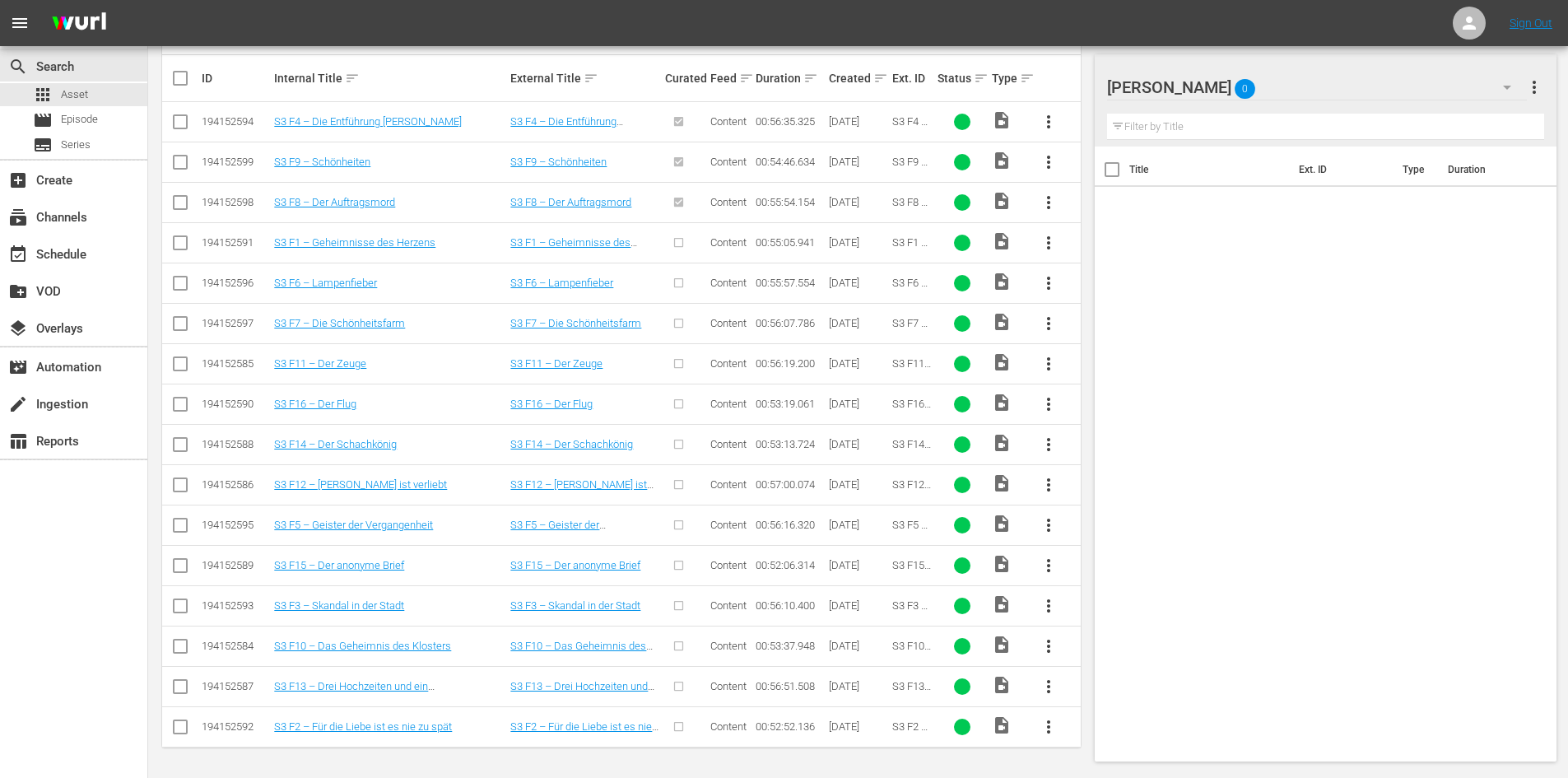
click at [1041, 233] on span "more_vert" at bounding box center [1048, 243] width 20 height 20
click at [1072, 363] on div "Episode" at bounding box center [1137, 368] width 138 height 39
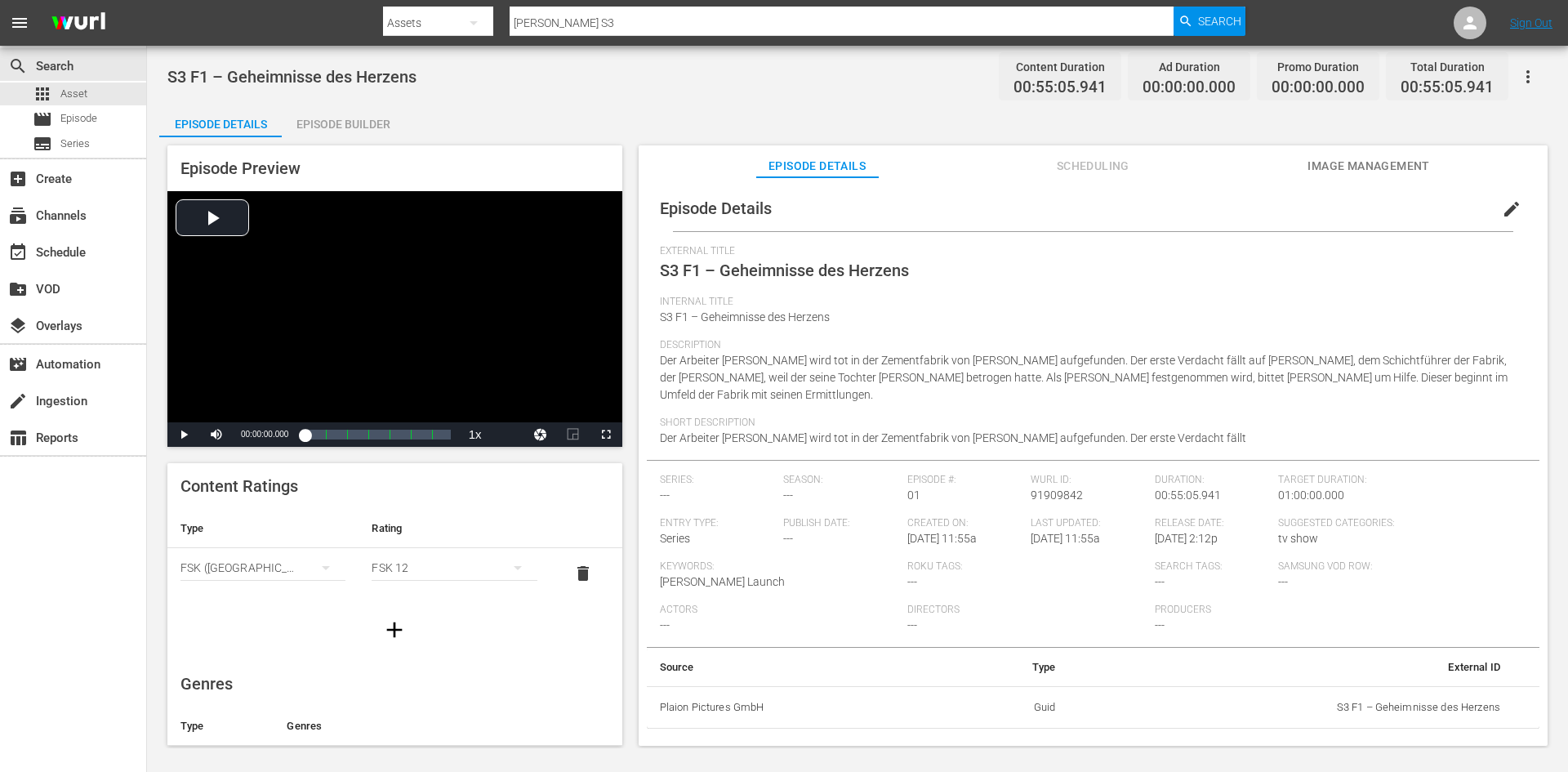
click at [1502, 203] on span "edit" at bounding box center [1512, 209] width 20 height 20
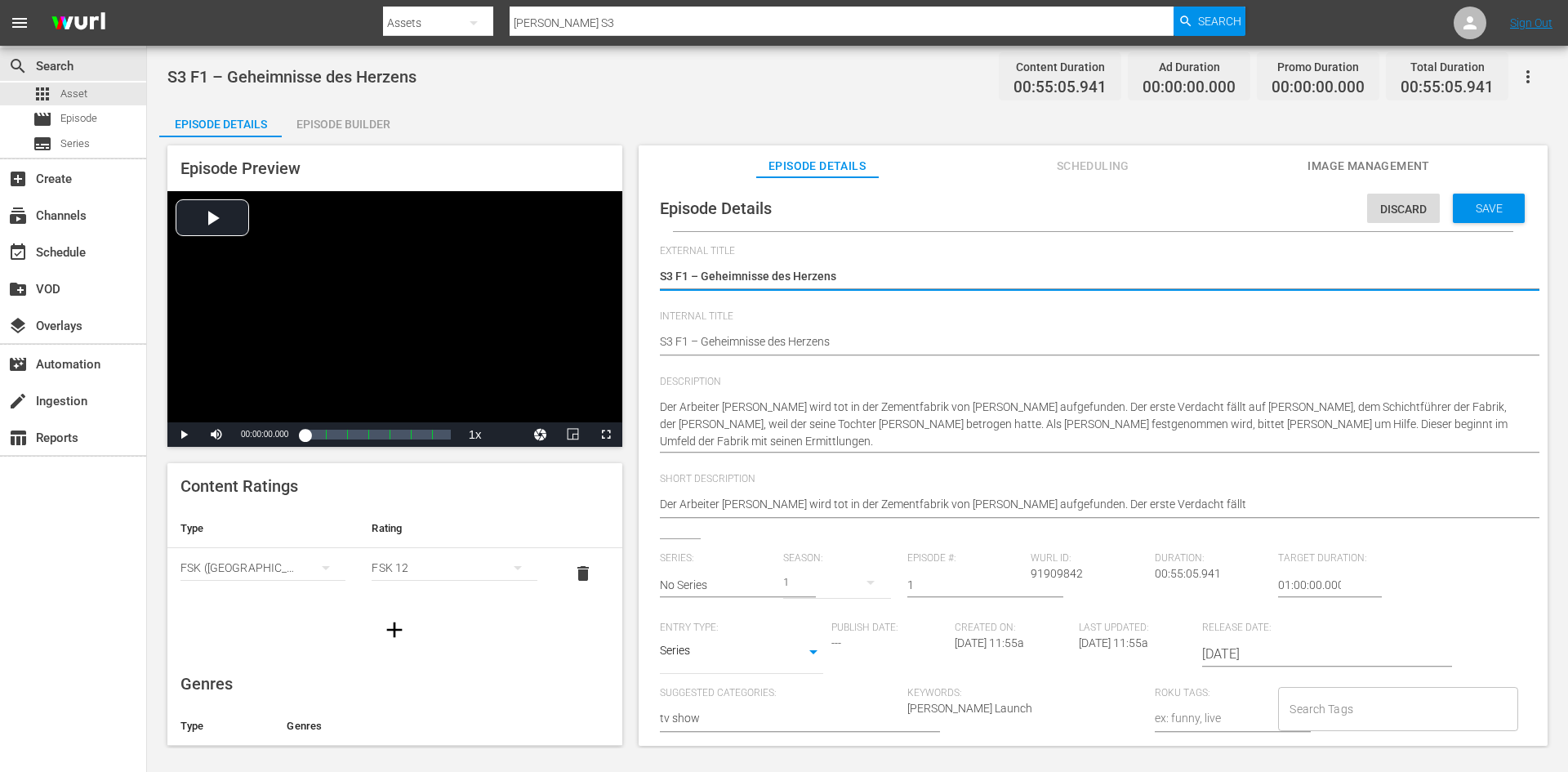
click at [657, 347] on div "Episode Details Discard Save External Title S3 F1 – Geheimnisse des Herzens S3 …" at bounding box center [1093, 588] width 892 height 804
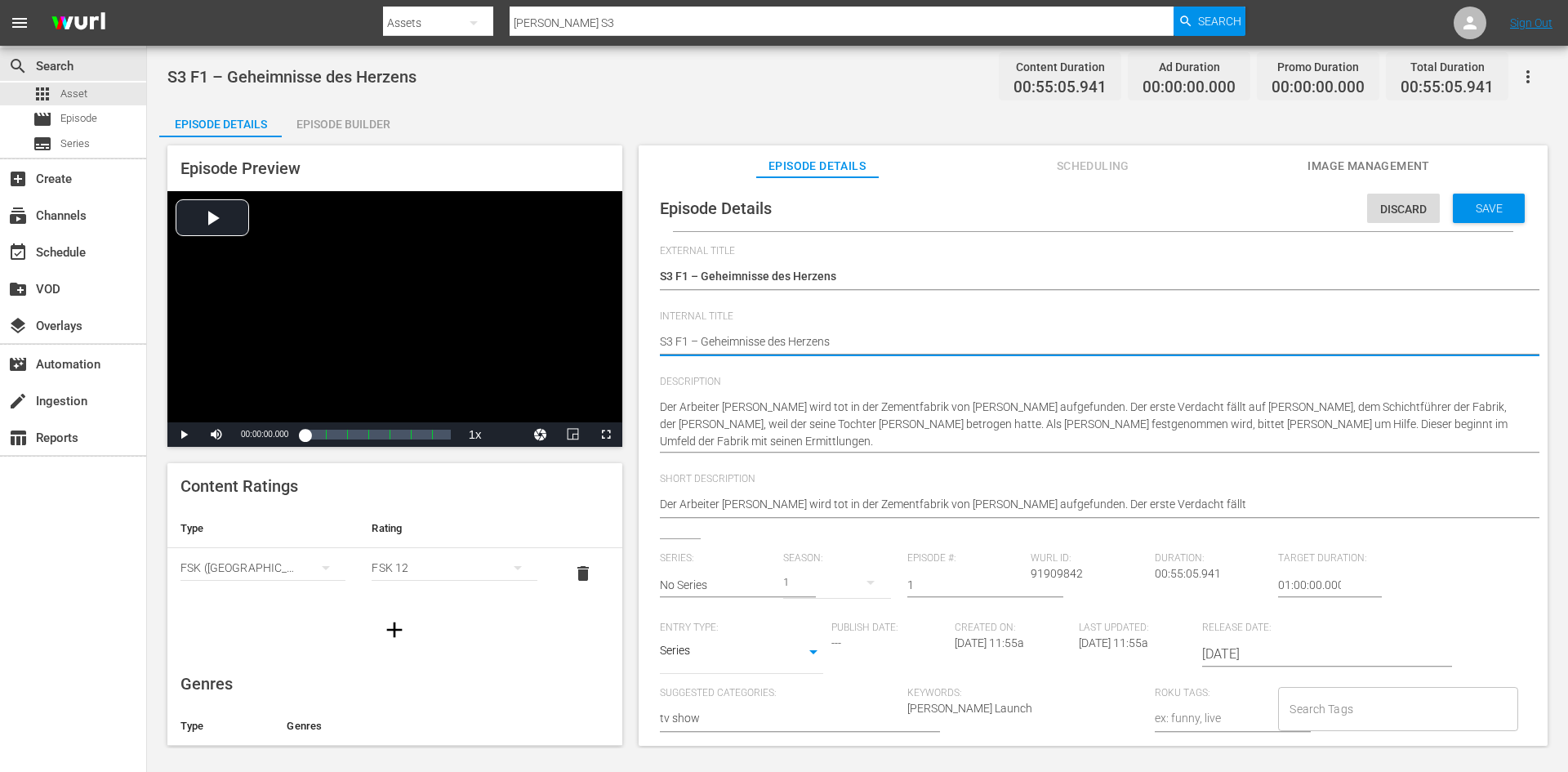
type textarea "DS3 F1 – Geheimnisse des Herzens"
type textarea "DoS3 F1 – Geheimnisse des Herzens"
type textarea "DonS3 F1 – Geheimnisse des Herzens"
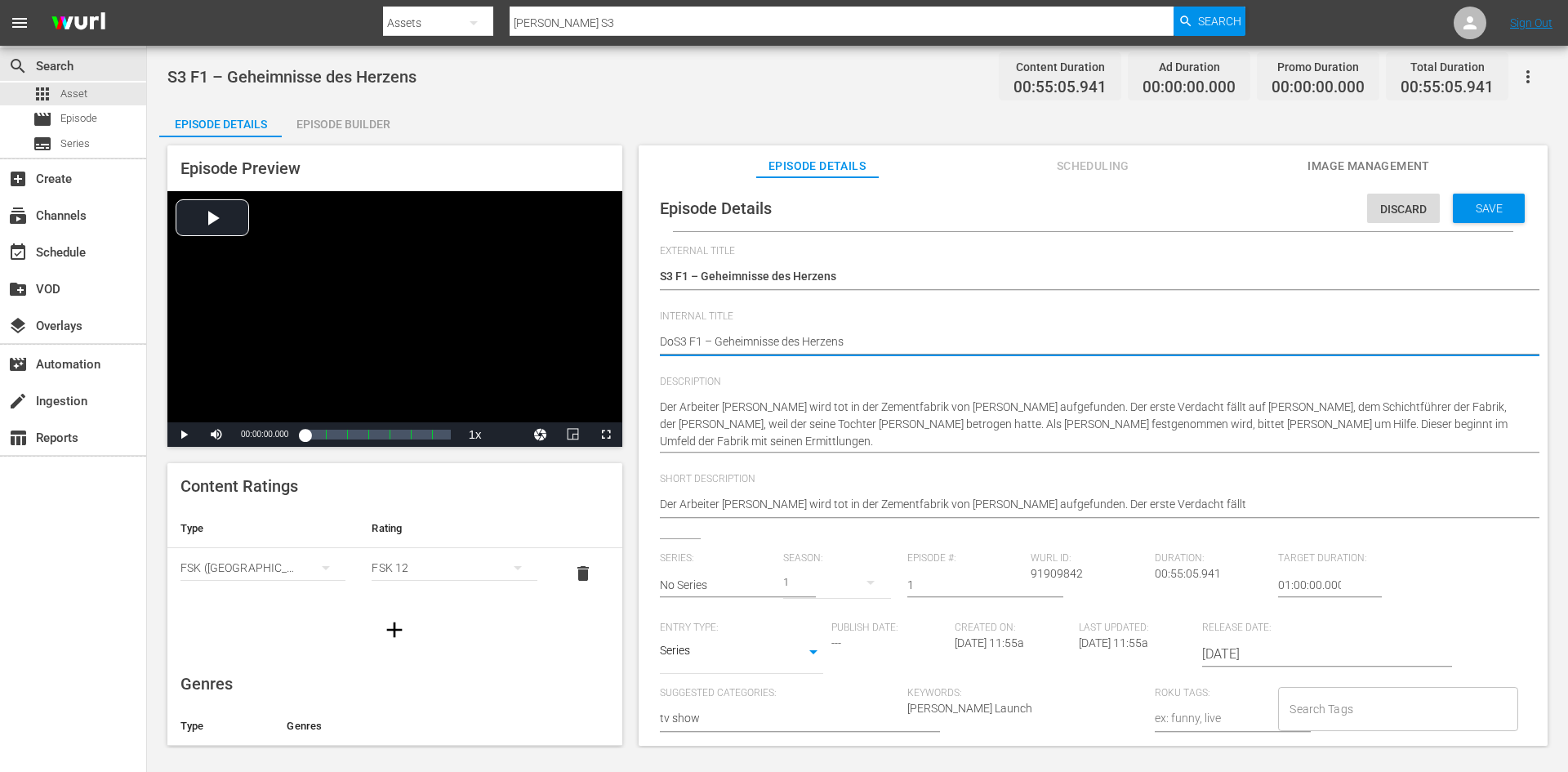
type textarea "DonS3 F1 – Geheimnisse des Herzens"
type textarea "Don S3 F1 – Geheimnisse des Herzens"
type textarea "Don MS3 F1 – Geheimnisse des Herzens"
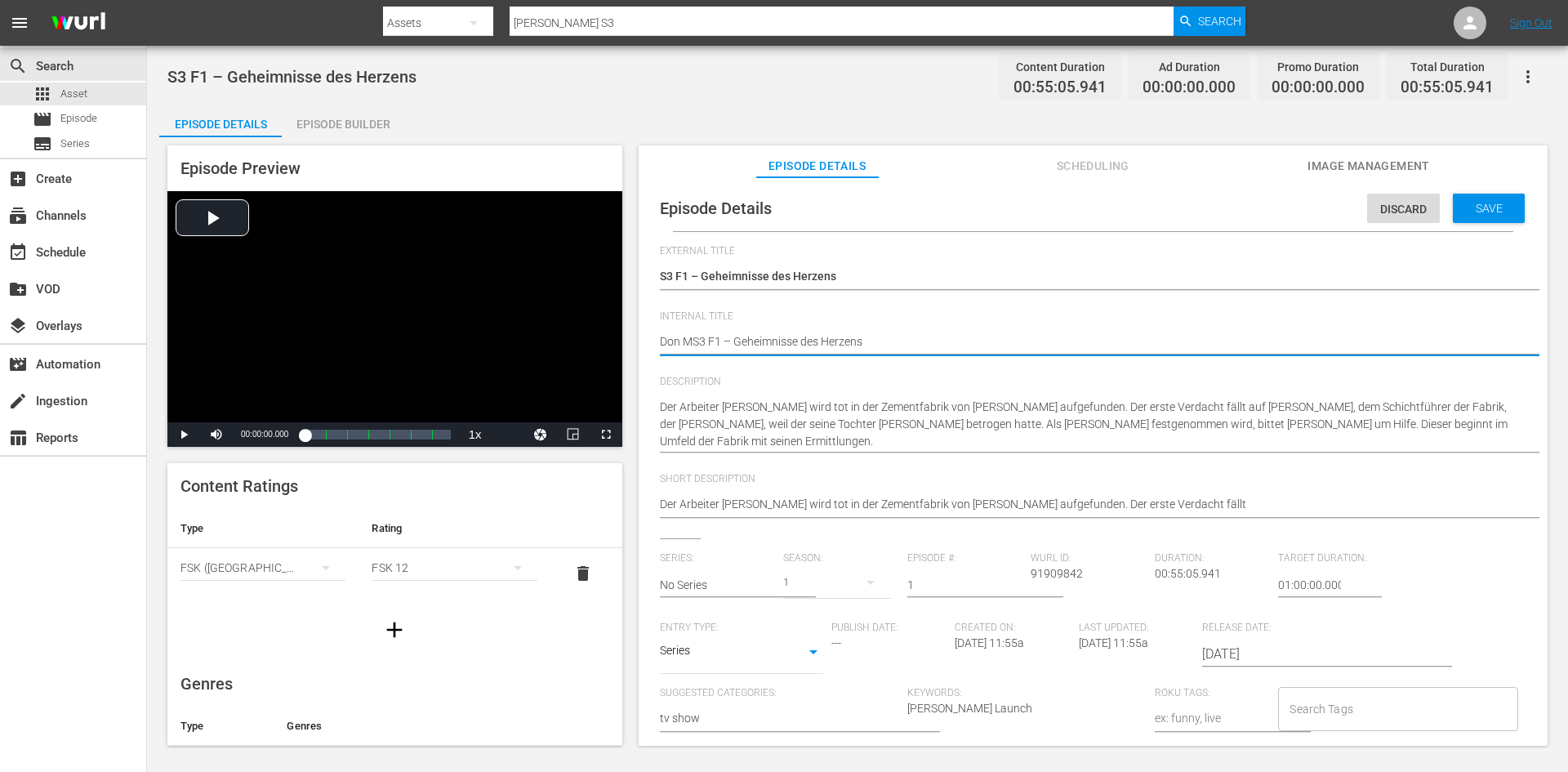
type textarea "Don MaS3 F1 – Geheimnisse des Herzens"
type textarea "Don MatS3 F1 – Geheimnisse des Herzens"
type textarea "Don MattS3 F1 – Geheimnisse des Herzens"
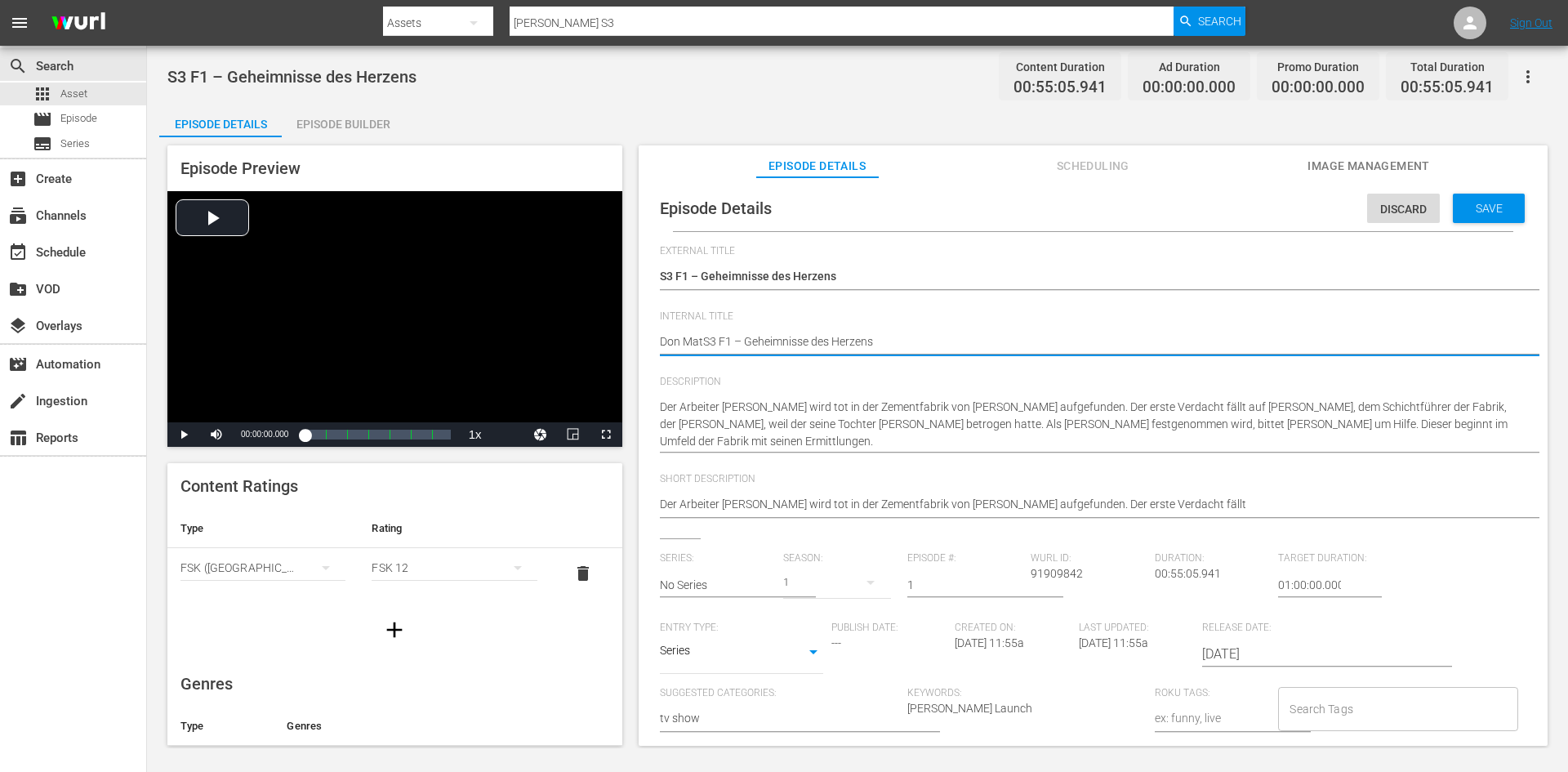
type textarea "Don MattS3 F1 – Geheimnisse des Herzens"
type textarea "Don MatteS3 F1 – Geheimnisse des Herzens"
type textarea "Don MatteoS3 F1 – Geheimnisse des Herzens"
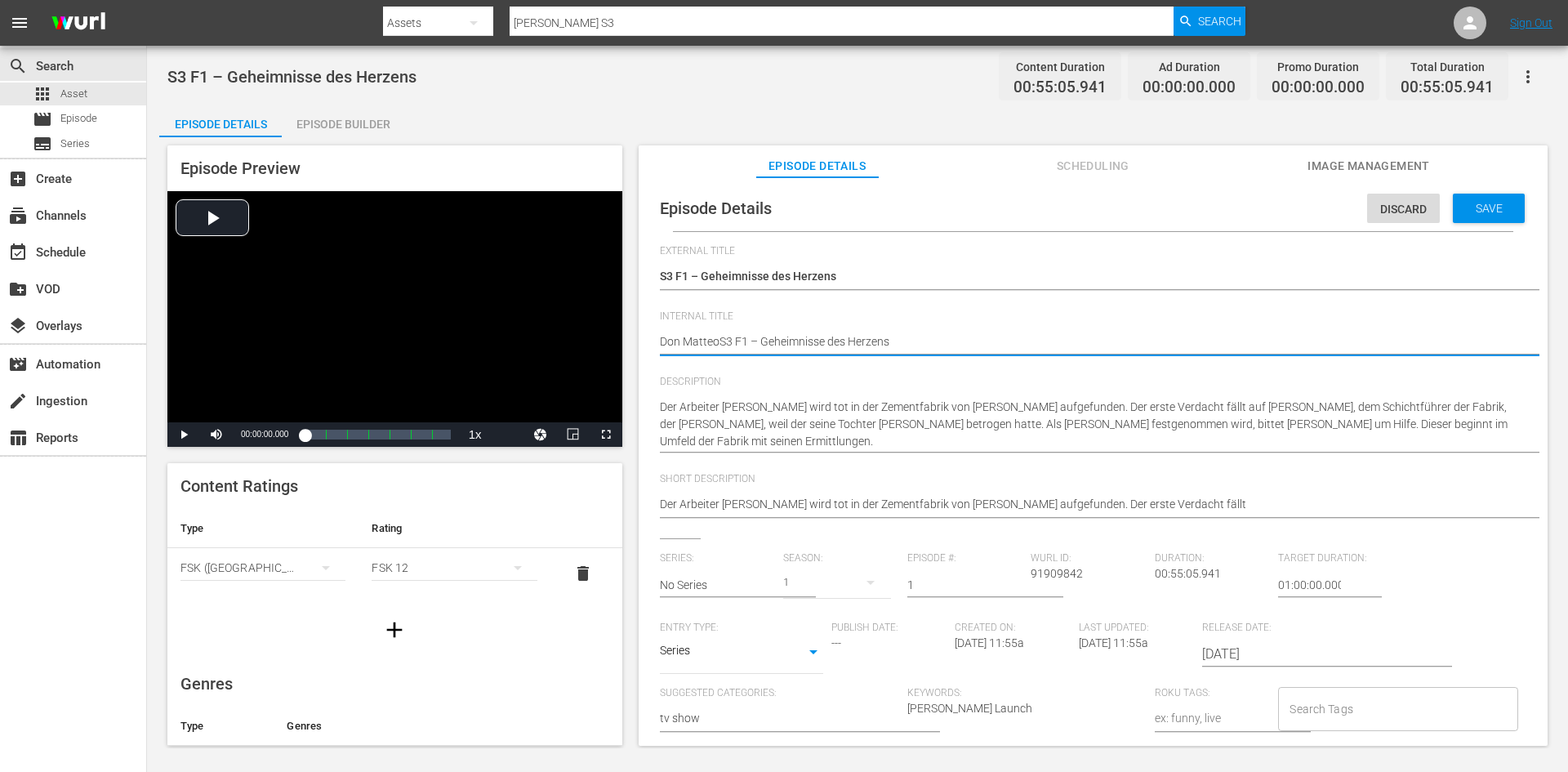
type textarea "[PERSON_NAME] S3 F1 – Geheimnisse des Herzens"
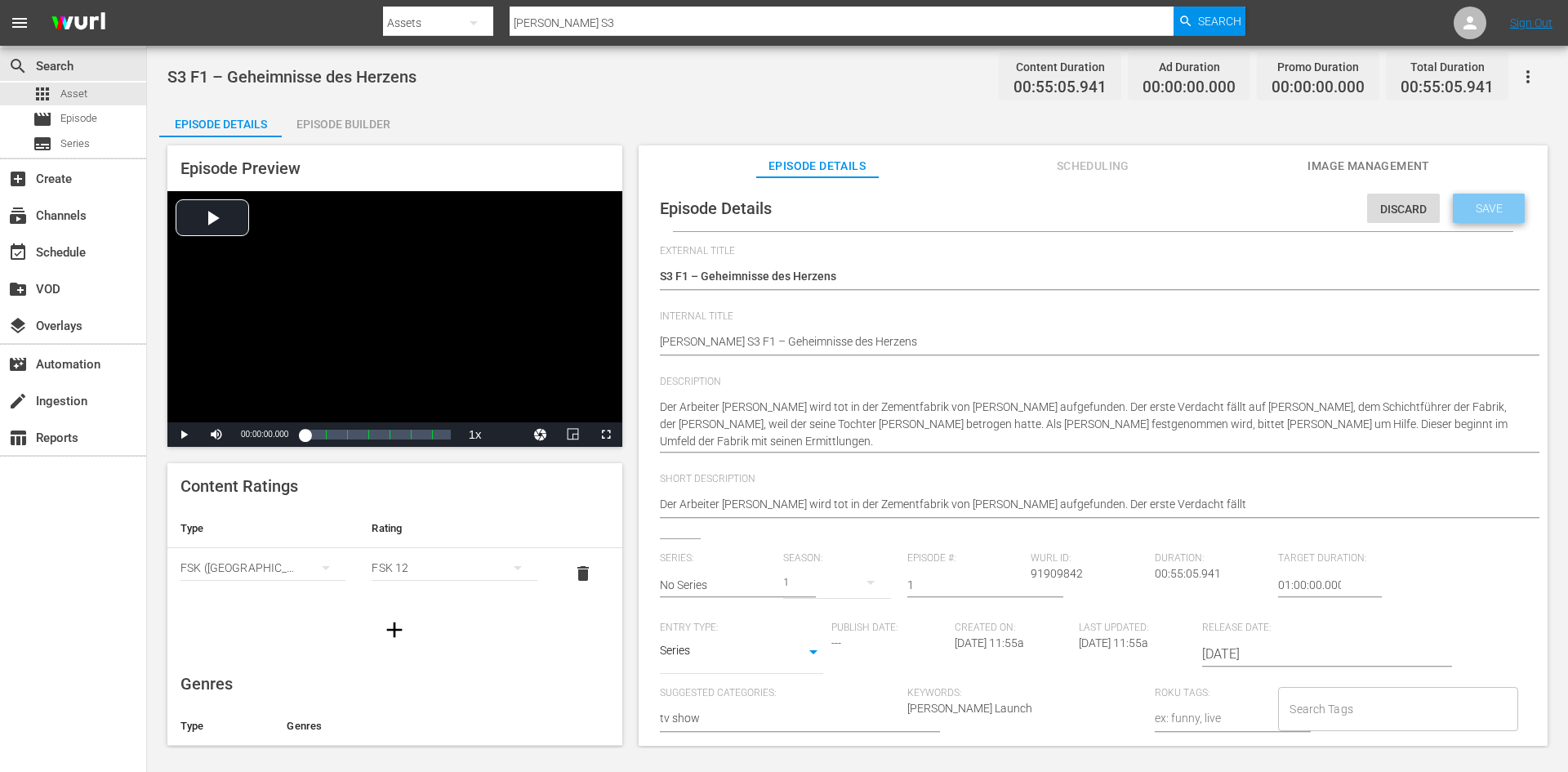
click at [1496, 211] on span "Save" at bounding box center [1489, 209] width 53 height 13
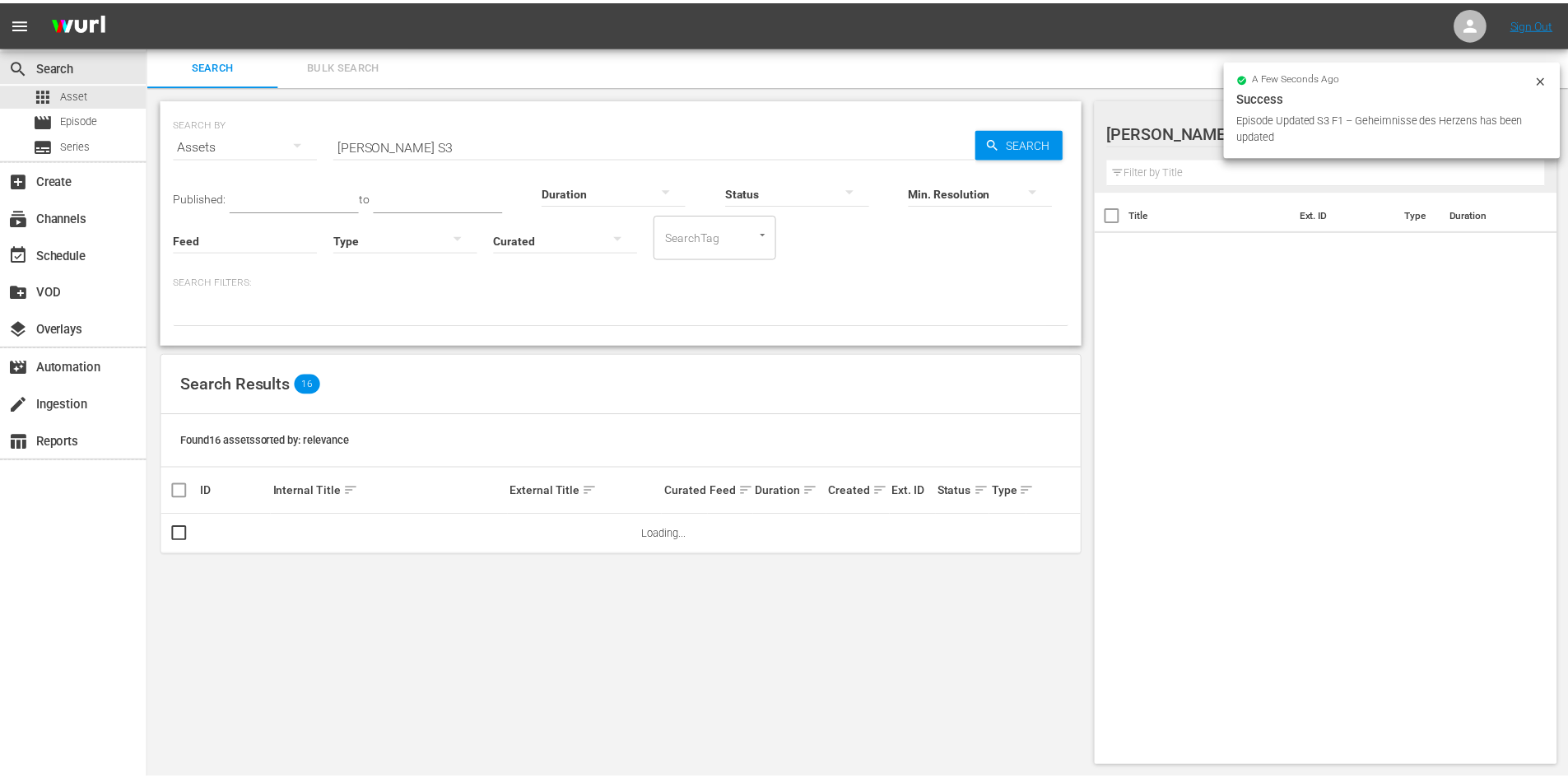
scroll to position [2, 0]
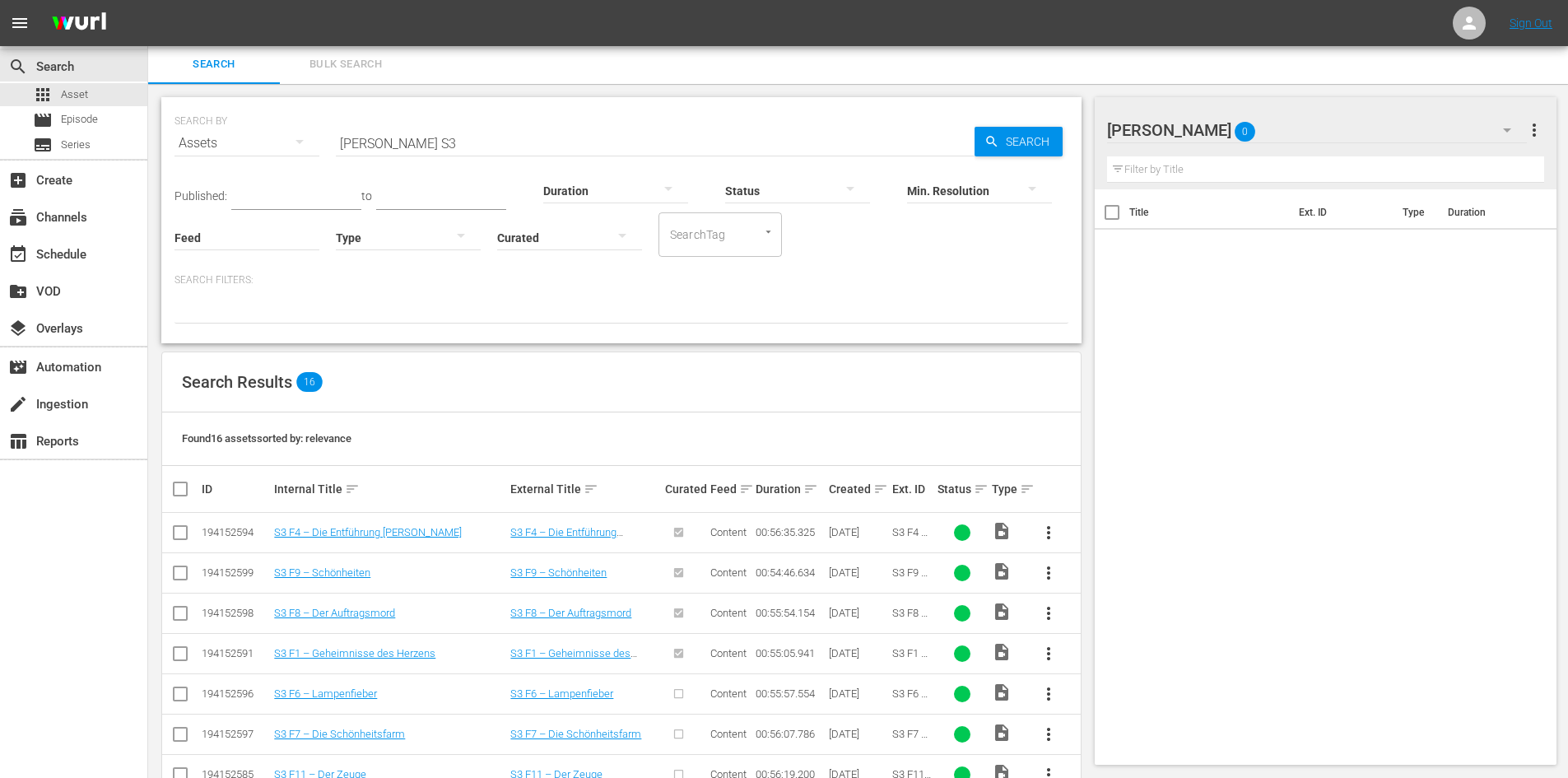
click at [1052, 693] on span "more_vert" at bounding box center [1048, 694] width 20 height 20
click at [1095, 688] on div "Episode" at bounding box center [1138, 687] width 112 height 39
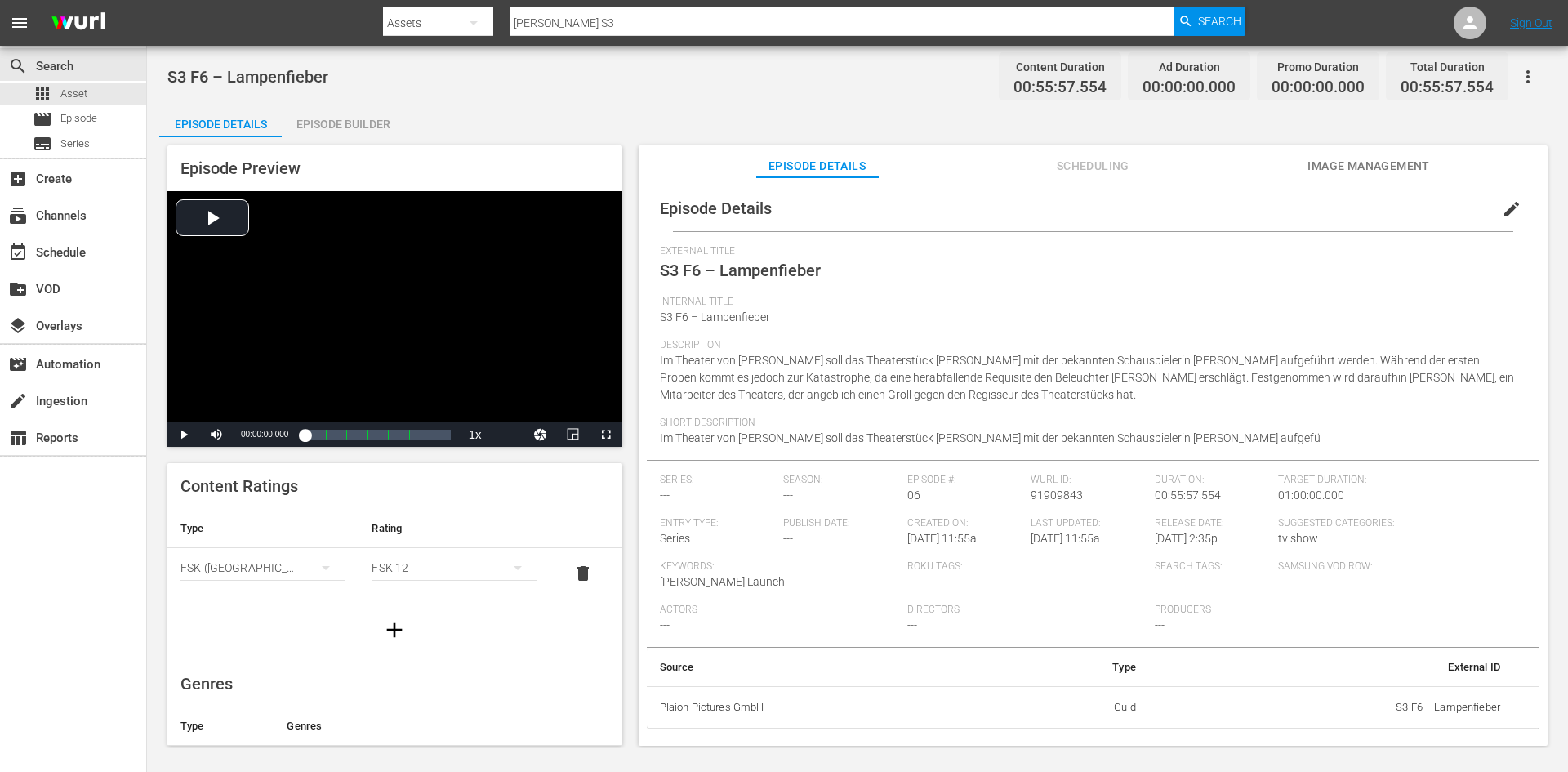
click at [1502, 212] on span "edit" at bounding box center [1512, 209] width 20 height 20
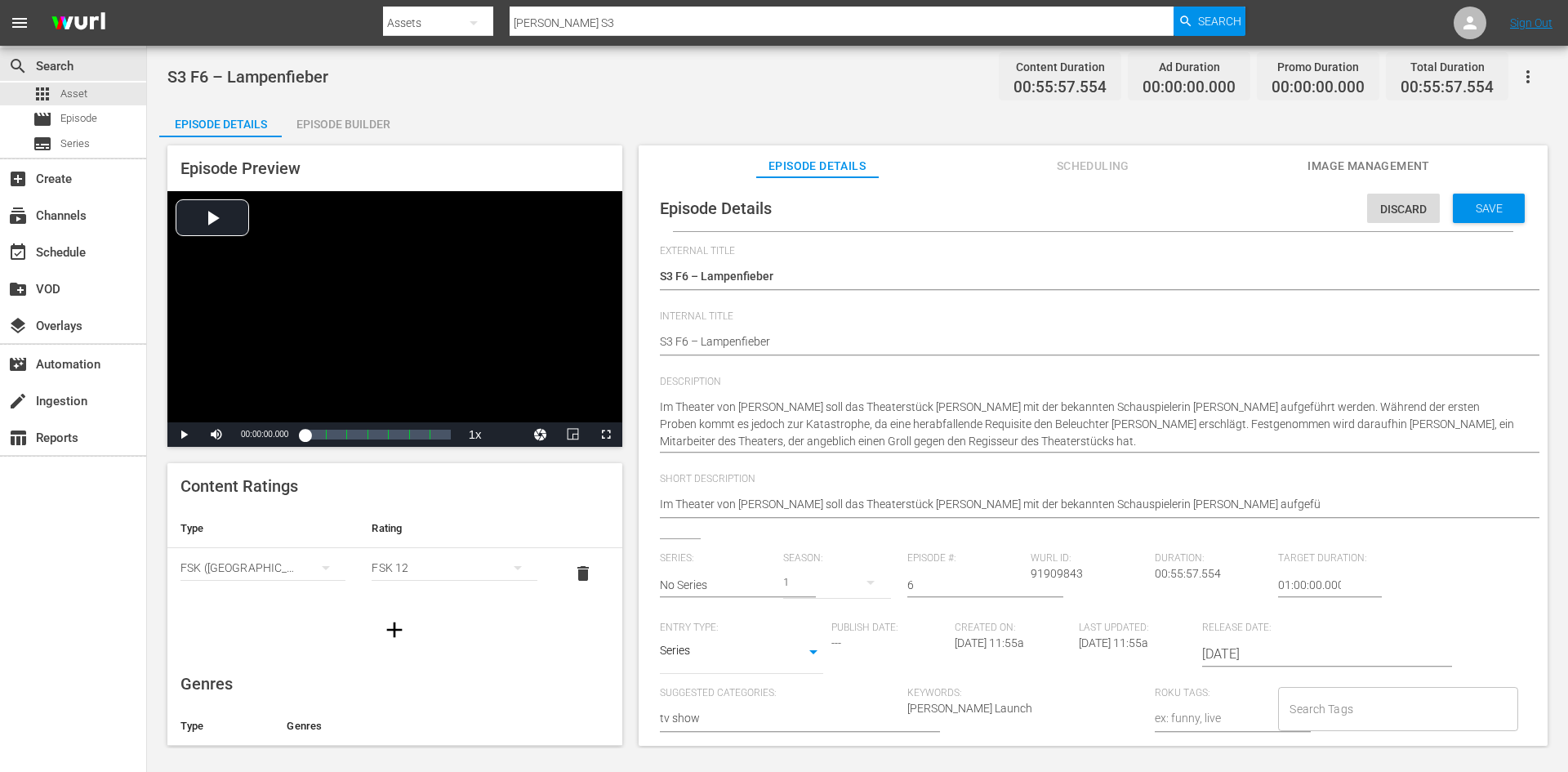
click at [658, 346] on div "Episode Details Discard Save External Title S3 F6 – Lampenfieber S3 F6 – Lampen…" at bounding box center [1093, 588] width 892 height 804
click at [658, 342] on div "Episode Details Discard Save External Title S3 F6 – Lampenfieber S3 F6 – Lampen…" at bounding box center [1093, 588] width 892 height 804
type textarea "DS3 F6 – Lampenfieber"
type textarea "DoS3 F6 – Lampenfieber"
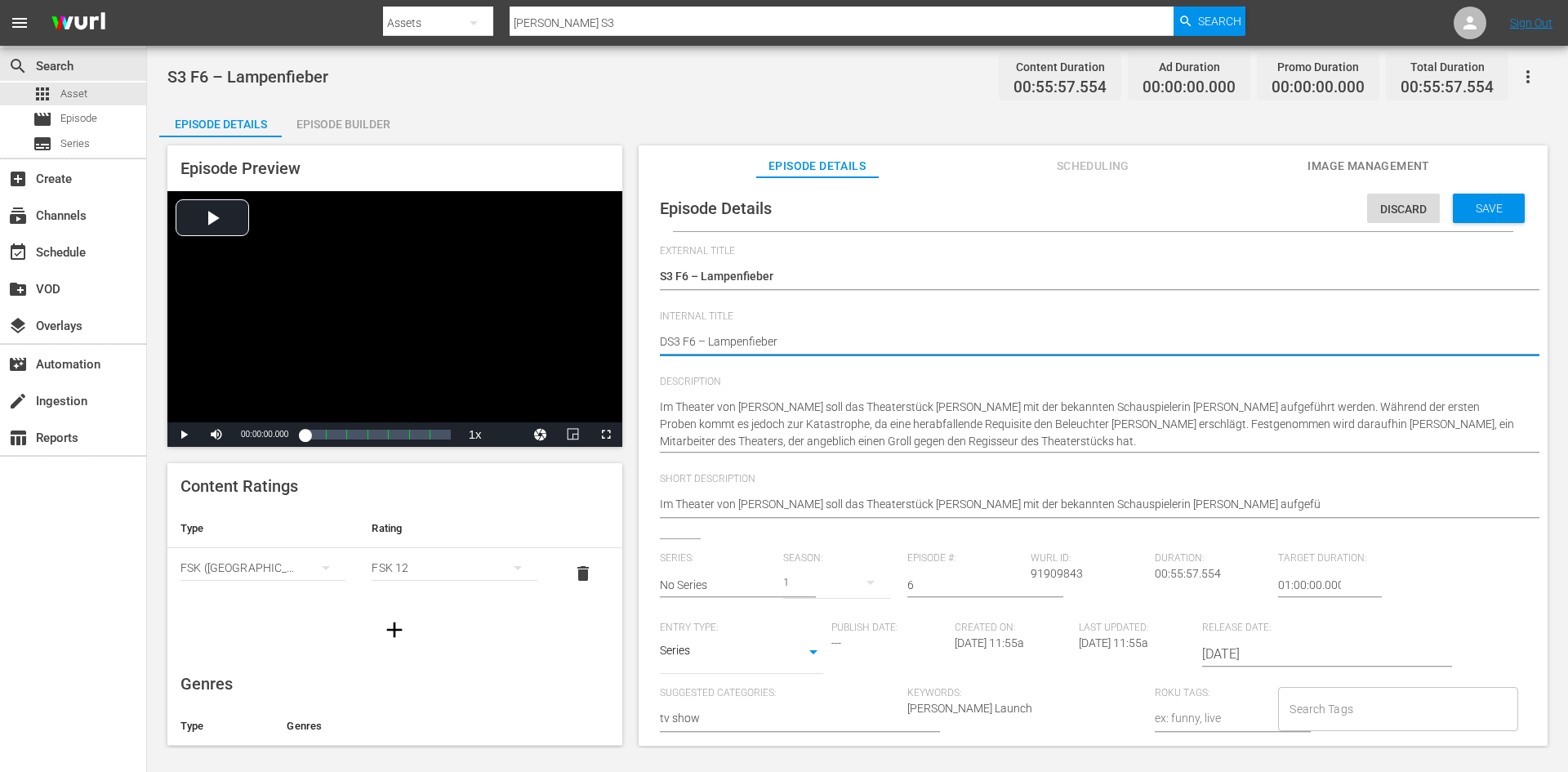
type textarea "DoS3 F6 – Lampenfieber"
type textarea "DonS3 F6 – Lampenfieber"
type textarea "Don S3 F6 – Lampenfieber"
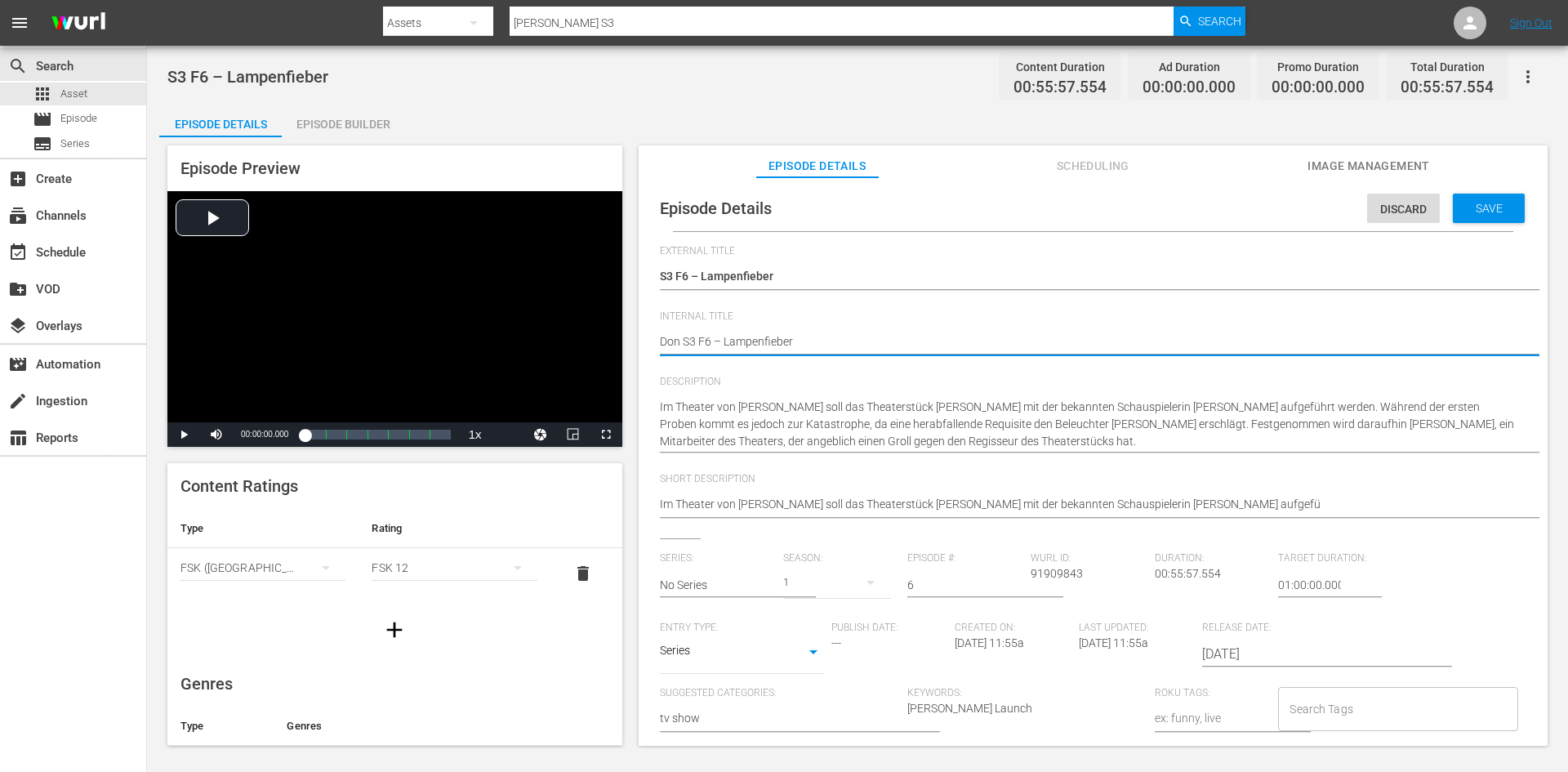
type textarea "Don MS3 F6 – Lampenfieber"
type textarea "Don MaS3 F6 – Lampenfieber"
type textarea "Don MatS3 F6 – Lampenfieber"
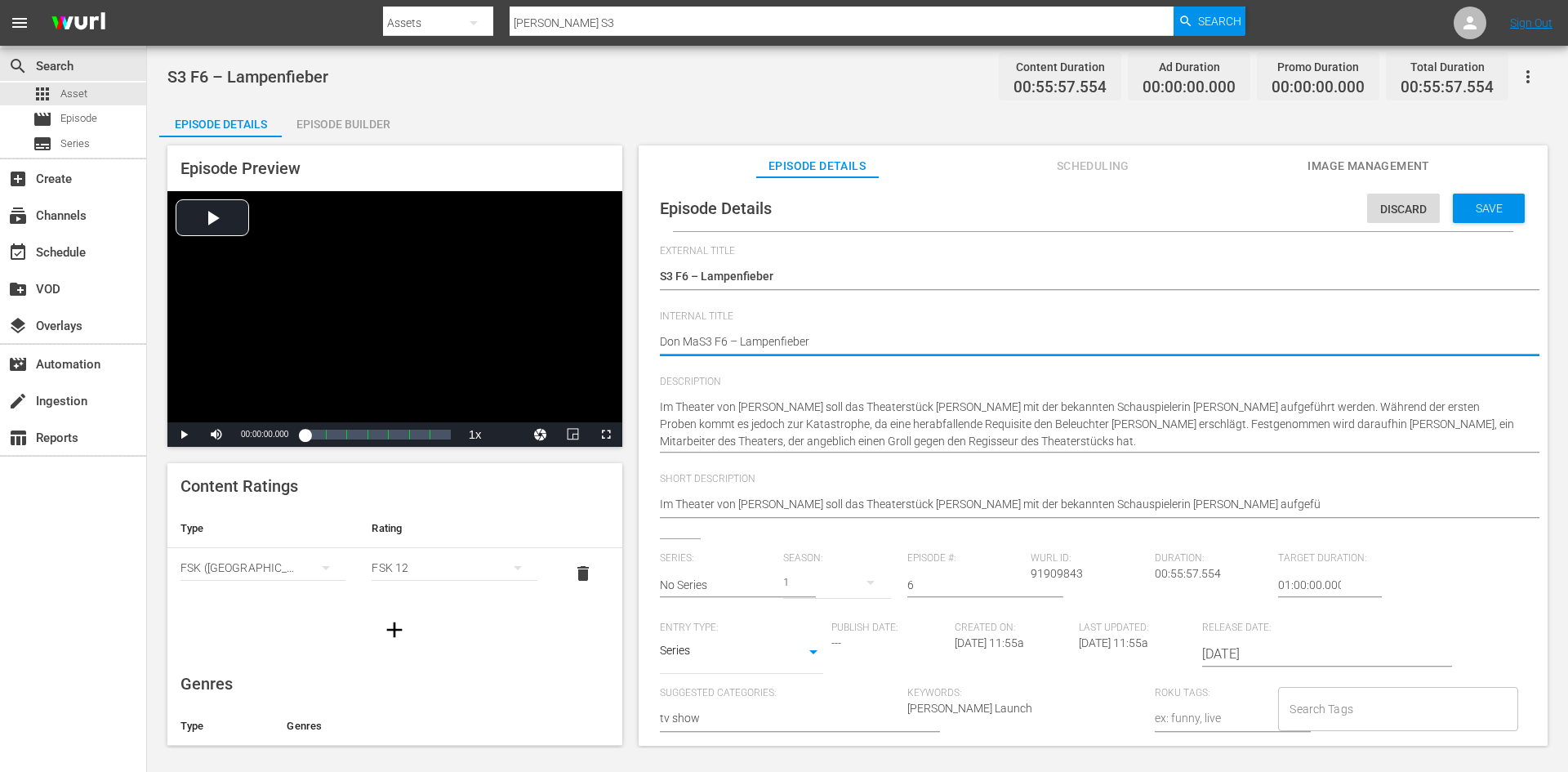
type textarea "Don MatS3 F6 – Lampenfieber"
type textarea "Don MattS3 F6 – Lampenfieber"
type textarea "Don MatteS3 F6 – Lampenfieber"
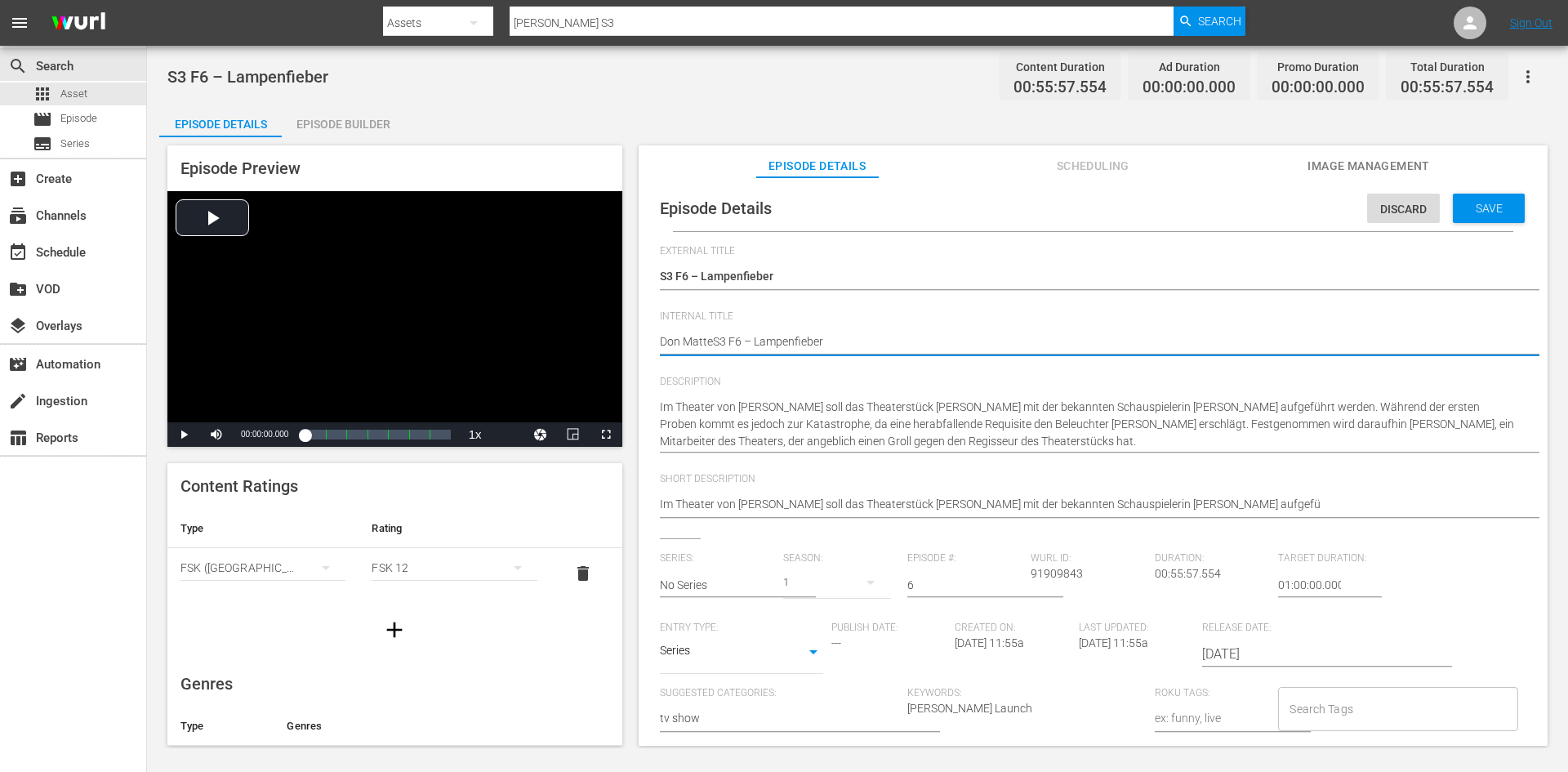
type textarea "Don MatteoS3 F6 – Lampenfieber"
type textarea "[PERSON_NAME] S3 F6 – Lampenfieber"
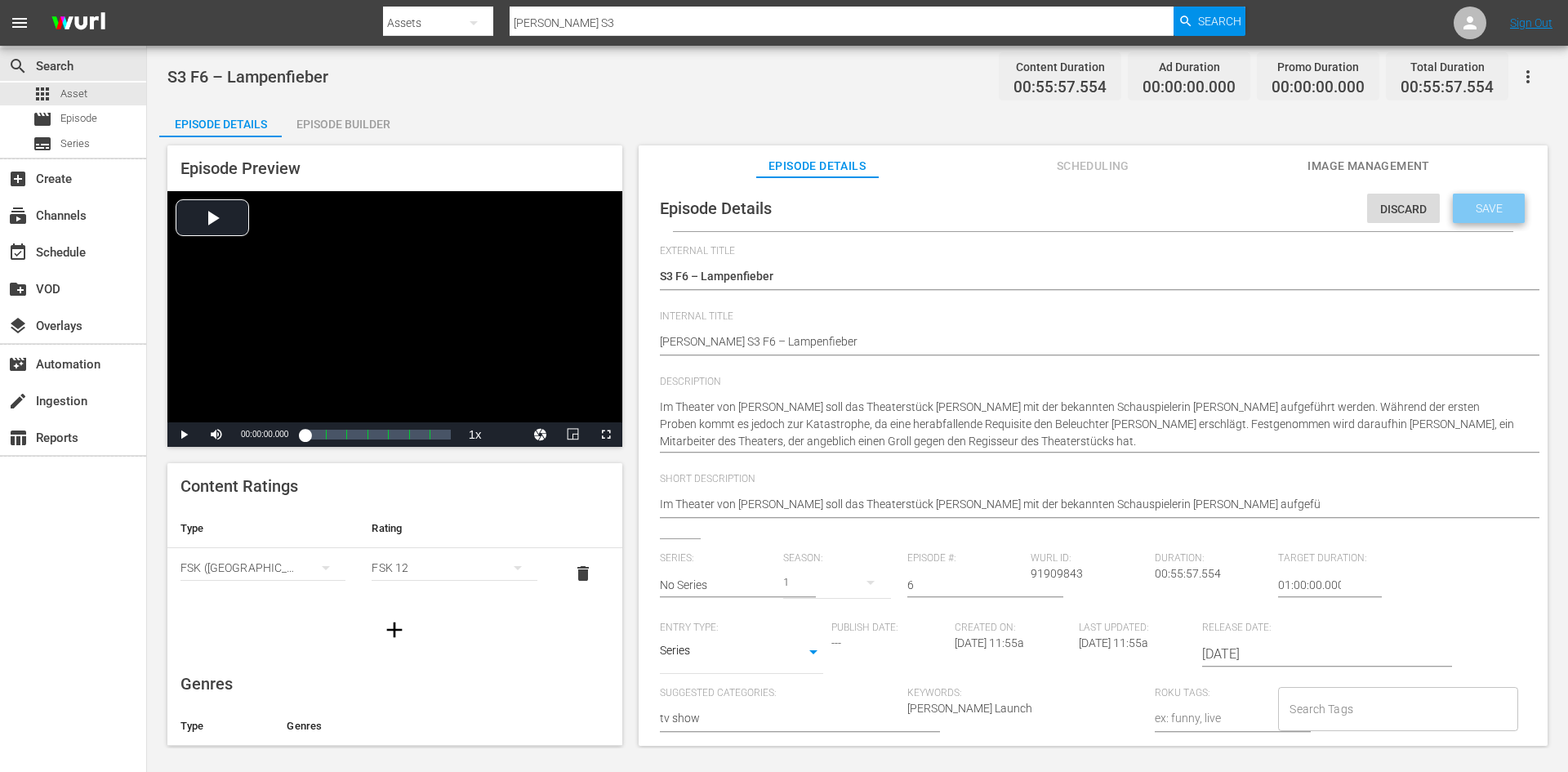
click at [1490, 215] on div "Save" at bounding box center [1489, 208] width 71 height 29
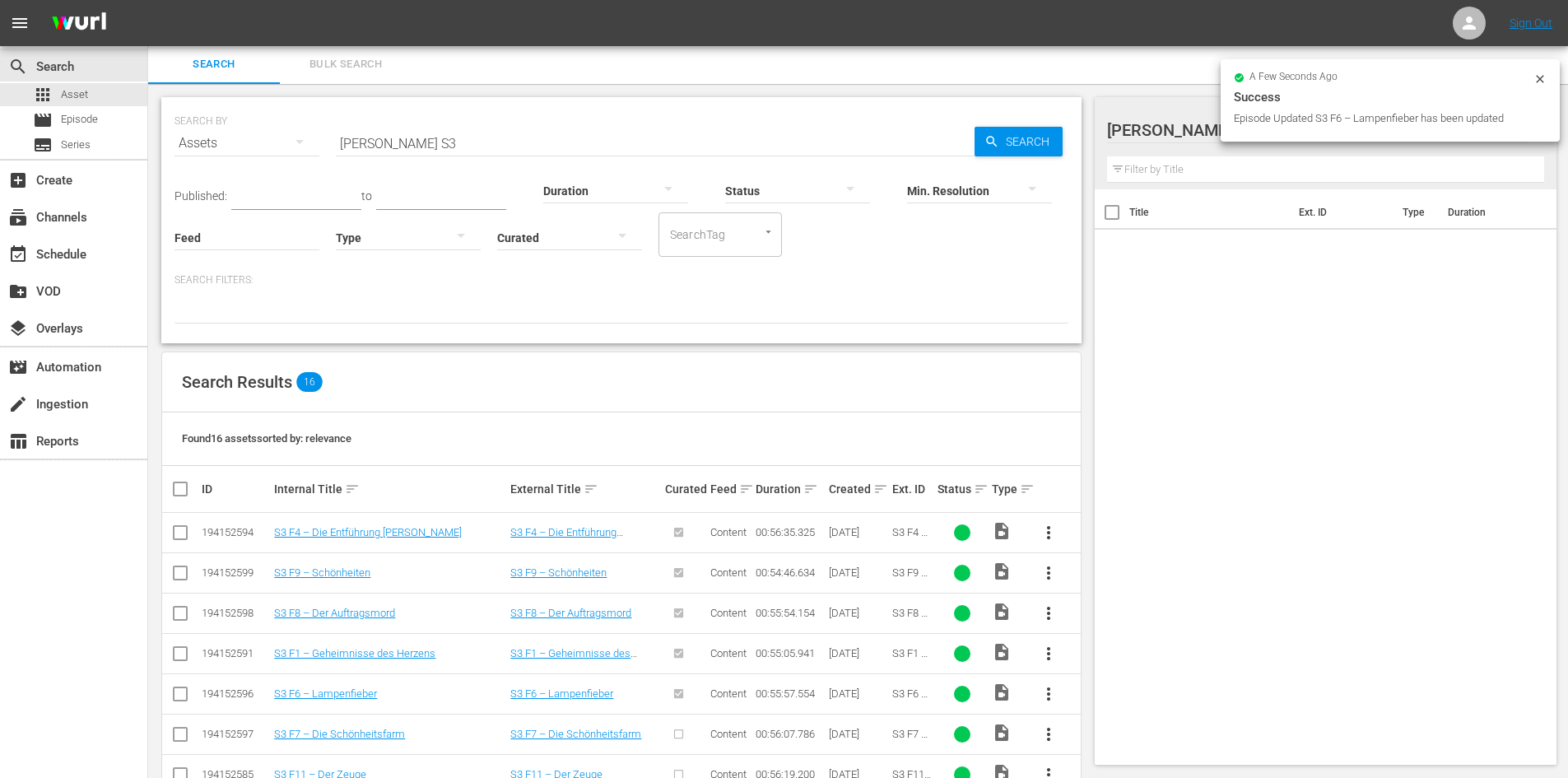
scroll to position [249, 0]
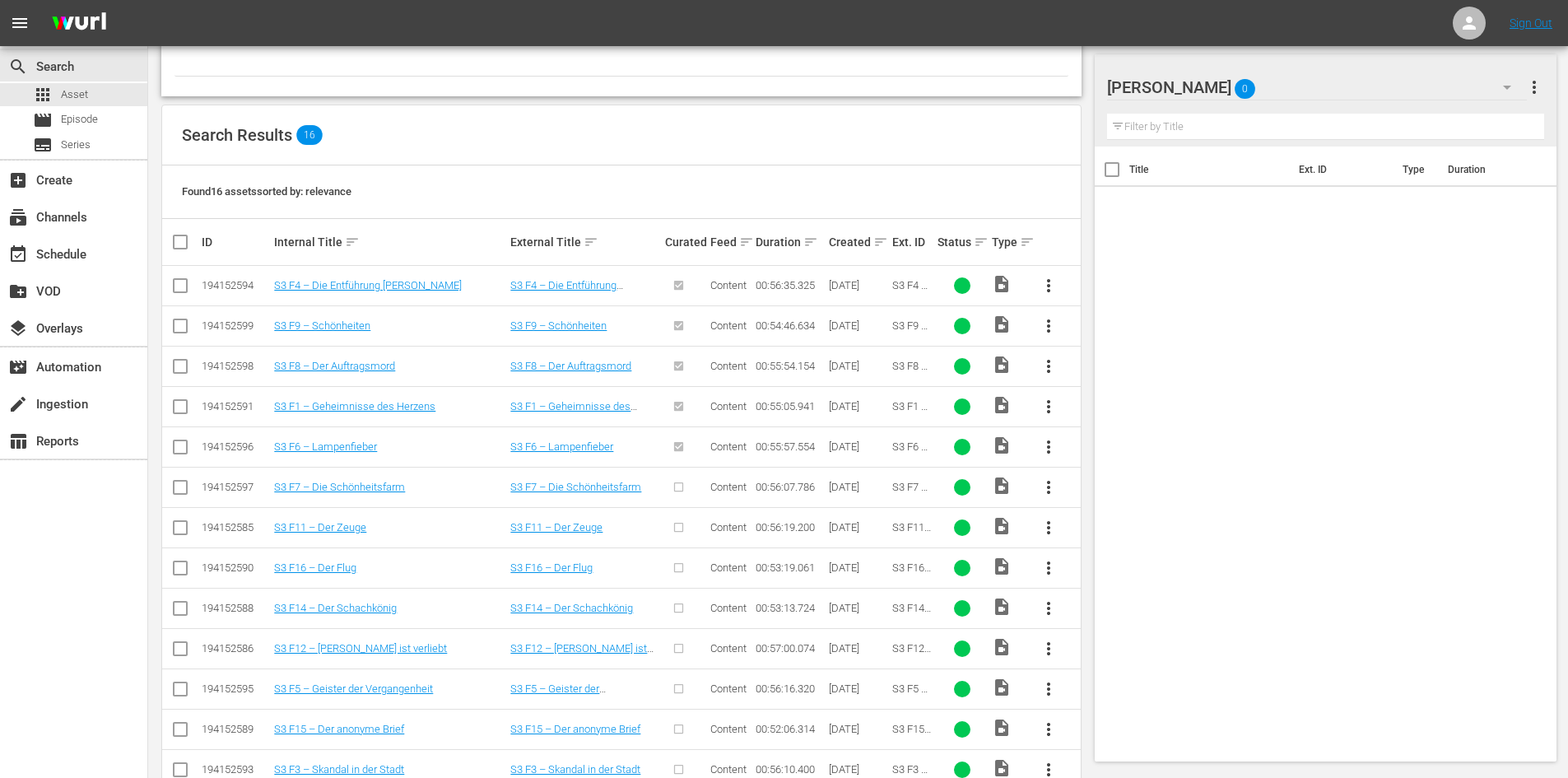
click at [1049, 487] on span "more_vert" at bounding box center [1048, 487] width 20 height 20
click at [1082, 605] on div "Episode" at bounding box center [1138, 612] width 112 height 39
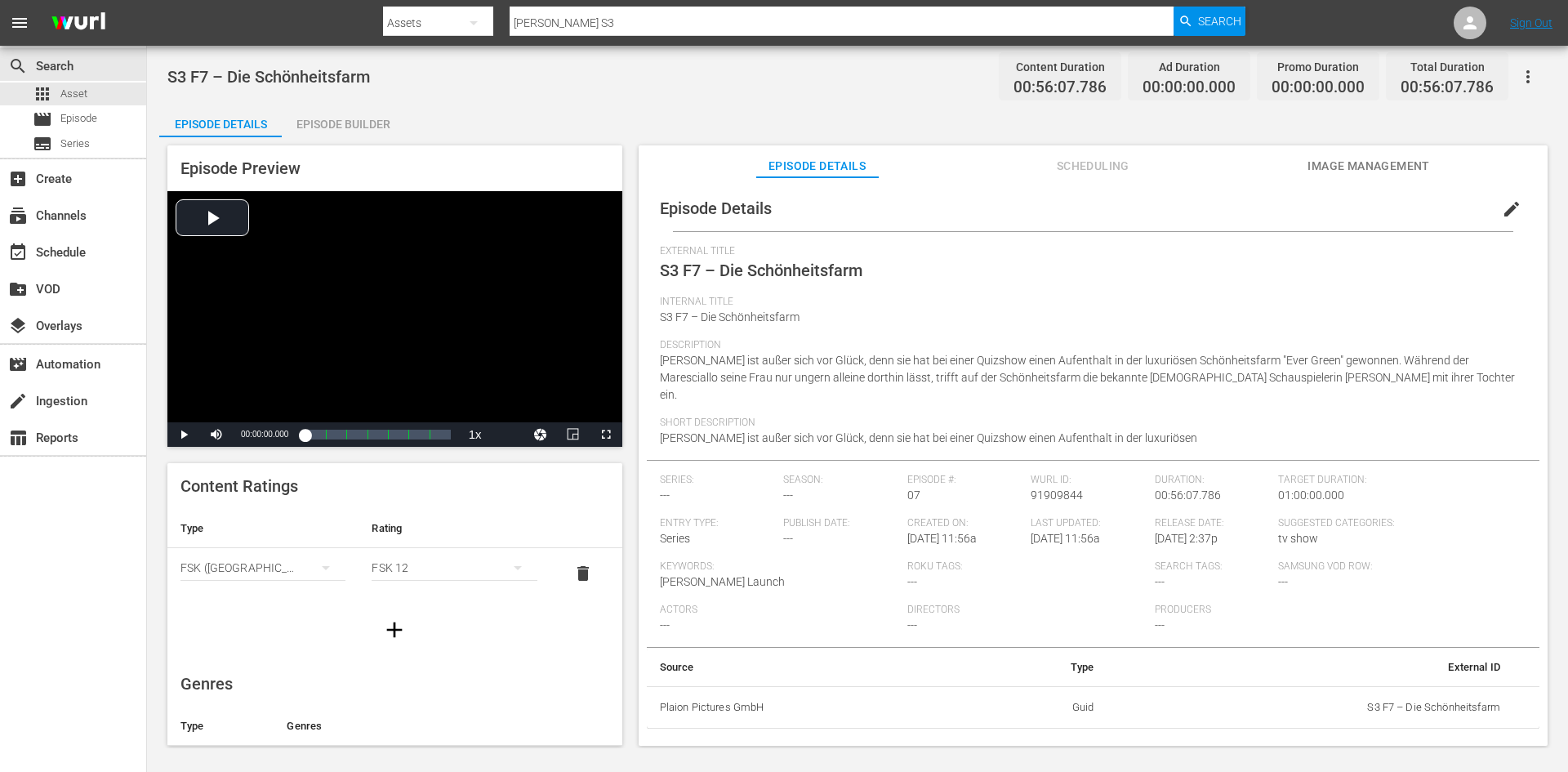
click at [1502, 215] on span "edit" at bounding box center [1512, 209] width 20 height 20
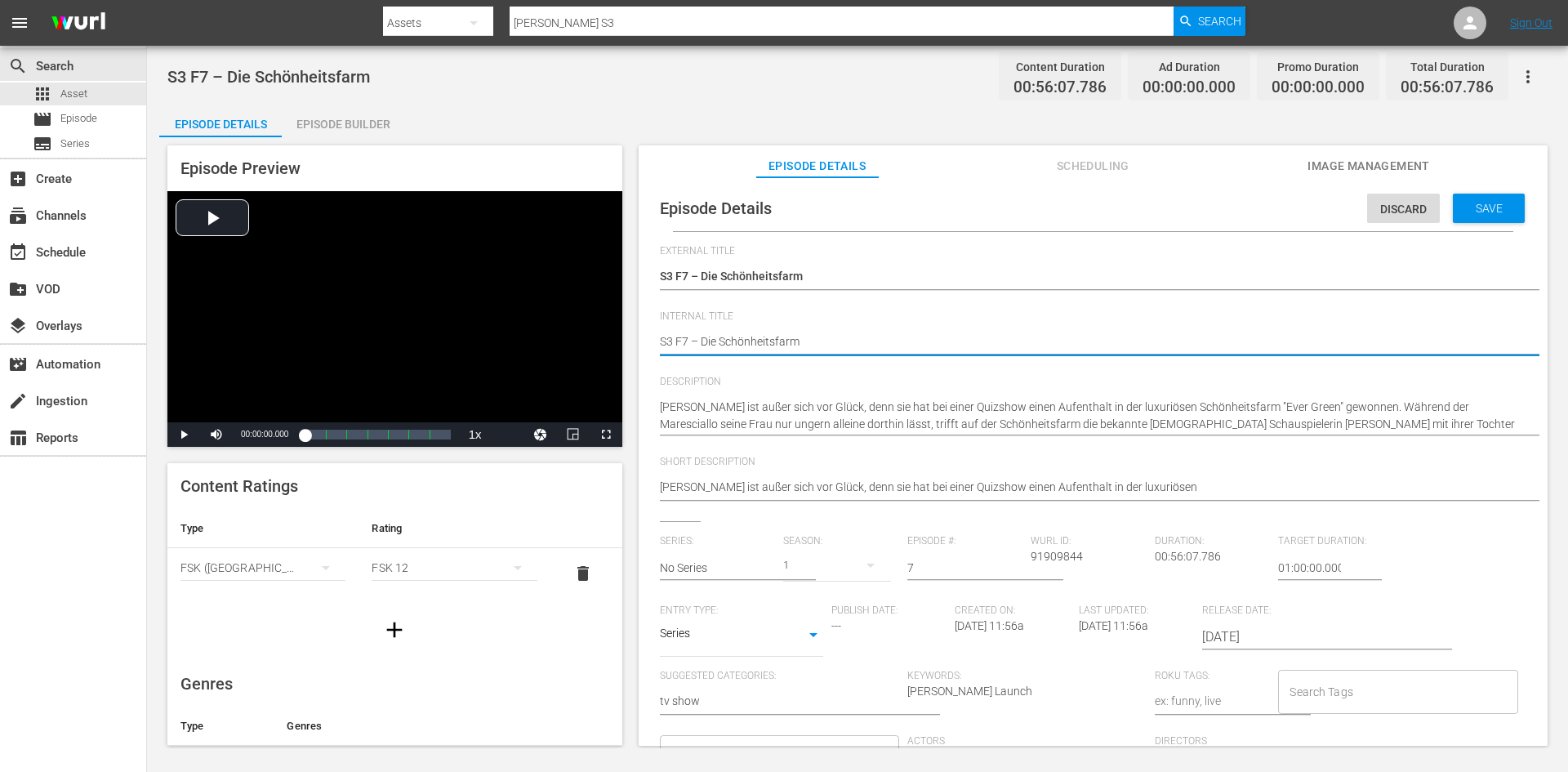
type textarea "DS3 F7 – Die Schönheitsfarm"
type textarea "DoS3 F7 – Die Schönheitsfarm"
type textarea "DonS3 F7 – Die Schönheitsfarm"
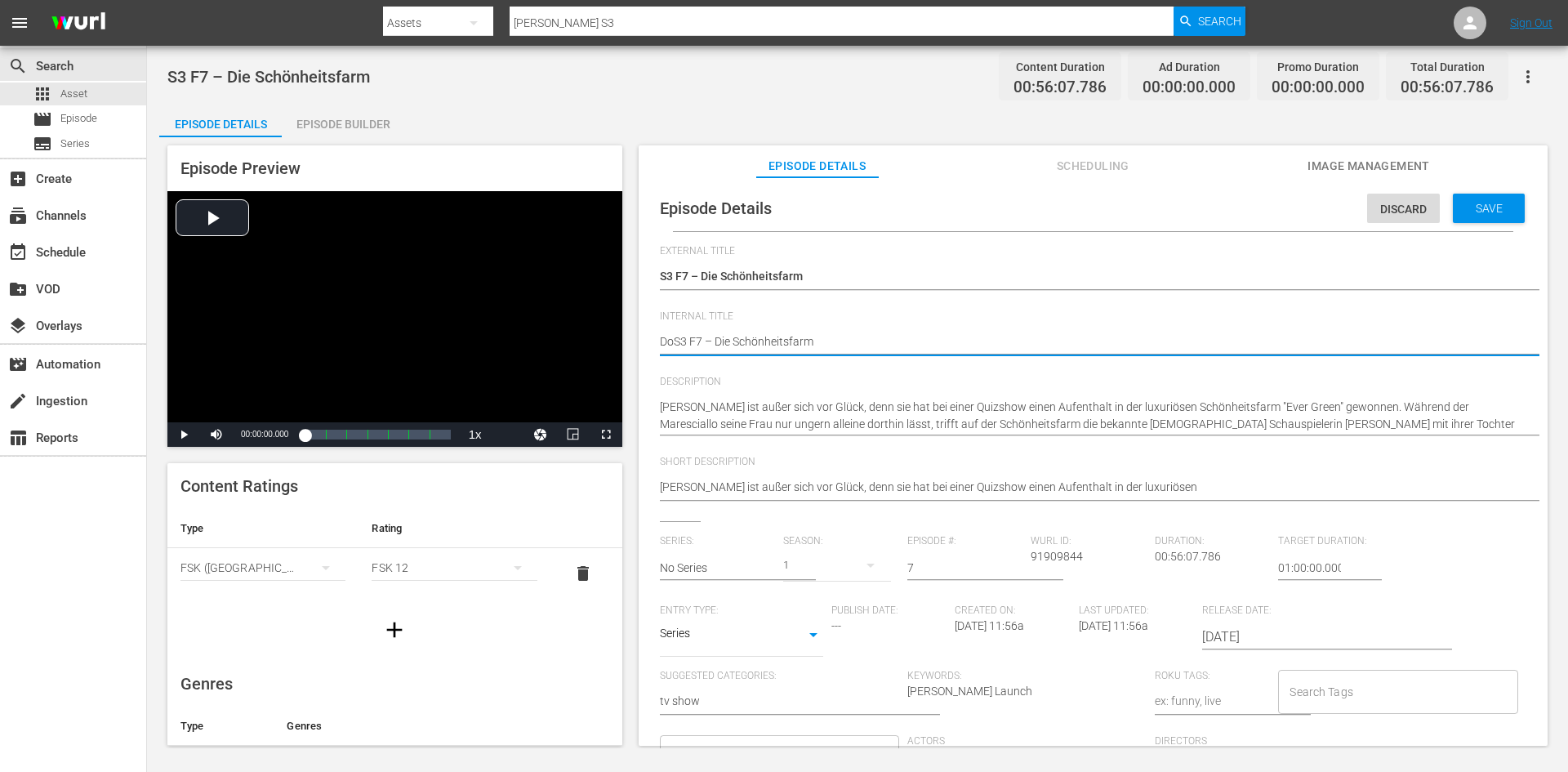
type textarea "DonS3 F7 – Die Schönheitsfarm"
type textarea "Don S3 F7 – Die Schönheitsfarm"
type textarea "Don MS3 F7 – Die Schönheitsfarm"
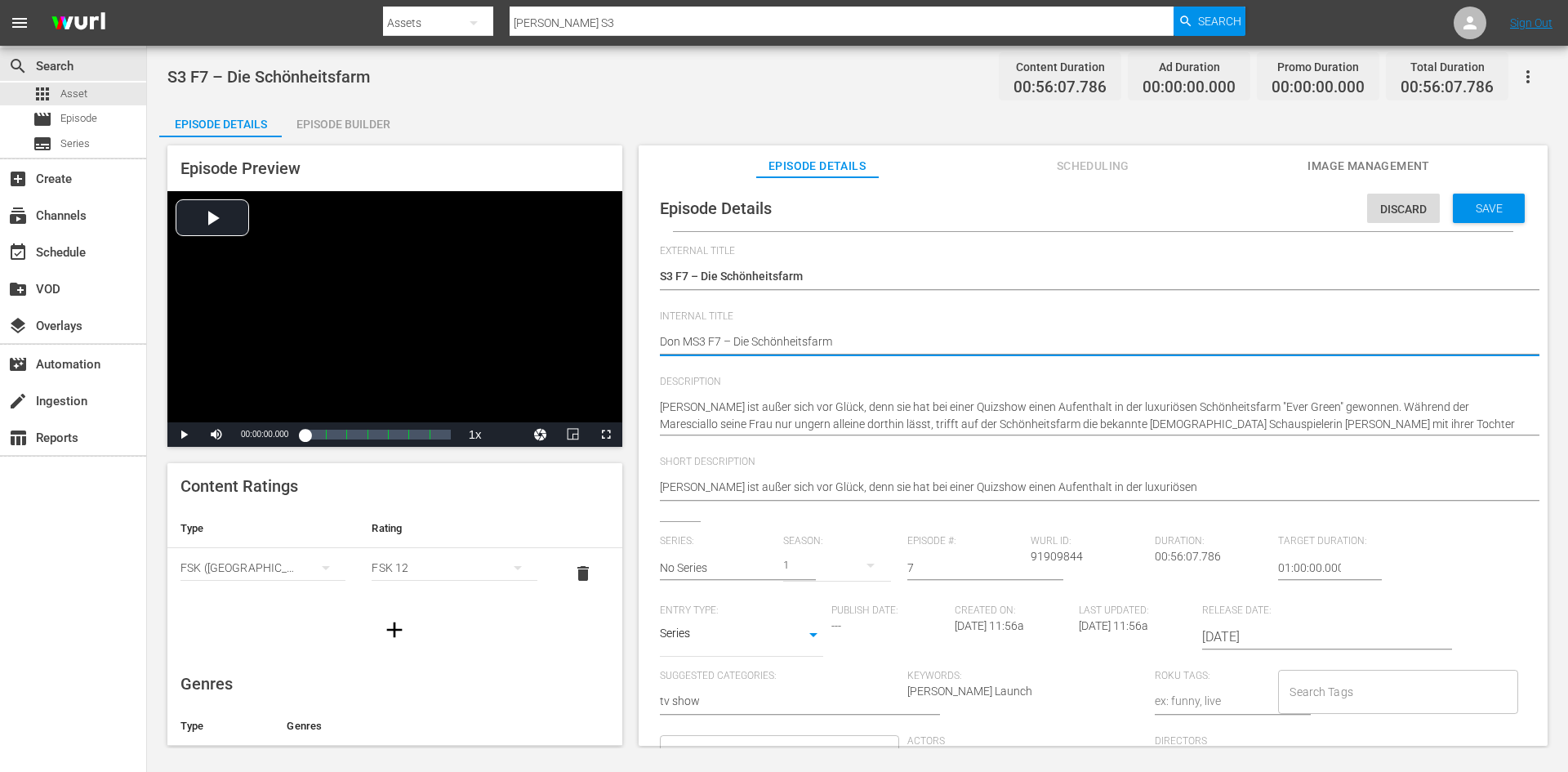
type textarea "Don MaS3 F7 – Die Schönheitsfarm"
type textarea "Don MatS3 F7 – Die Schönheitsfarm"
type textarea "Don MattS3 F7 – Die Schönheitsfarm"
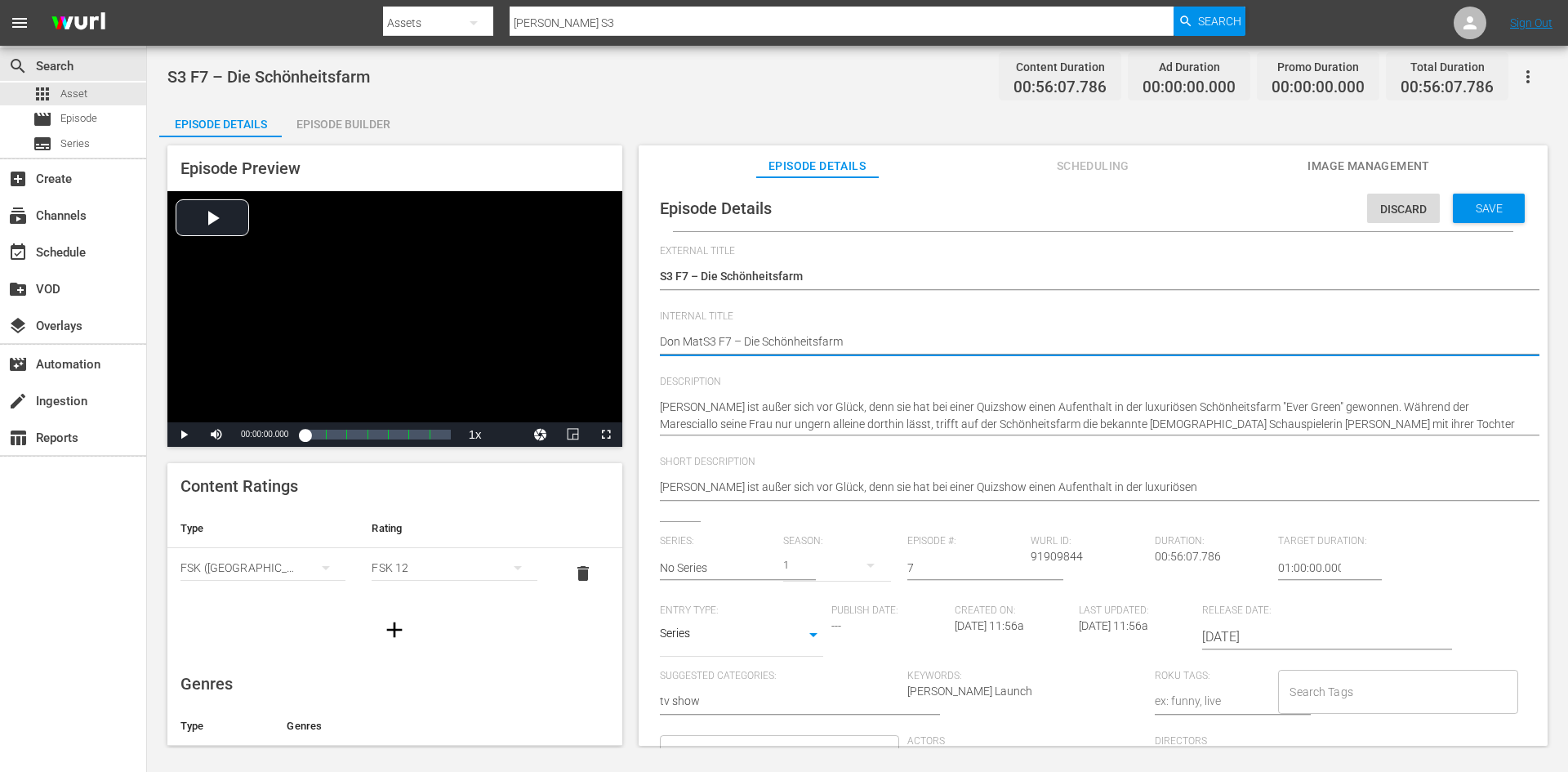
type textarea "Don MattS3 F7 – Die Schönheitsfarm"
type textarea "Don MatteS3 F7 – Die Schönheitsfarm"
type textarea "Don MatteoS3 F7 – Die Schönheitsfarm"
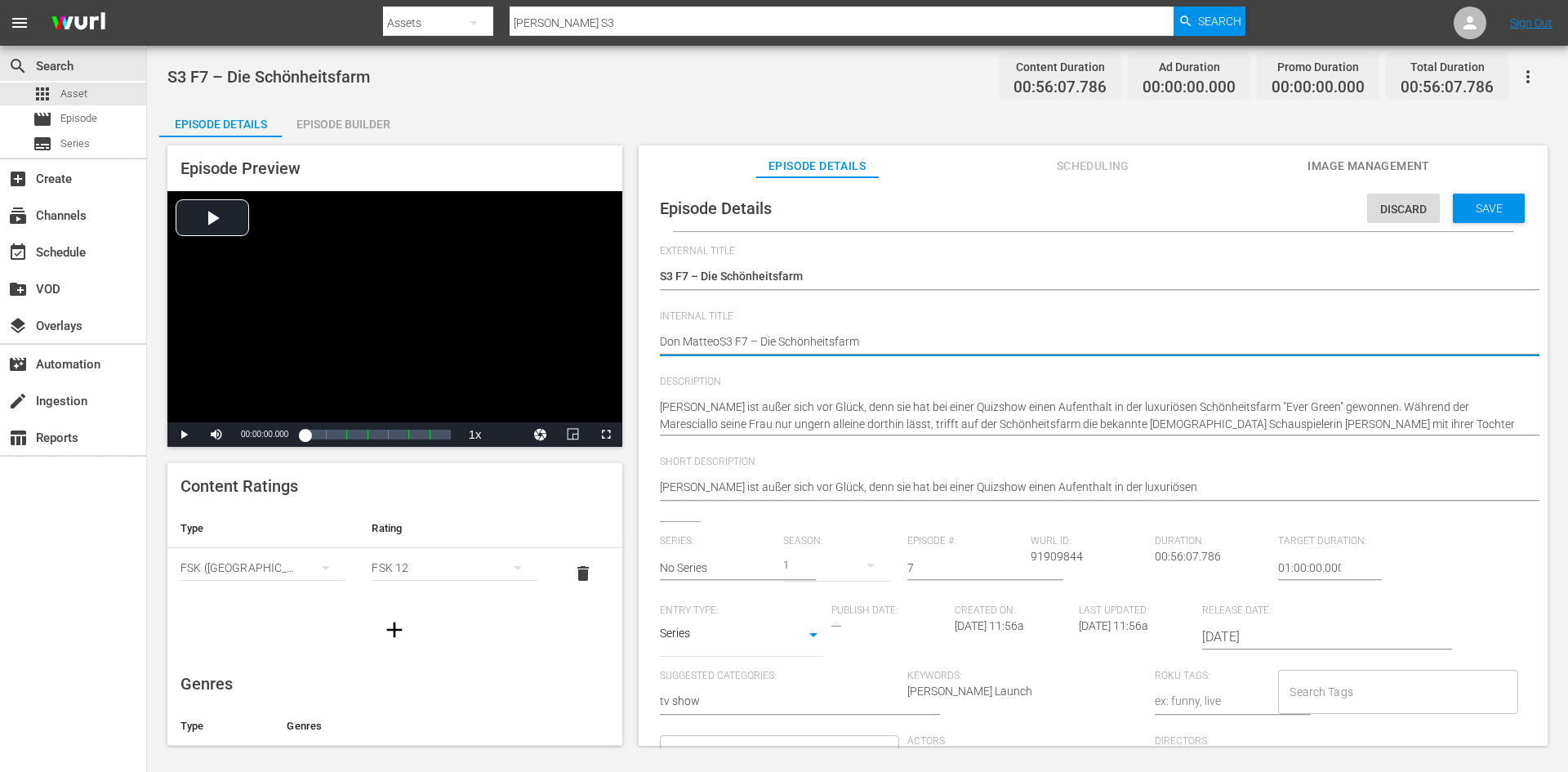
type textarea "[PERSON_NAME] S3 F7 – Die Schönheitsfarm"
click at [1487, 215] on div "Save" at bounding box center [1489, 208] width 71 height 29
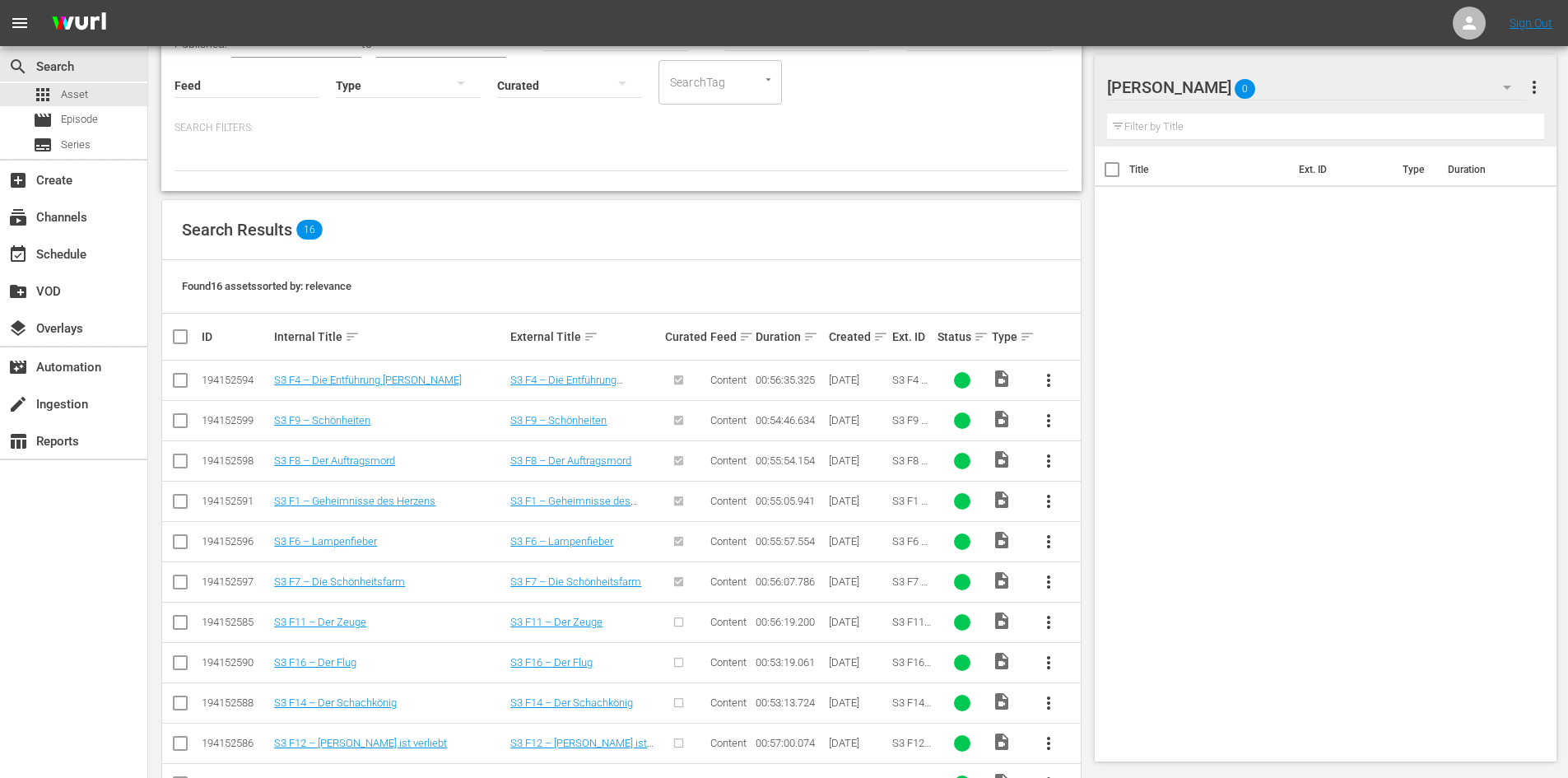
scroll to position [249, 0]
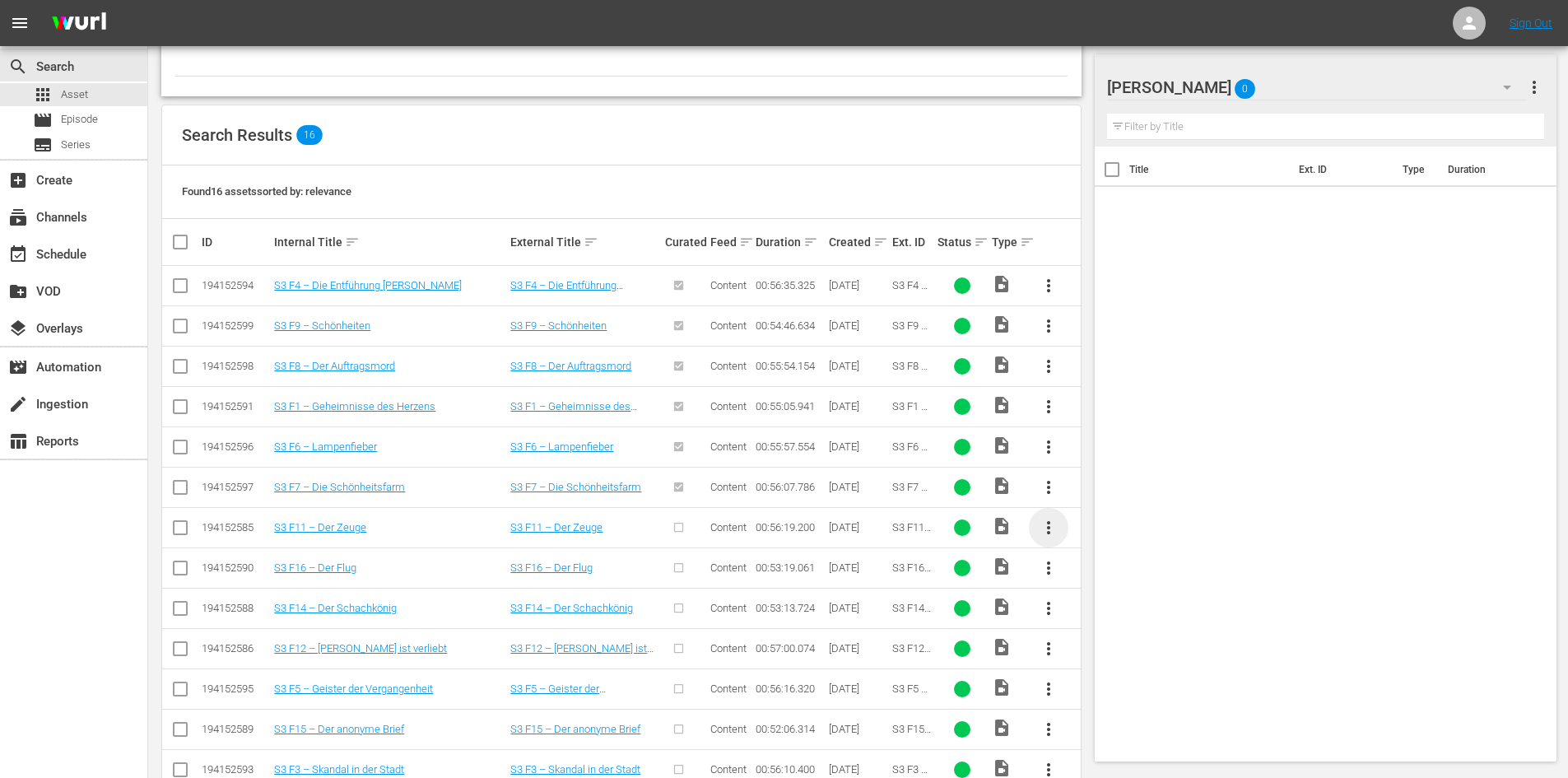
click at [1049, 537] on span "more_vert" at bounding box center [1048, 528] width 20 height 20
click at [1087, 662] on div "Episode" at bounding box center [1138, 652] width 112 height 39
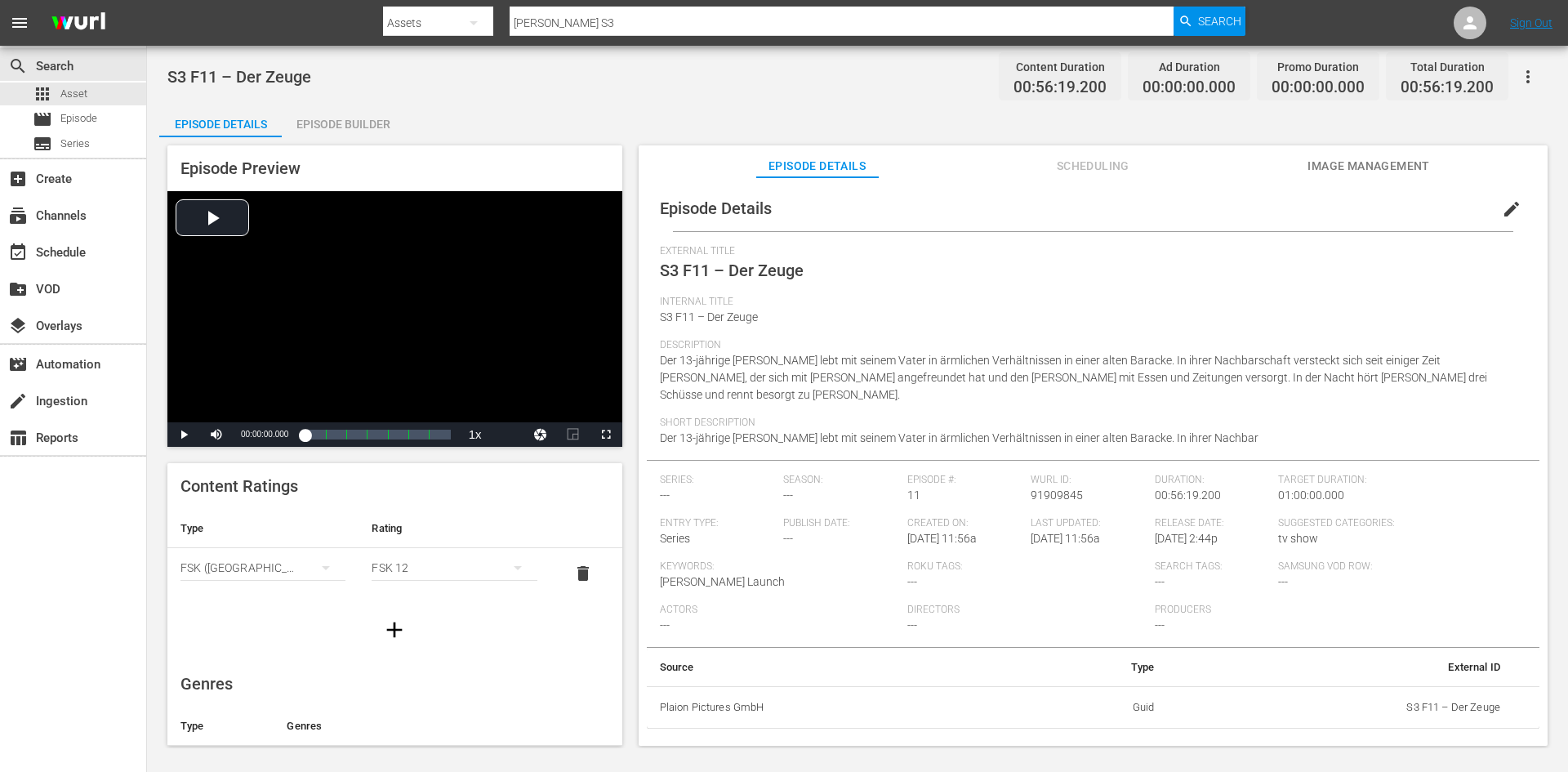
click at [1502, 204] on span "edit" at bounding box center [1512, 209] width 20 height 20
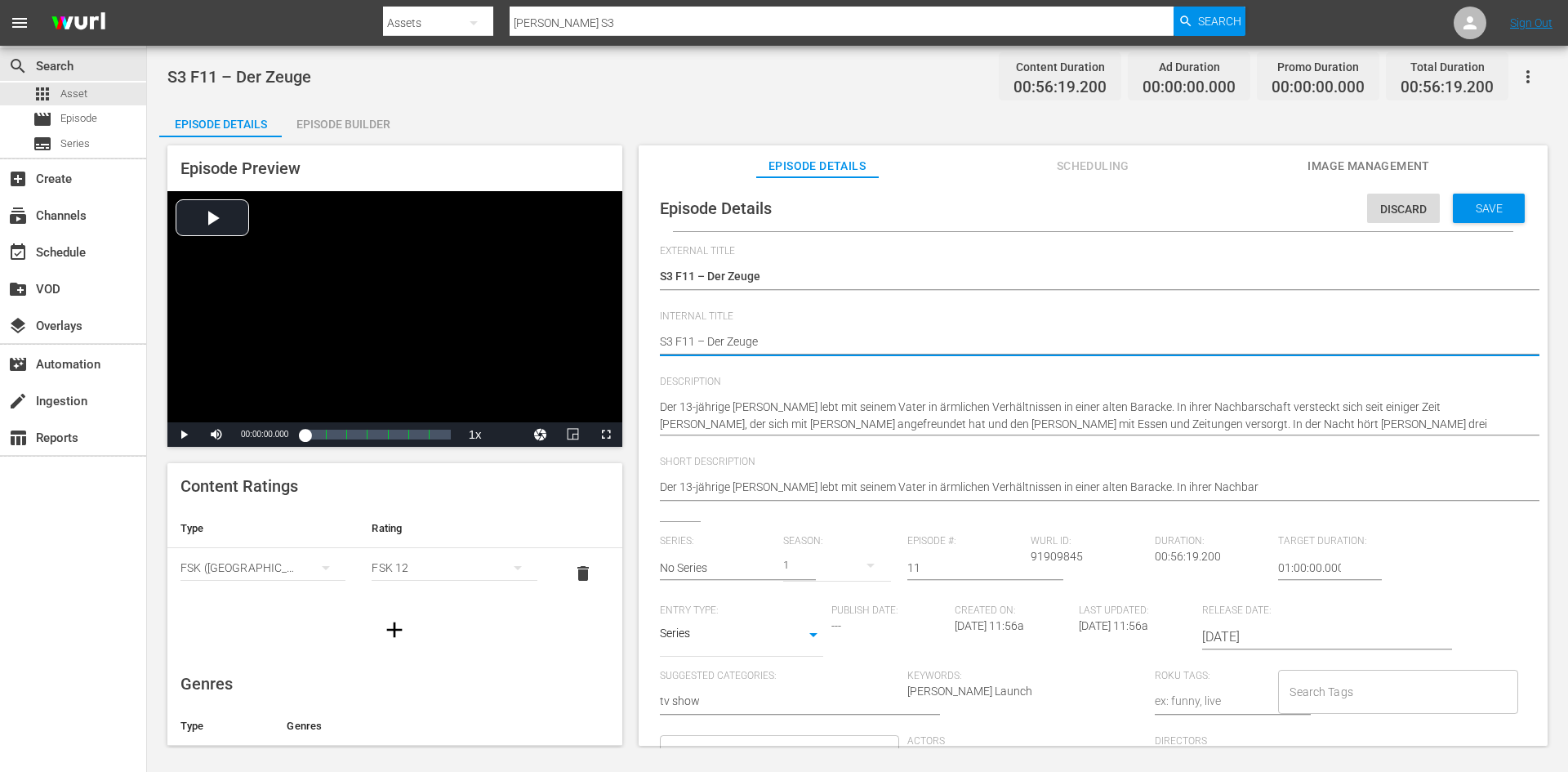
click at [658, 337] on div "Episode Details Discard Save External Title S3 F11 – Der Zeuge S3 F11 – Der Zeu…" at bounding box center [1093, 579] width 892 height 788
click at [660, 338] on textarea "S3 F11 – Der Zeuge" at bounding box center [1089, 343] width 858 height 20
type textarea "DS3 F11 – Der Zeuge"
type textarea "DoS3 F11 – Der Zeuge"
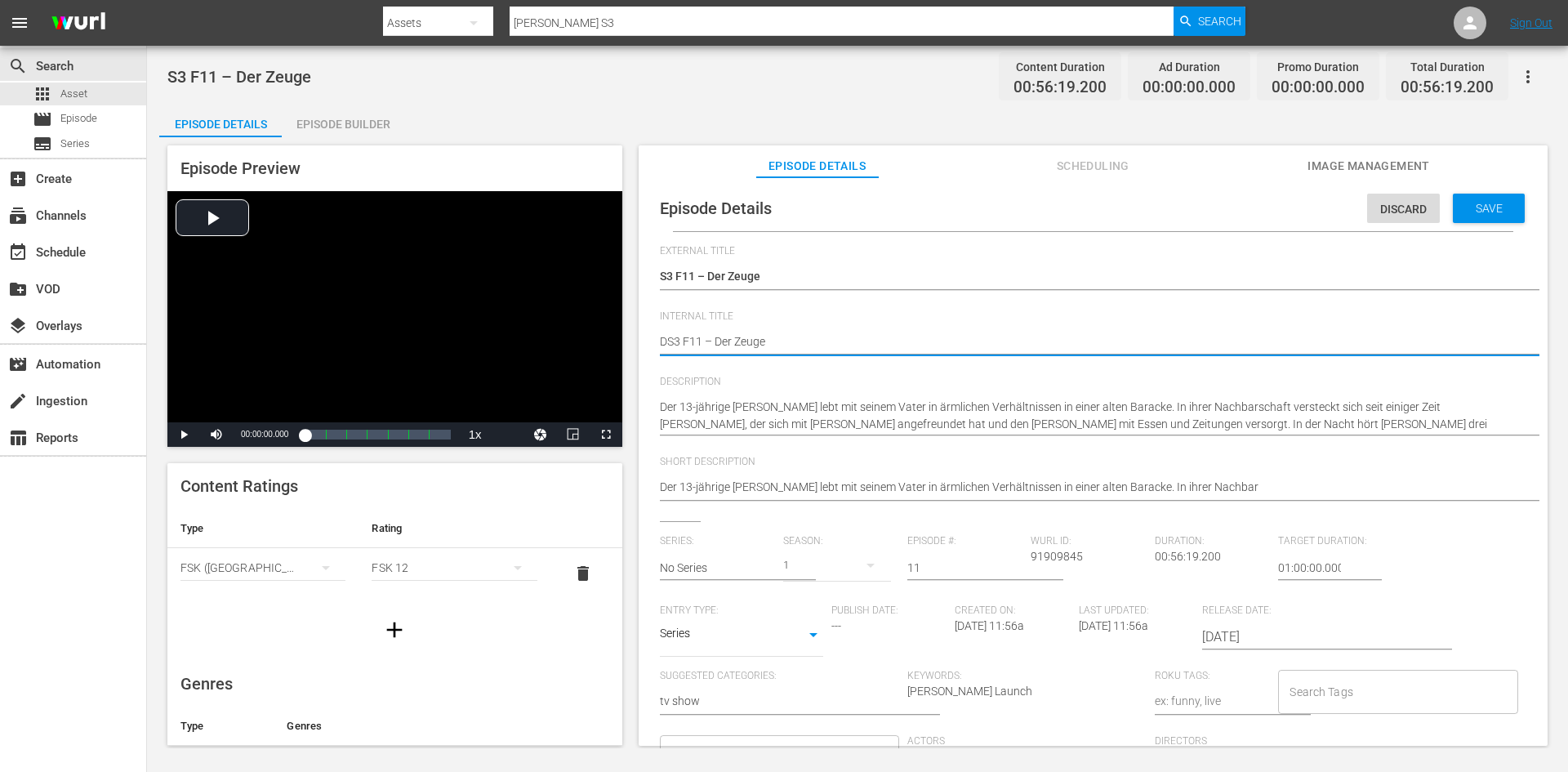
type textarea "DoS3 F11 – Der Zeuge"
type textarea "DonS3 F11 – Der Zeuge"
type textarea "Don S3 F11 – Der Zeuge"
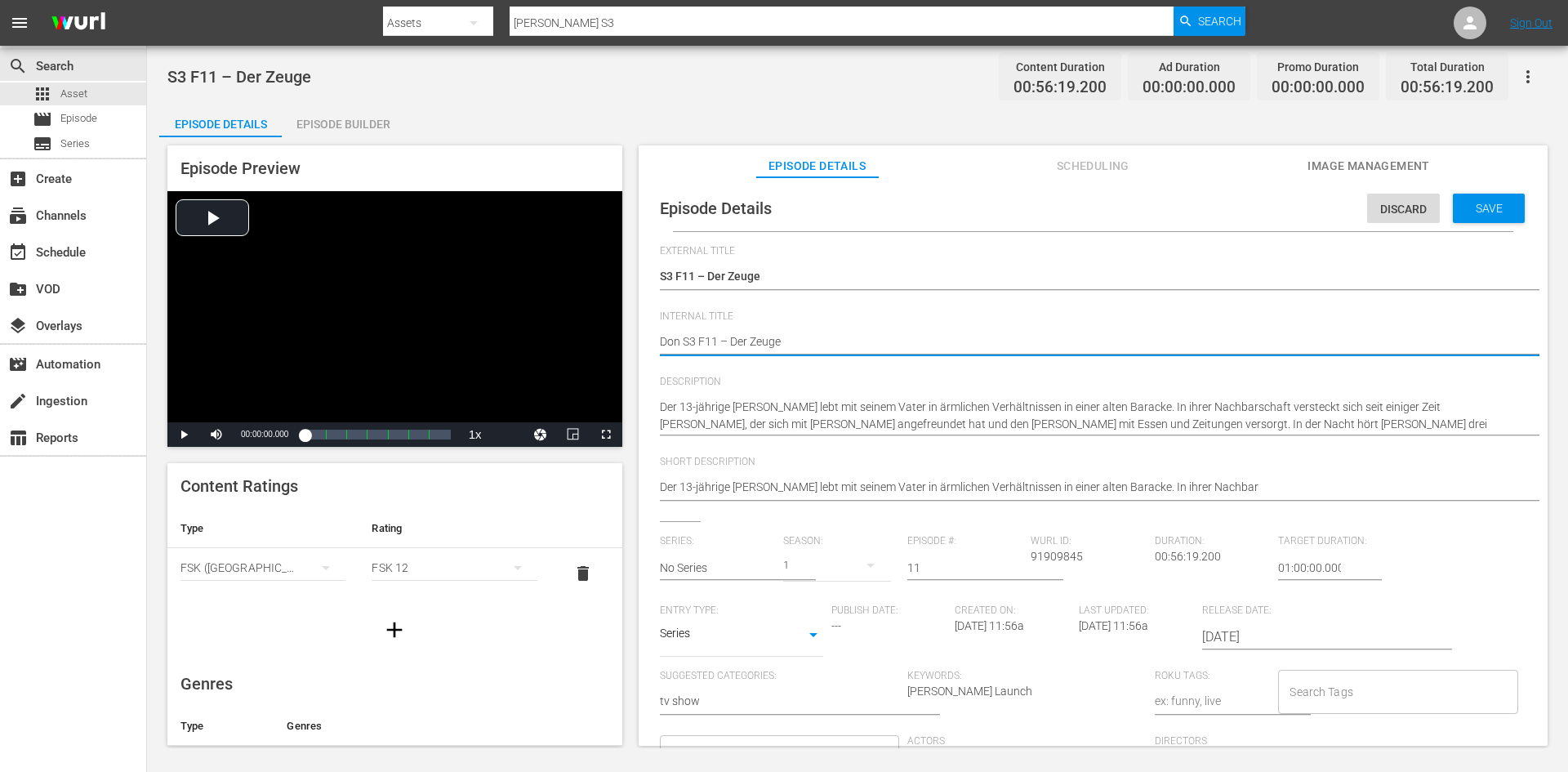
type textarea "Don MS3 F11 – Der Zeuge"
type textarea "Don MaS3 F11 – Der Zeuge"
type textarea "Don MatS3 F11 – Der Zeuge"
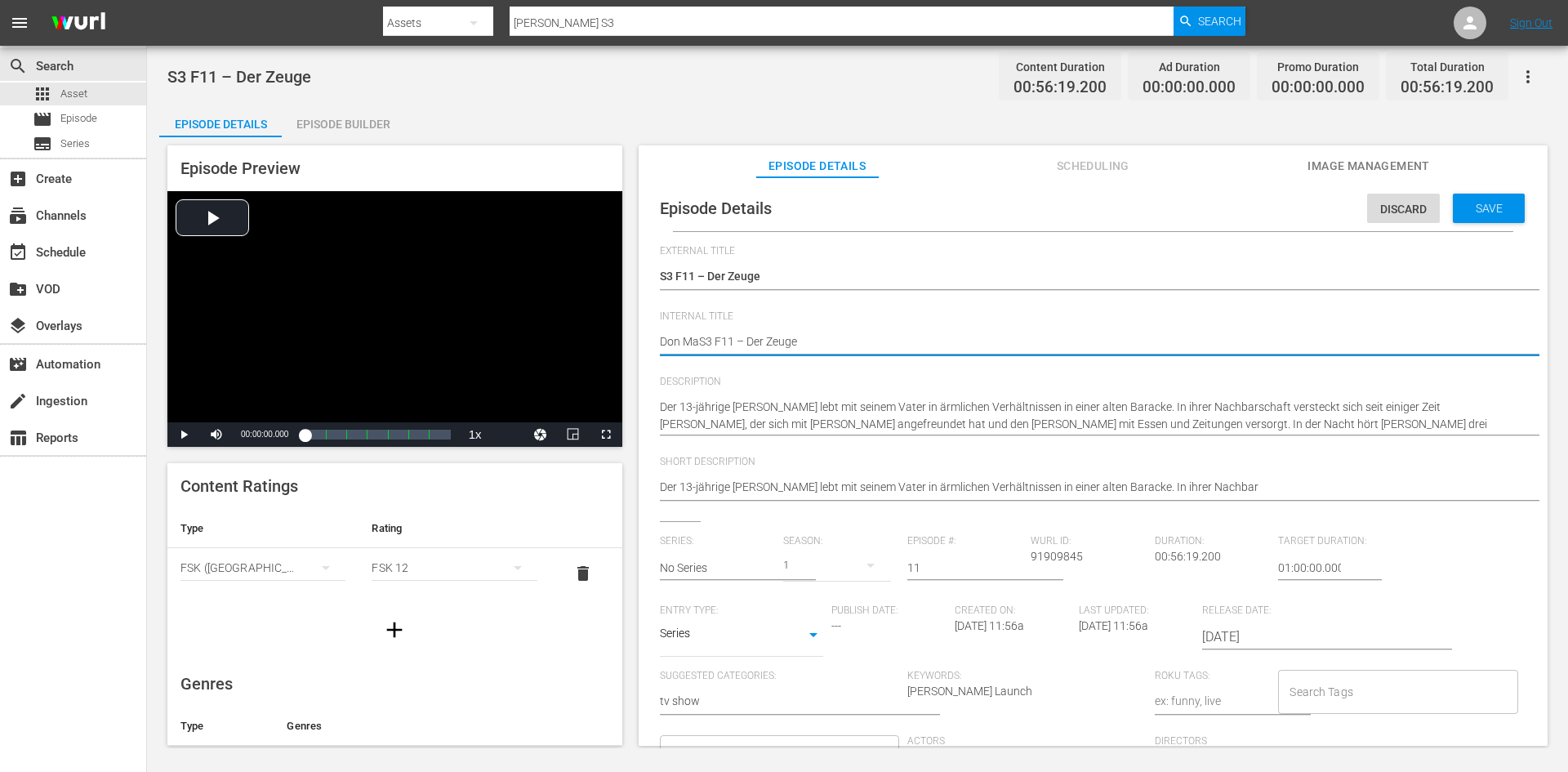
type textarea "Don MatS3 F11 – Der Zeuge"
type textarea "Don MattS3 F11 – Der Zeuge"
type textarea "Don MatteS3 F11 – Der Zeuge"
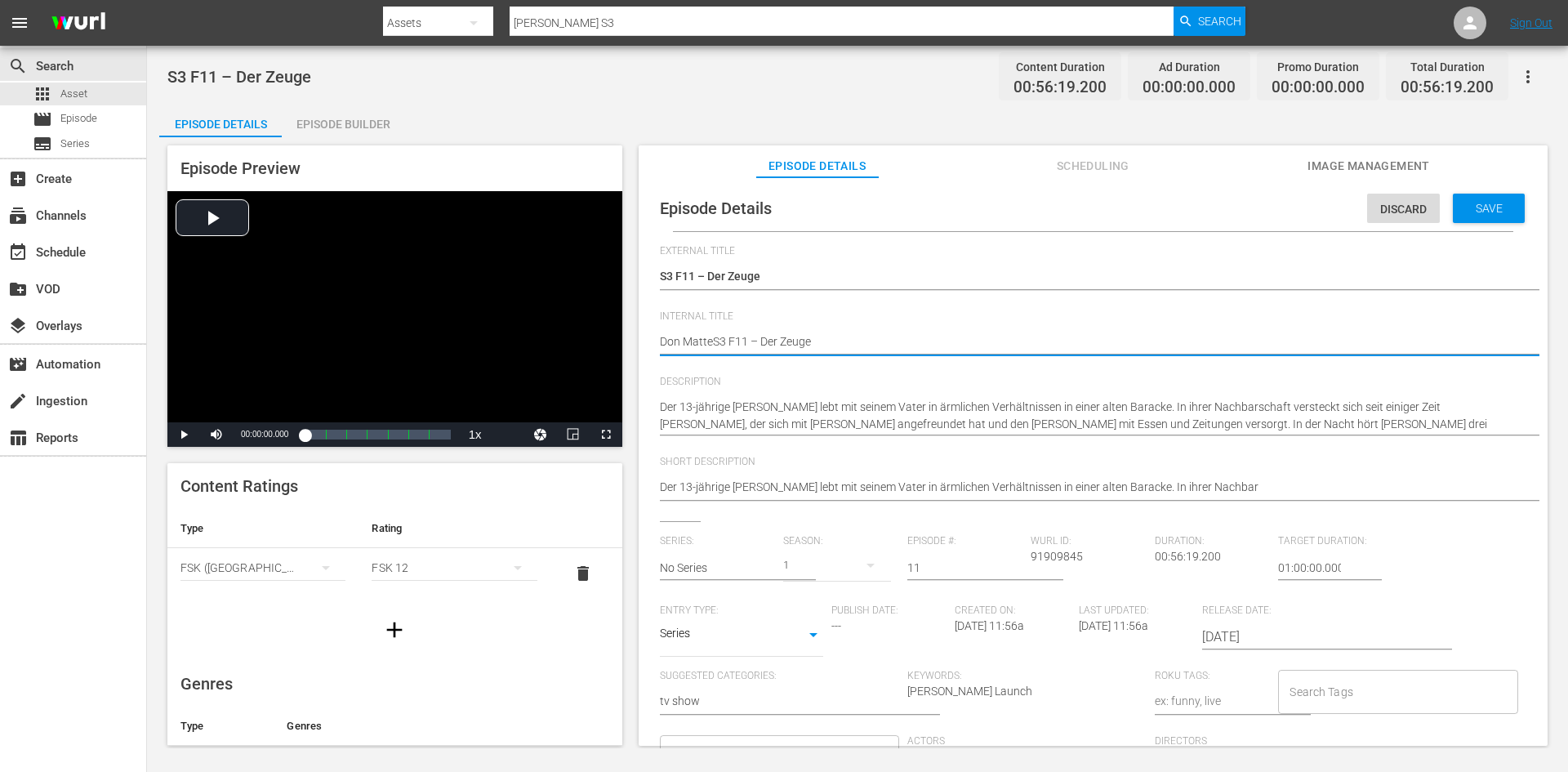
type textarea "Don MatteoS3 F11 – Der Zeuge"
type textarea "[PERSON_NAME] S3 F11 – Der Zeuge"
click at [1487, 213] on span "Save" at bounding box center [1489, 209] width 53 height 13
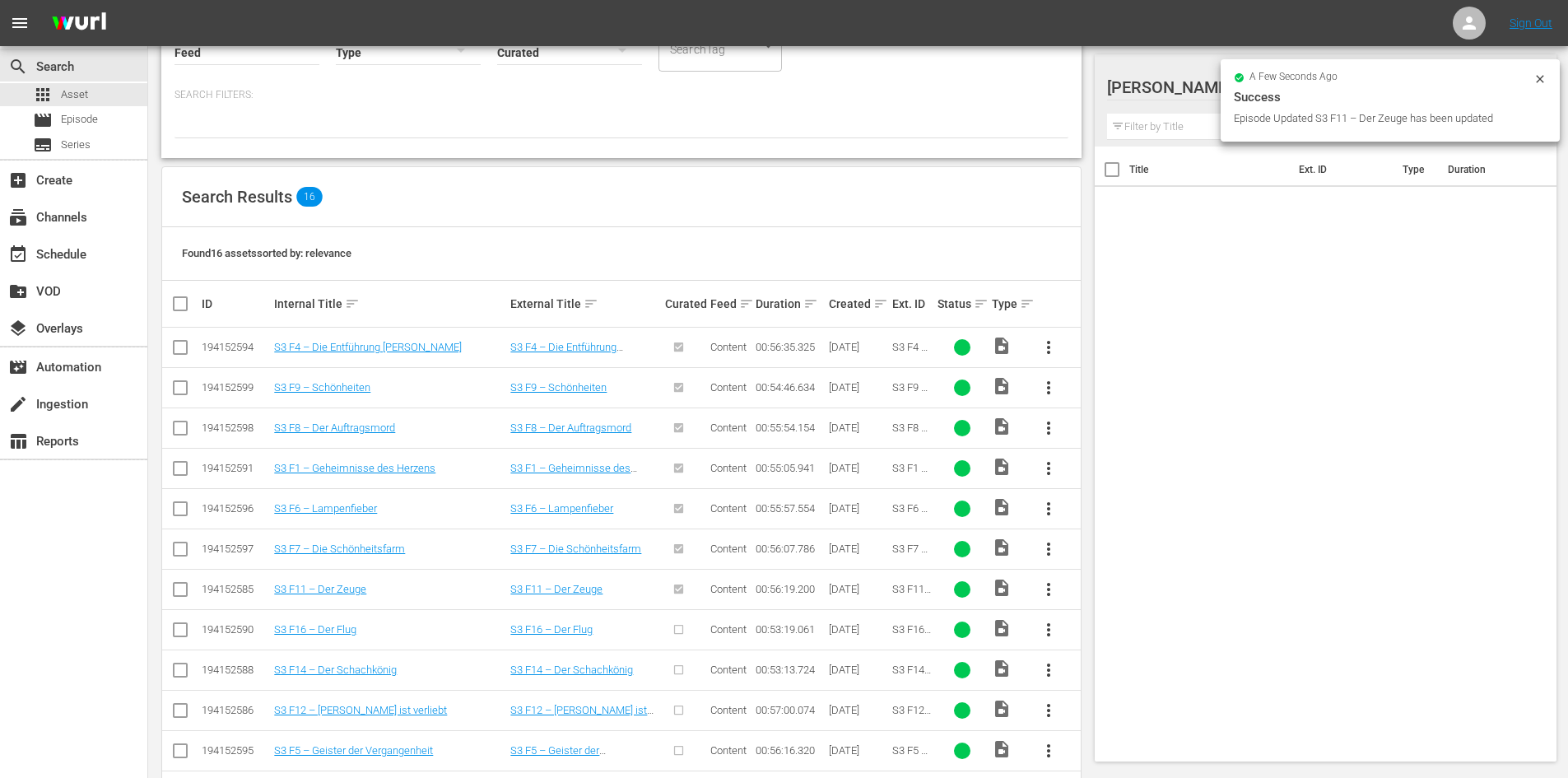
scroll to position [331, 0]
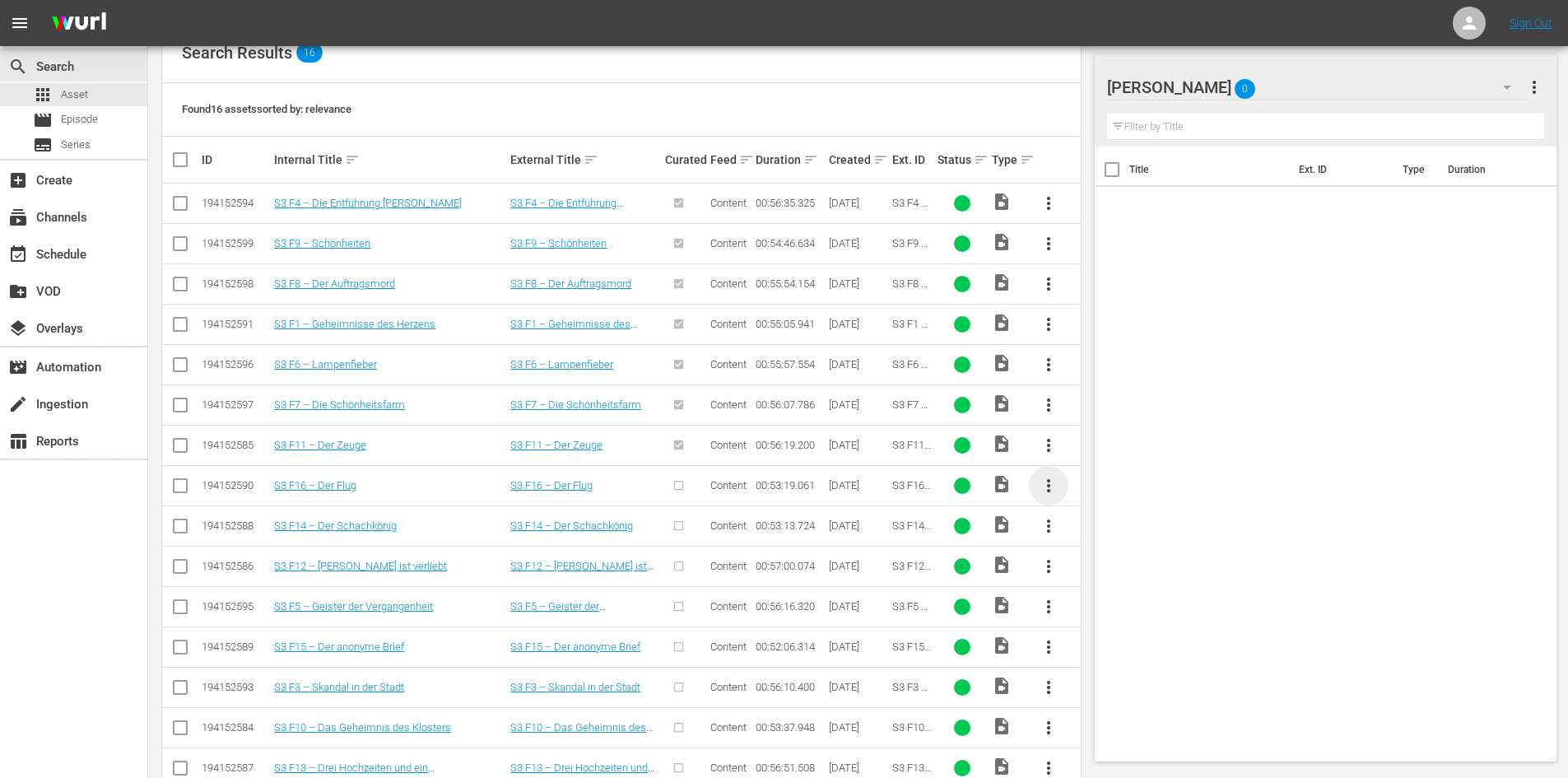
click at [1055, 485] on span "more_vert" at bounding box center [1048, 486] width 20 height 20
click at [1117, 605] on div "Episode" at bounding box center [1138, 611] width 112 height 39
click at [1090, 608] on div "Episode" at bounding box center [1138, 611] width 112 height 39
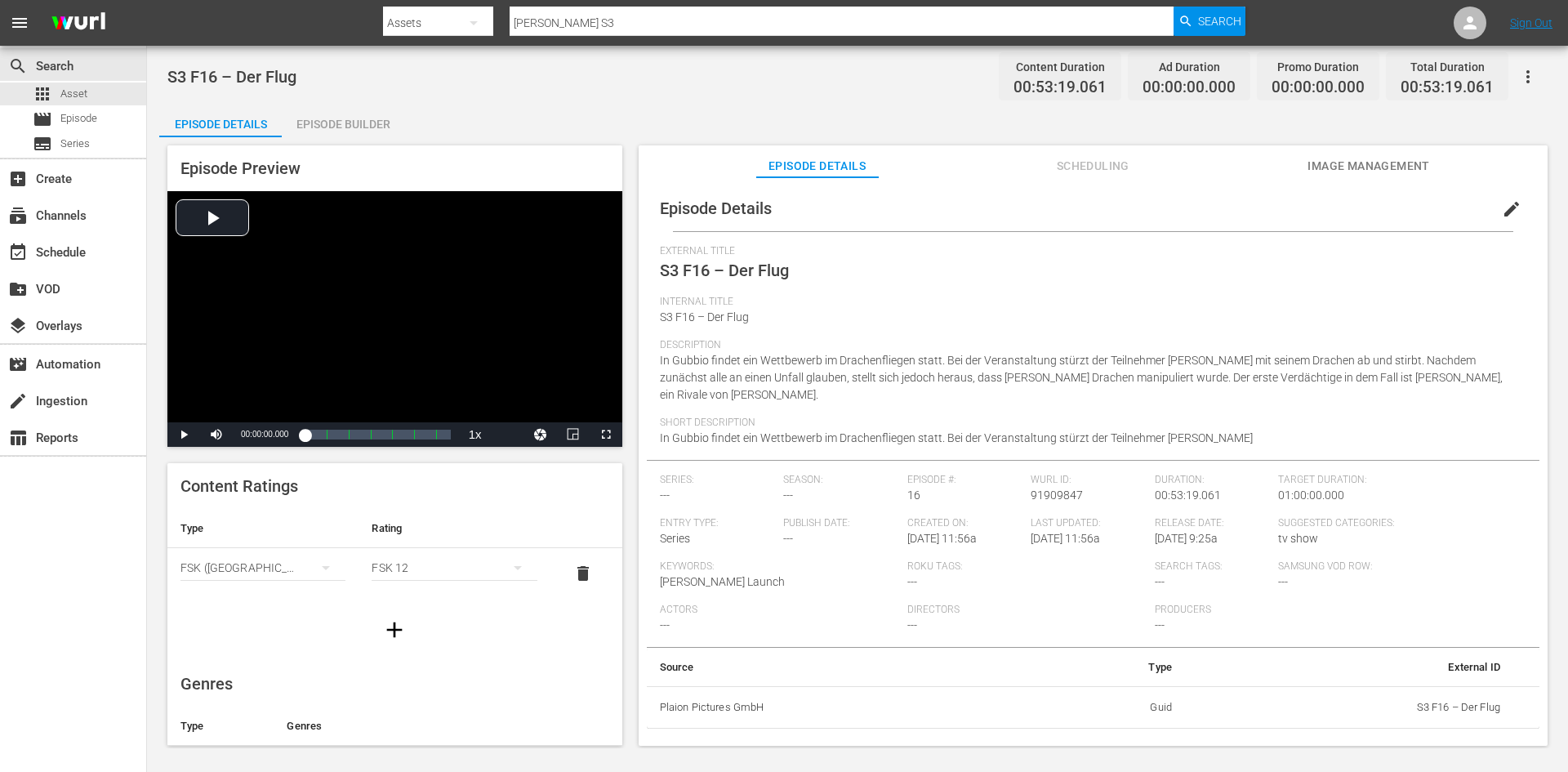
click at [1506, 198] on button "edit" at bounding box center [1511, 209] width 39 height 39
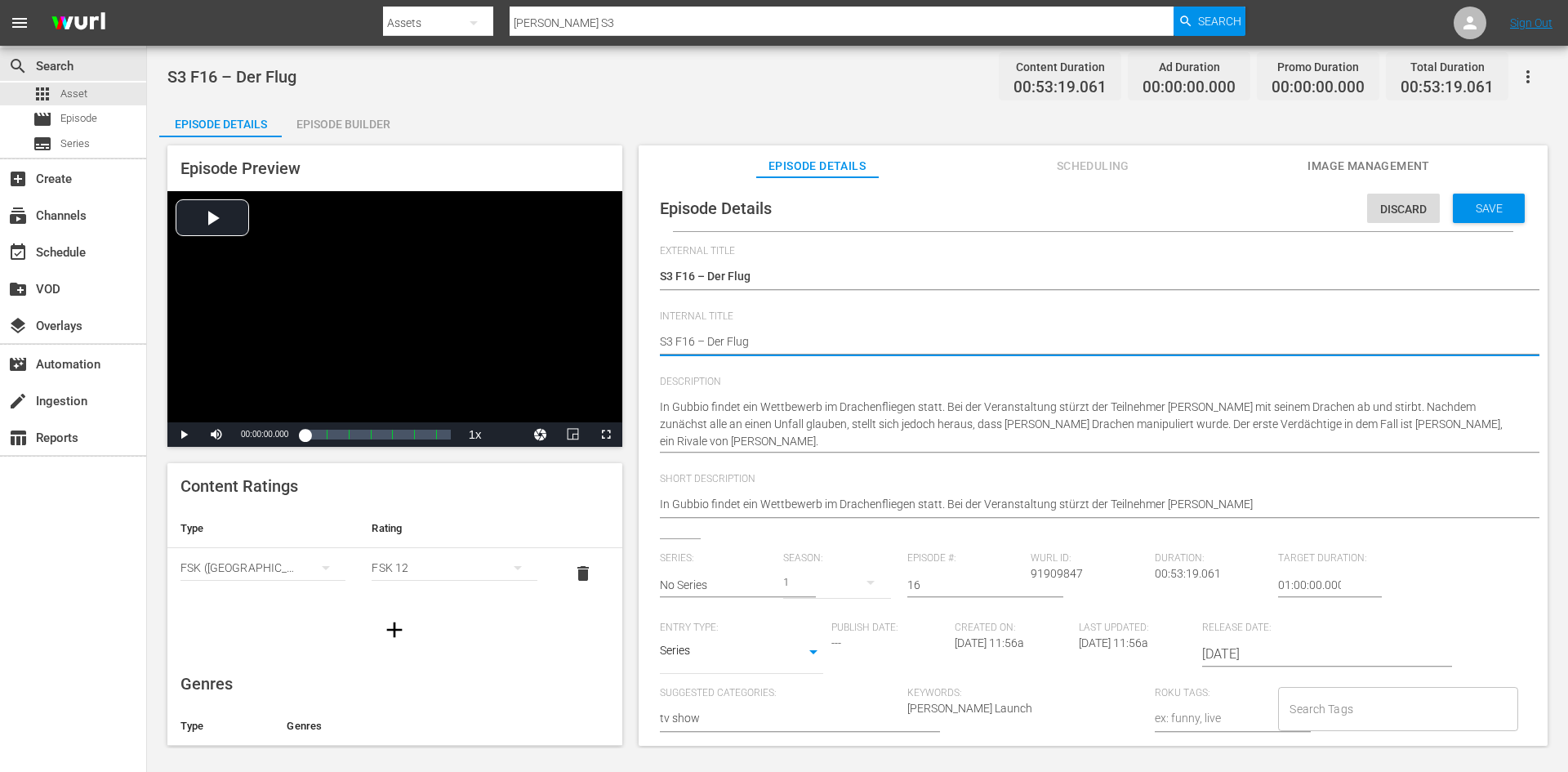
type textarea "DS3 F16 – Der Flug"
type textarea "DoS3 F16 – Der Flug"
type textarea "DonS3 F16 – Der Flug"
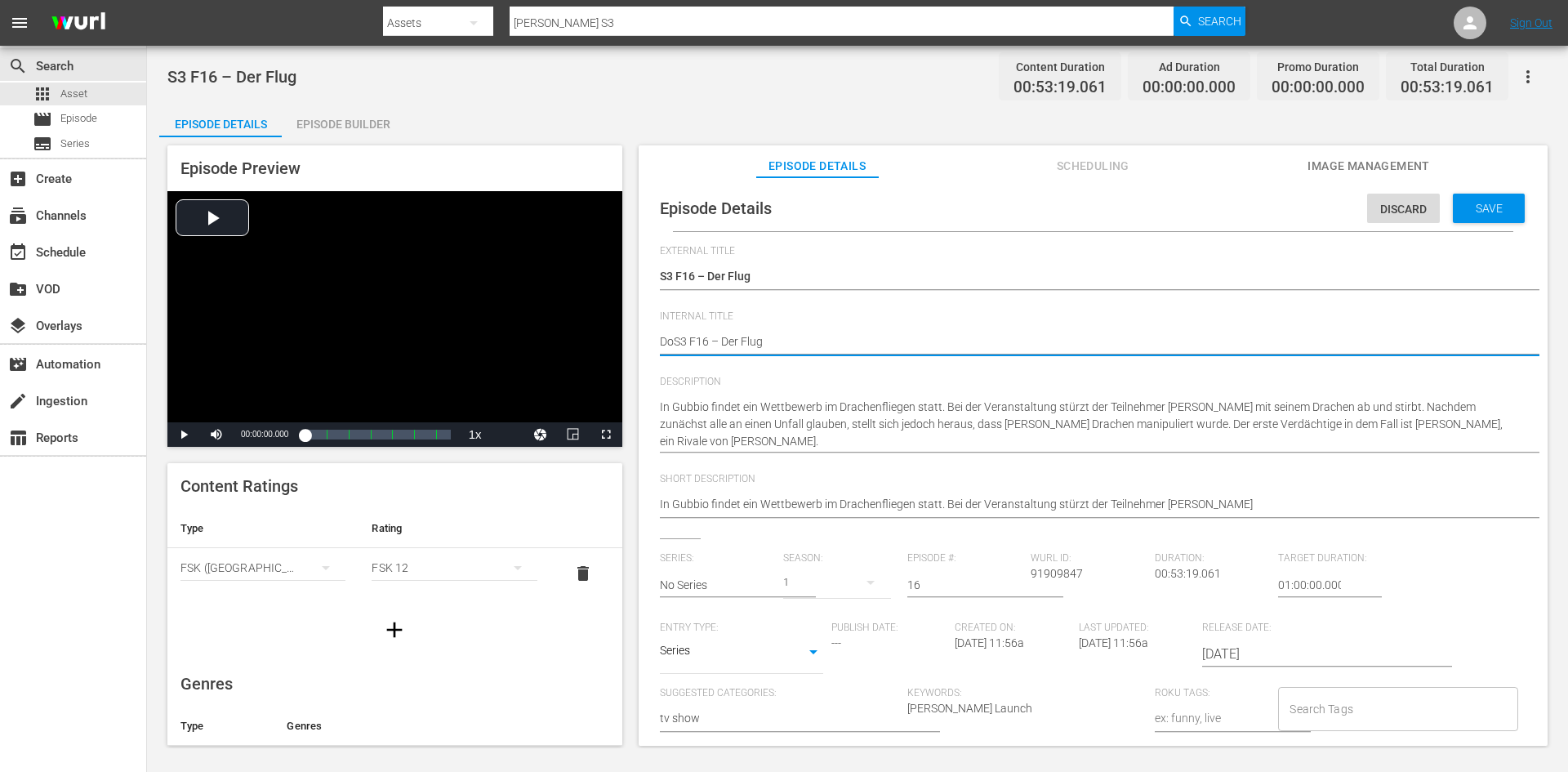
type textarea "DonS3 F16 – Der Flug"
type textarea "Don S3 F16 – Der Flug"
type textarea "Don MS3 F16 – Der Flug"
click at [1462, 209] on span "Save" at bounding box center [1489, 209] width 53 height 13
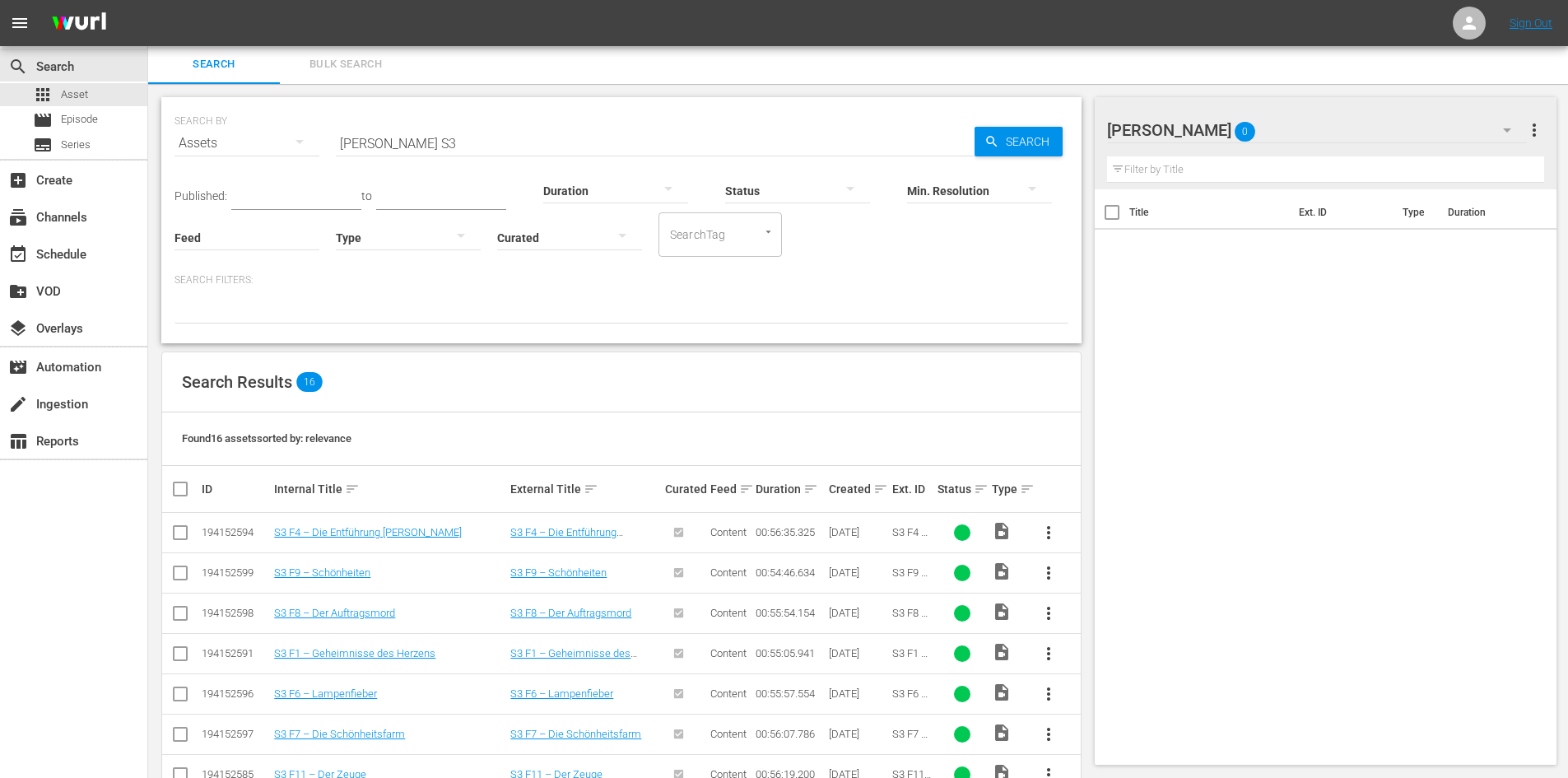
scroll to position [249, 0]
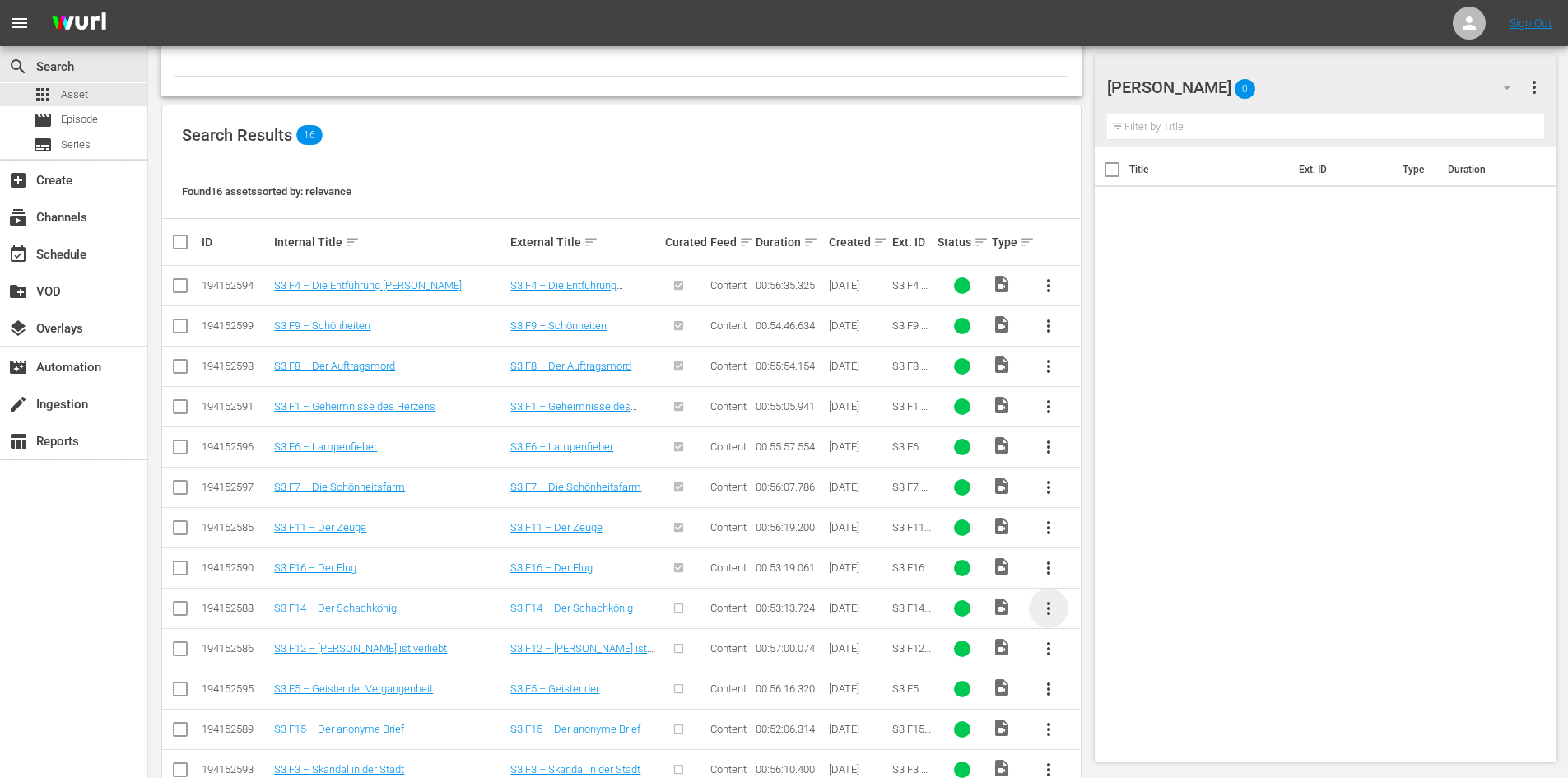
click at [1041, 604] on span "more_vert" at bounding box center [1048, 609] width 20 height 20
click at [1134, 734] on div "Episode" at bounding box center [1138, 733] width 112 height 39
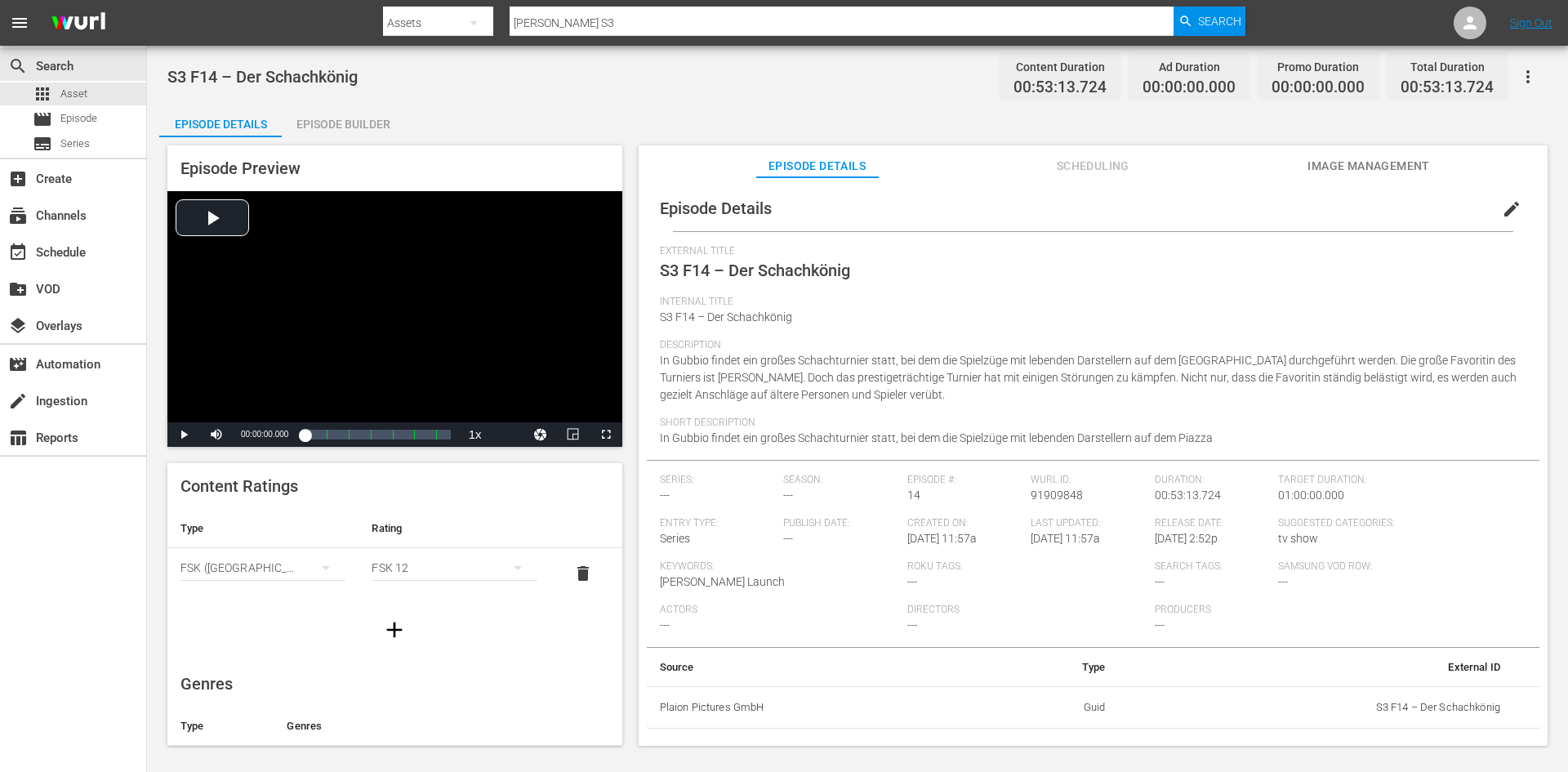
click at [1502, 209] on span "edit" at bounding box center [1512, 209] width 20 height 20
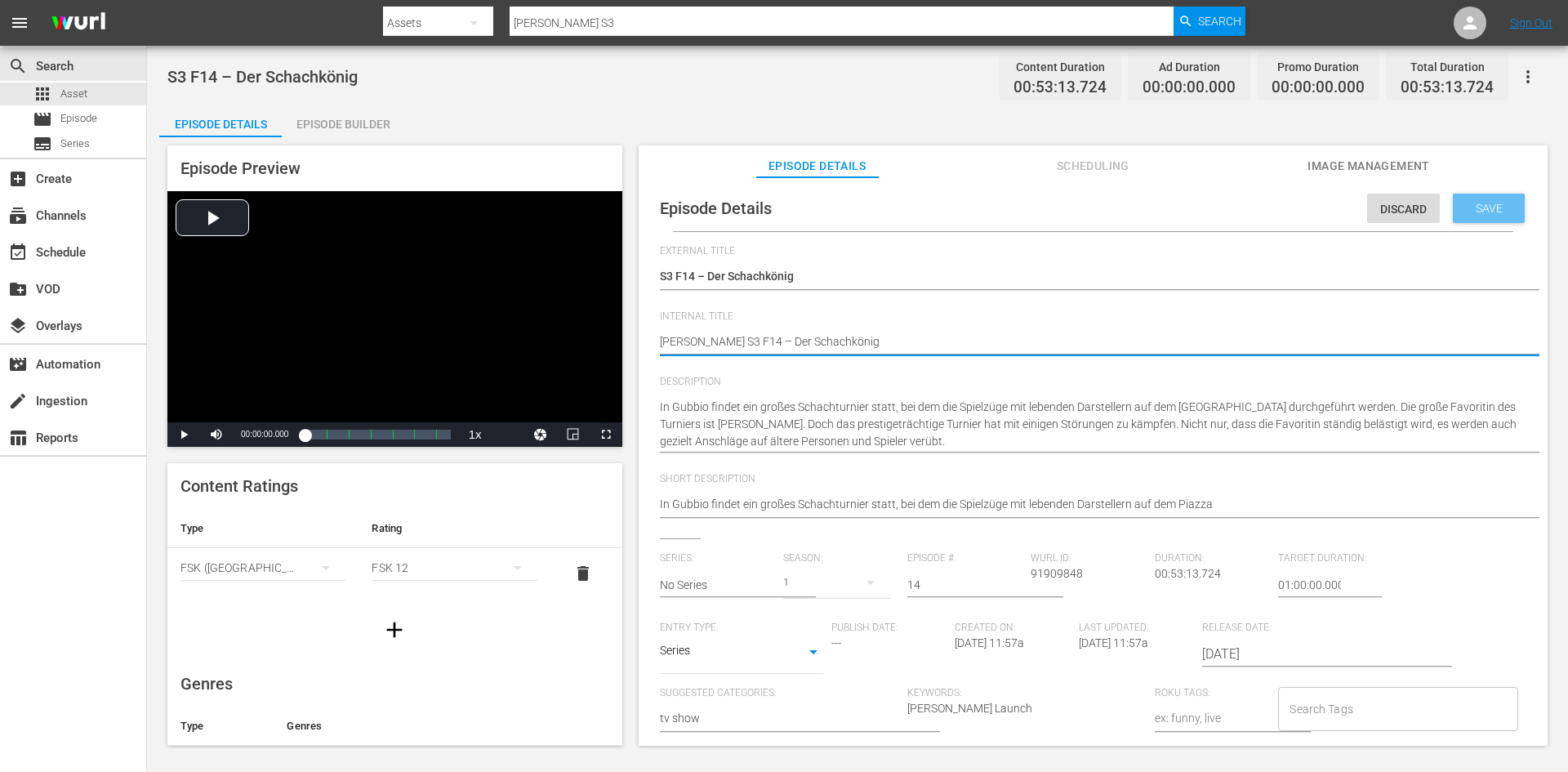
click at [1462, 206] on span "Save" at bounding box center [1489, 209] width 53 height 13
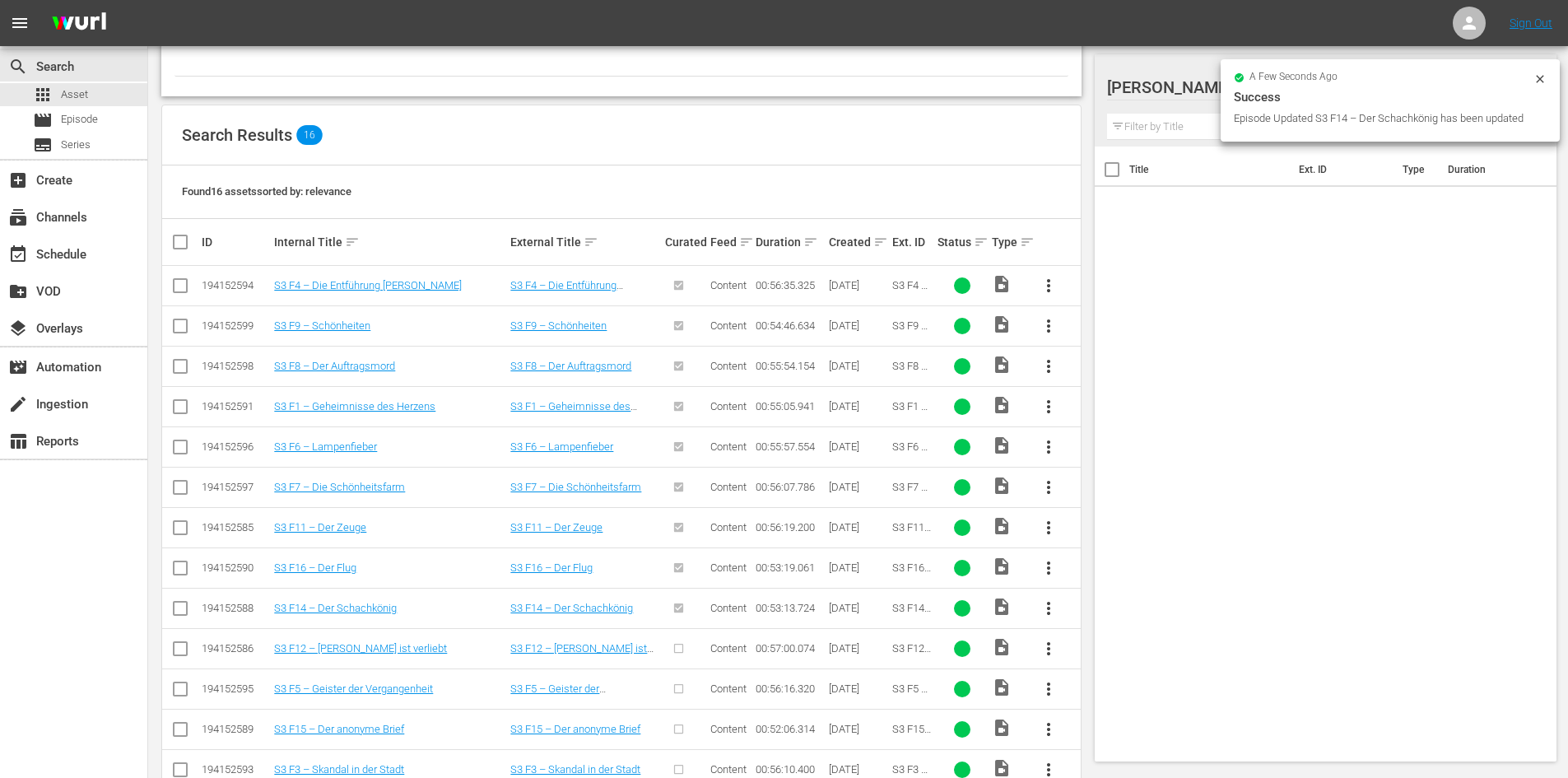
scroll to position [412, 0]
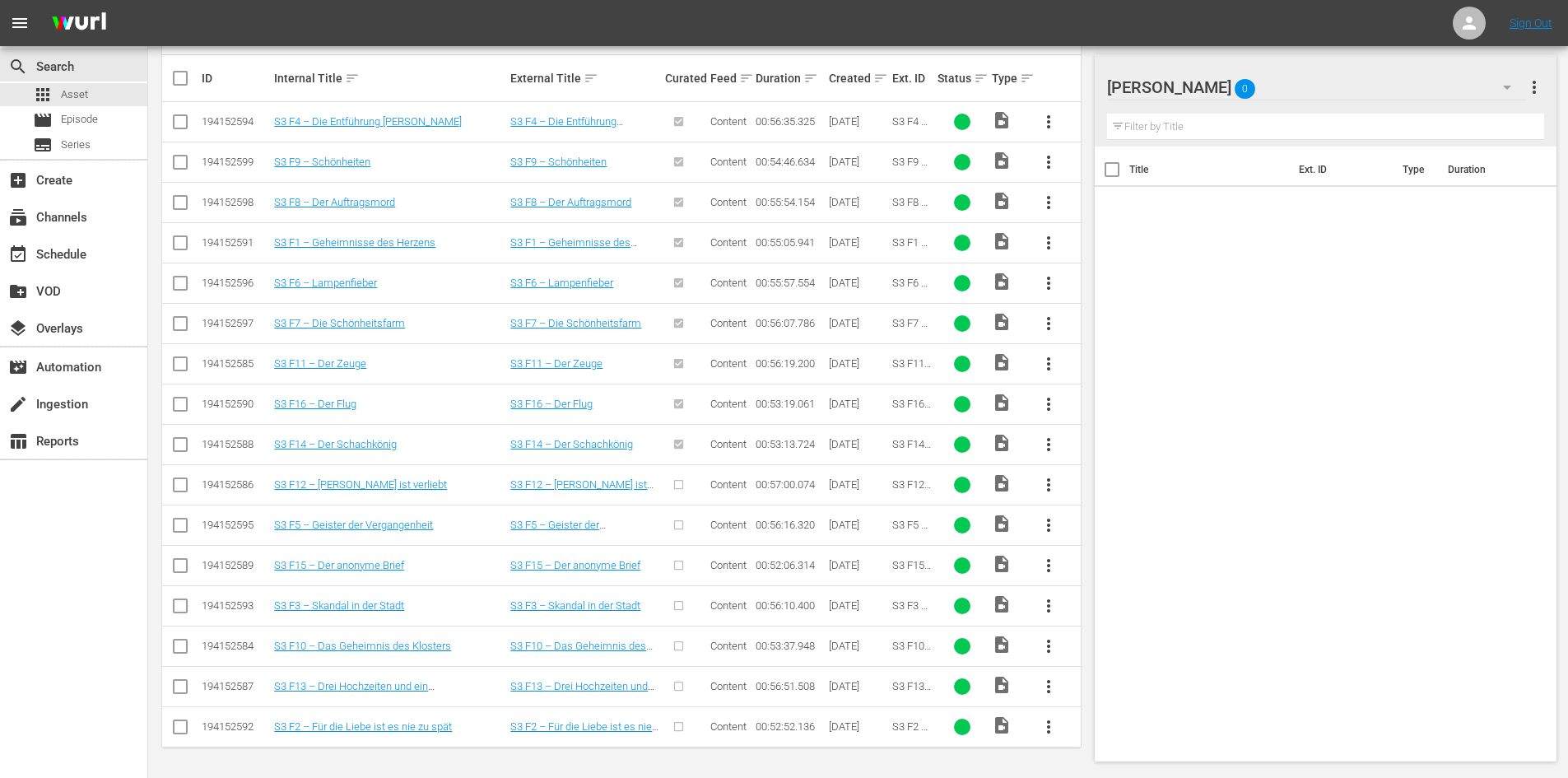
click at [1048, 487] on span "more_vert" at bounding box center [1048, 485] width 20 height 20
drag, startPoint x: 1115, startPoint y: 612, endPoint x: 775, endPoint y: 672, distance: 345.3
click at [1114, 612] on div "Episode" at bounding box center [1138, 610] width 112 height 39
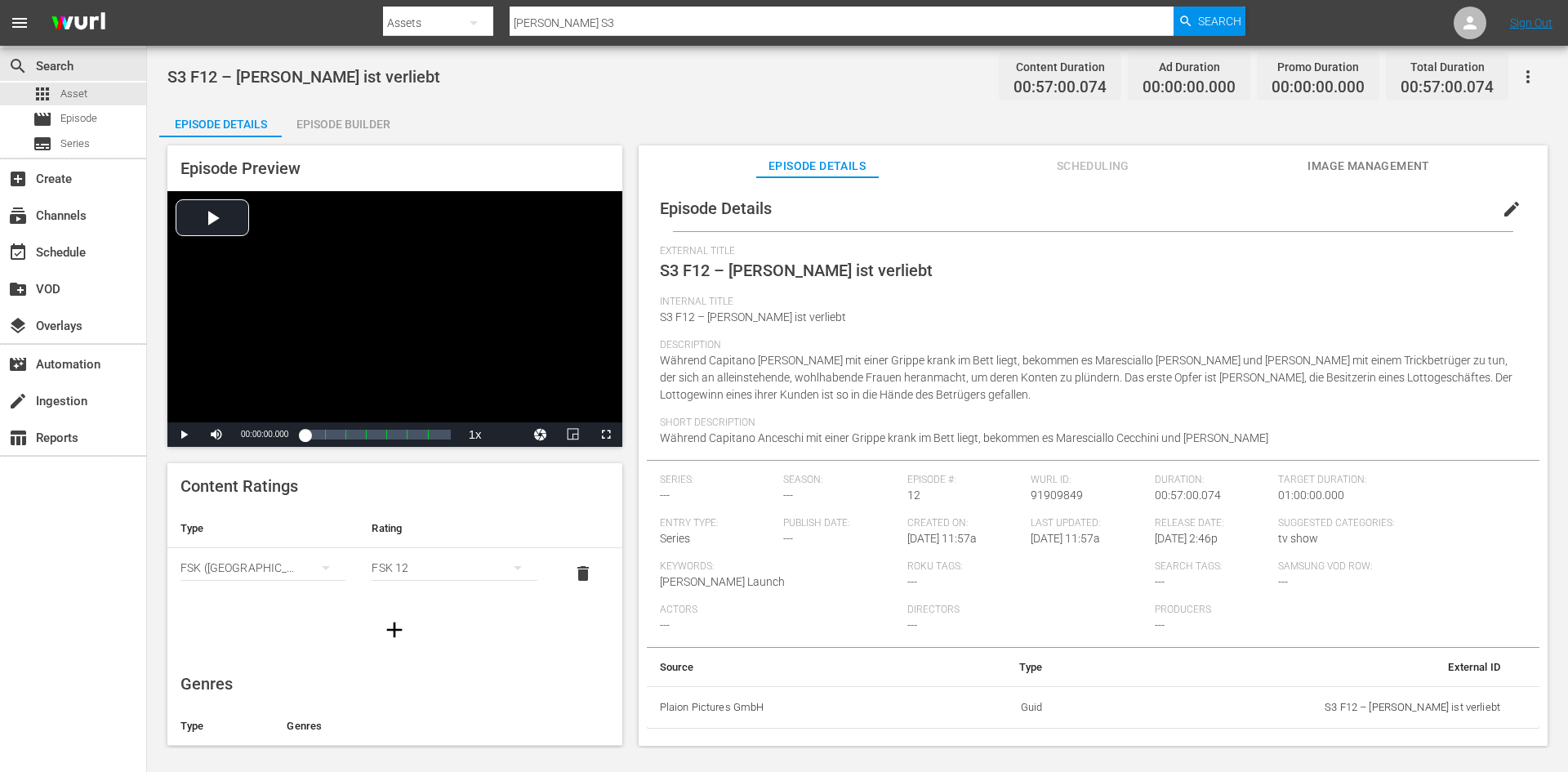
click at [1502, 203] on span "edit" at bounding box center [1512, 209] width 20 height 20
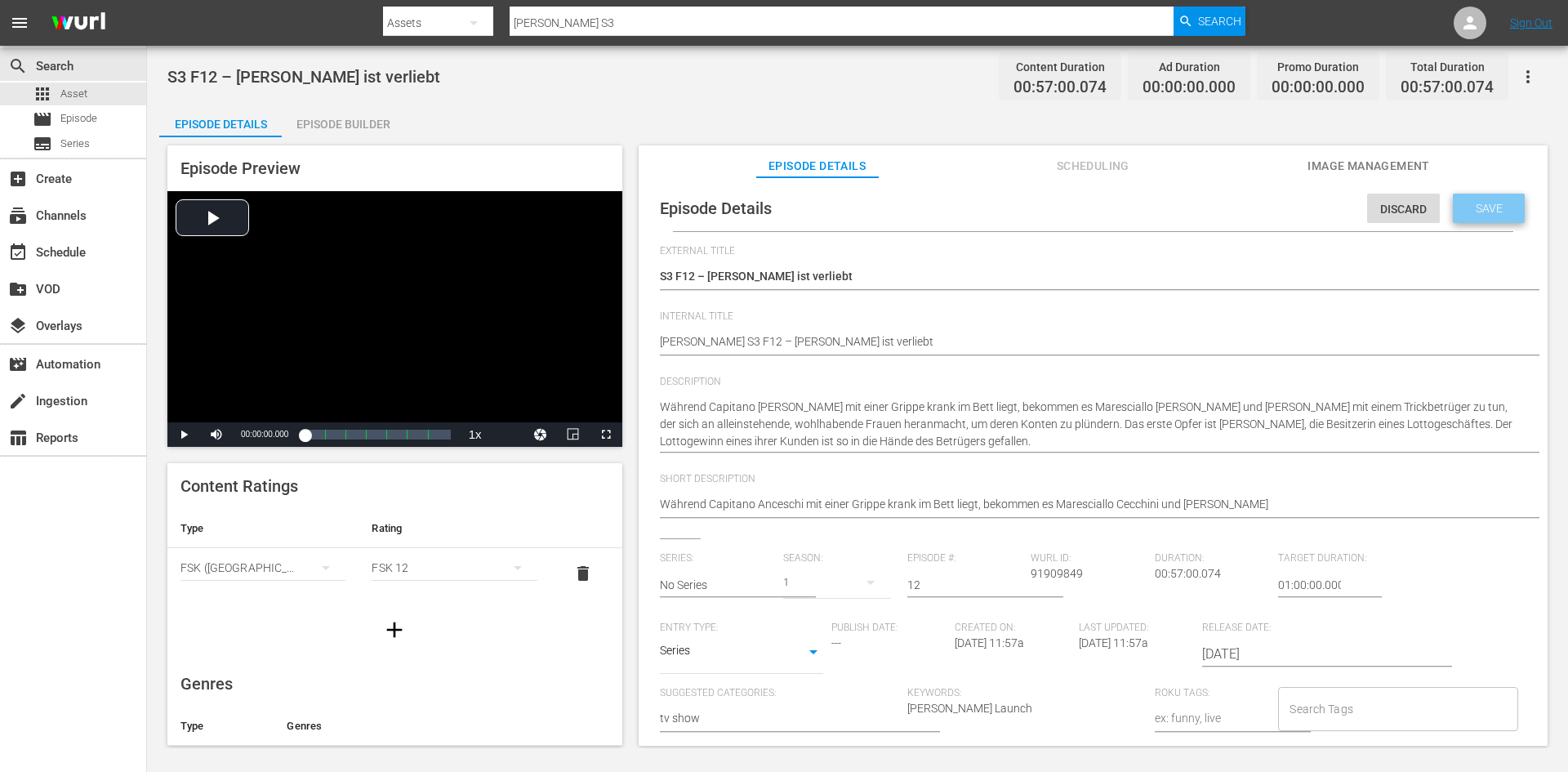
click at [1492, 202] on span "Save" at bounding box center [1489, 209] width 53 height 13
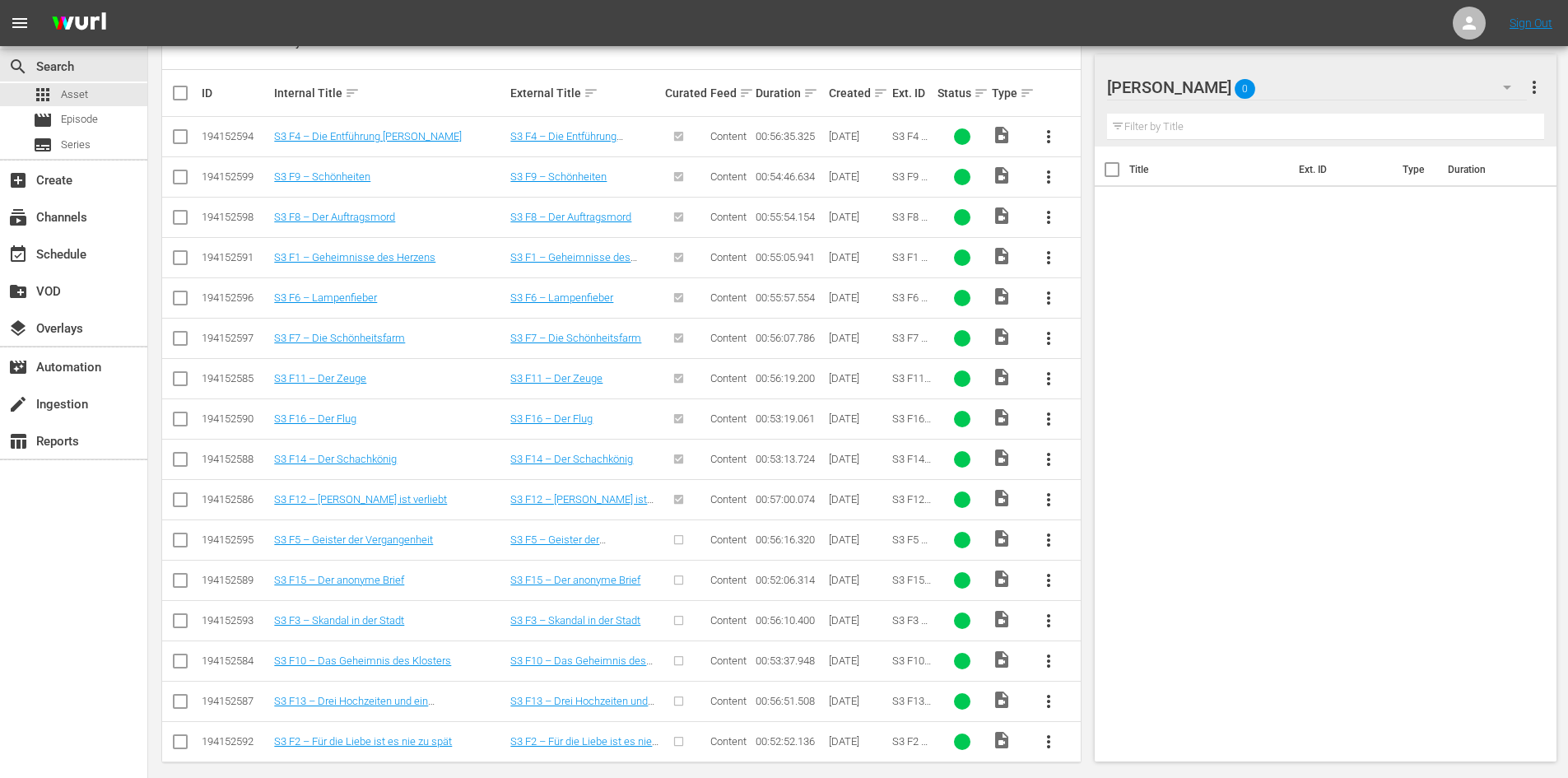
scroll to position [412, 0]
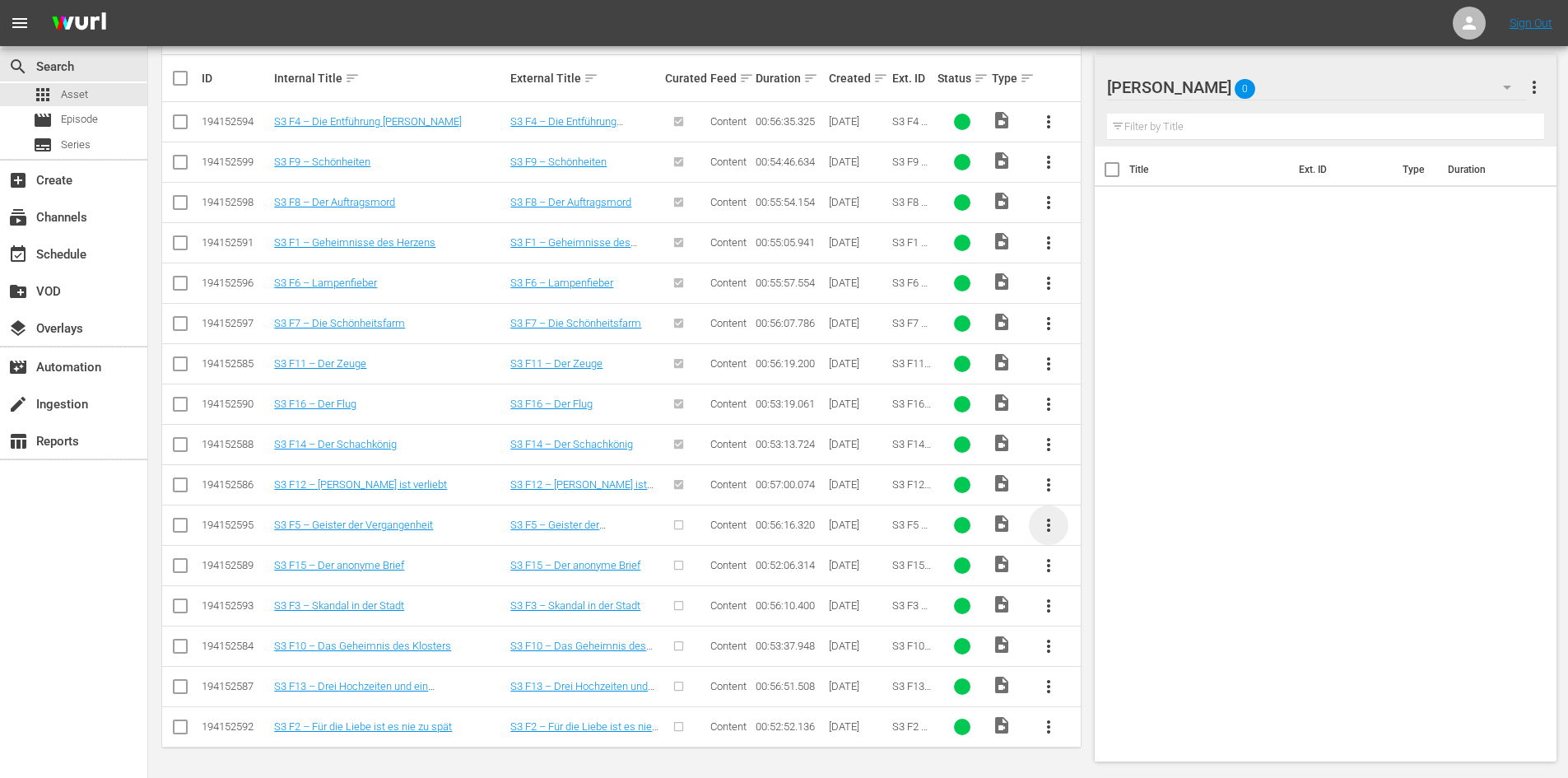
click at [1042, 524] on span "more_vert" at bounding box center [1048, 525] width 20 height 20
click at [1092, 653] on div "Episode" at bounding box center [1138, 650] width 112 height 39
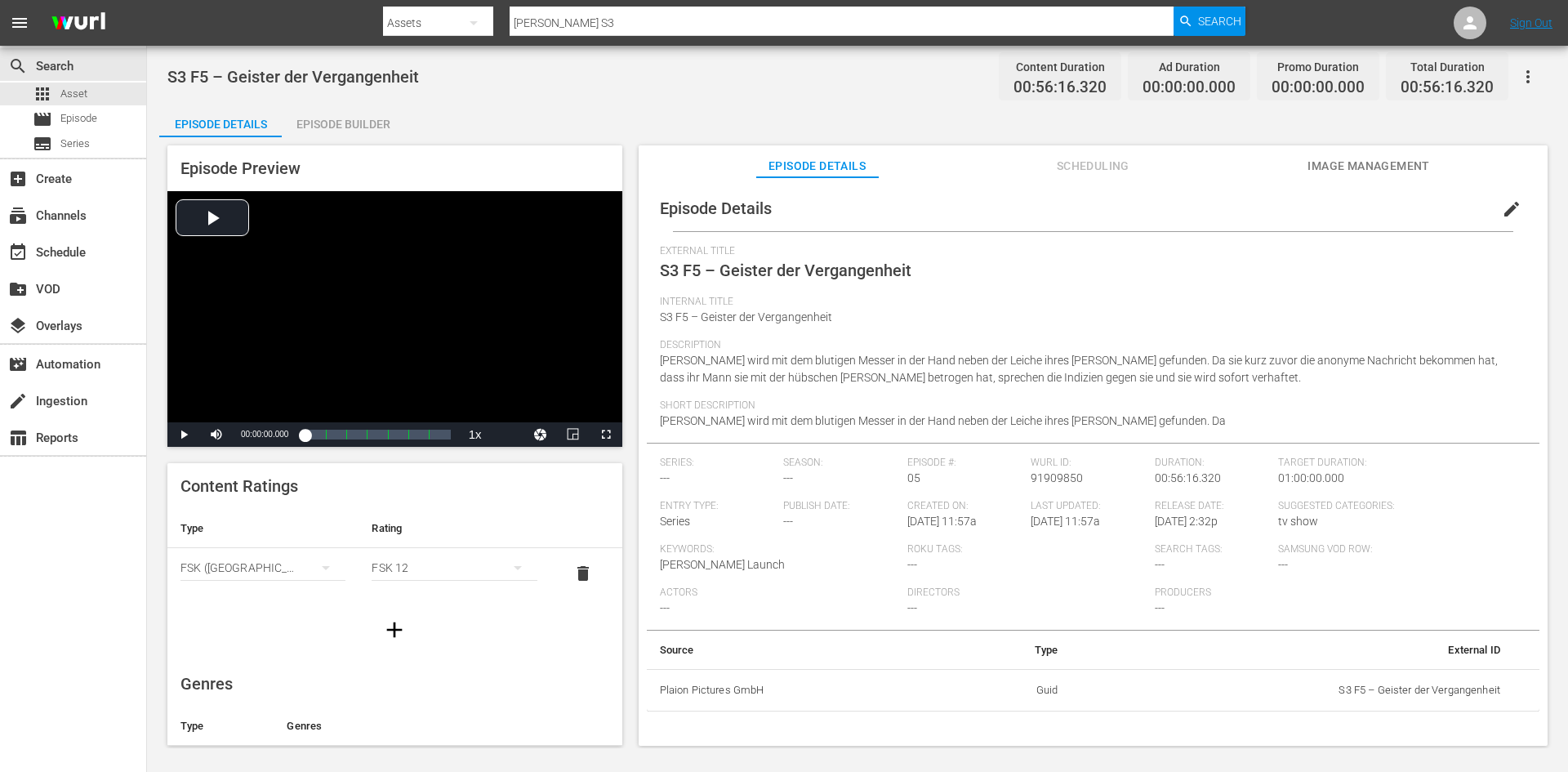
click at [1506, 214] on span "edit" at bounding box center [1512, 209] width 20 height 20
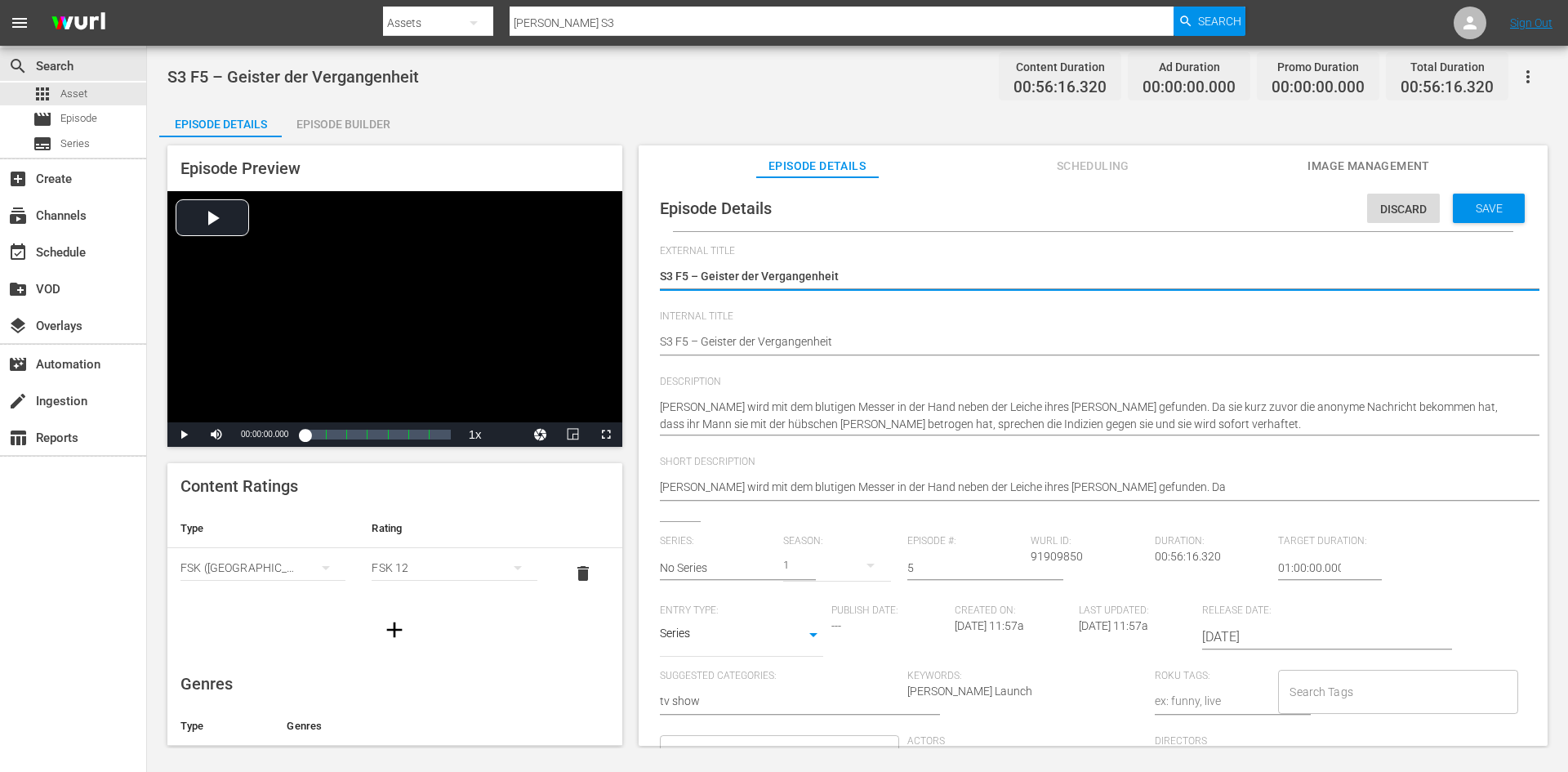
click at [656, 339] on div "Episode Details Discard Save External Title S3 F5 – Geister der Vergangenheit S…" at bounding box center [1093, 579] width 892 height 788
click at [659, 343] on div "Episode Details Discard Save External Title S3 F5 – Geister der Vergangenheit S…" at bounding box center [1093, 579] width 892 height 788
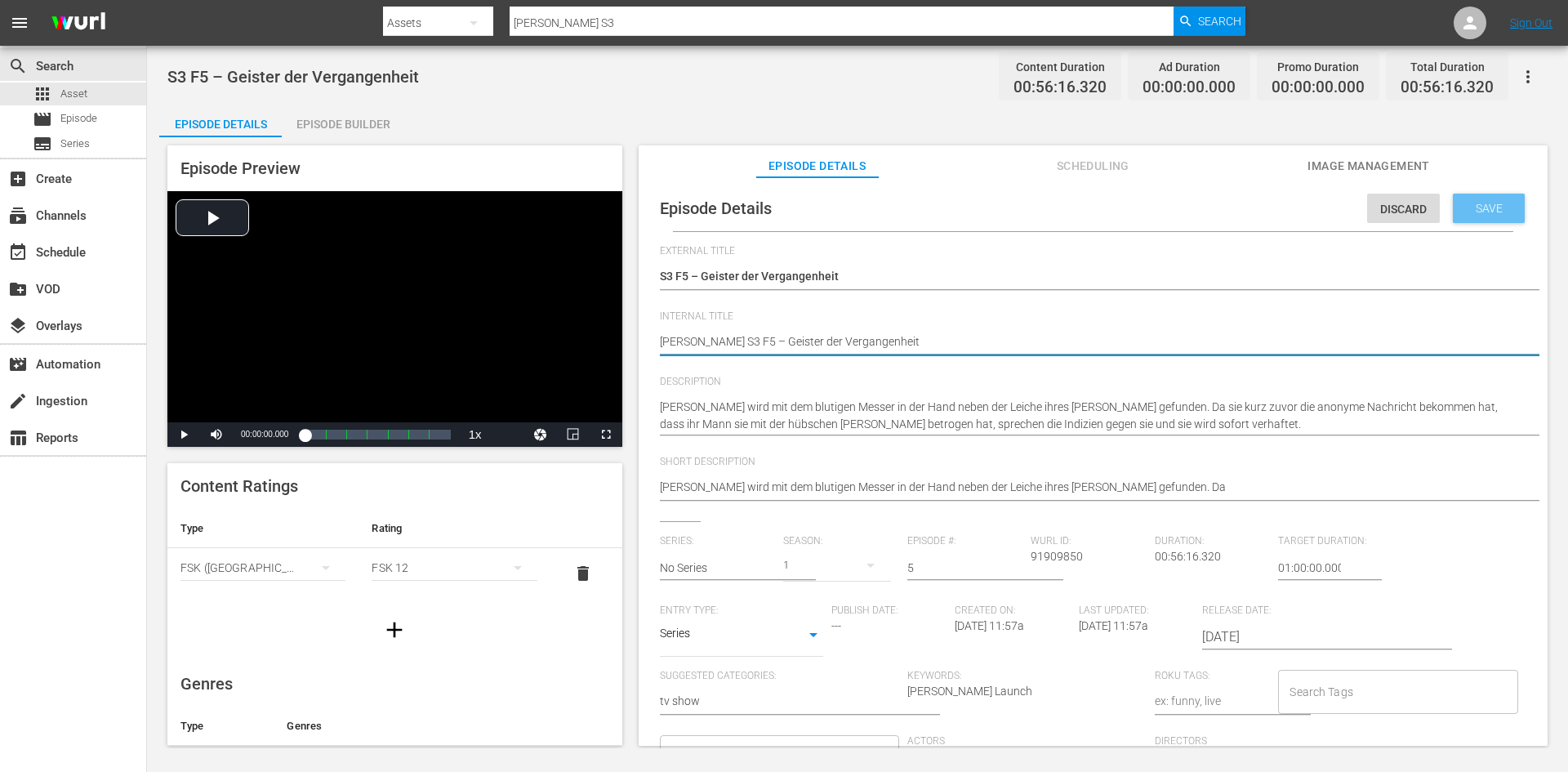
drag, startPoint x: 1490, startPoint y: 213, endPoint x: 1459, endPoint y: 241, distance: 41.8
click at [1490, 212] on span "Save" at bounding box center [1489, 209] width 53 height 13
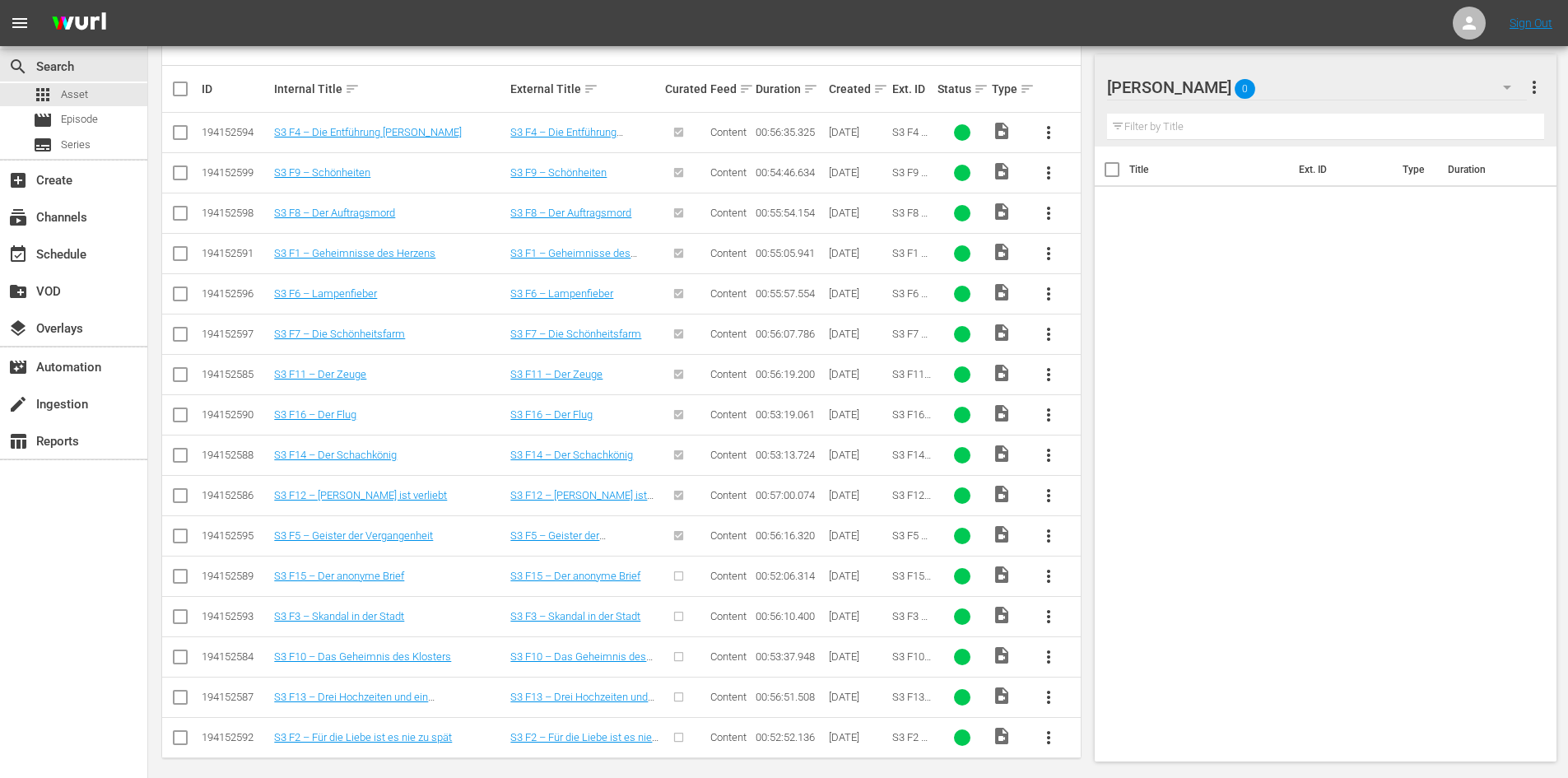
scroll to position [412, 0]
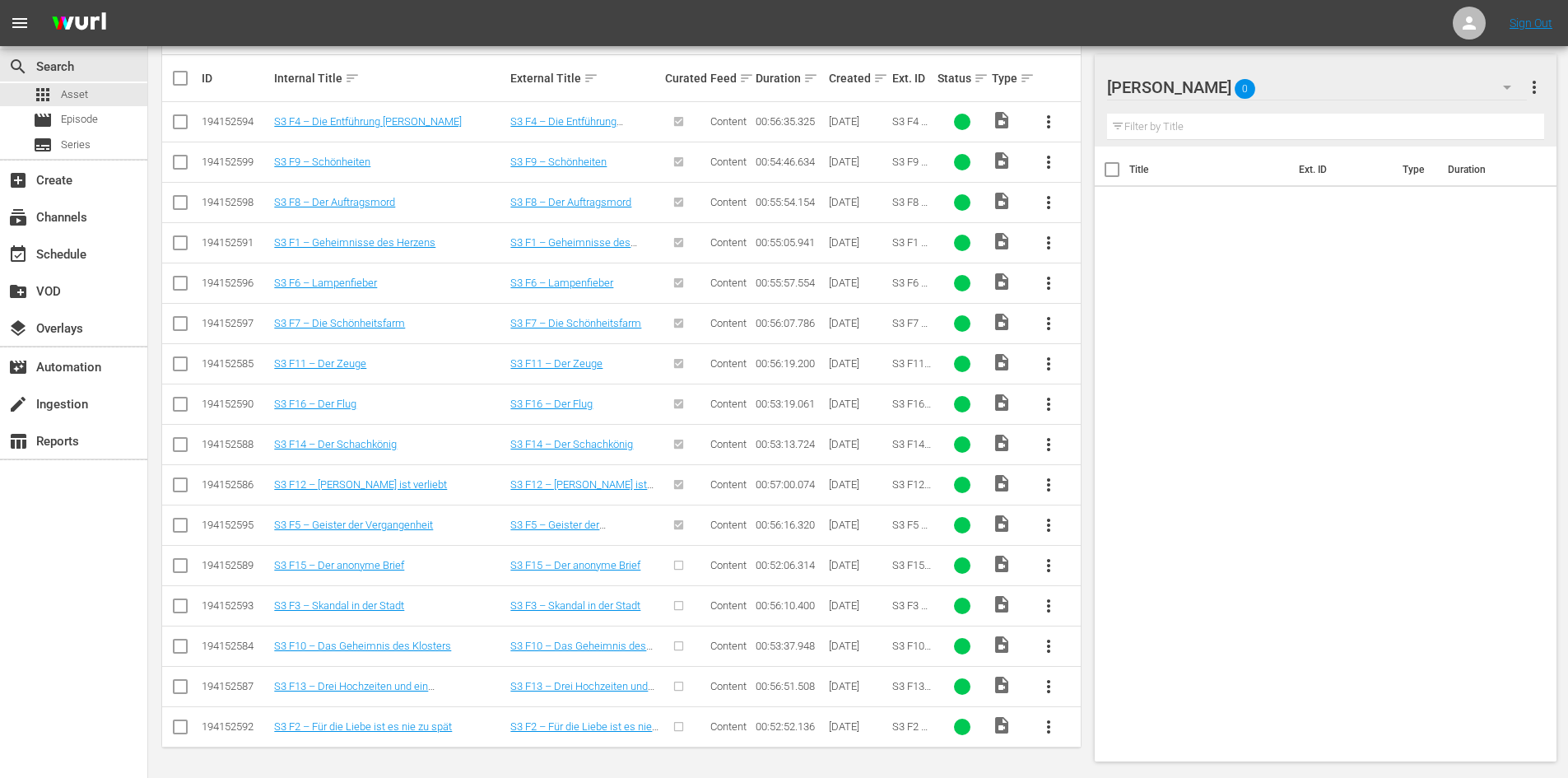
click at [1040, 567] on span "more_vert" at bounding box center [1048, 565] width 20 height 20
click at [1125, 681] on div "Episode" at bounding box center [1138, 690] width 112 height 39
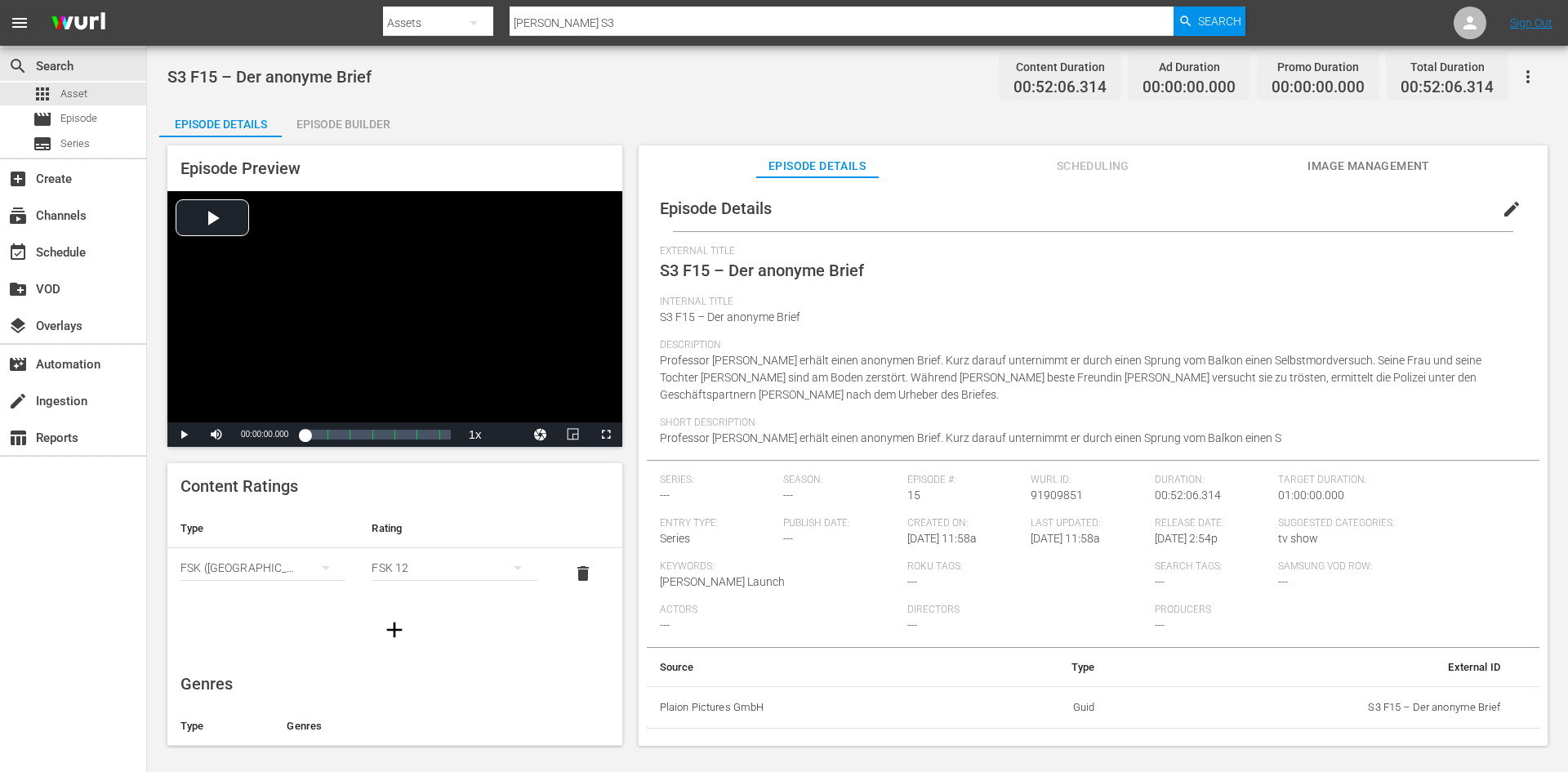
click at [1506, 204] on span "edit" at bounding box center [1512, 209] width 20 height 20
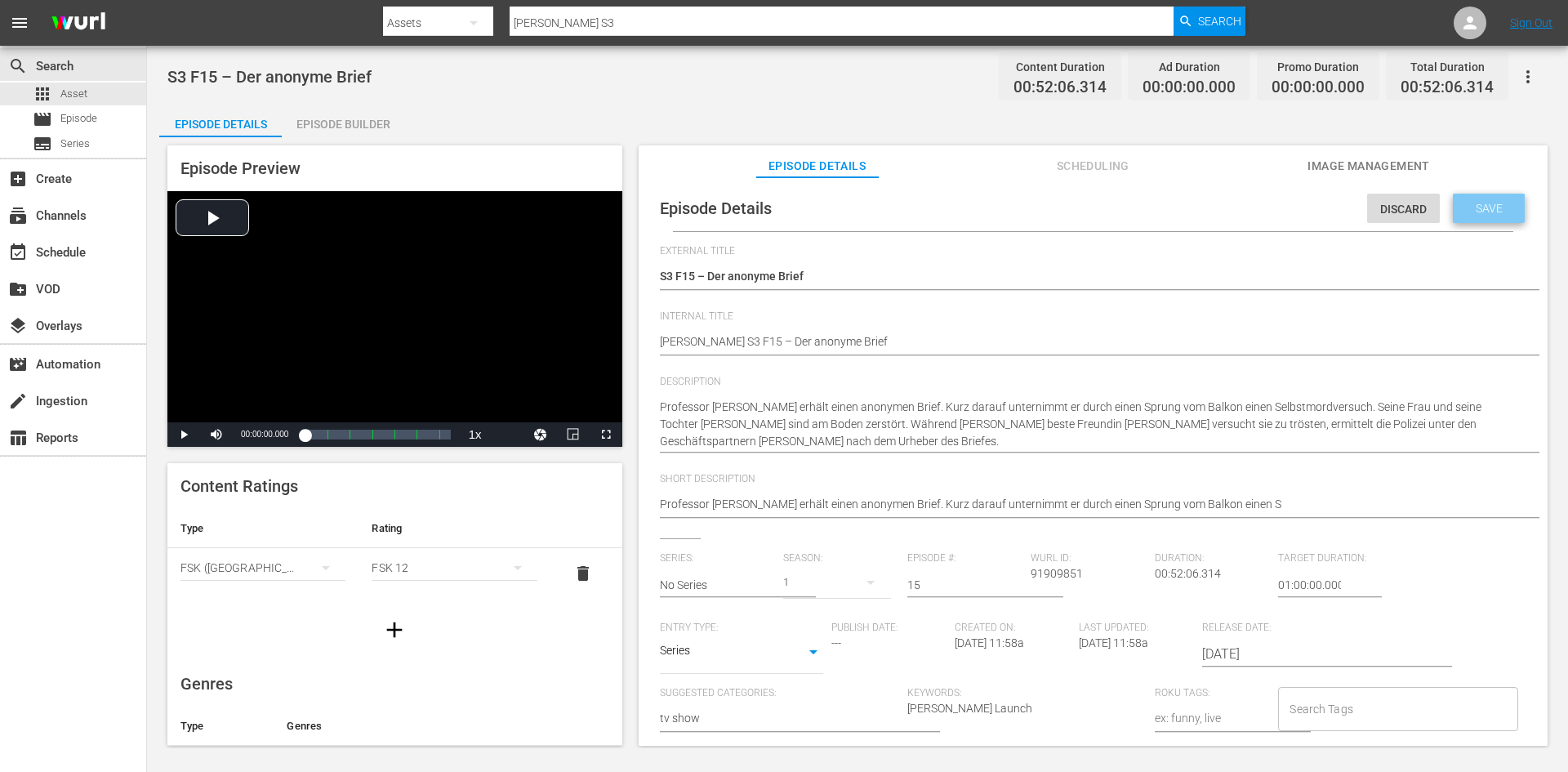
click at [1462, 205] on span "Save" at bounding box center [1489, 209] width 53 height 13
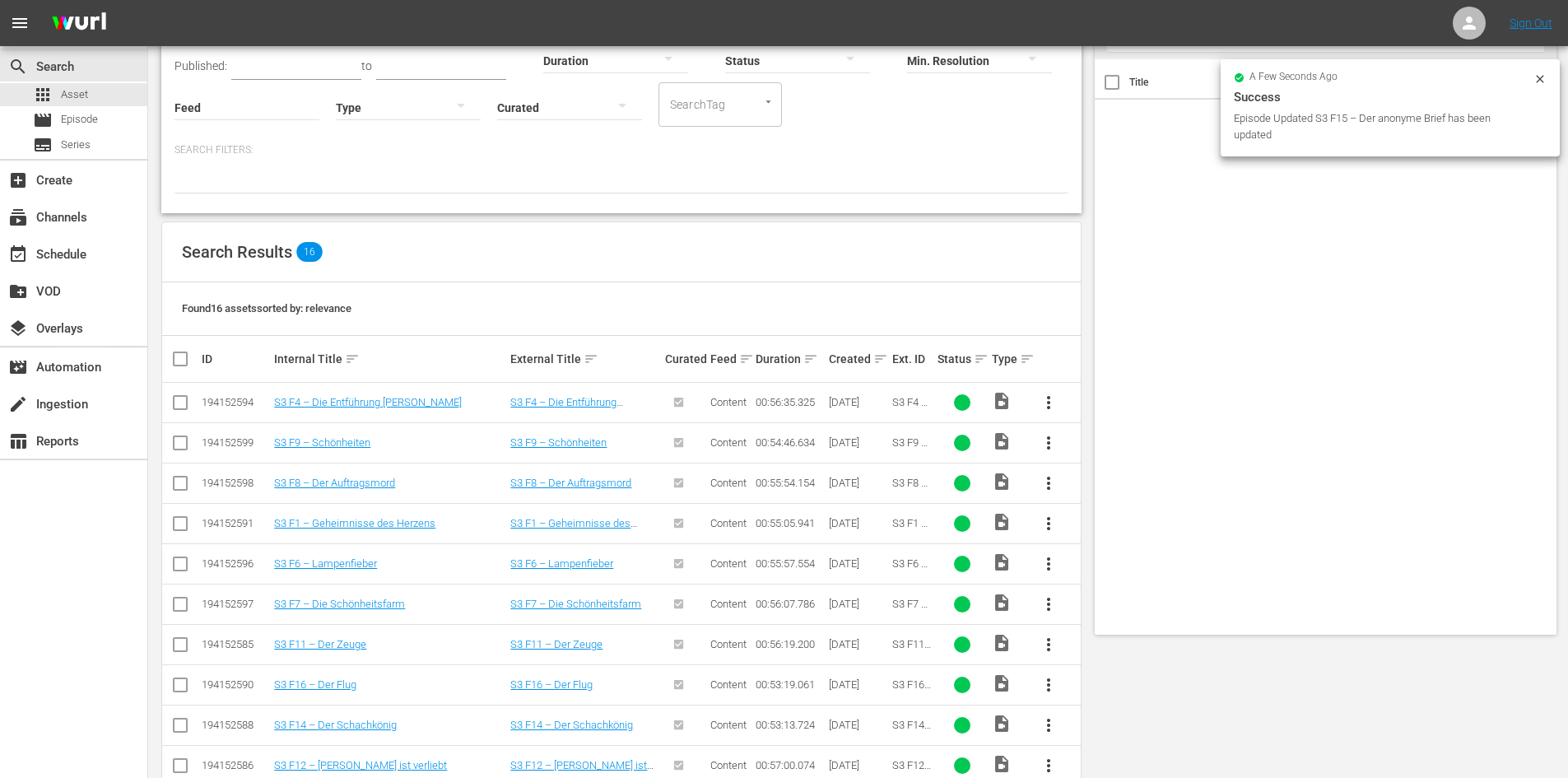
scroll to position [412, 0]
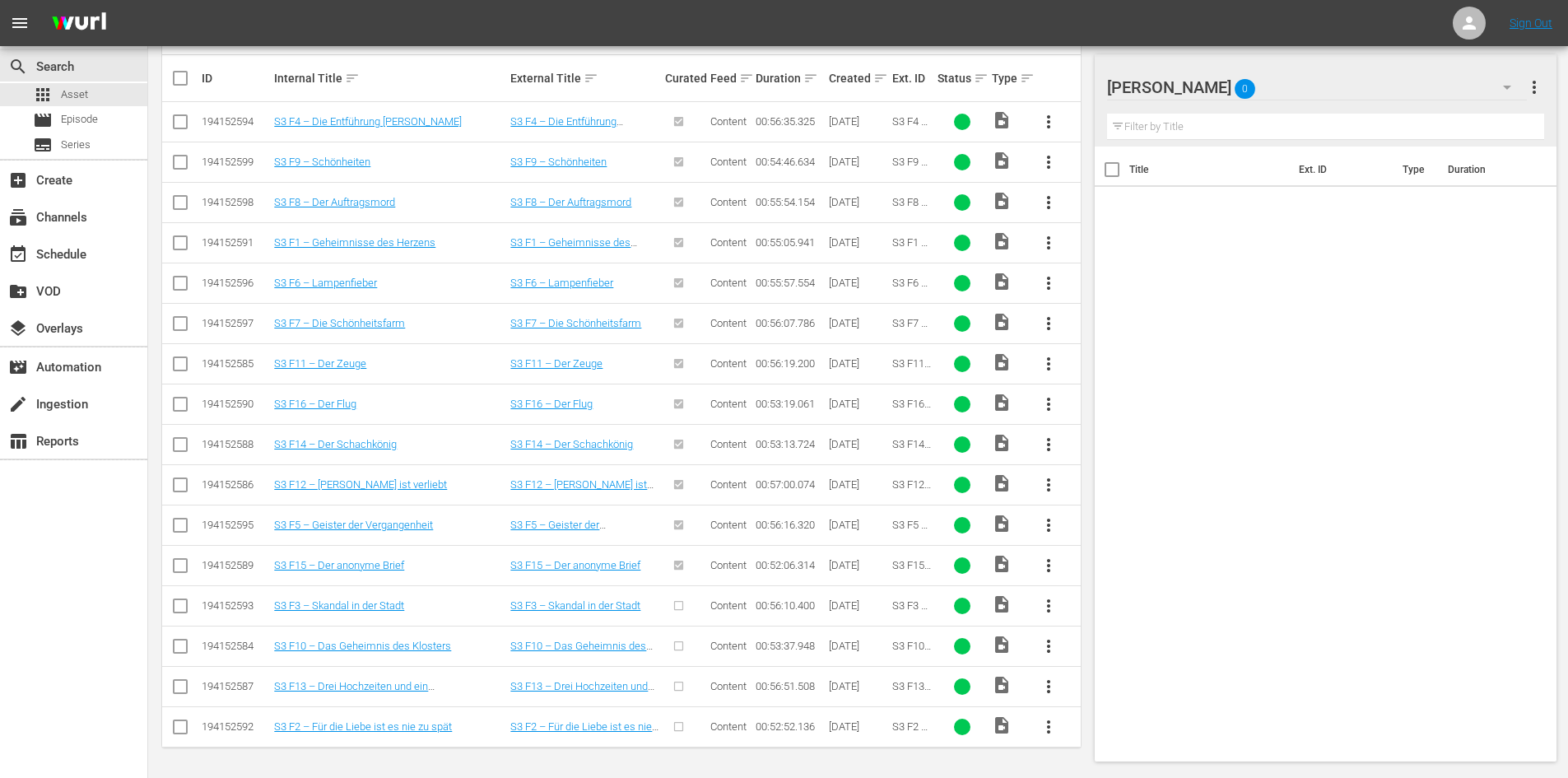
click at [1049, 597] on span "more_vert" at bounding box center [1048, 606] width 20 height 20
click at [1123, 743] on div "Episode" at bounding box center [1138, 730] width 112 height 39
click at [1123, 735] on div "Episode" at bounding box center [1138, 730] width 112 height 39
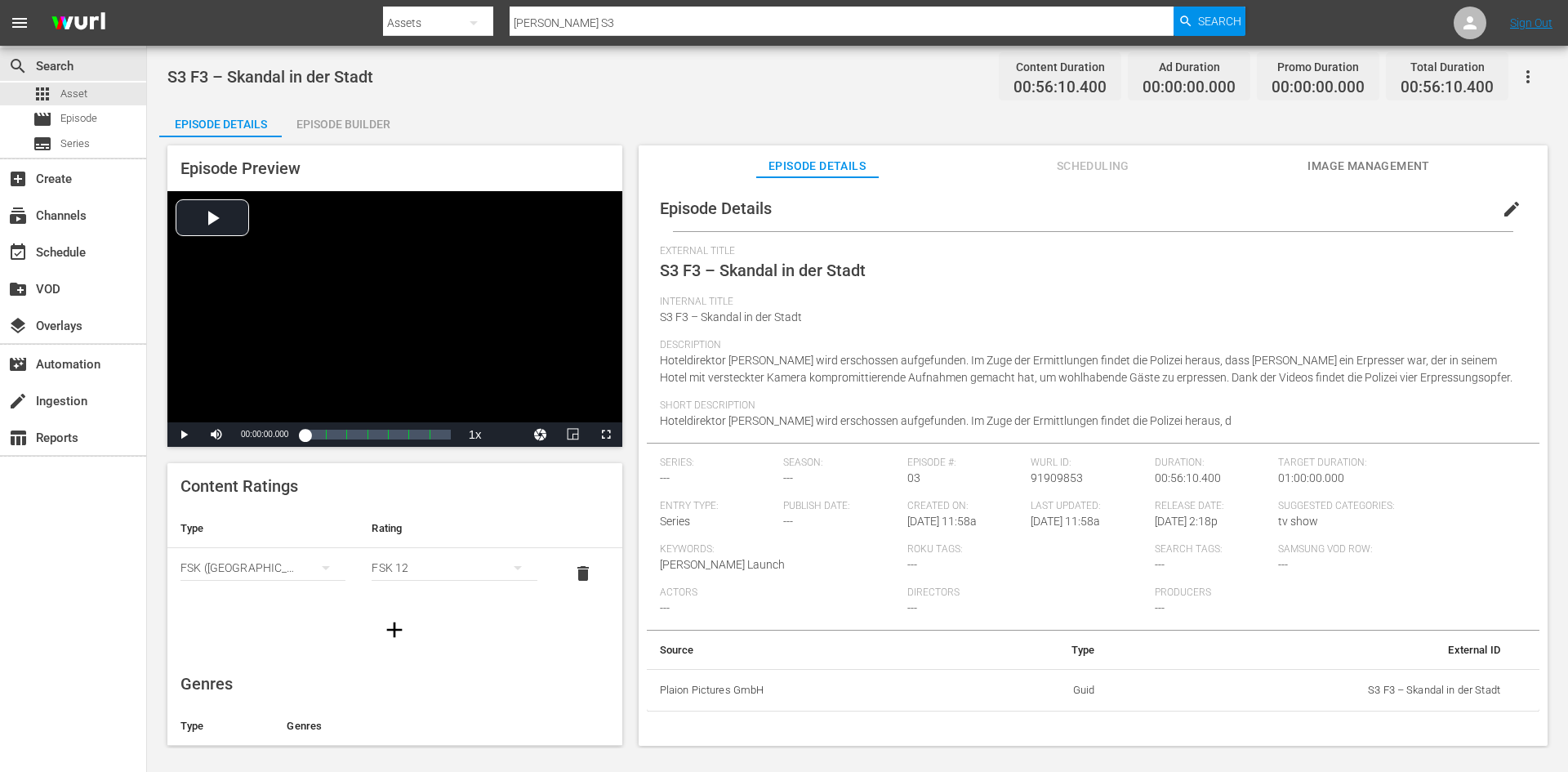
click at [1502, 211] on span "edit" at bounding box center [1512, 209] width 20 height 20
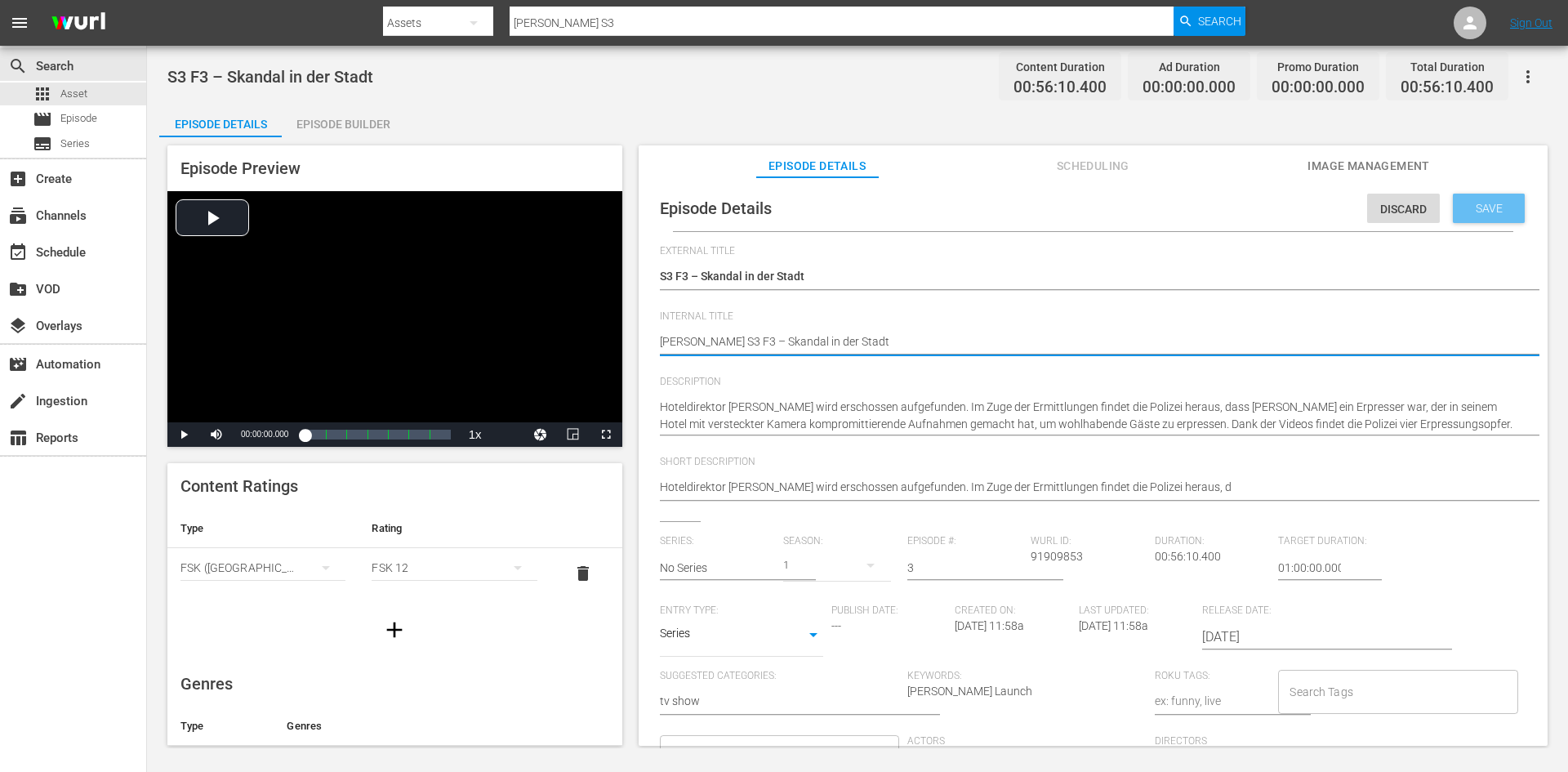
click at [1453, 205] on div "Save" at bounding box center [1489, 208] width 71 height 29
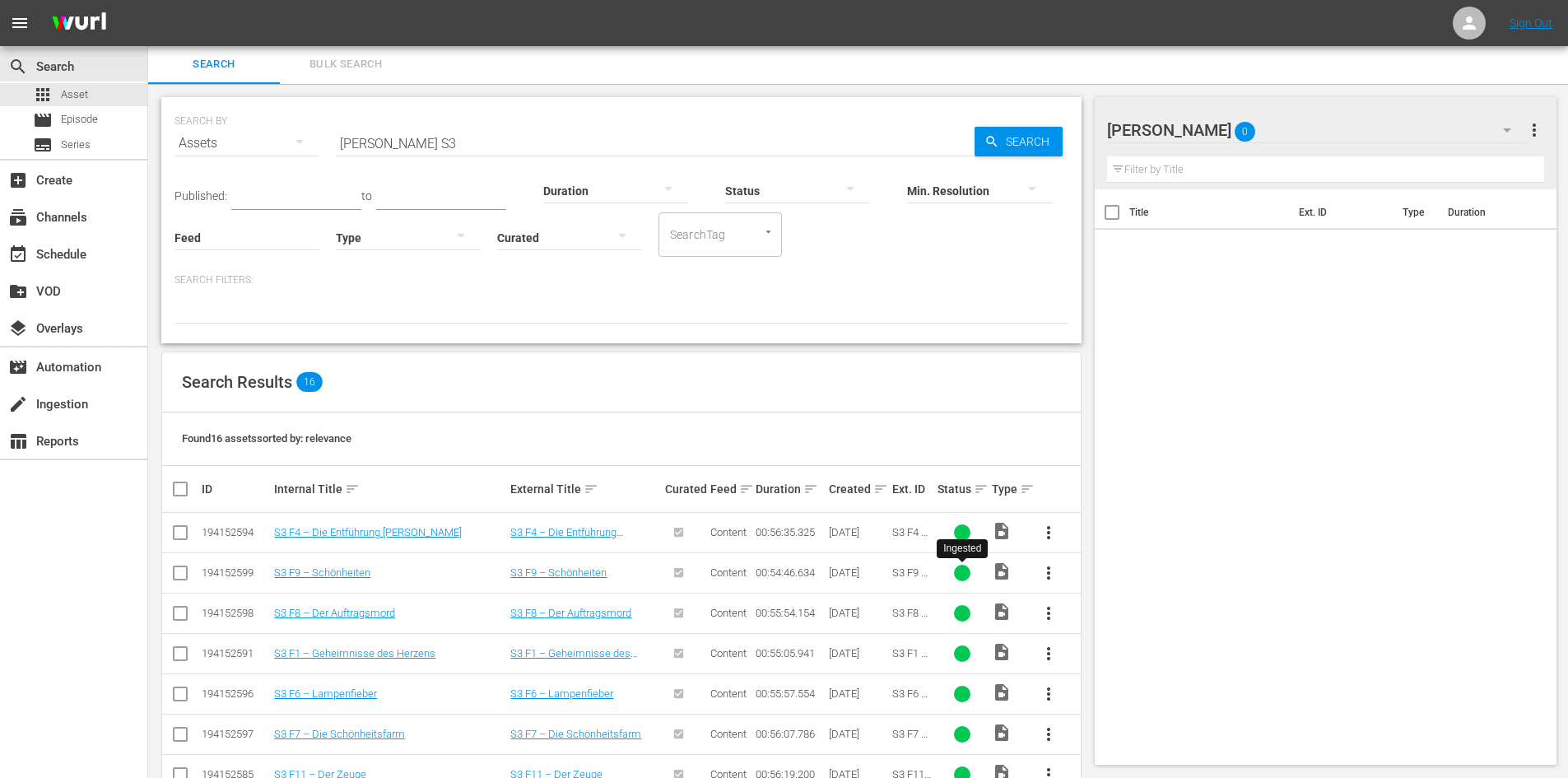
scroll to position [412, 0]
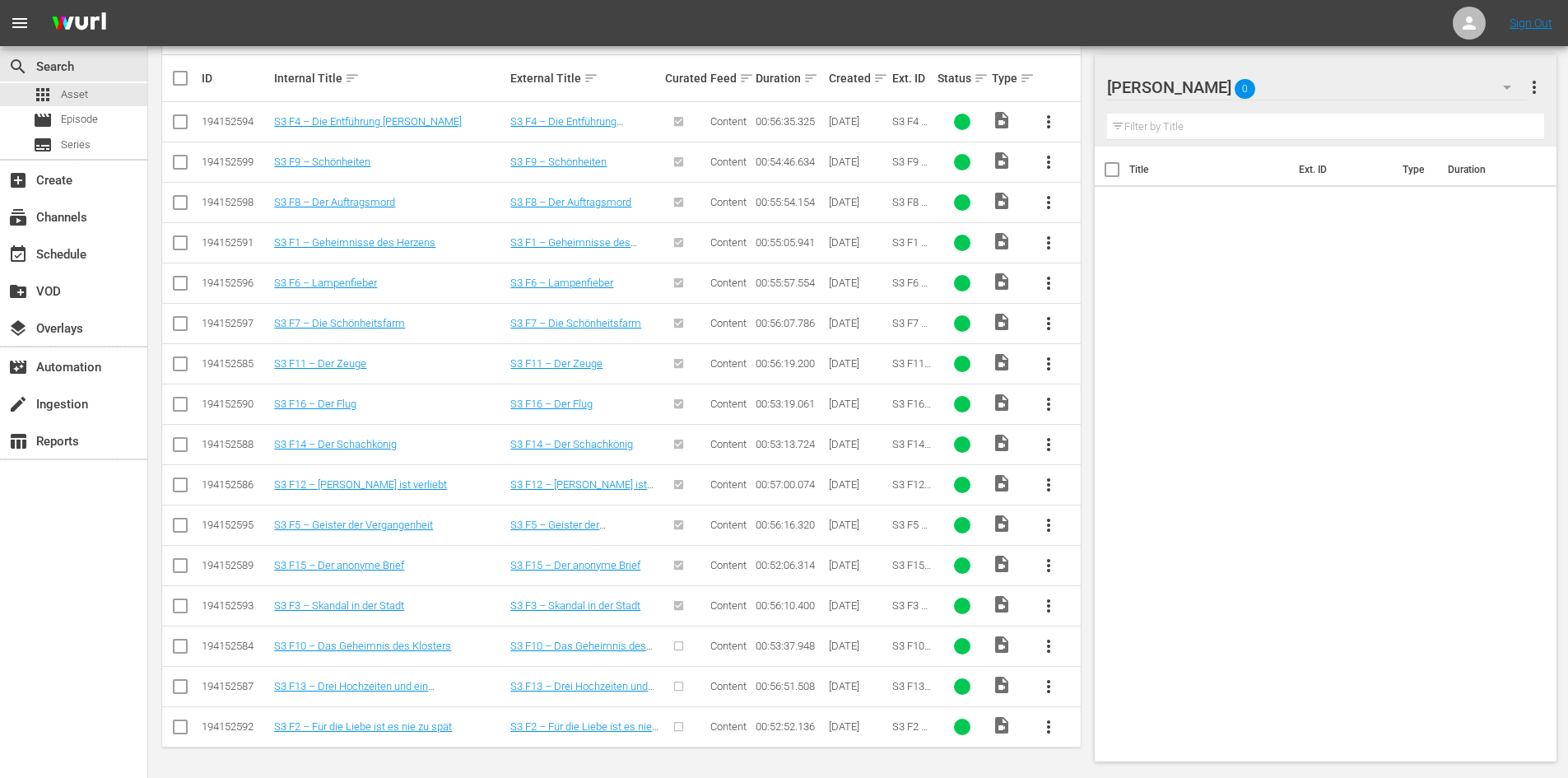
click at [1052, 651] on span "more_vert" at bounding box center [1048, 647] width 20 height 20
click at [1117, 645] on div "Episode" at bounding box center [1138, 639] width 112 height 39
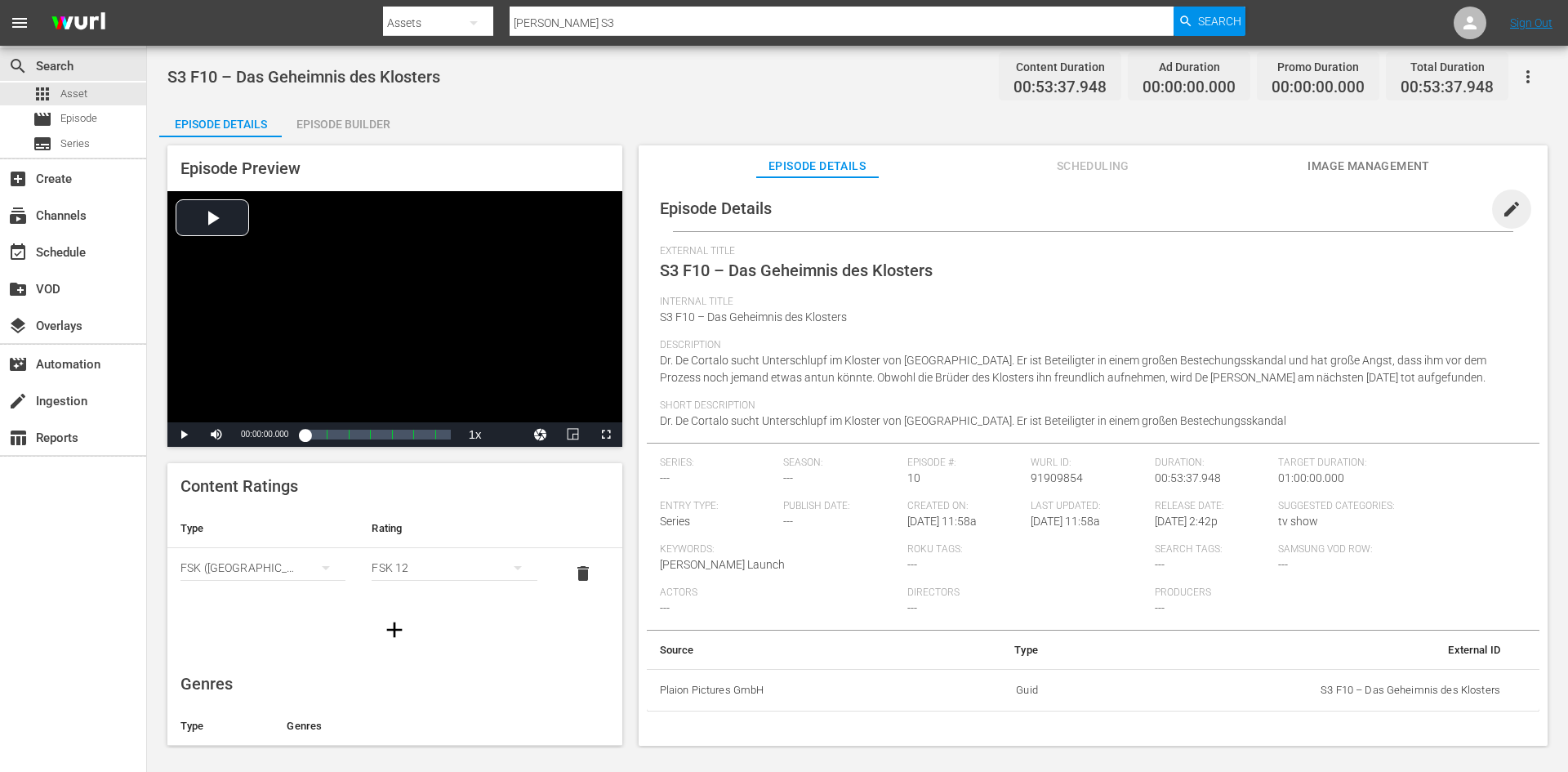
click at [1502, 212] on span "edit" at bounding box center [1512, 209] width 20 height 20
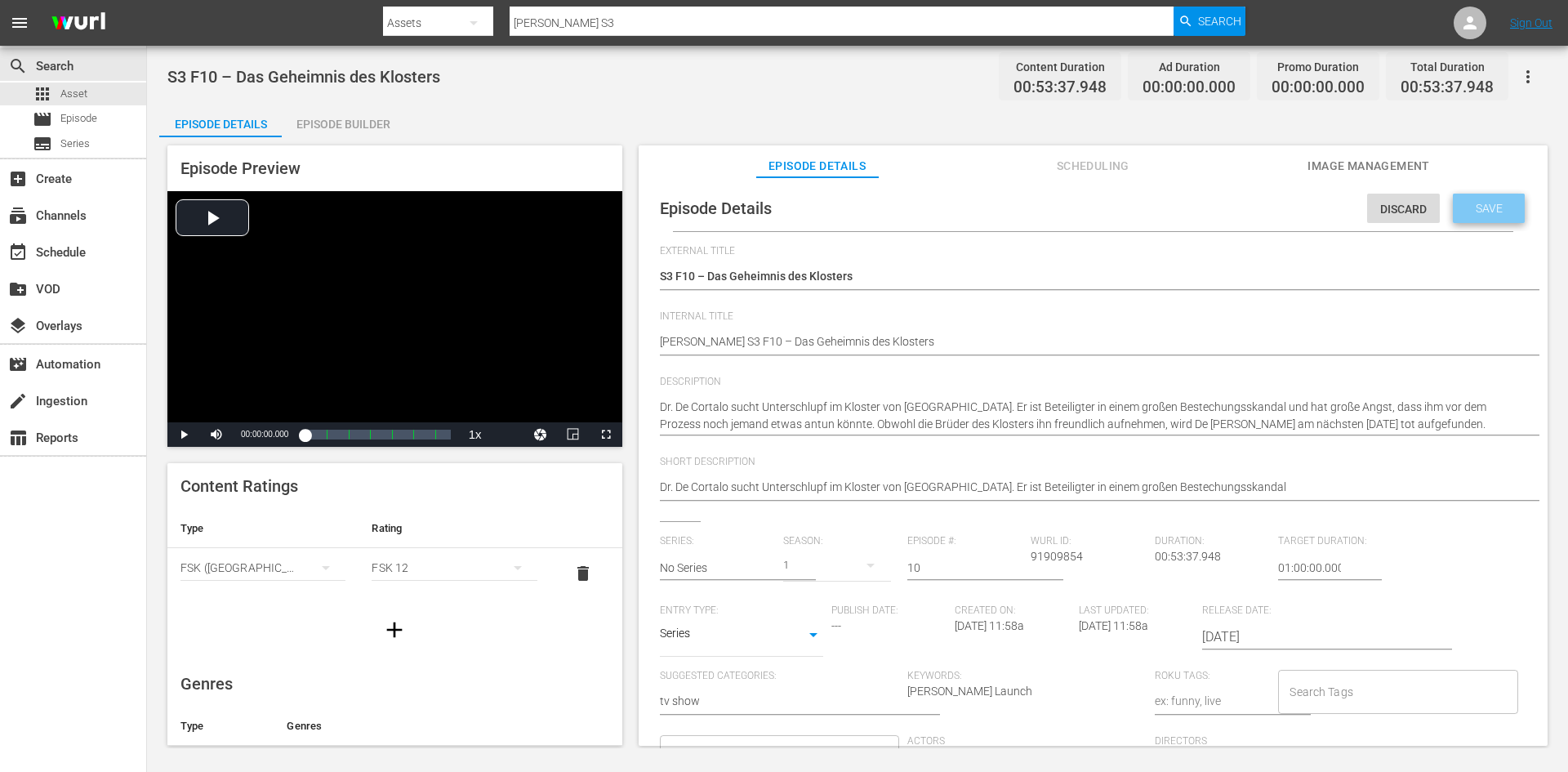
click at [1491, 221] on div "Save" at bounding box center [1489, 208] width 71 height 29
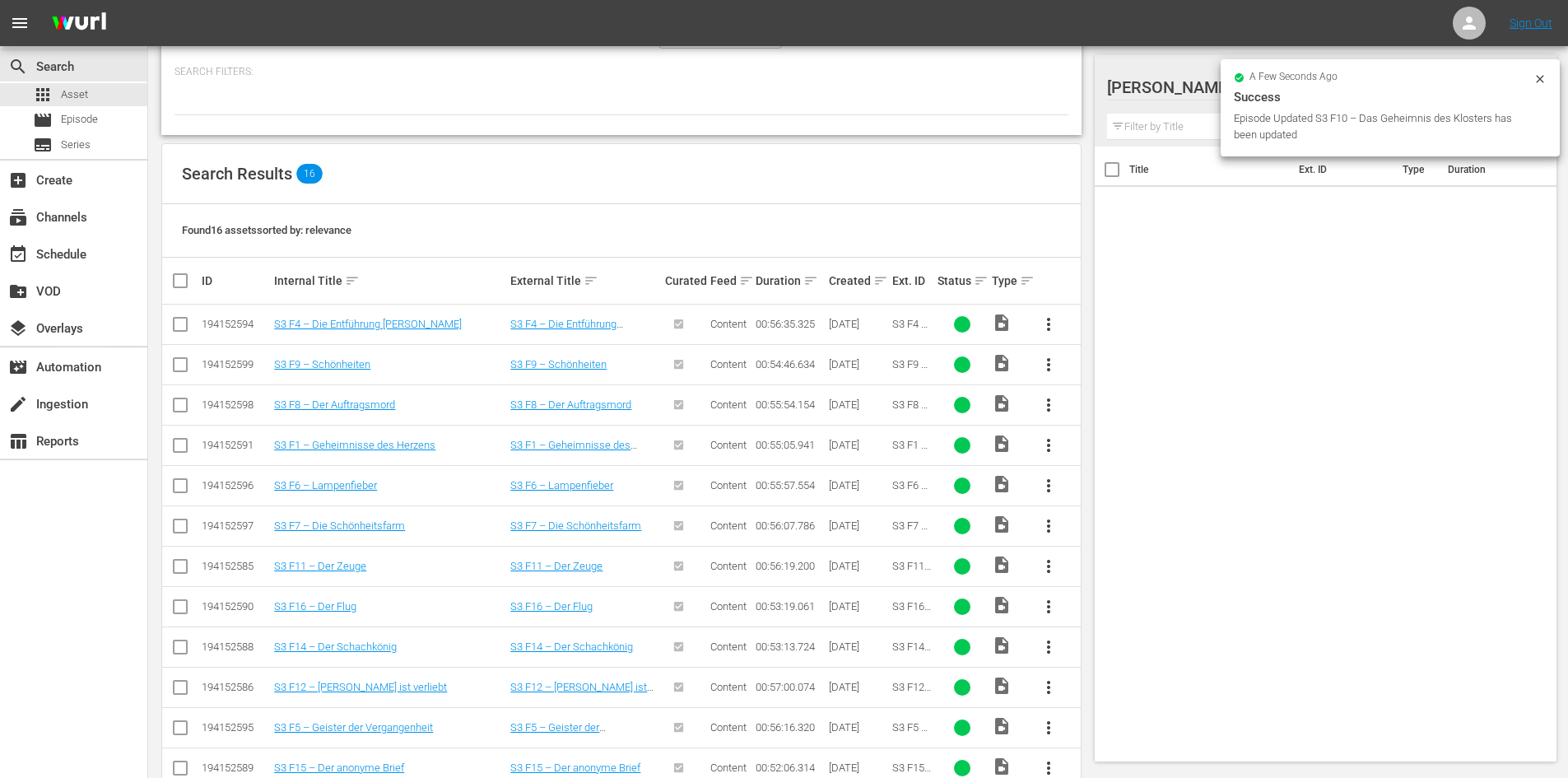
scroll to position [412, 0]
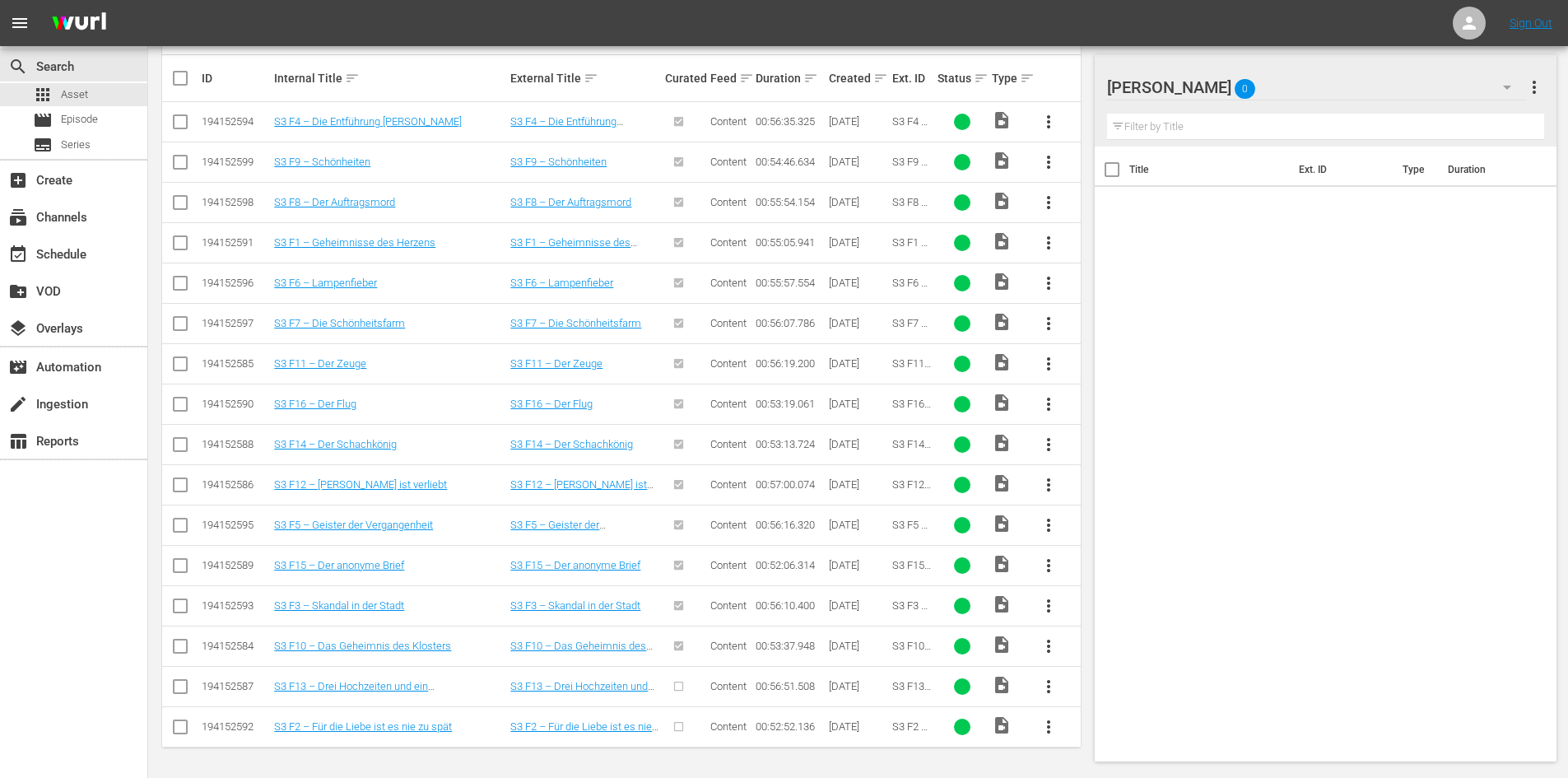
click at [1044, 683] on span "more_vert" at bounding box center [1048, 687] width 20 height 20
click at [1087, 680] on div "Episode" at bounding box center [1138, 679] width 112 height 39
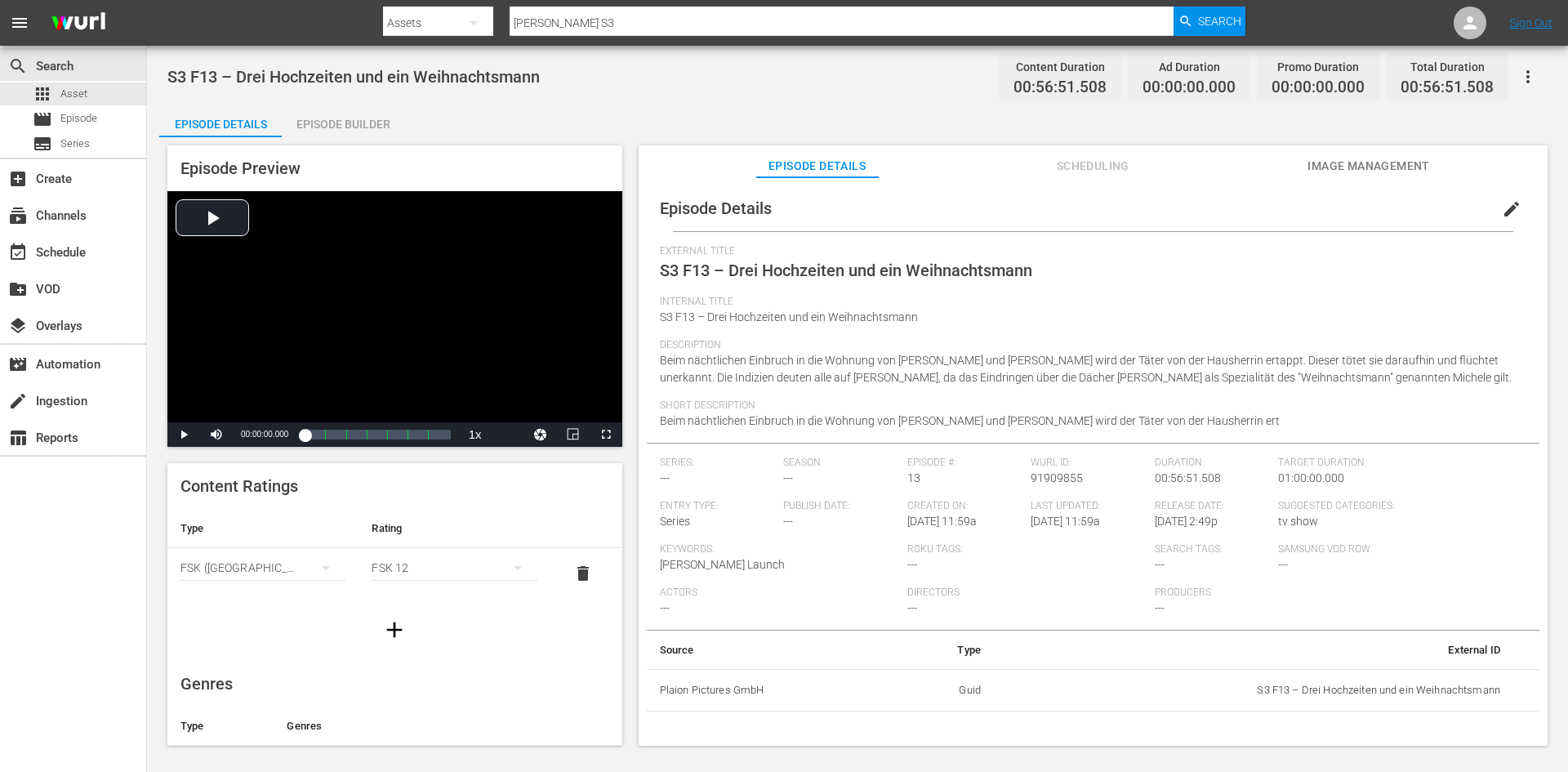
click at [1508, 203] on span "edit" at bounding box center [1512, 209] width 20 height 20
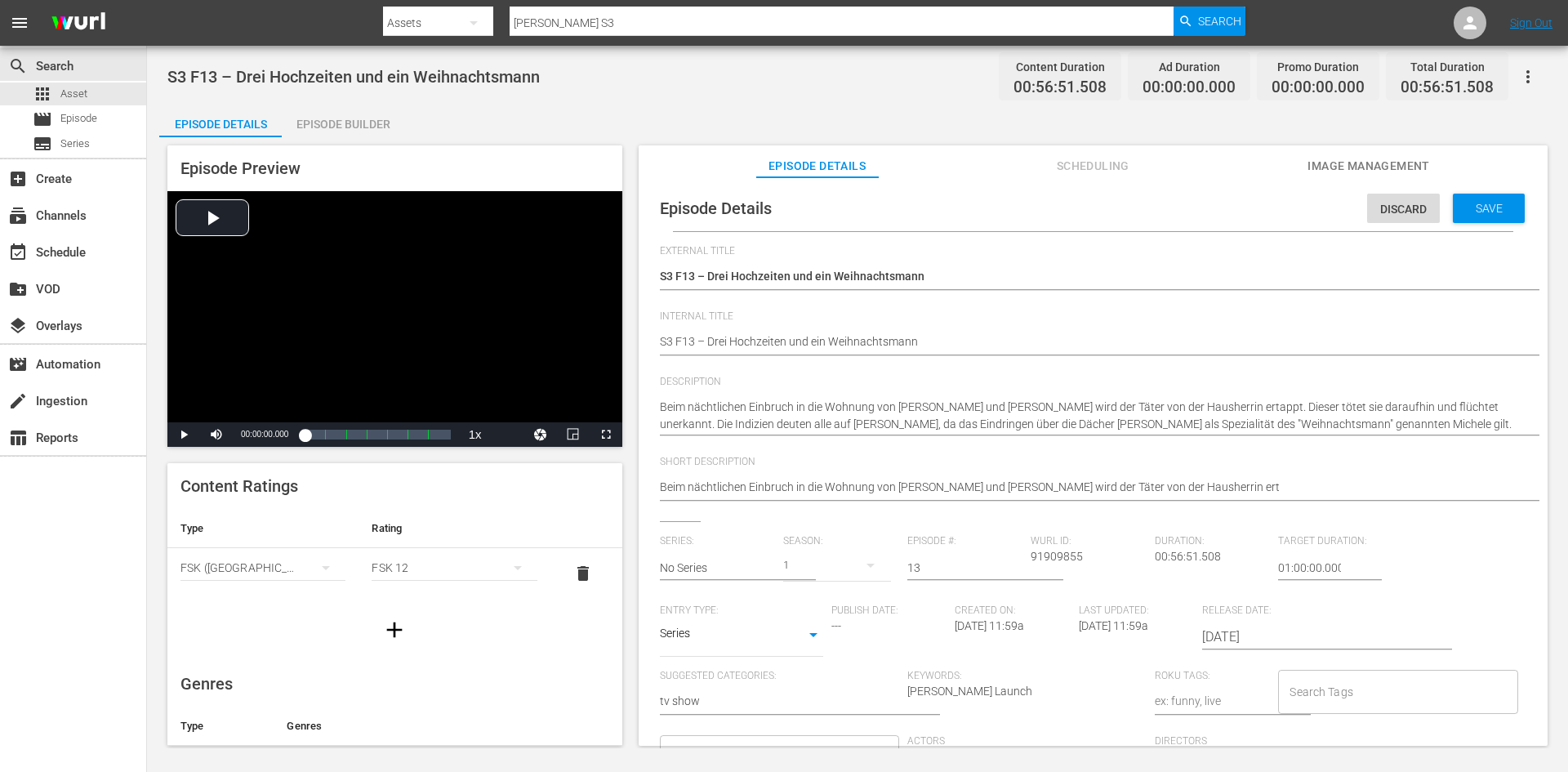
click at [655, 339] on div "Episode Details Discard Save External Title S3 F13 – Drei Hochzeiten und ein We…" at bounding box center [1093, 579] width 892 height 788
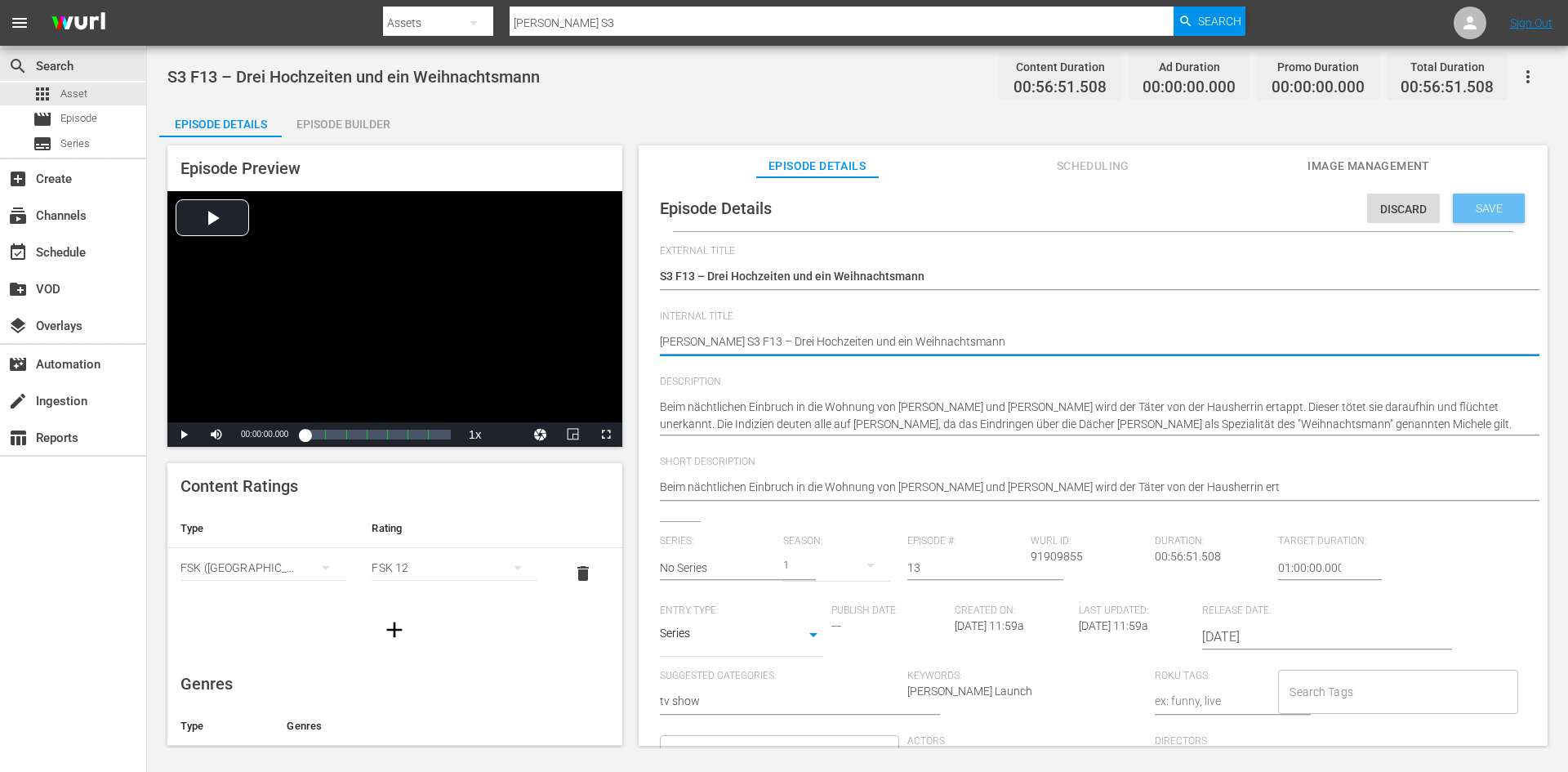
click at [1475, 213] on span "Save" at bounding box center [1489, 209] width 53 height 13
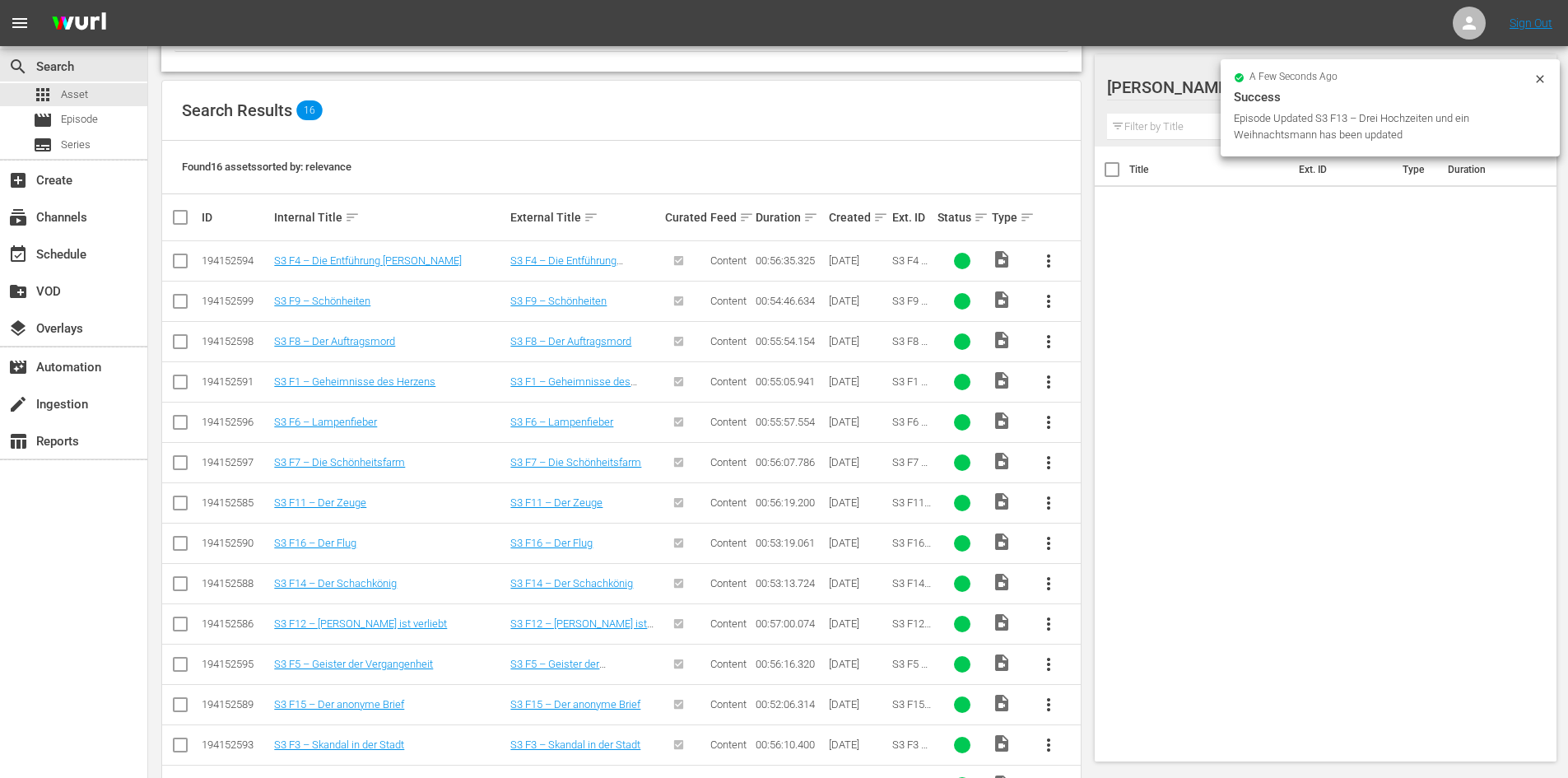
scroll to position [412, 0]
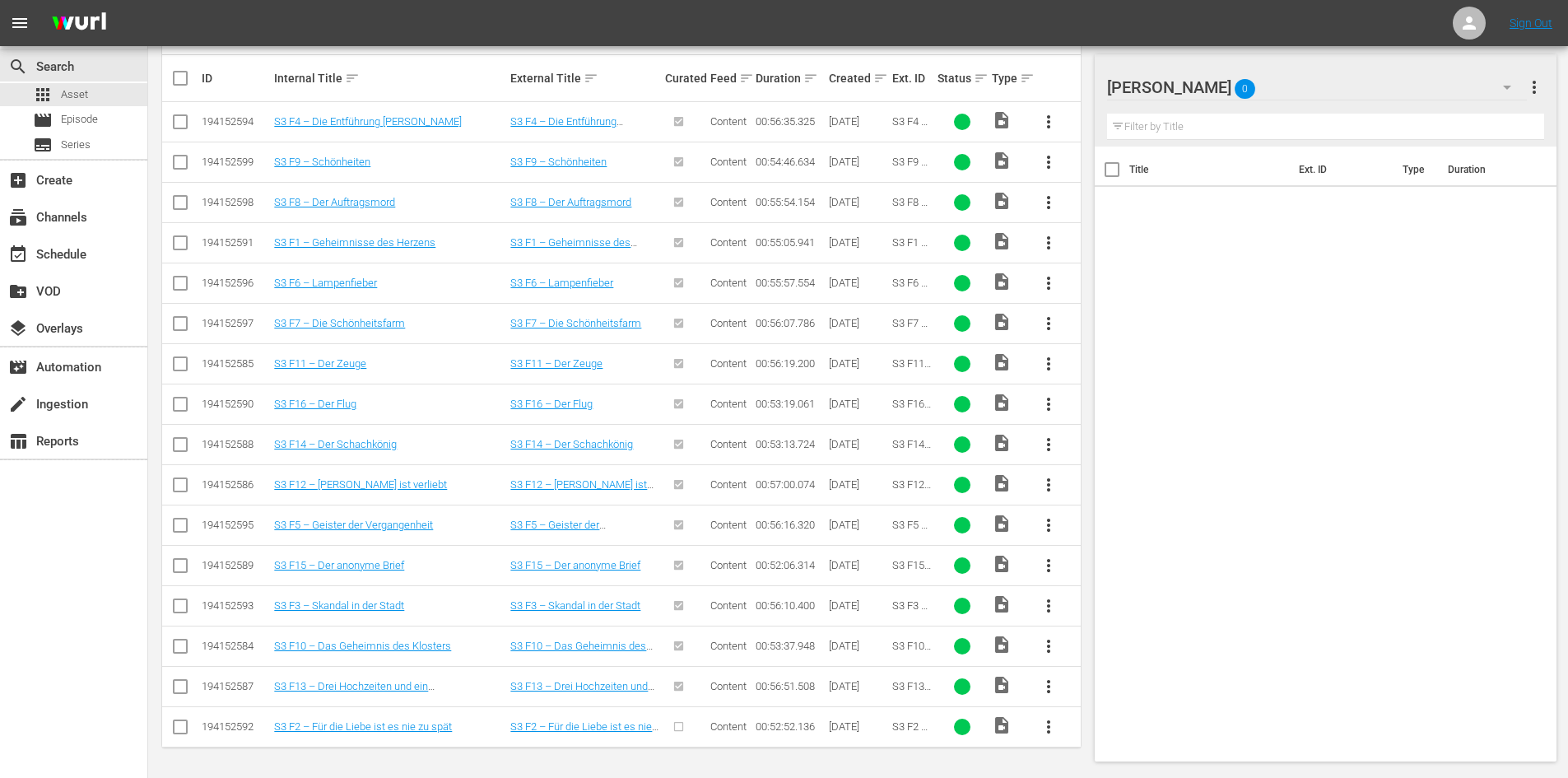
click at [1048, 731] on span "more_vert" at bounding box center [1048, 727] width 20 height 20
click at [1100, 721] on div "Episode" at bounding box center [1138, 719] width 112 height 39
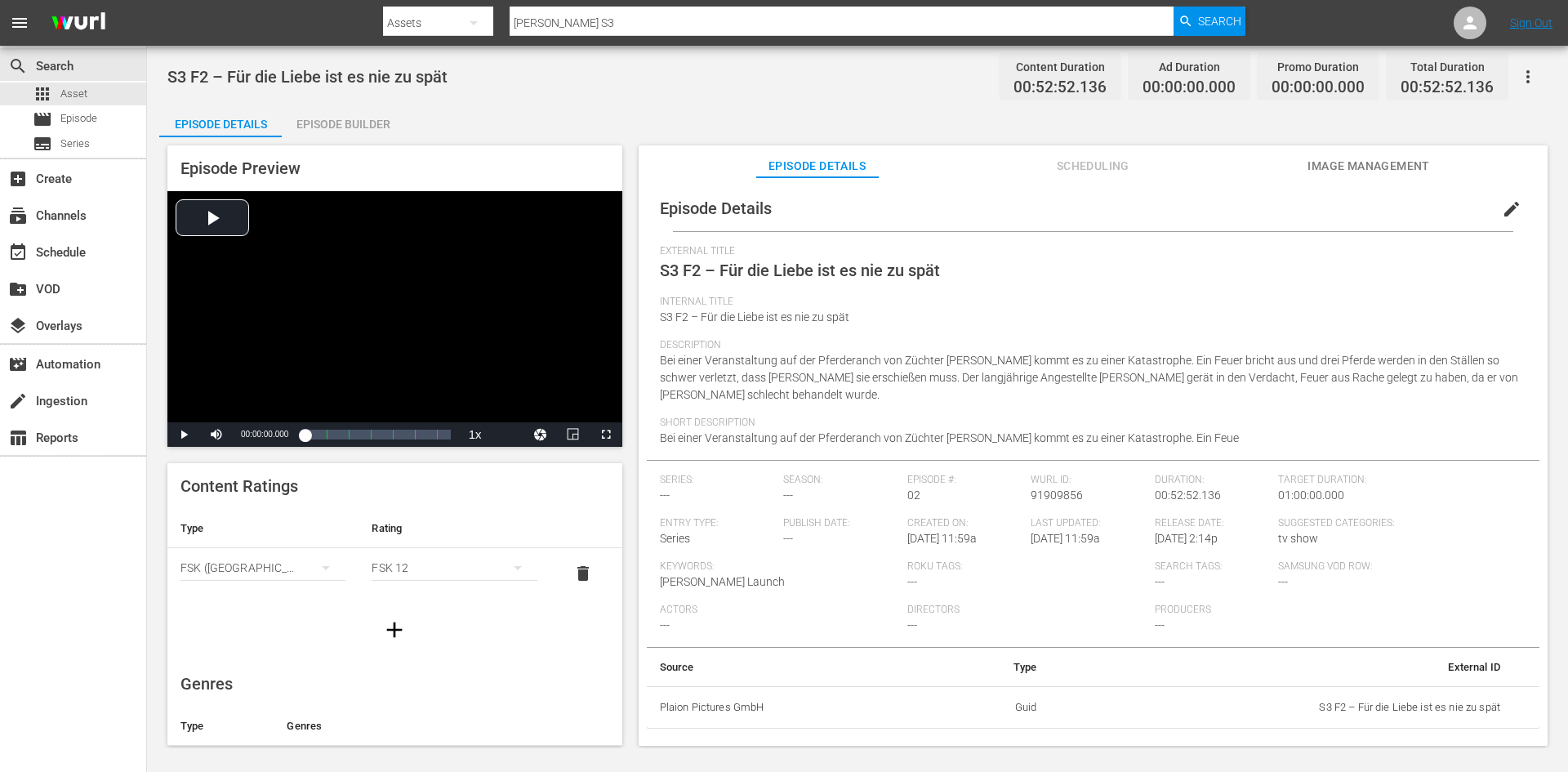
click at [1507, 207] on span "edit" at bounding box center [1512, 209] width 20 height 20
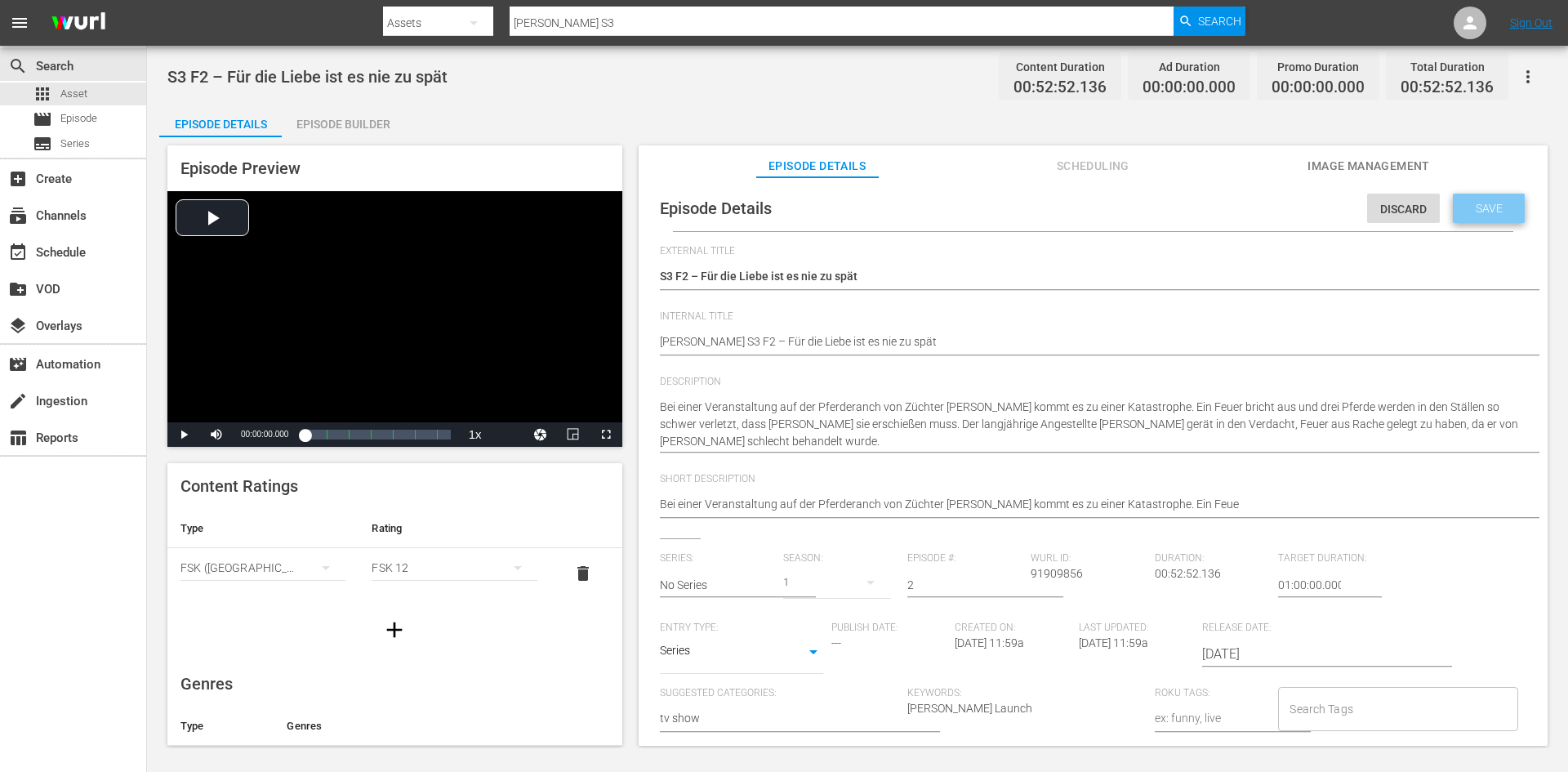
click at [1494, 199] on div "Save" at bounding box center [1489, 208] width 71 height 29
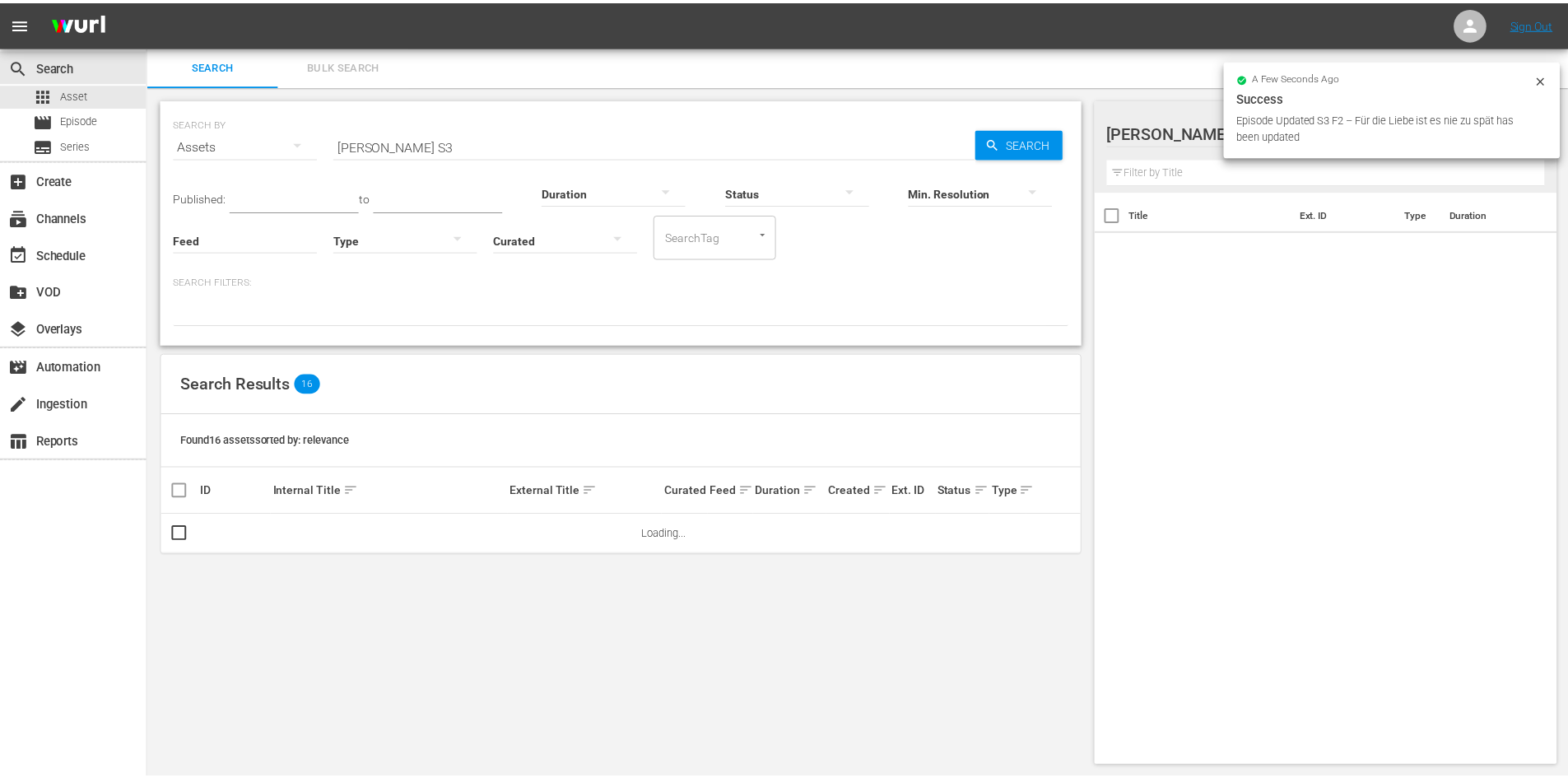
scroll to position [2, 0]
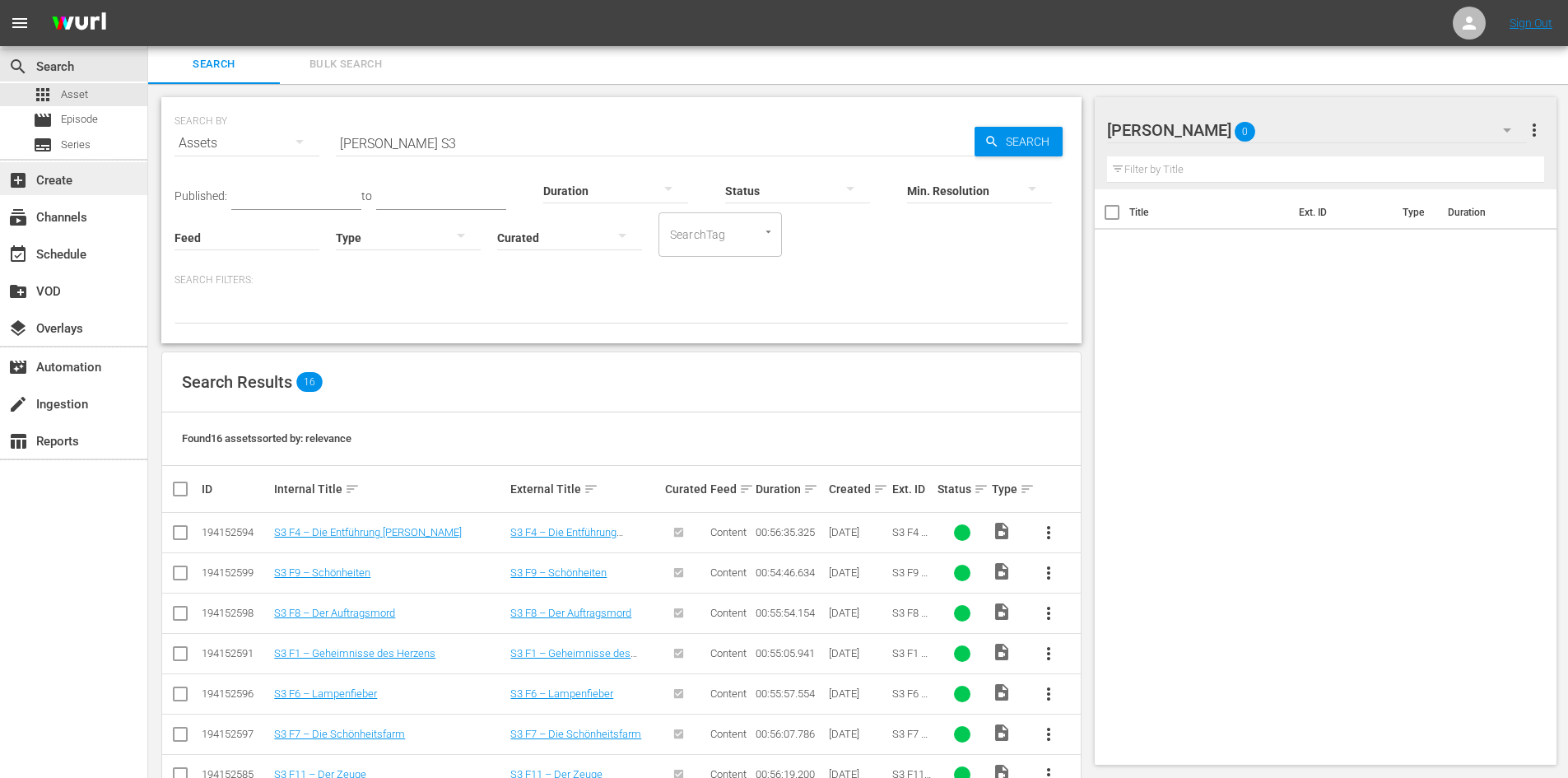
drag, startPoint x: 497, startPoint y: 136, endPoint x: 116, endPoint y: 162, distance: 381.9
click at [118, 121] on div "movie Episode" at bounding box center [74, 121] width 147 height 23
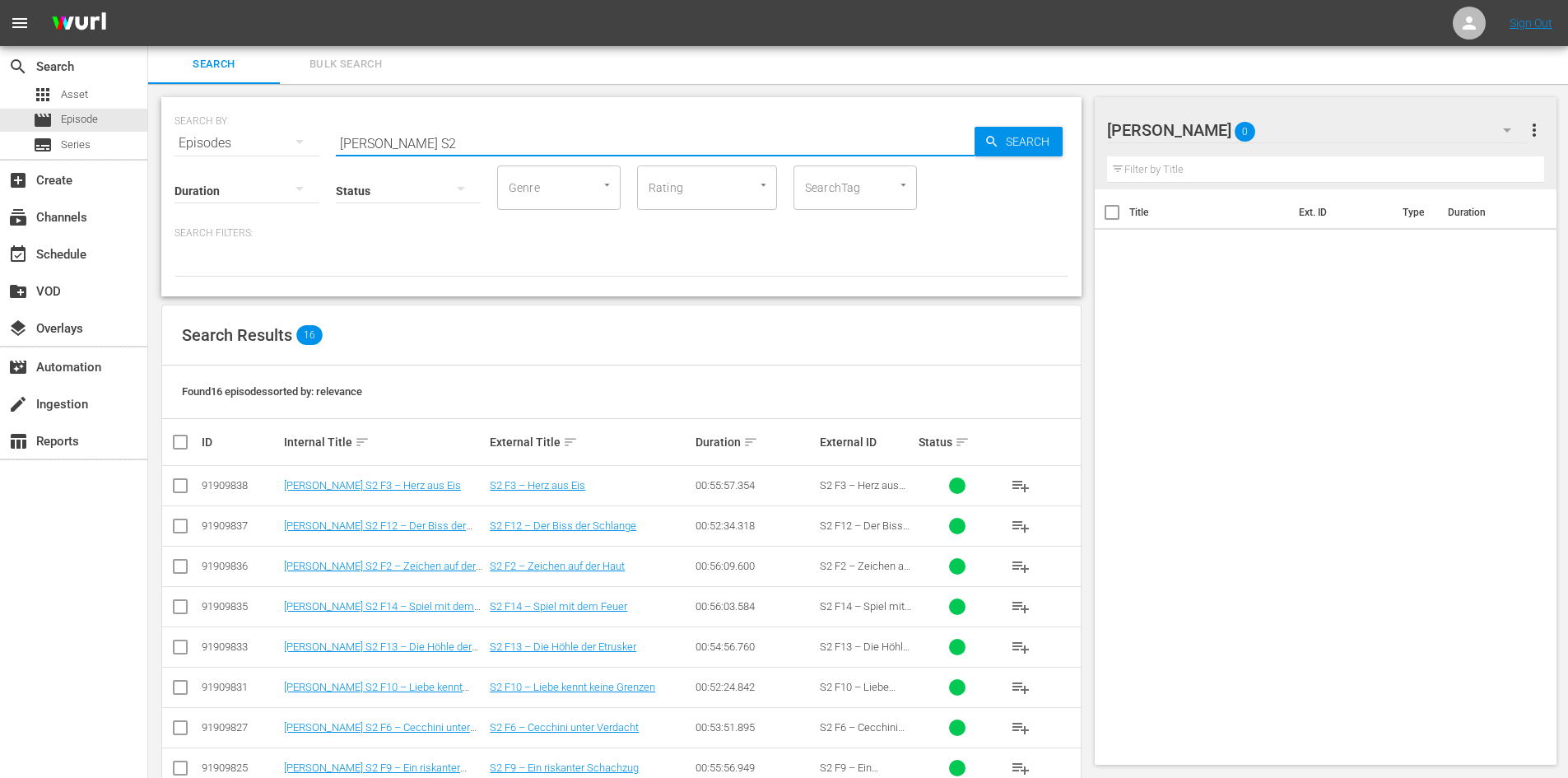
drag, startPoint x: 535, startPoint y: 147, endPoint x: 168, endPoint y: 165, distance: 367.4
click at [168, 165] on div "SEARCH BY Search By Episodes Search ID, Title, Description, Keywords, or Catego…" at bounding box center [621, 197] width 920 height 199
paste input "Don Matteo S3"
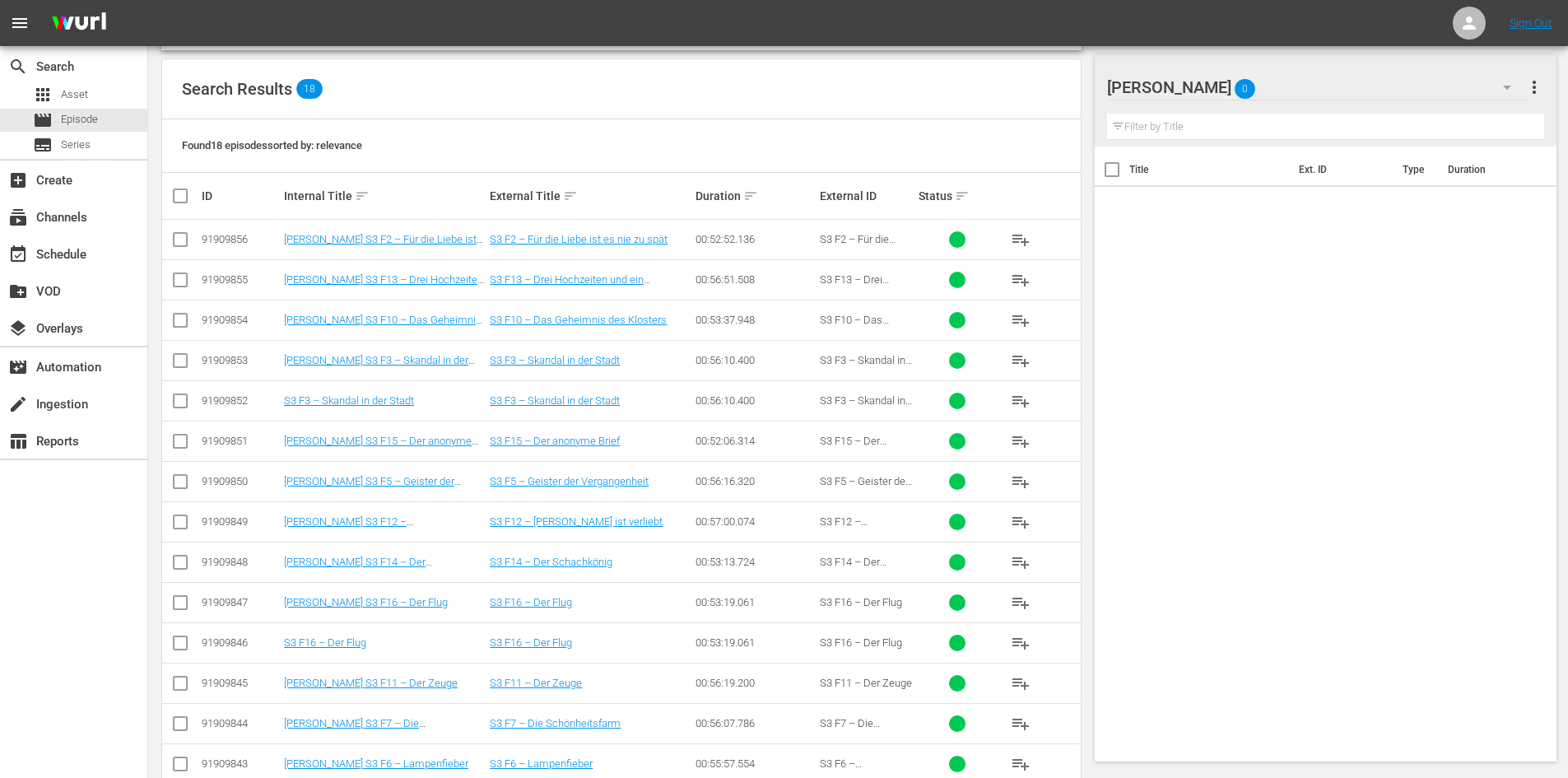
scroll to position [249, 0]
click at [177, 647] on input "checkbox" at bounding box center [180, 646] width 20 height 20
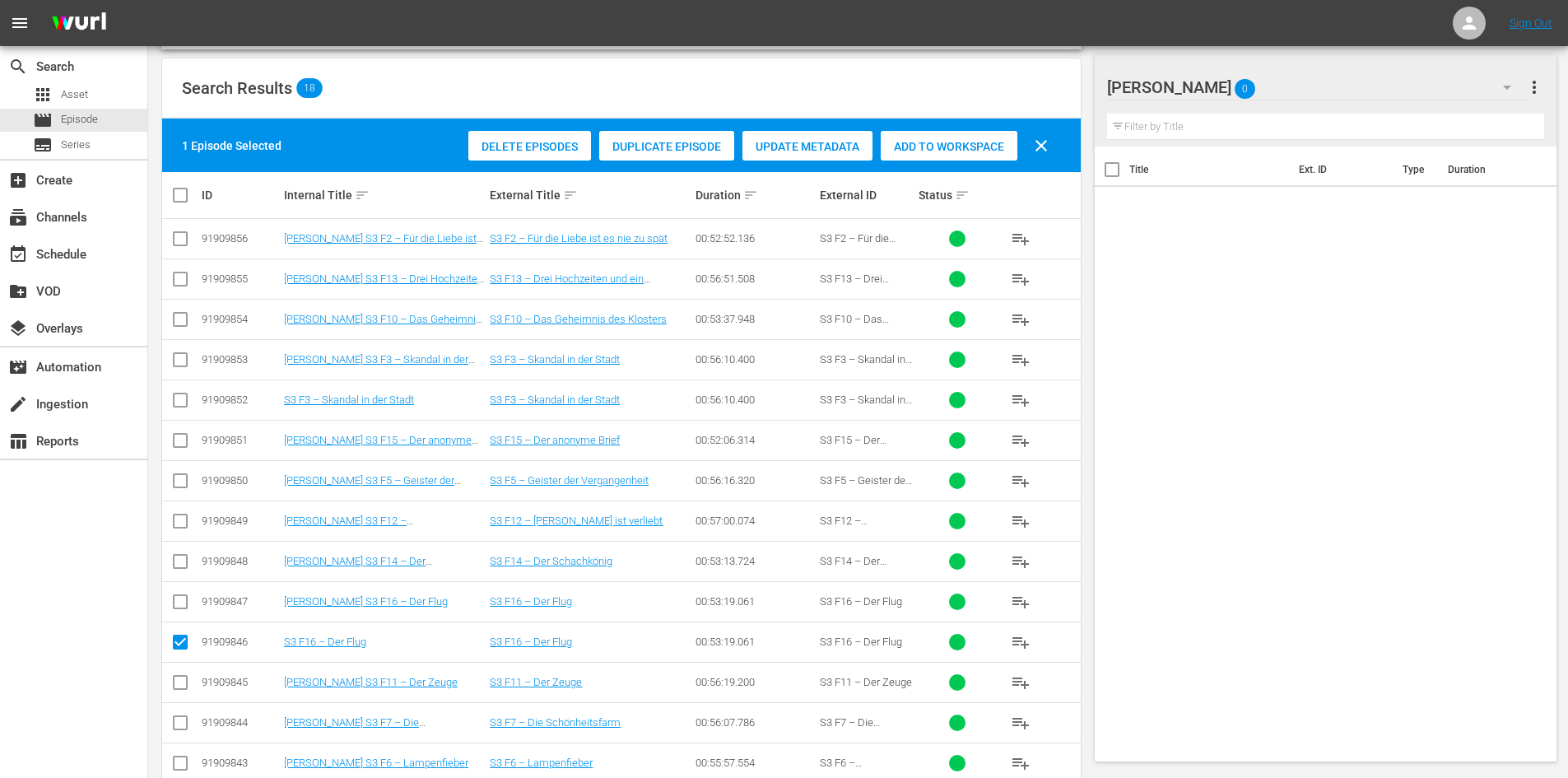
click at [180, 406] on input "checkbox" at bounding box center [180, 404] width 20 height 20
click at [558, 143] on span "Delete Episodes" at bounding box center [529, 147] width 122 height 13
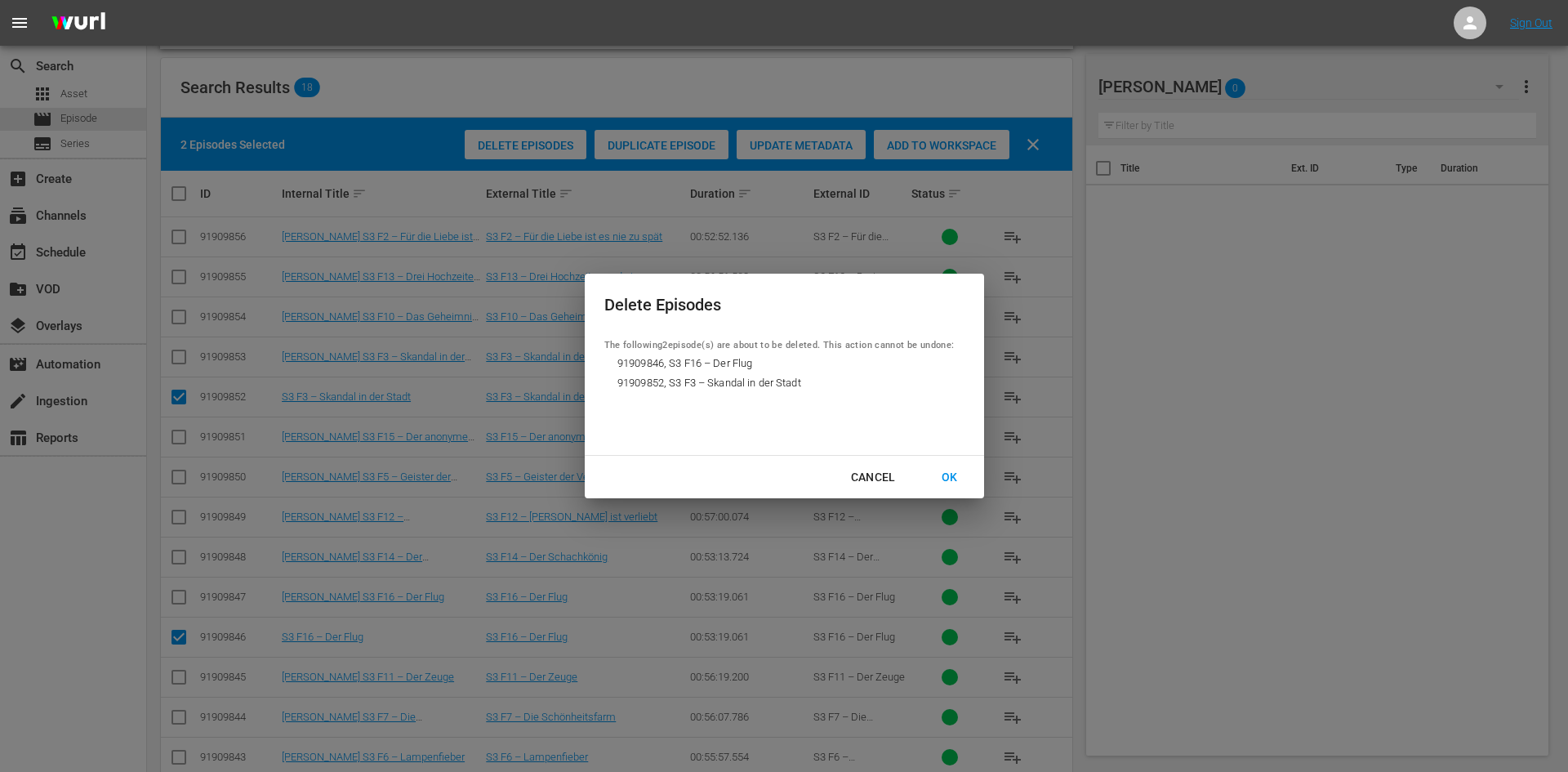
click at [956, 479] on div "OK" at bounding box center [950, 477] width 42 height 21
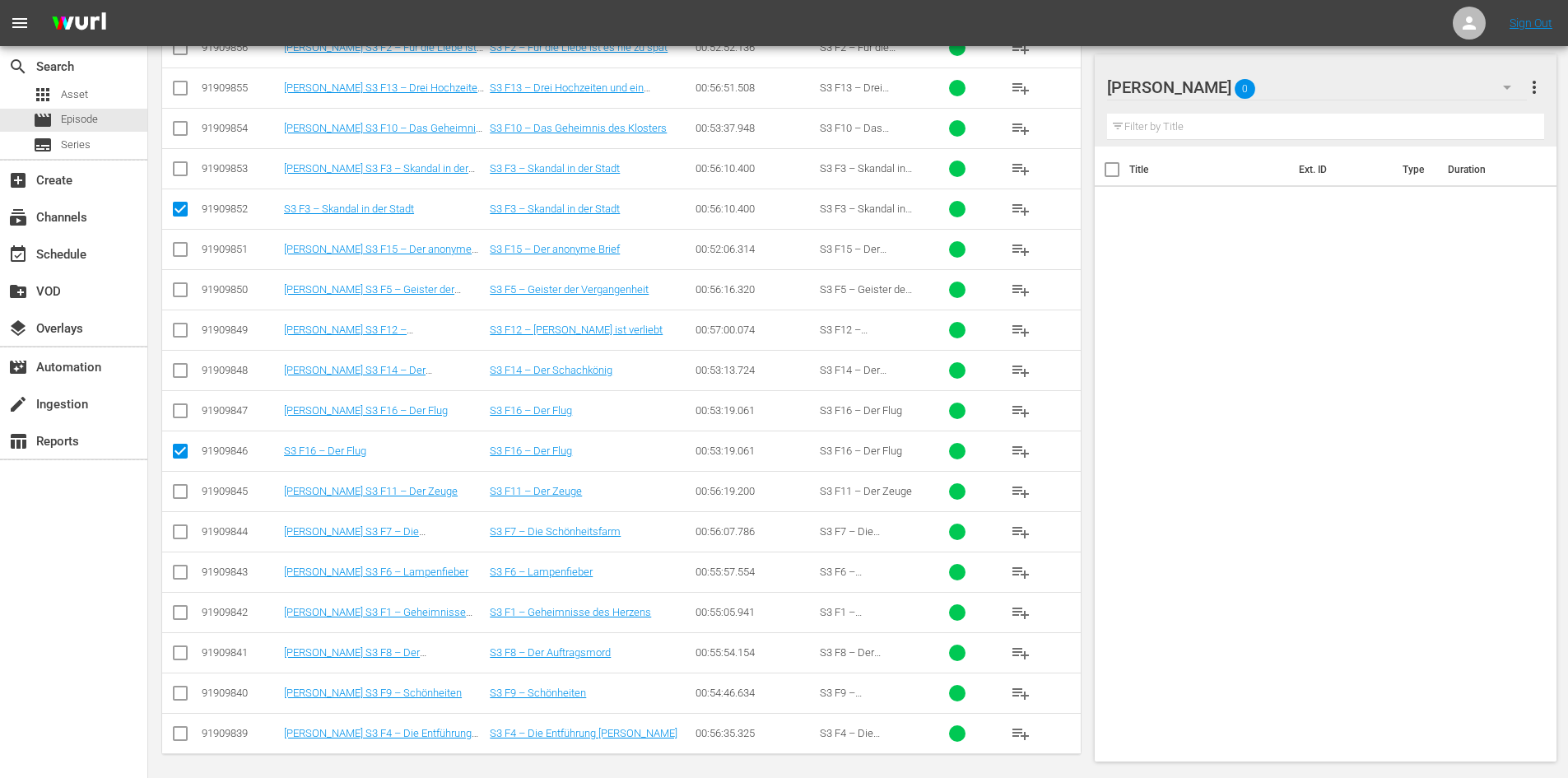
scroll to position [446, 0]
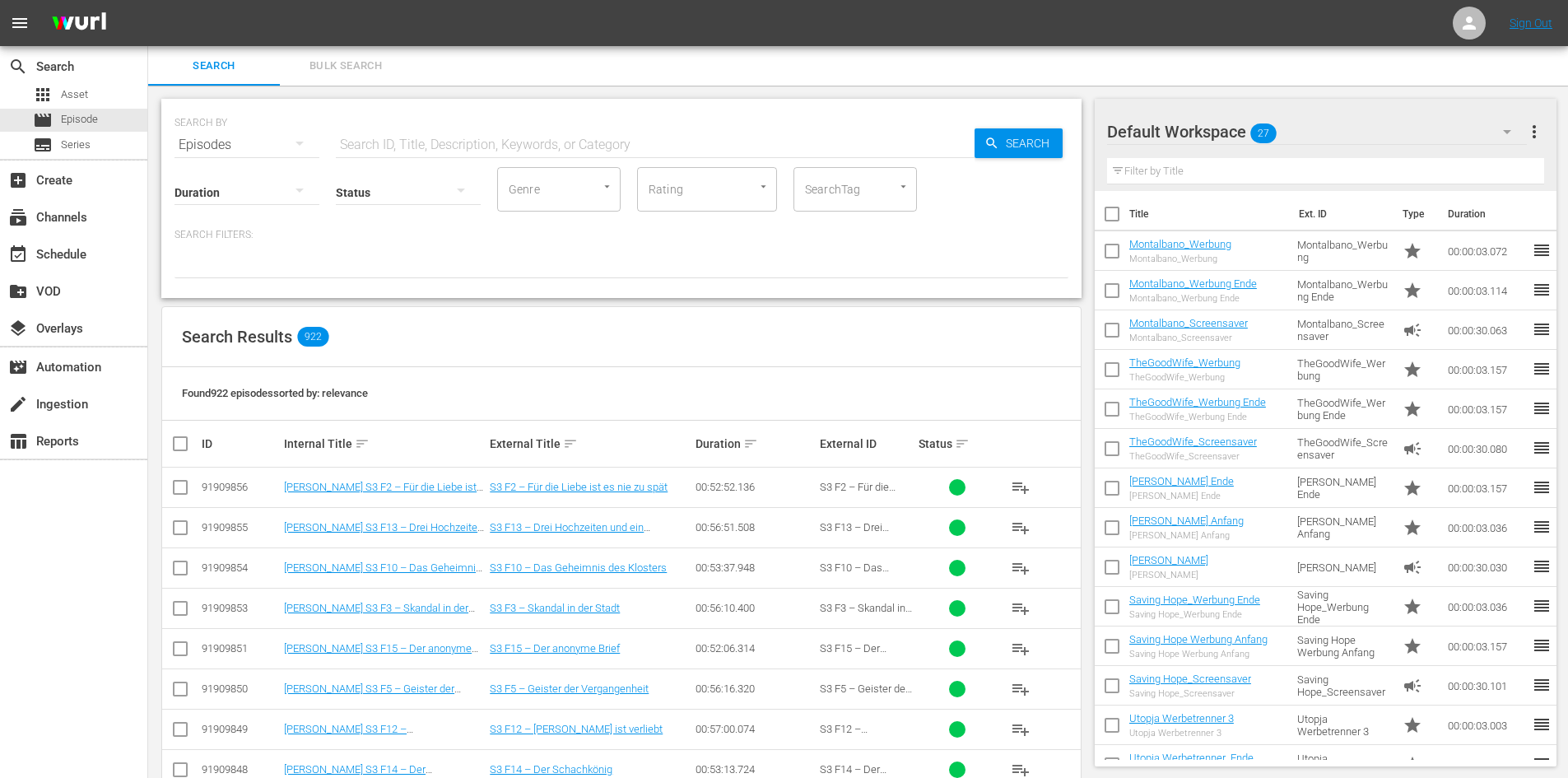
click at [469, 144] on input "text" at bounding box center [655, 144] width 639 height 39
type input "DOn Matteo S3"
click at [1239, 130] on div "Default Workspace 27" at bounding box center [1316, 131] width 419 height 46
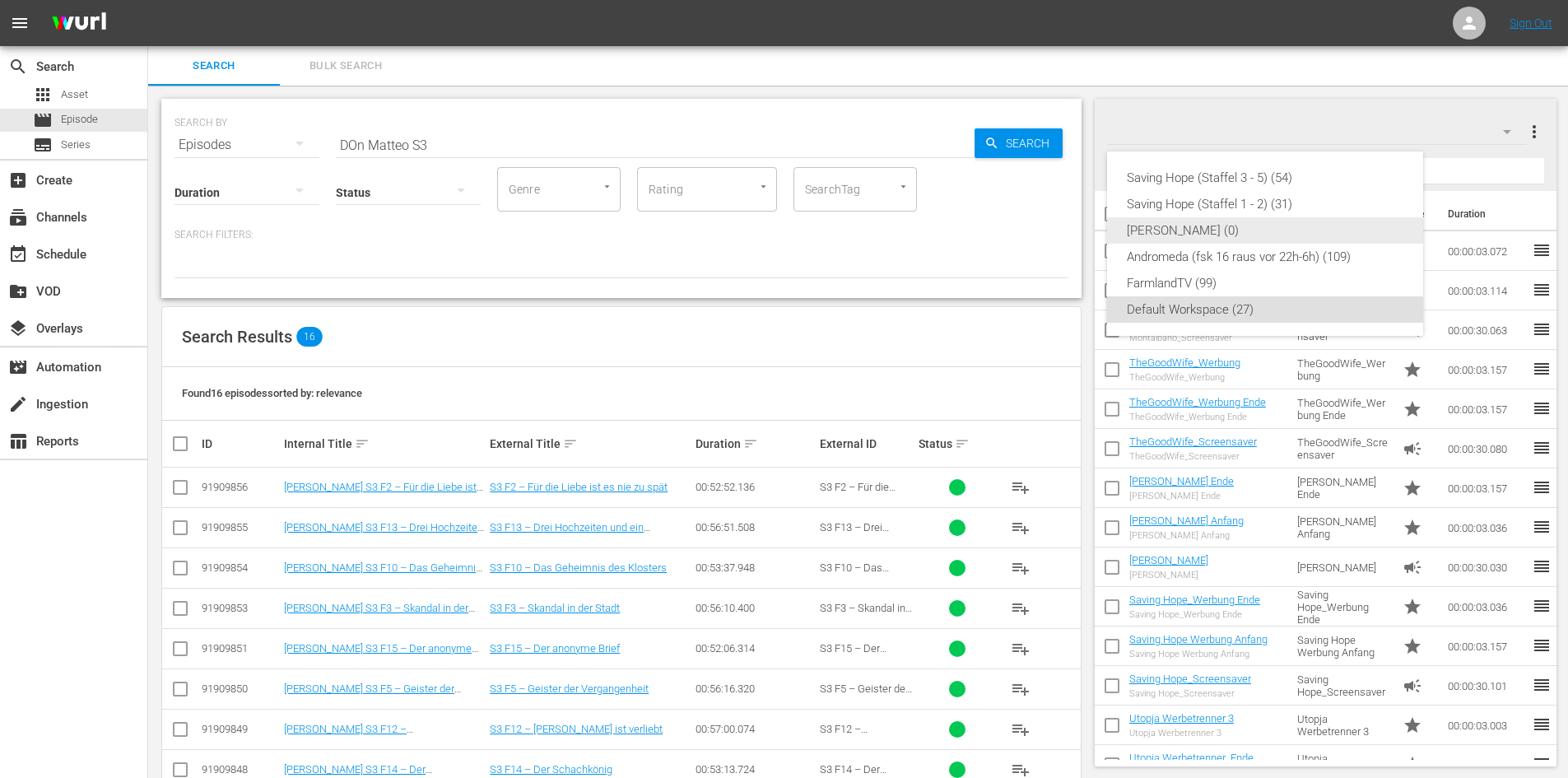
click at [1240, 235] on div "[PERSON_NAME] (0)" at bounding box center [1265, 229] width 276 height 26
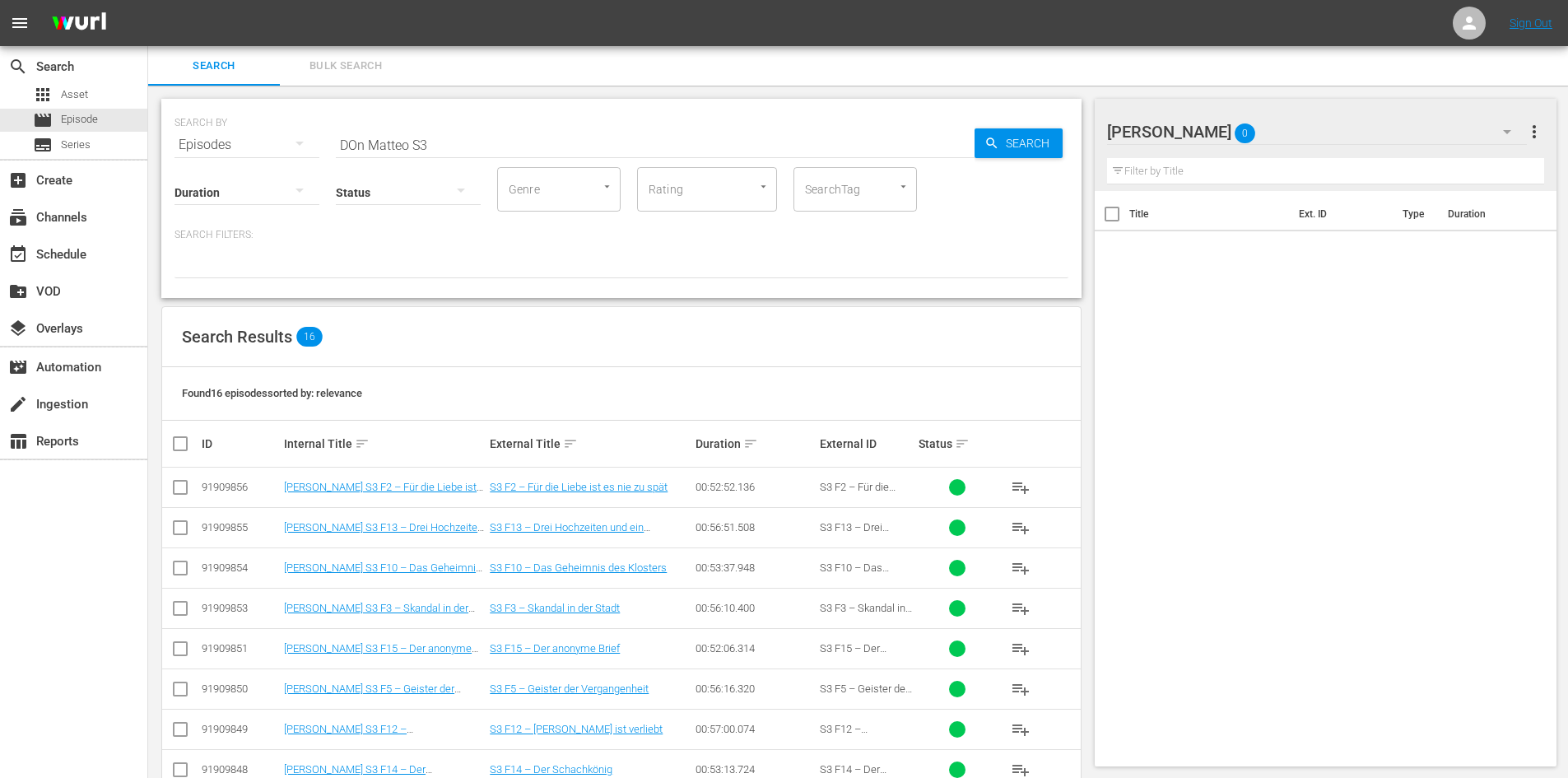
click at [1220, 137] on div at bounding box center [1177, 132] width 141 height 41
type input "[PERSON_NAME] (Staffel 1-3)"
click at [1303, 183] on hr at bounding box center [1325, 183] width 438 height 1
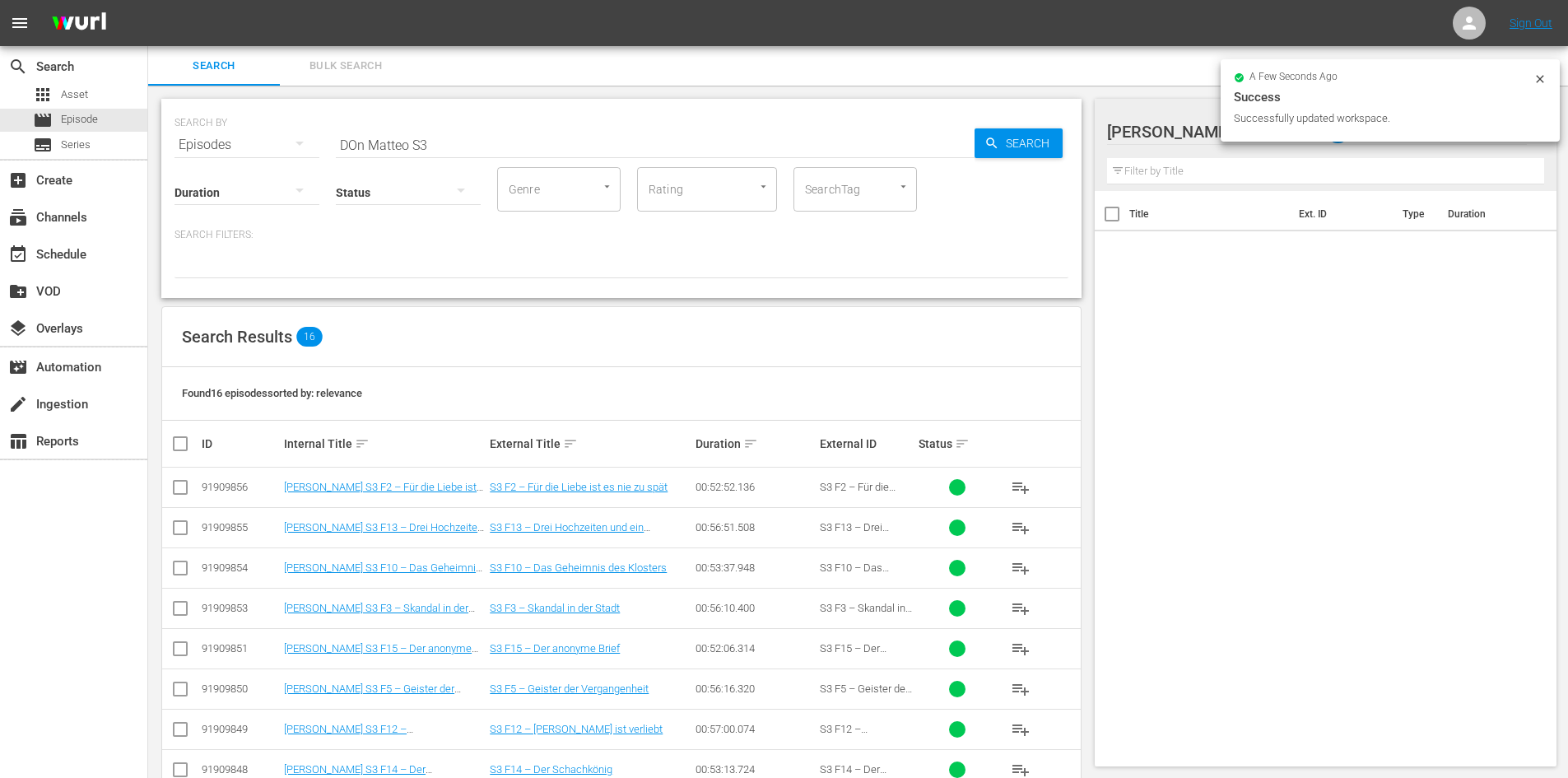
click at [1540, 80] on icon at bounding box center [1540, 79] width 13 height 13
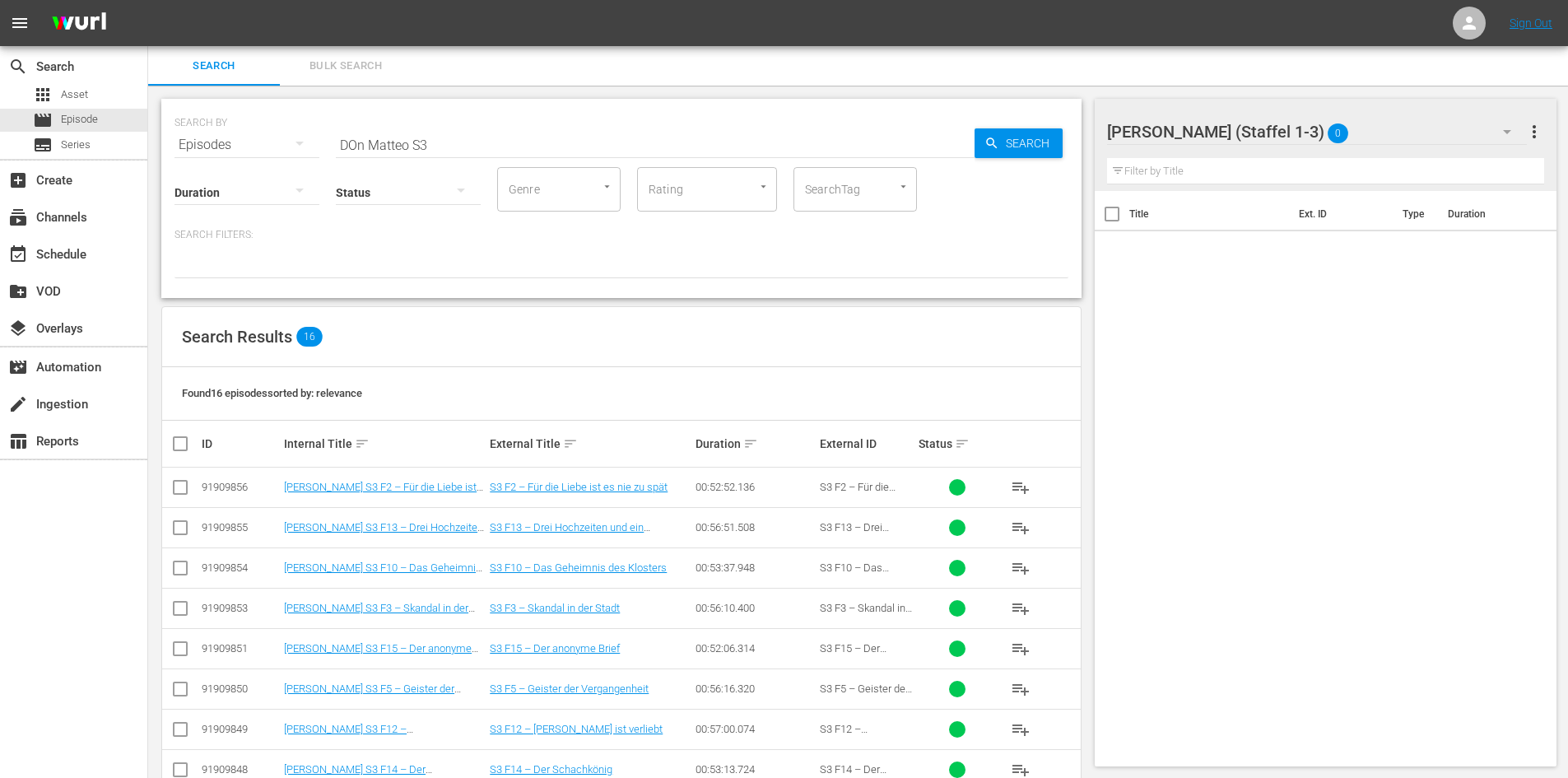
click at [1537, 122] on span "more_vert" at bounding box center [1534, 131] width 20 height 20
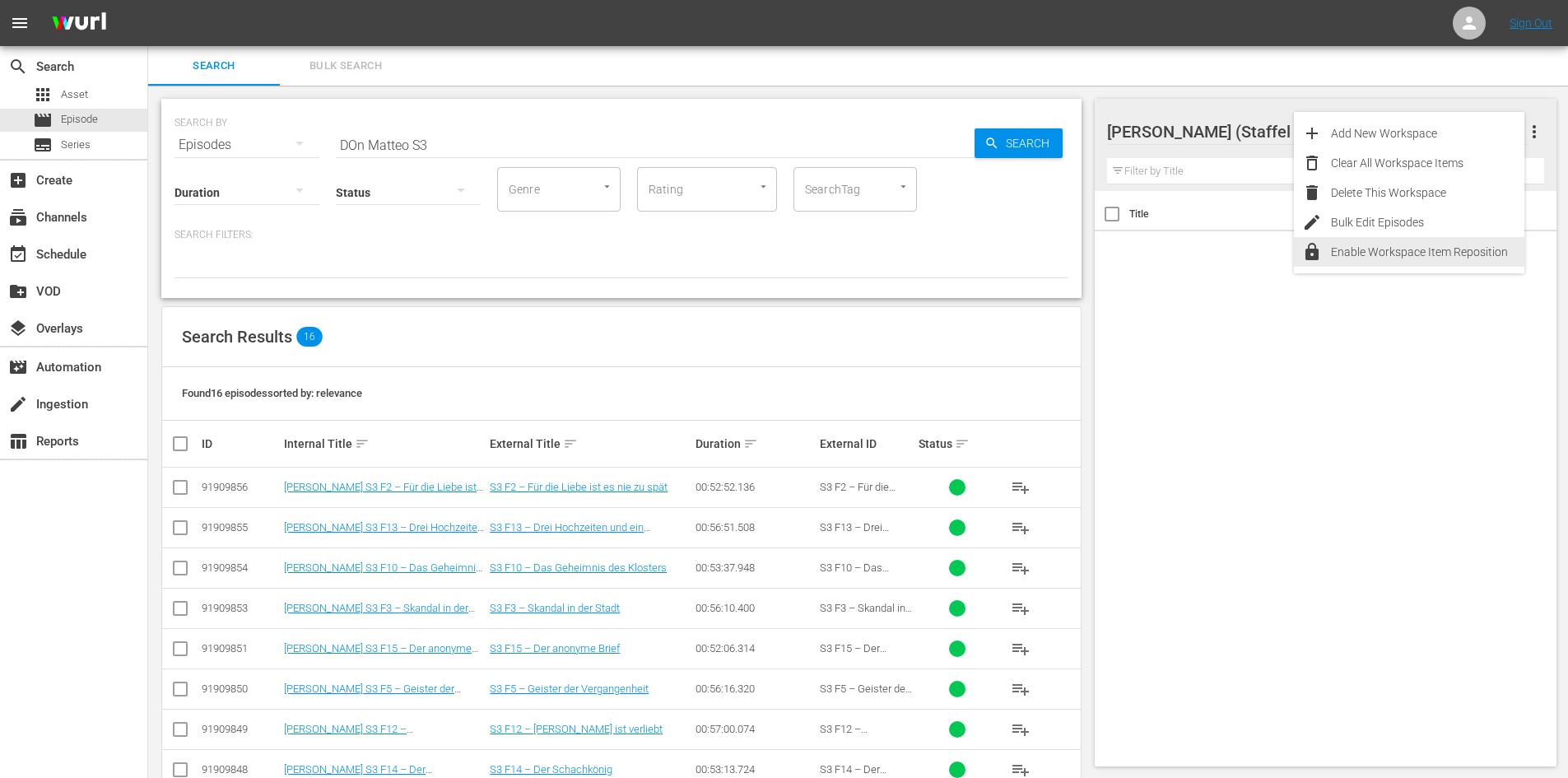
click at [1406, 247] on div "Enable Workspace Item Reposition" at bounding box center [1427, 251] width 193 height 29
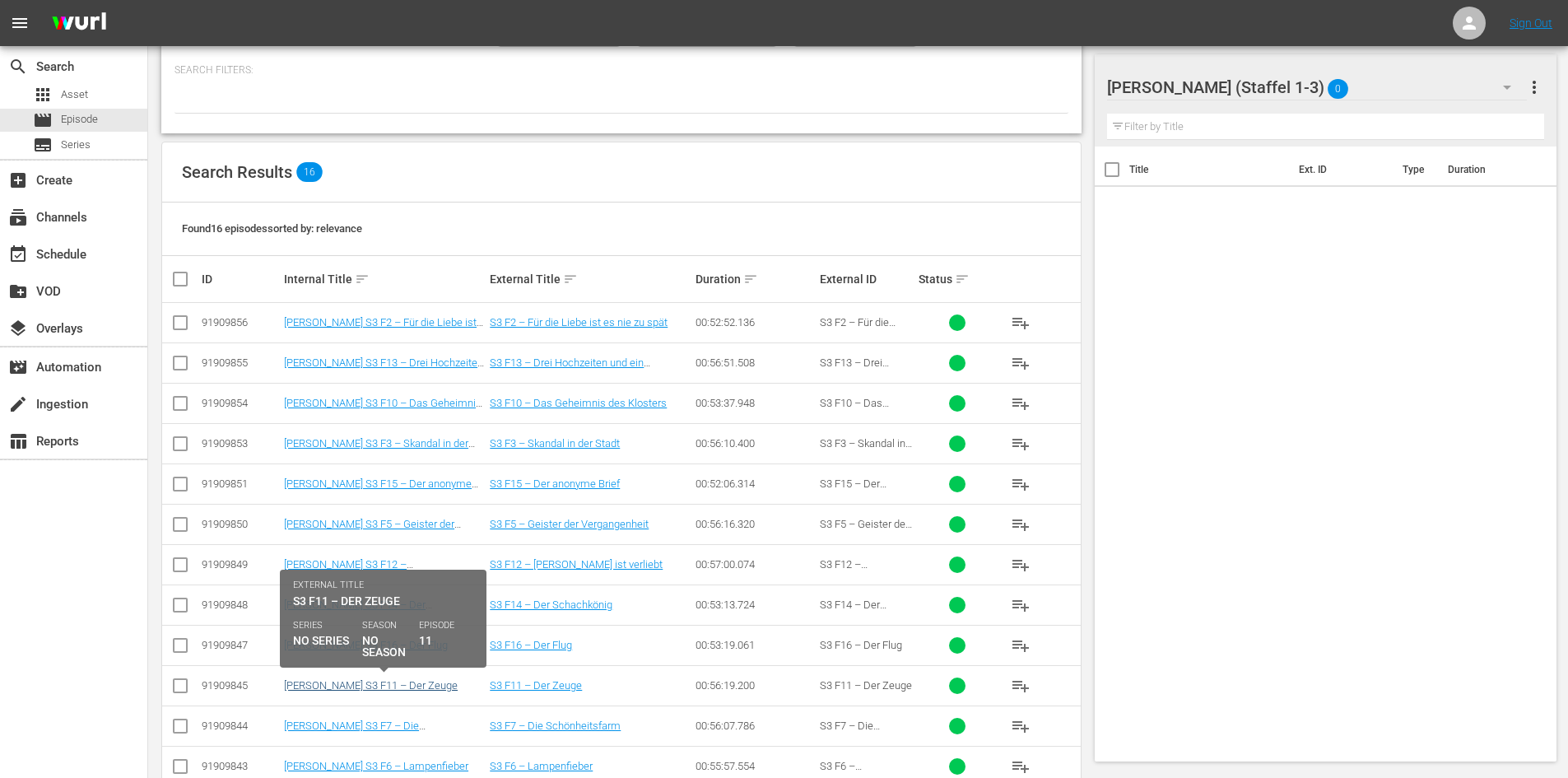
scroll to position [365, 0]
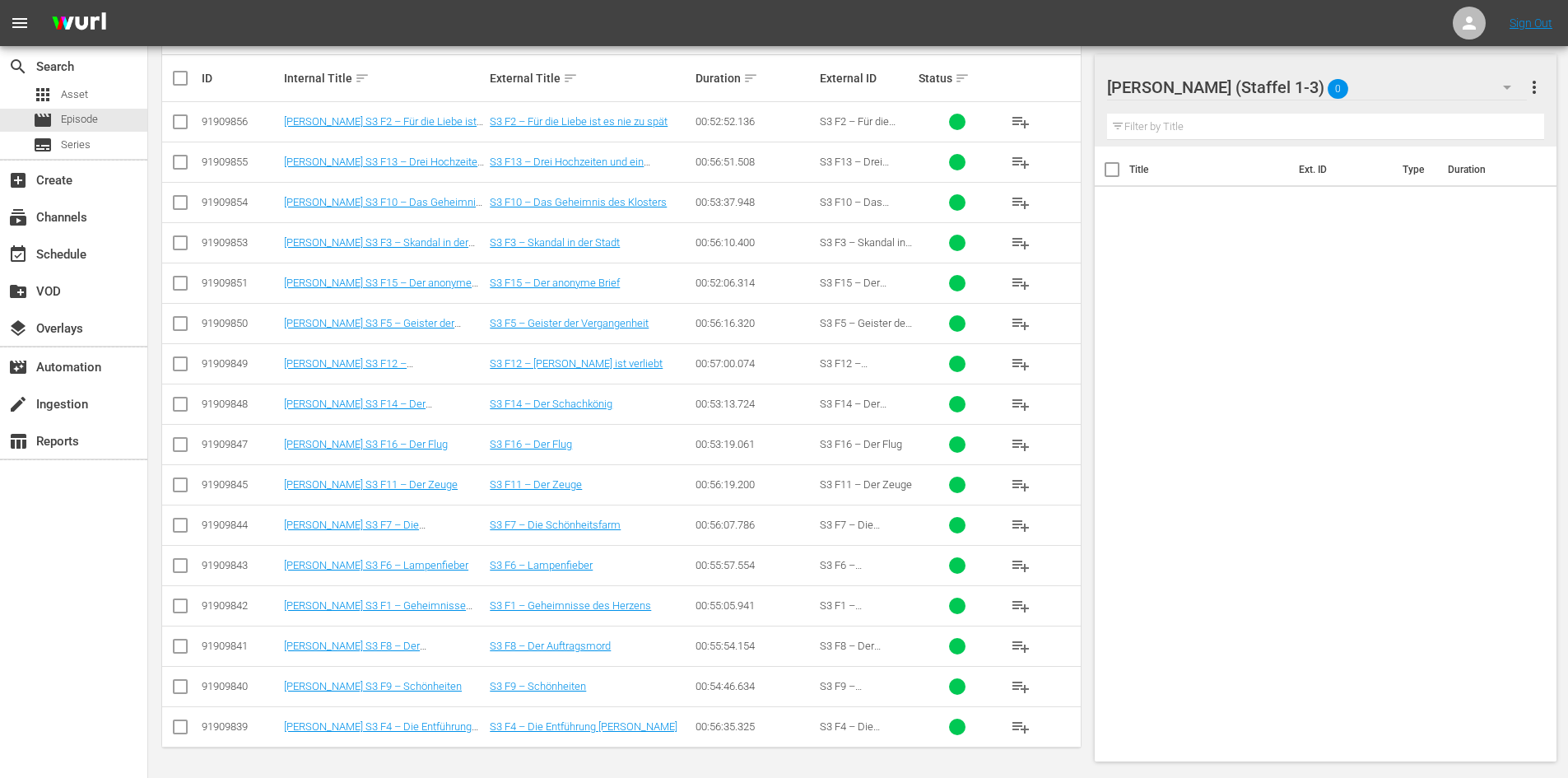
click at [1022, 446] on span "playlist_add" at bounding box center [1020, 445] width 20 height 20
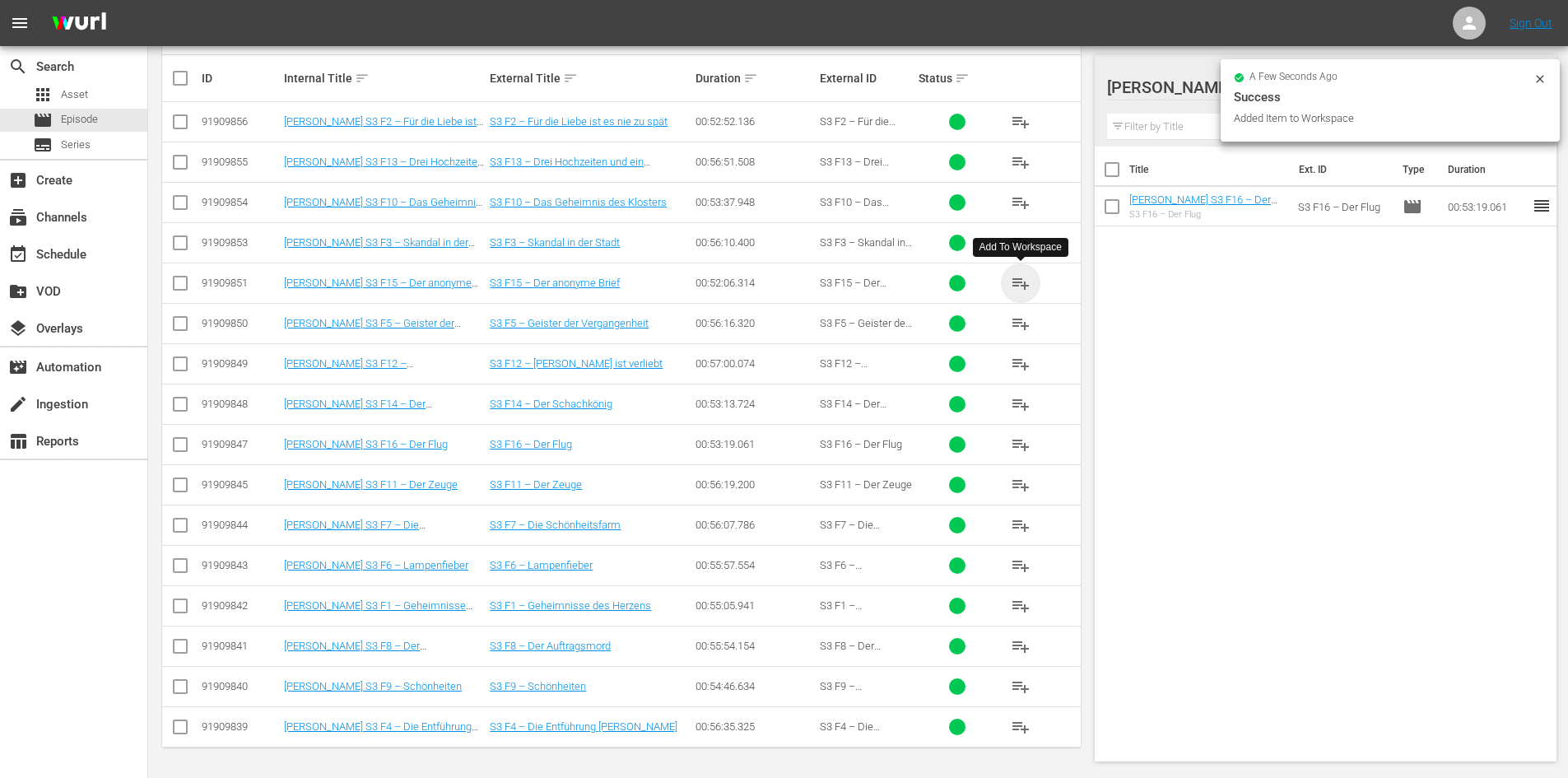
click at [1027, 277] on span "playlist_add" at bounding box center [1020, 283] width 20 height 20
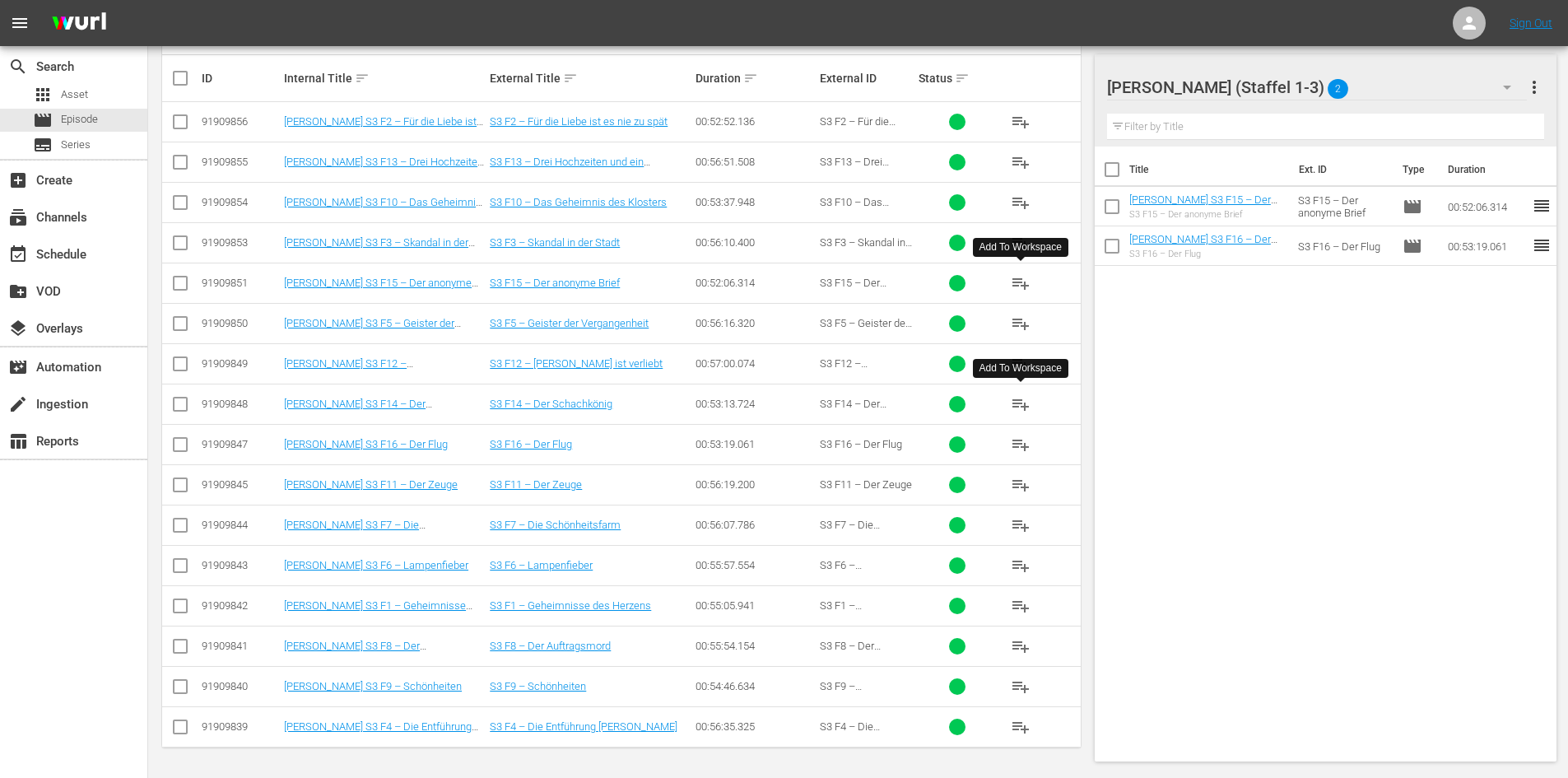
click at [1020, 403] on span "playlist_add" at bounding box center [1020, 404] width 20 height 20
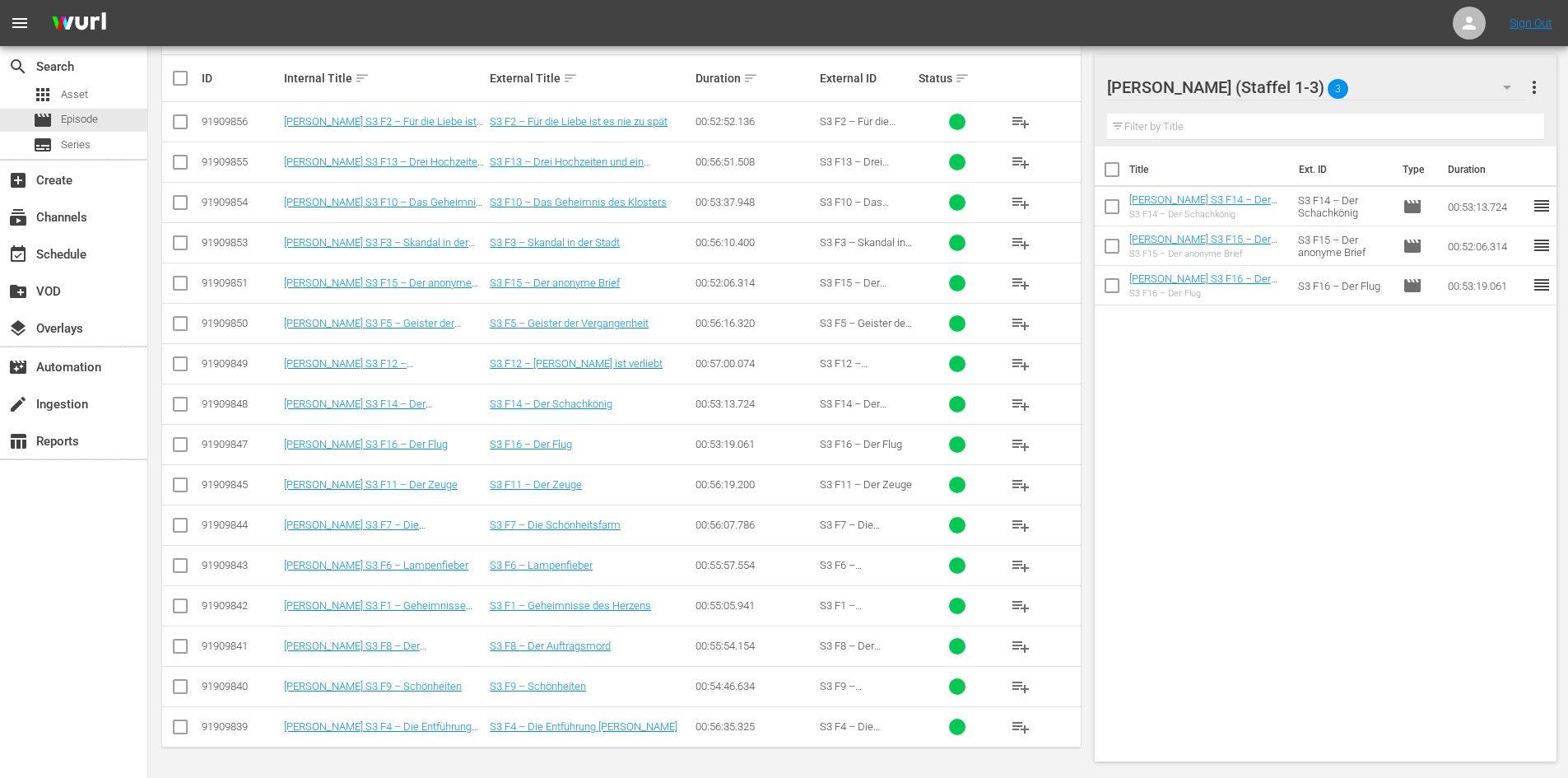
click at [1012, 159] on span "playlist_add" at bounding box center [1020, 162] width 20 height 20
click at [1024, 490] on span "playlist_add" at bounding box center [1020, 485] width 20 height 20
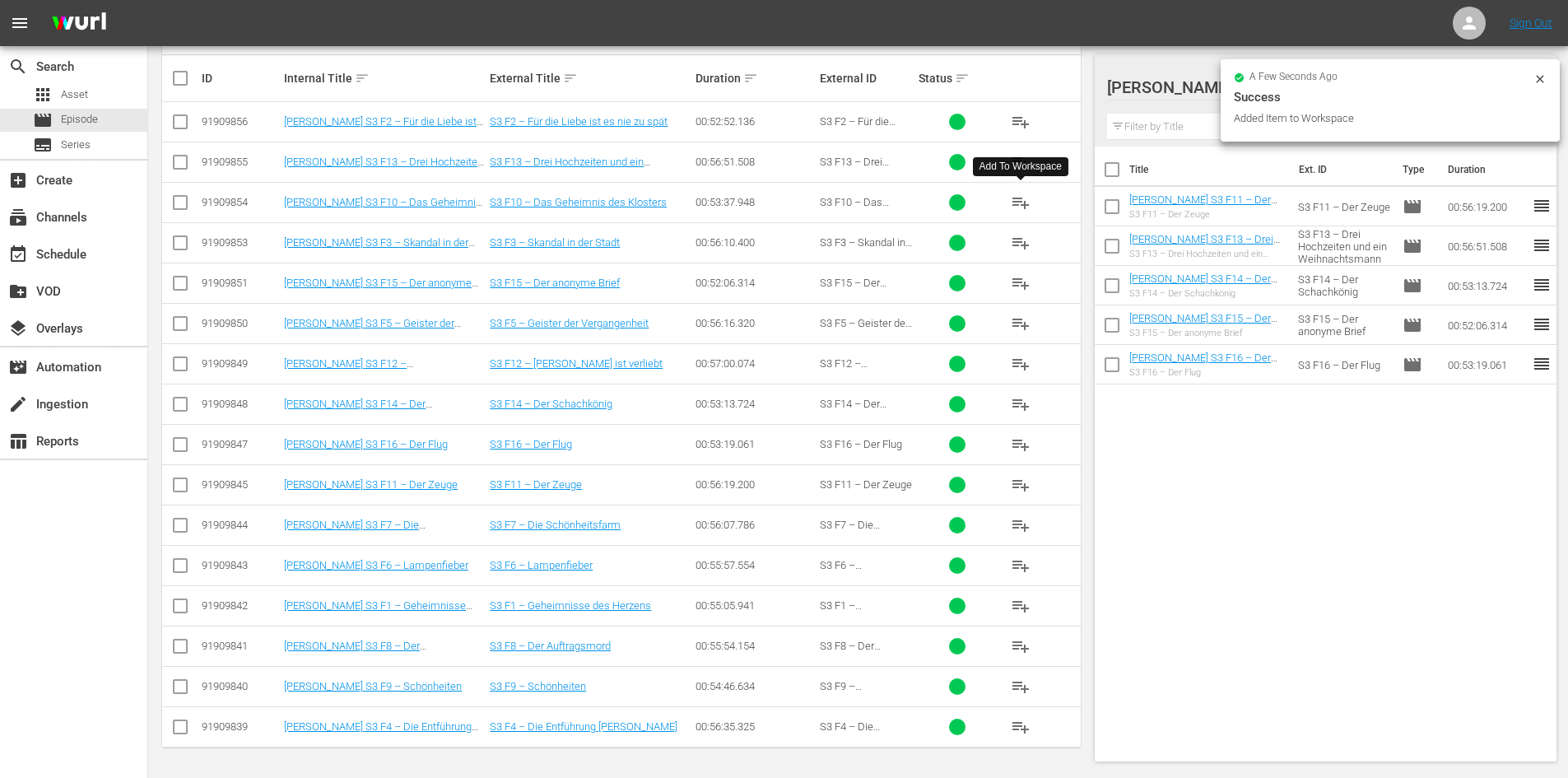
click at [1019, 204] on span "playlist_add" at bounding box center [1020, 203] width 20 height 20
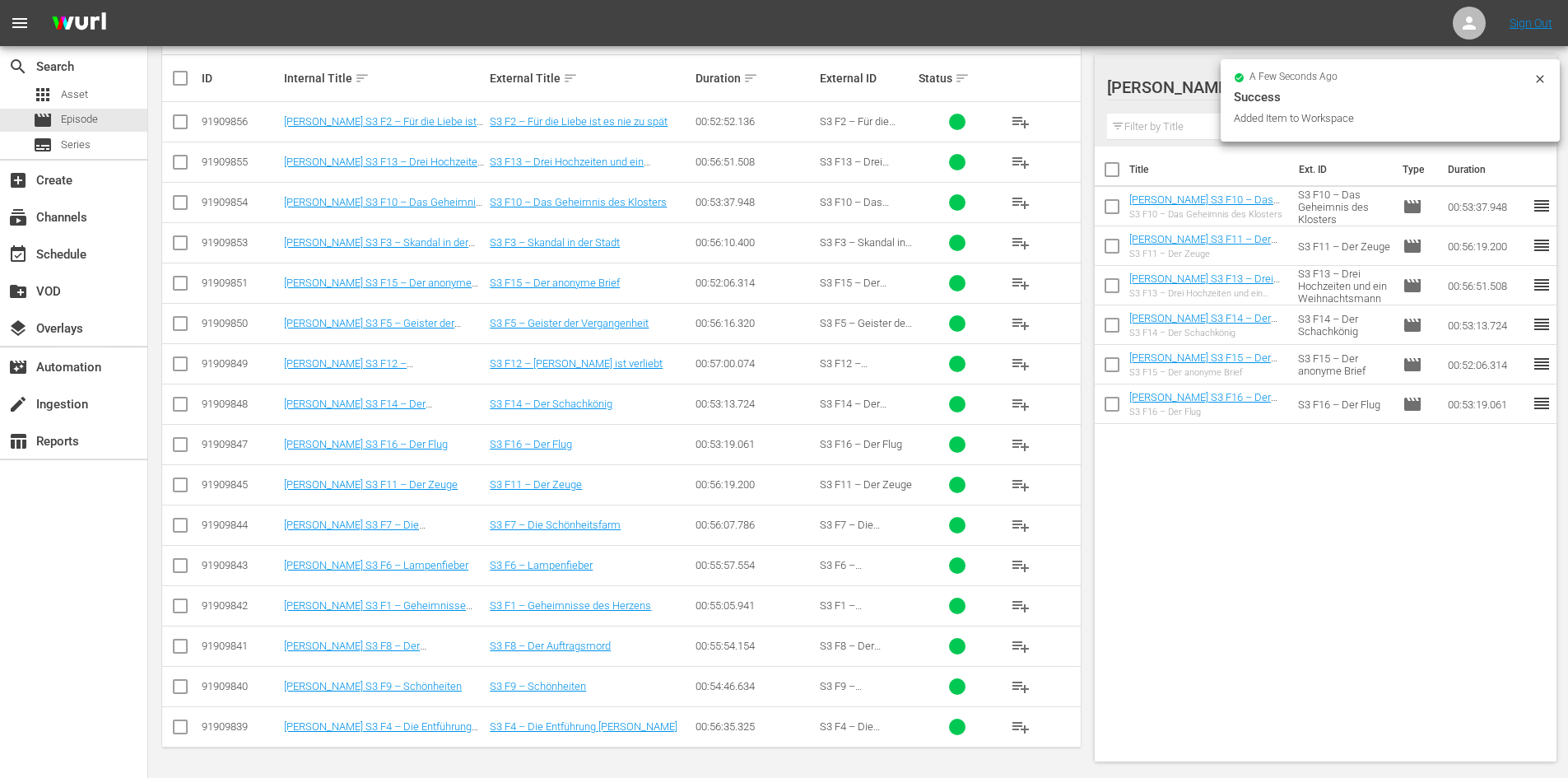
click at [1015, 685] on span "playlist_add" at bounding box center [1020, 687] width 20 height 20
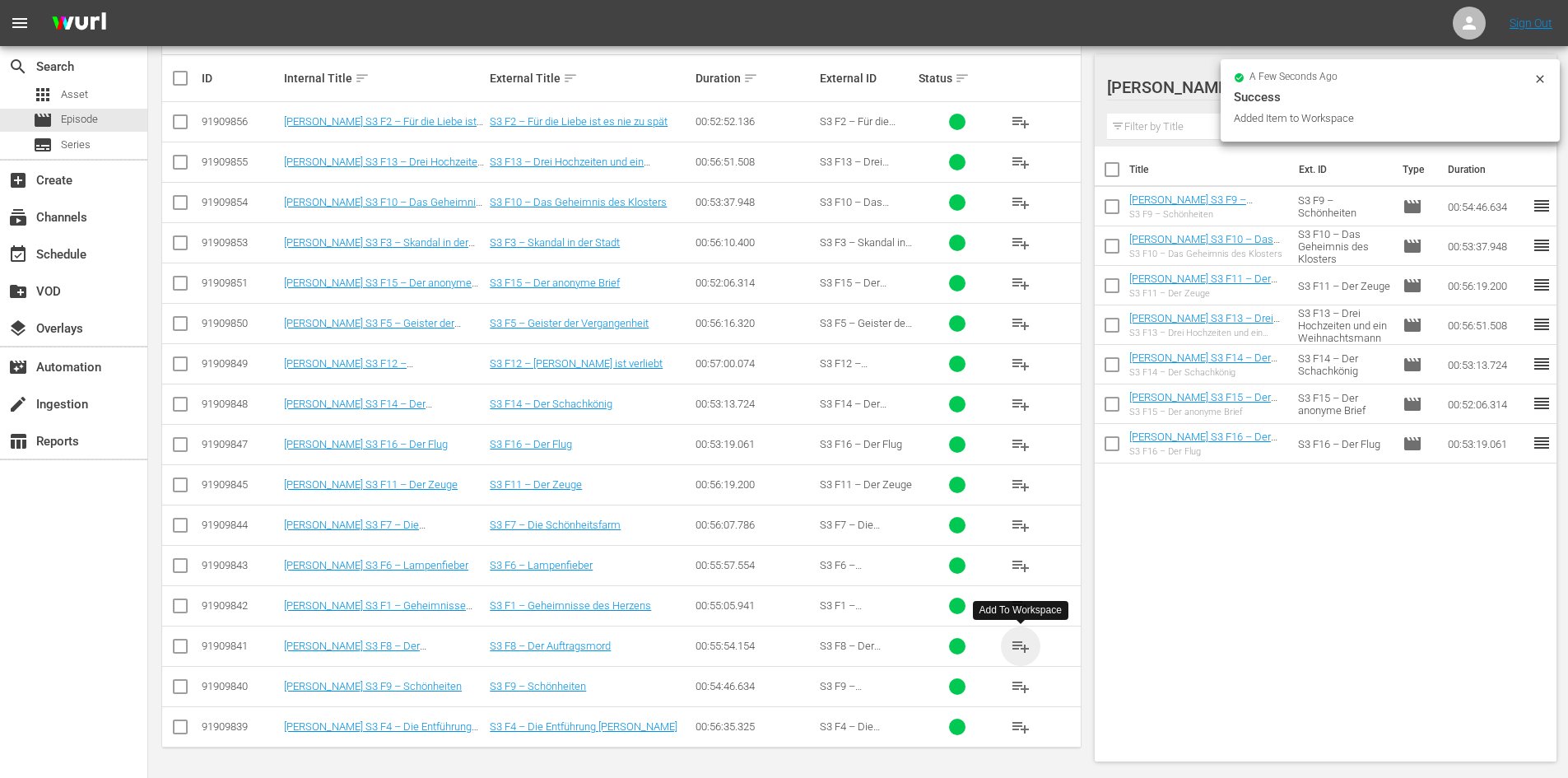
click at [1021, 643] on span "playlist_add" at bounding box center [1020, 647] width 20 height 20
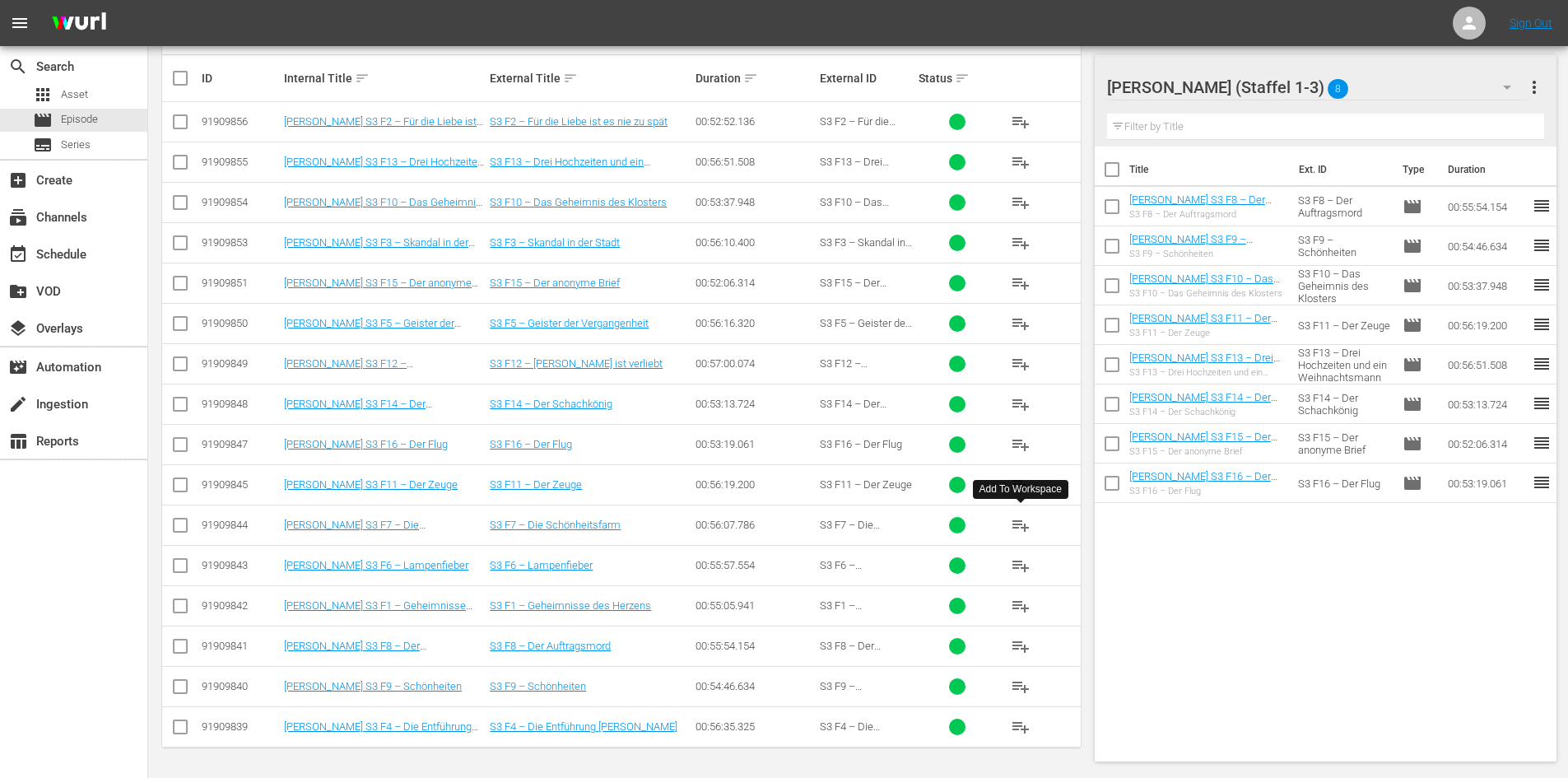
click at [1022, 529] on span "playlist_add" at bounding box center [1020, 525] width 20 height 20
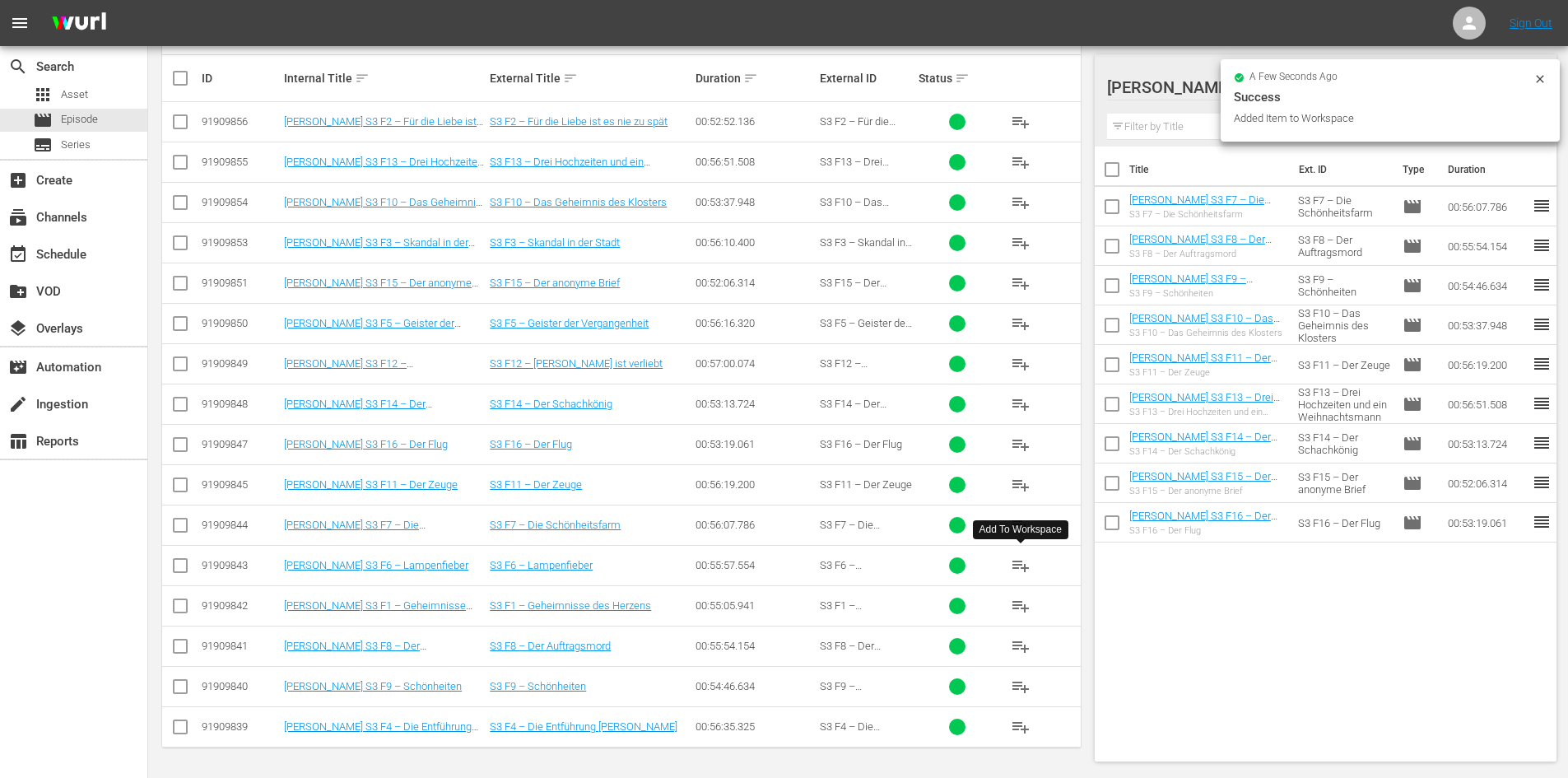
click at [1019, 567] on span "playlist_add" at bounding box center [1020, 565] width 20 height 20
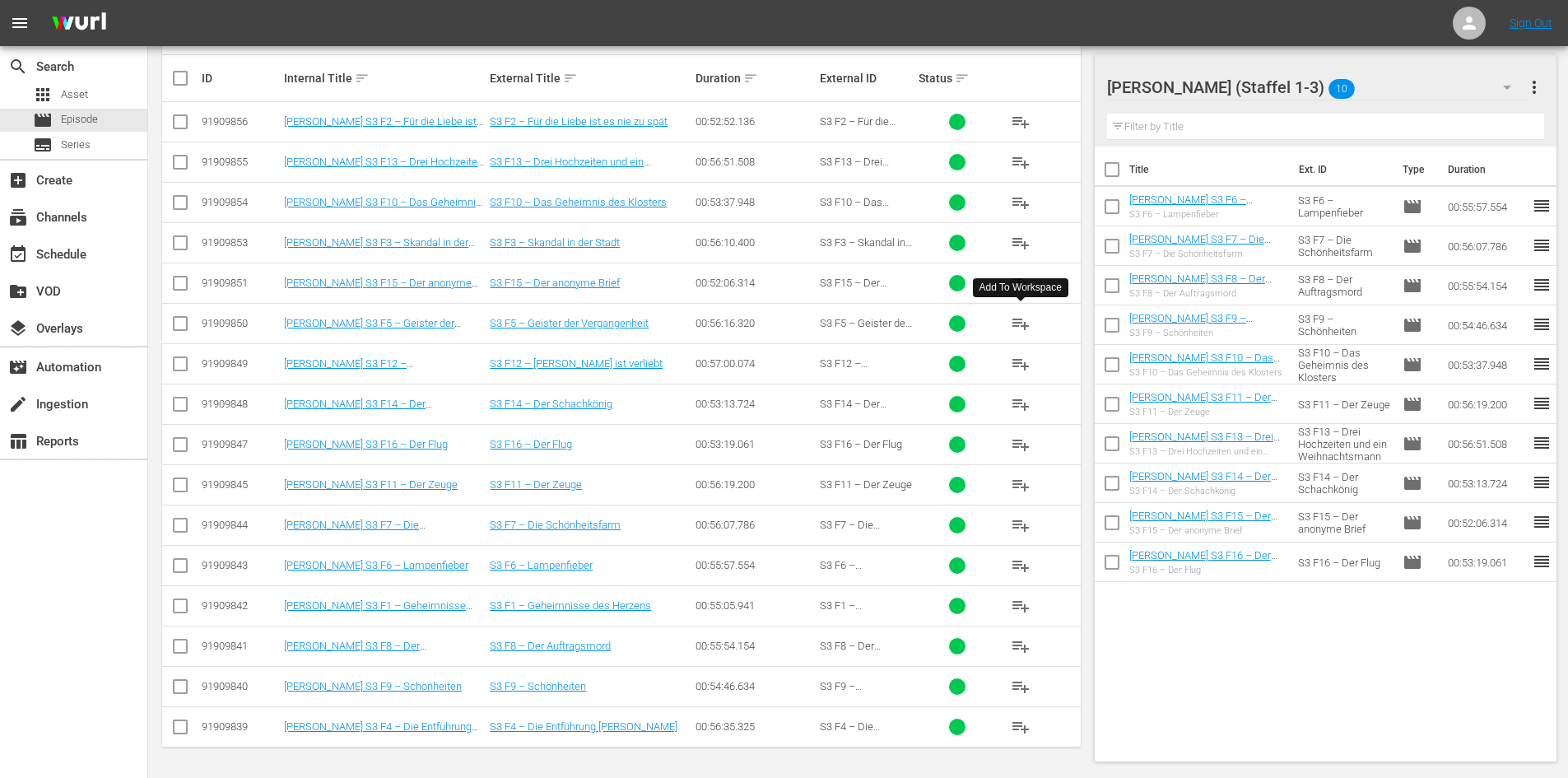
click at [1024, 324] on span "playlist_add" at bounding box center [1020, 324] width 20 height 20
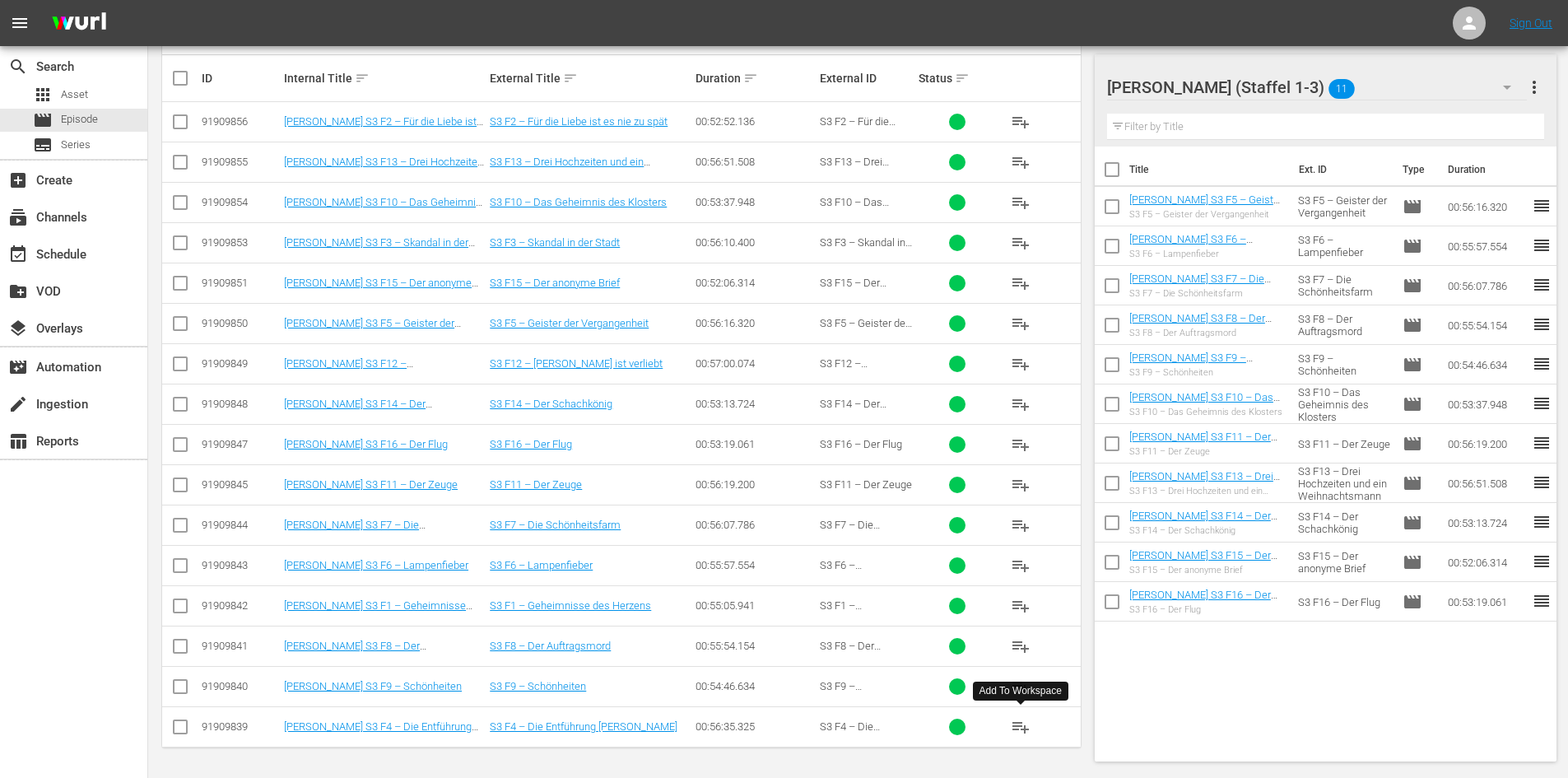
click at [1022, 729] on span "playlist_add" at bounding box center [1020, 727] width 20 height 20
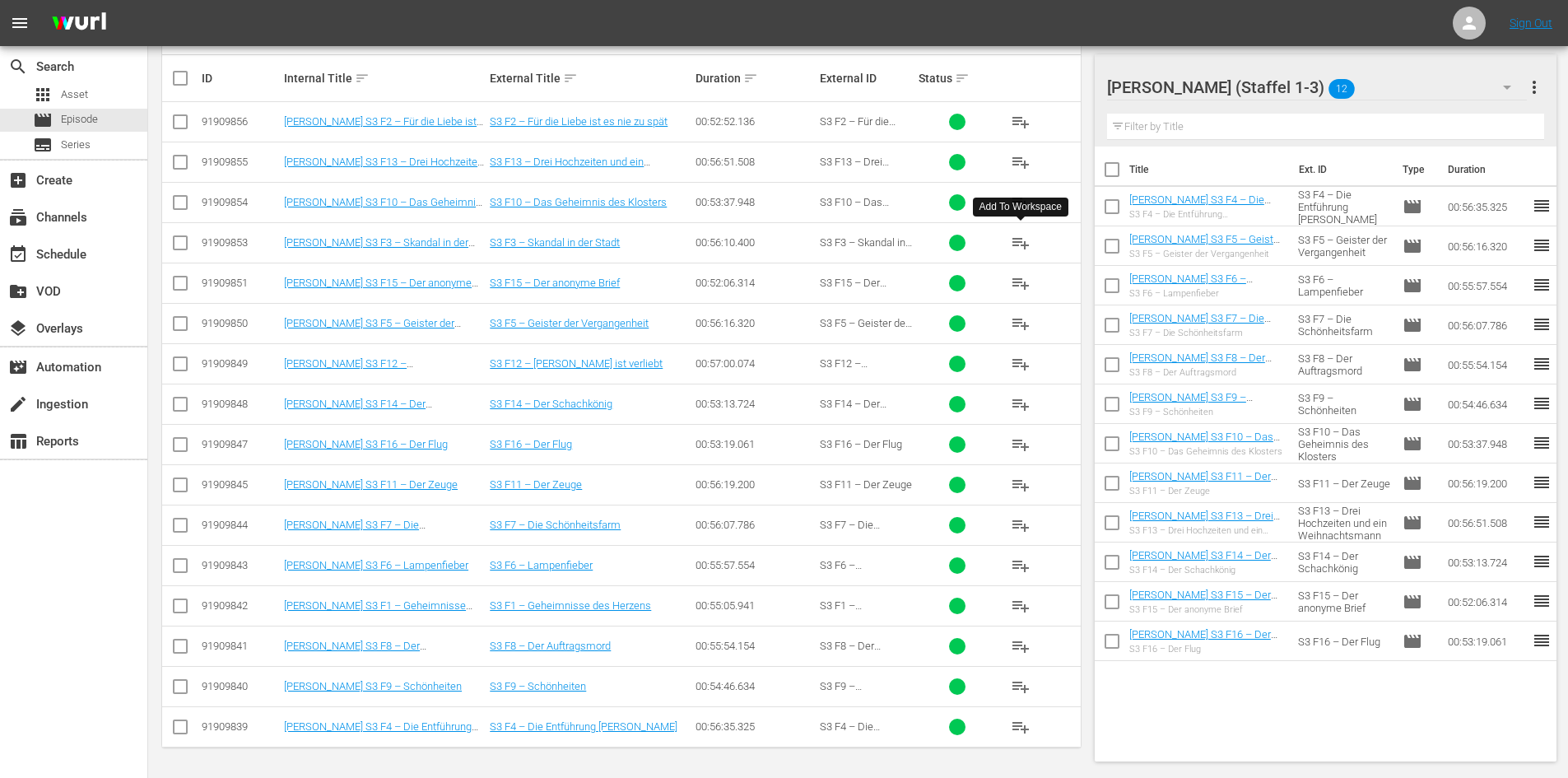
click at [1018, 236] on span "playlist_add" at bounding box center [1020, 243] width 20 height 20
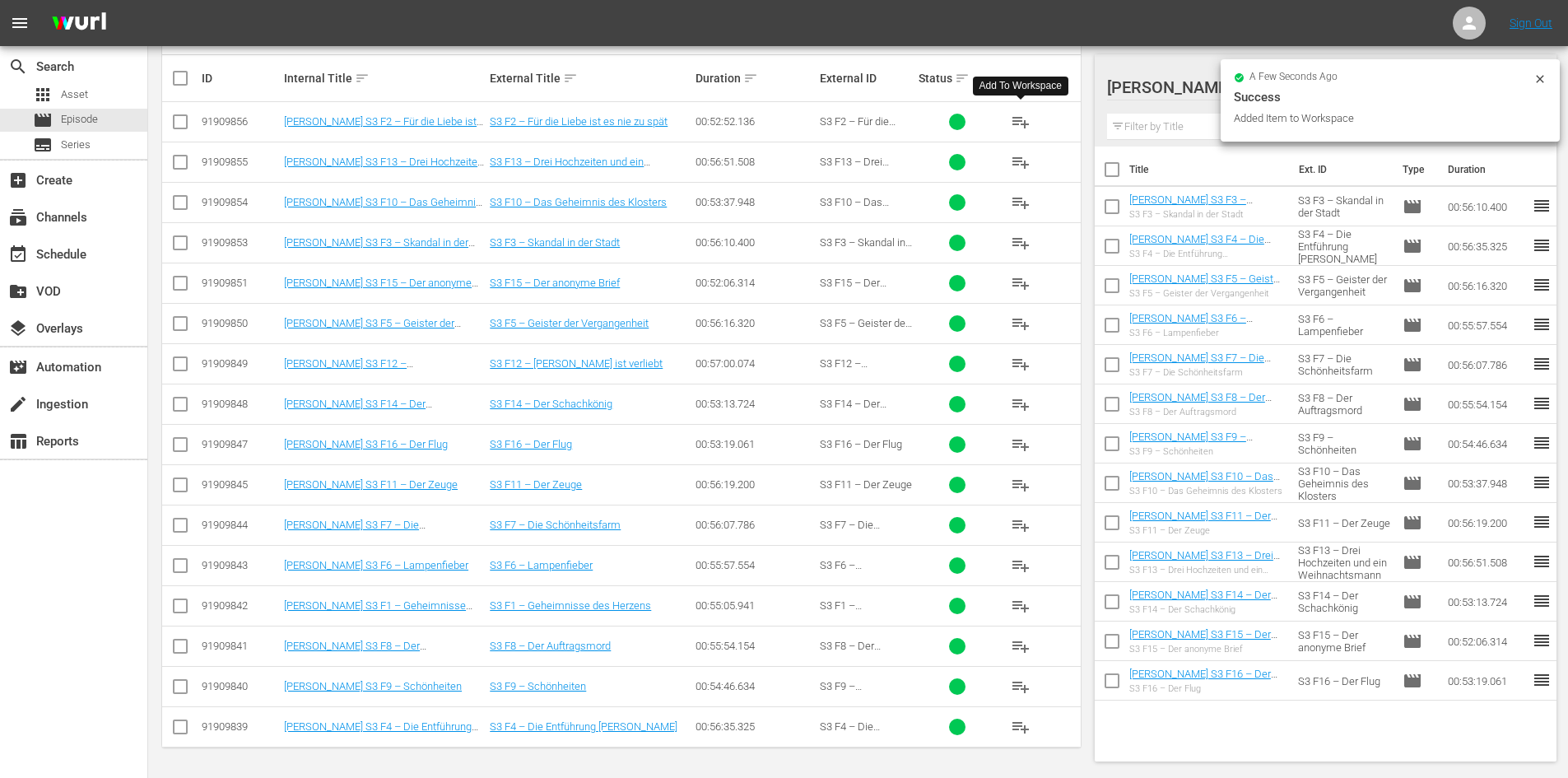
click at [1023, 119] on span "playlist_add" at bounding box center [1020, 122] width 20 height 20
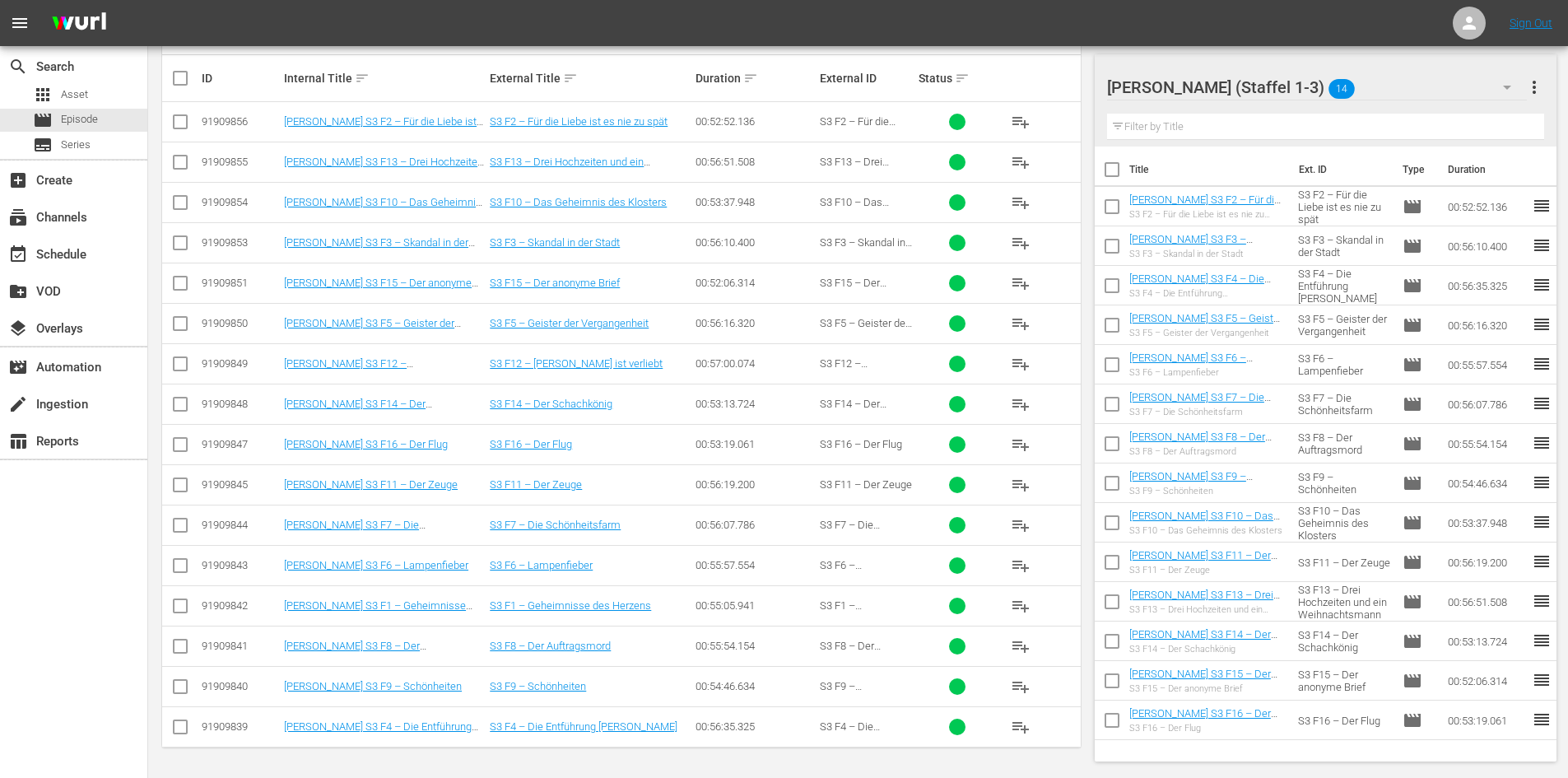
click at [1024, 606] on span "playlist_add" at bounding box center [1020, 606] width 20 height 20
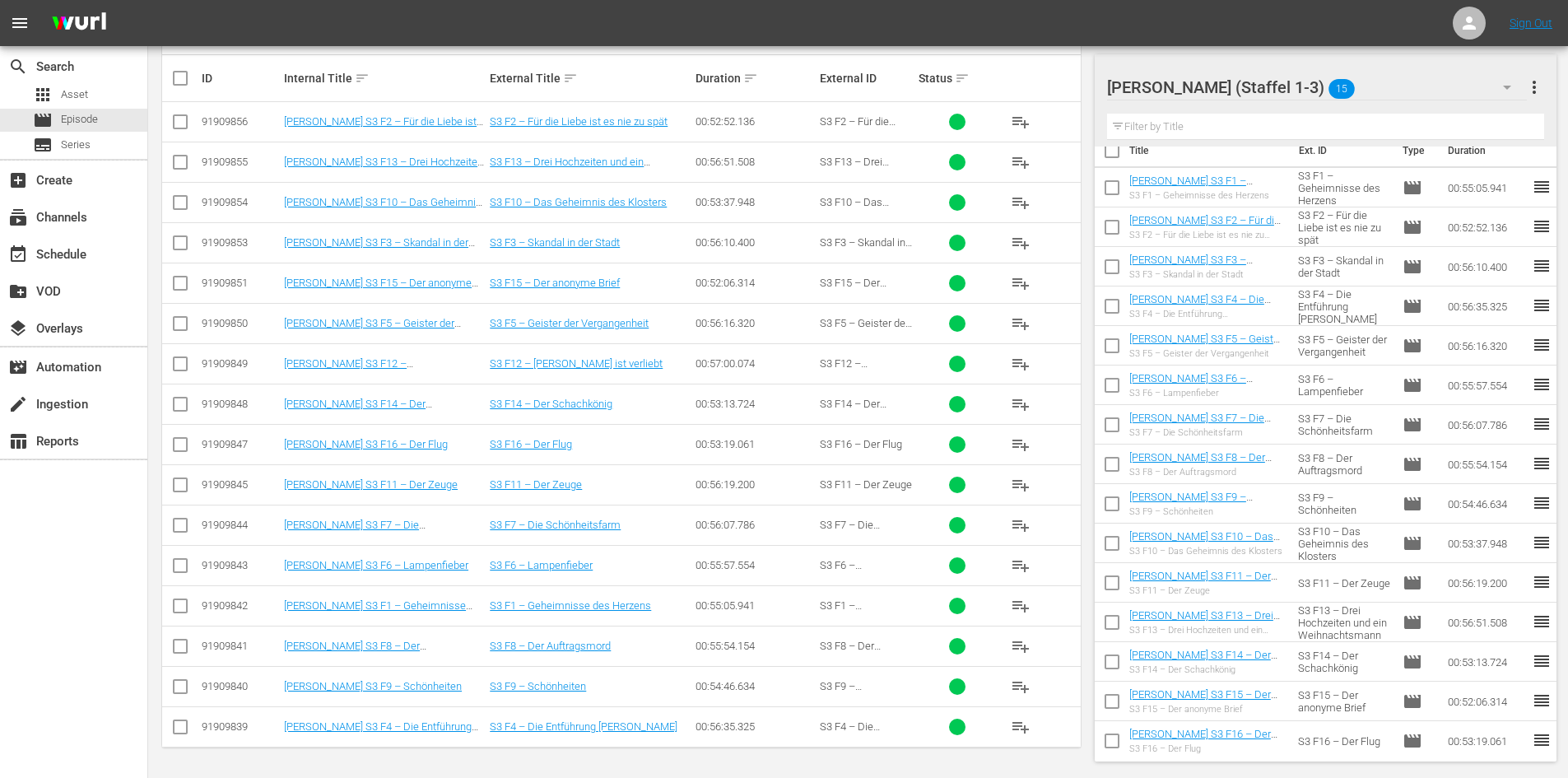
scroll to position [24, 0]
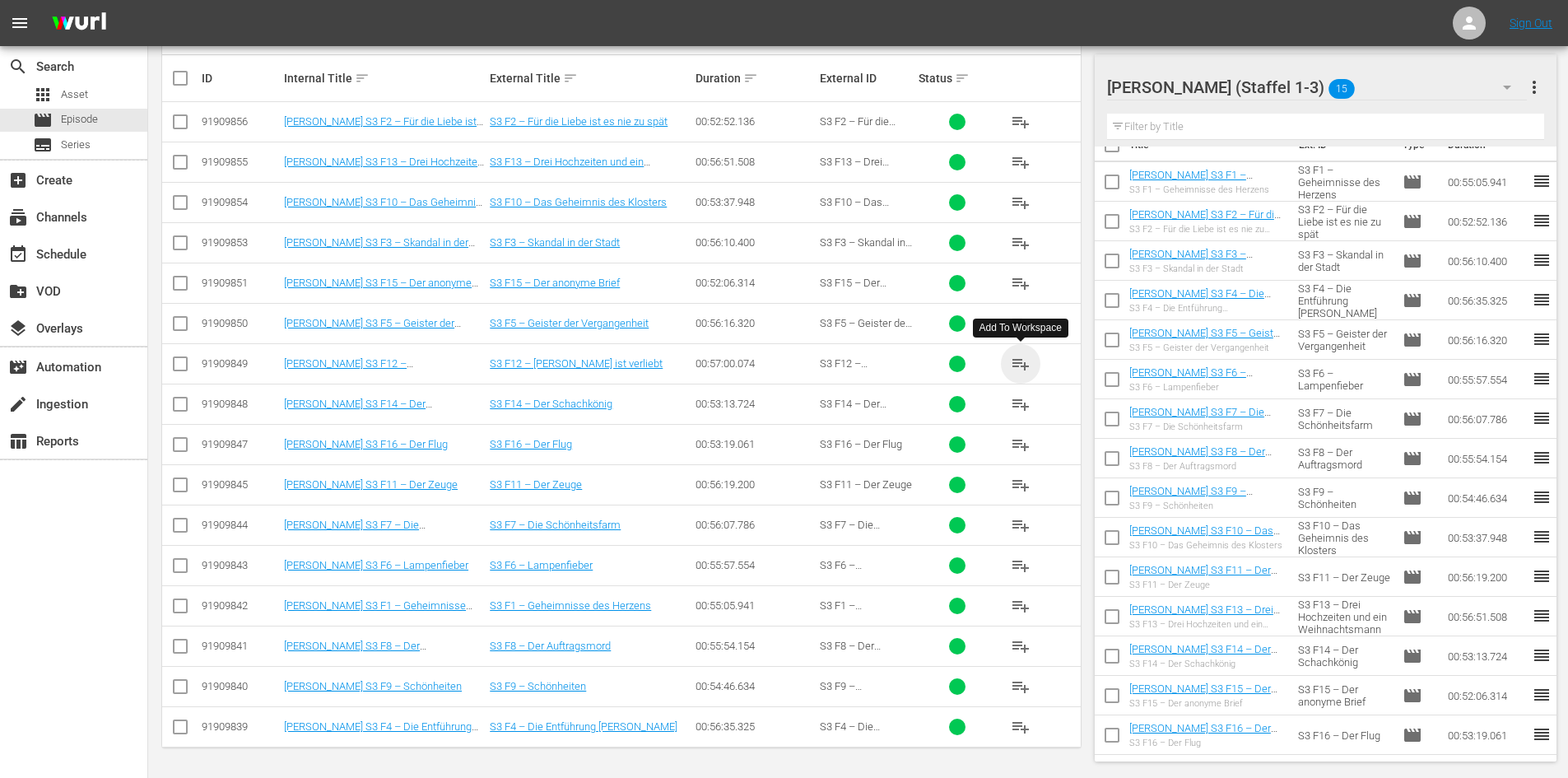
click at [1023, 361] on span "playlist_add" at bounding box center [1020, 364] width 20 height 20
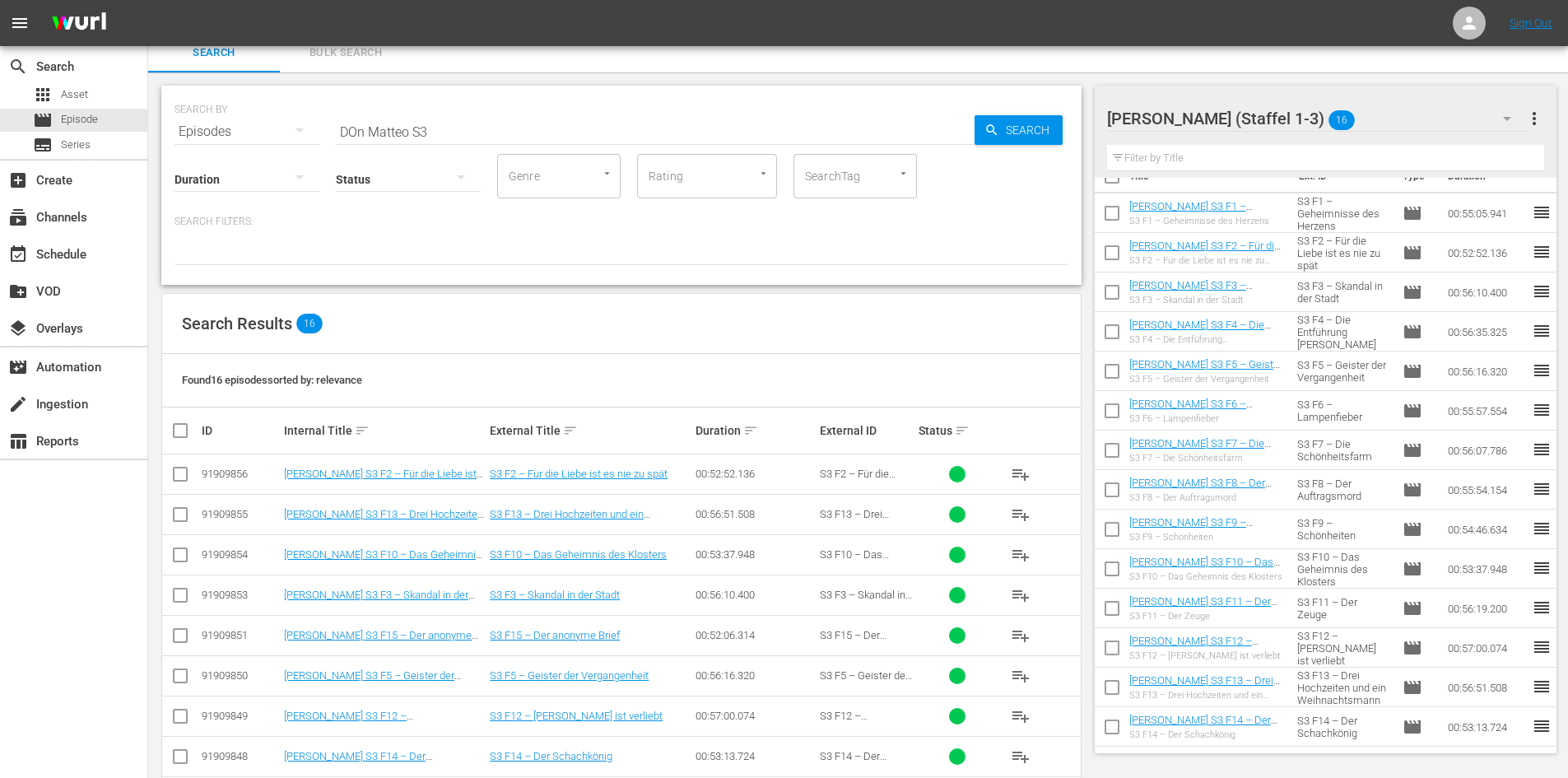
scroll to position [0, 0]
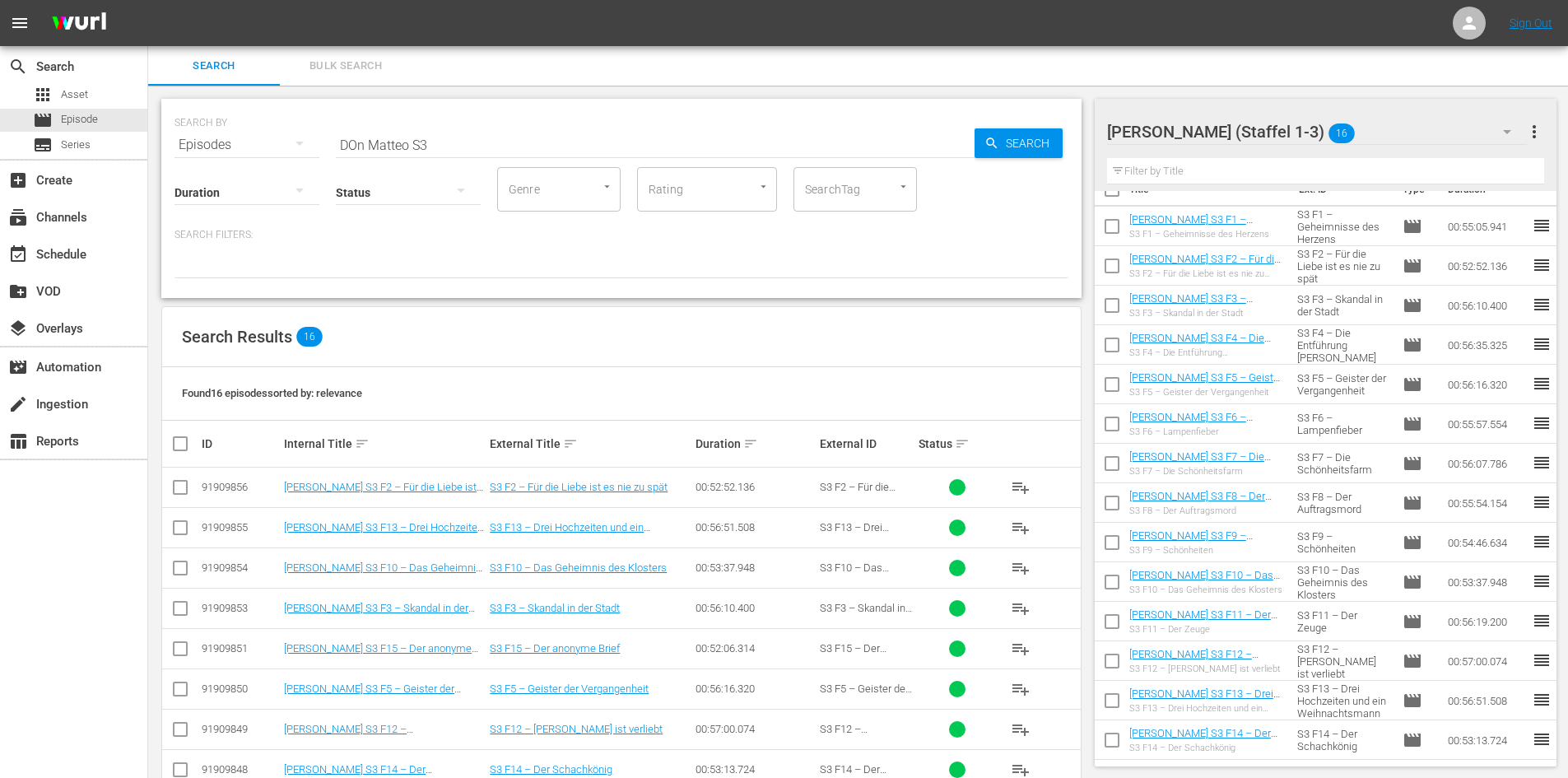
click at [448, 142] on input "DOn Matteo S3" at bounding box center [655, 144] width 639 height 39
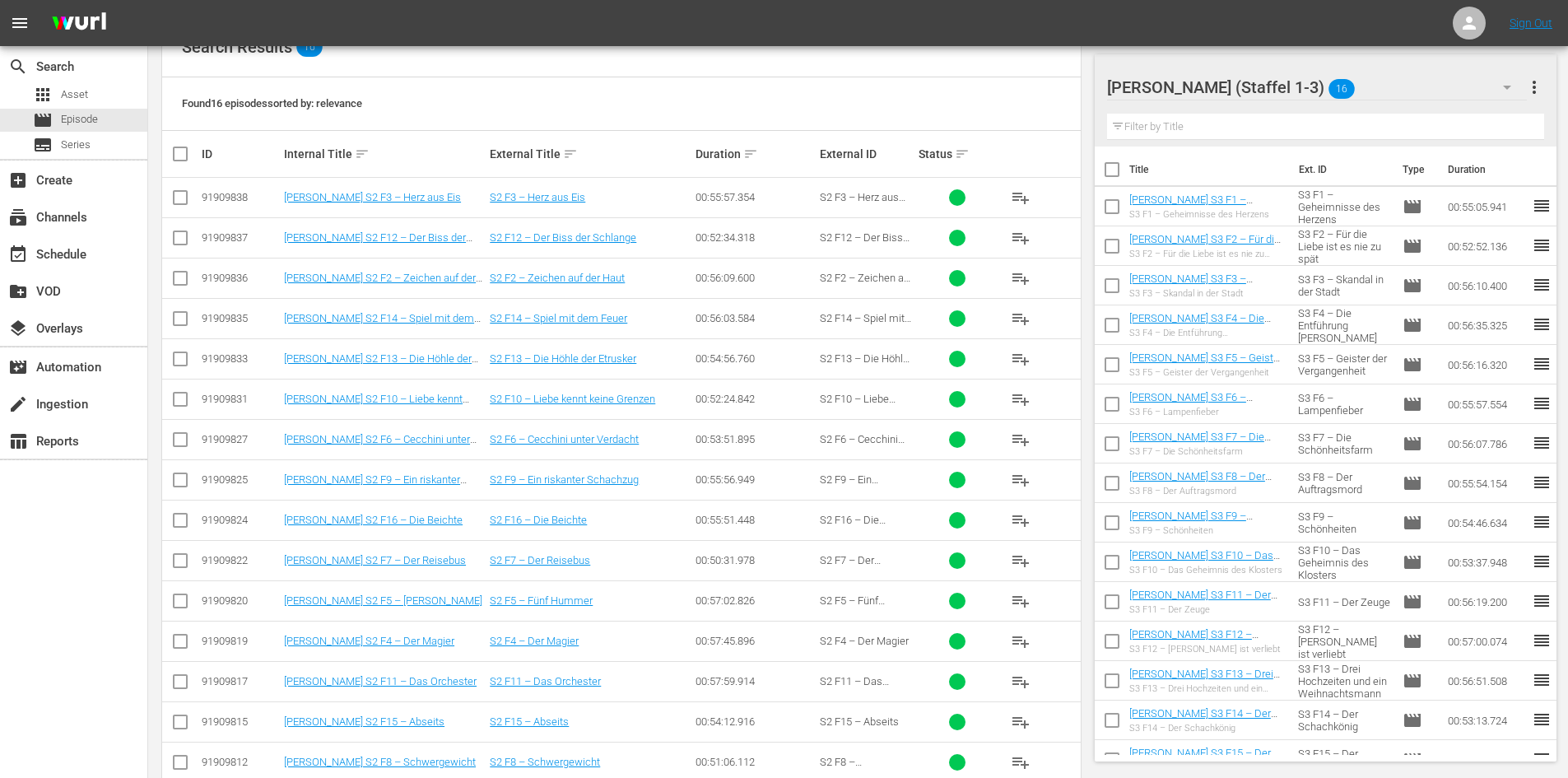
scroll to position [329, 0]
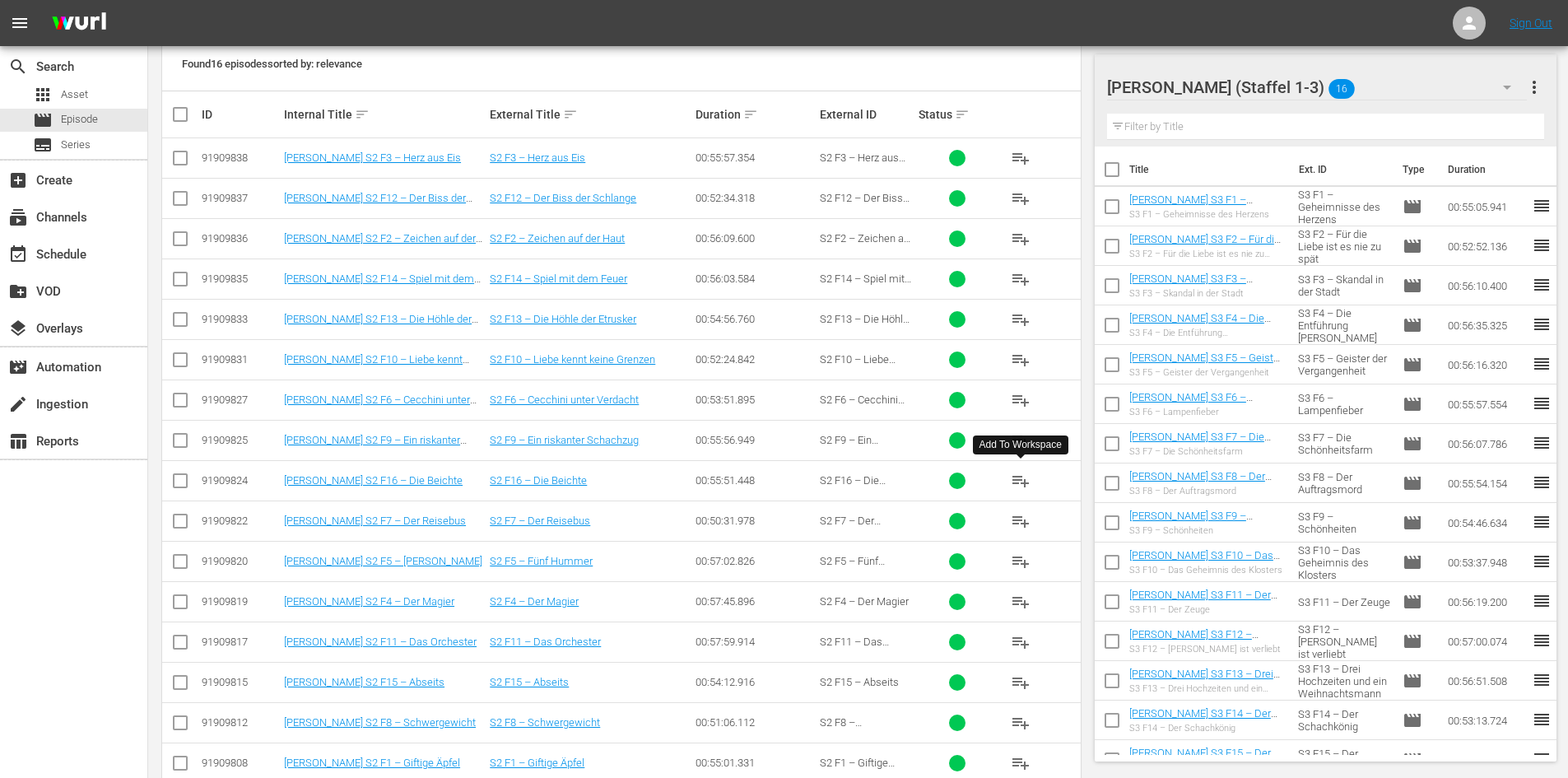
click at [1023, 479] on span "playlist_add" at bounding box center [1020, 481] width 20 height 20
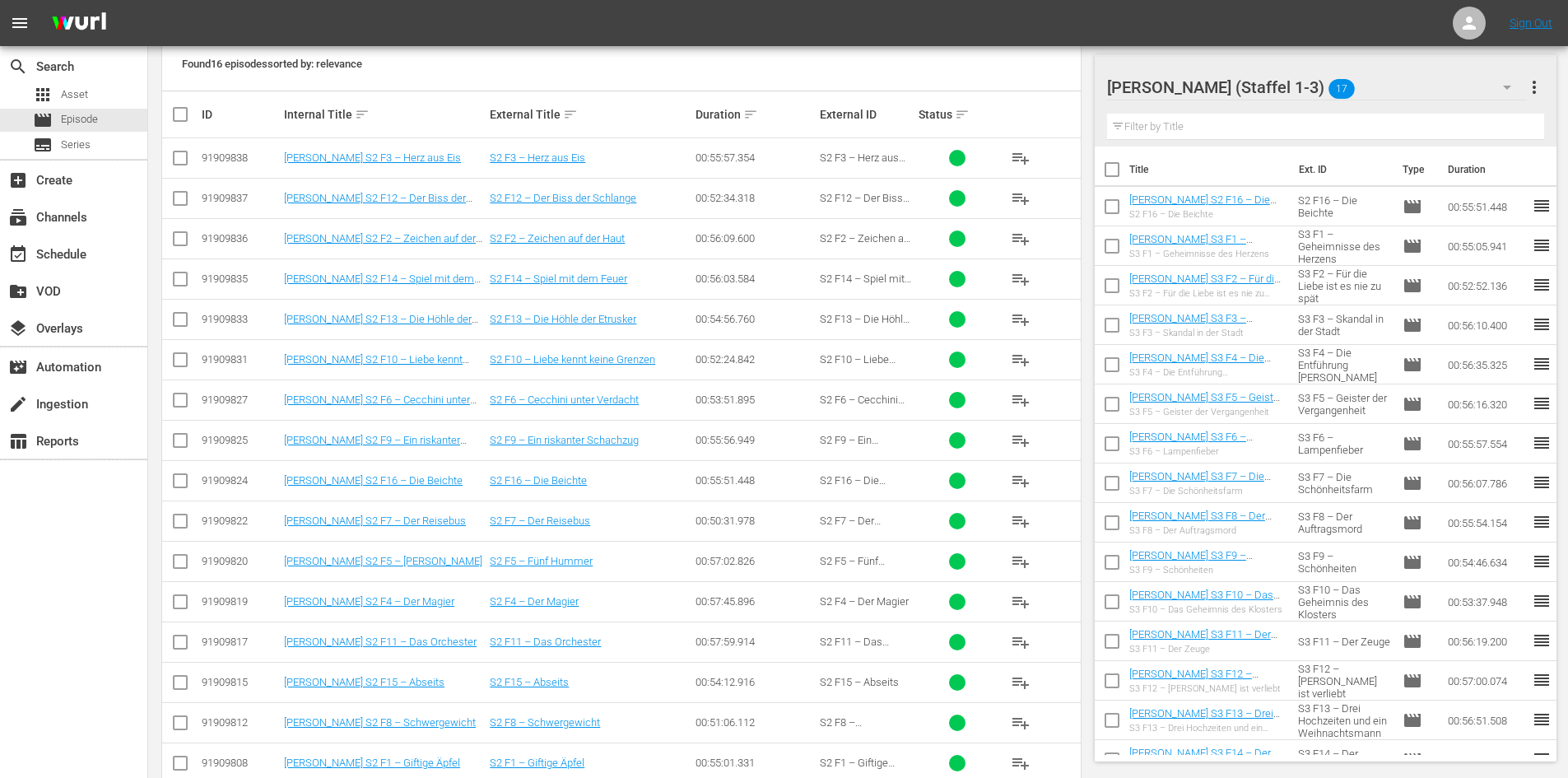
click at [1020, 684] on span "playlist_add" at bounding box center [1020, 683] width 20 height 20
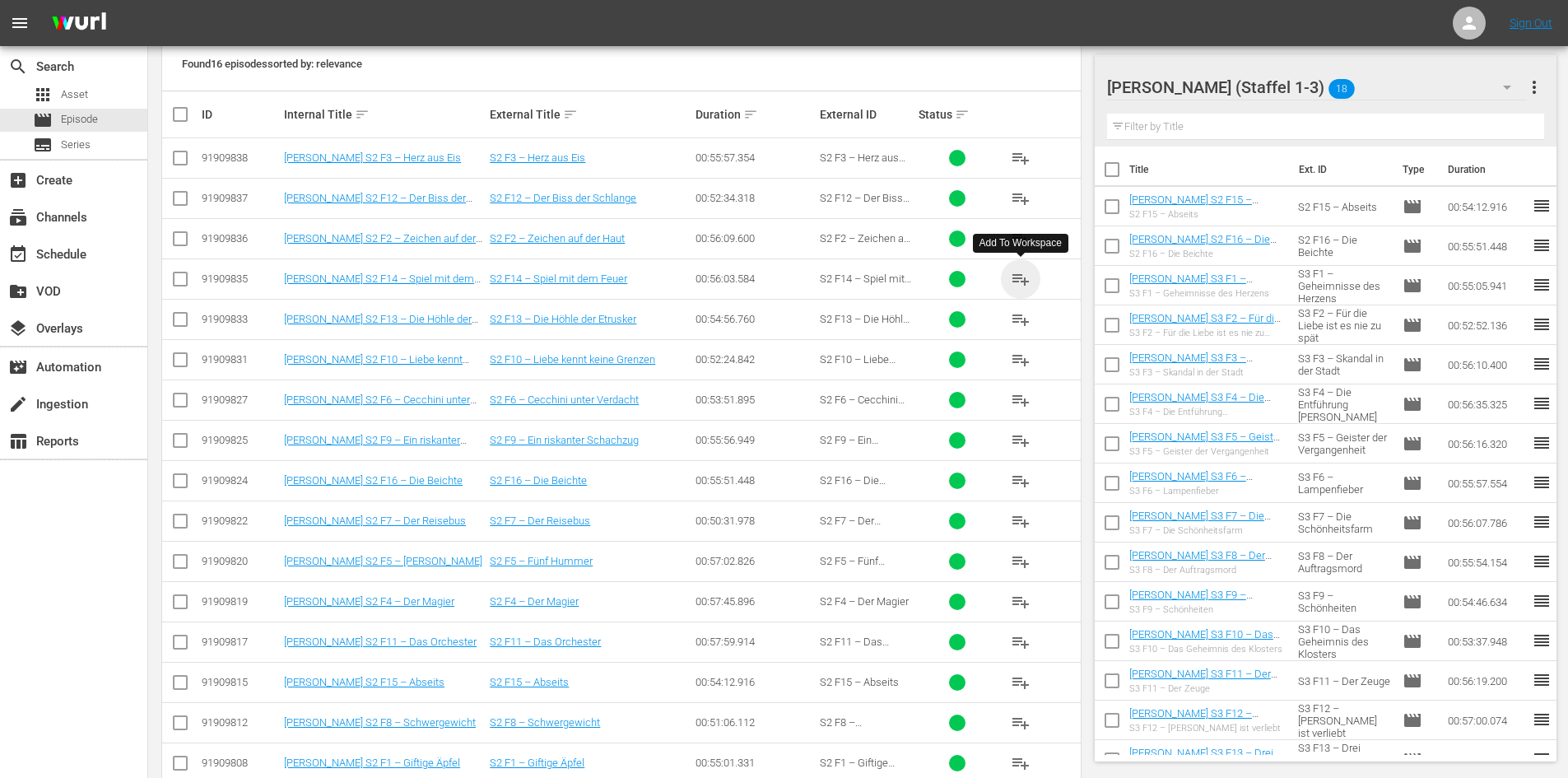
click at [1024, 279] on span "playlist_add" at bounding box center [1020, 279] width 20 height 20
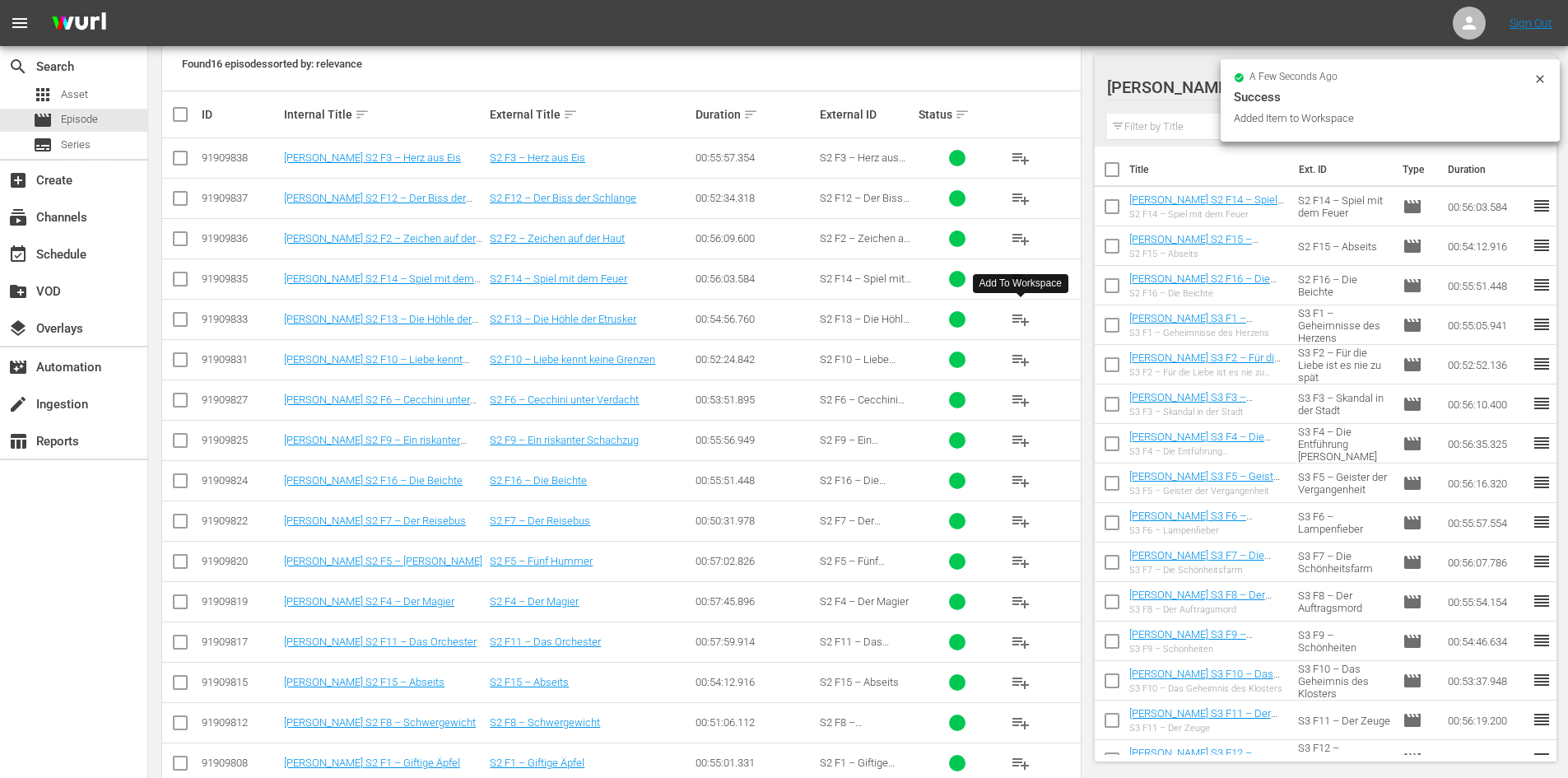
click at [1026, 323] on span "playlist_add" at bounding box center [1020, 320] width 20 height 20
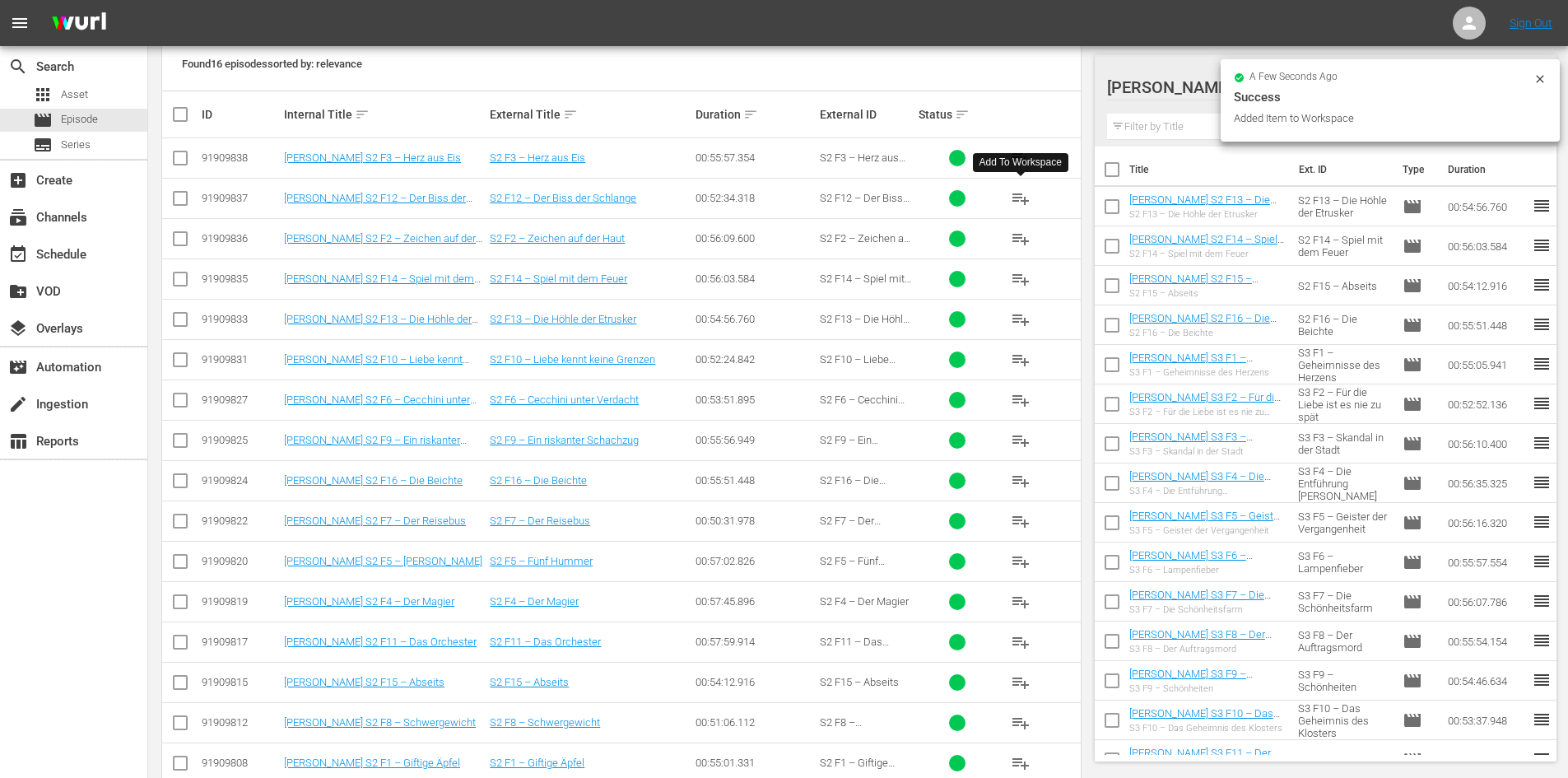
click at [1019, 194] on span "playlist_add" at bounding box center [1020, 198] width 20 height 20
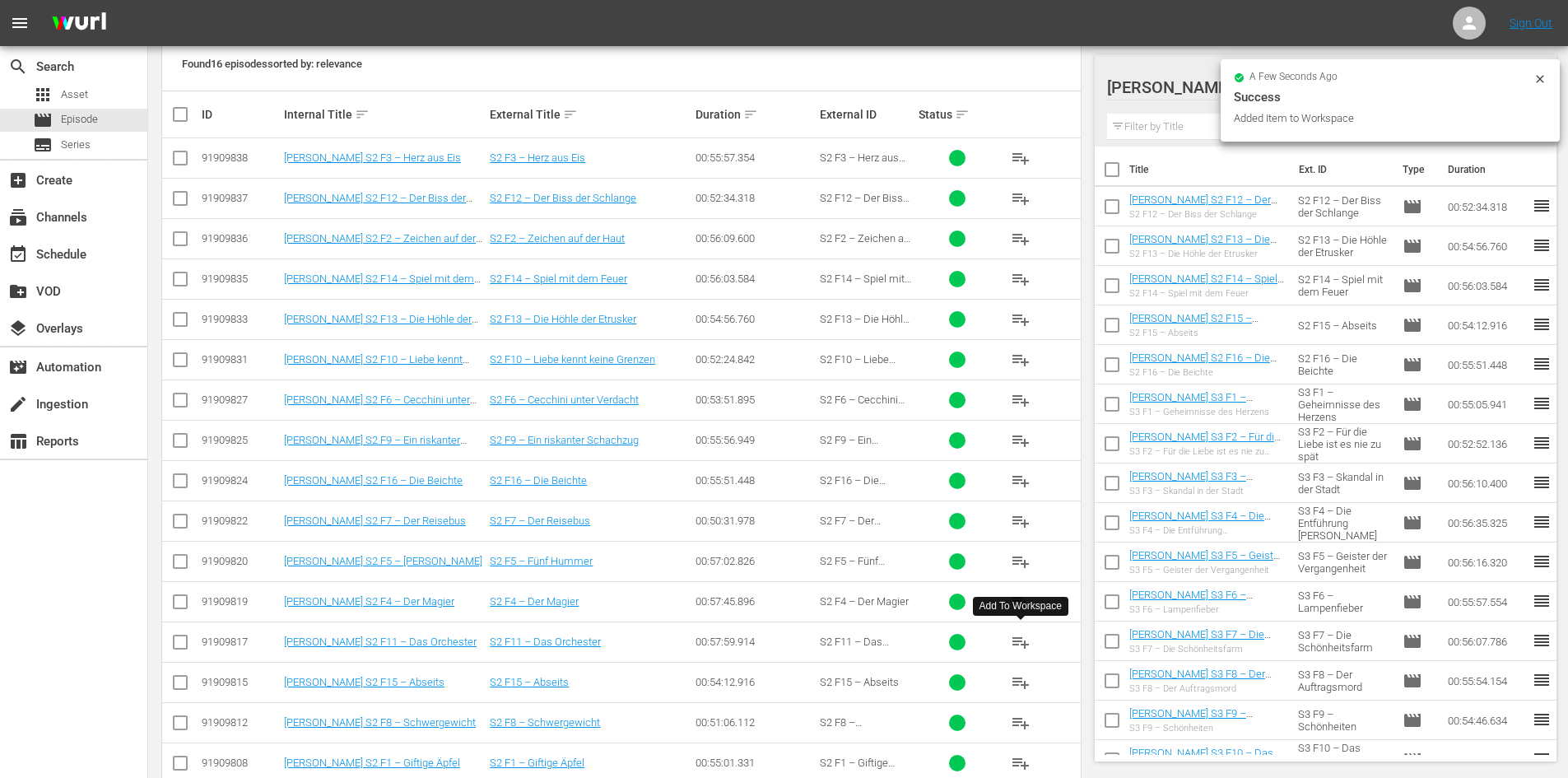
click at [1019, 644] on span "playlist_add" at bounding box center [1020, 642] width 20 height 20
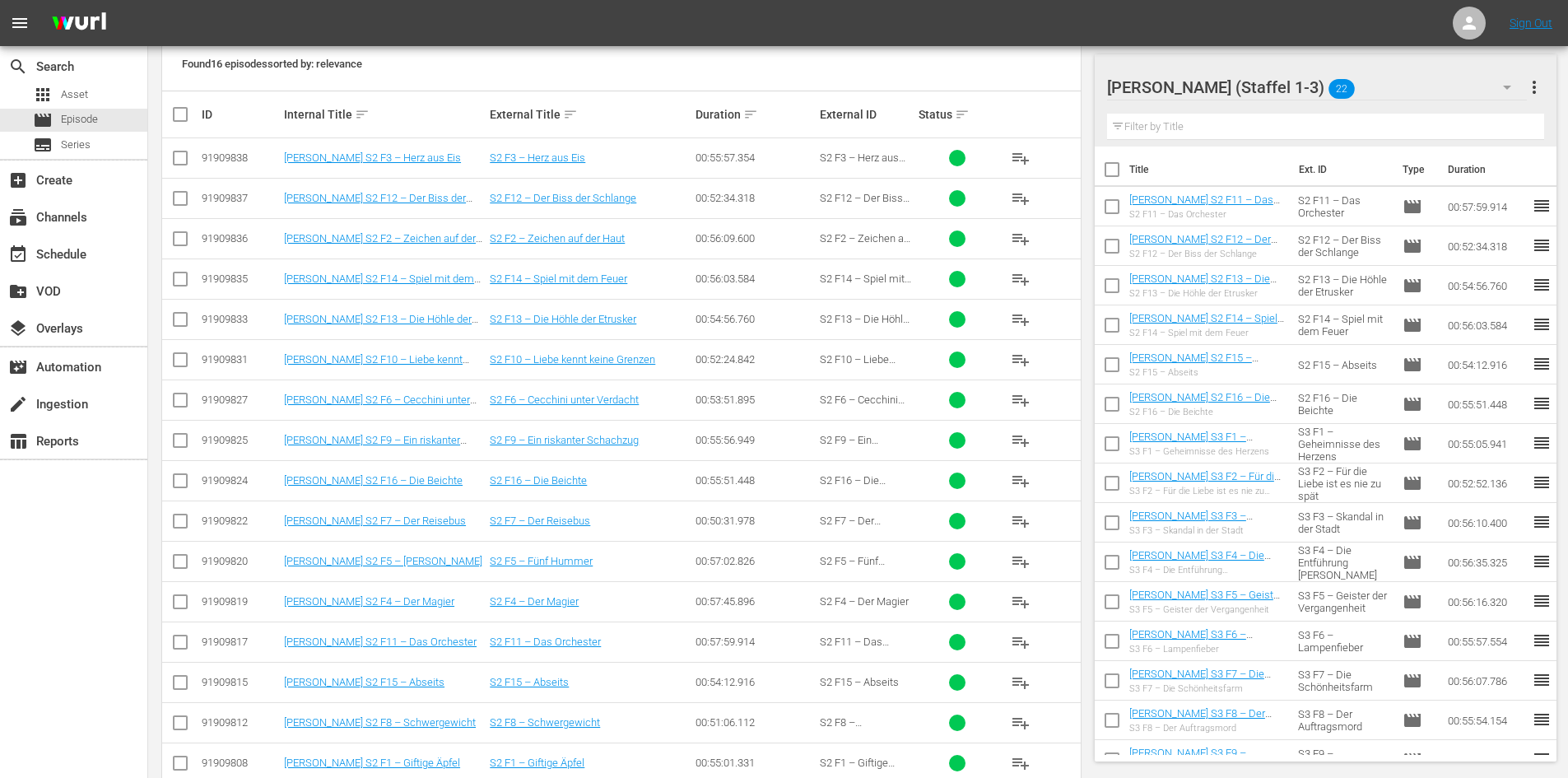
click at [1017, 356] on span "playlist_add" at bounding box center [1020, 360] width 20 height 20
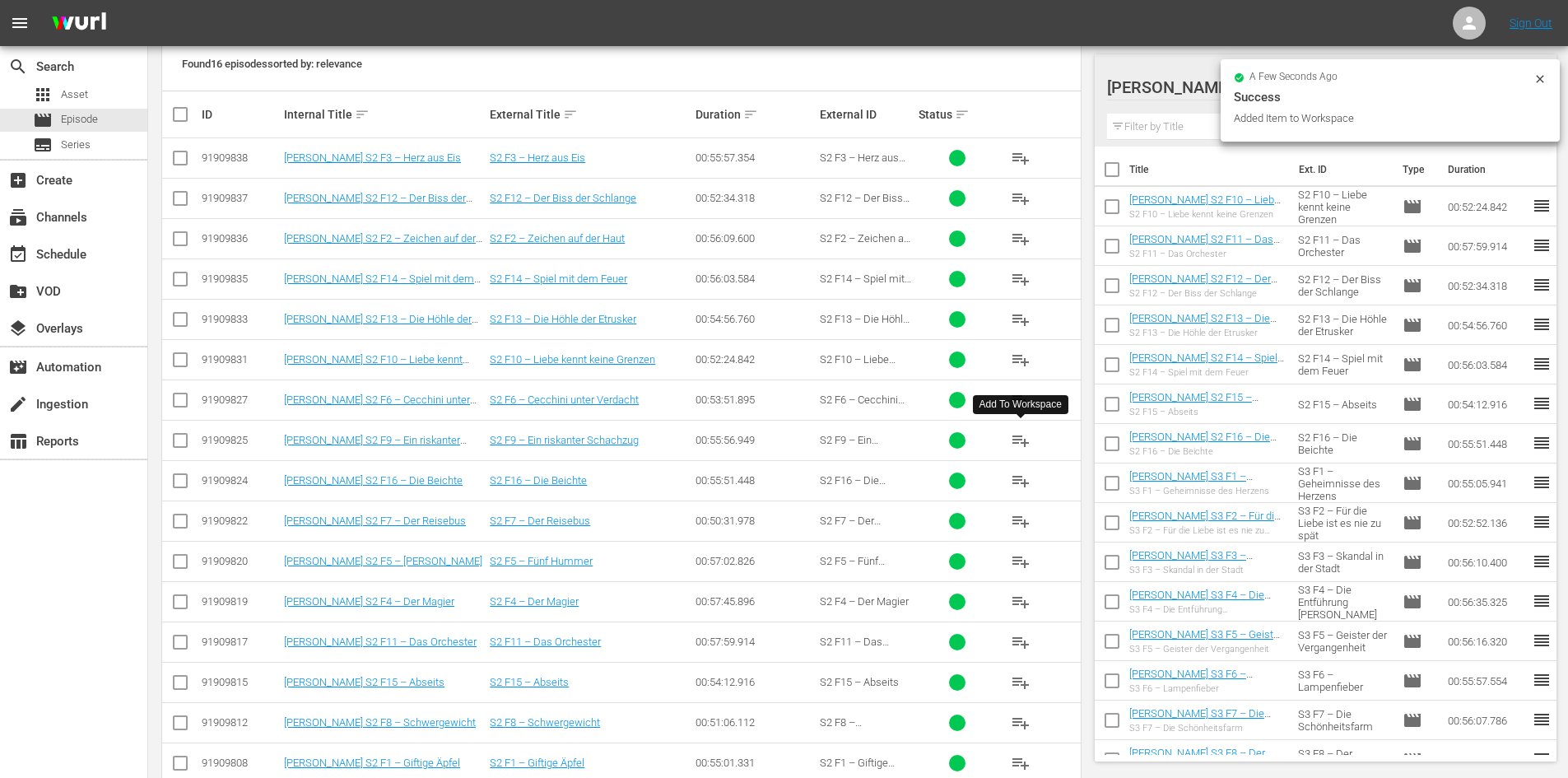
click at [1019, 441] on span "playlist_add" at bounding box center [1020, 441] width 20 height 20
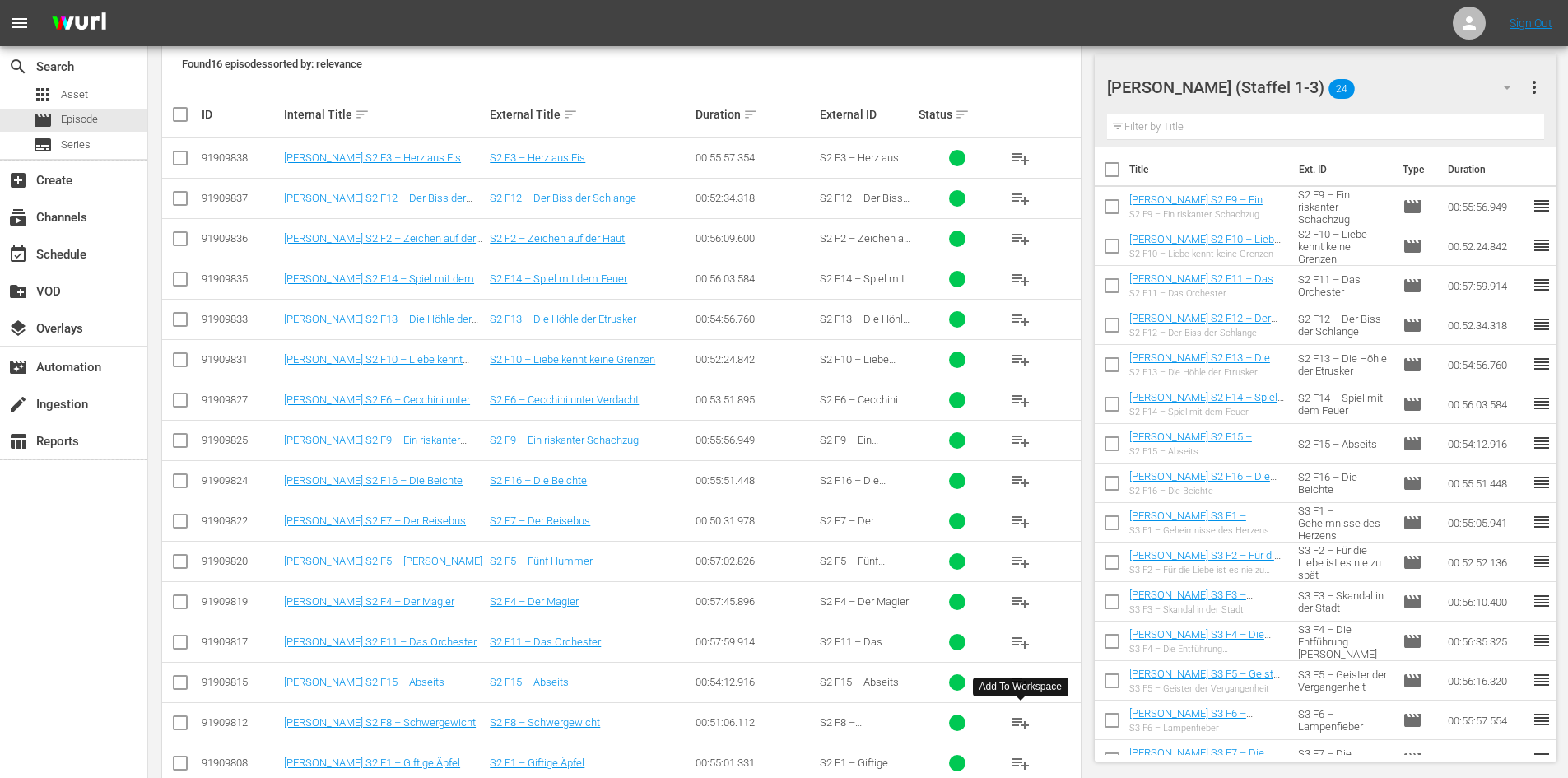
click at [1029, 721] on span "playlist_add" at bounding box center [1020, 723] width 20 height 20
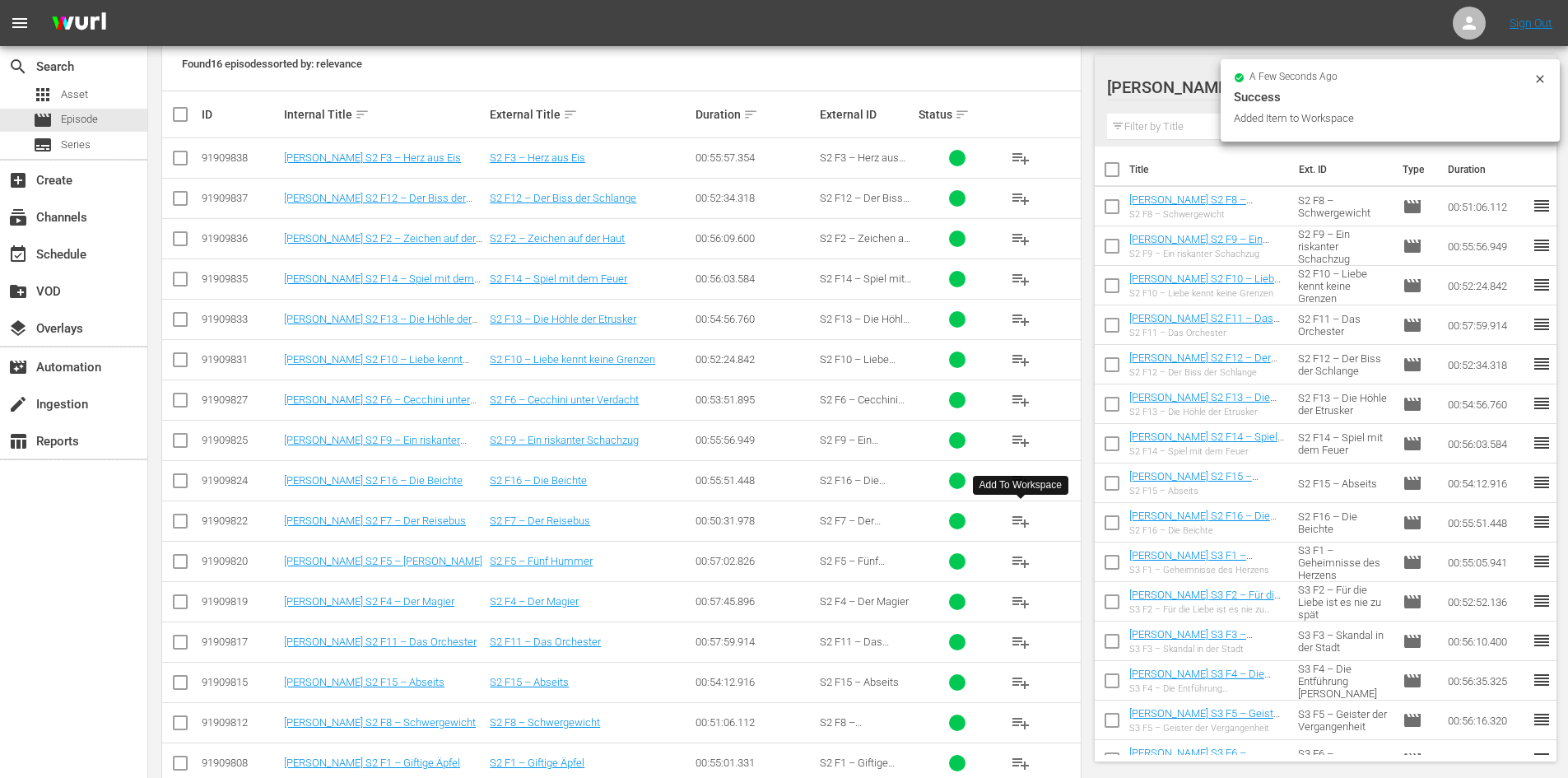
click at [1028, 525] on span "playlist_add" at bounding box center [1020, 521] width 20 height 20
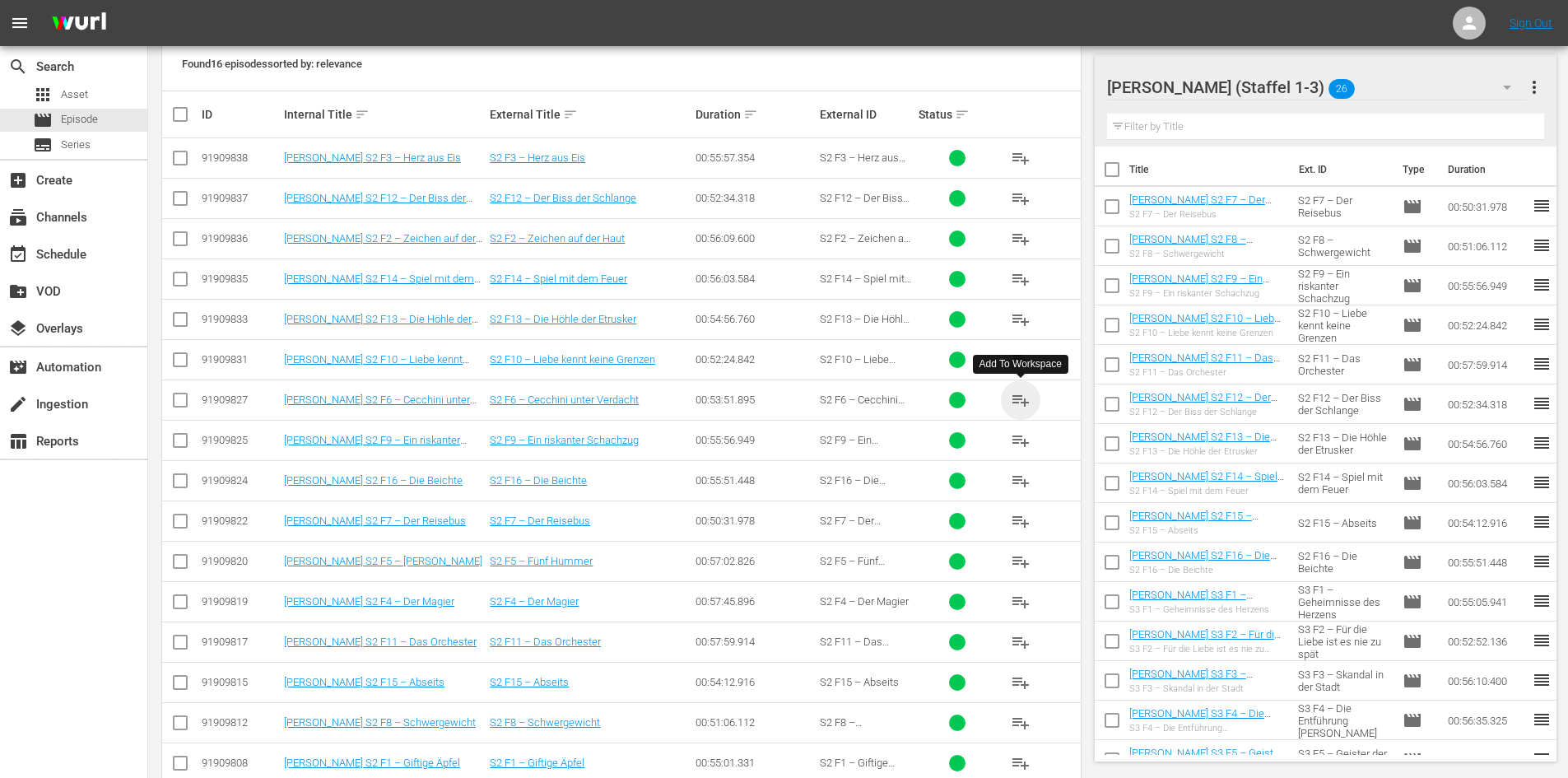
click at [1022, 397] on span "playlist_add" at bounding box center [1020, 400] width 20 height 20
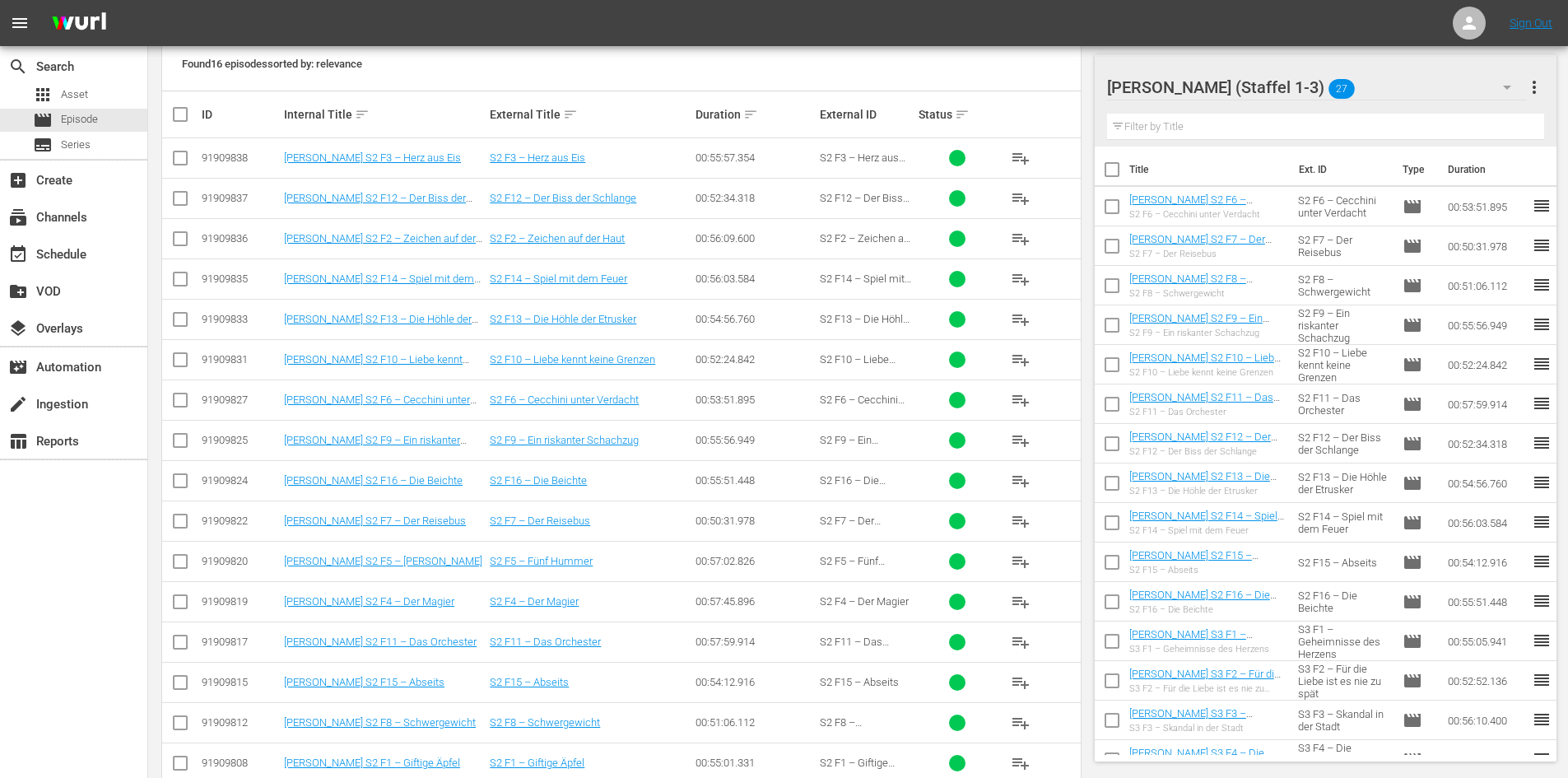
click at [1020, 559] on span "playlist_add" at bounding box center [1020, 562] width 20 height 20
click at [1023, 601] on span "playlist_add" at bounding box center [1020, 602] width 20 height 20
click at [1012, 155] on span "playlist_add" at bounding box center [1020, 158] width 20 height 20
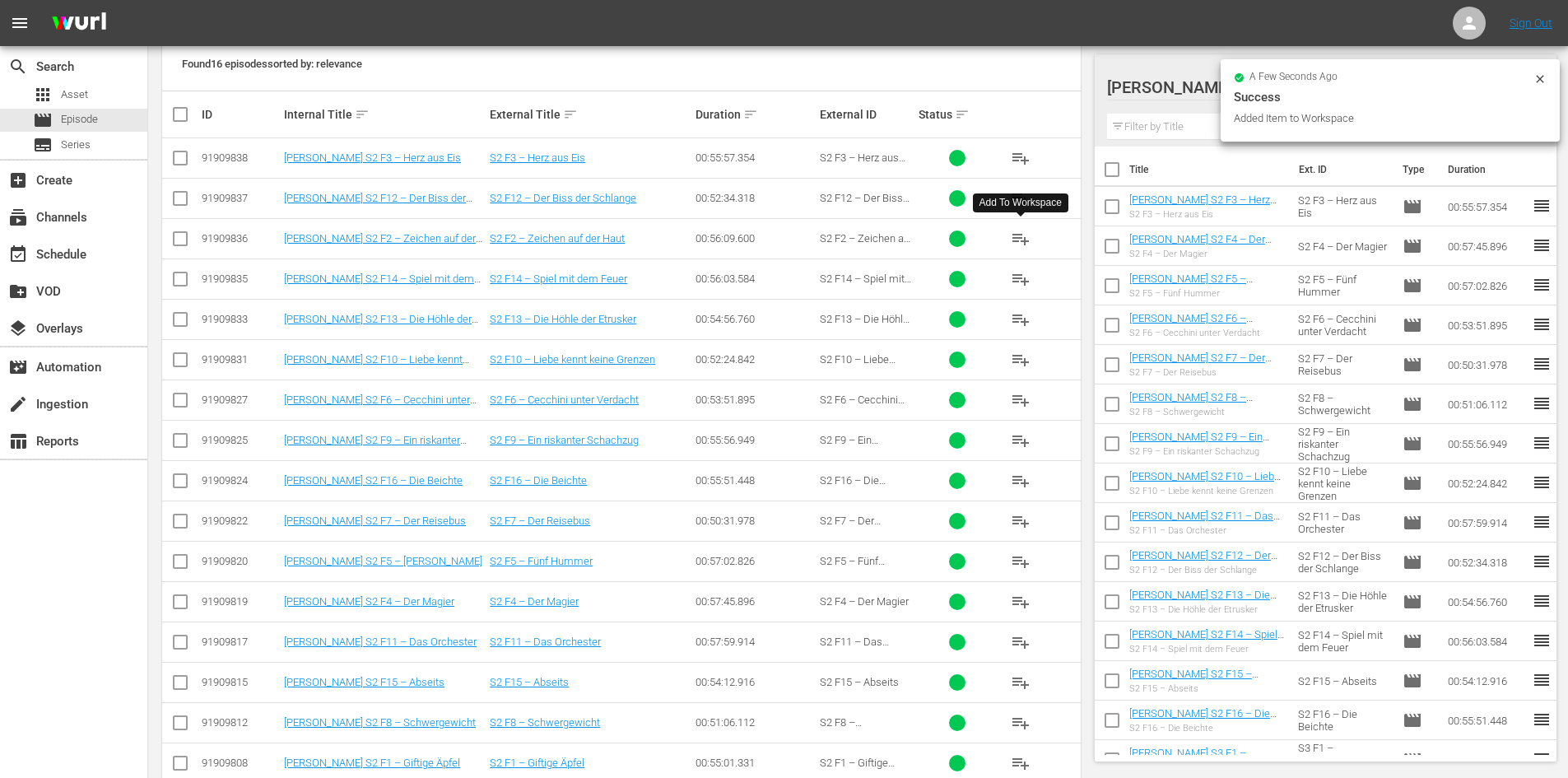
click at [1024, 236] on span "playlist_add" at bounding box center [1020, 239] width 20 height 20
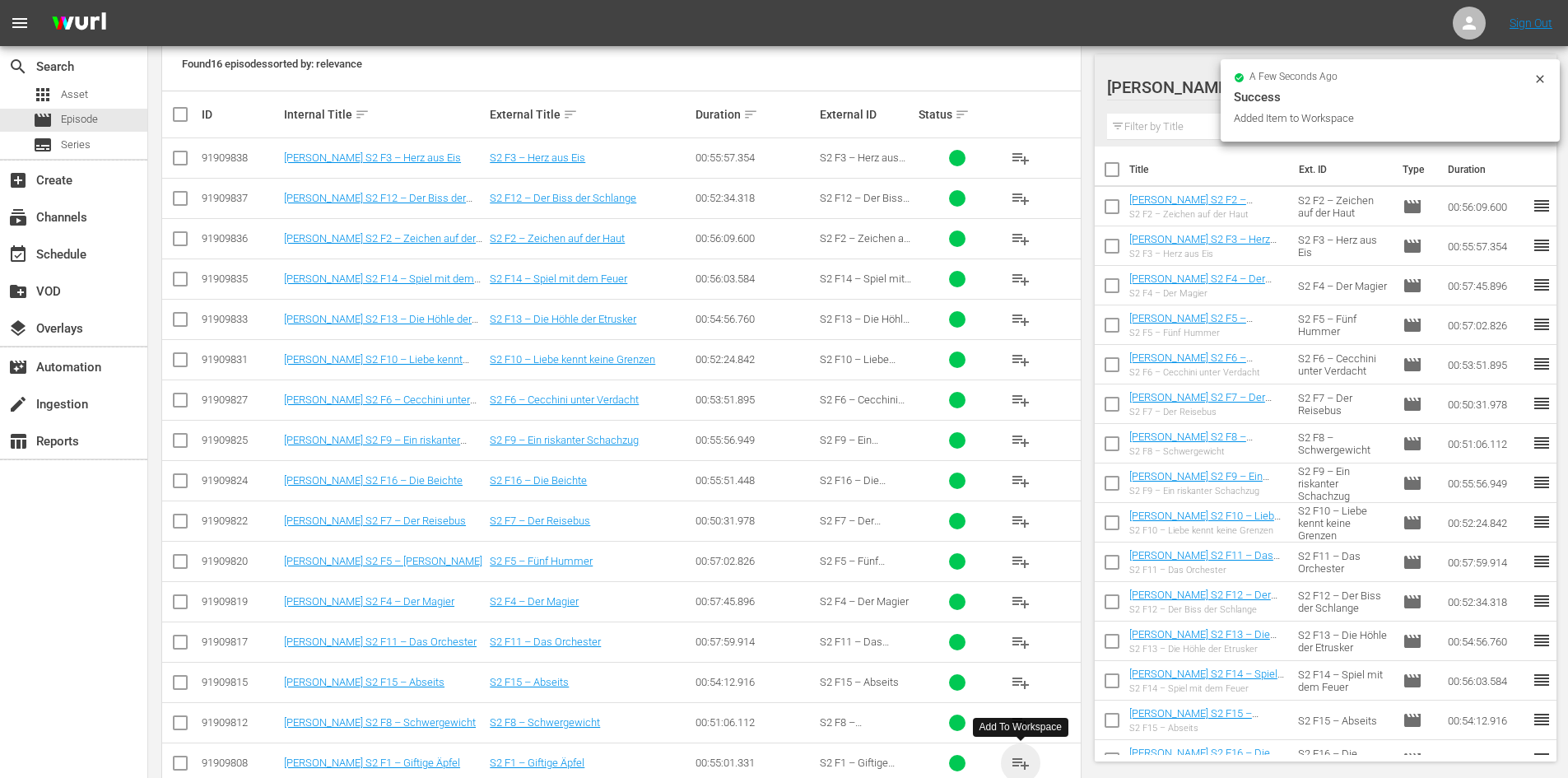
click at [1016, 765] on span "playlist_add" at bounding box center [1020, 763] width 20 height 20
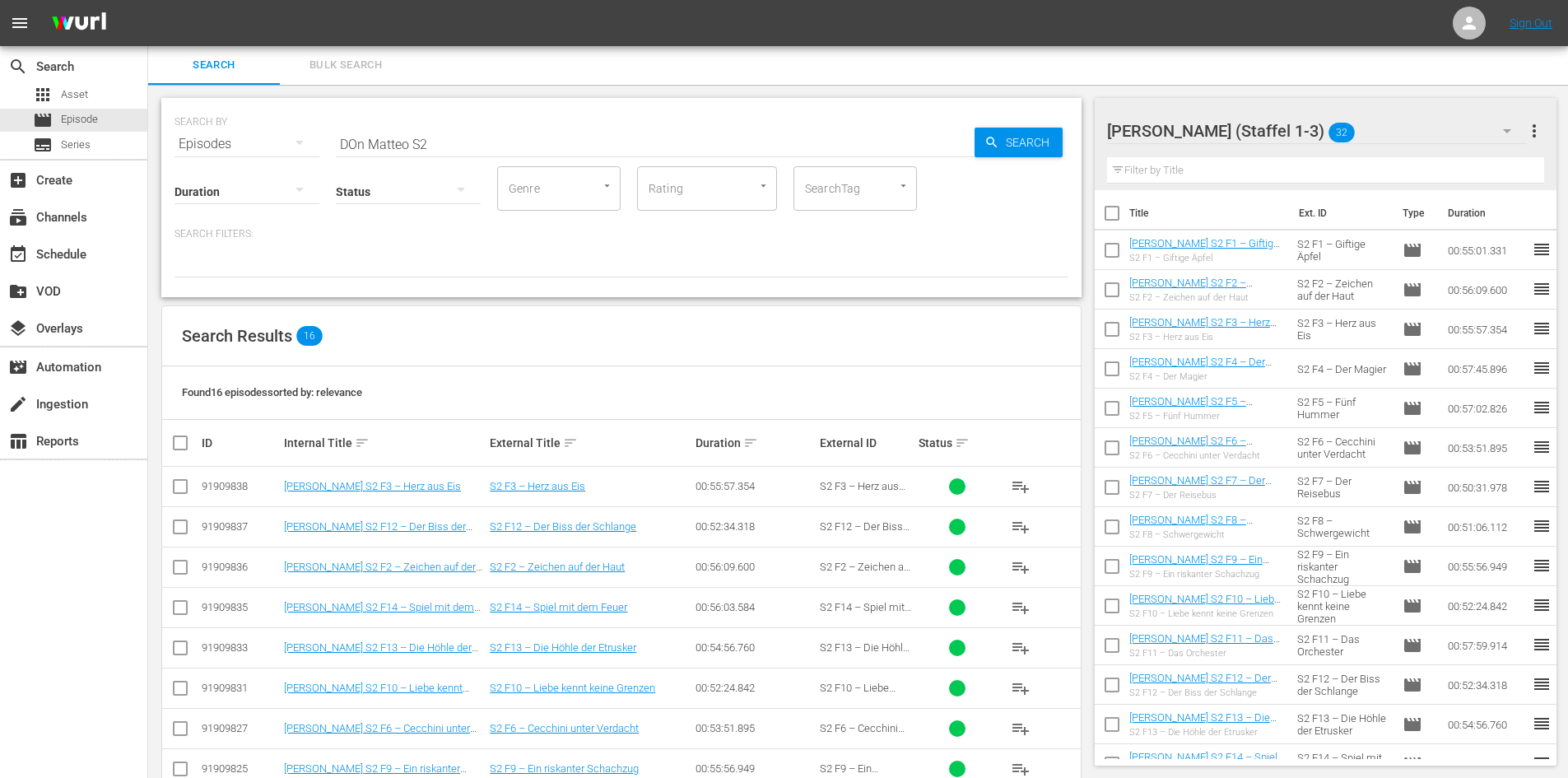
scroll to position [0, 0]
click at [356, 148] on input "DOn Matteo S2" at bounding box center [655, 144] width 639 height 39
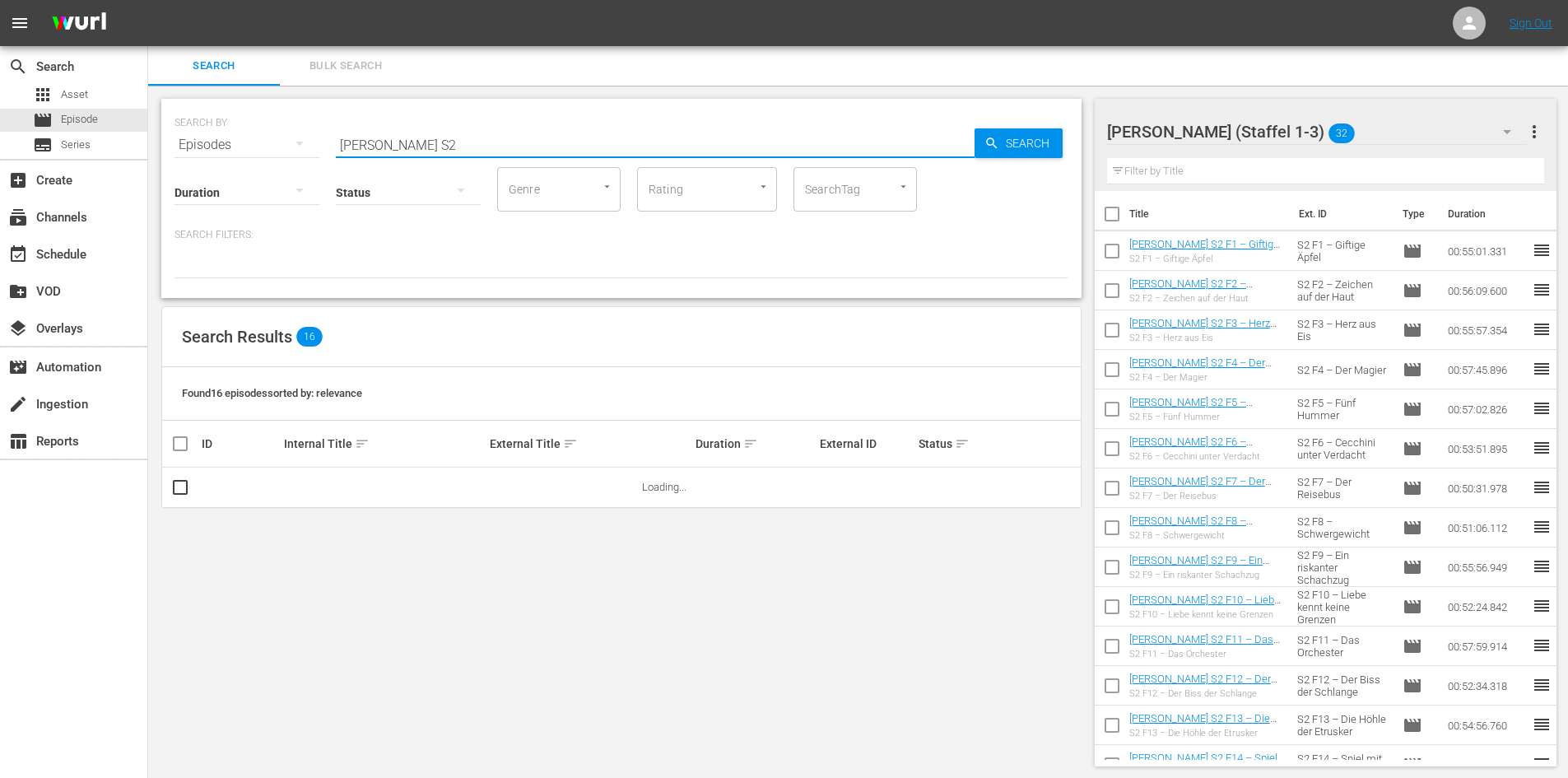
click at [453, 140] on input "[PERSON_NAME] S2" at bounding box center [655, 144] width 639 height 39
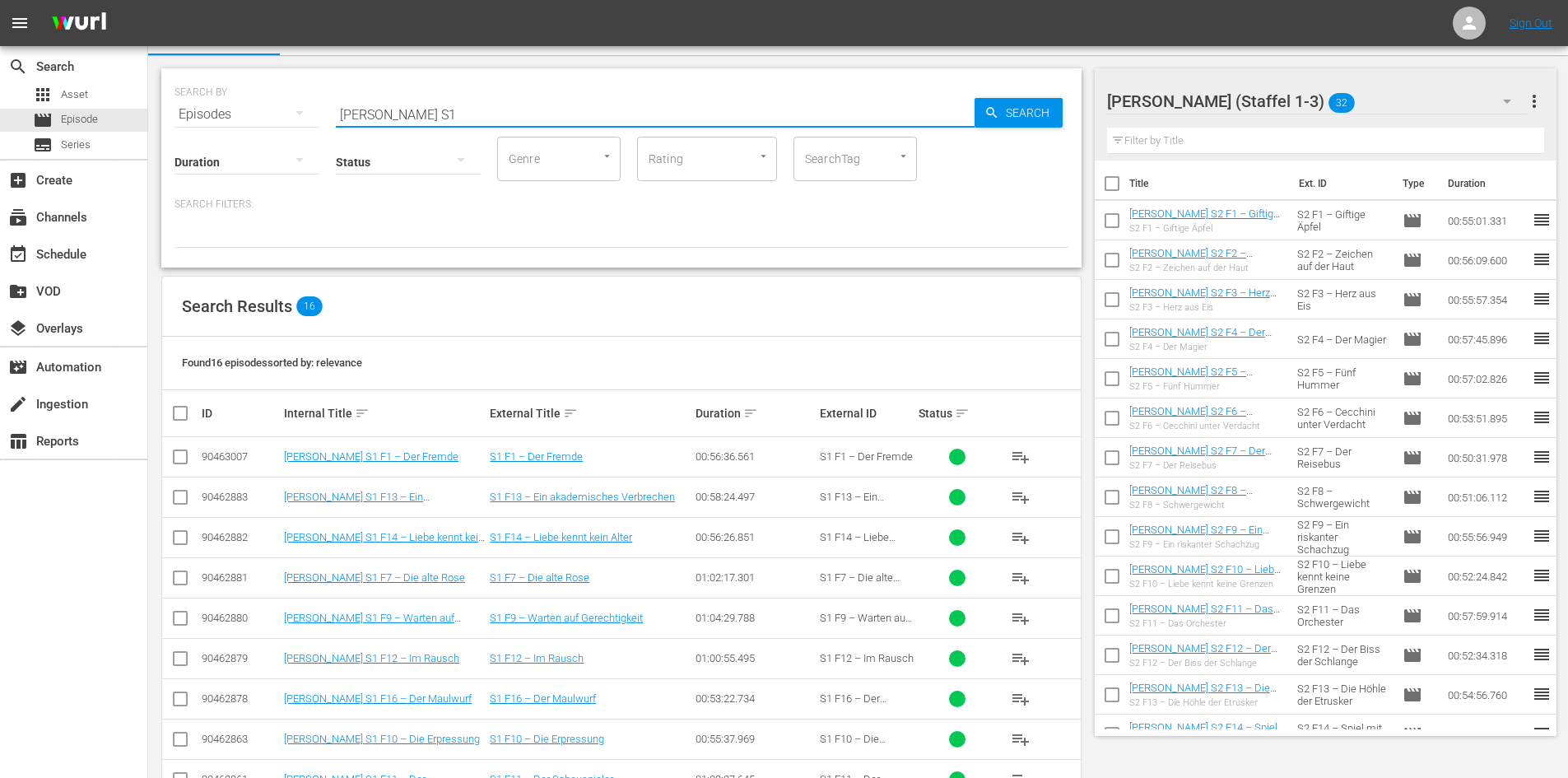
scroll to position [329, 0]
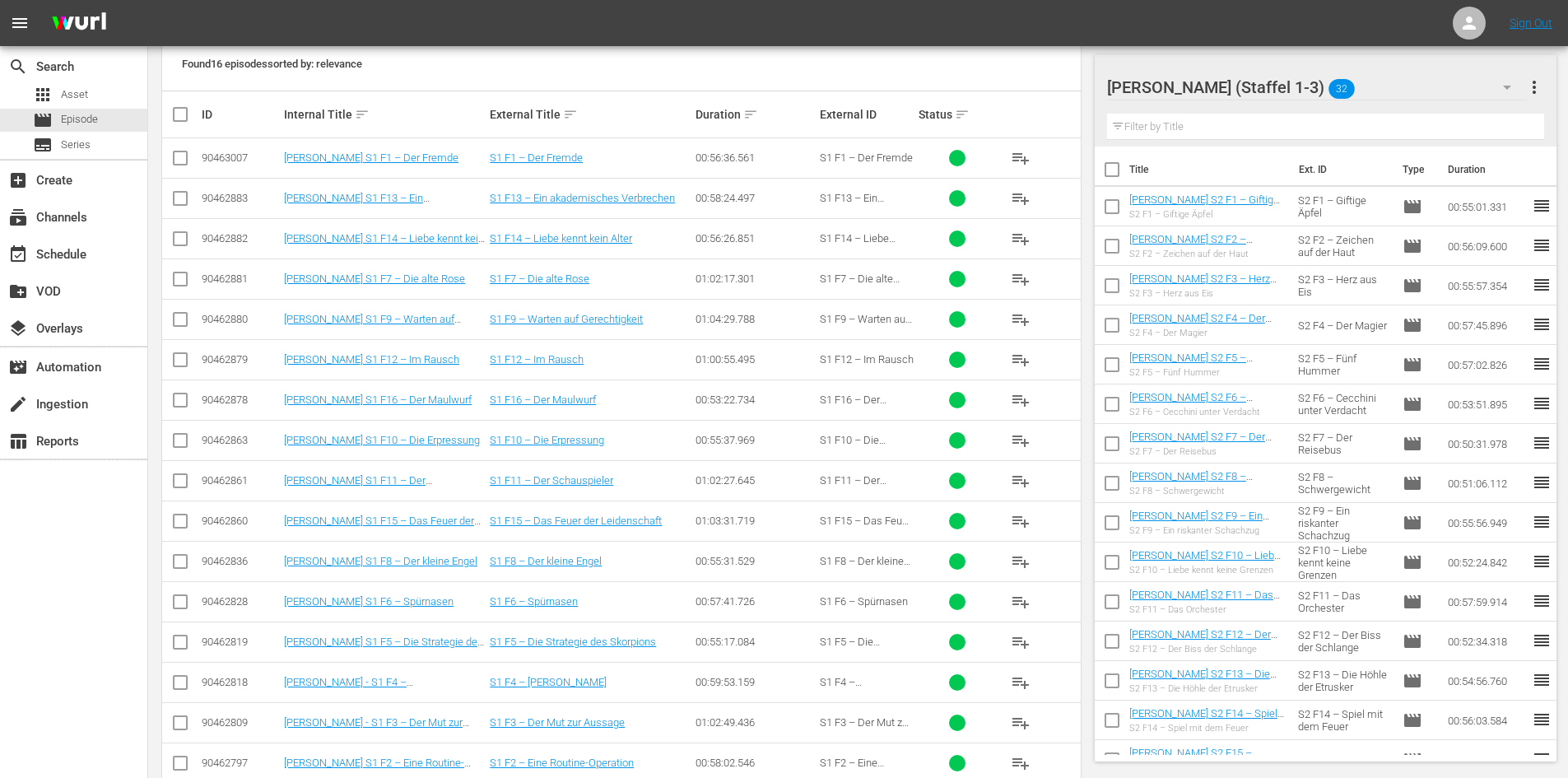
type input "[PERSON_NAME] S1"
click at [1027, 396] on span "playlist_add" at bounding box center [1020, 400] width 20 height 20
click at [1021, 518] on span "playlist_add" at bounding box center [1020, 521] width 20 height 20
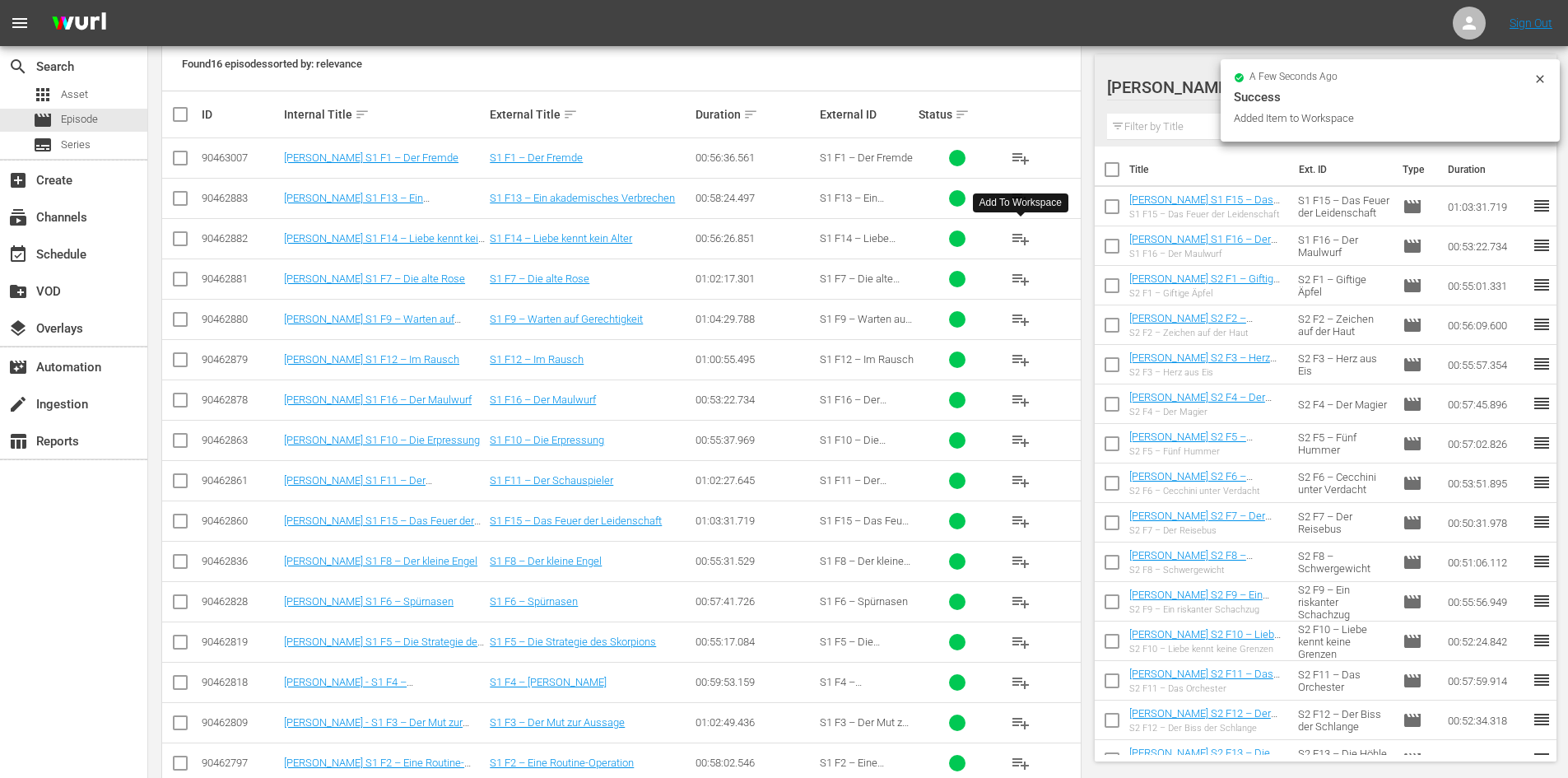
click at [1012, 239] on span "playlist_add" at bounding box center [1020, 239] width 20 height 20
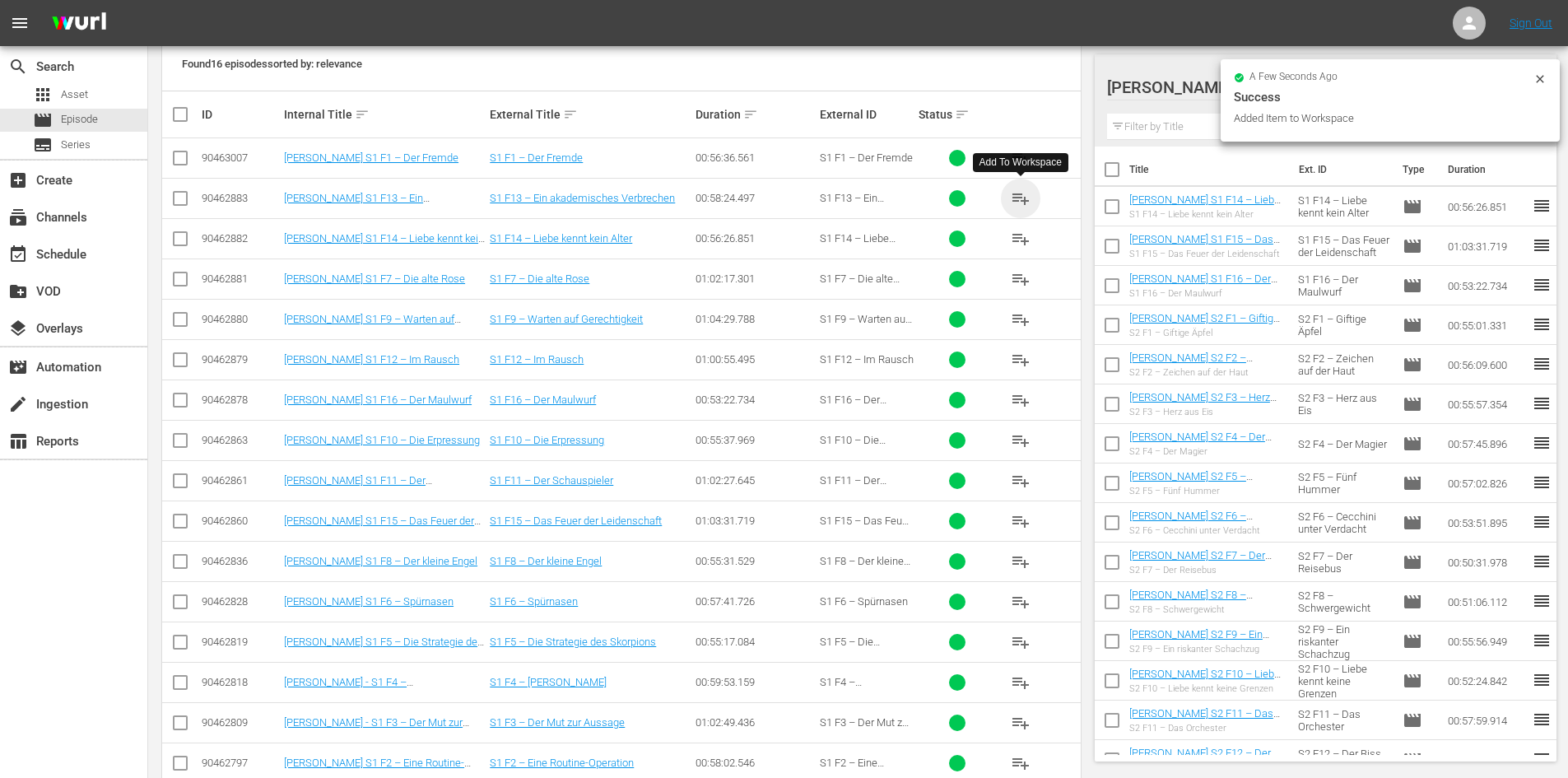
click at [1025, 188] on span "playlist_add" at bounding box center [1020, 198] width 20 height 20
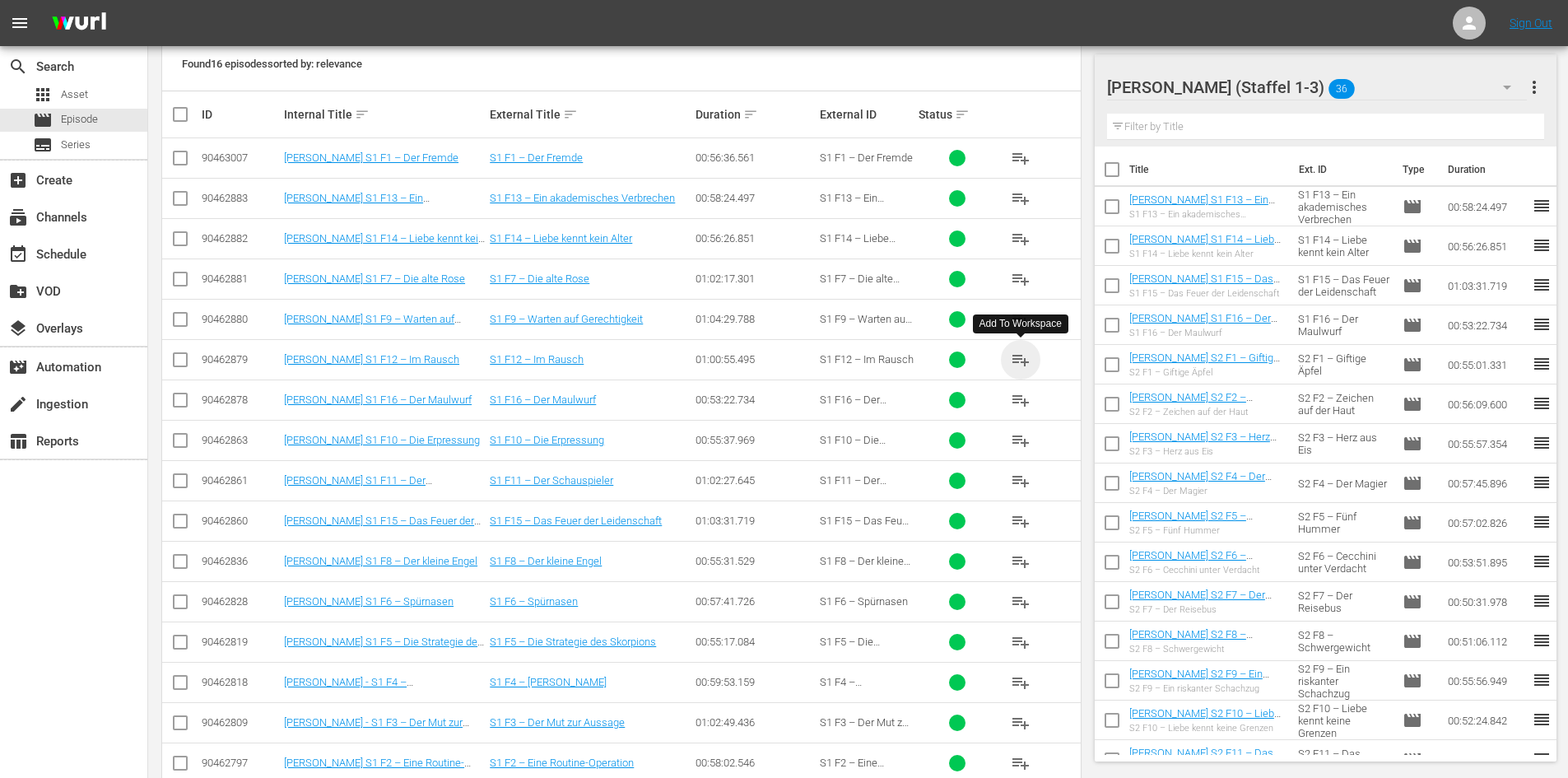
click at [1021, 362] on span "playlist_add" at bounding box center [1020, 360] width 20 height 20
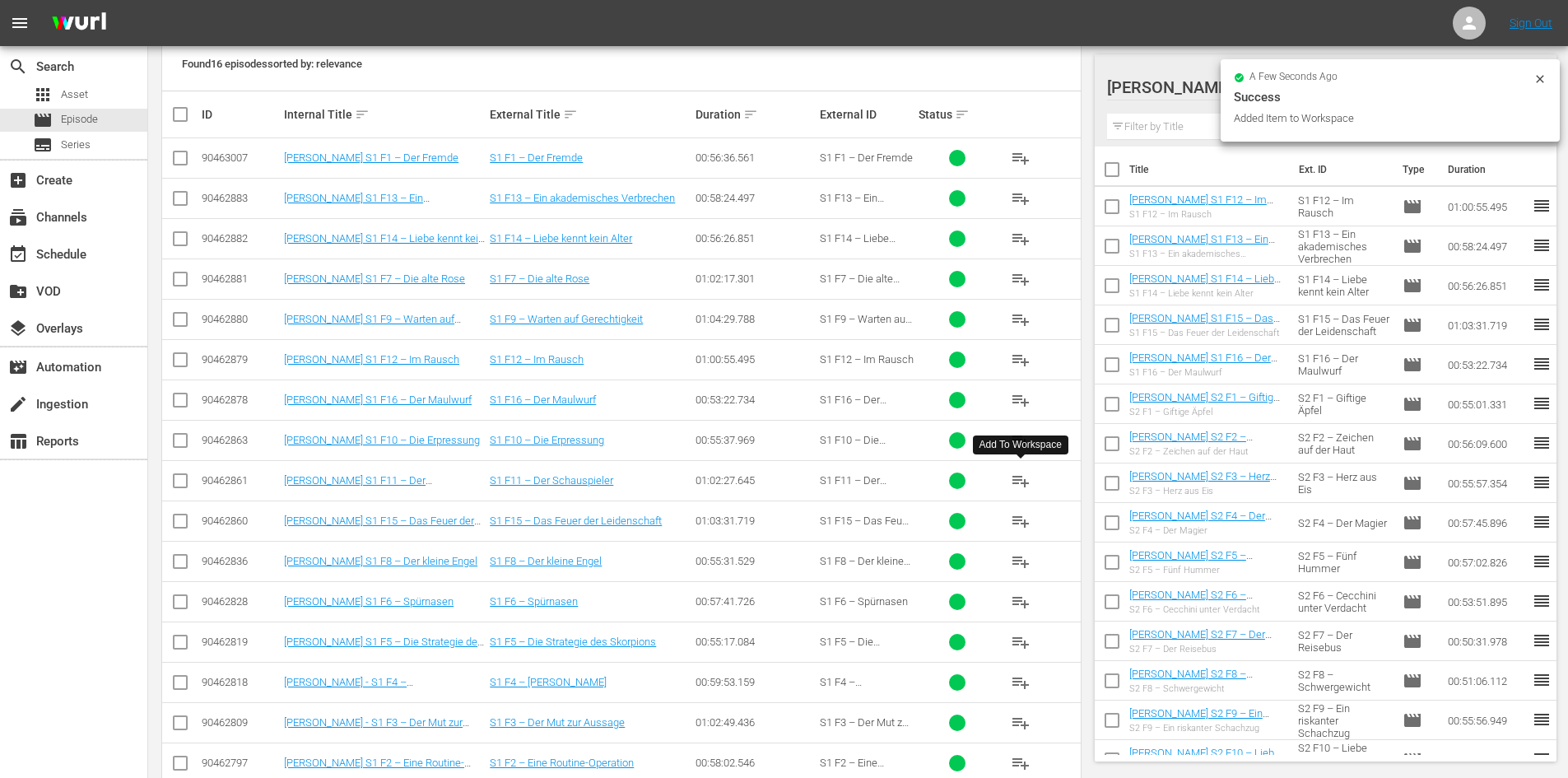
click at [1020, 478] on span "playlist_add" at bounding box center [1020, 481] width 20 height 20
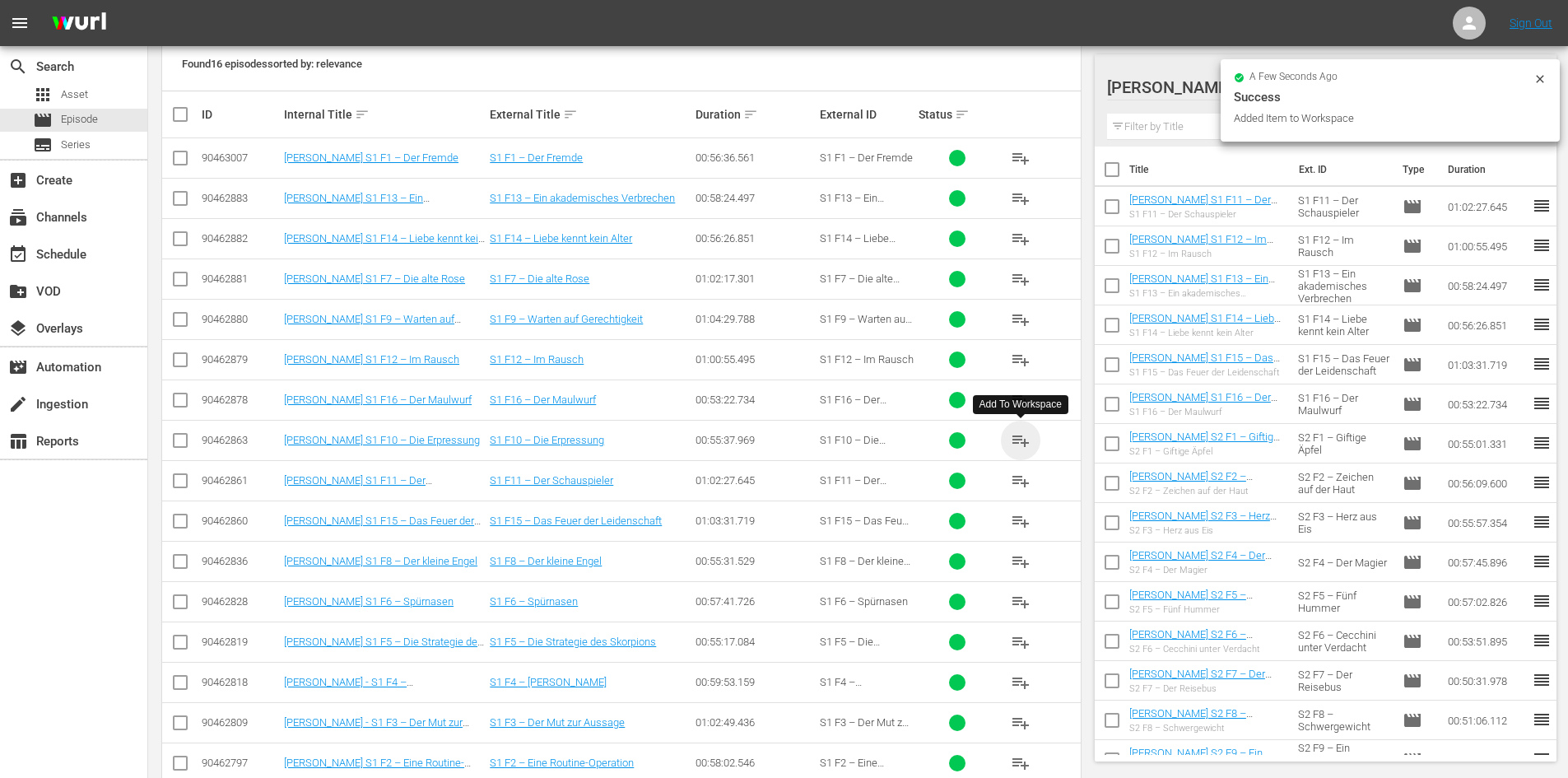
click at [1027, 435] on span "playlist_add" at bounding box center [1020, 441] width 20 height 20
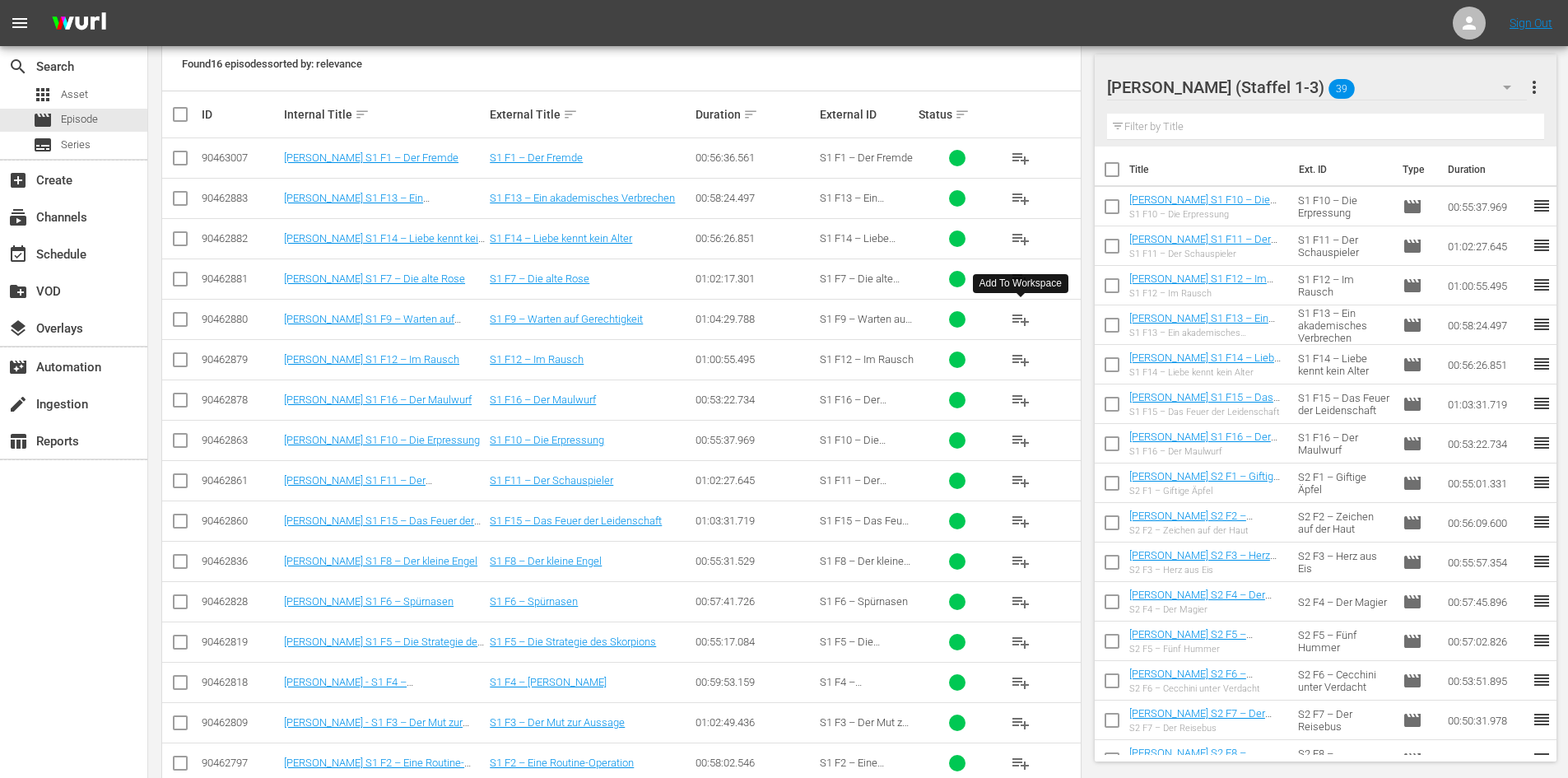
click at [1028, 316] on span "playlist_add" at bounding box center [1020, 320] width 20 height 20
click at [1018, 559] on span "playlist_add" at bounding box center [1020, 562] width 20 height 20
click at [1016, 273] on span "playlist_add" at bounding box center [1020, 279] width 20 height 20
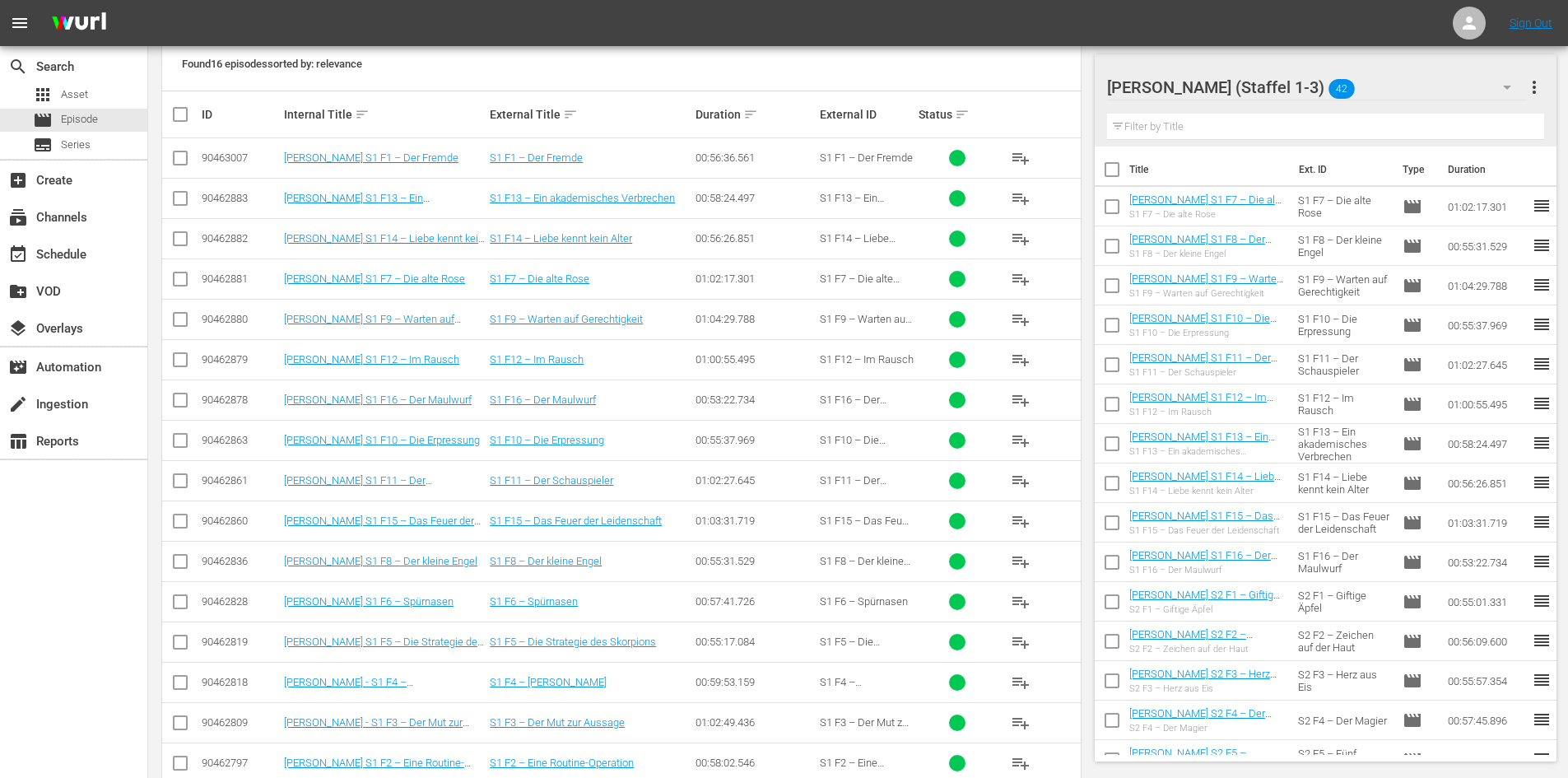
click at [1027, 603] on span "playlist_add" at bounding box center [1020, 602] width 20 height 20
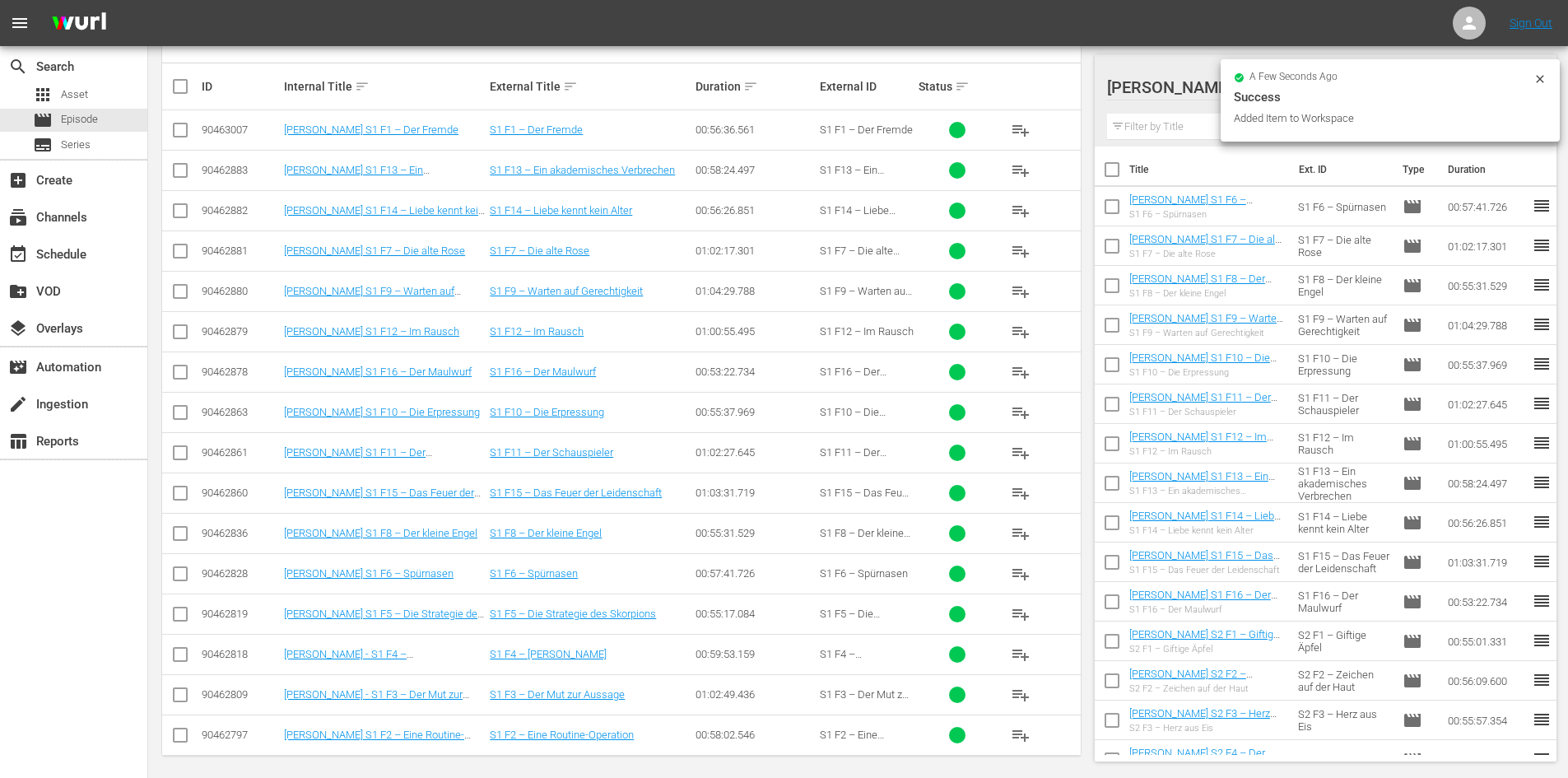
scroll to position [365, 0]
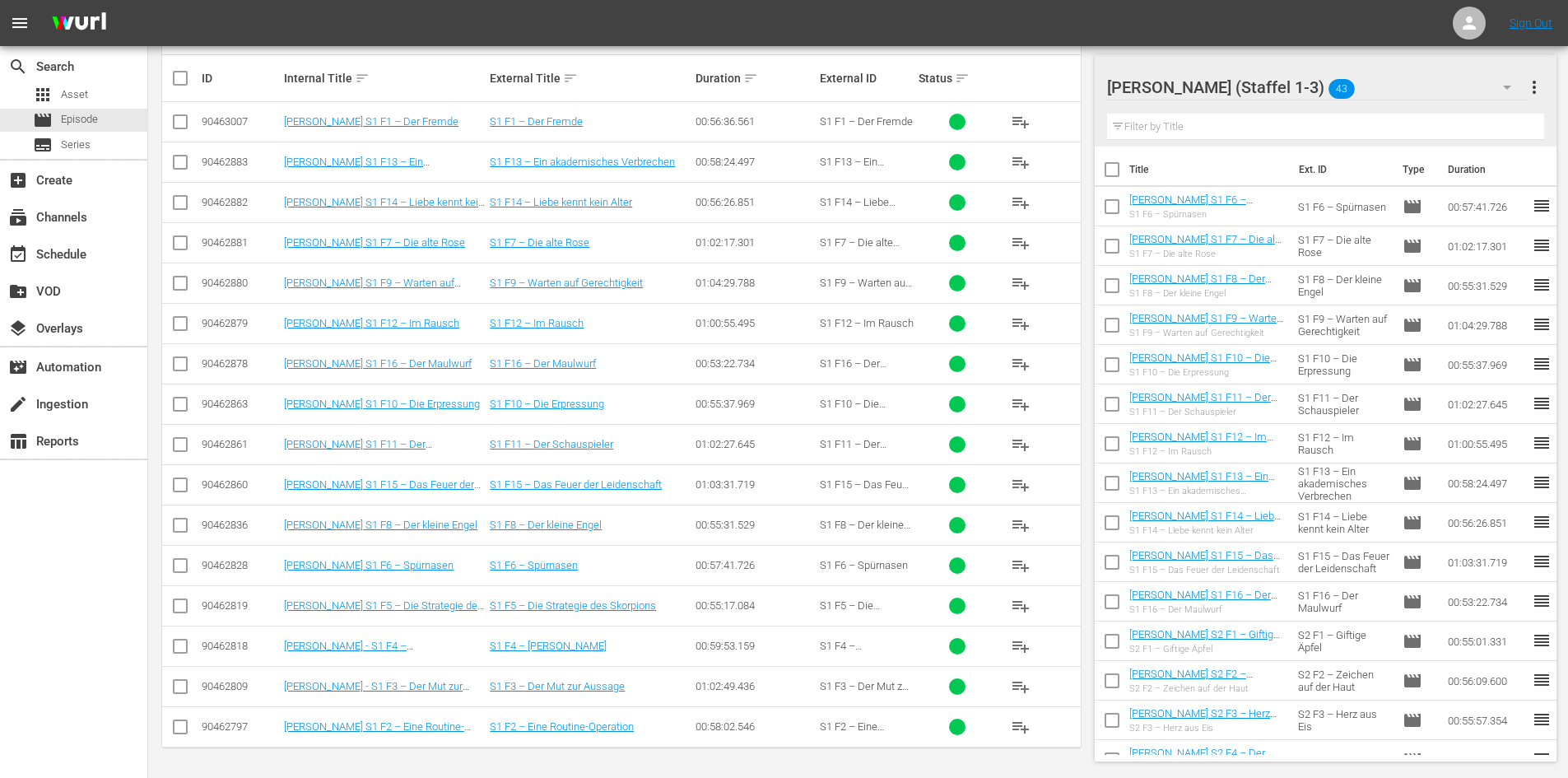
click at [1018, 604] on span "playlist_add" at bounding box center [1020, 606] width 20 height 20
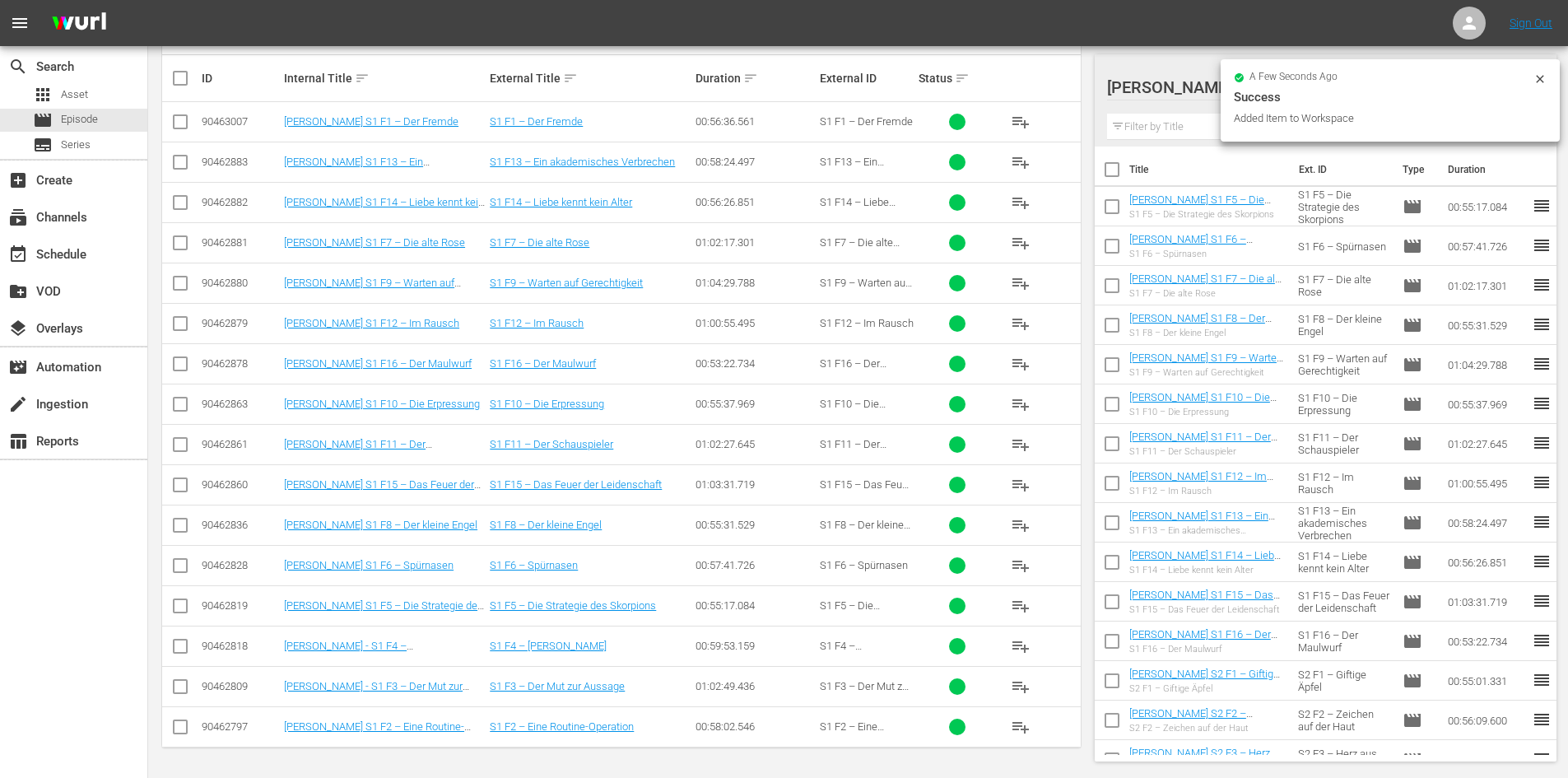
click at [1014, 644] on span "playlist_add" at bounding box center [1020, 647] width 20 height 20
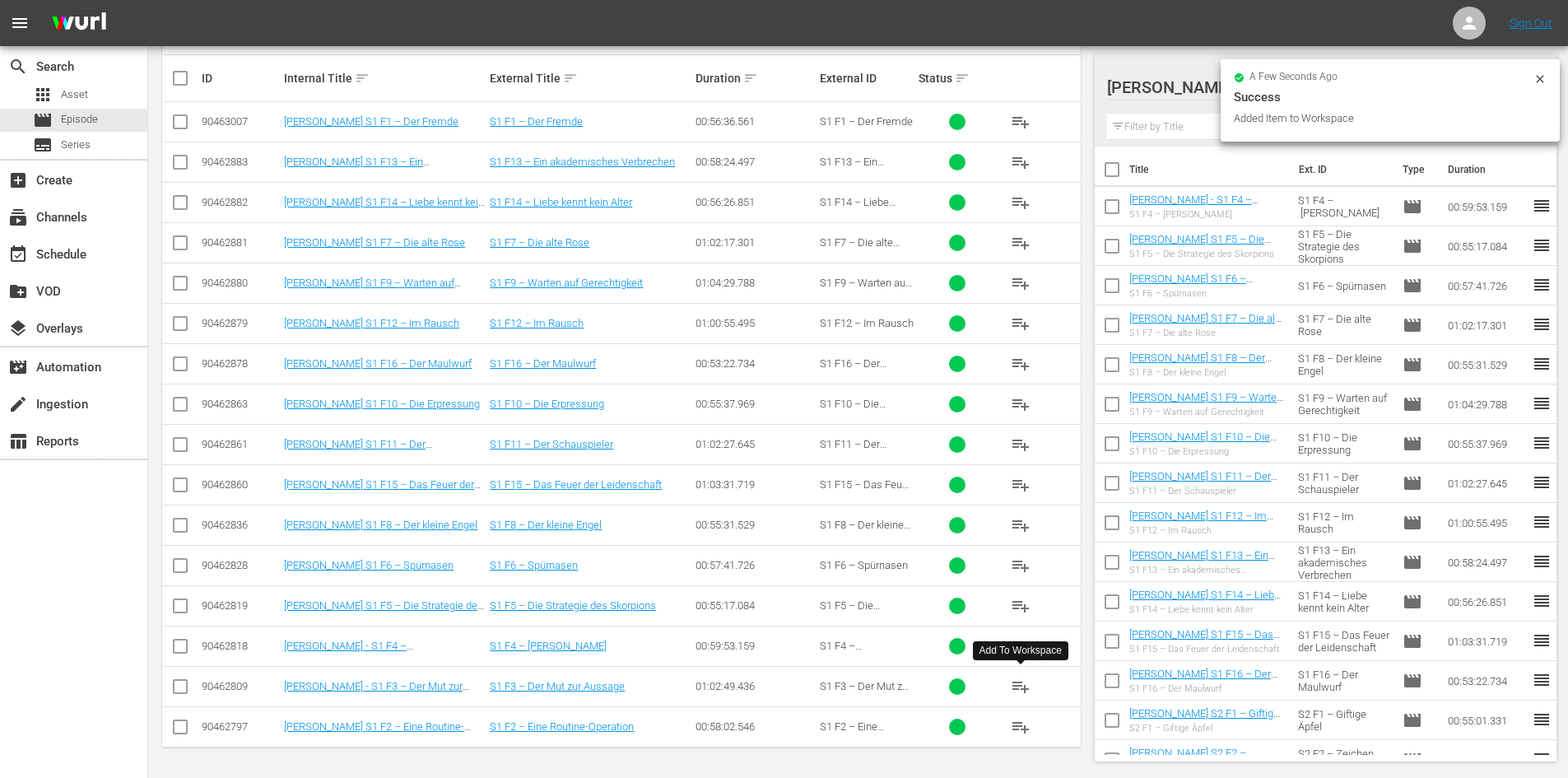
click at [1023, 691] on span "playlist_add" at bounding box center [1020, 687] width 20 height 20
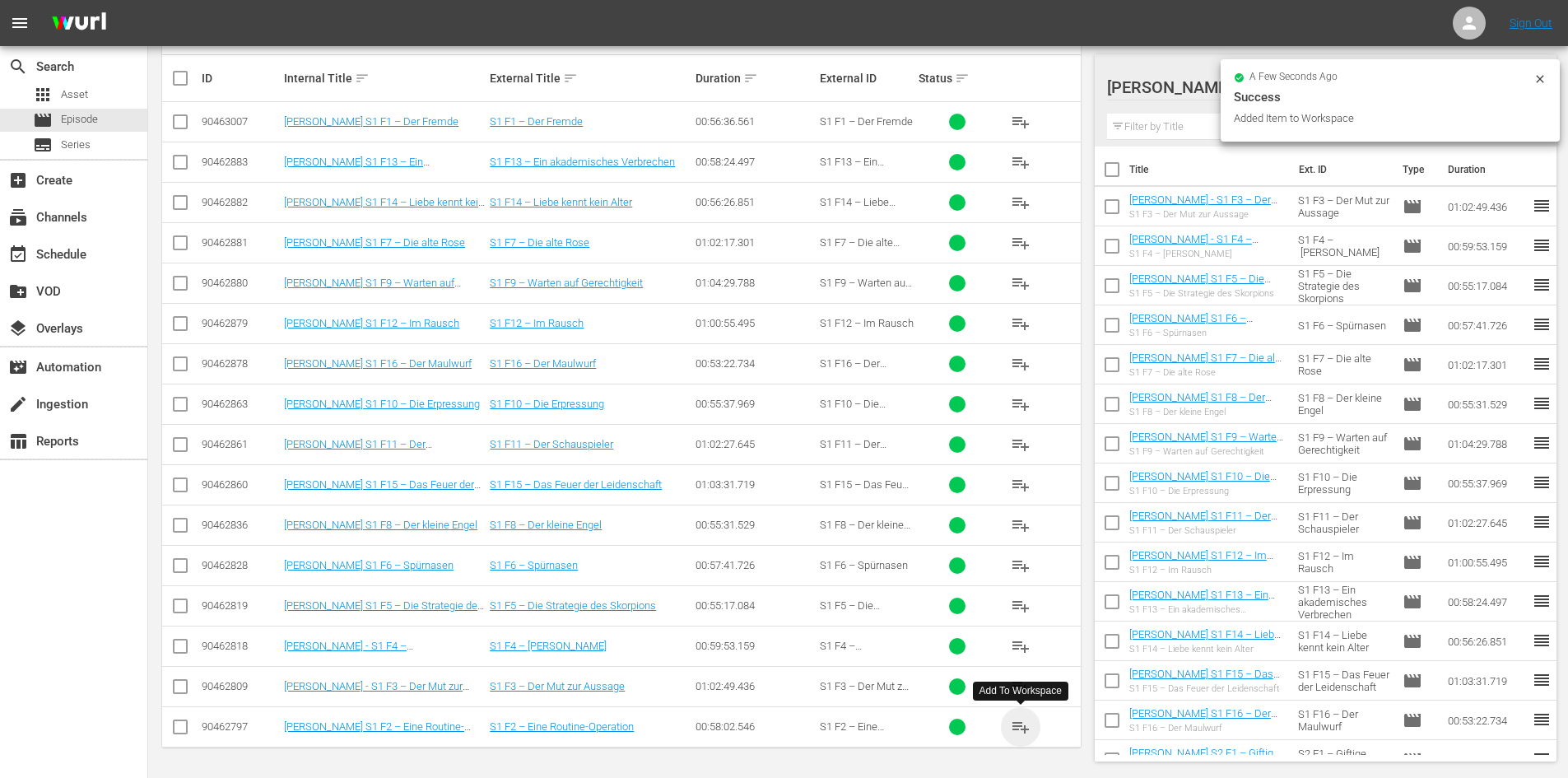
click at [1015, 728] on span "playlist_add" at bounding box center [1020, 727] width 20 height 20
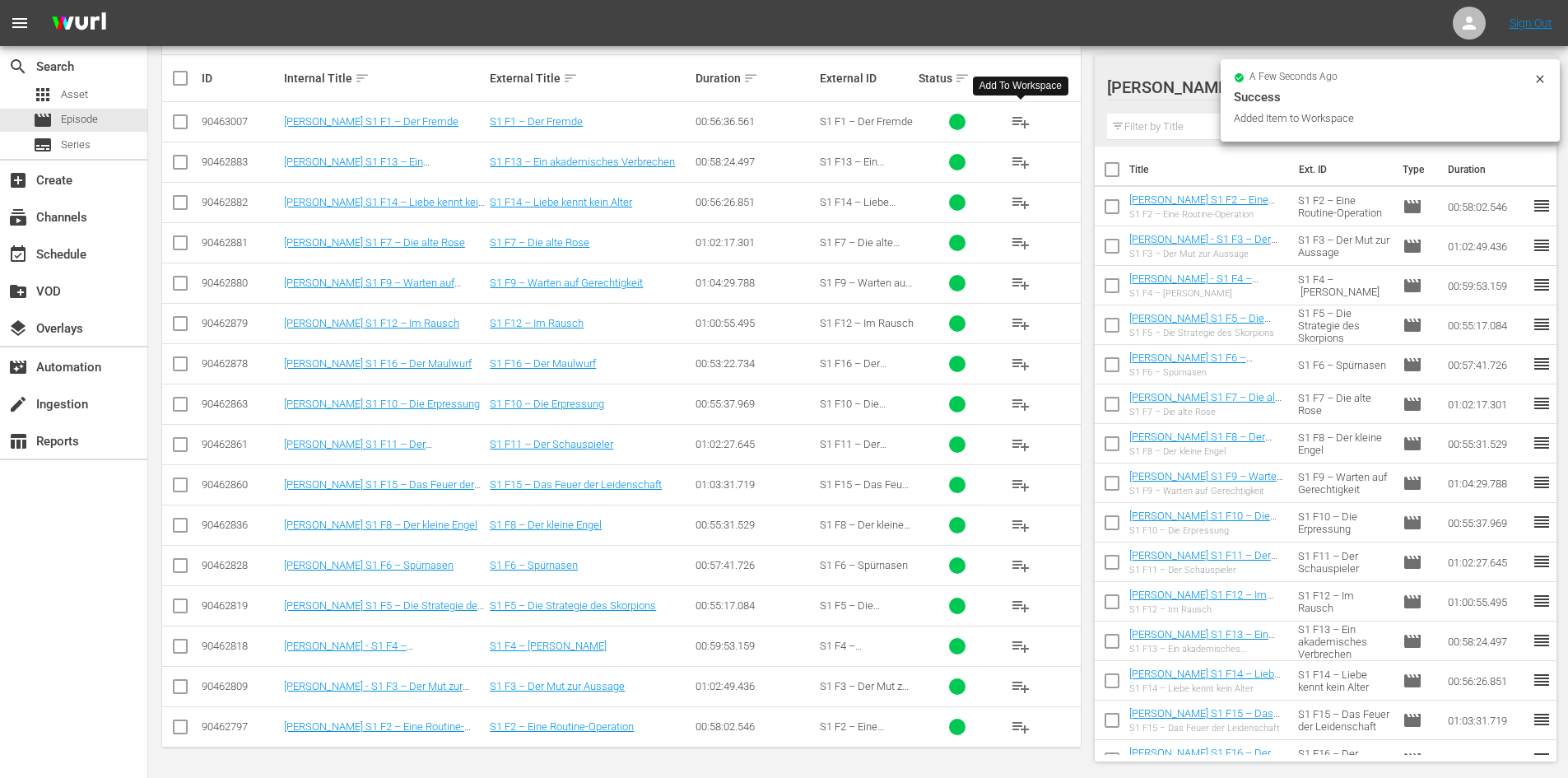
click at [1022, 123] on span "playlist_add" at bounding box center [1020, 122] width 20 height 20
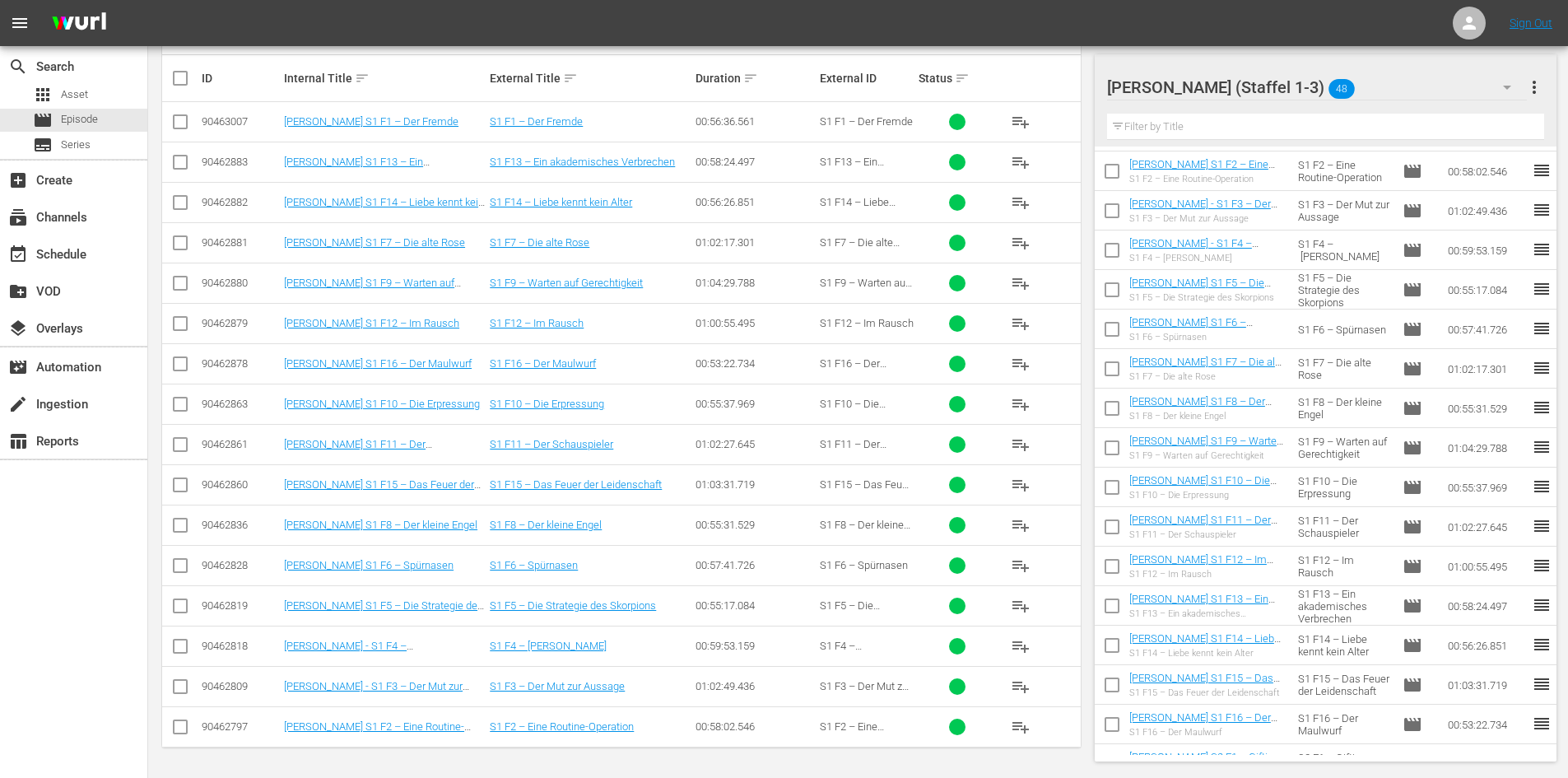
scroll to position [165, 0]
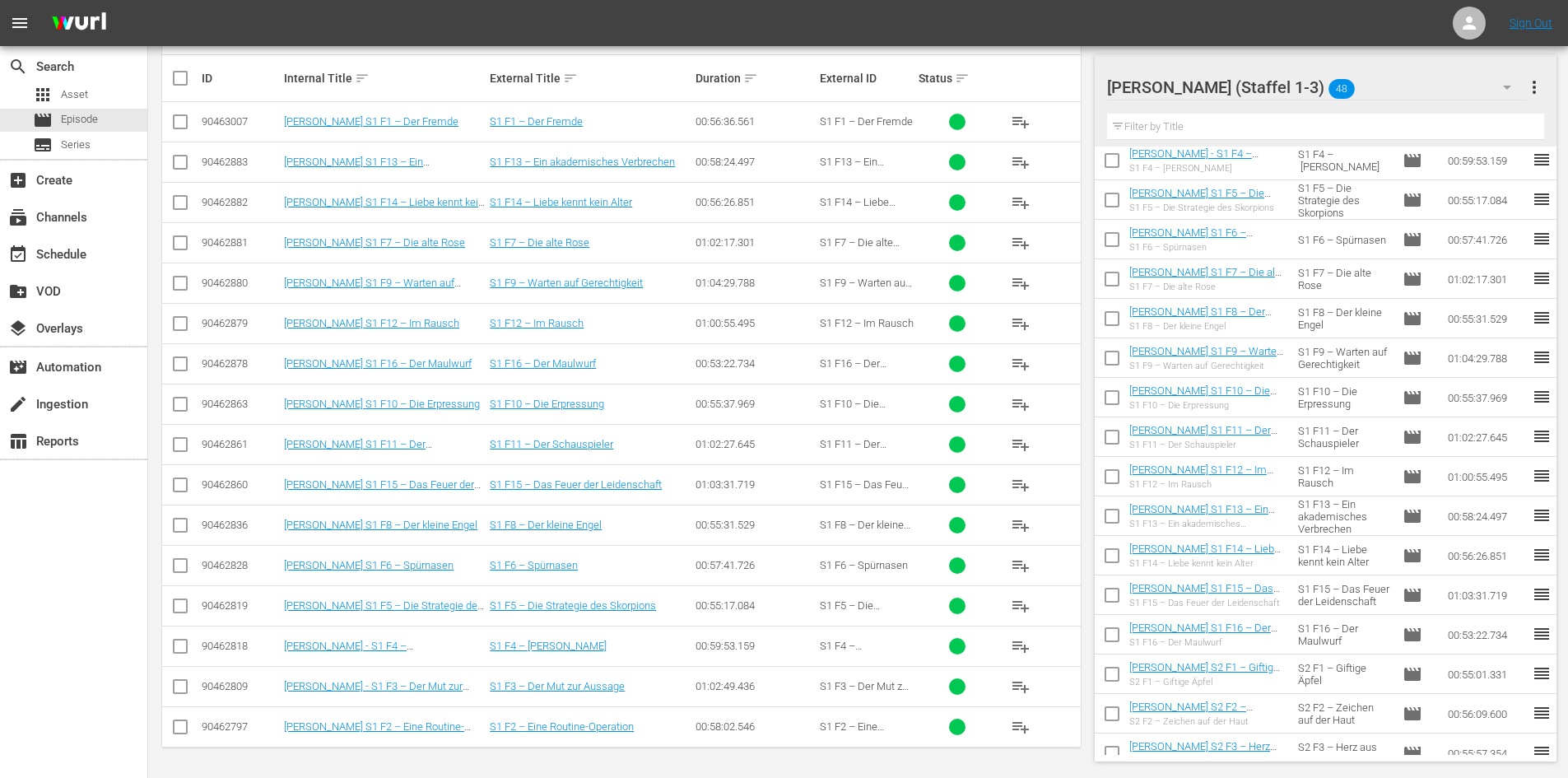
click at [1534, 86] on span "more_vert" at bounding box center [1534, 87] width 20 height 20
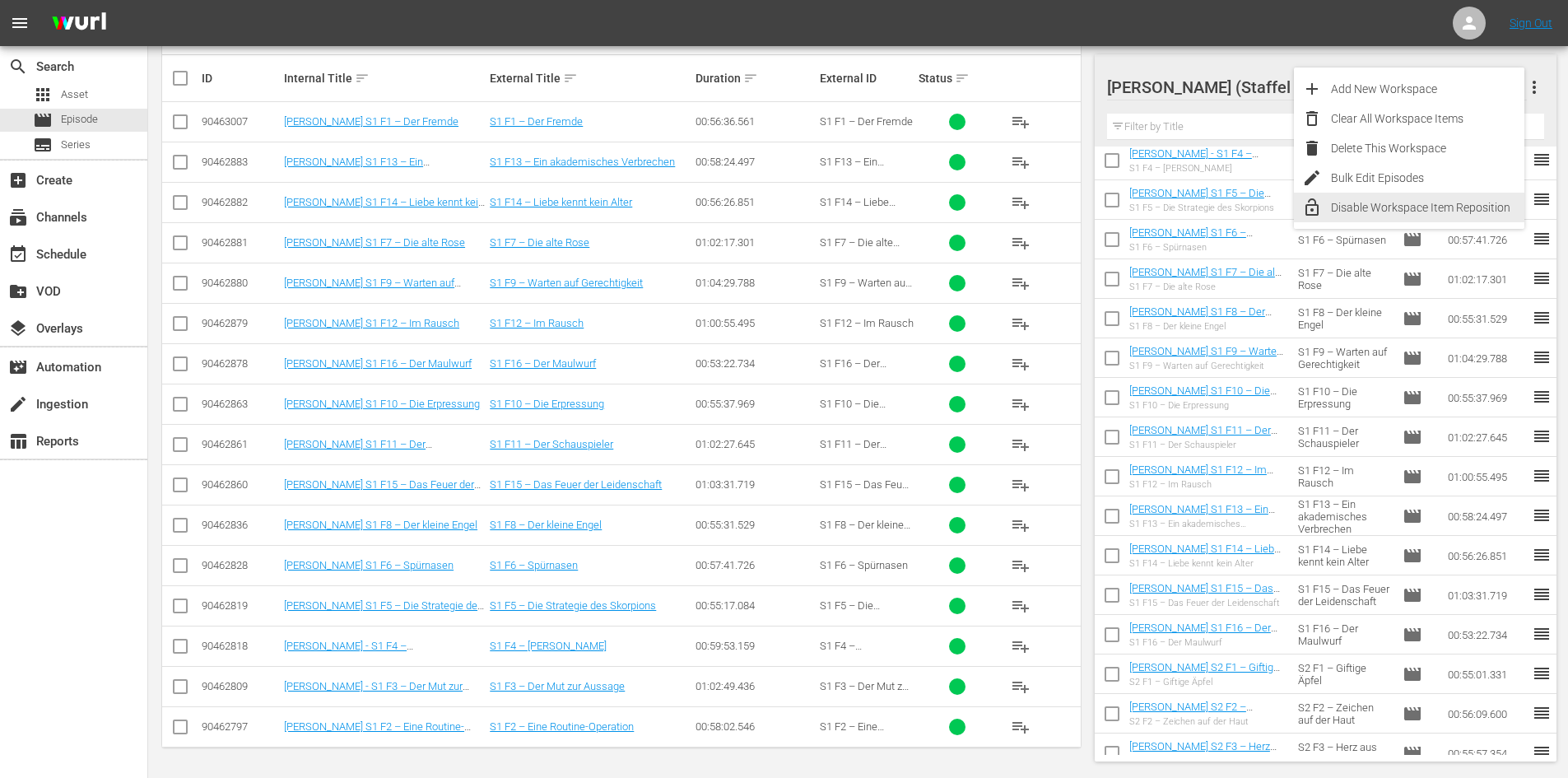
click at [1462, 205] on div "Disable Workspace Item Reposition" at bounding box center [1427, 207] width 193 height 29
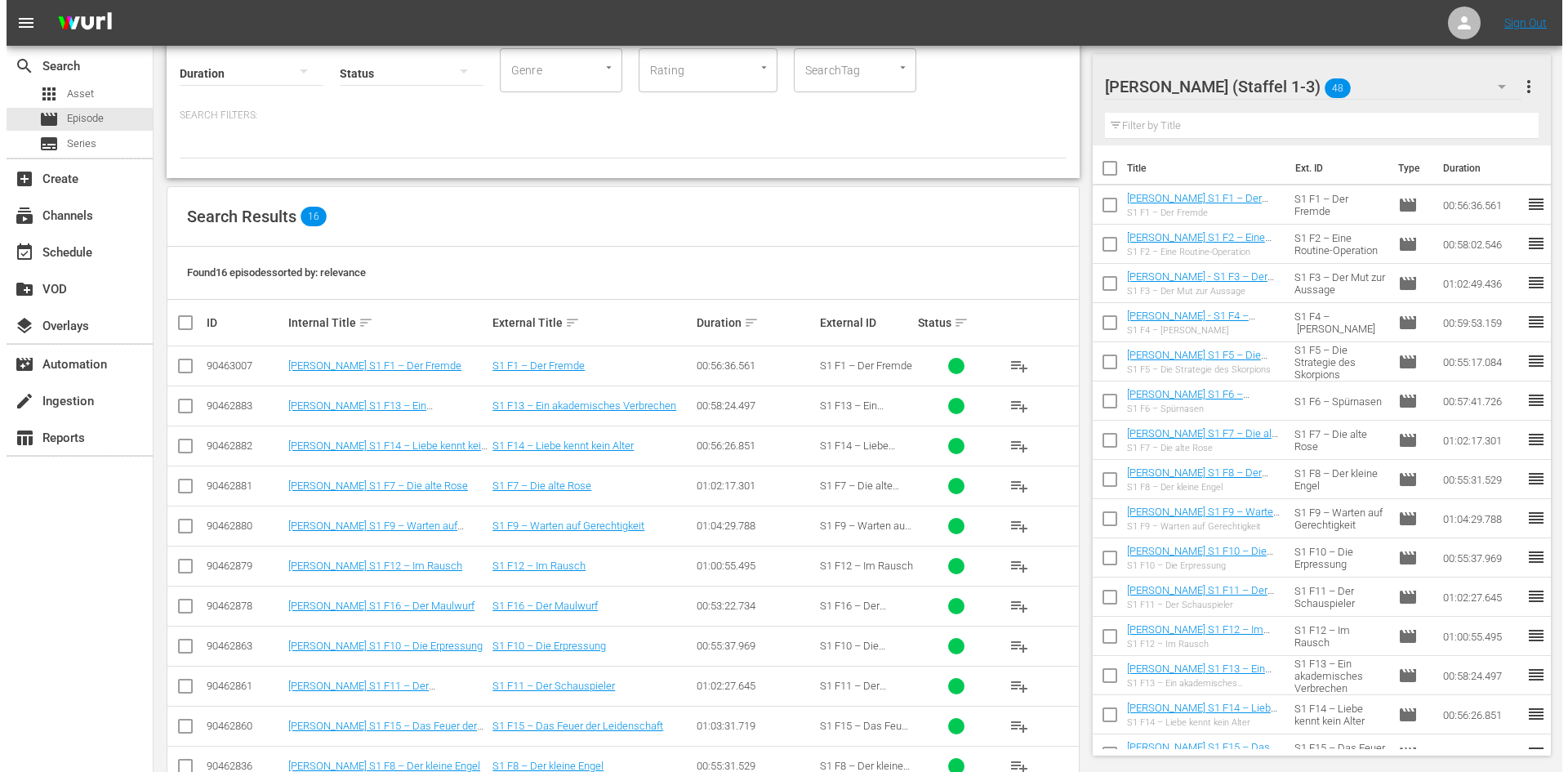
scroll to position [0, 0]
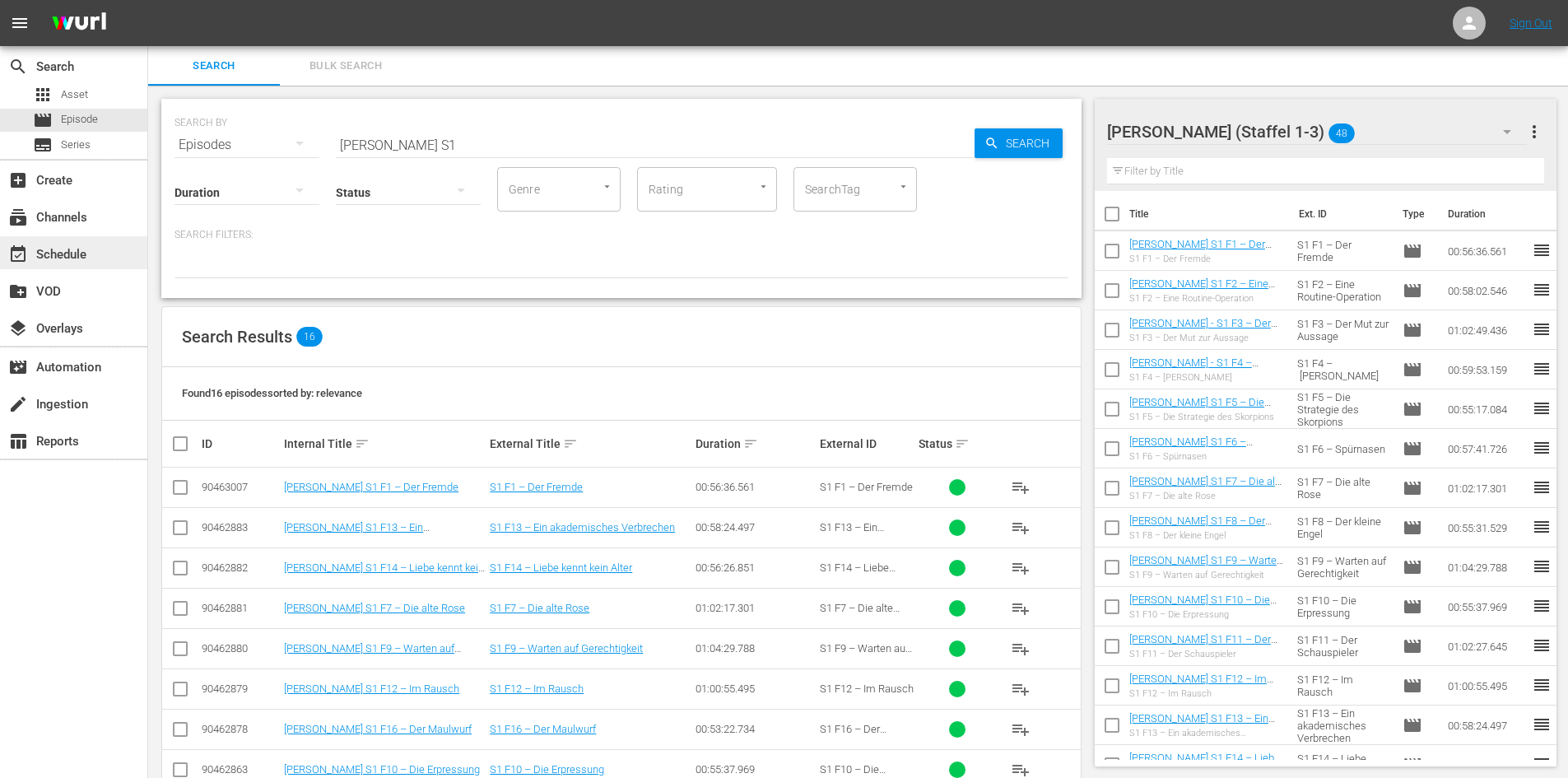
click at [89, 251] on div "event_available Schedule" at bounding box center [46, 252] width 92 height 15
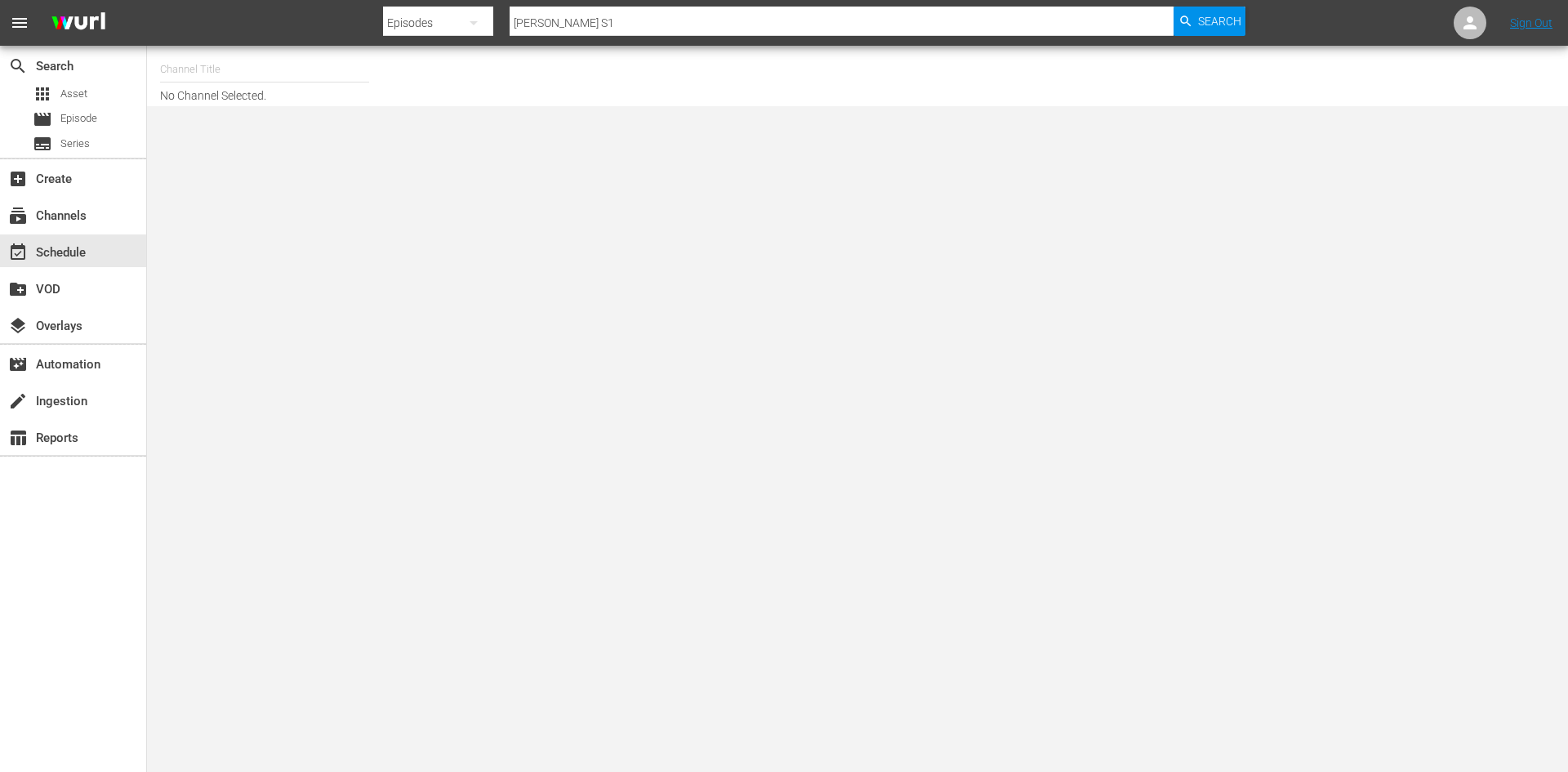
click at [311, 63] on input "text" at bounding box center [265, 69] width 209 height 39
type input "[PERSON_NAME]"
click at [261, 83] on input "[PERSON_NAME]" at bounding box center [265, 69] width 209 height 39
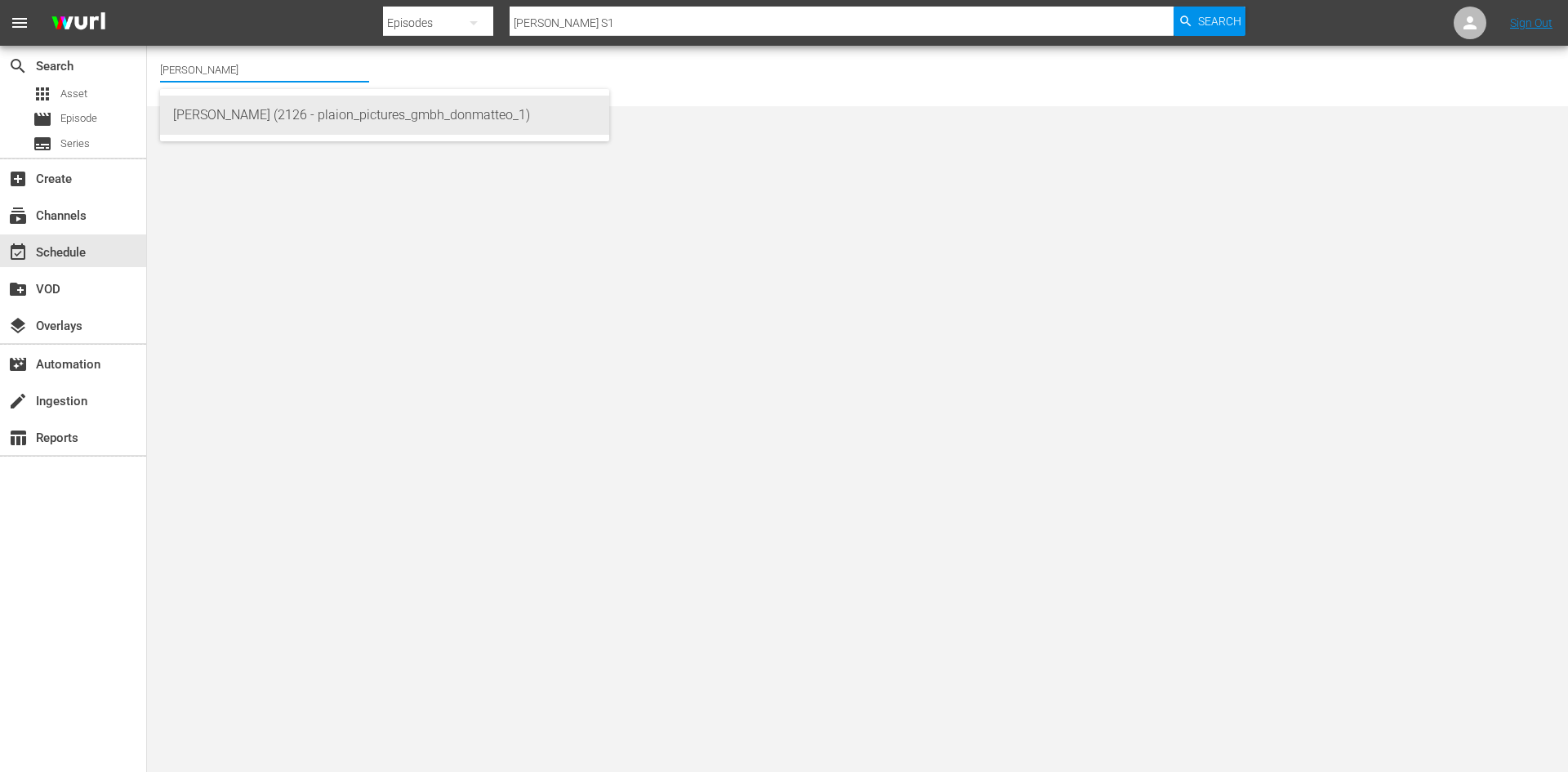
click at [263, 116] on div "[PERSON_NAME] (2126 - plaion_pictures_gmbh_donmatteo_1)" at bounding box center [384, 115] width 423 height 39
type input "[PERSON_NAME] (2126 - plaion_pictures_gmbh_donmatteo_1)"
